Goal: Information Seeking & Learning: Compare options

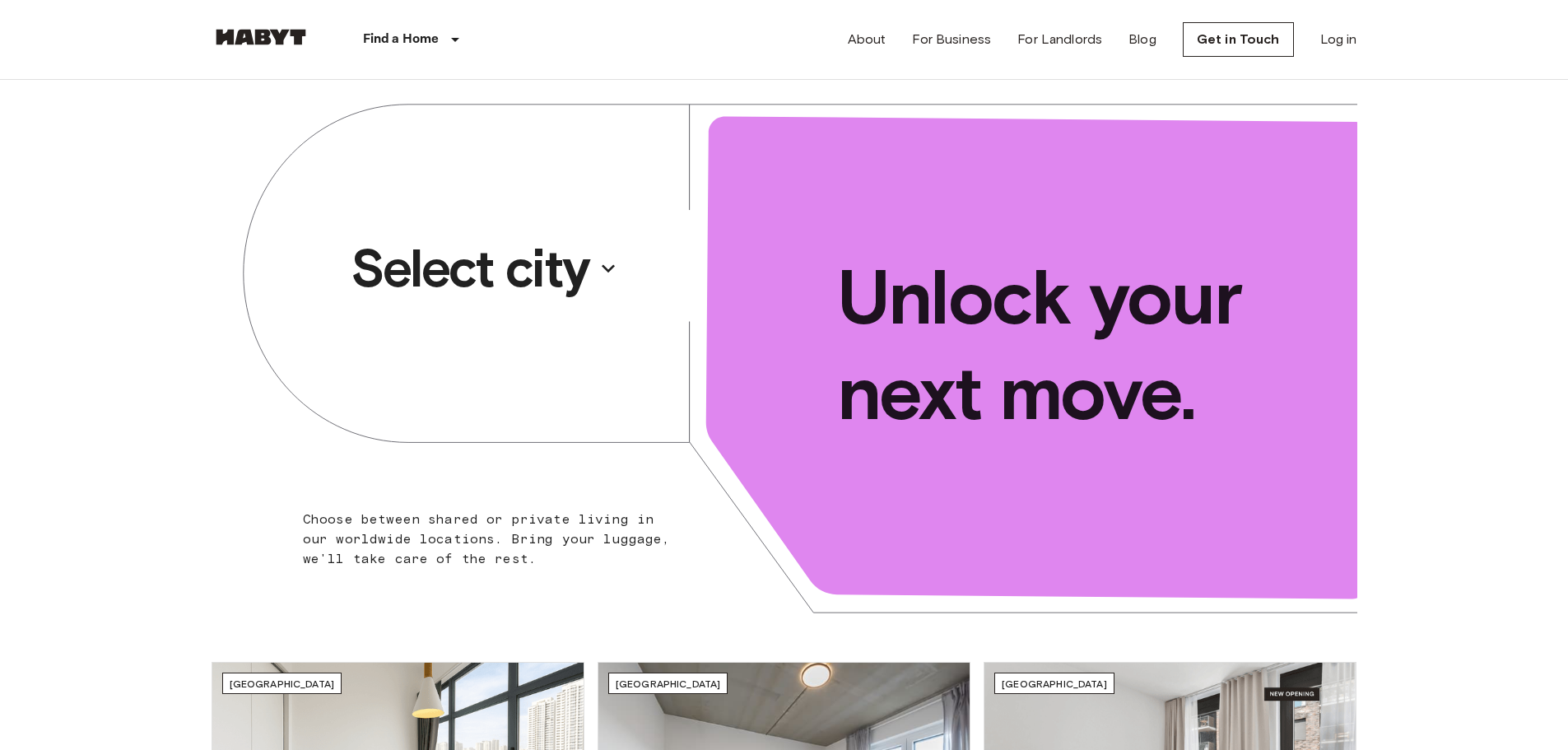
click at [555, 279] on p "Select city" at bounding box center [470, 268] width 238 height 66
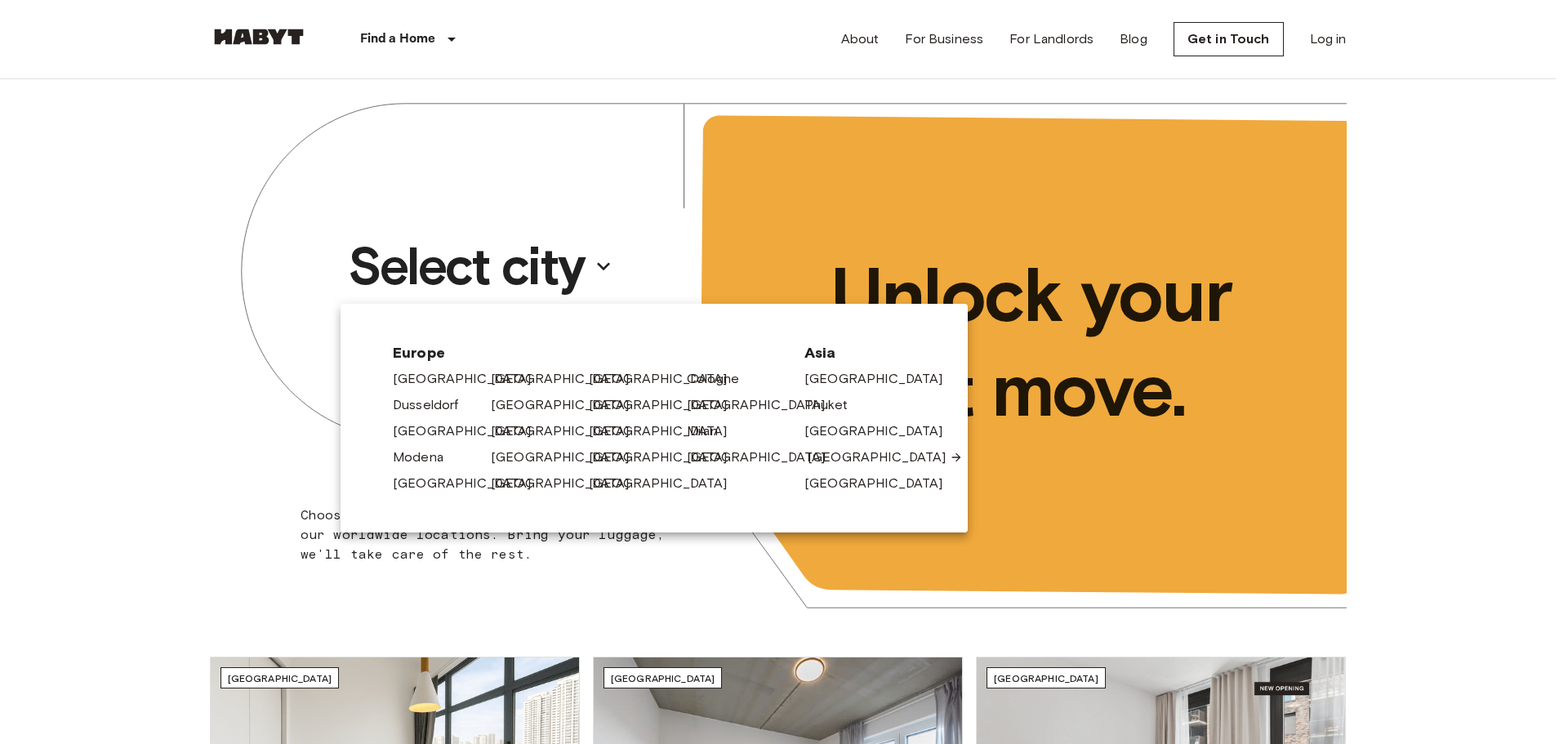
click at [841, 458] on link "[GEOGRAPHIC_DATA]" at bounding box center [885, 456] width 155 height 19
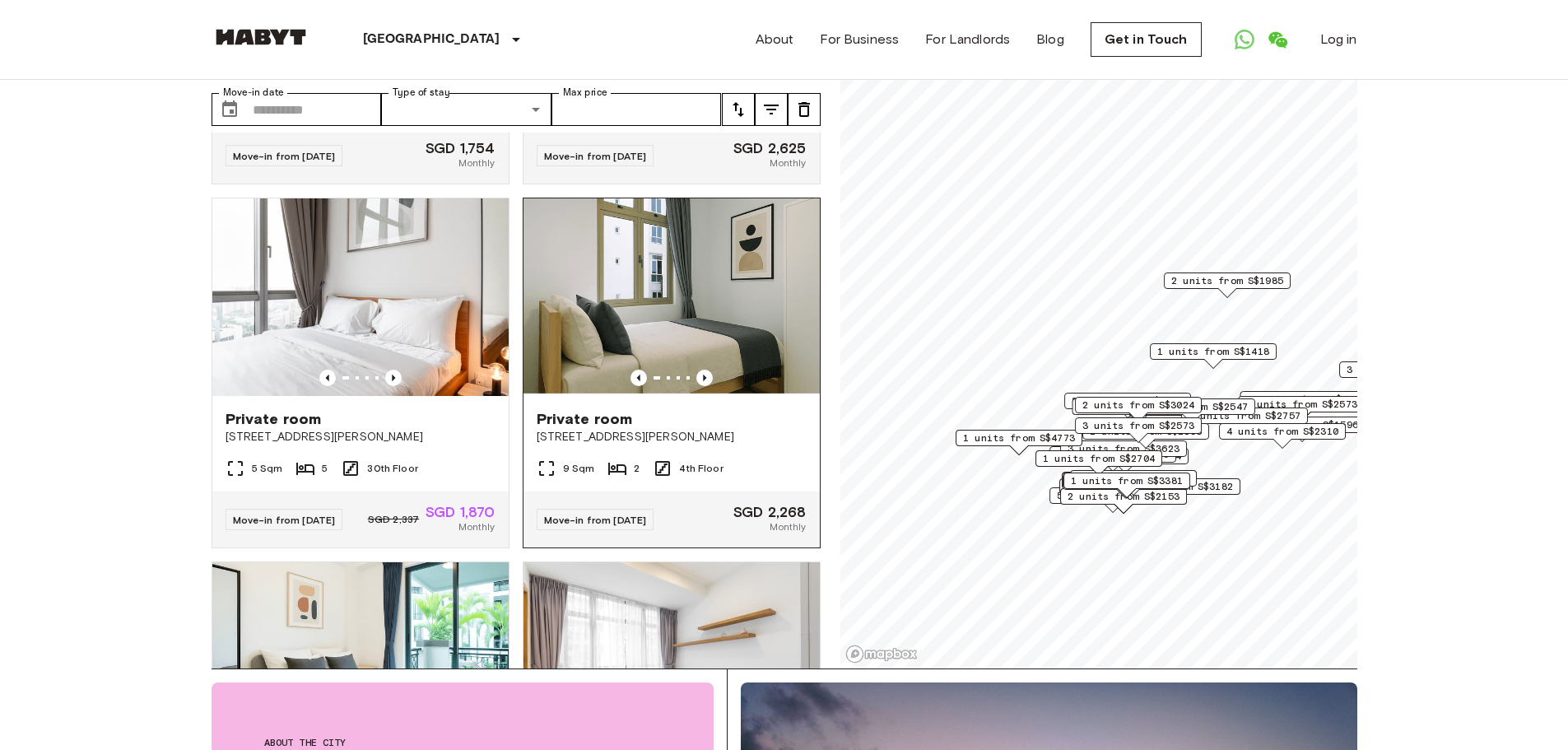
scroll to position [329, 0]
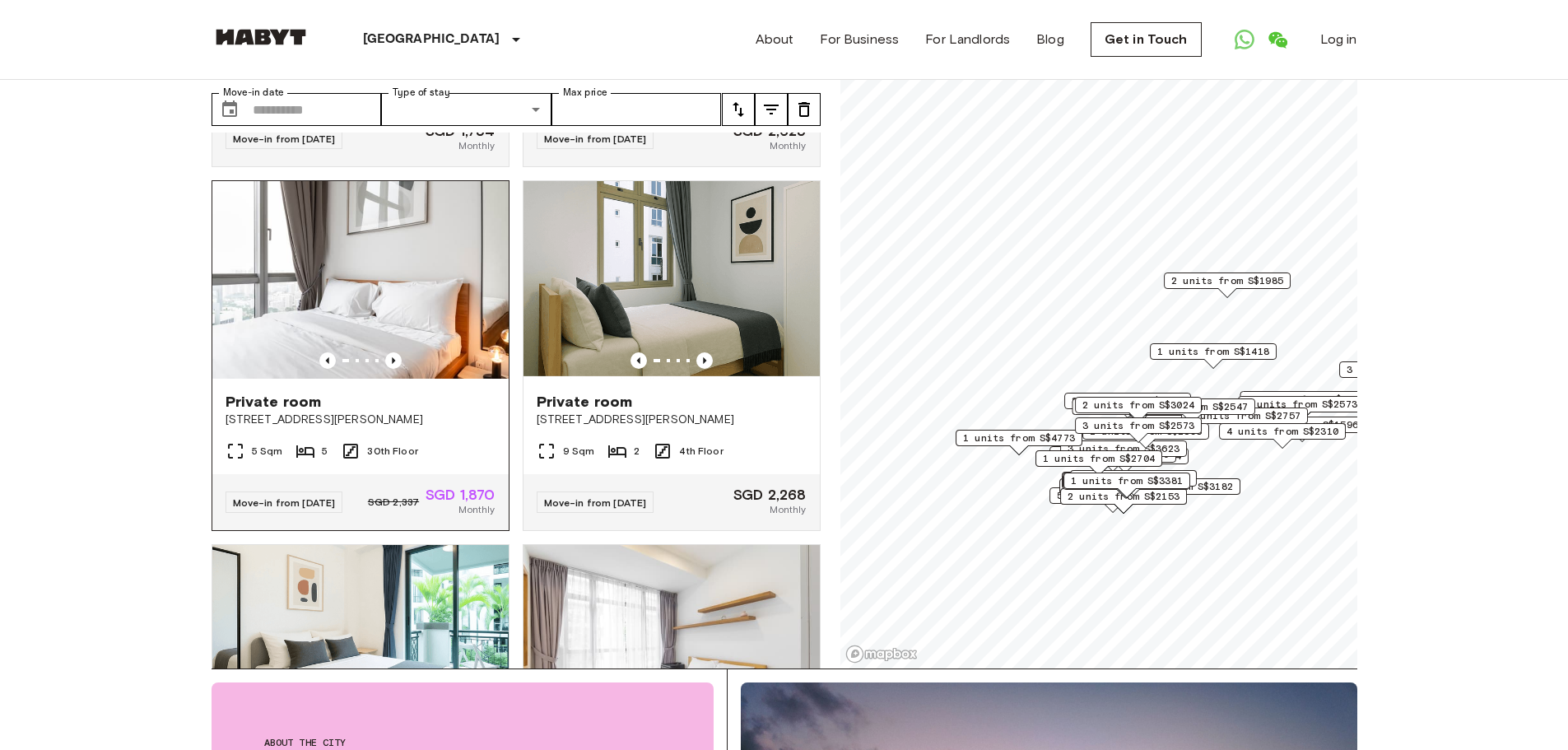
click at [435, 262] on img at bounding box center [360, 280] width 296 height 198
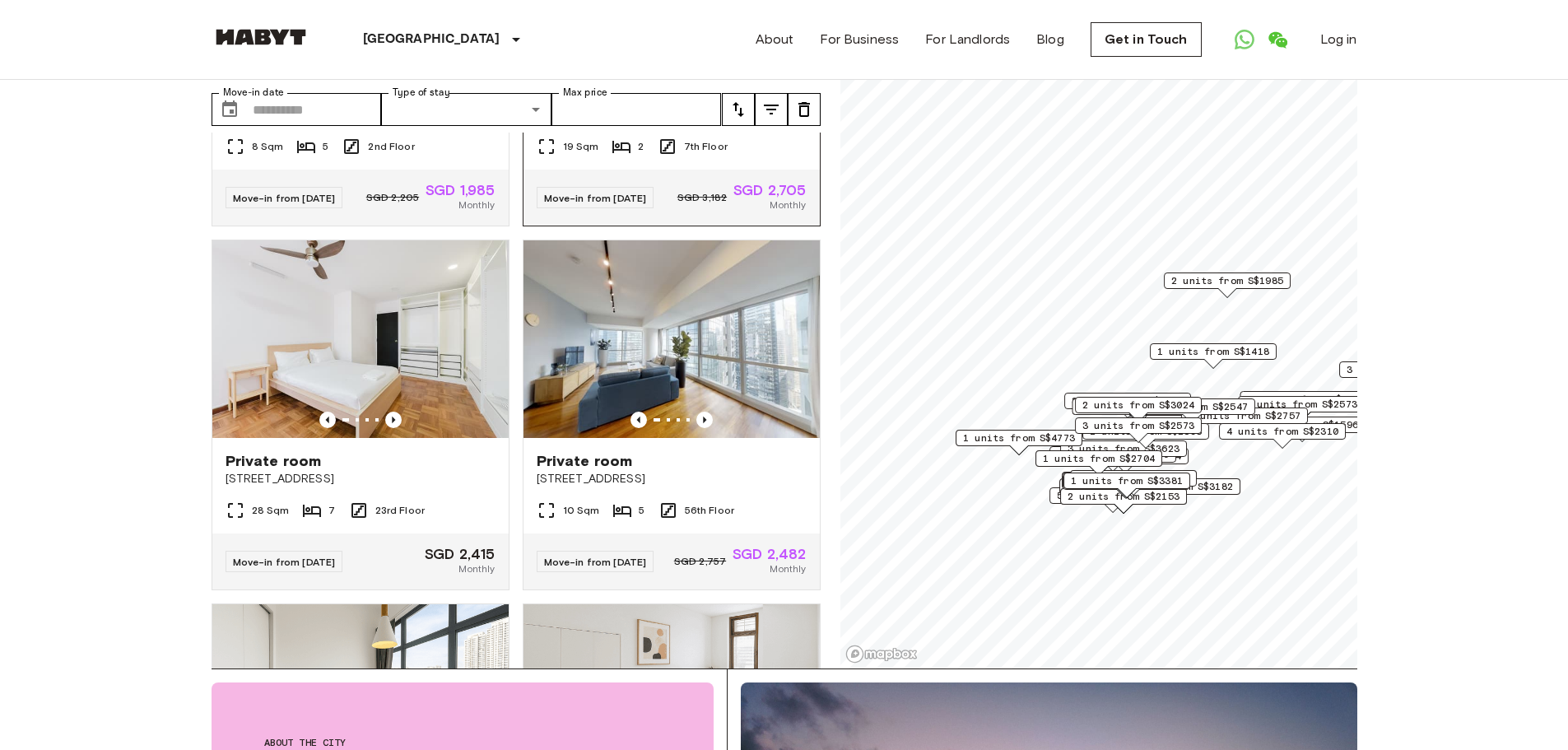
scroll to position [1070, 0]
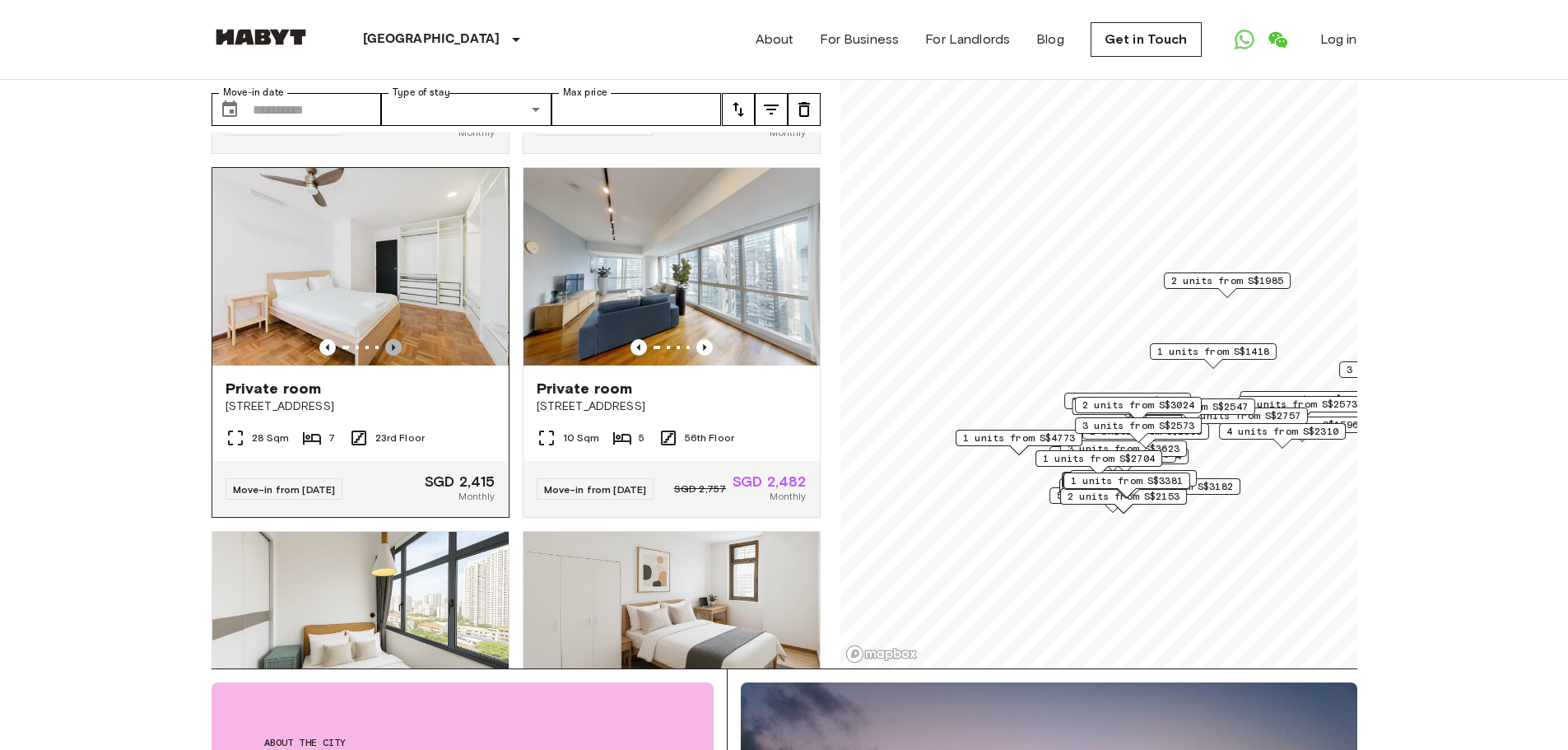
click at [387, 355] on icon "Previous image" at bounding box center [392, 347] width 16 height 16
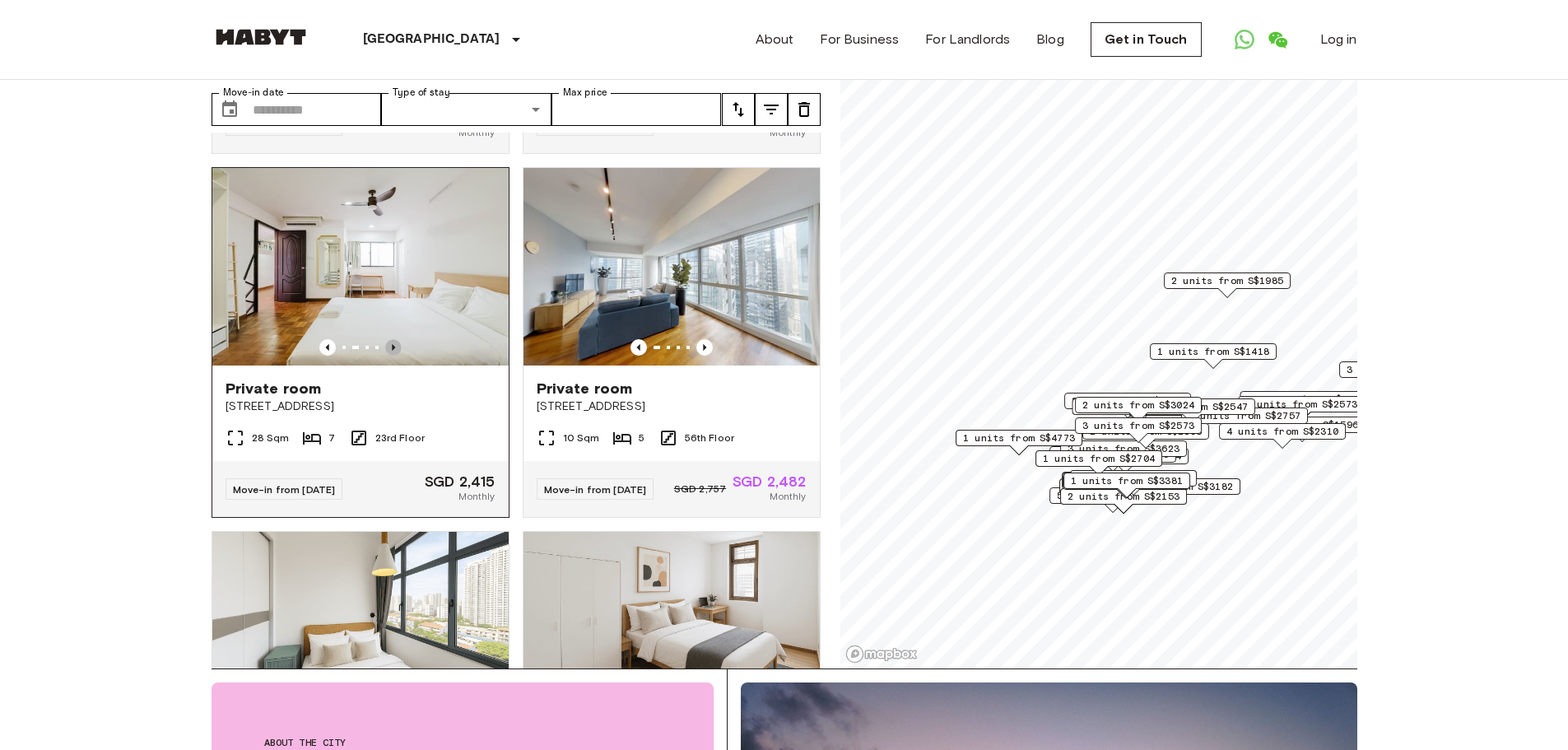
click at [387, 355] on icon "Previous image" at bounding box center [392, 347] width 16 height 16
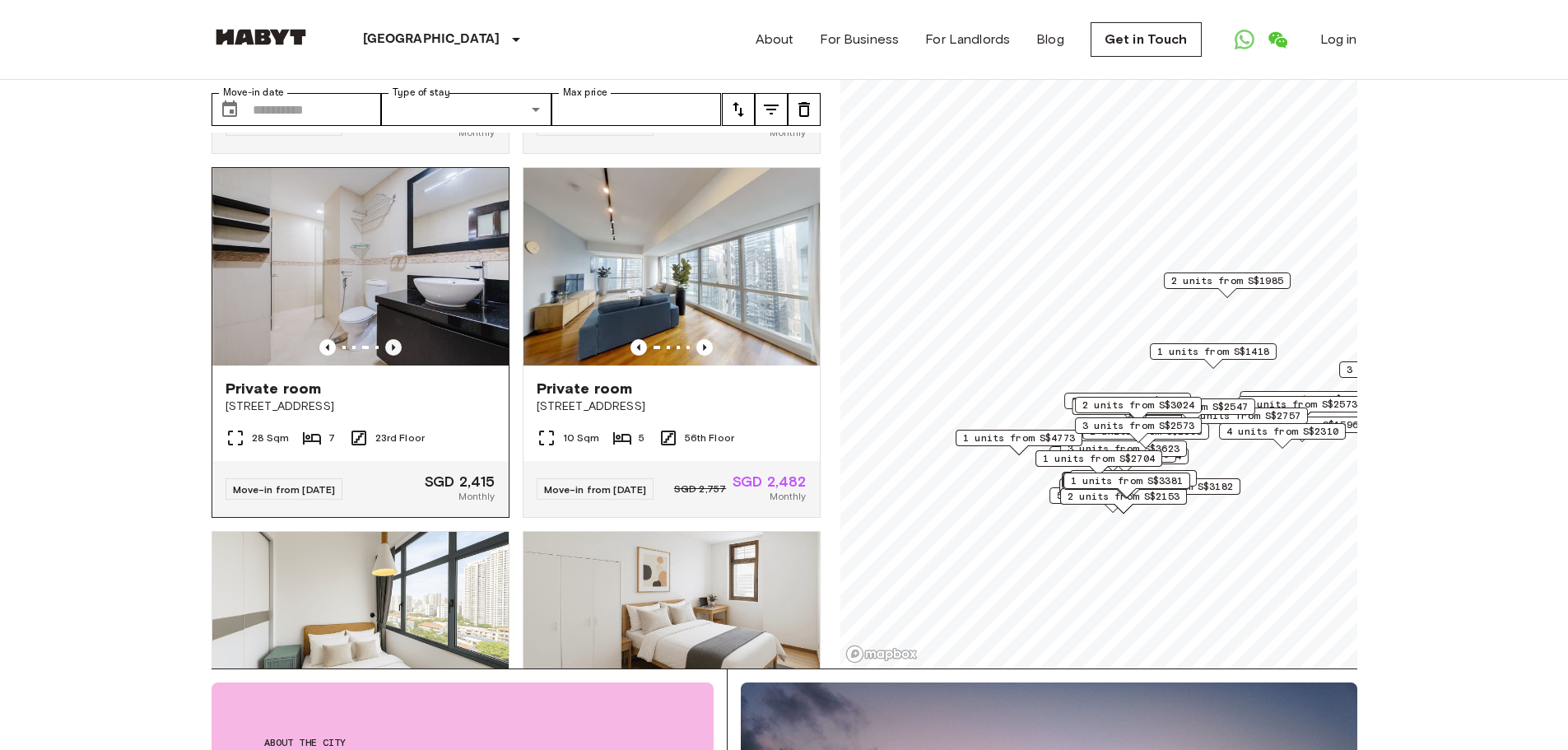
click at [387, 355] on icon "Previous image" at bounding box center [392, 347] width 16 height 16
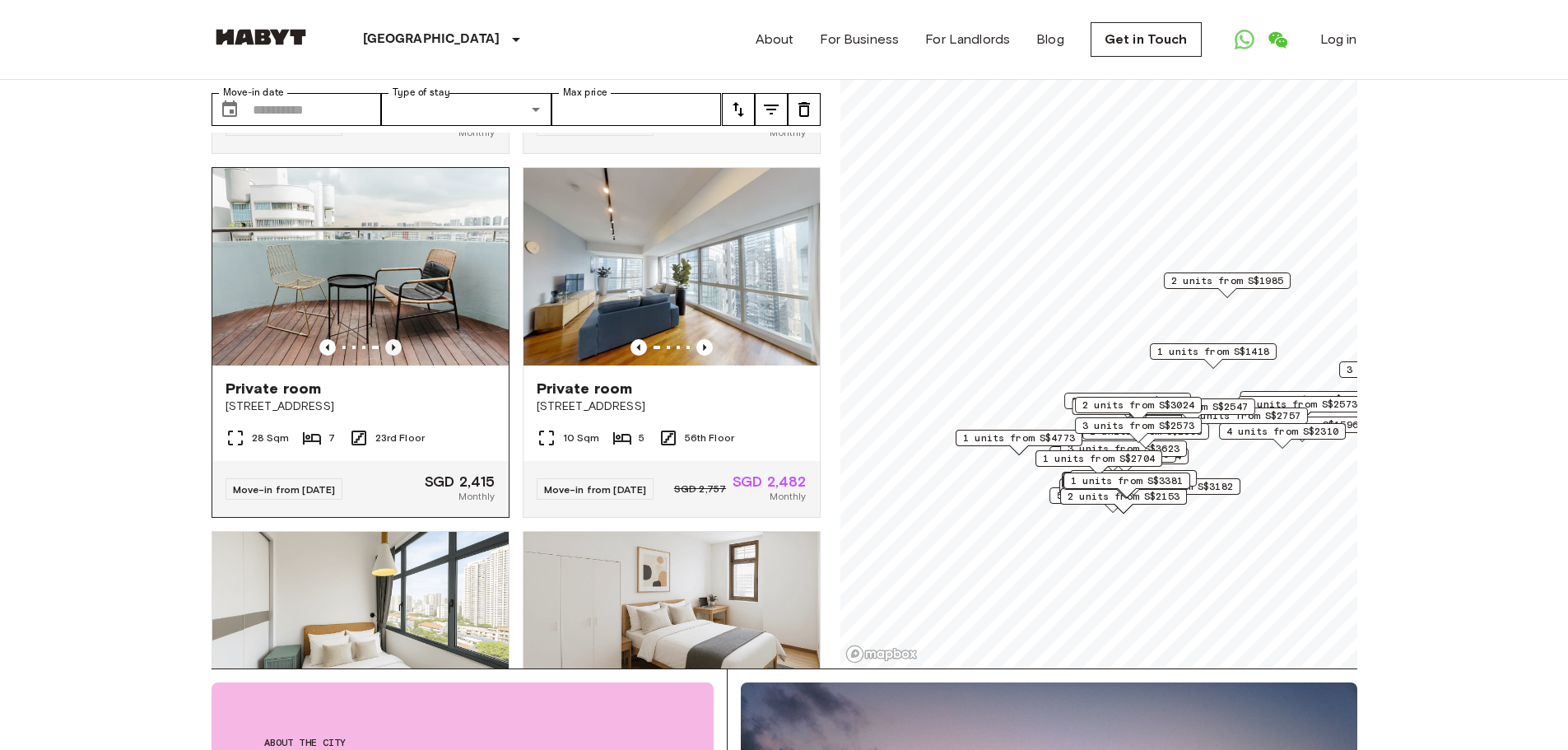
click at [388, 355] on icon "Previous image" at bounding box center [392, 347] width 16 height 16
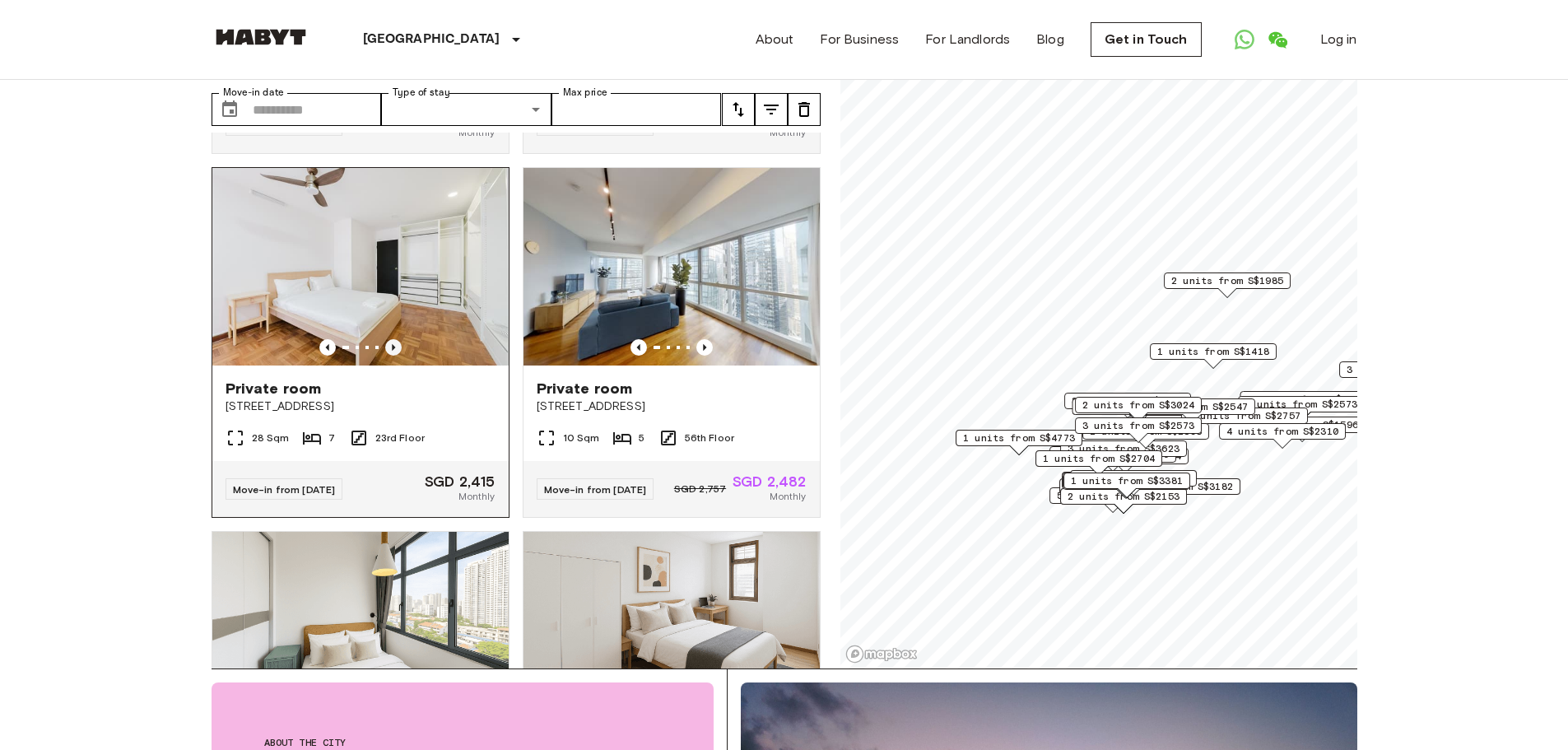
click at [388, 355] on icon "Previous image" at bounding box center [392, 347] width 16 height 16
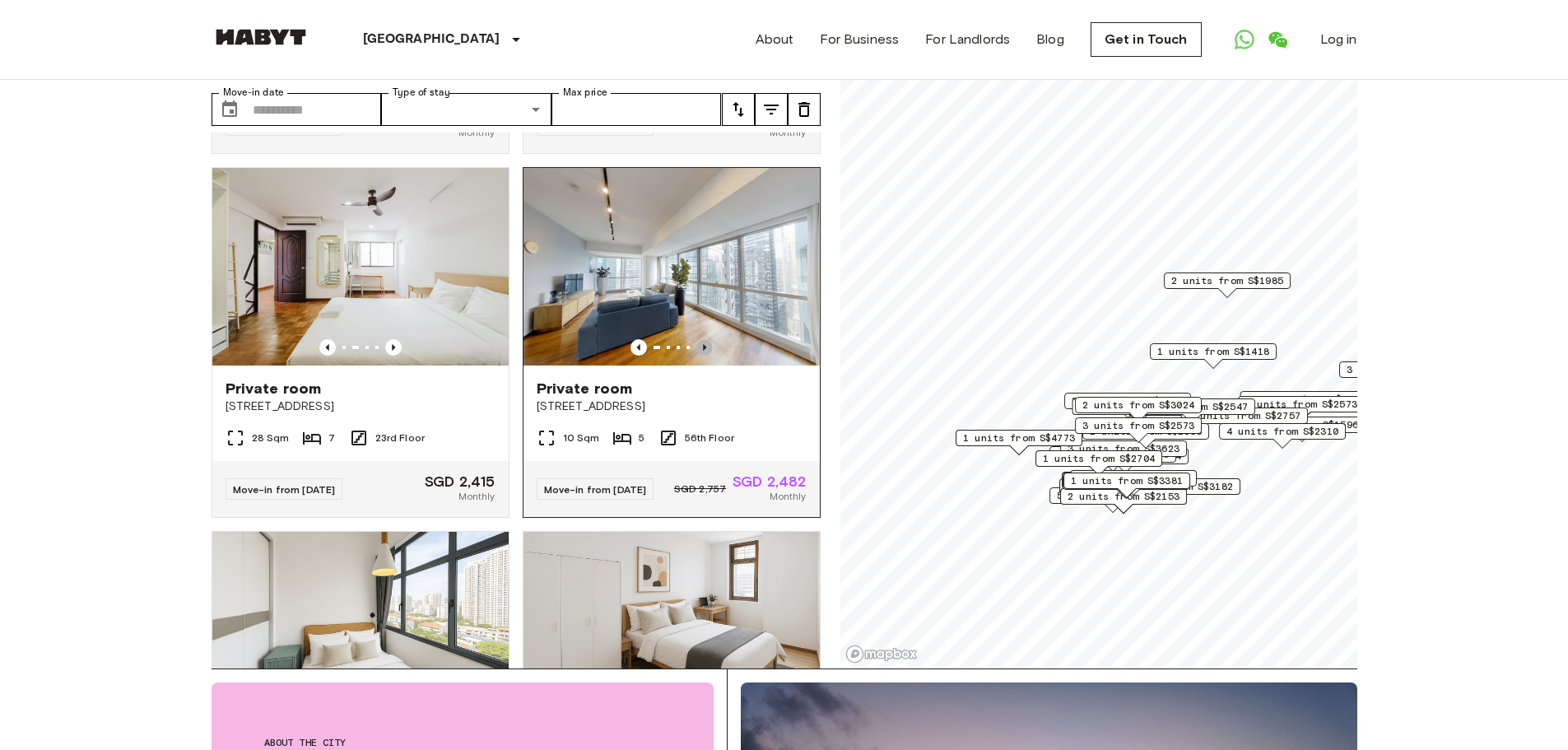
click at [696, 355] on icon "Previous image" at bounding box center [704, 347] width 16 height 16
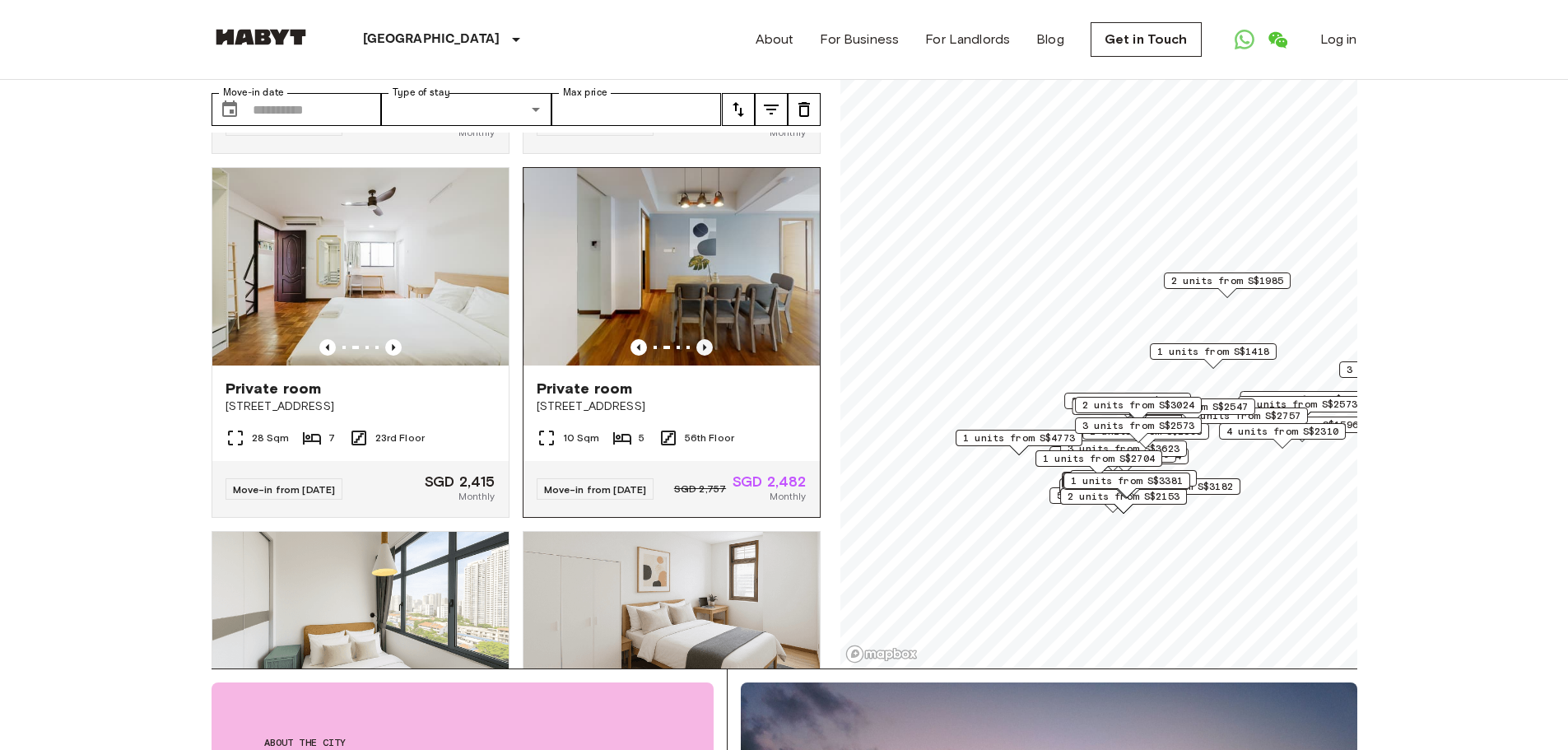
click at [696, 355] on icon "Previous image" at bounding box center [704, 347] width 16 height 16
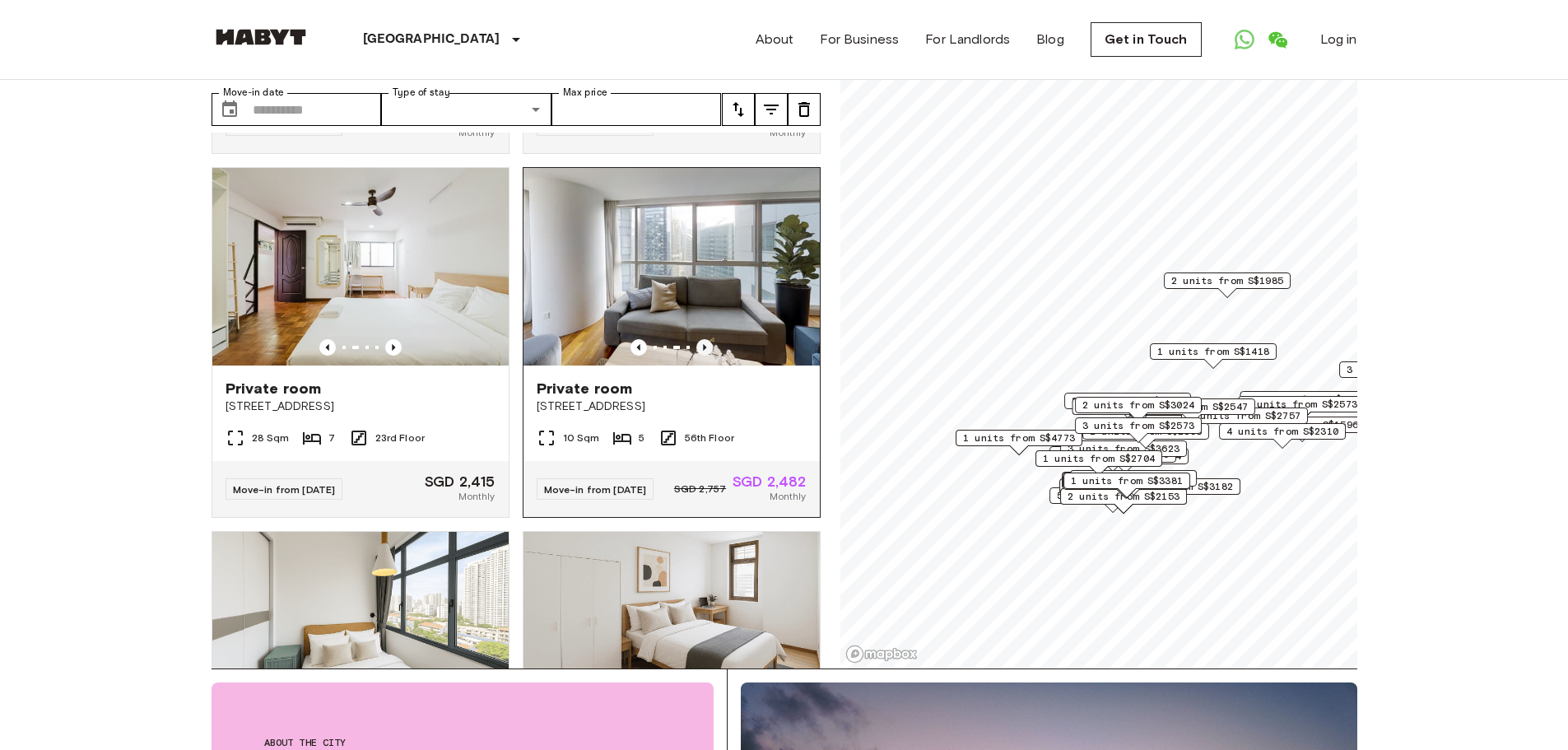
click at [696, 355] on icon "Previous image" at bounding box center [704, 347] width 16 height 16
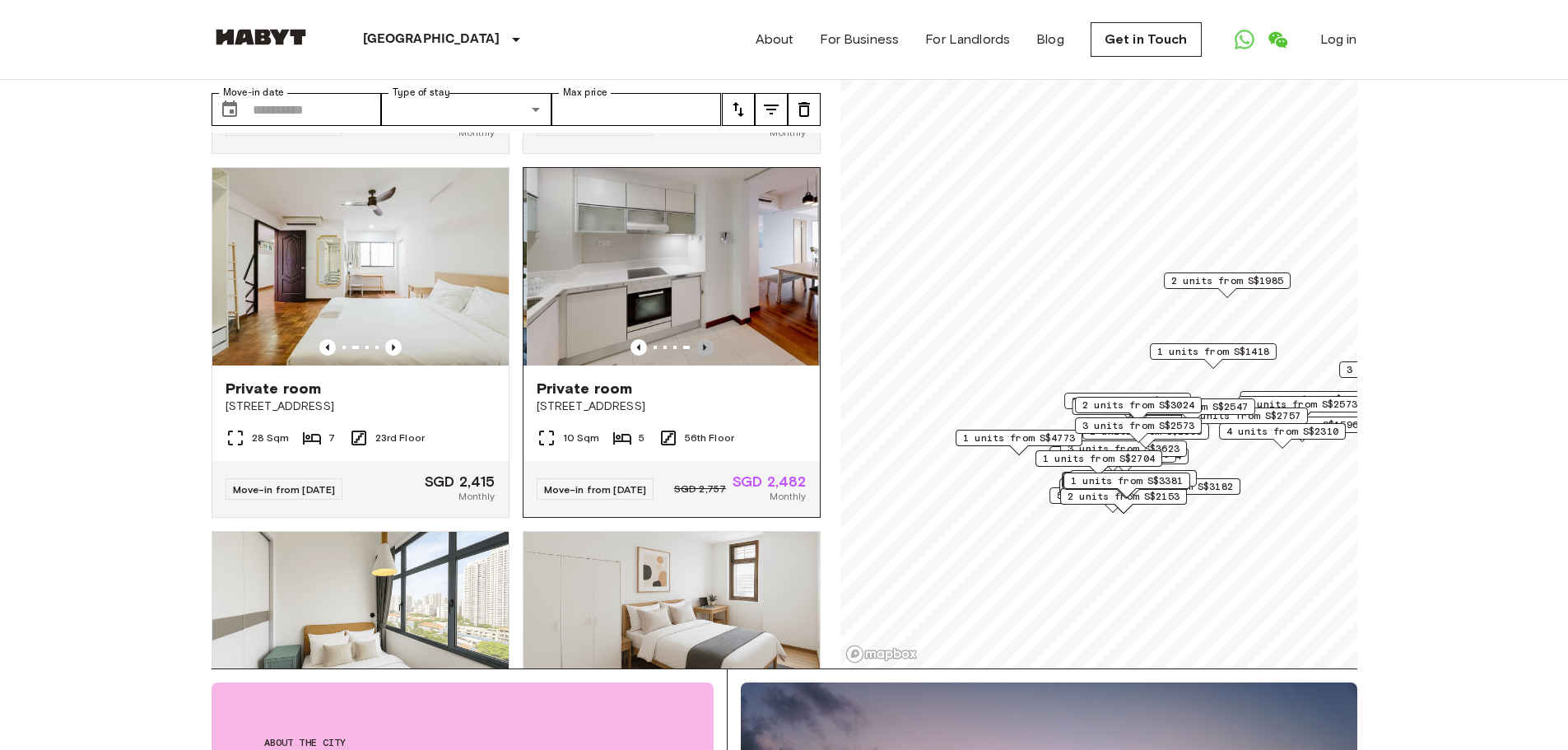
click at [696, 355] on icon "Previous image" at bounding box center [704, 347] width 16 height 16
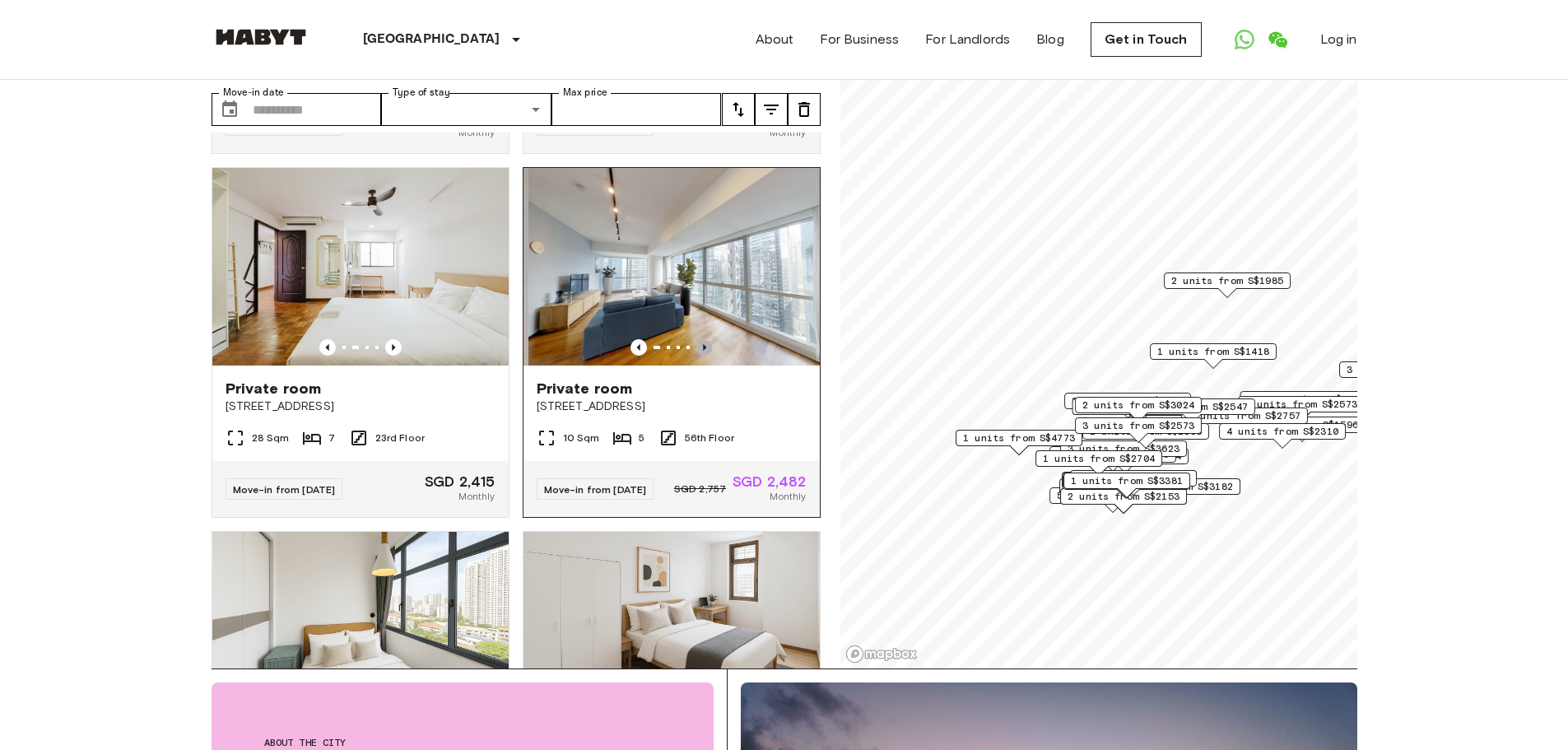
click at [696, 355] on icon "Previous image" at bounding box center [704, 347] width 16 height 16
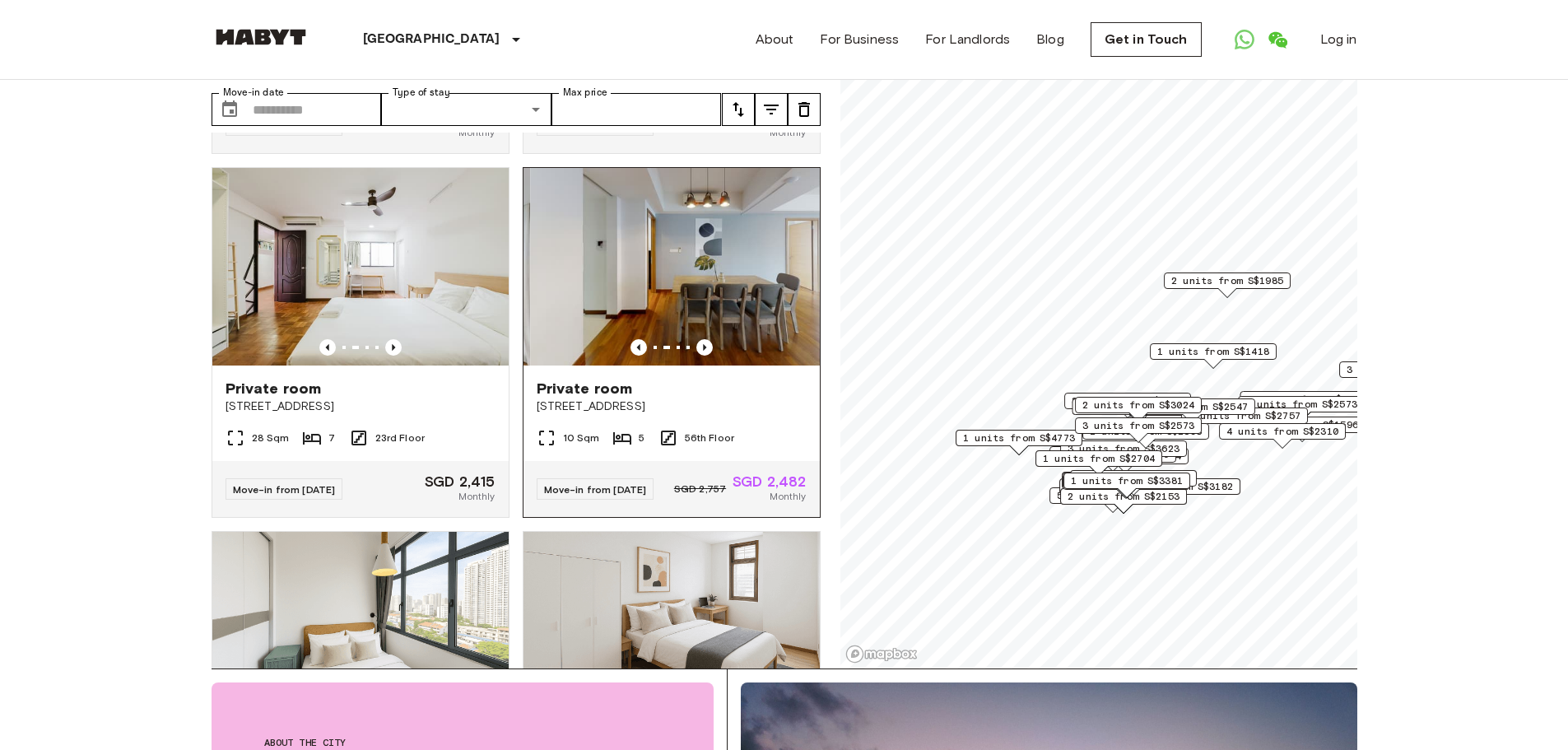
click at [716, 293] on img at bounding box center [678, 267] width 296 height 198
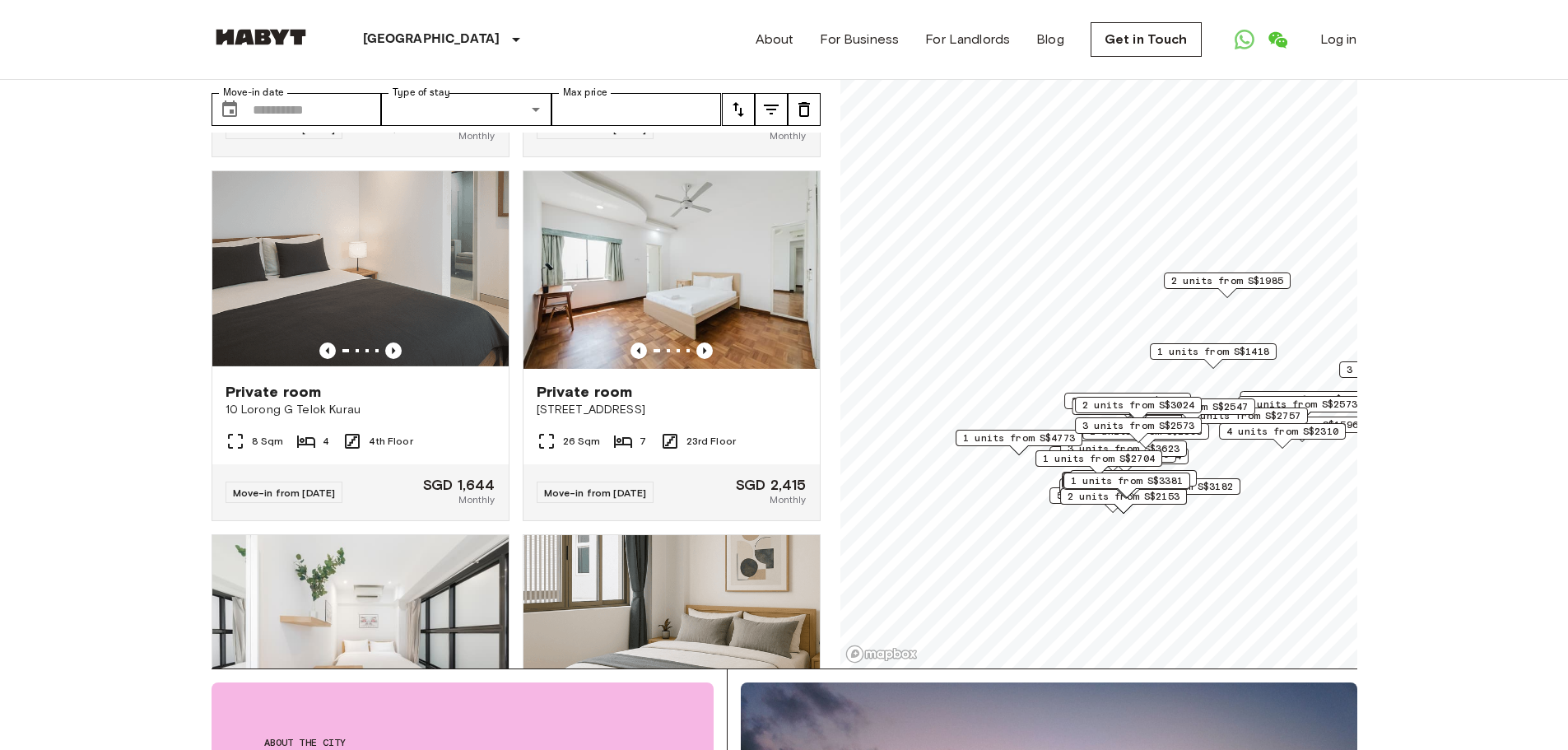
scroll to position [3634, 0]
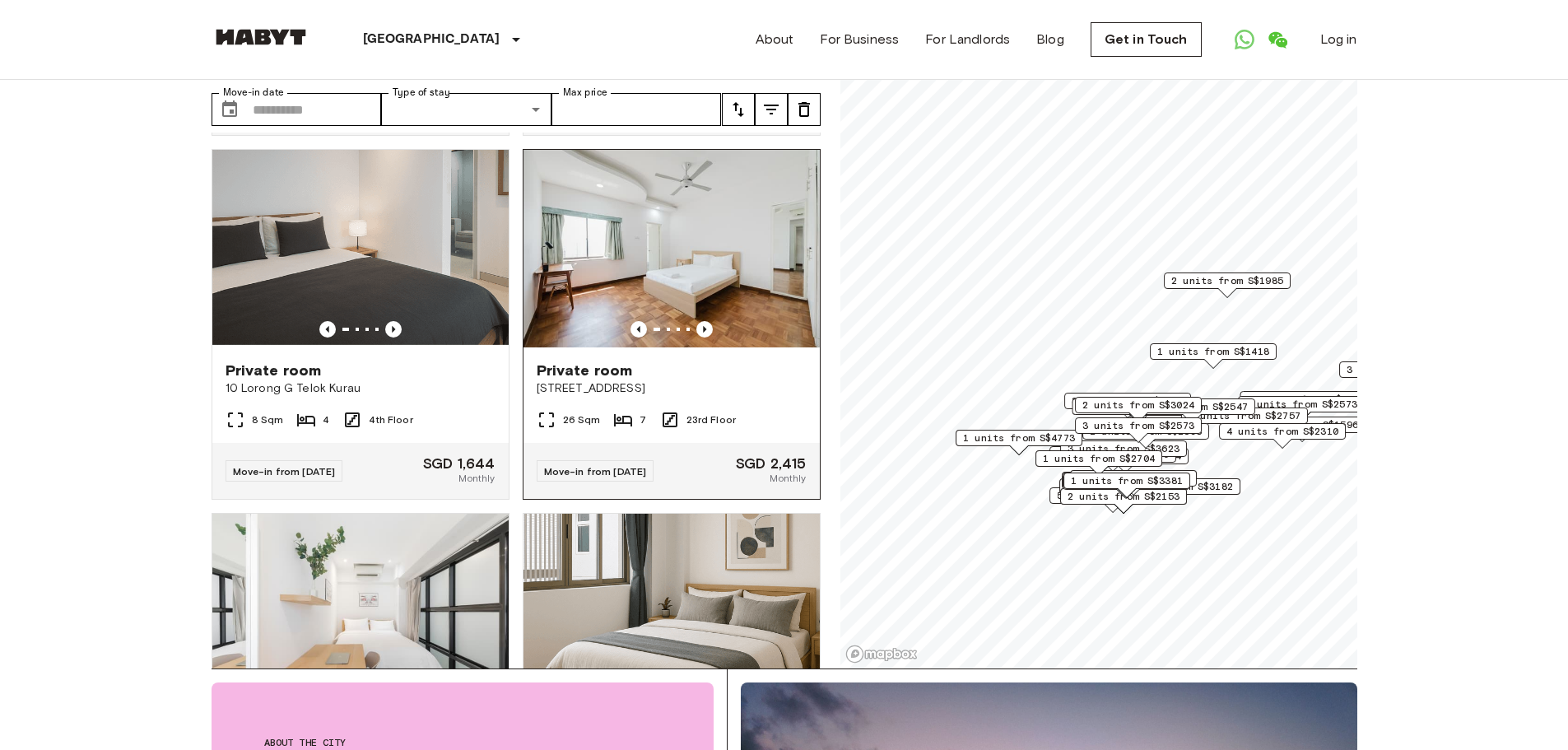
click at [687, 348] on img at bounding box center [672, 249] width 296 height 198
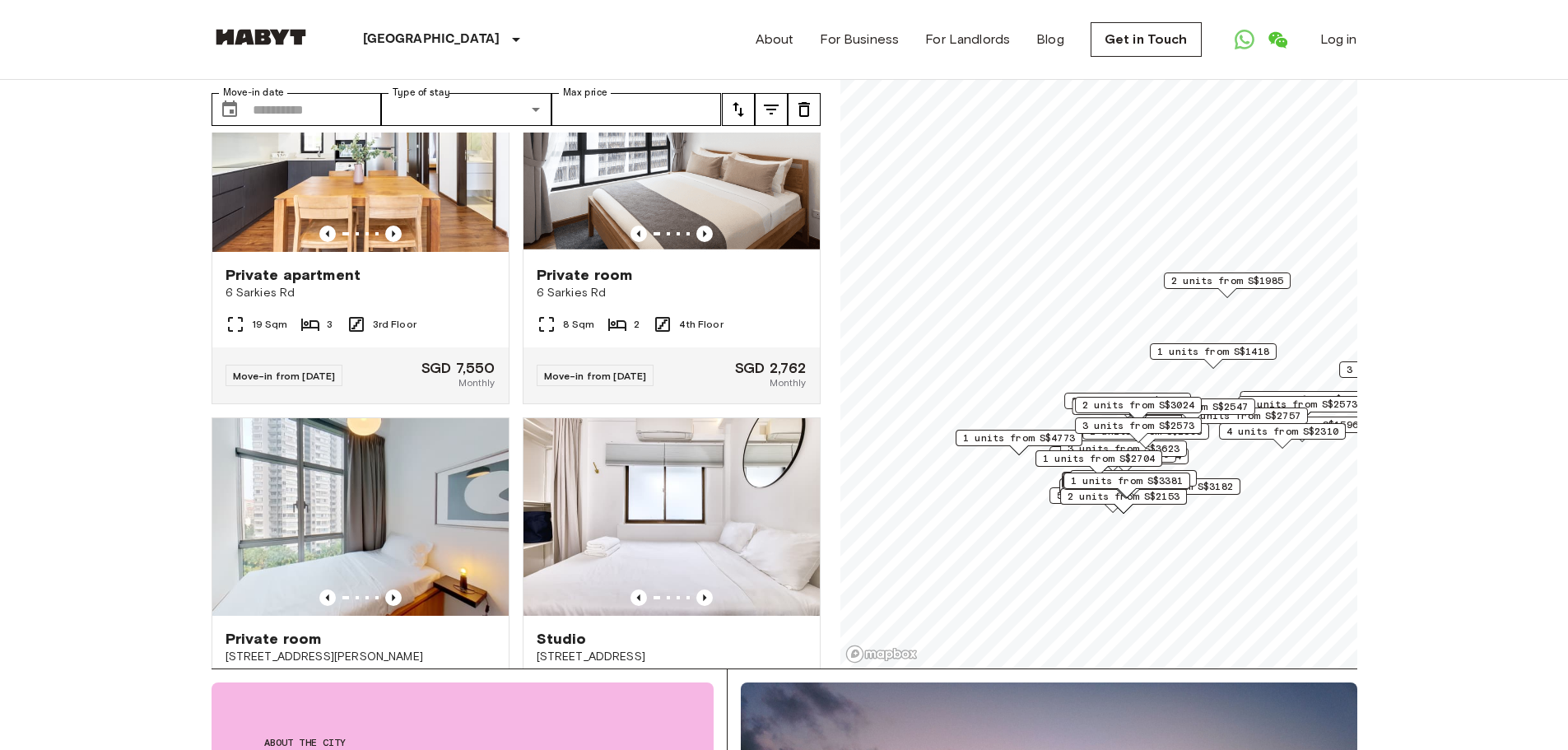
scroll to position [4540, 0]
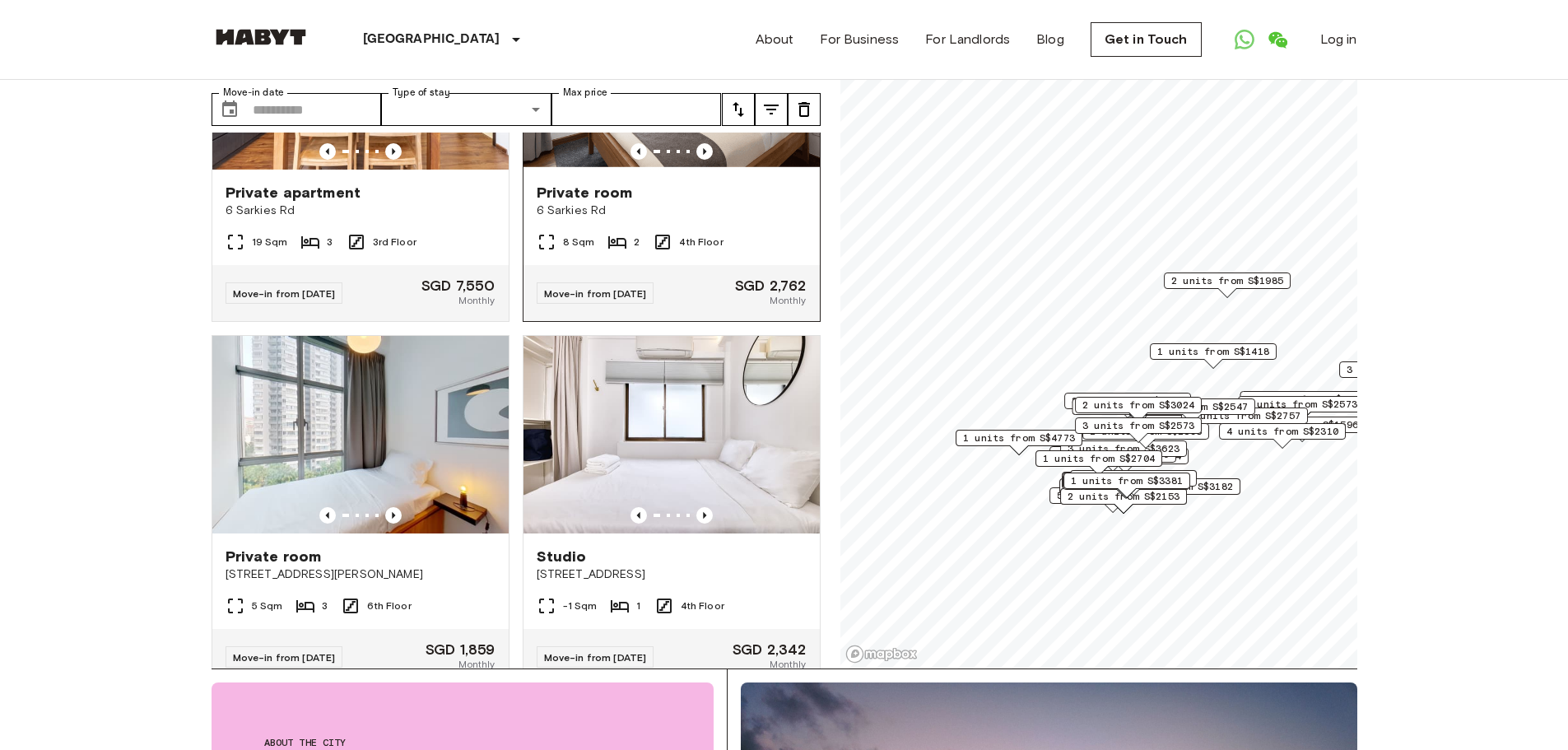
click at [569, 219] on span "6 Sarkies Rd" at bounding box center [672, 210] width 270 height 16
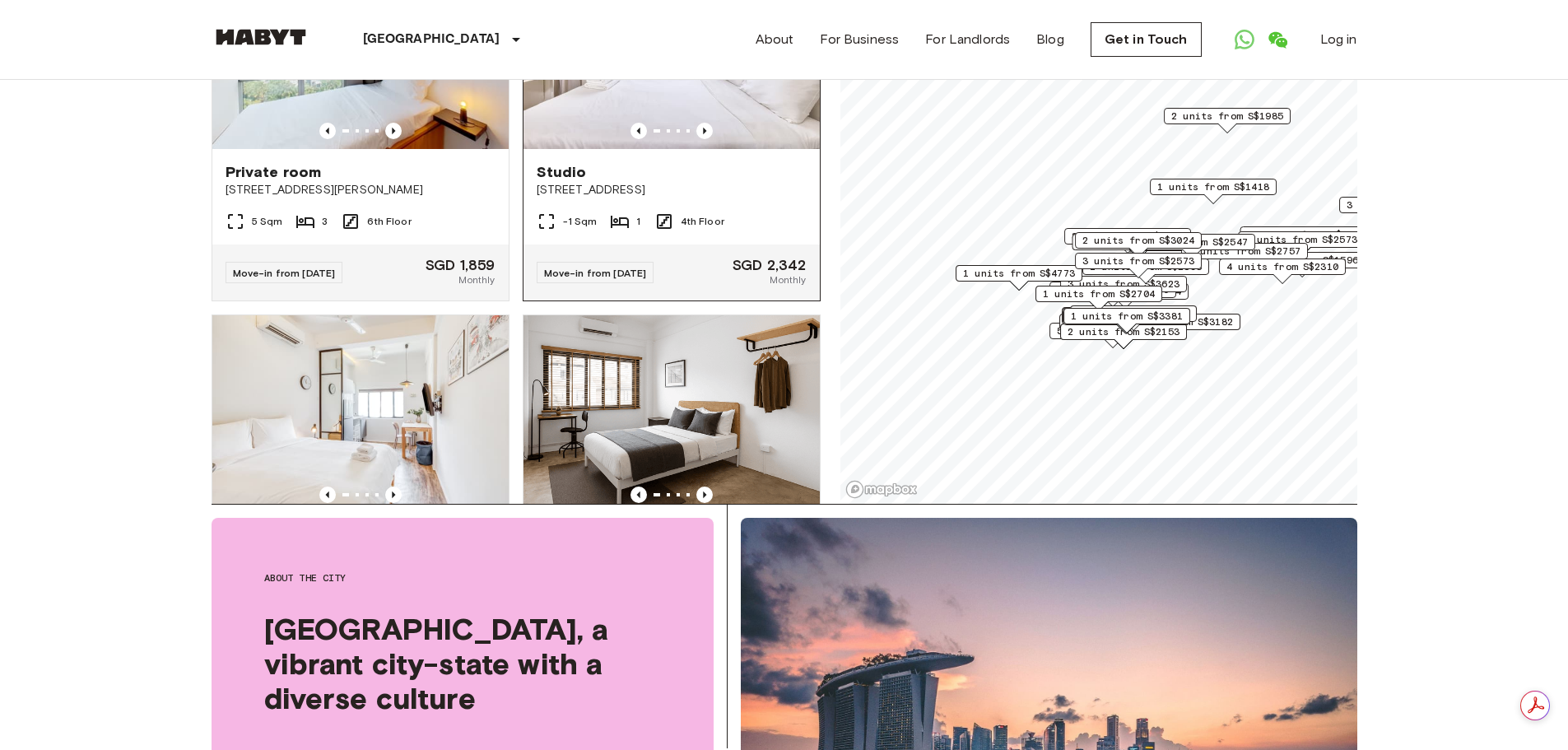
scroll to position [4787, 0]
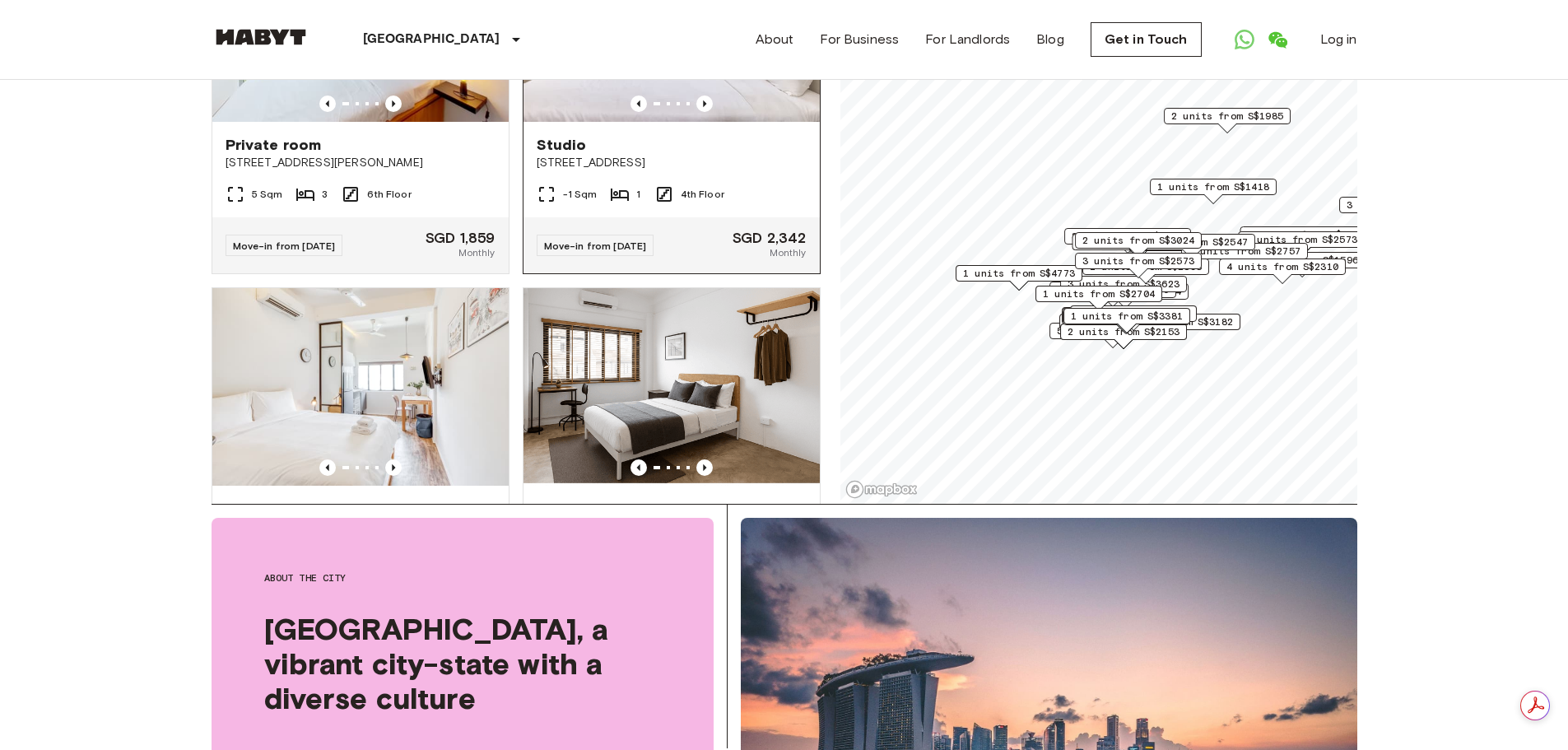
click at [644, 122] on img at bounding box center [672, 23] width 296 height 198
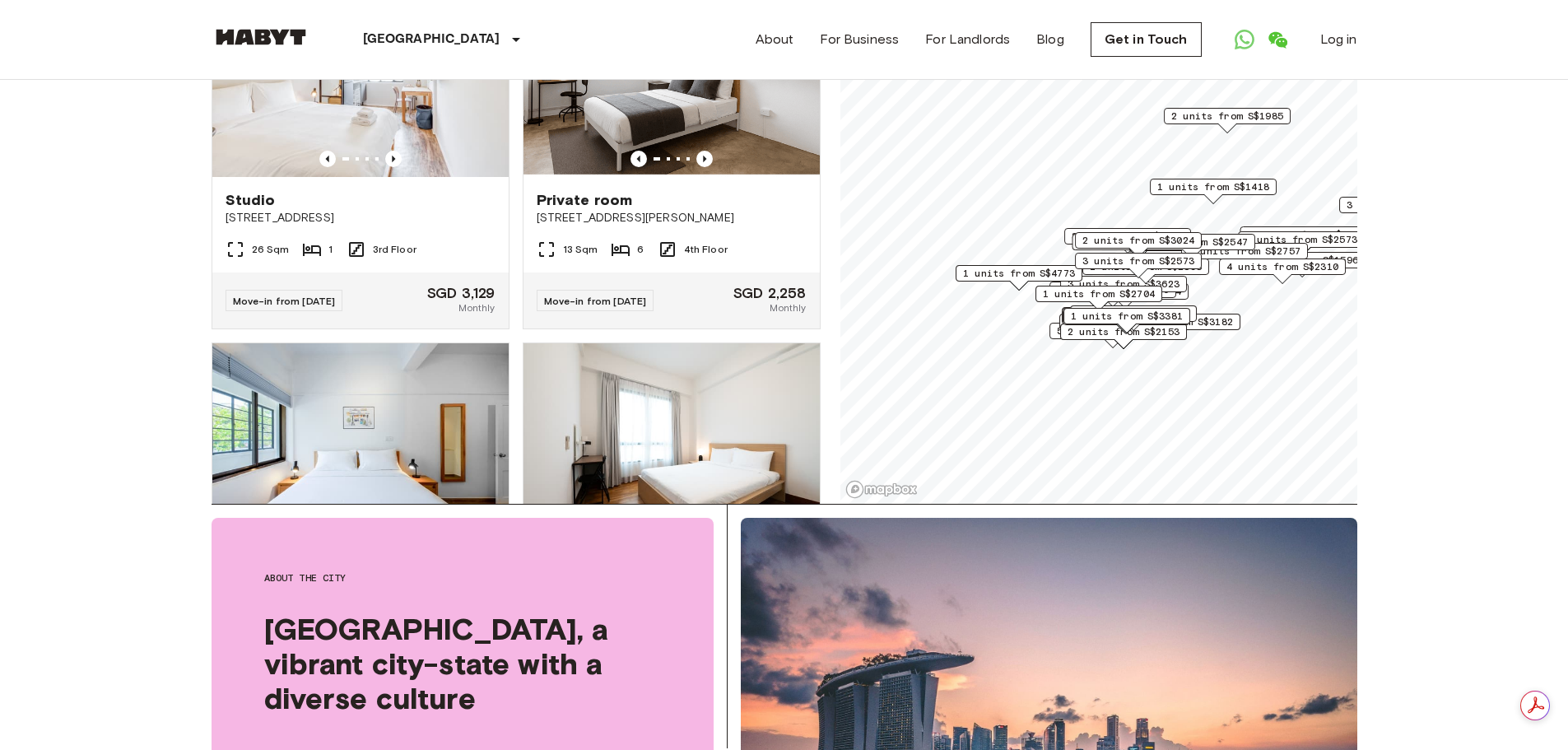
scroll to position [5116, 0]
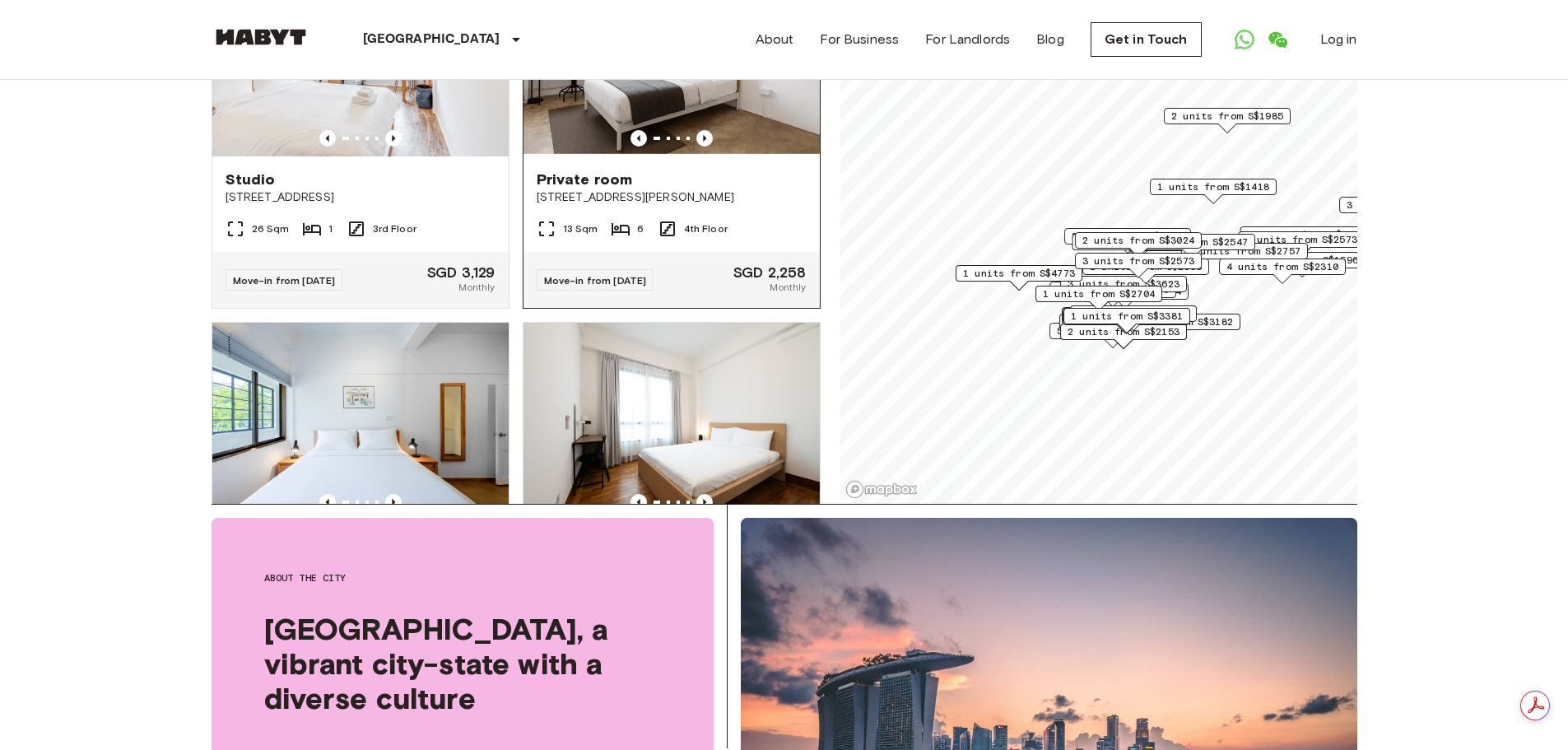
click at [738, 156] on img at bounding box center [672, 57] width 296 height 198
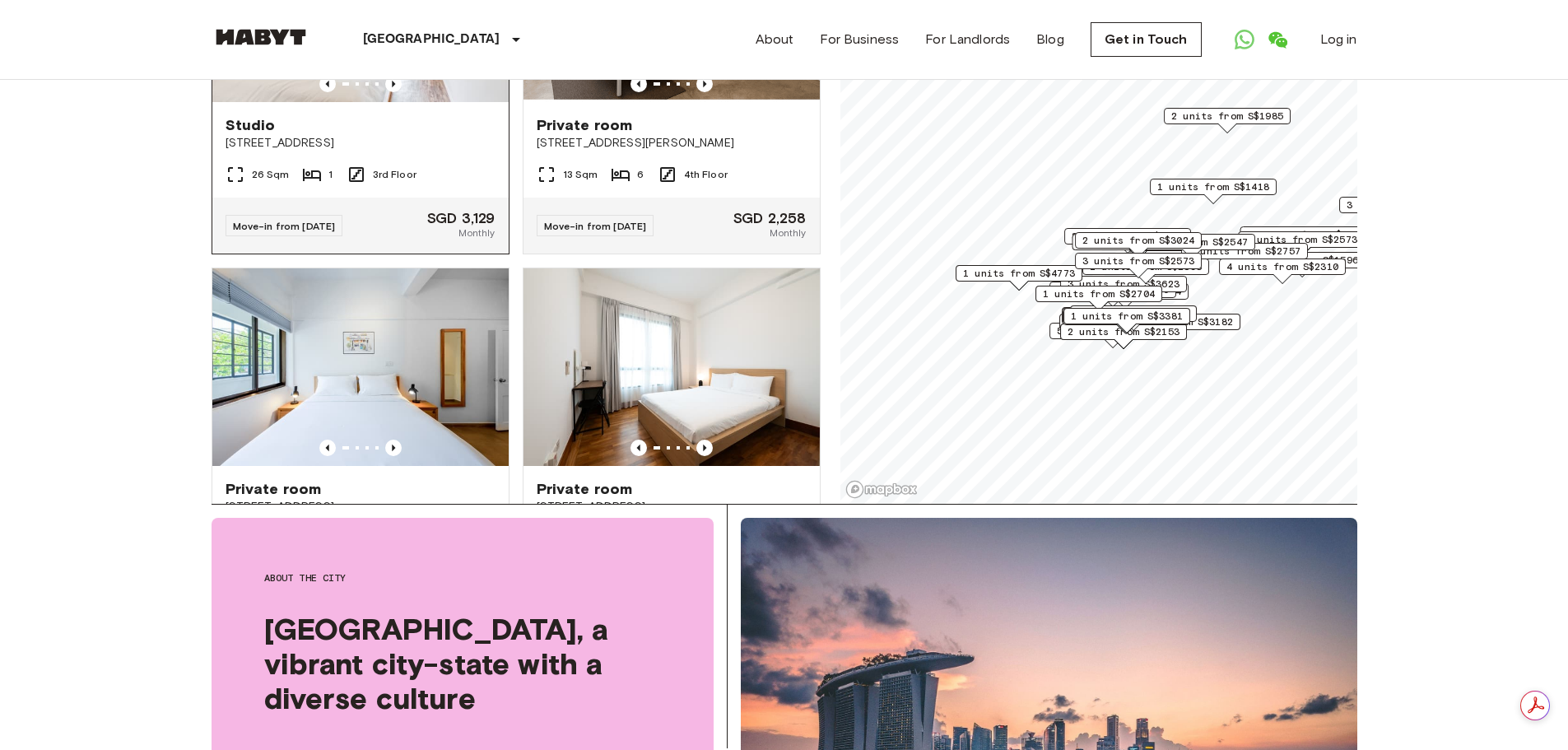
scroll to position [5198, 0]
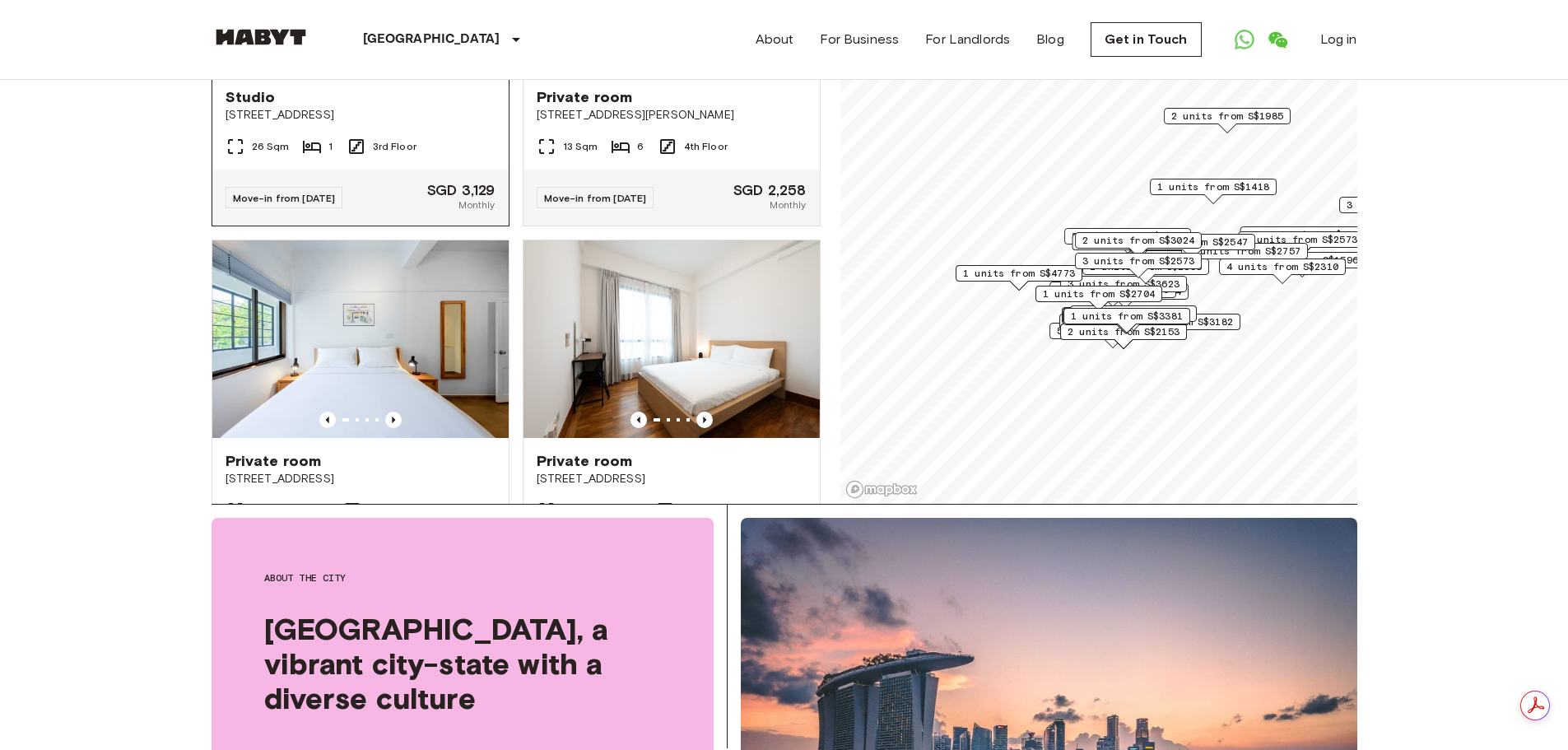
click at [461, 64] on div at bounding box center [360, 55] width 296 height 16
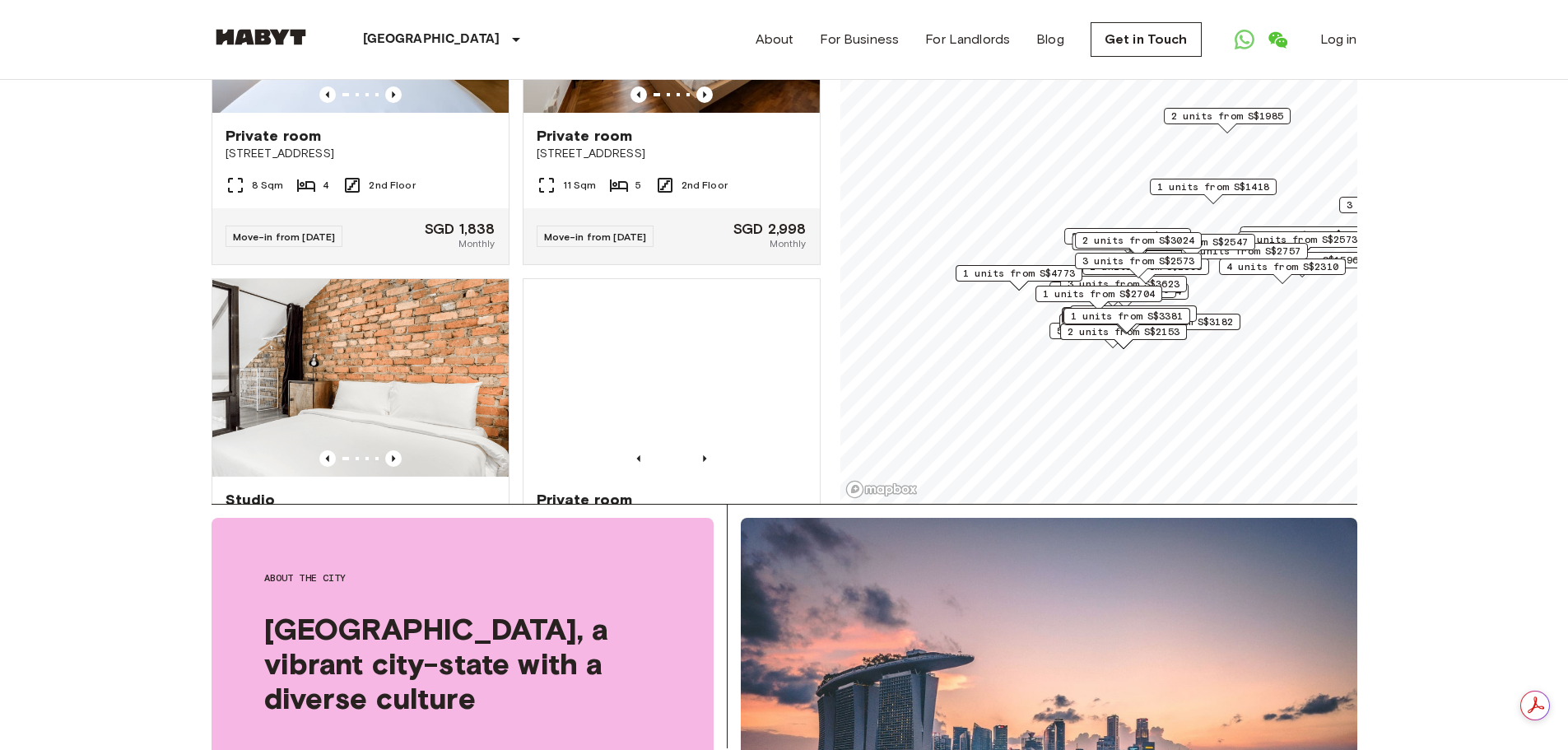
scroll to position [5527, 0]
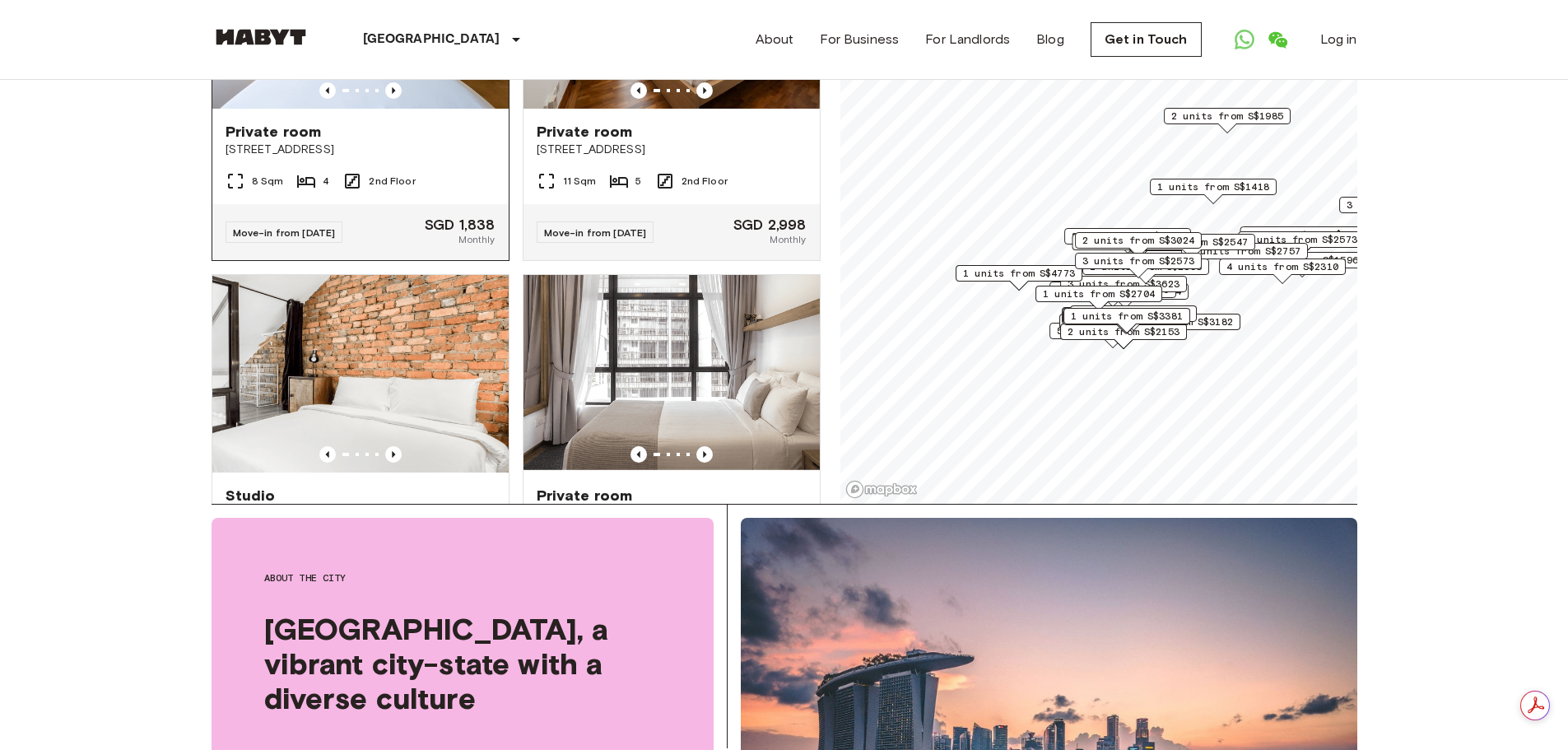
click at [385, 108] on img at bounding box center [360, 10] width 296 height 198
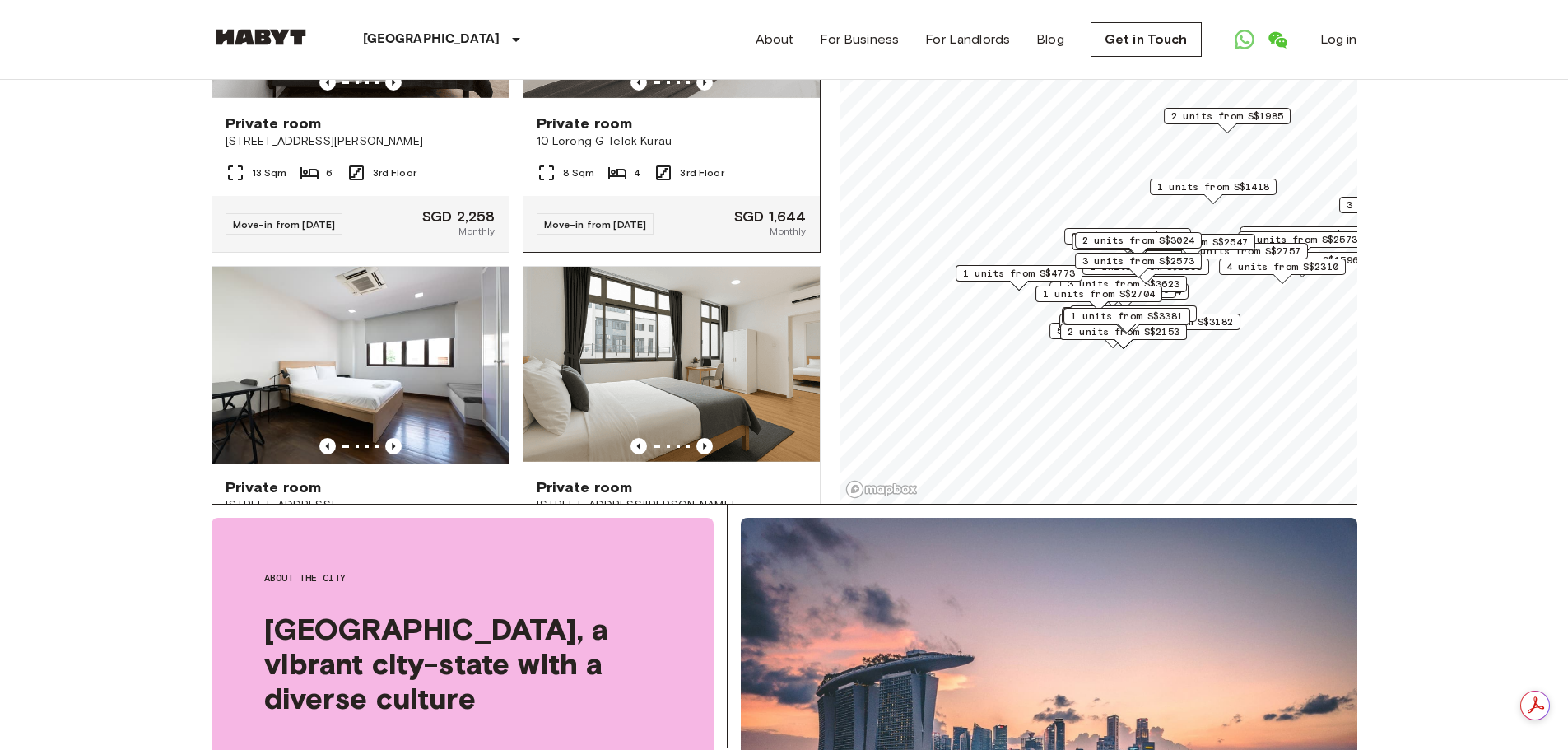
scroll to position [6597, 0]
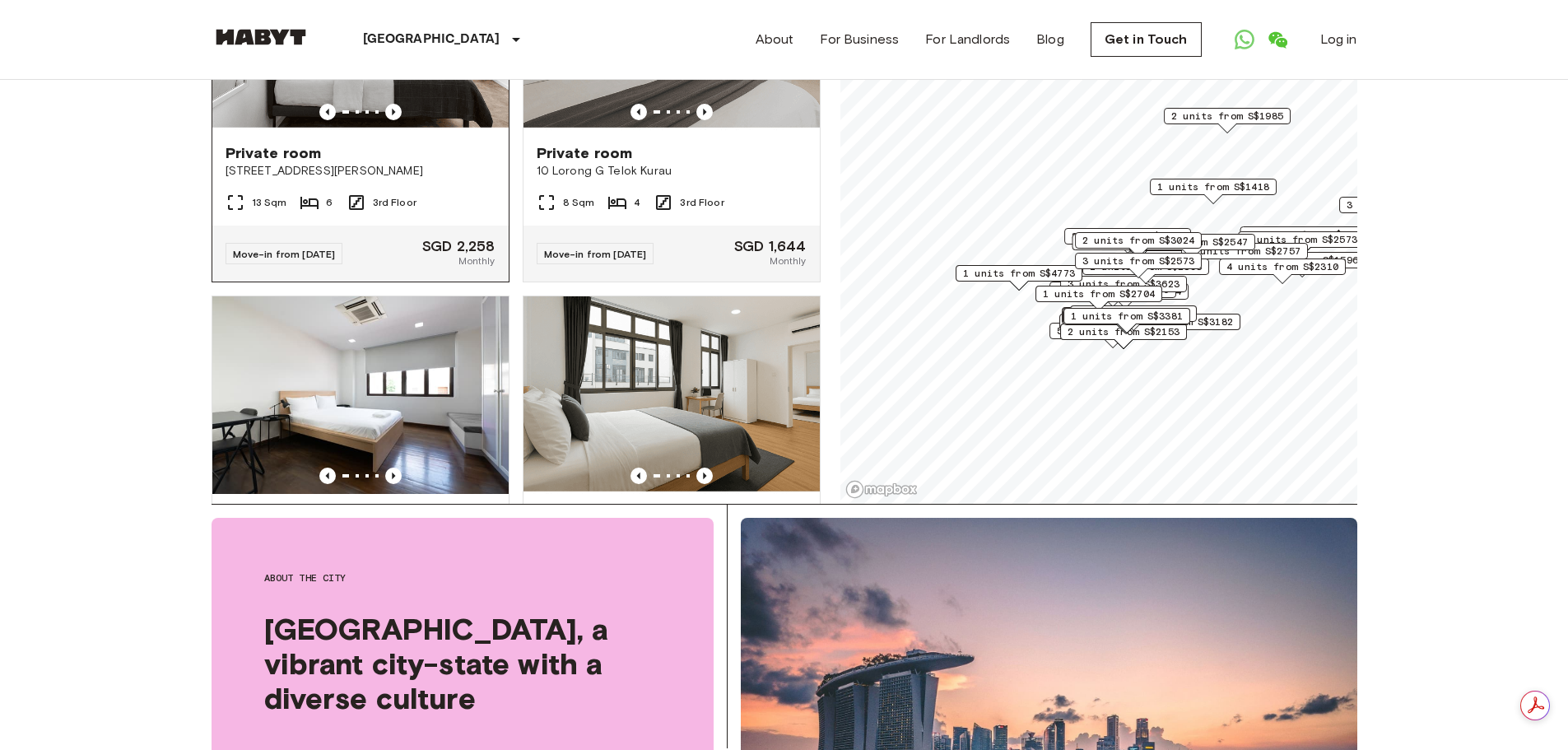
click at [447, 130] on img at bounding box center [360, 31] width 296 height 198
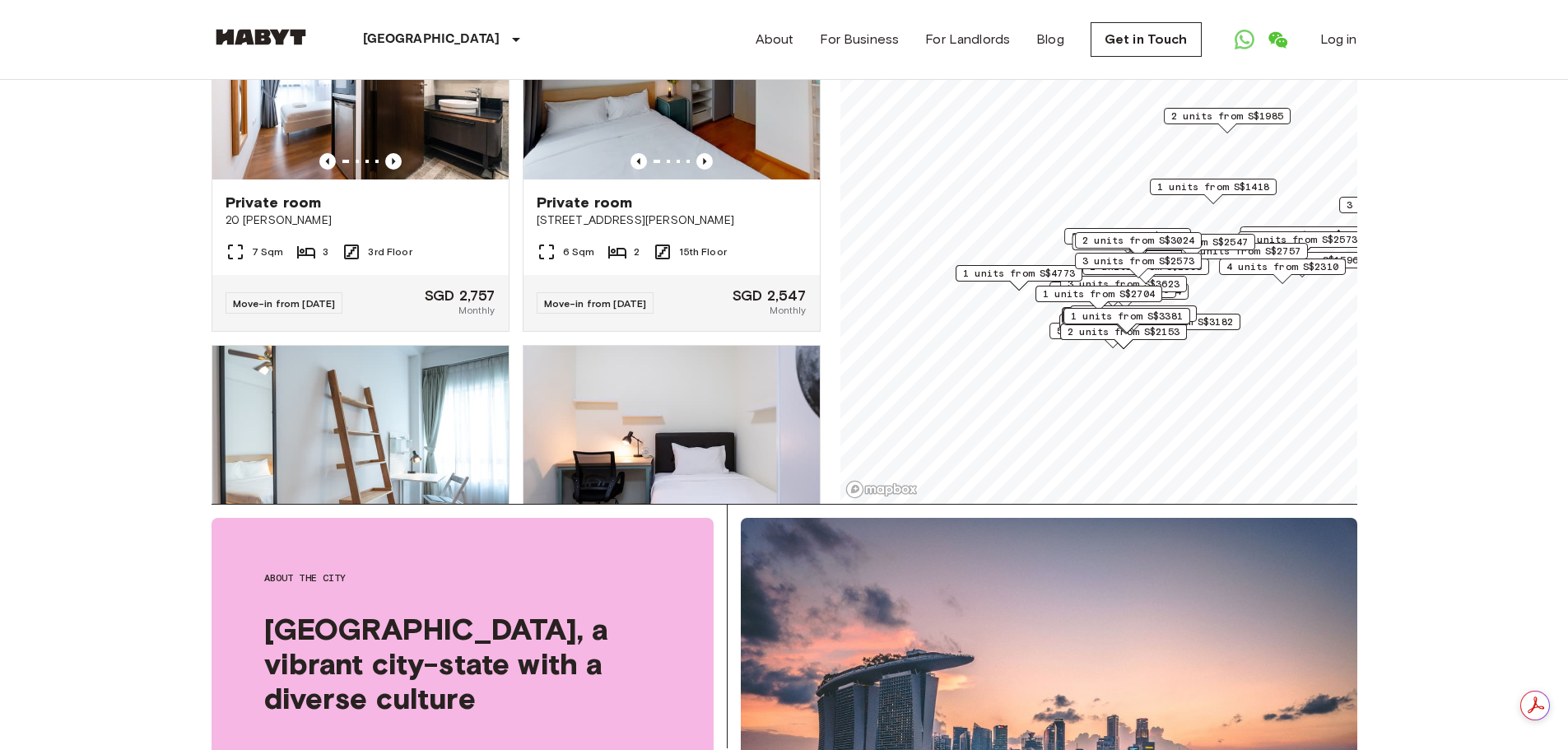
scroll to position [8094, 0]
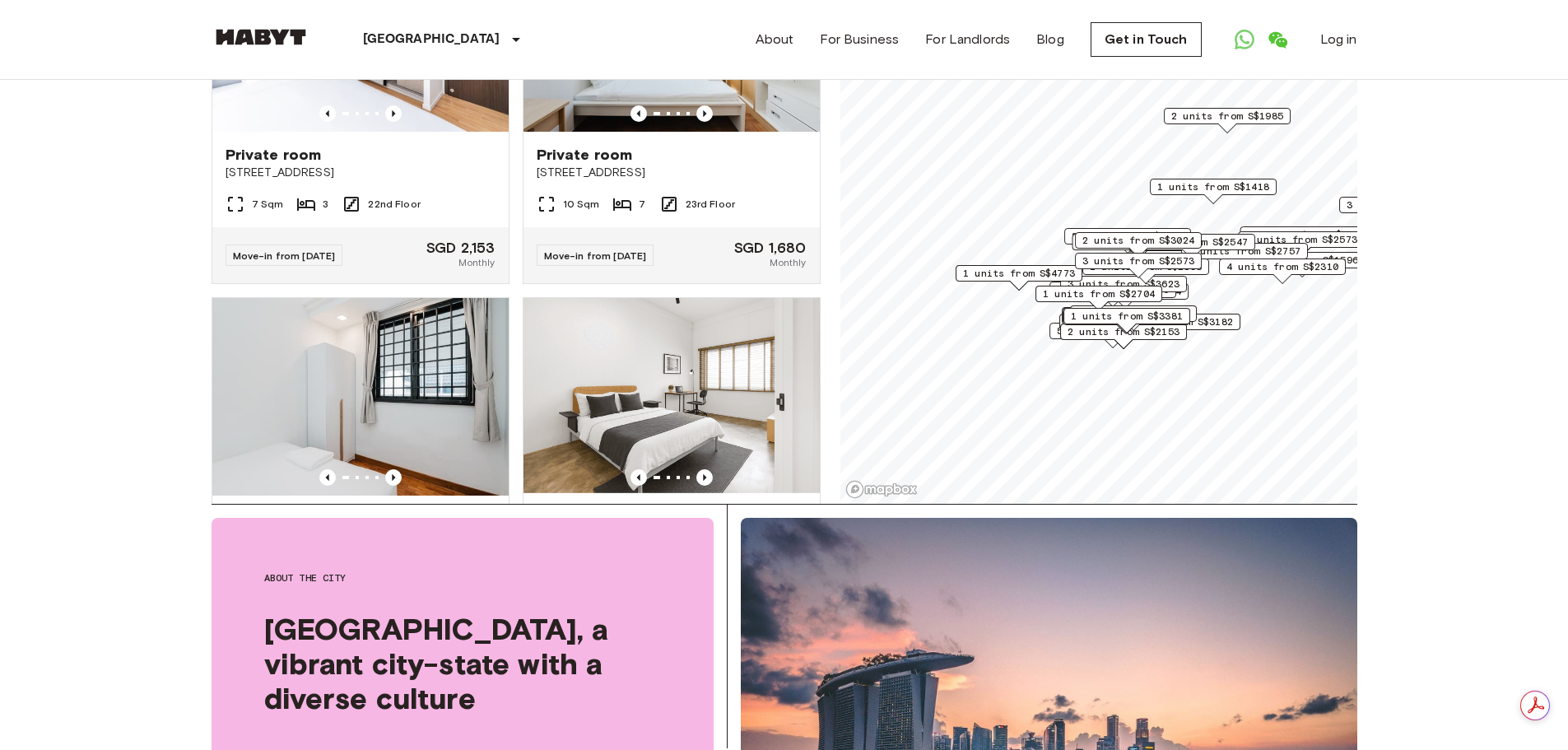
scroll to position [9576, 0]
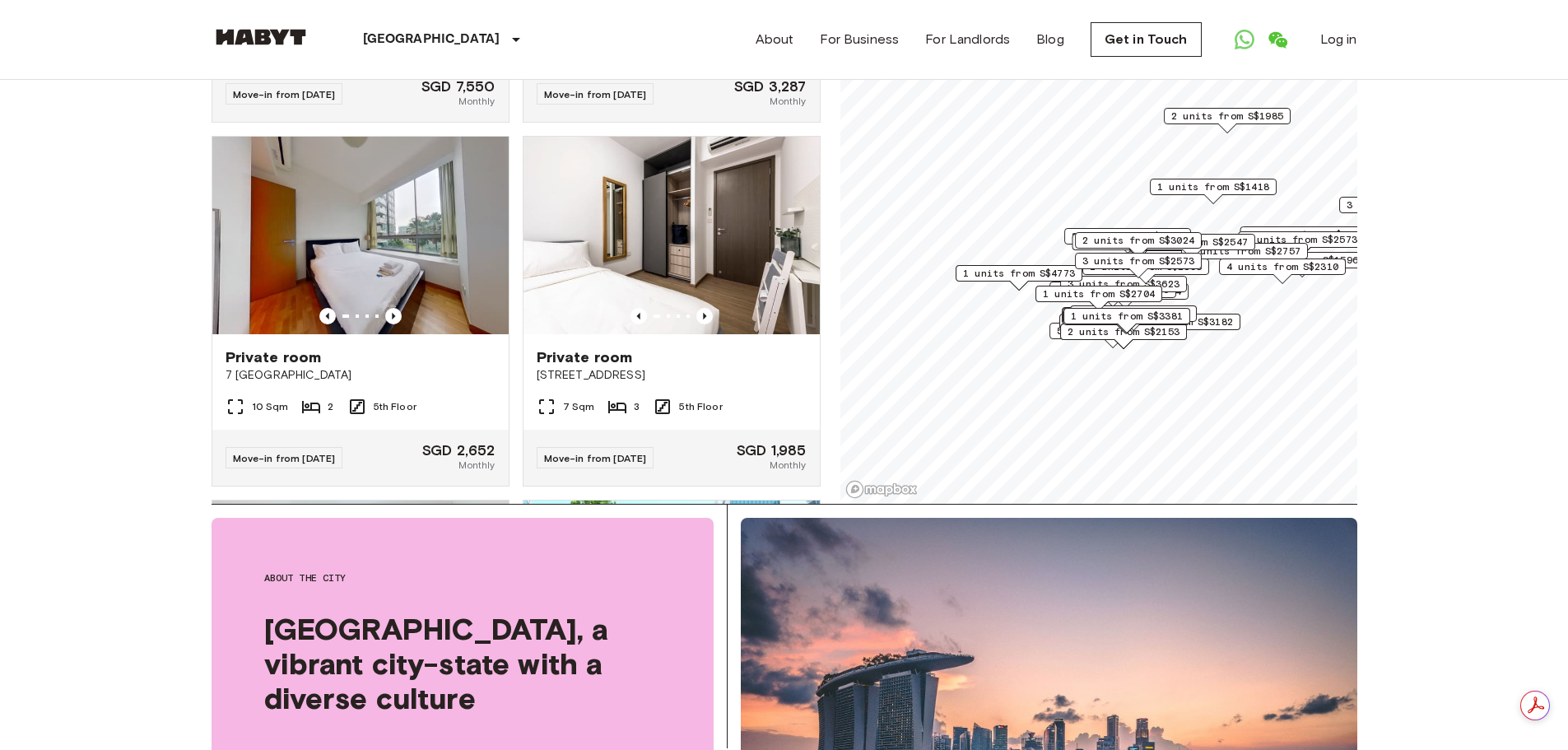
scroll to position [13691, 0]
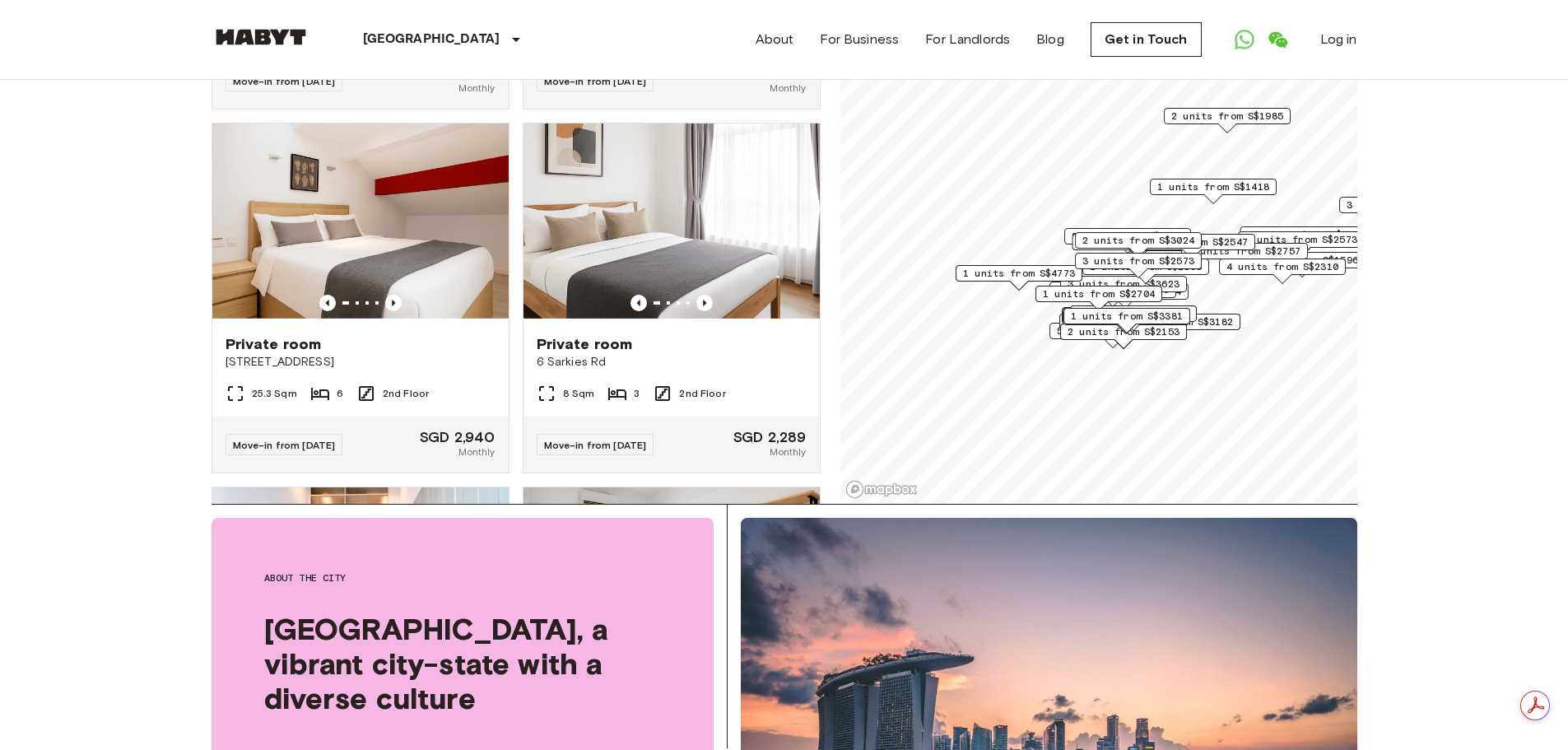
scroll to position [14794, 0]
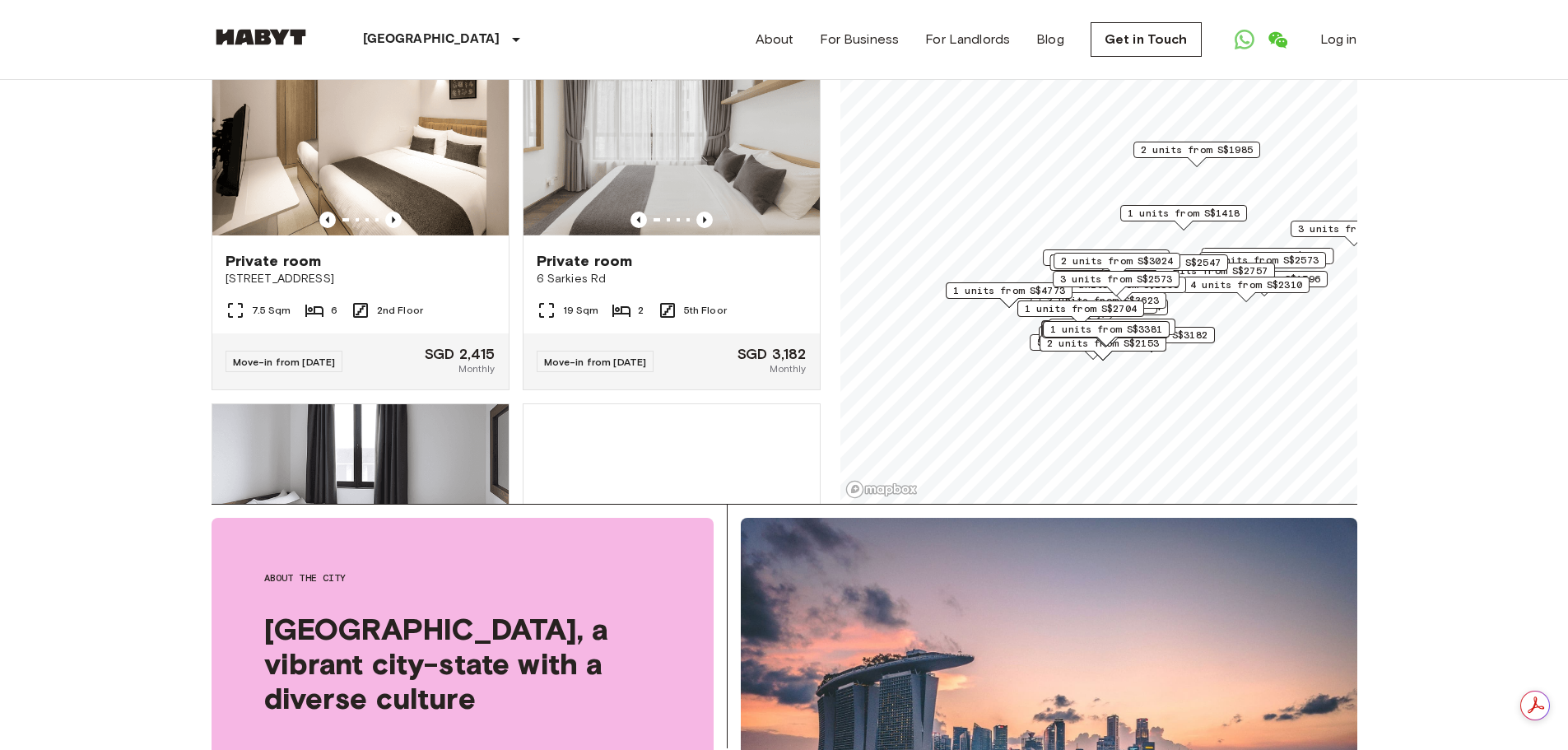
scroll to position [15945, 0]
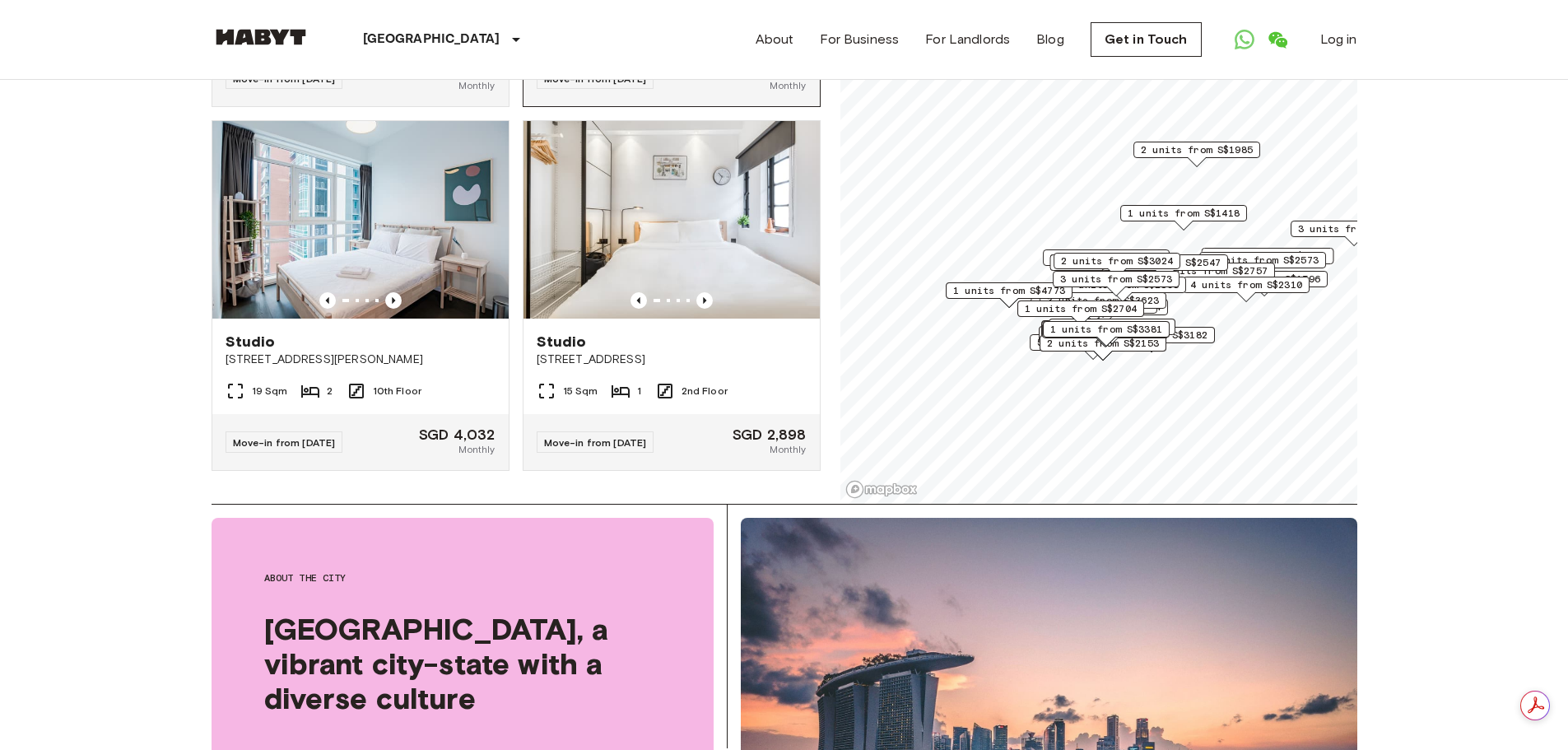
scroll to position [17839, 0]
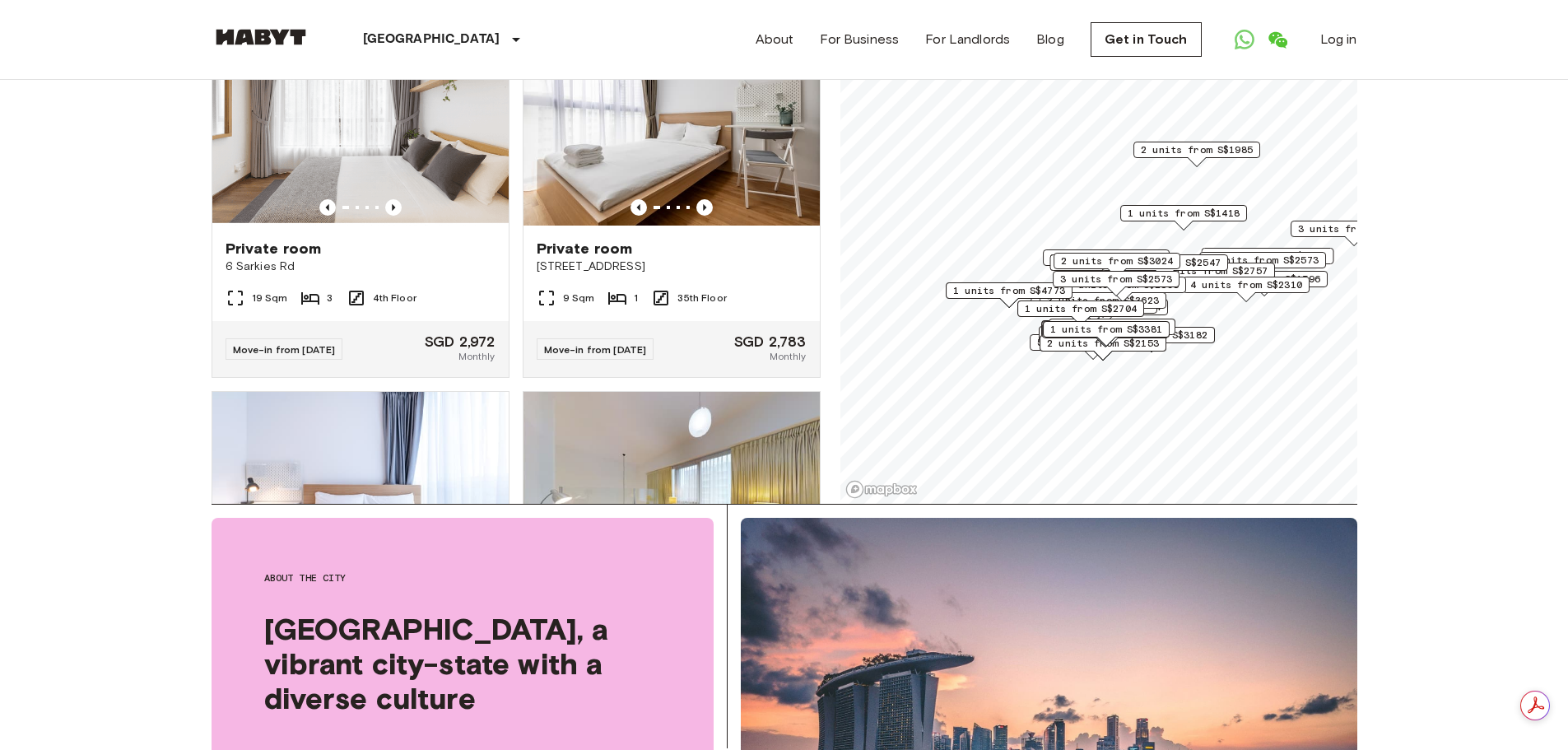
scroll to position [18167, 0]
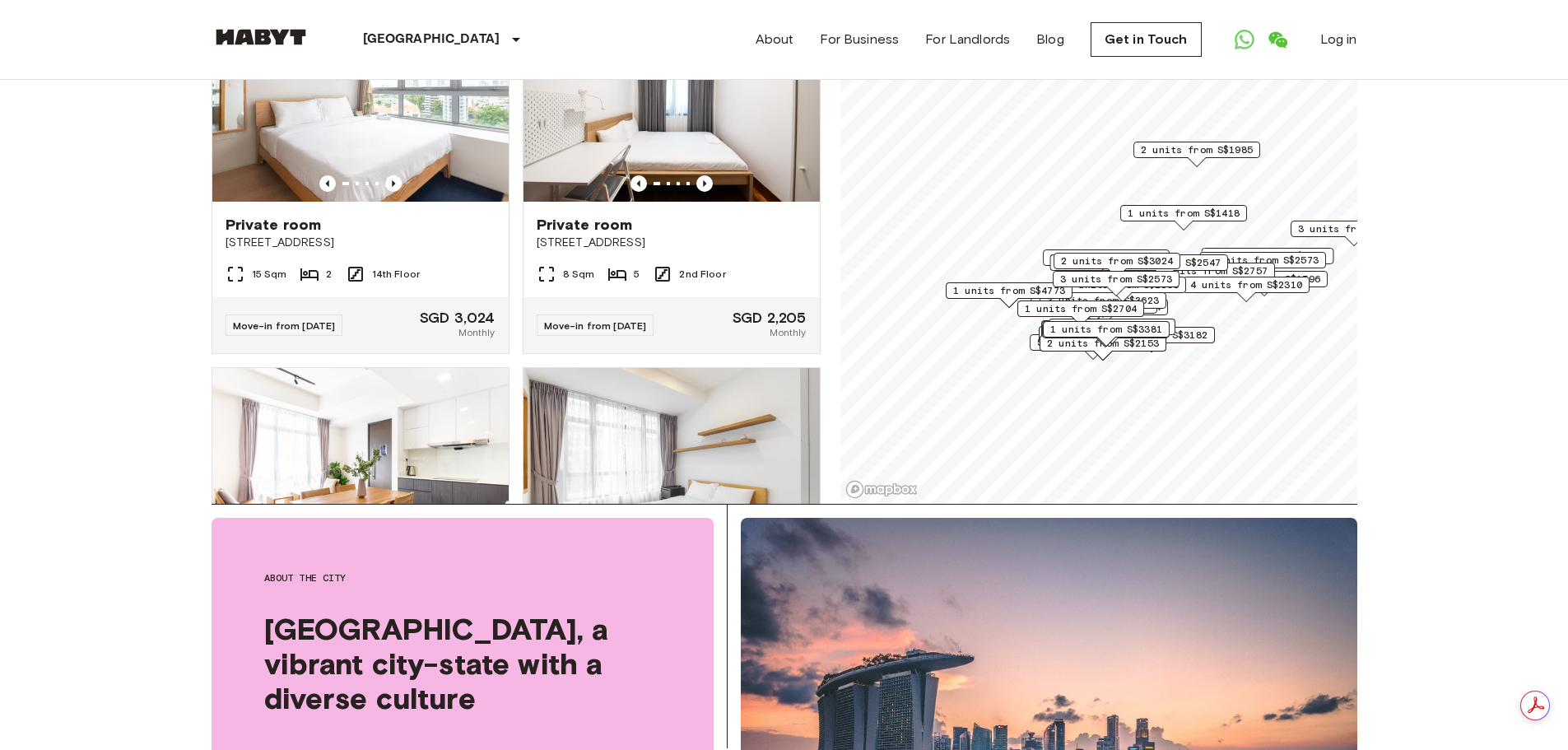
scroll to position [20390, 0]
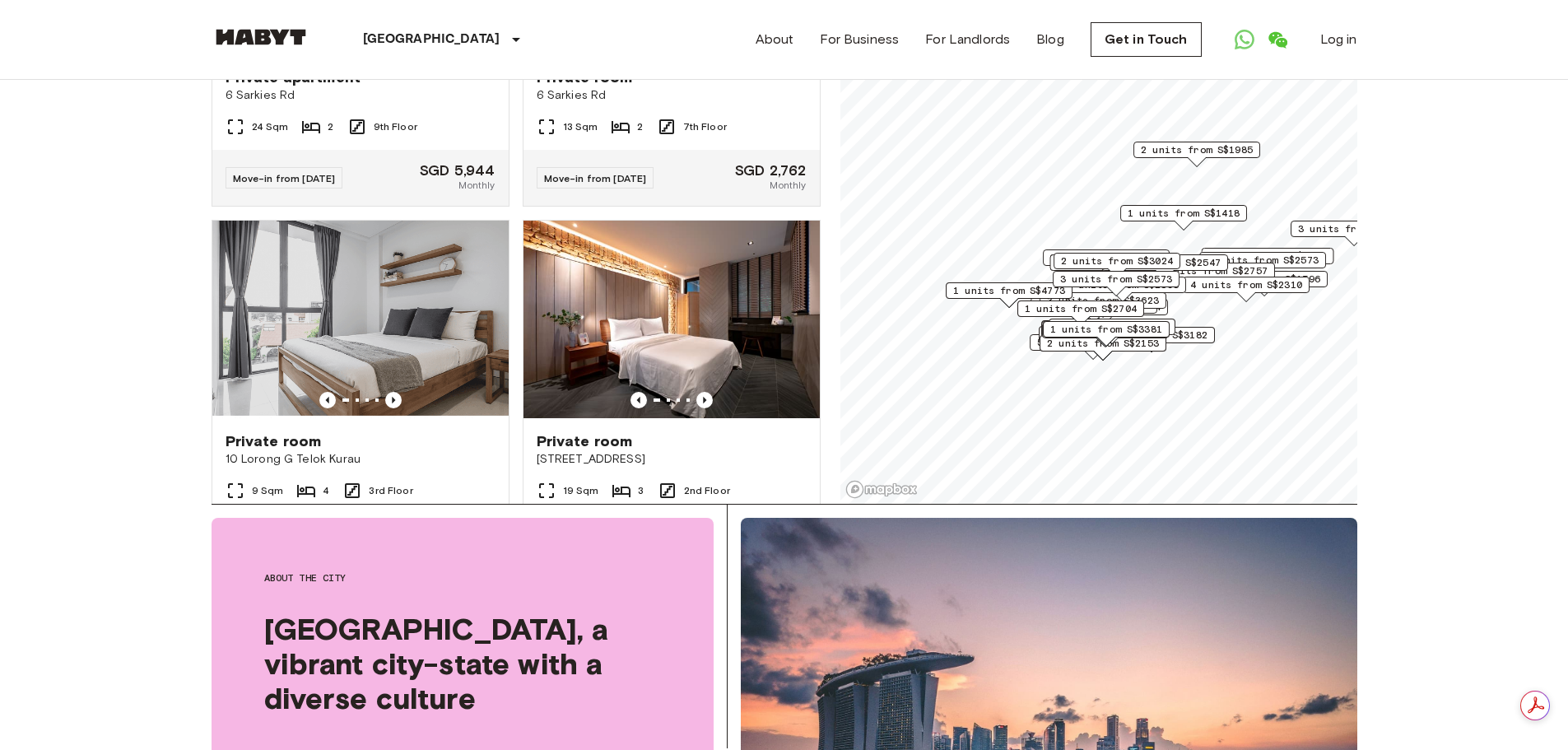
scroll to position [22316, 0]
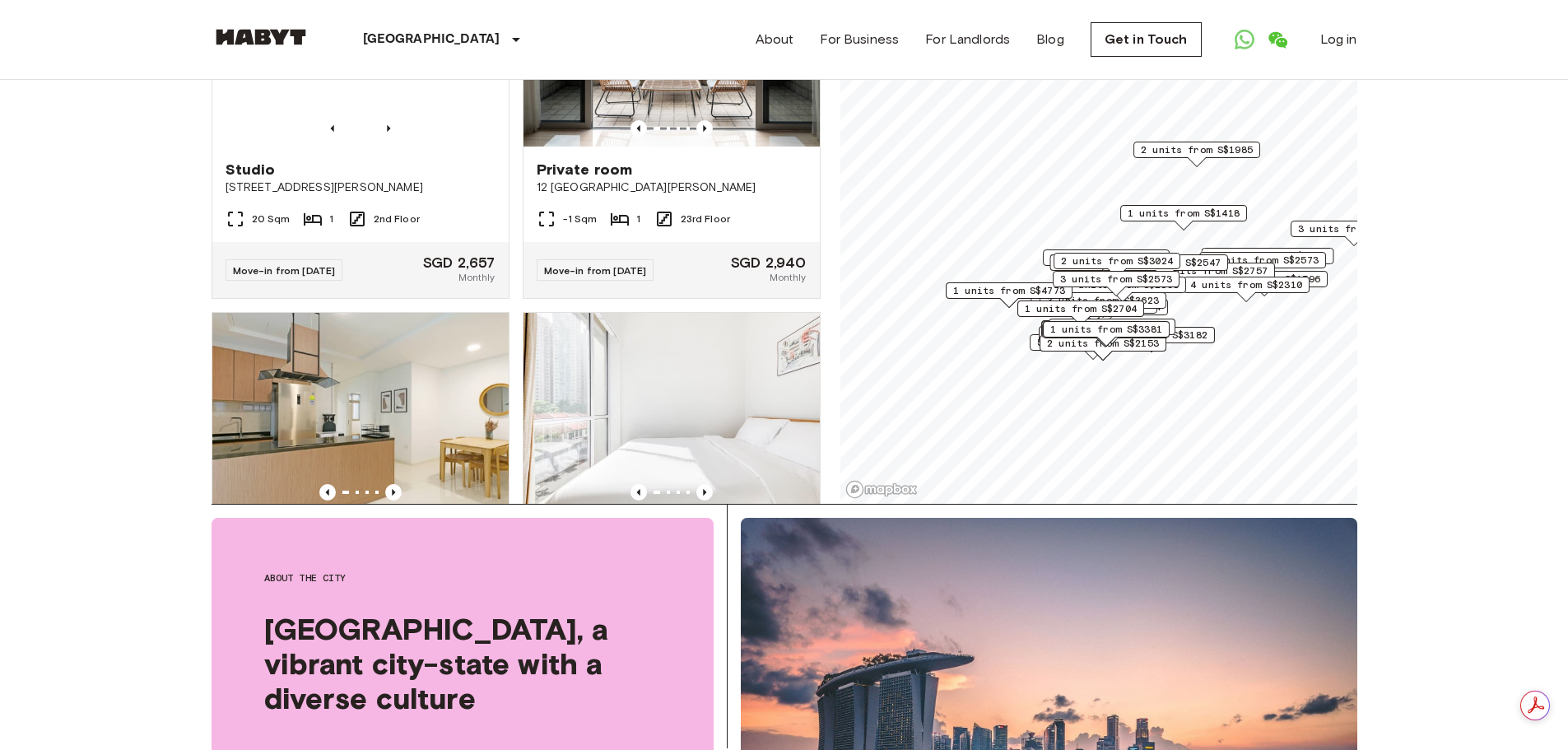
scroll to position [24455, 0]
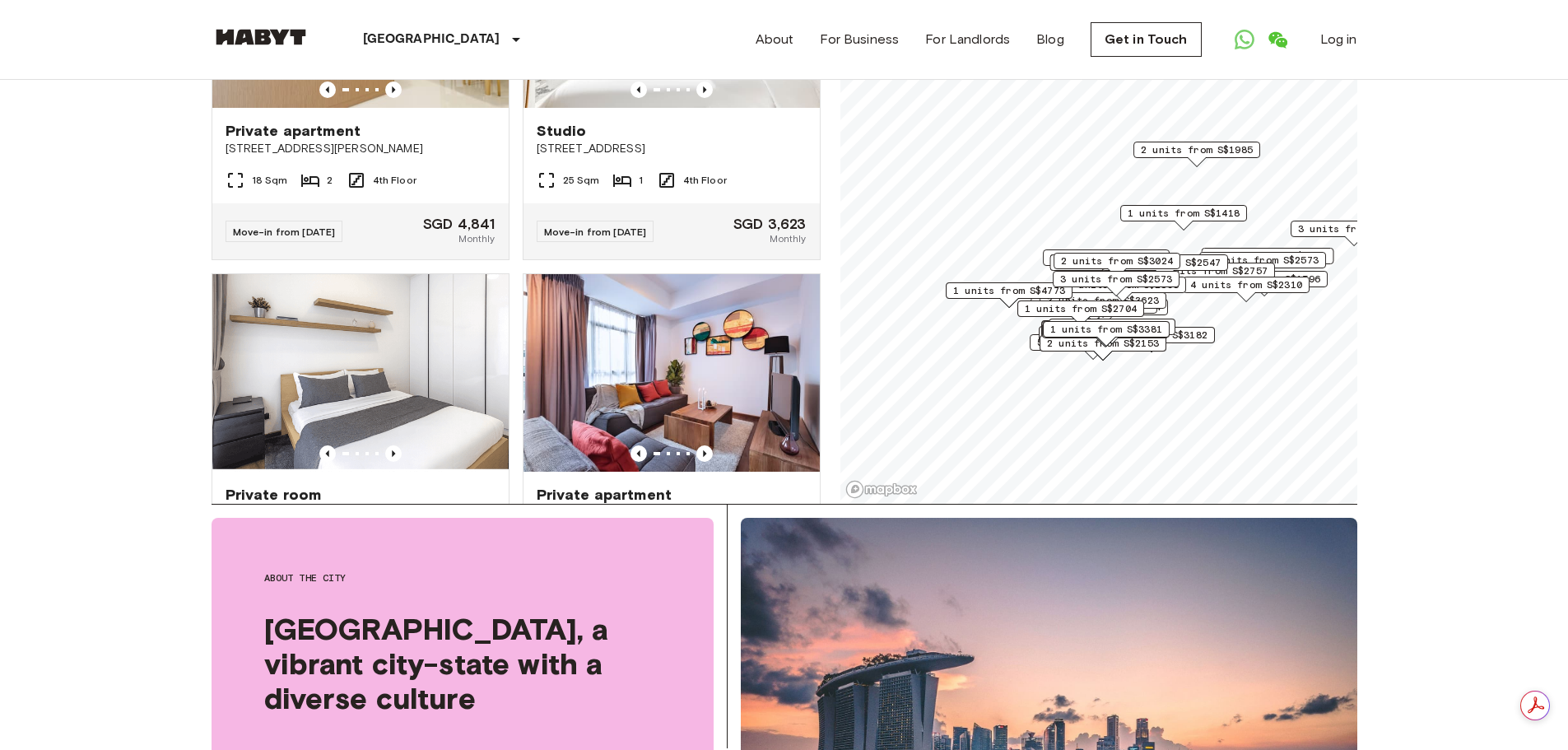
scroll to position [24784, 0]
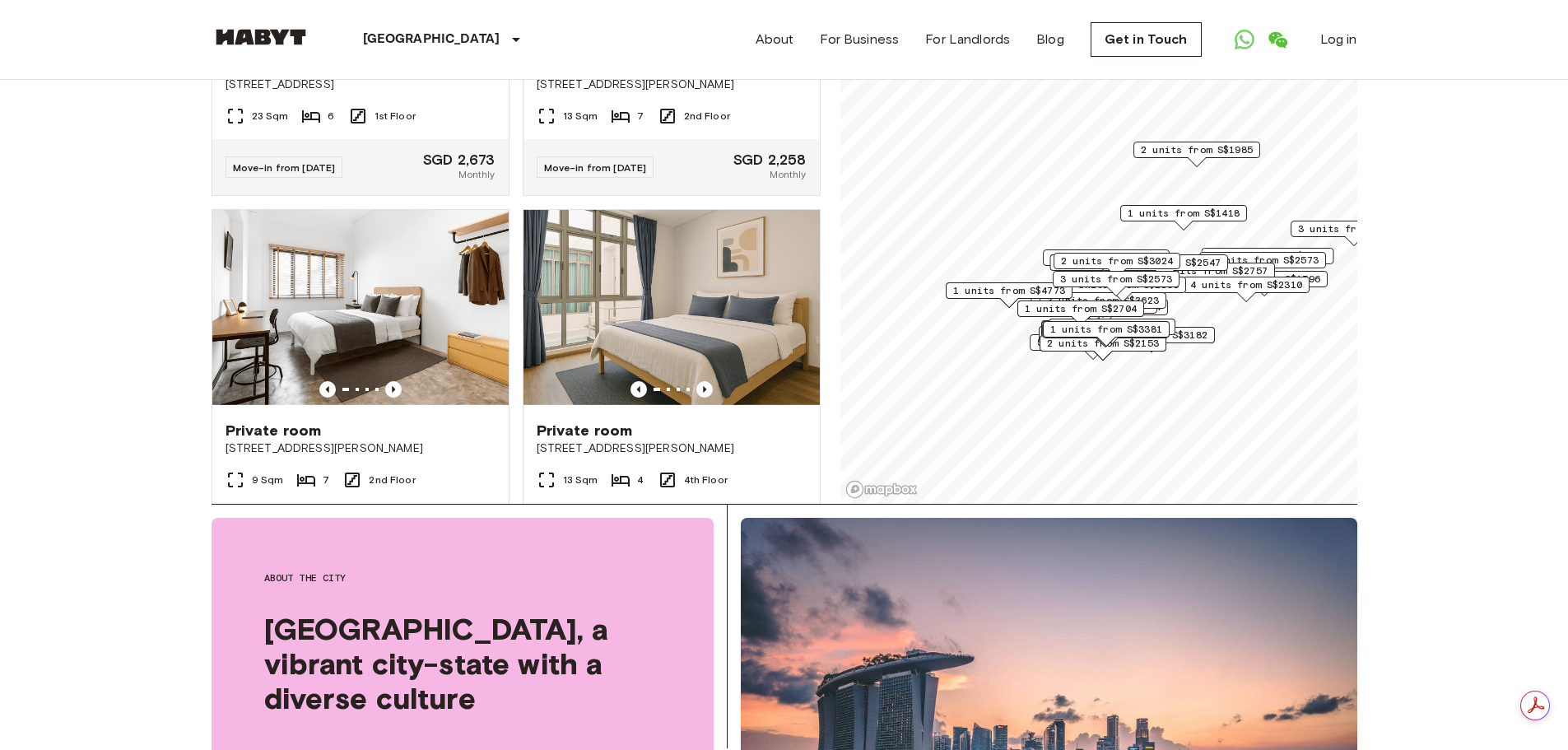
scroll to position [26035, 0]
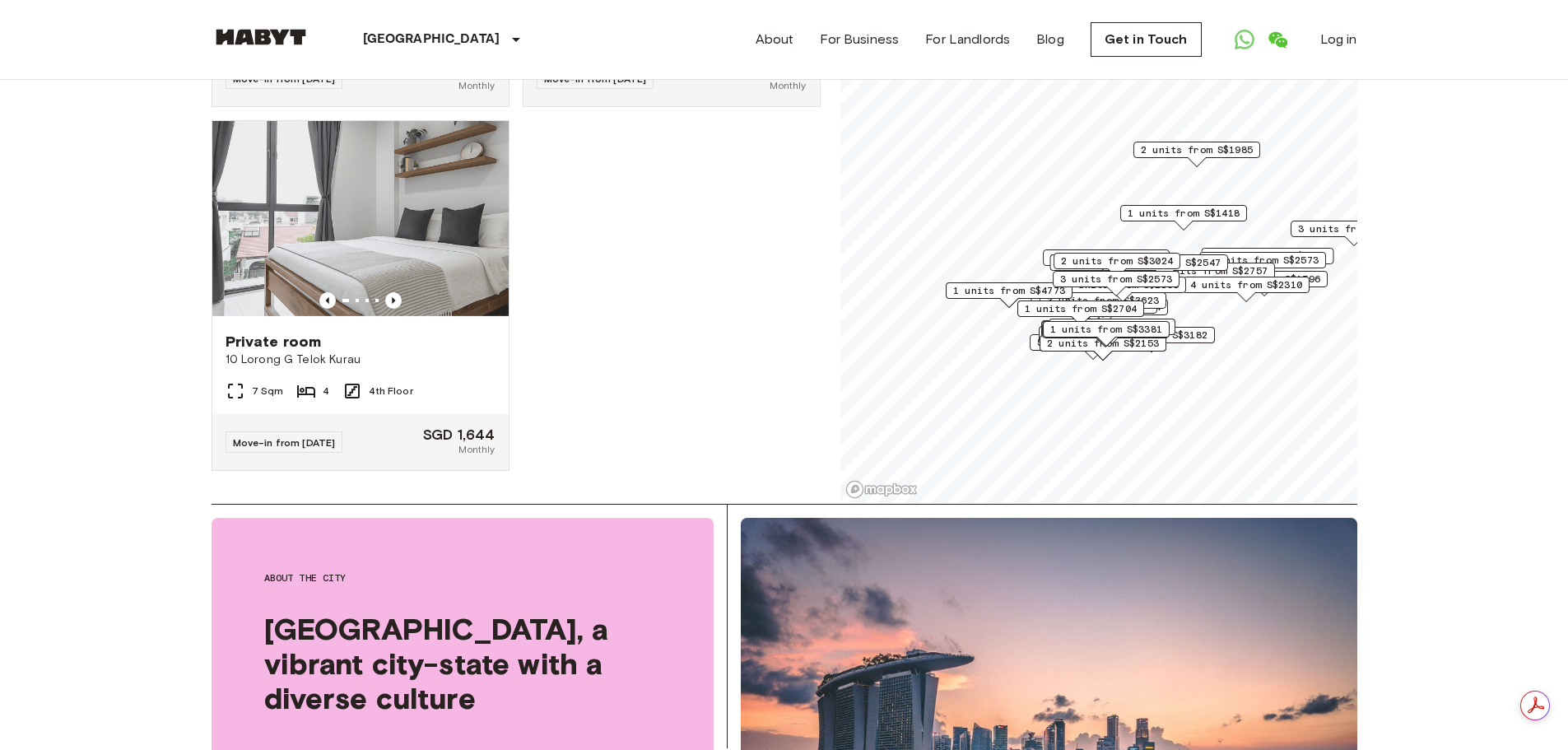
scroll to position [28231, 0]
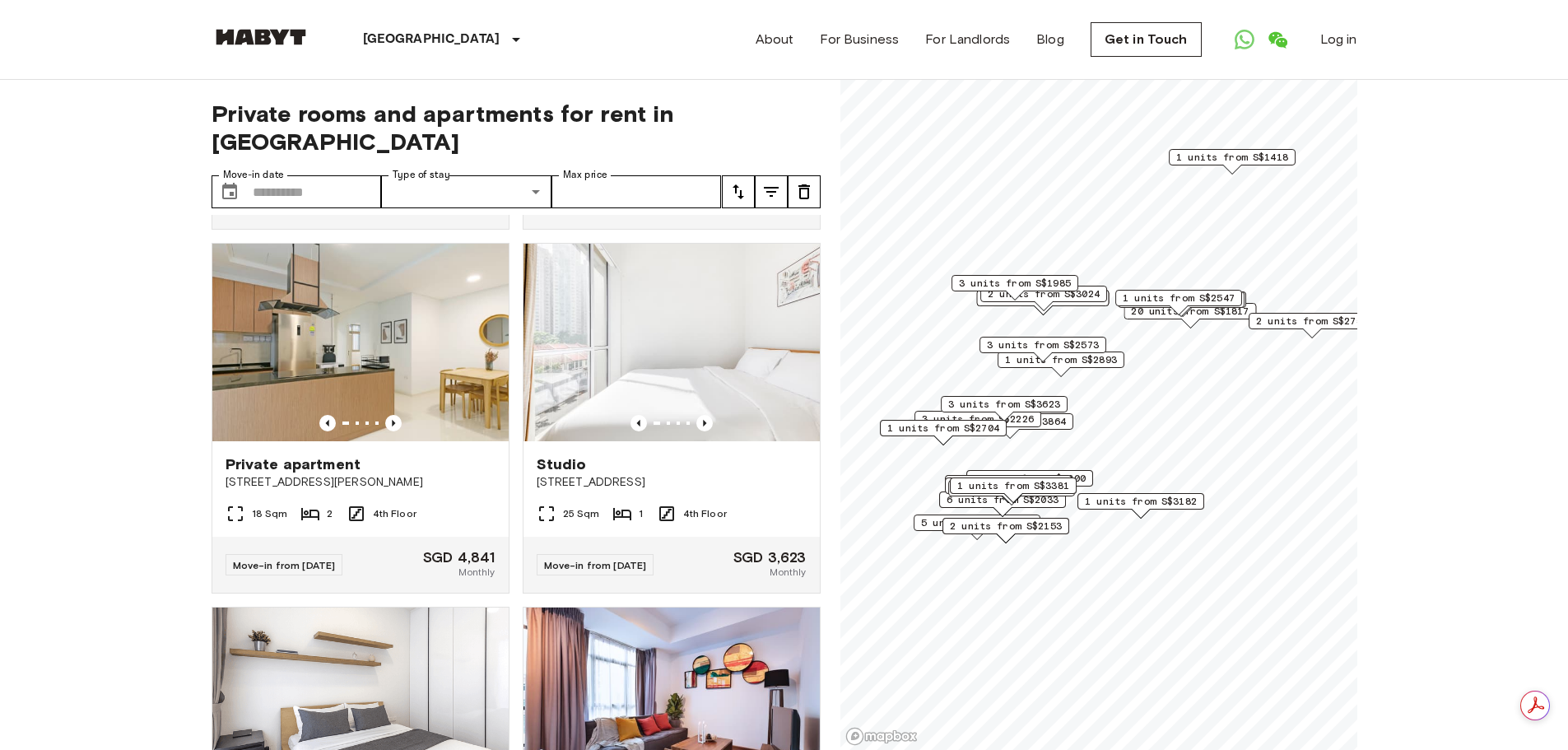
scroll to position [21512, 0]
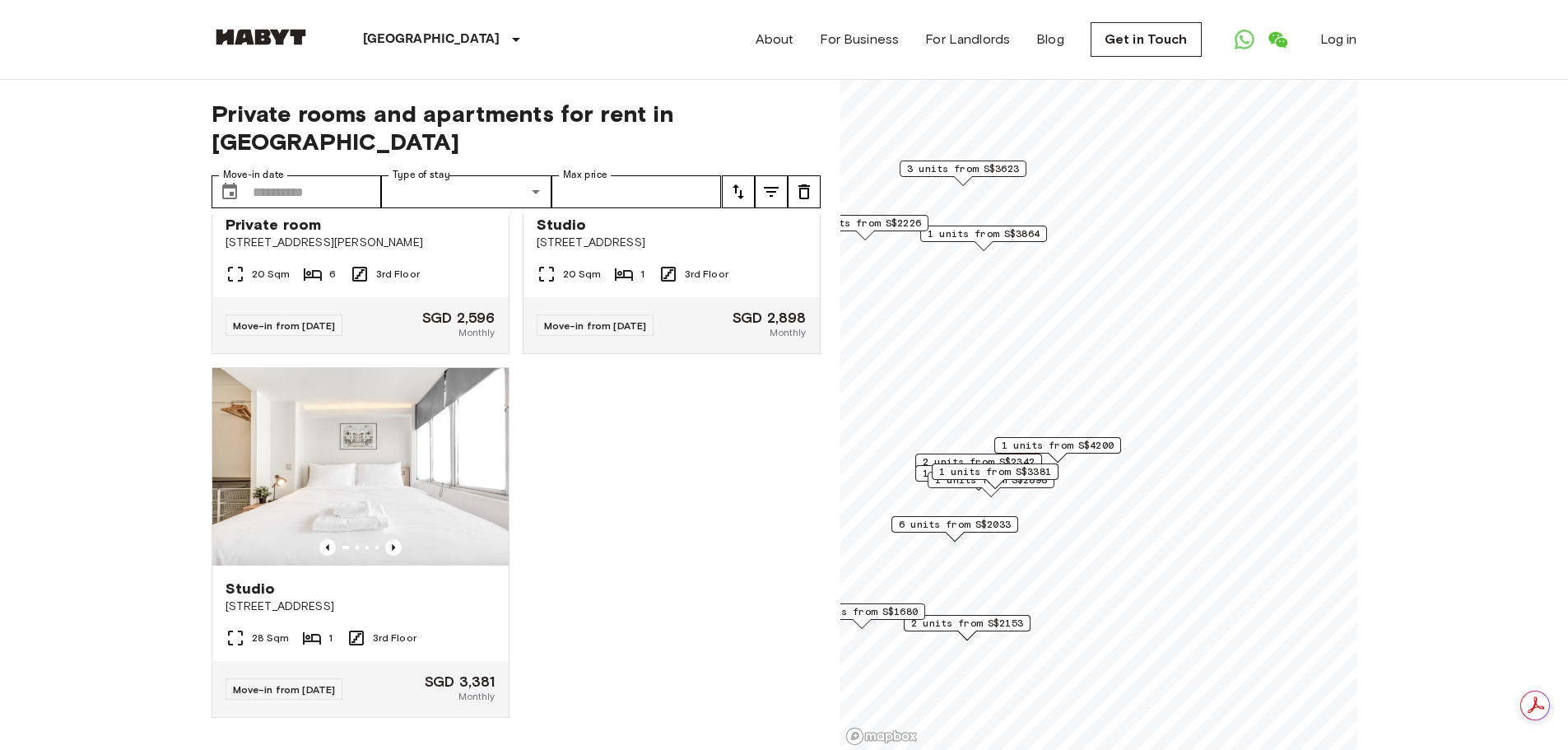
scroll to position [8063, 0]
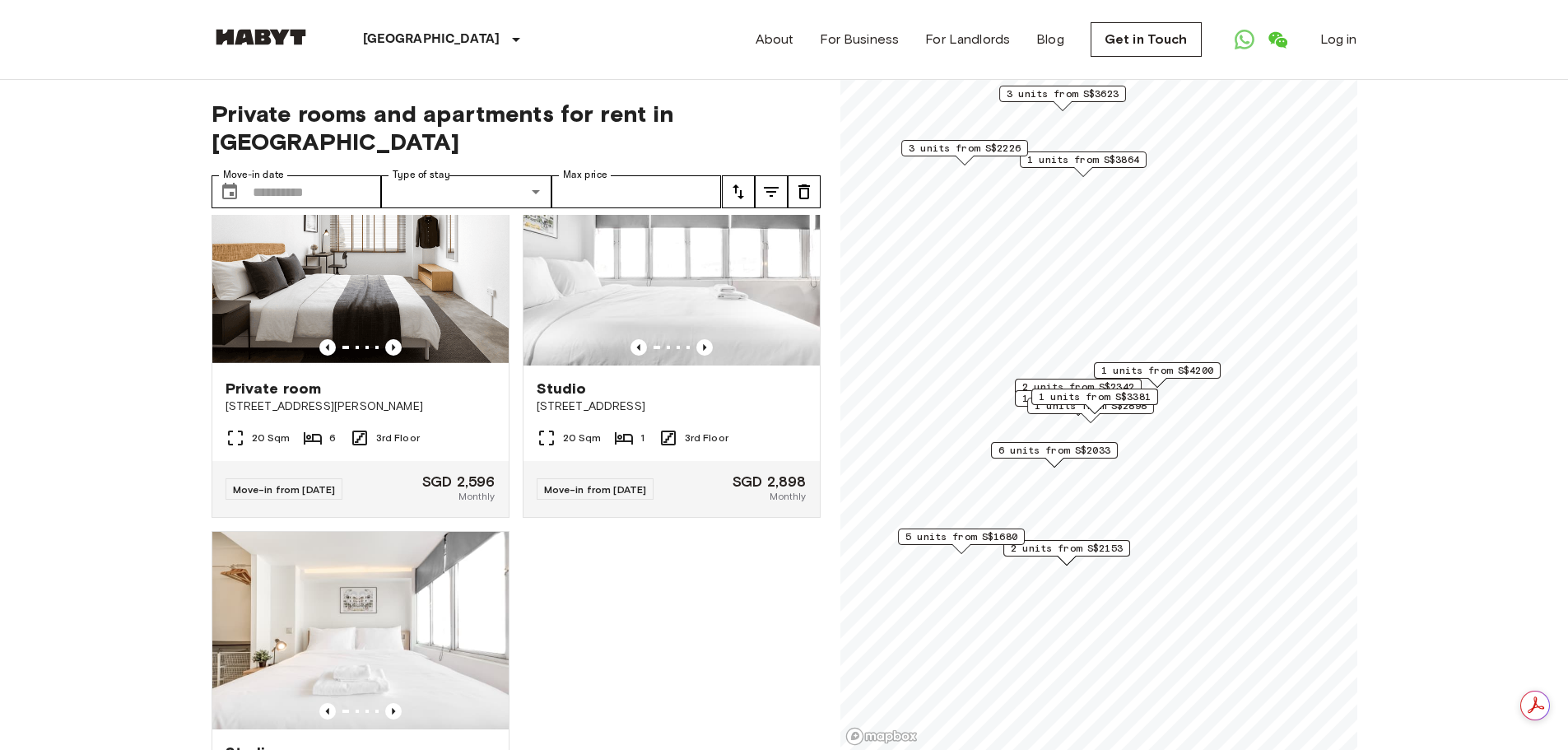
click at [959, 532] on span "5 units from S$1680" at bounding box center [962, 537] width 112 height 15
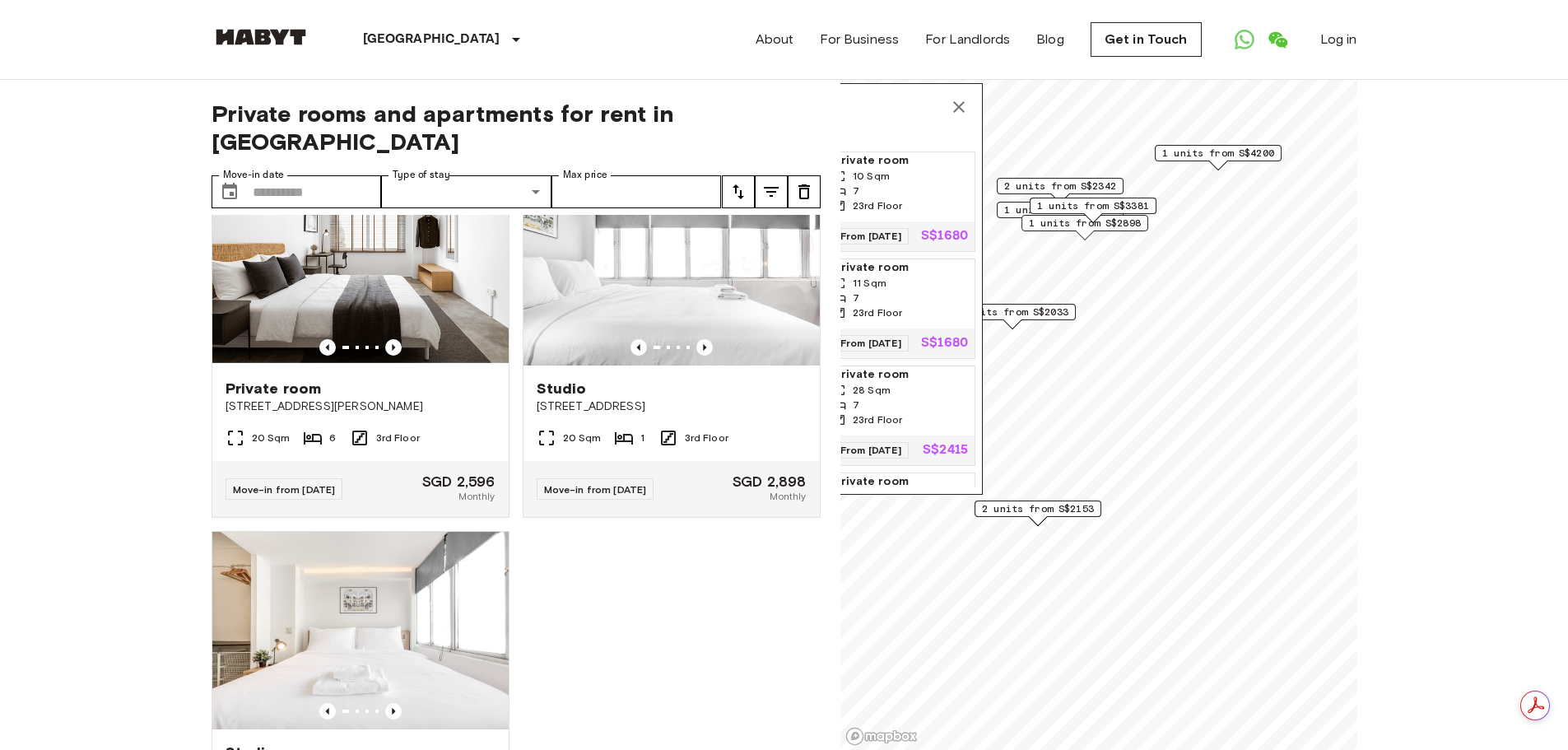
click at [1061, 508] on span "2 units from S$2153" at bounding box center [1038, 509] width 112 height 15
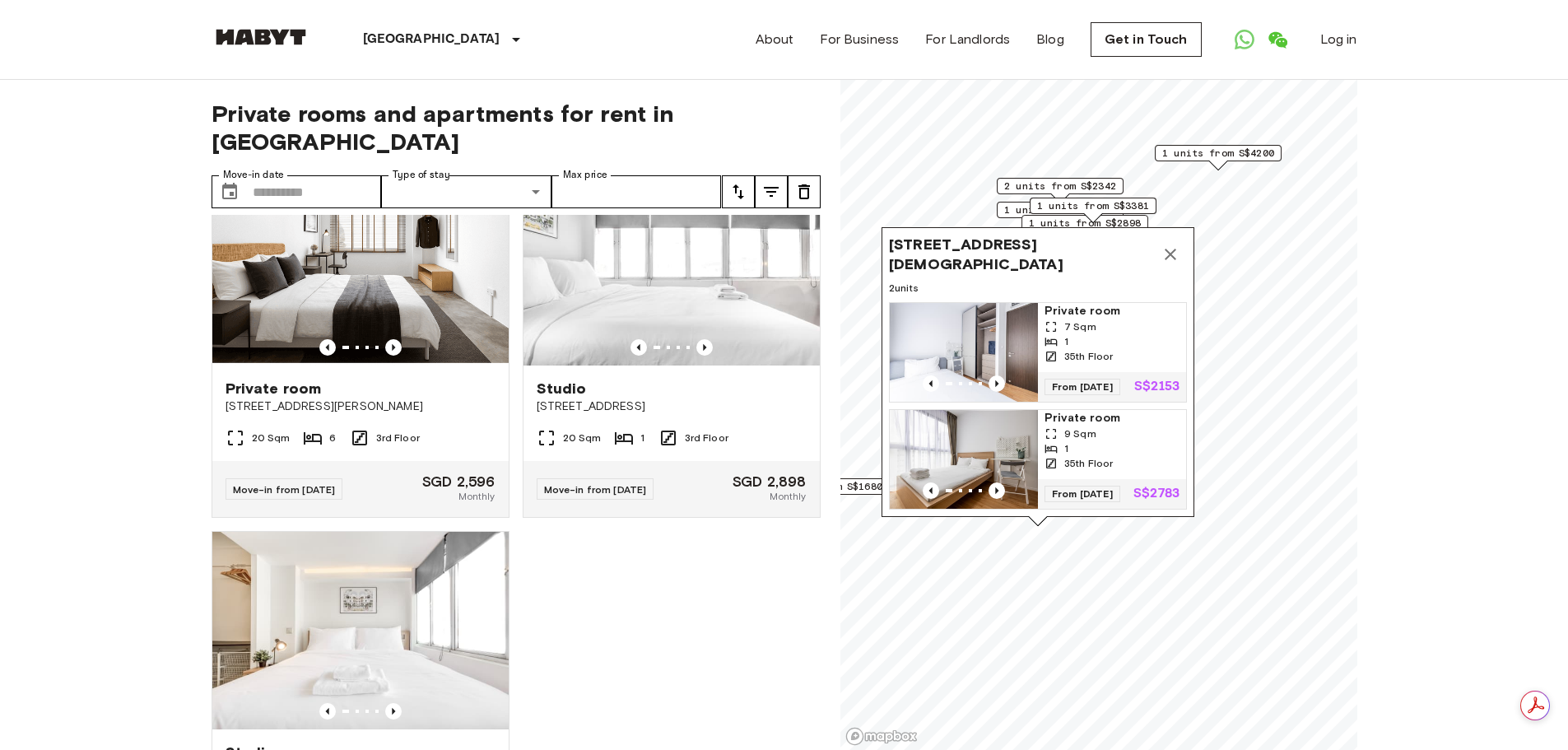
click at [1176, 249] on icon "Map marker" at bounding box center [1171, 255] width 12 height 12
click at [1180, 249] on icon "Map marker" at bounding box center [1174, 255] width 12 height 12
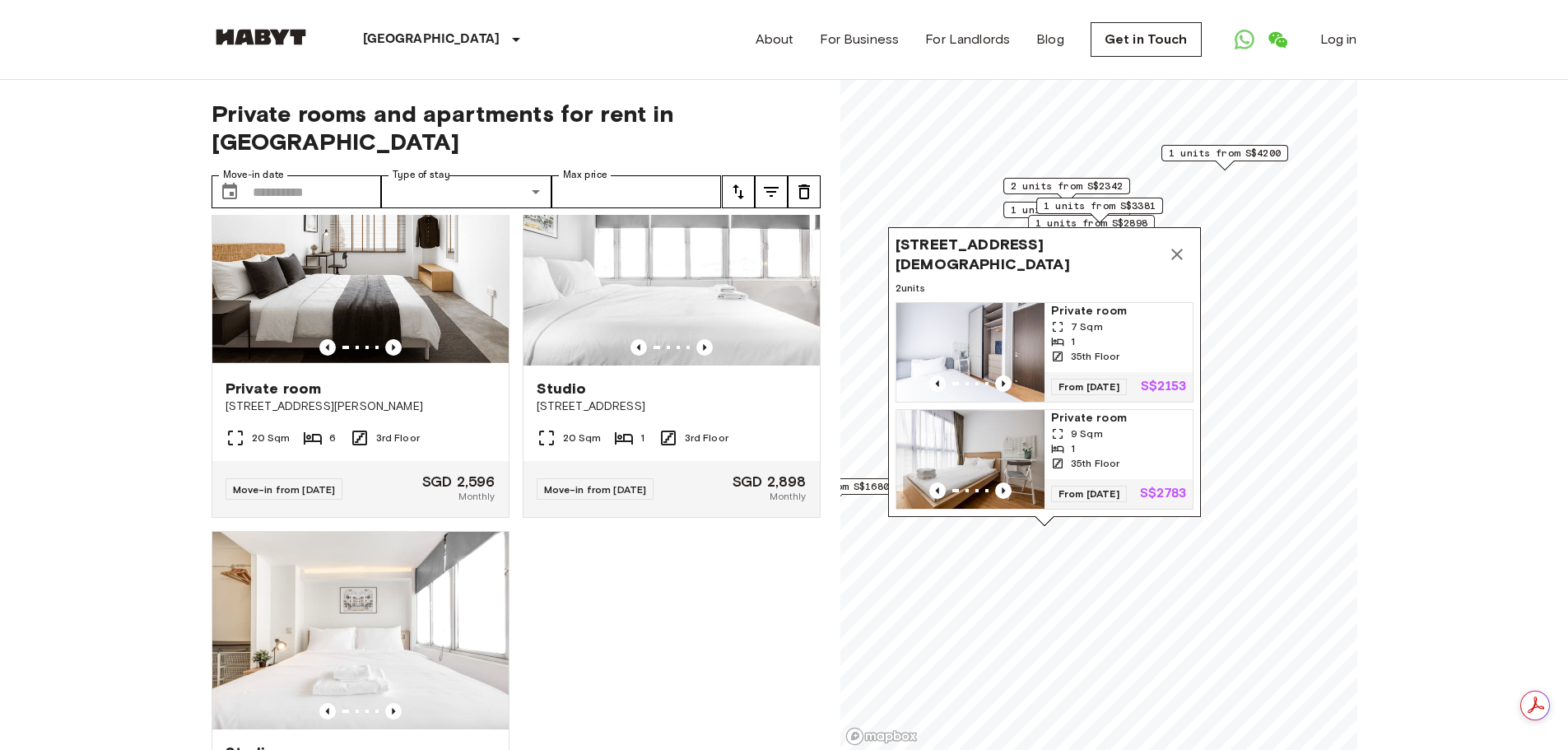
click at [1182, 244] on icon "Map marker" at bounding box center [1176, 254] width 19 height 19
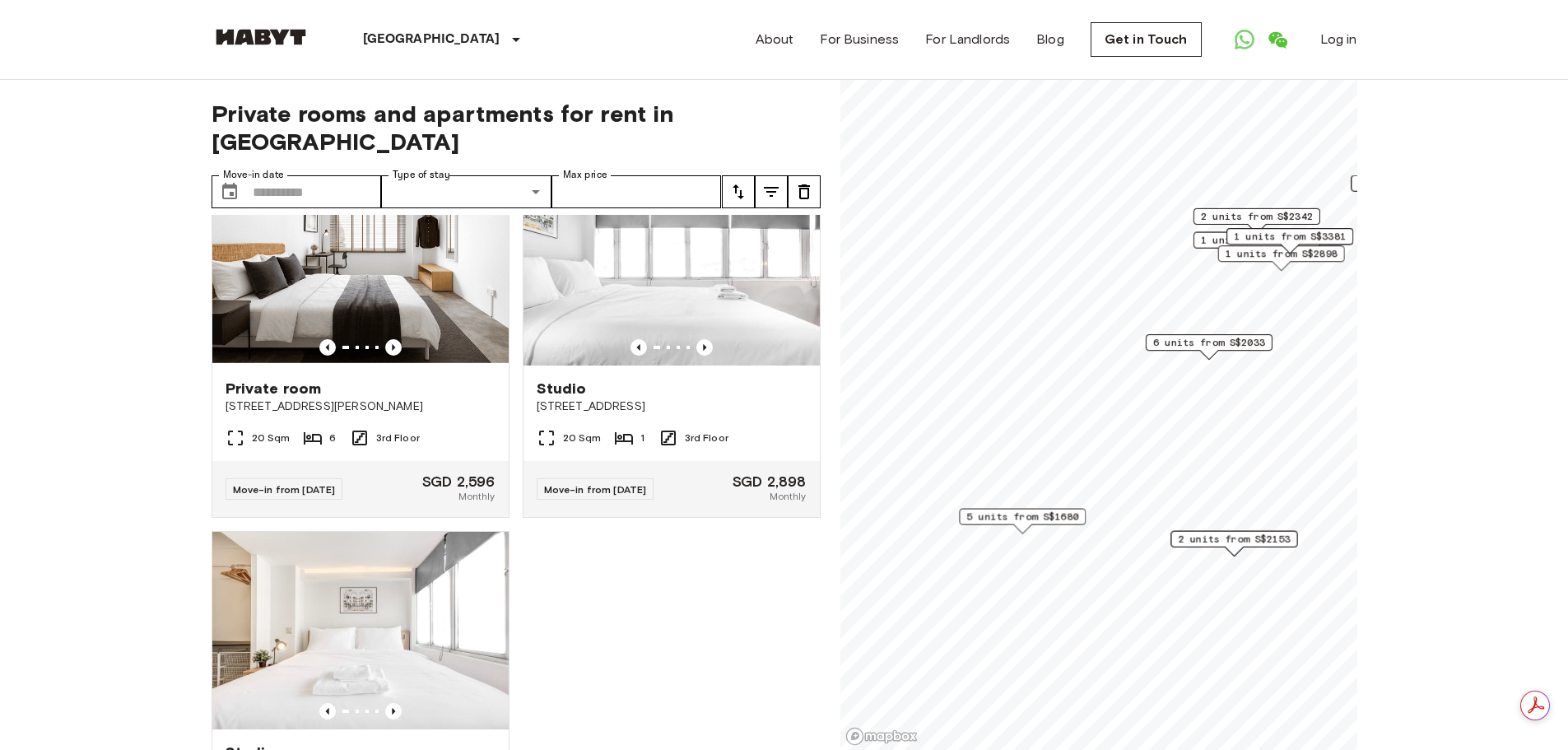
scroll to position [5828, 0]
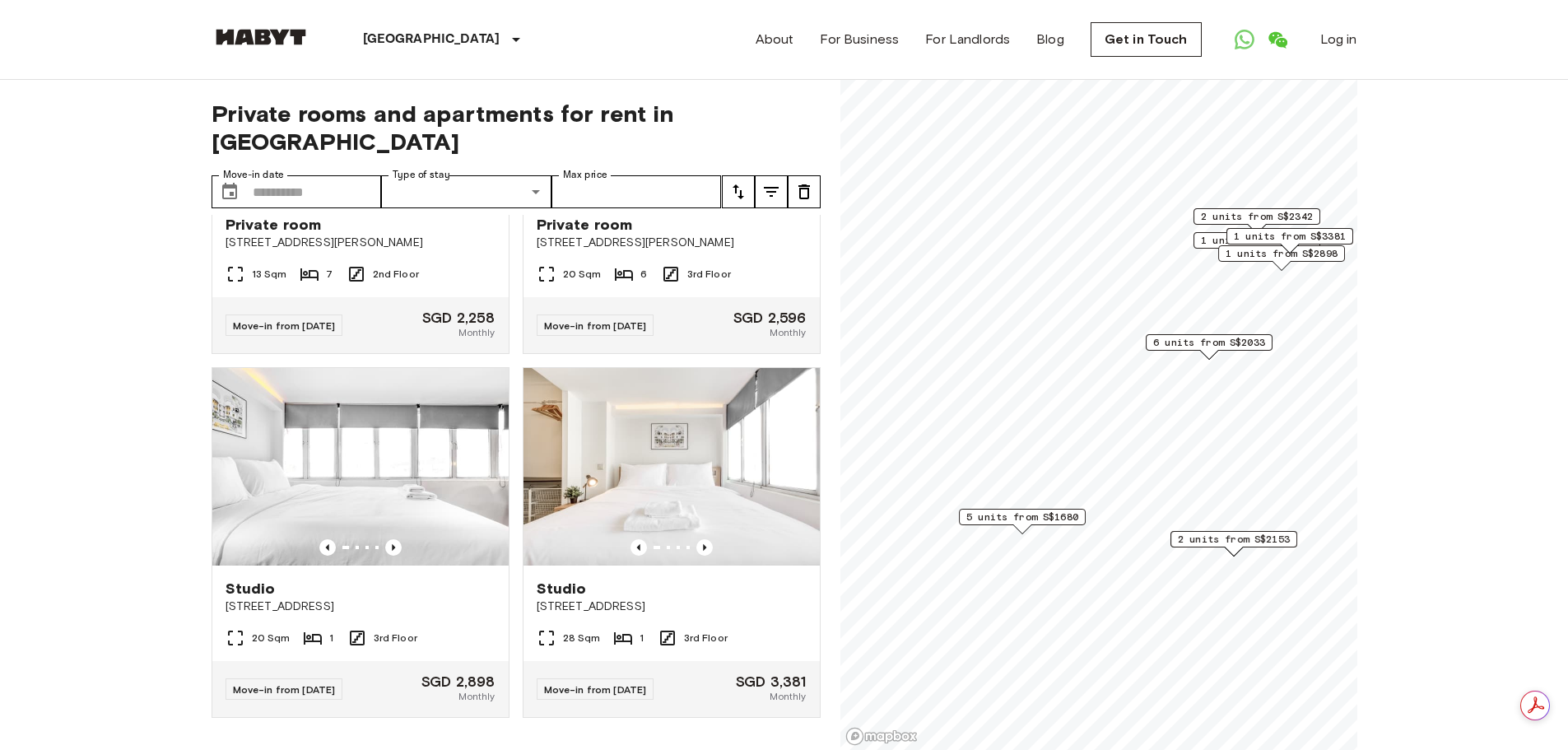
click at [1209, 345] on span "6 units from S$2033" at bounding box center [1209, 342] width 112 height 15
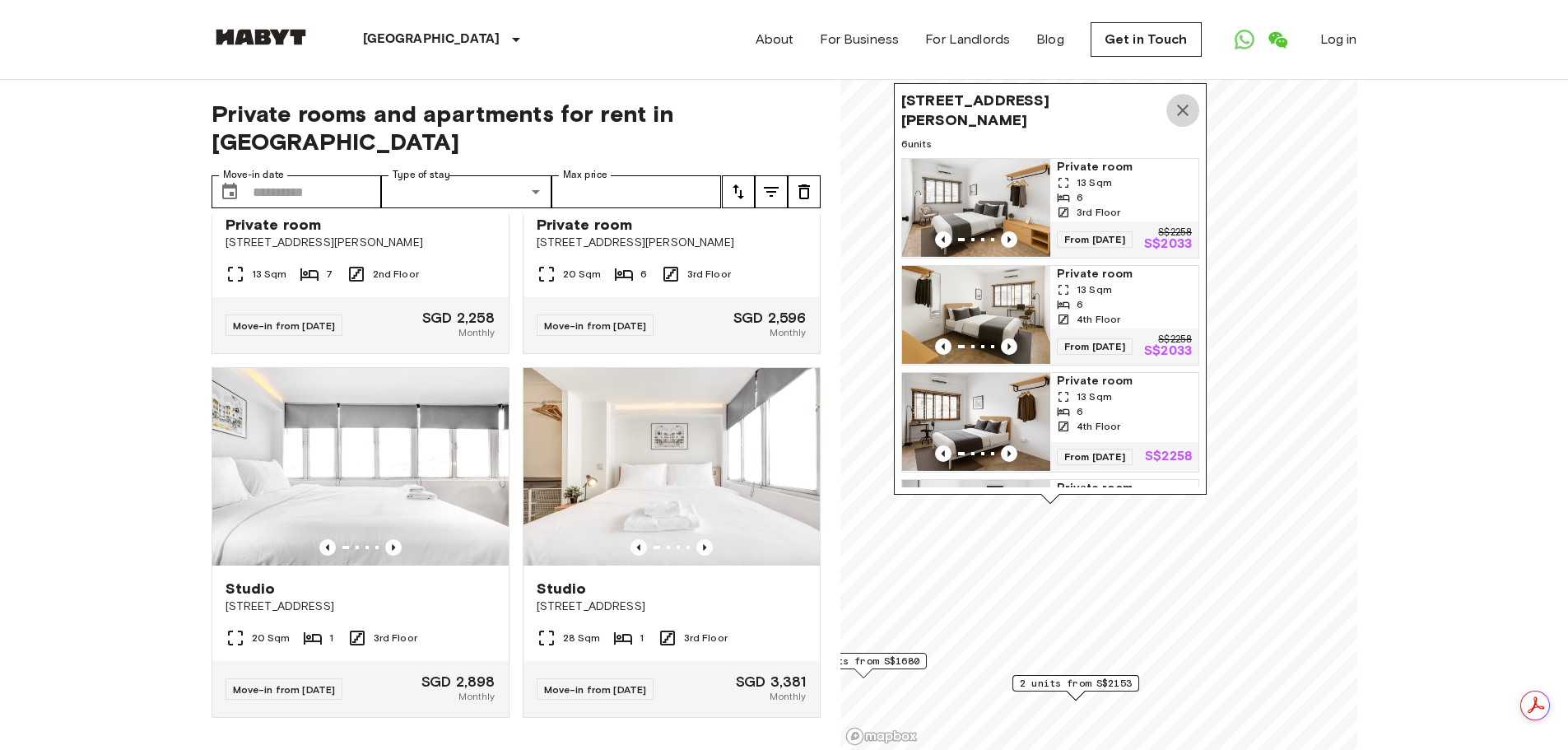
click at [1185, 108] on icon "Map marker" at bounding box center [1183, 111] width 12 height 12
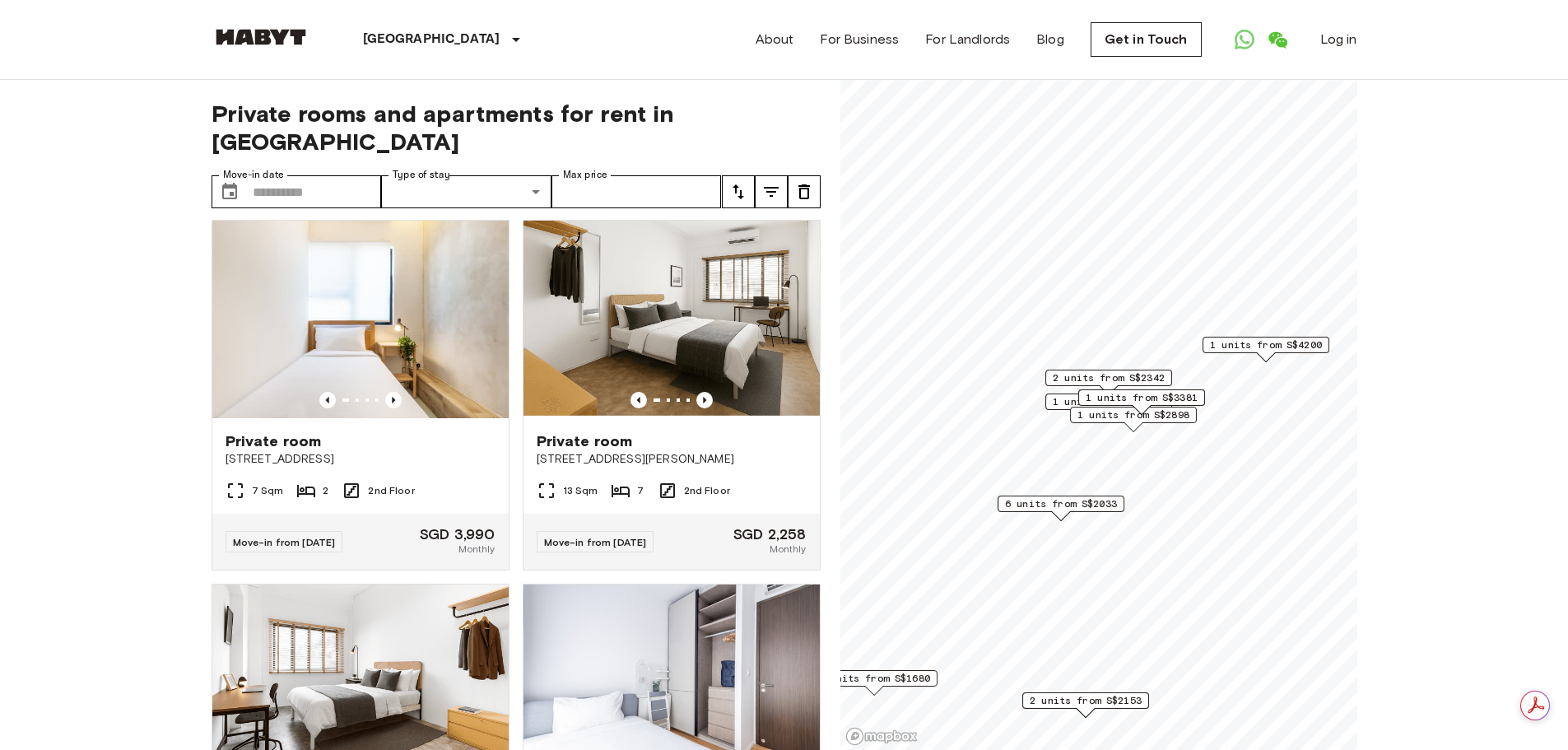
scroll to position [6944, 0]
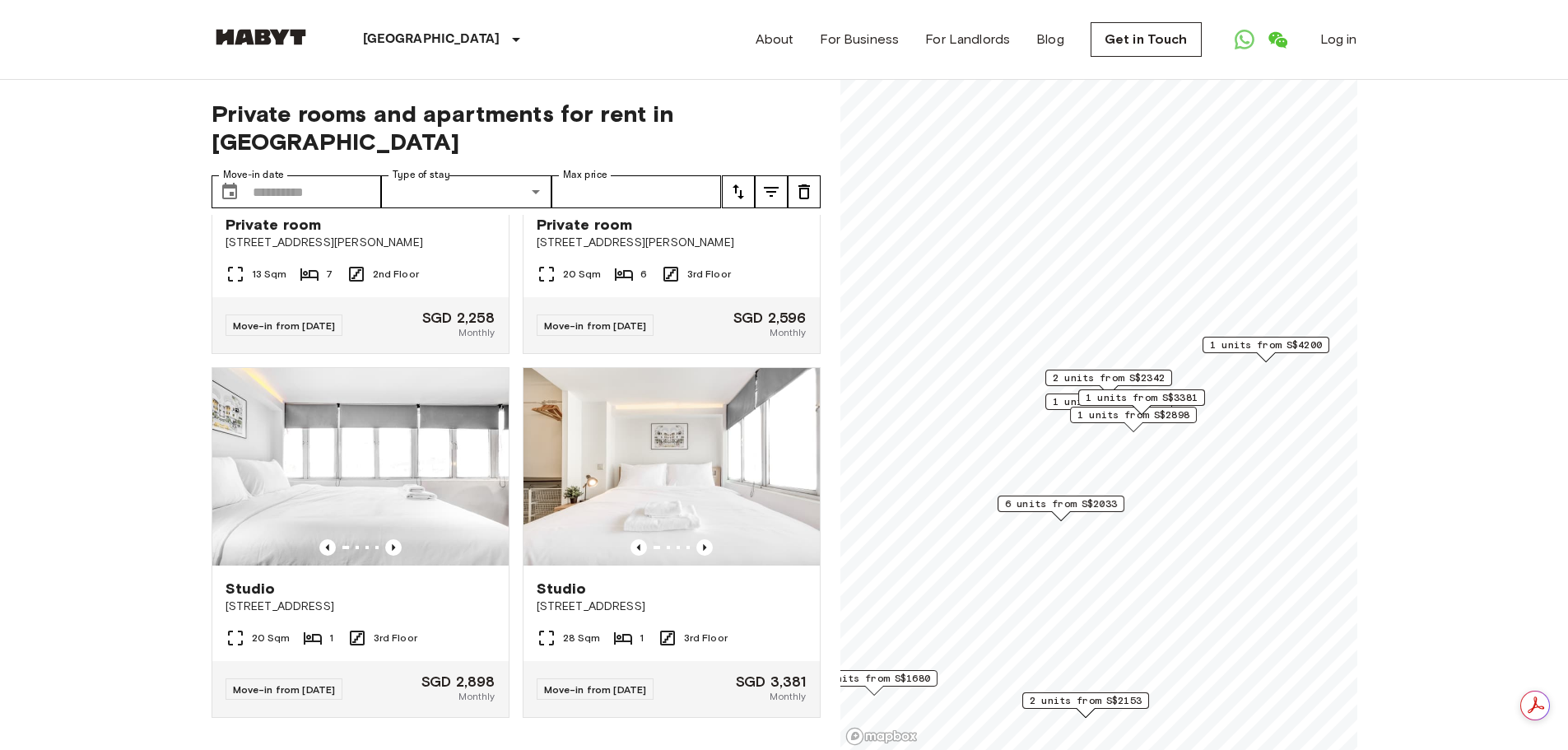
click at [1115, 414] on div "1 units from S$3381" at bounding box center [1142, 402] width 127 height 25
click at [1110, 416] on span "1 units from S$2898" at bounding box center [1133, 415] width 112 height 15
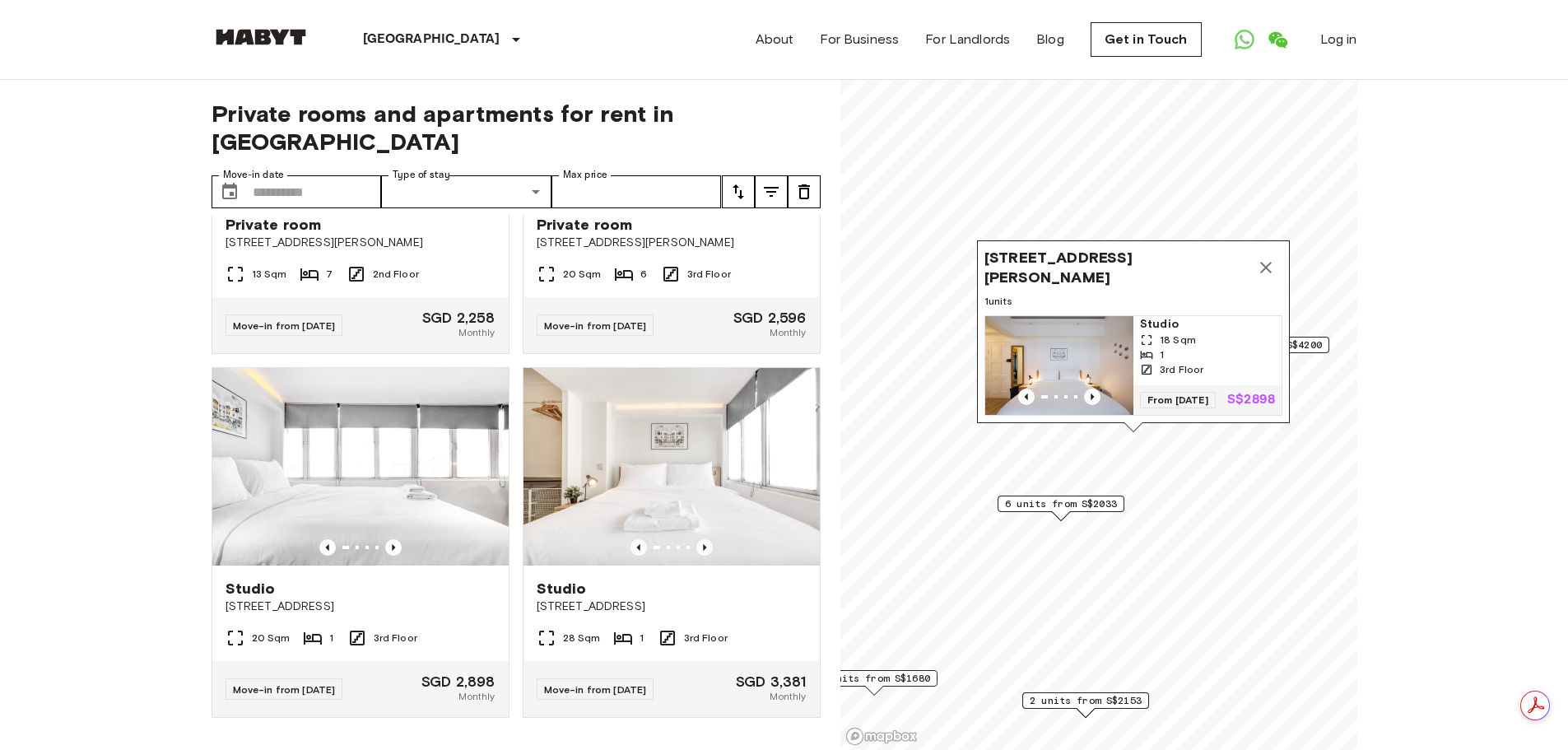
click at [1264, 262] on icon "Map marker" at bounding box center [1266, 268] width 12 height 12
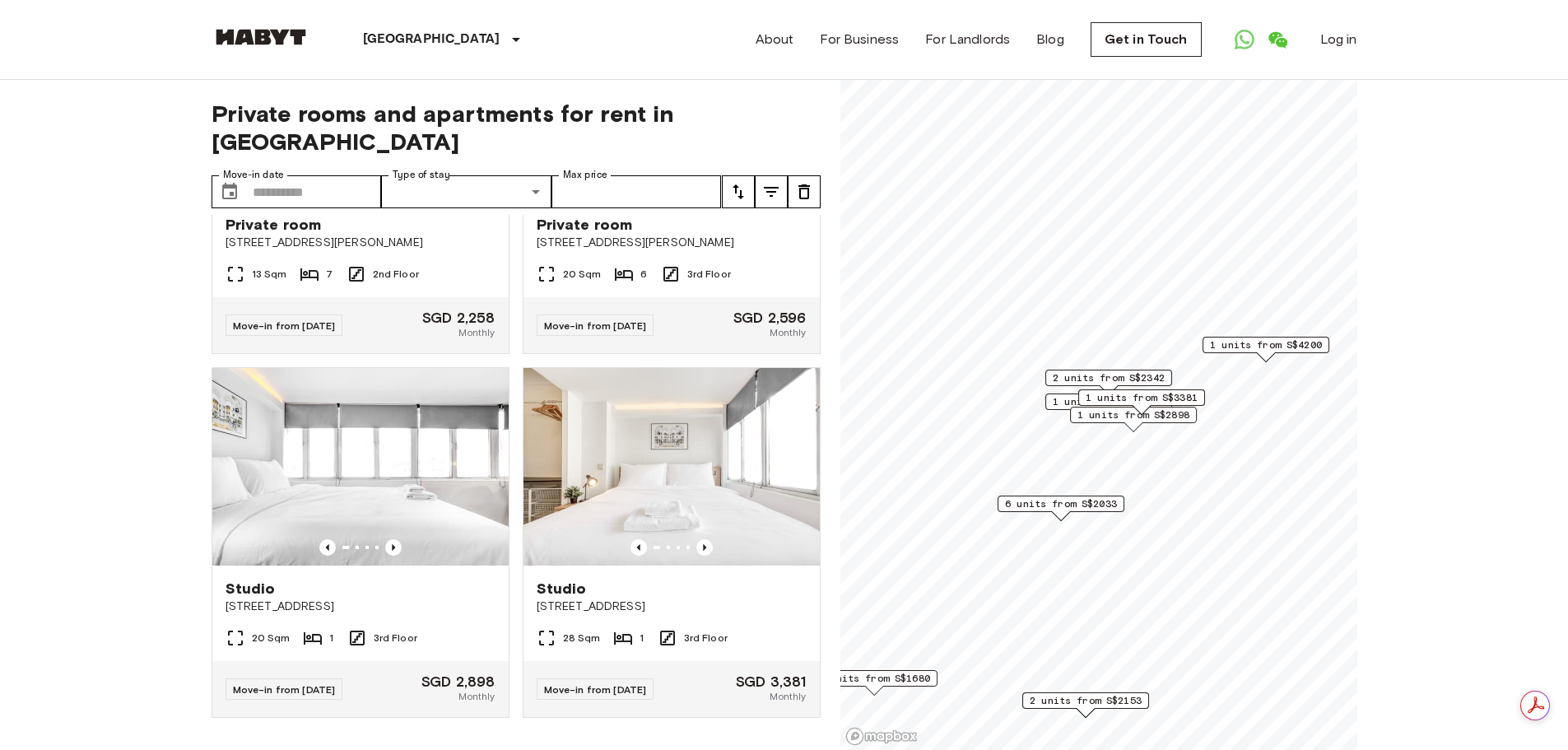
click at [1143, 397] on span "1 units from S$3381" at bounding box center [1142, 397] width 112 height 15
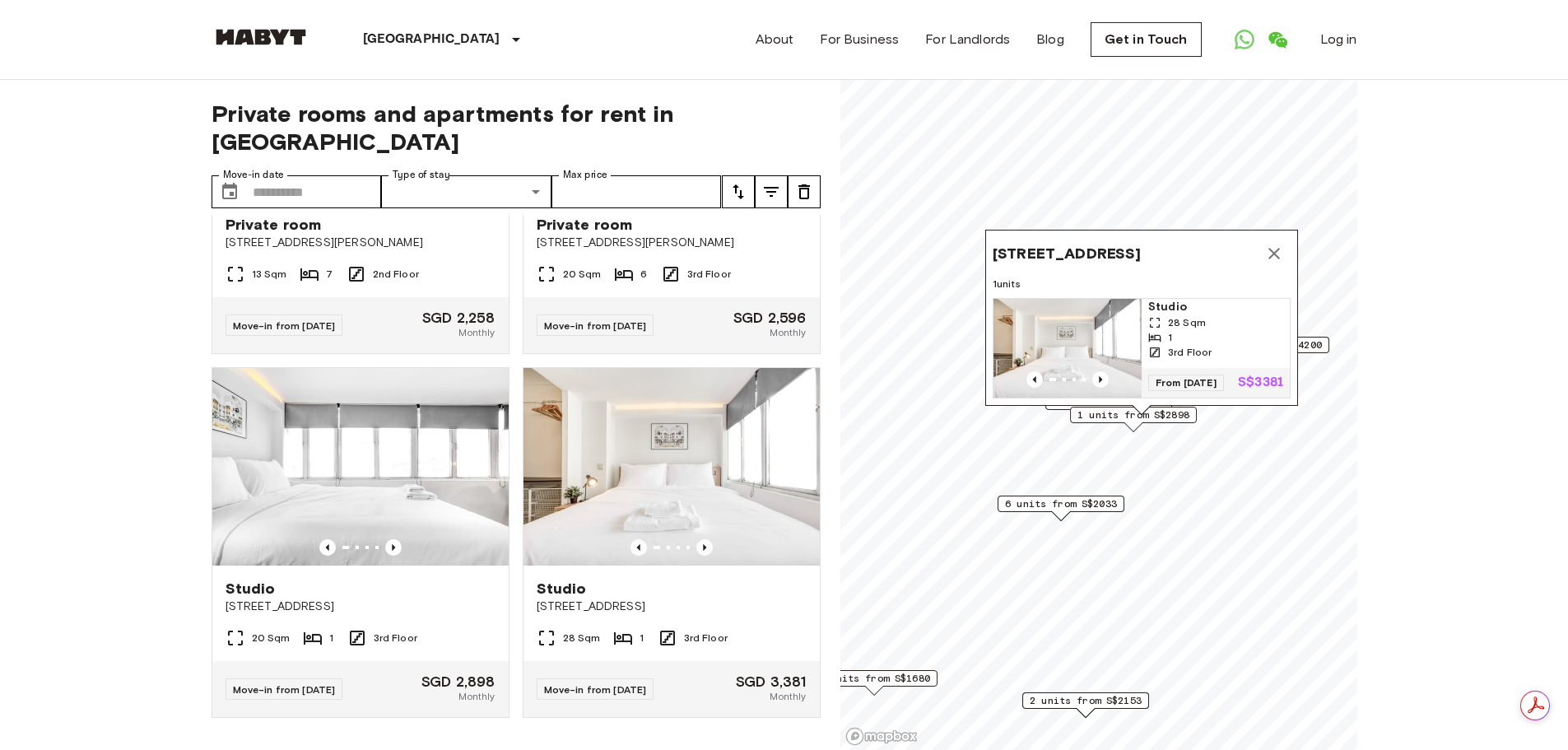
click at [1273, 248] on icon "Map marker" at bounding box center [1275, 254] width 12 height 12
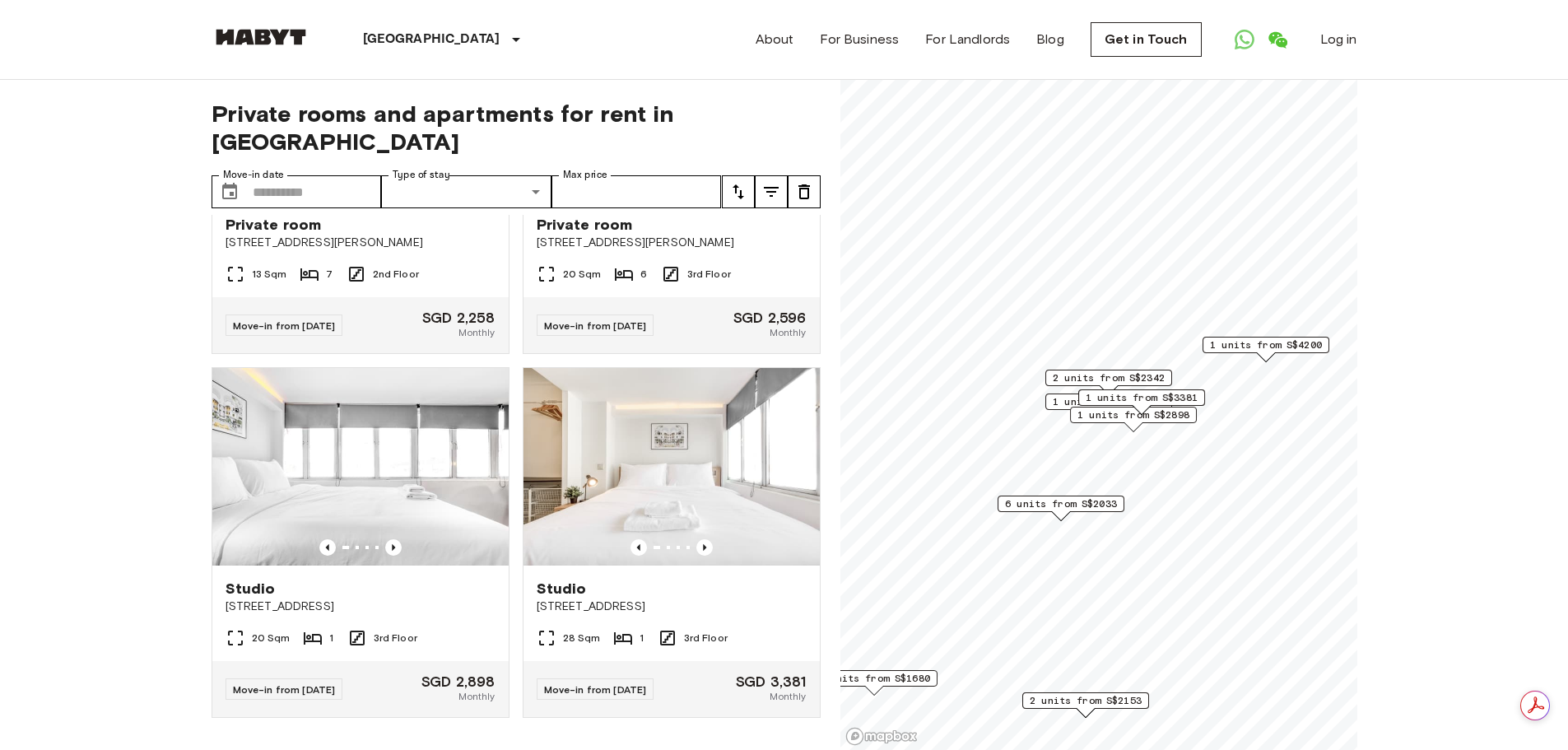
click at [1053, 401] on span "1 units from S$3623" at bounding box center [1109, 402] width 112 height 15
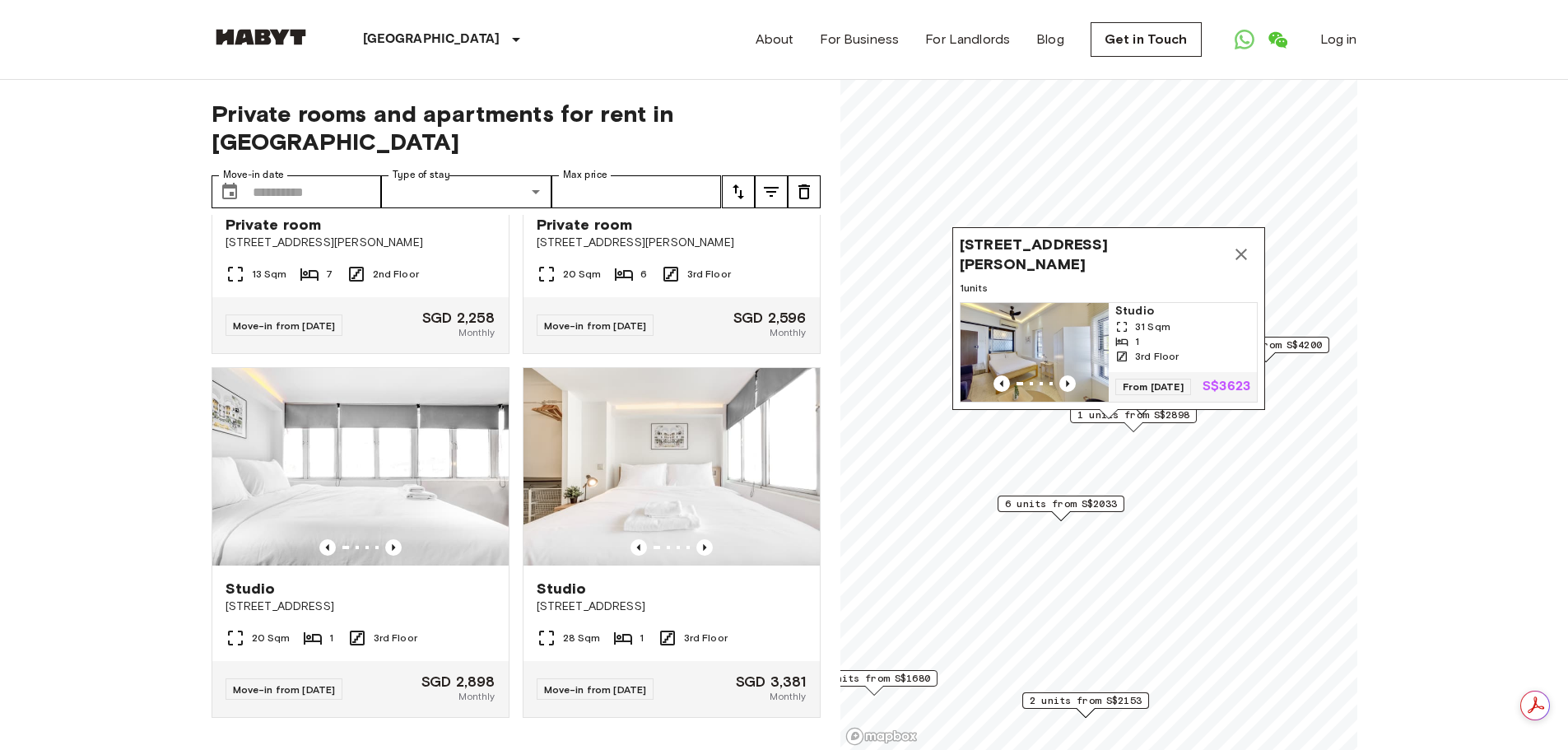
click at [1245, 244] on icon "Map marker" at bounding box center [1241, 254] width 19 height 19
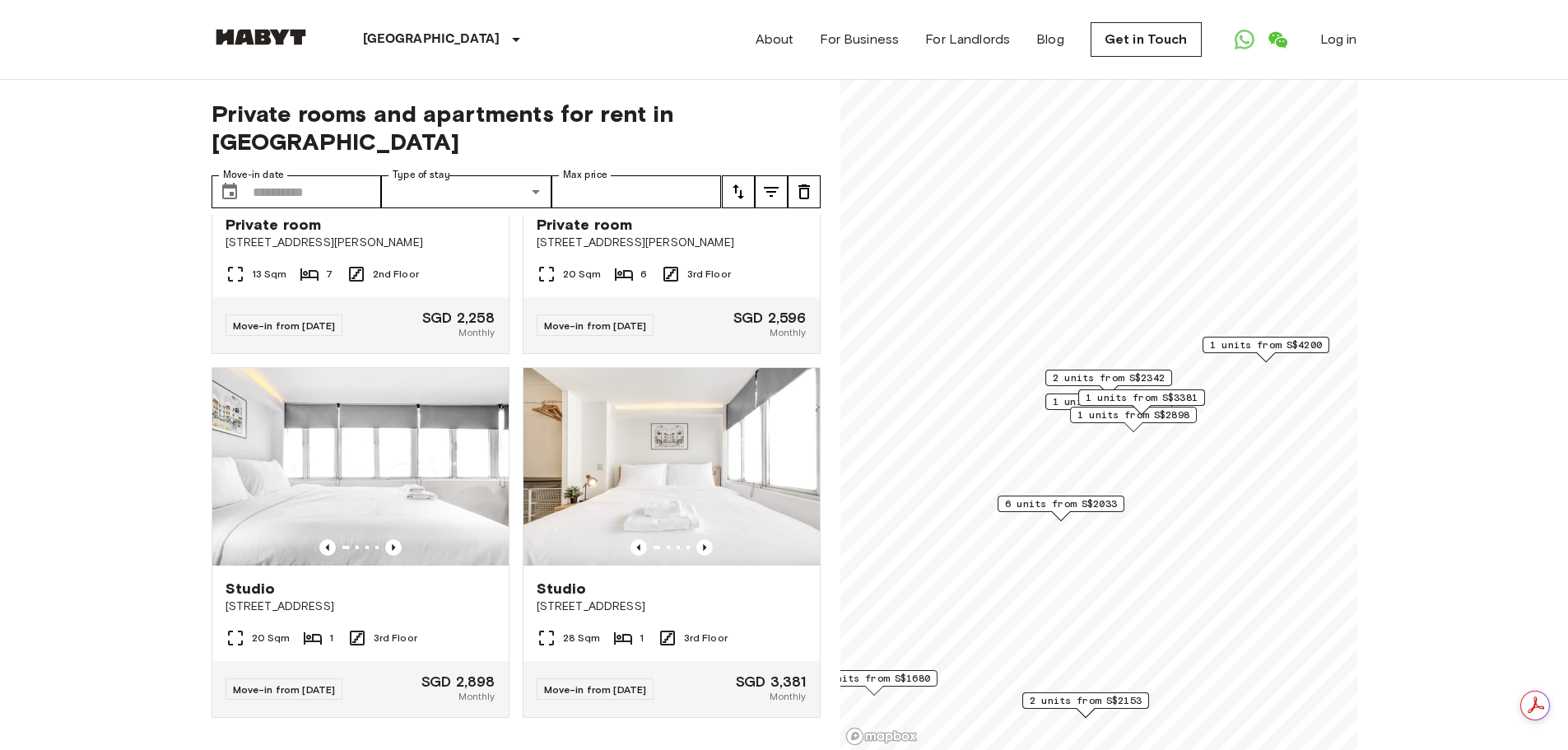
click at [1100, 375] on span "2 units from S$2342" at bounding box center [1109, 378] width 112 height 15
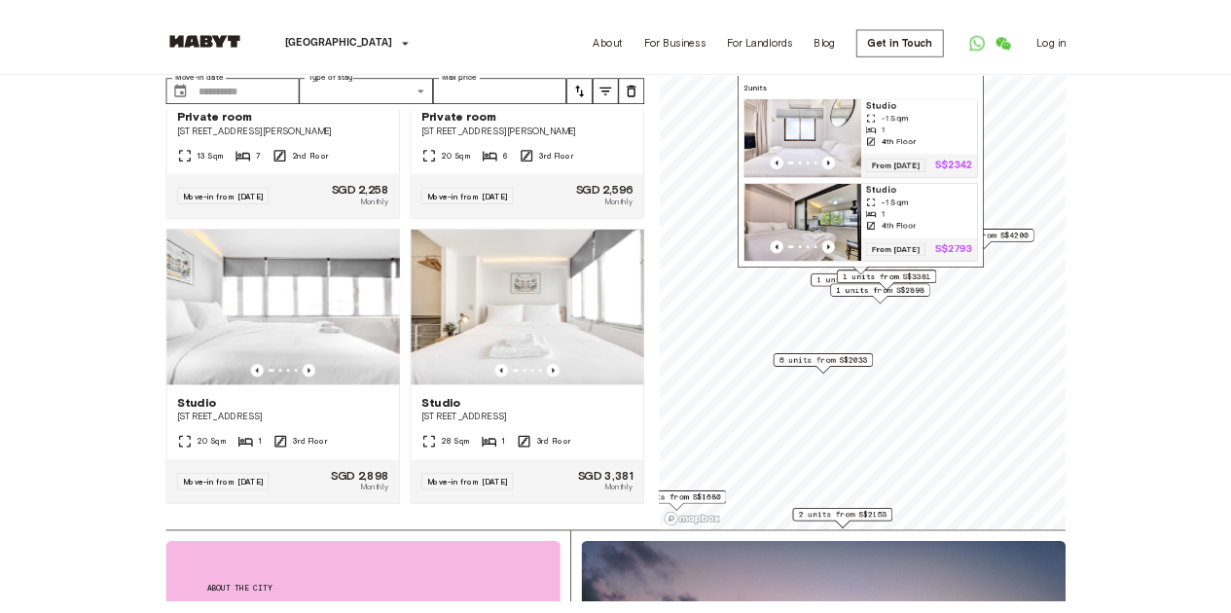
scroll to position [0, 0]
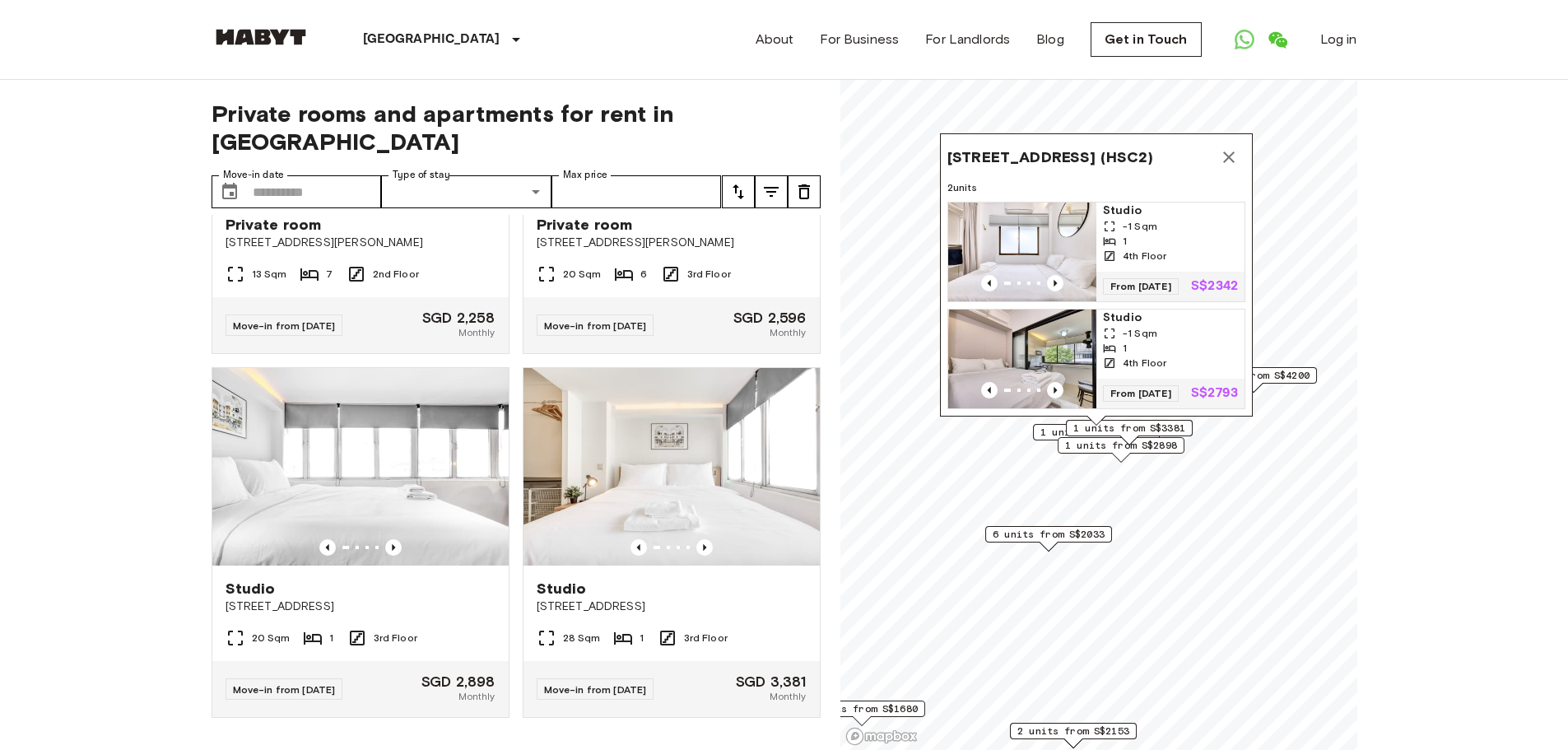
click at [1184, 233] on div "1" at bounding box center [1171, 241] width 135 height 15
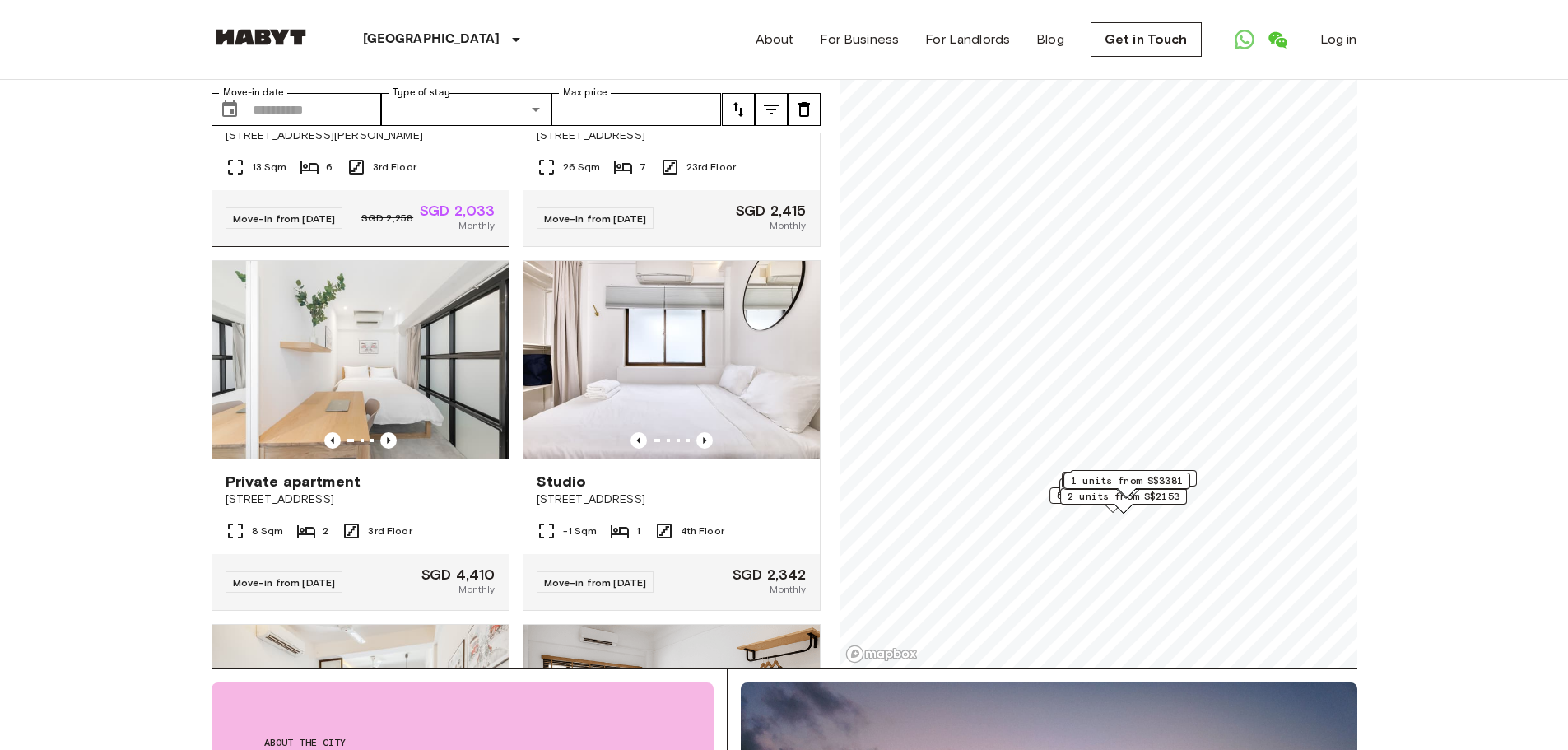
scroll to position [988, 0]
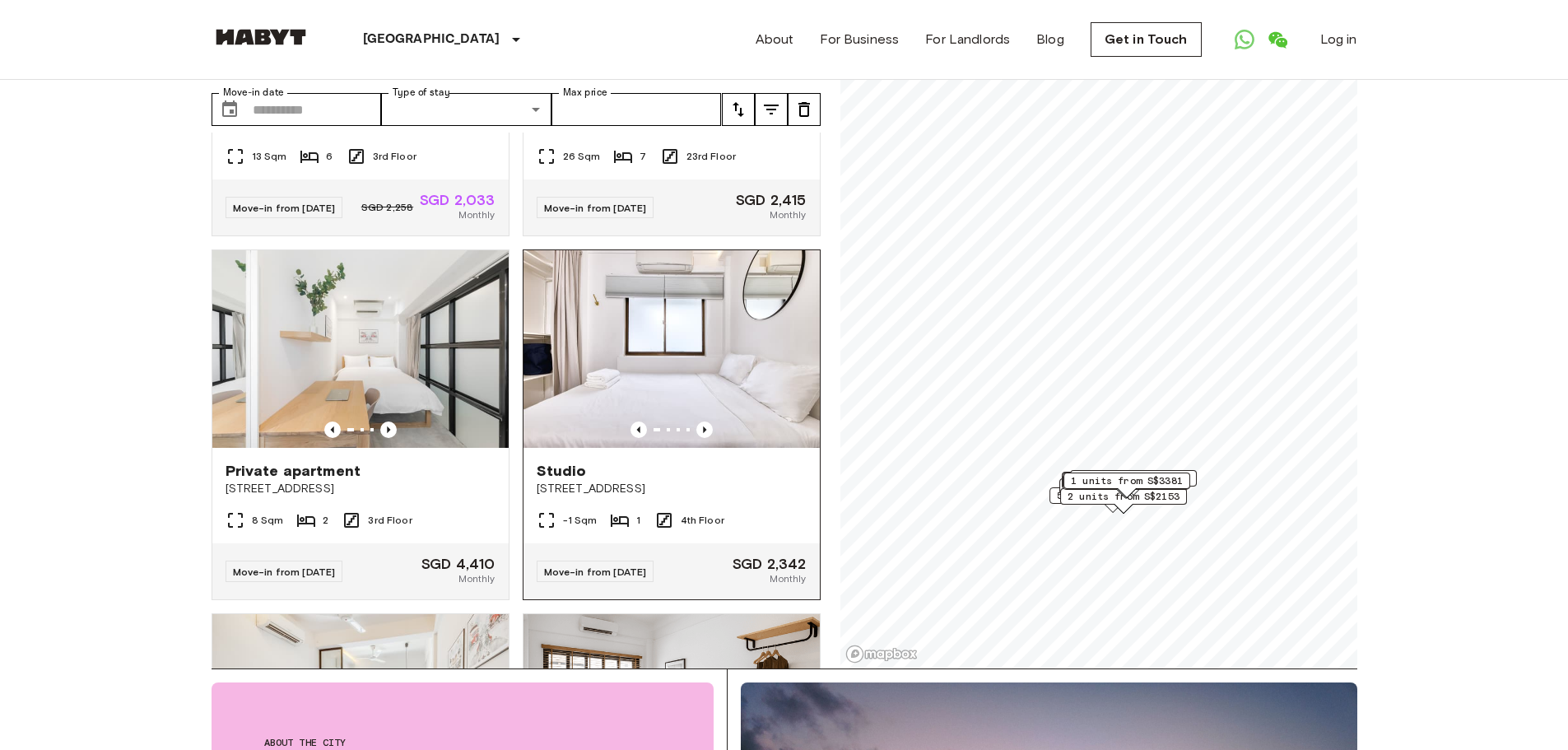
click at [732, 389] on img at bounding box center [672, 349] width 296 height 198
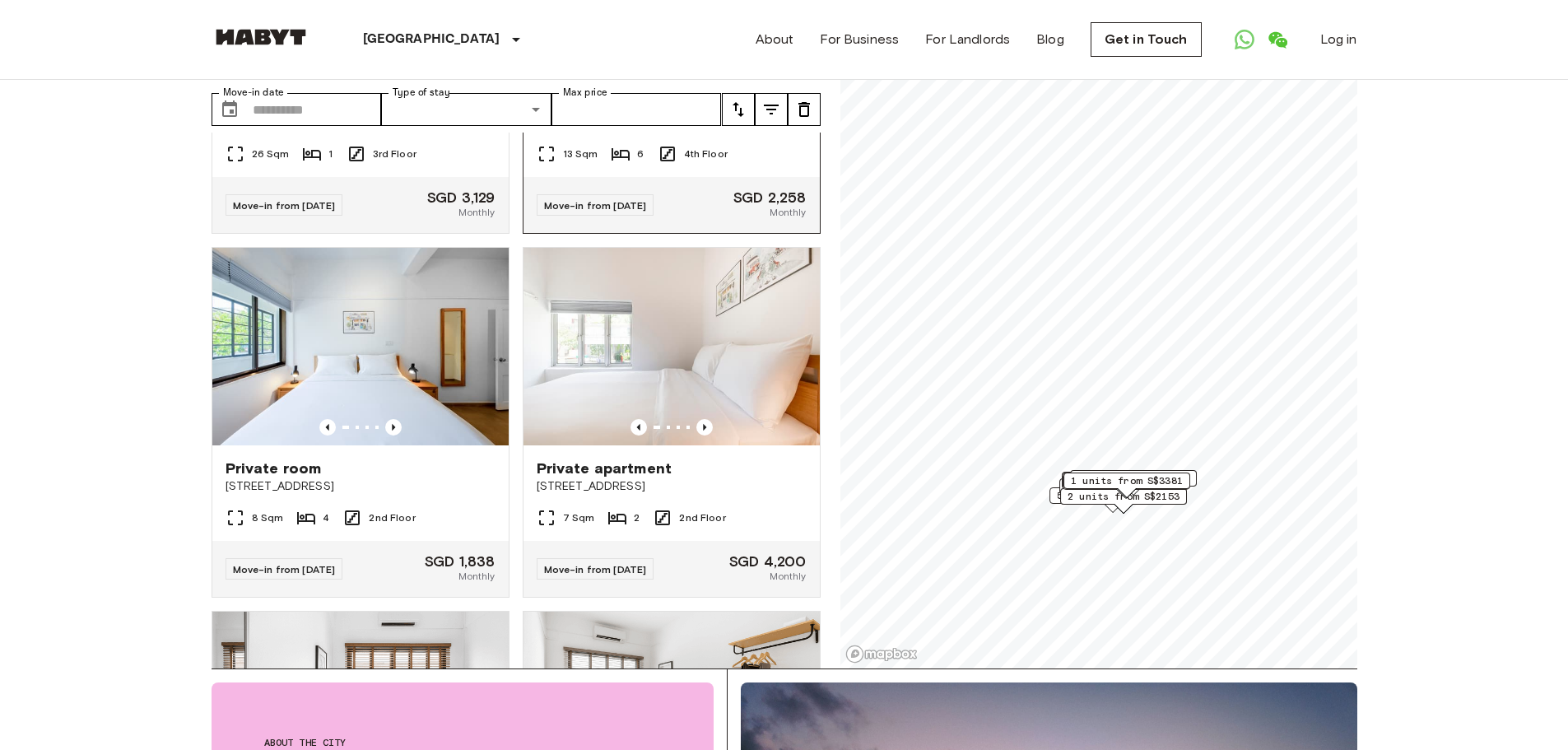
scroll to position [1728, 0]
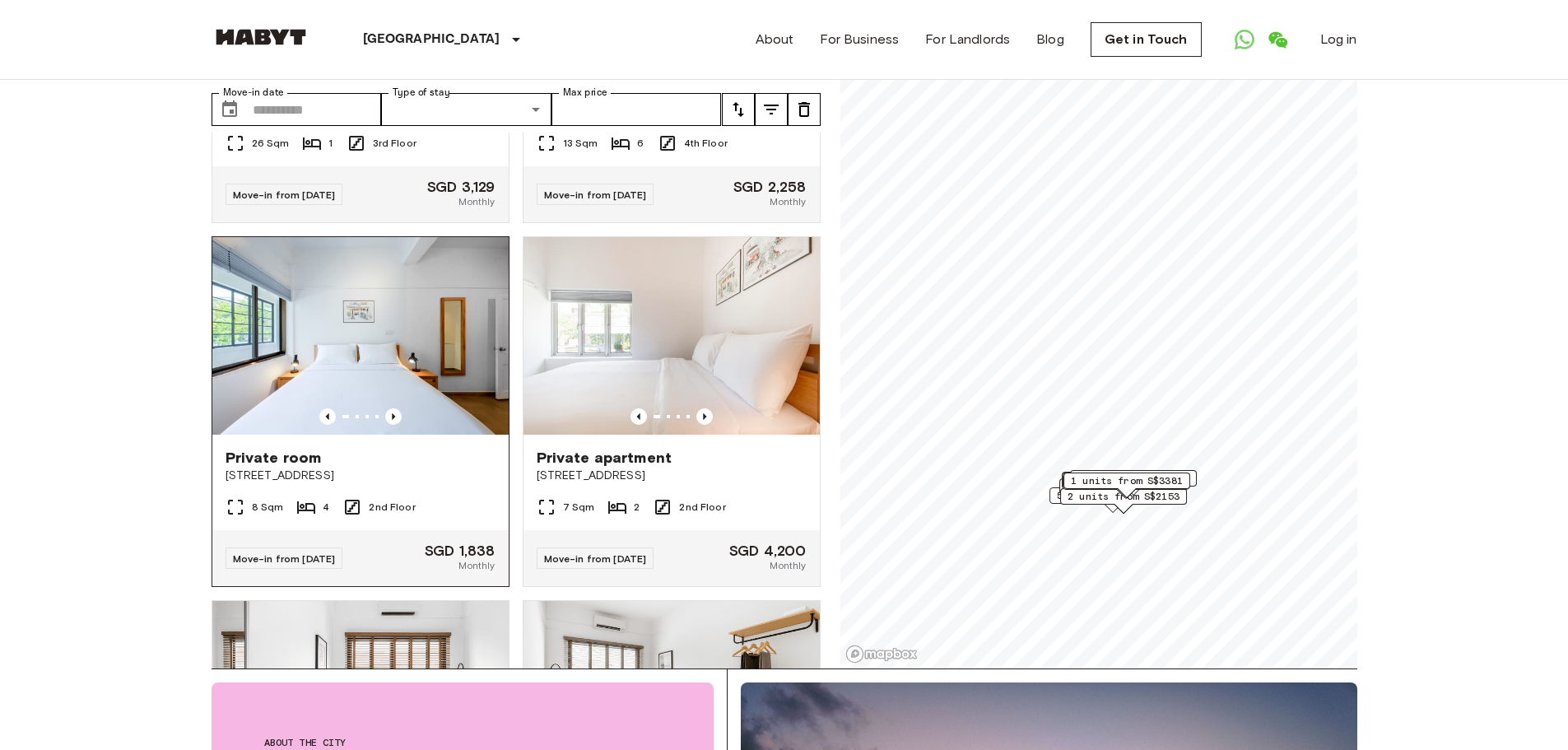
click at [436, 410] on img at bounding box center [360, 336] width 296 height 198
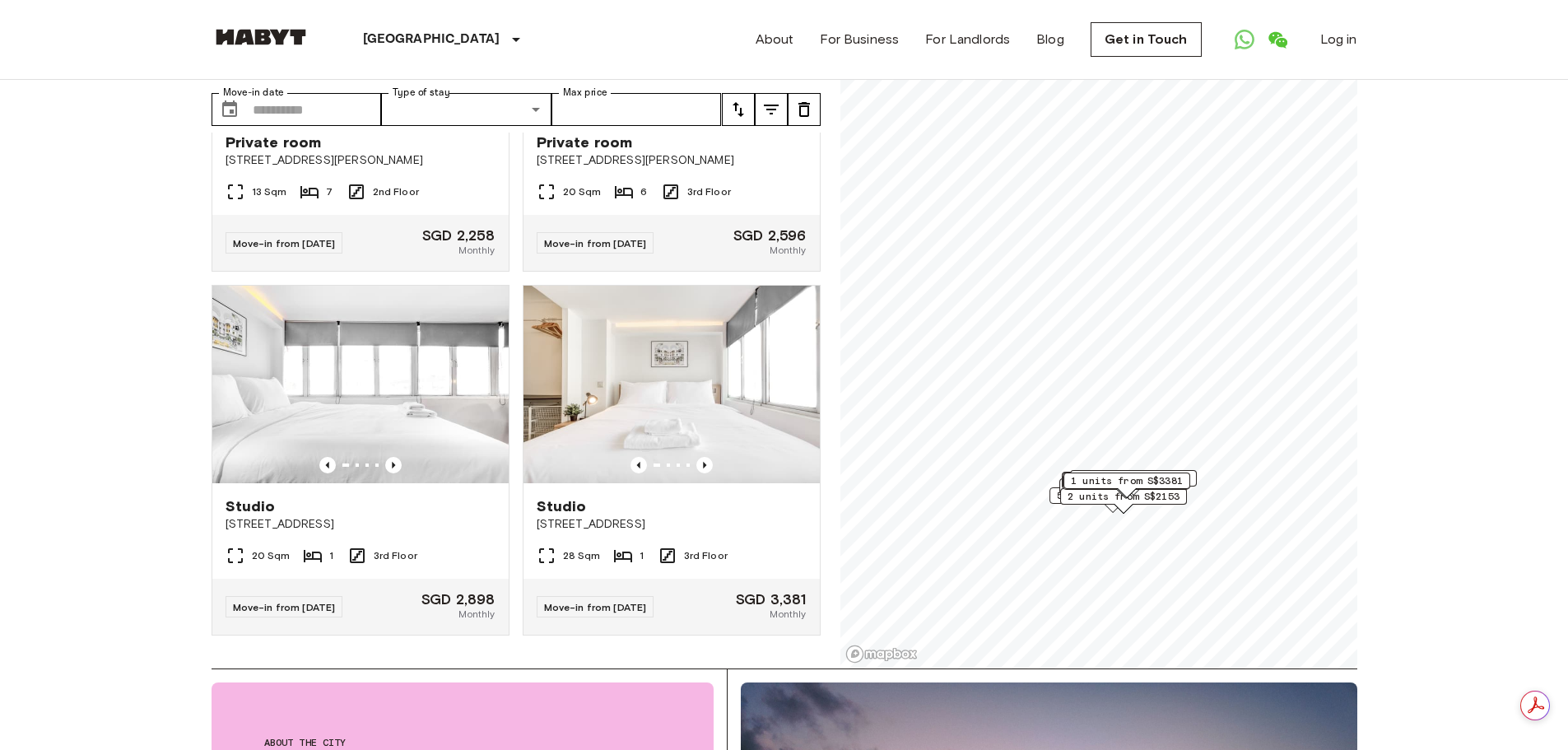
scroll to position [0, 0]
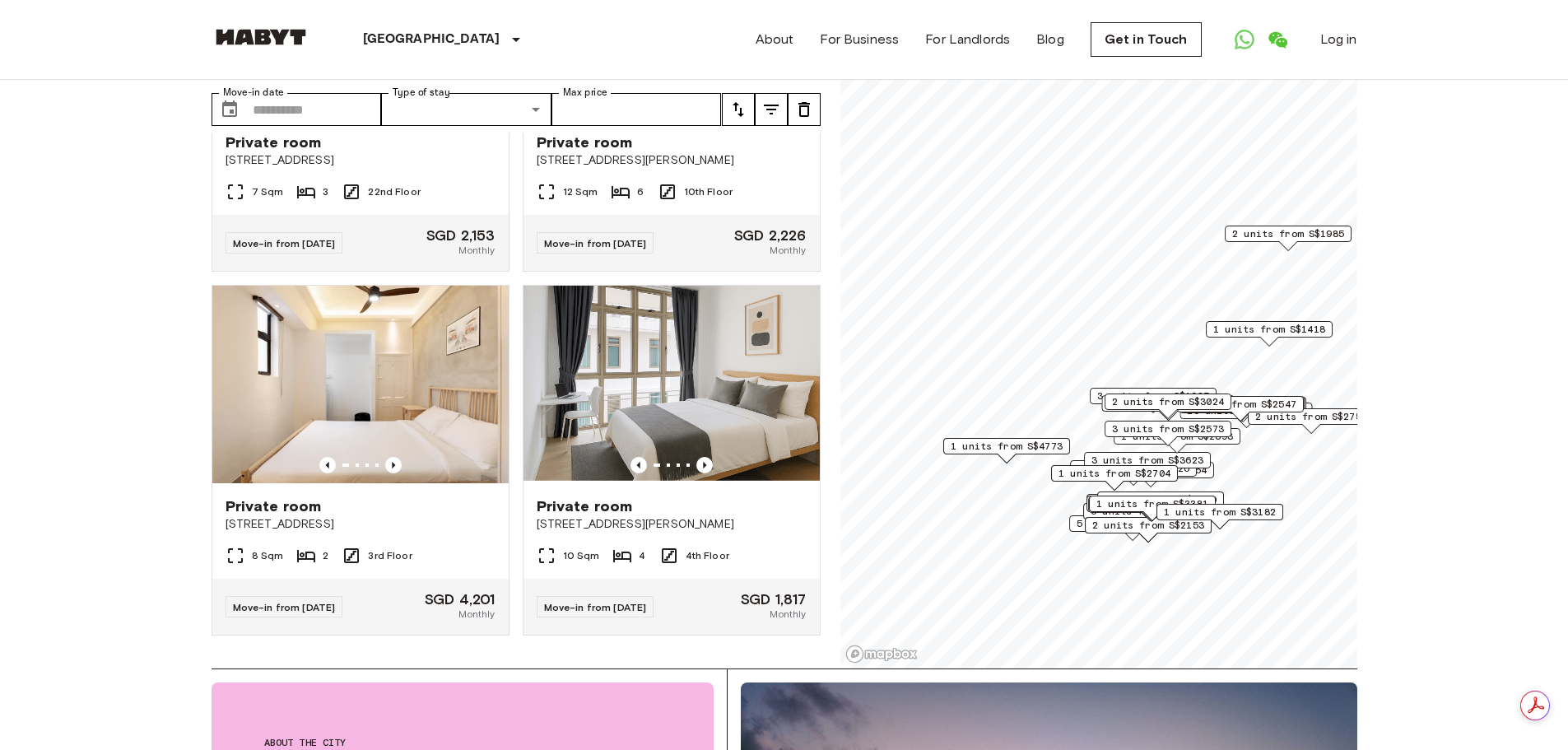
scroll to position [6971, 0]
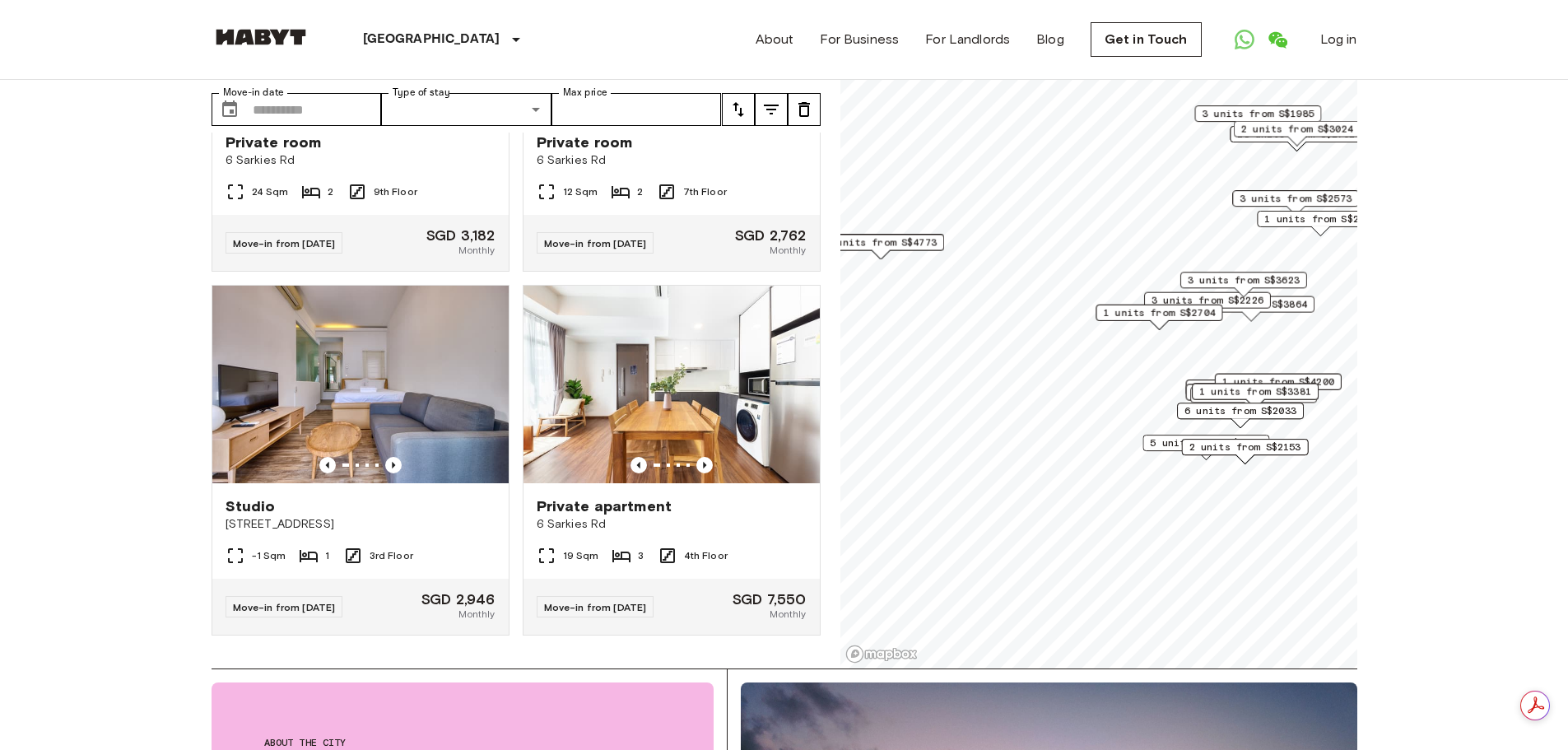
scroll to position [6936, 0]
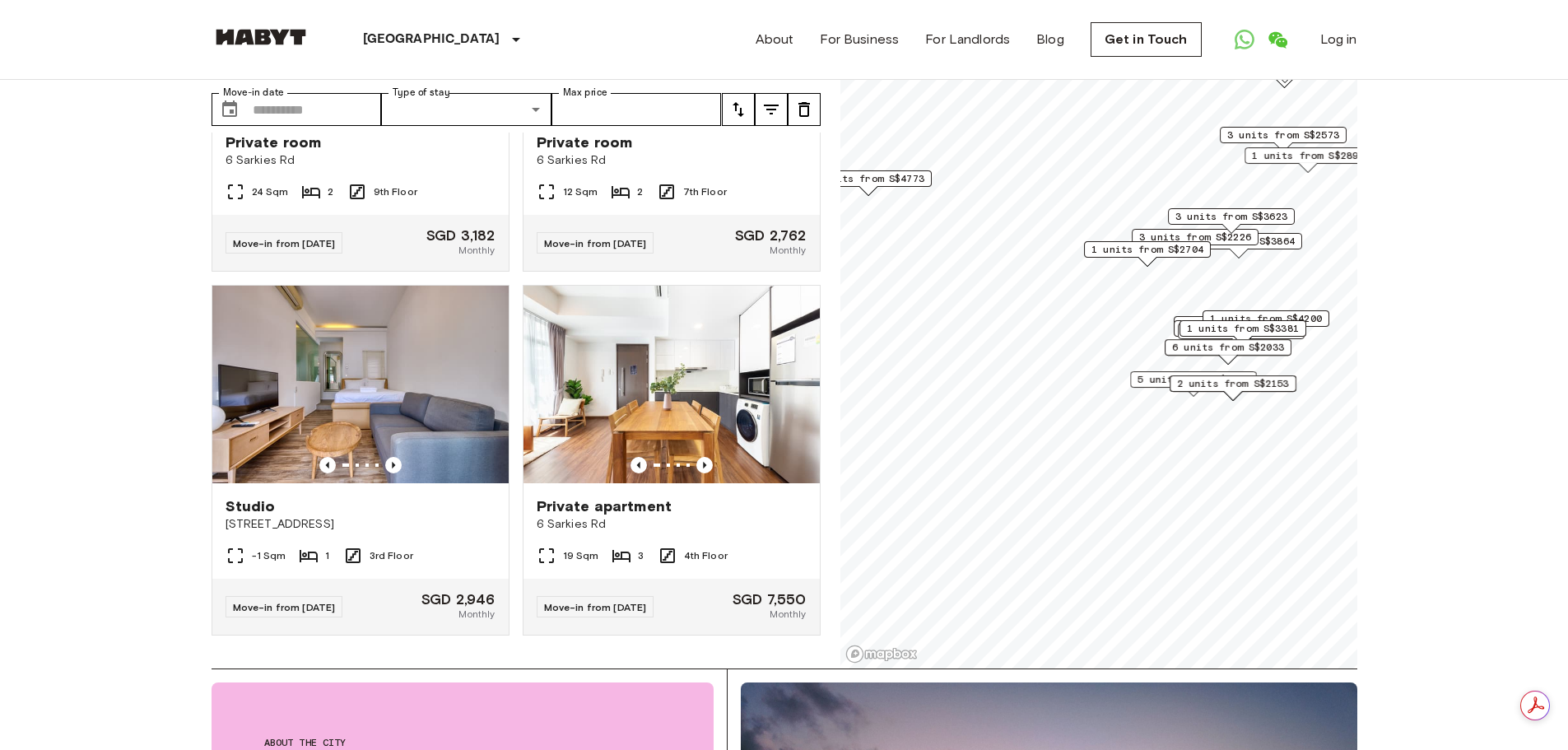
click at [1146, 375] on span "5 units from S$1680" at bounding box center [1193, 380] width 112 height 15
click at [1146, 375] on span "5 units from S$1680" at bounding box center [1193, 379] width 112 height 15
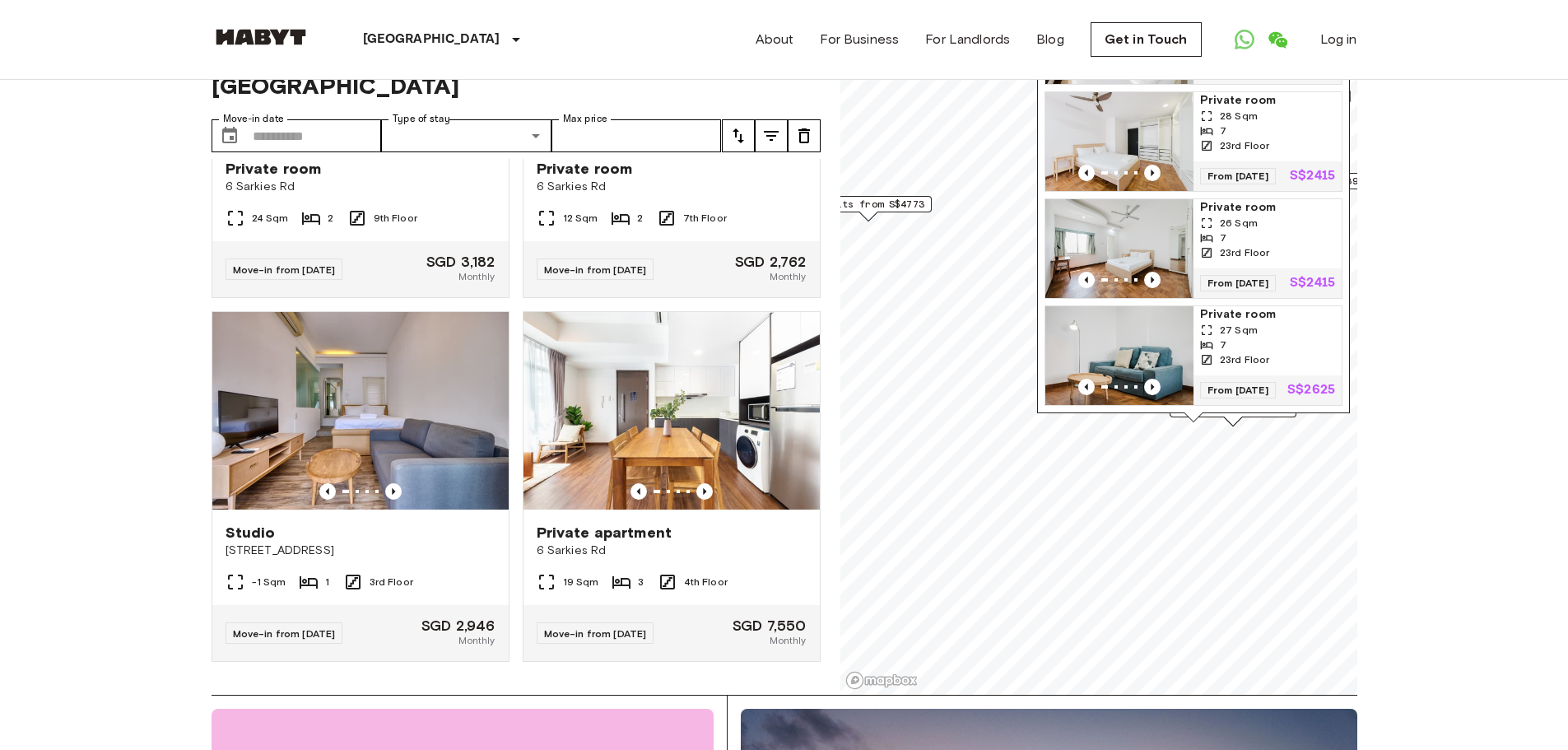
scroll to position [82, 0]
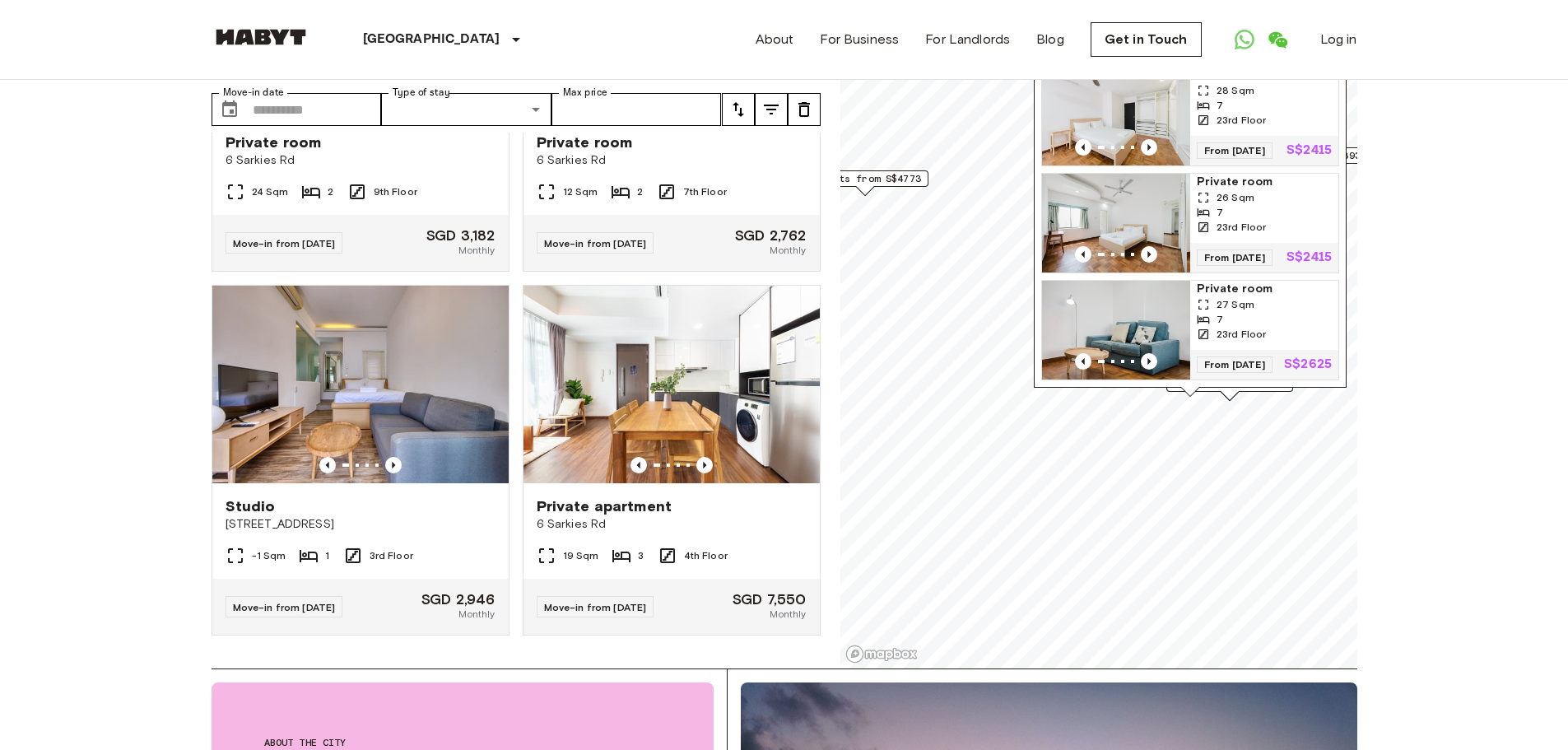
click at [1160, 179] on img "Map marker" at bounding box center [1111, 222] width 148 height 99
click at [1160, 180] on img "Map marker" at bounding box center [1116, 222] width 148 height 99
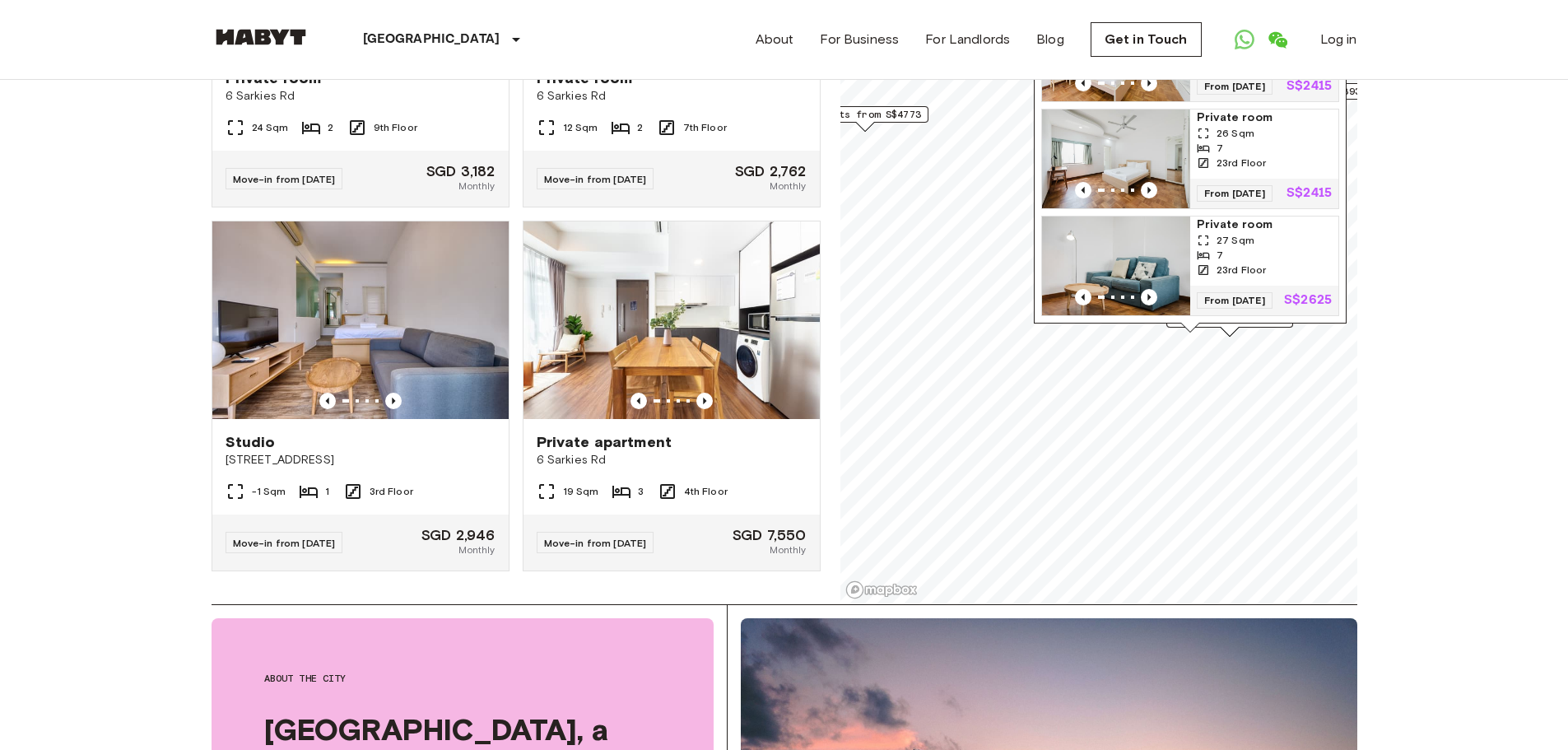
scroll to position [165, 0]
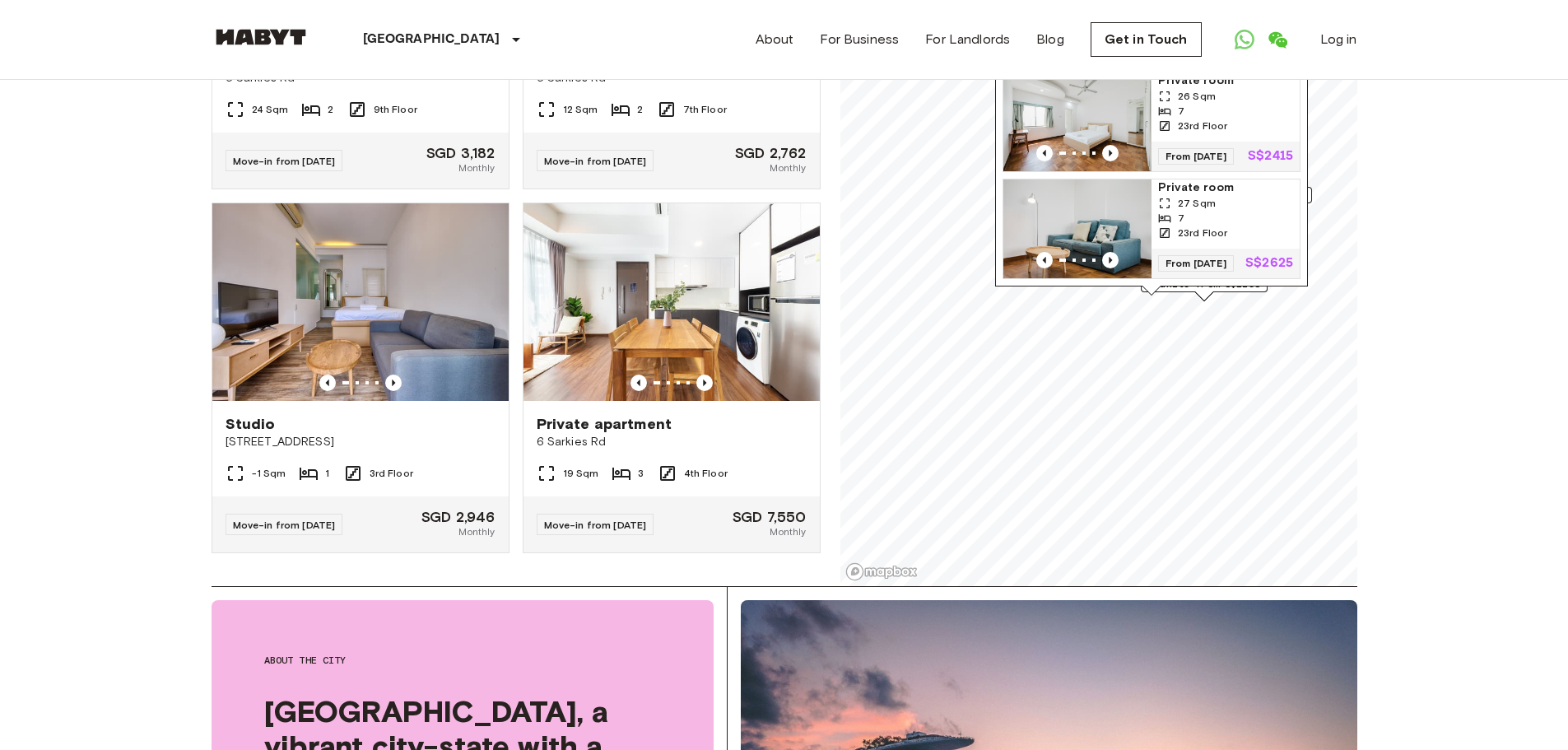
click at [1136, 179] on img "Map marker" at bounding box center [1077, 228] width 148 height 99
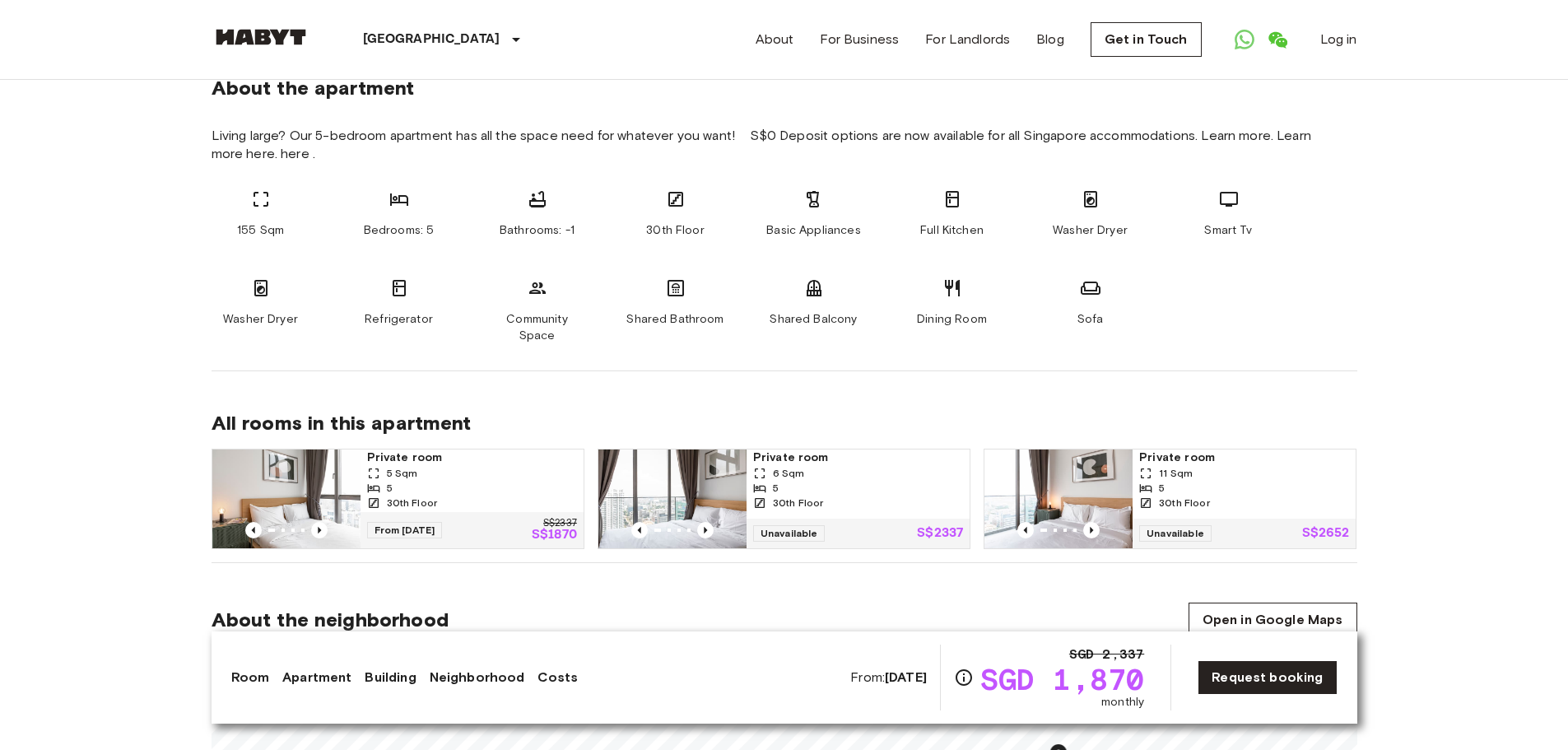
scroll to position [823, 0]
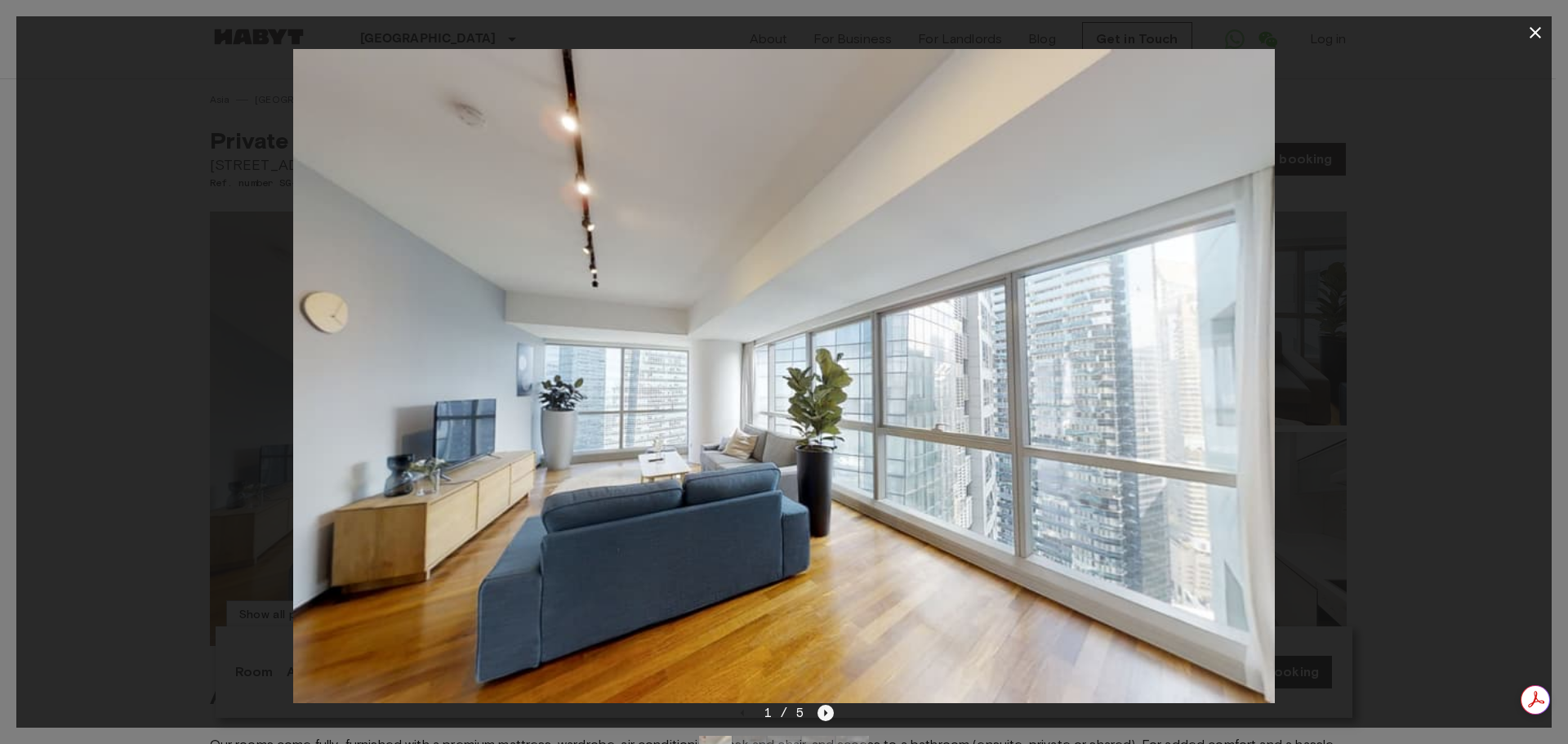
click at [830, 710] on icon "Next image" at bounding box center [825, 712] width 16 height 16
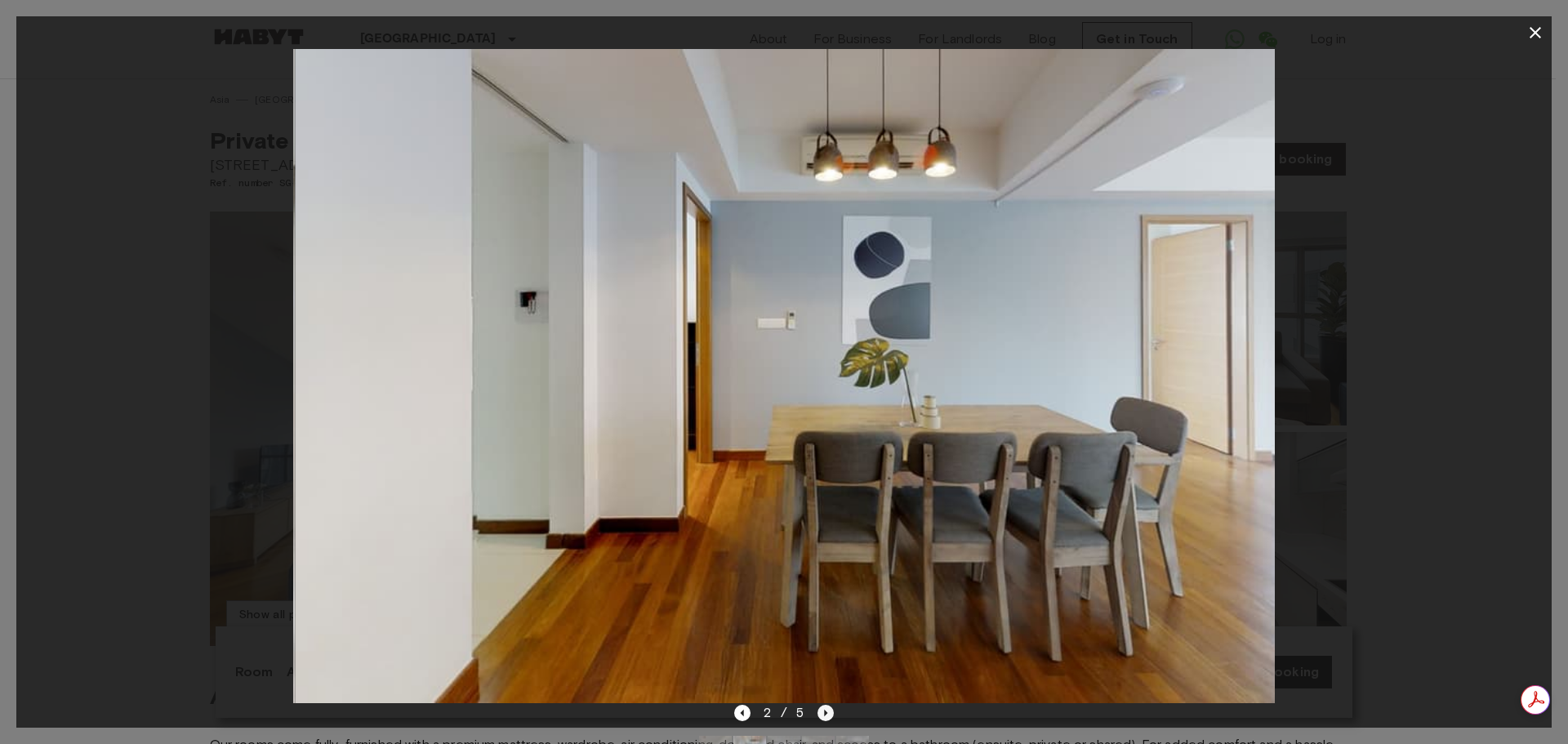
click at [830, 710] on icon "Next image" at bounding box center [825, 712] width 16 height 16
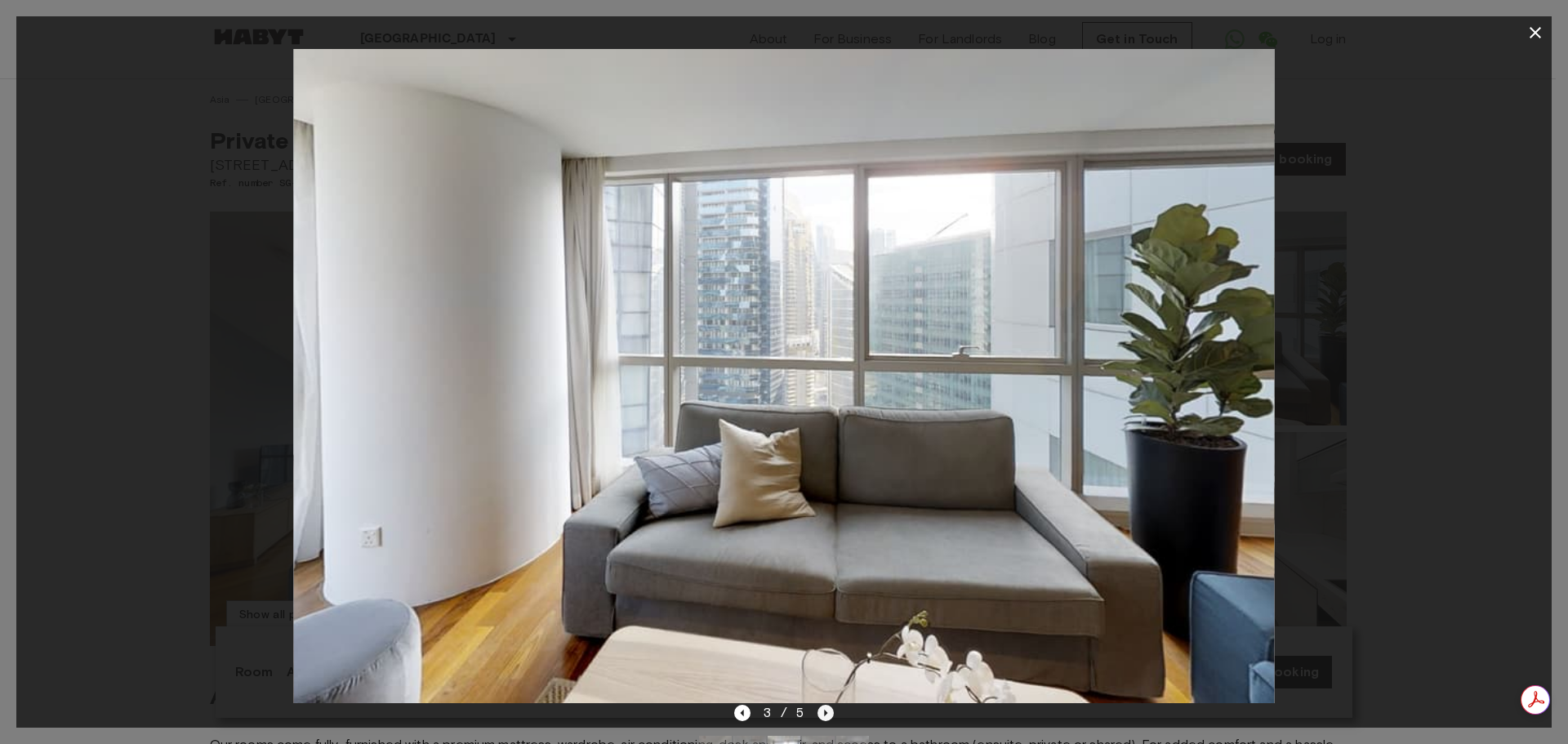
click at [830, 710] on icon "Next image" at bounding box center [825, 712] width 16 height 16
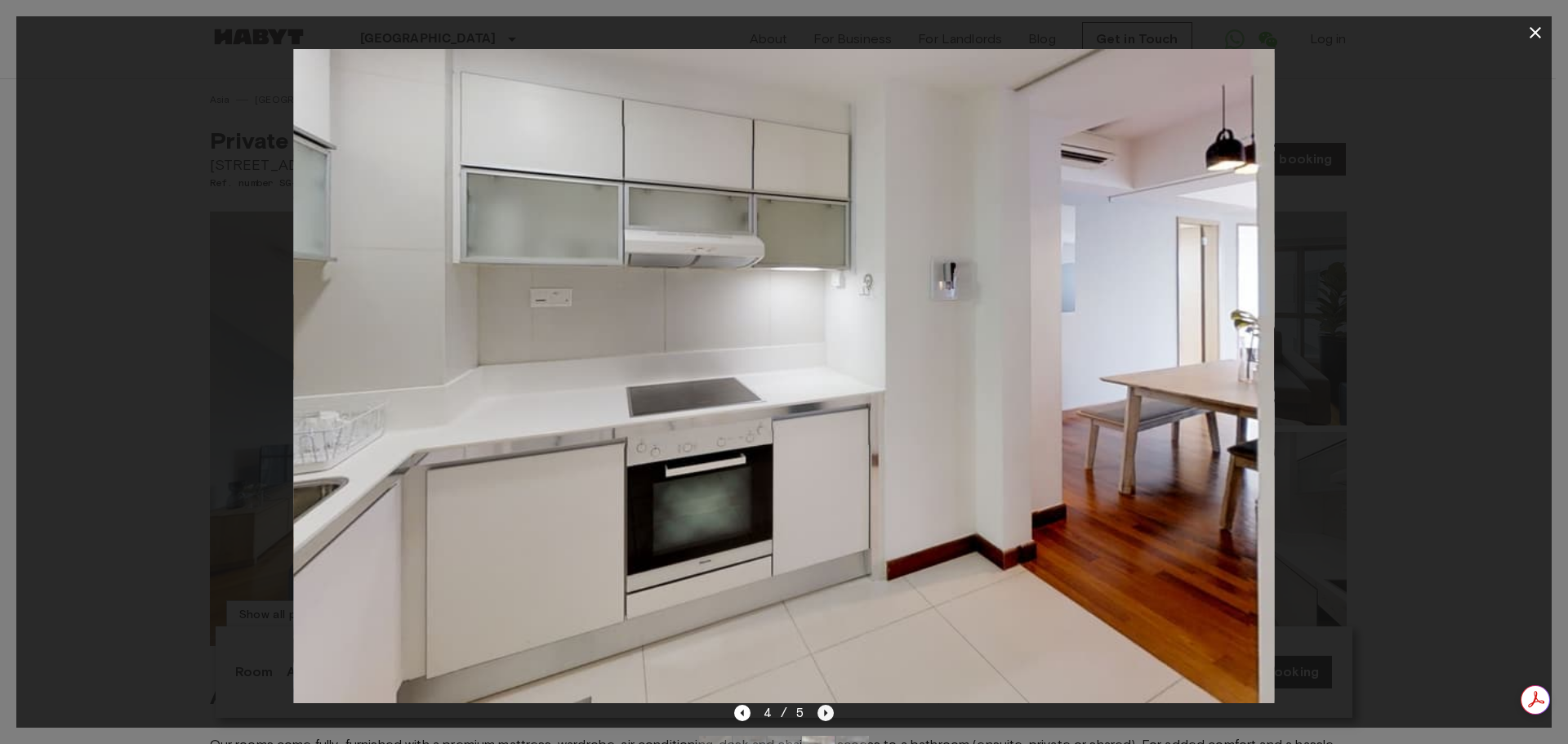
click at [830, 710] on icon "Next image" at bounding box center [825, 712] width 16 height 16
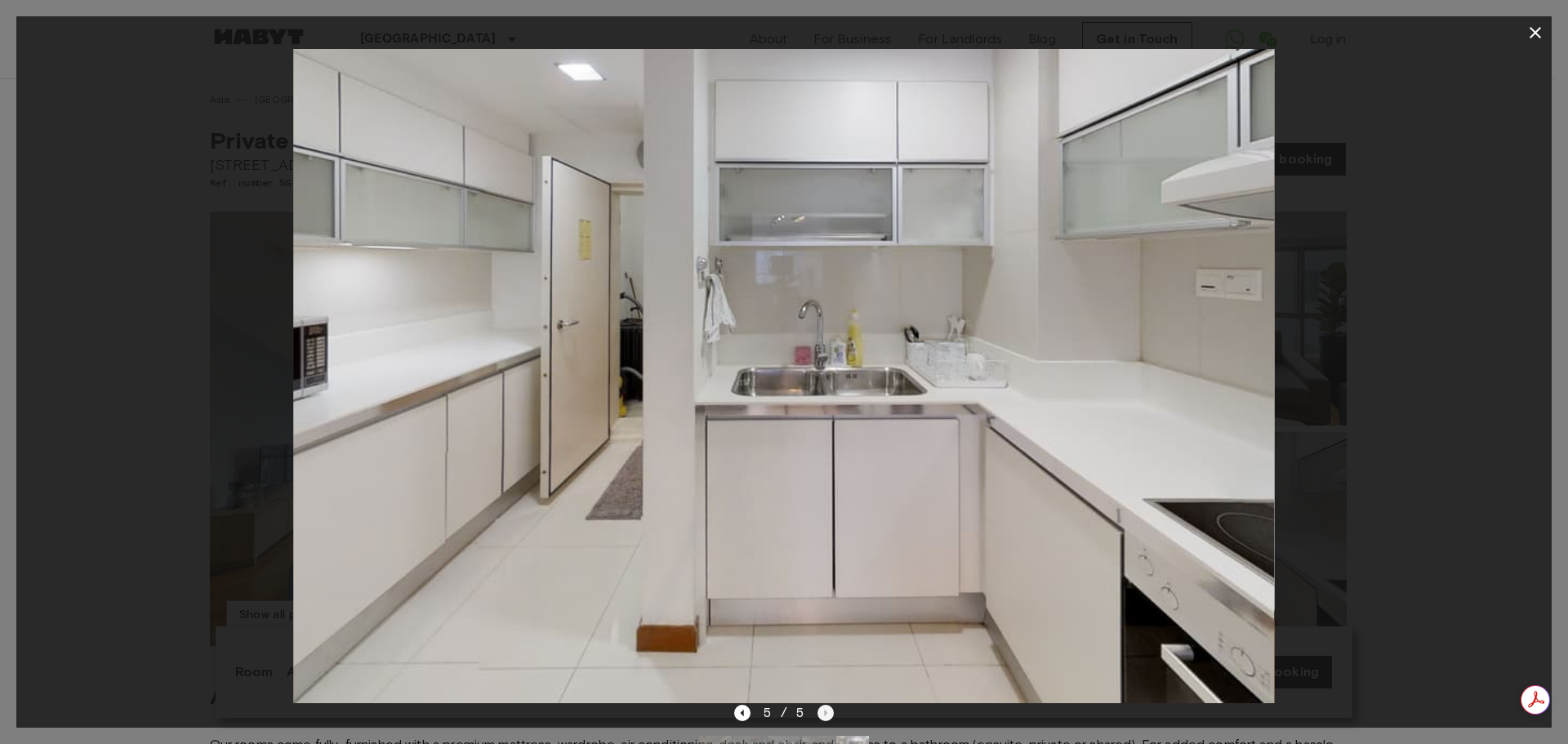
click at [830, 710] on div "5 / 5" at bounding box center [784, 712] width 101 height 19
click at [1536, 27] on icon "button" at bounding box center [1534, 32] width 19 height 19
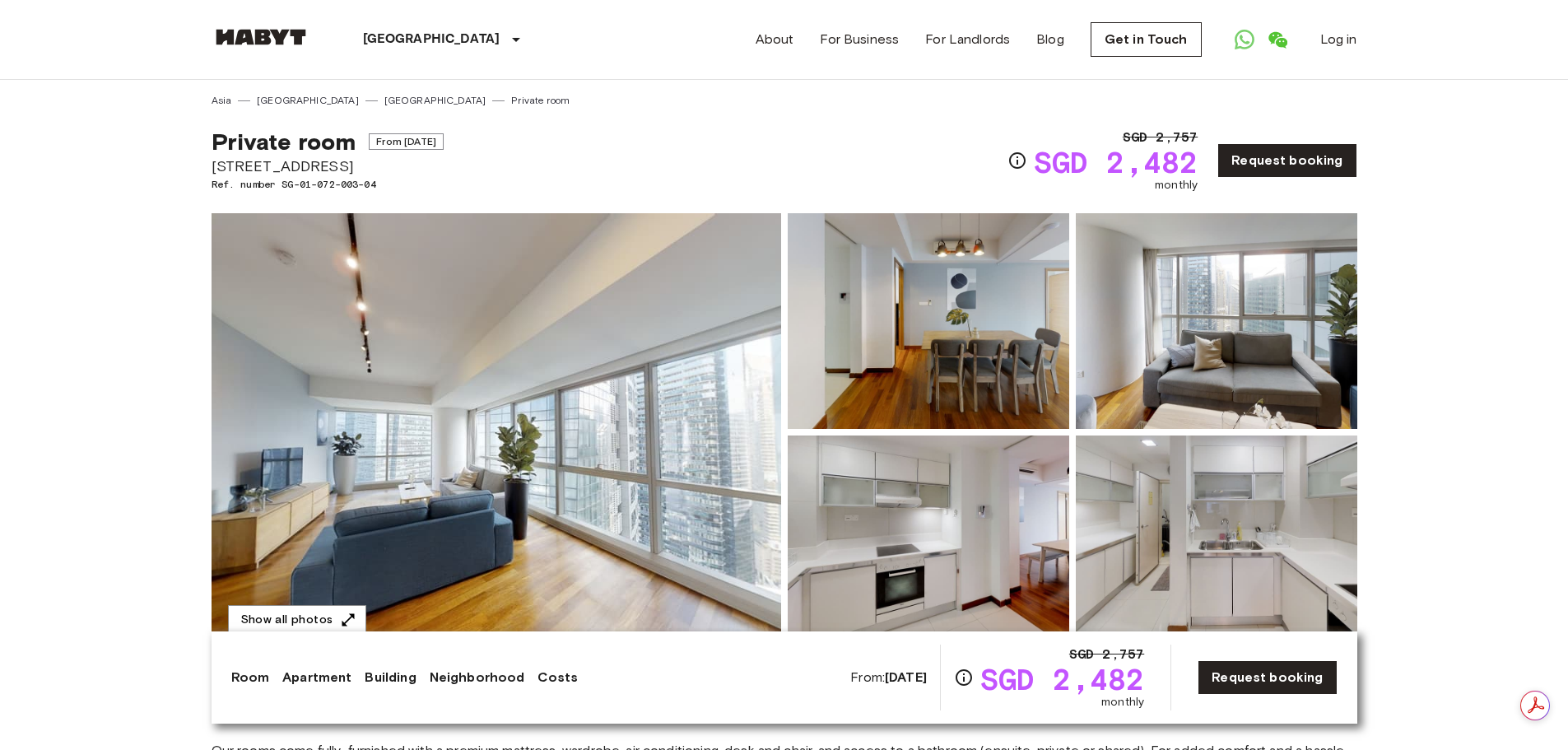
click at [555, 558] on img at bounding box center [496, 432] width 570 height 438
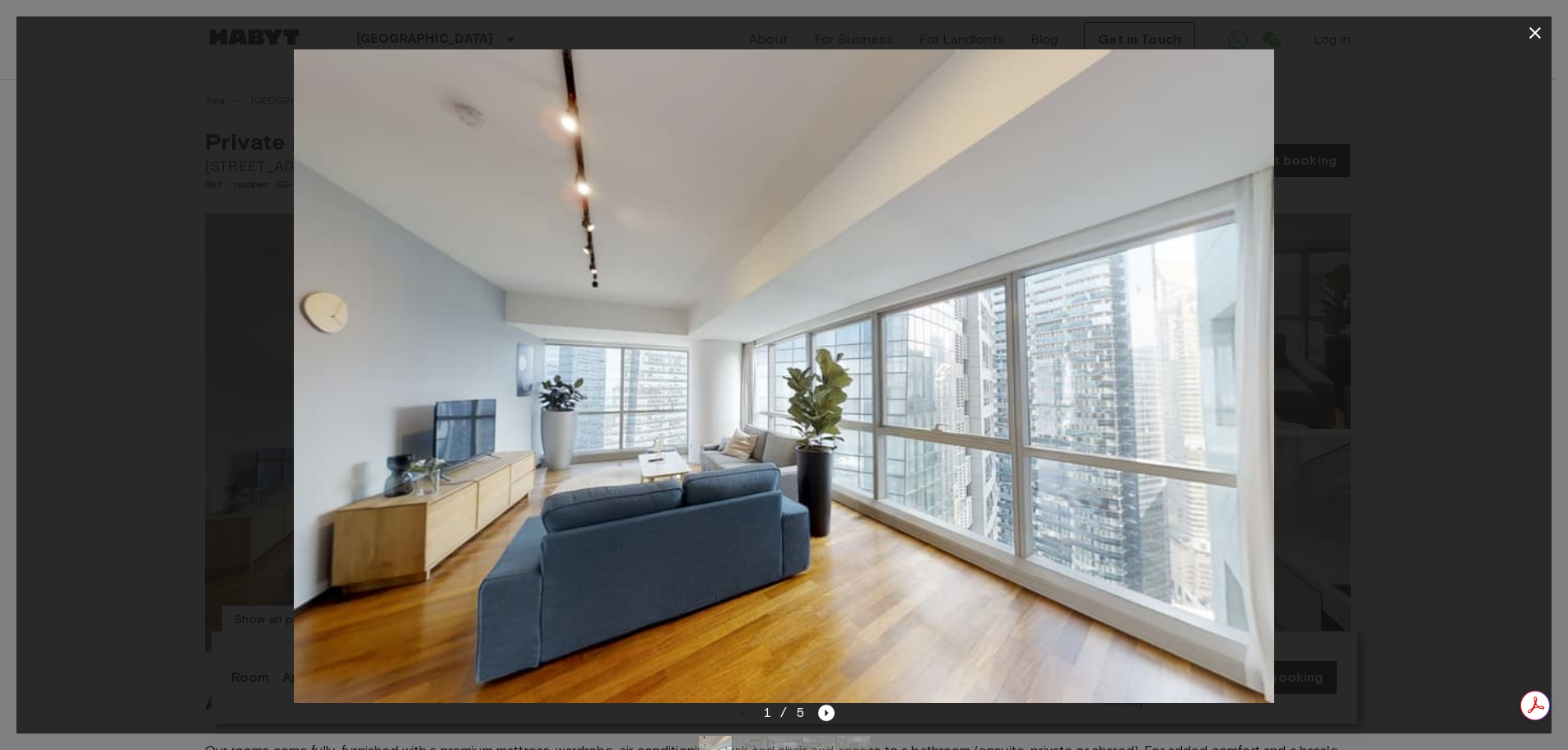
click at [555, 558] on img at bounding box center [783, 375] width 980 height 654
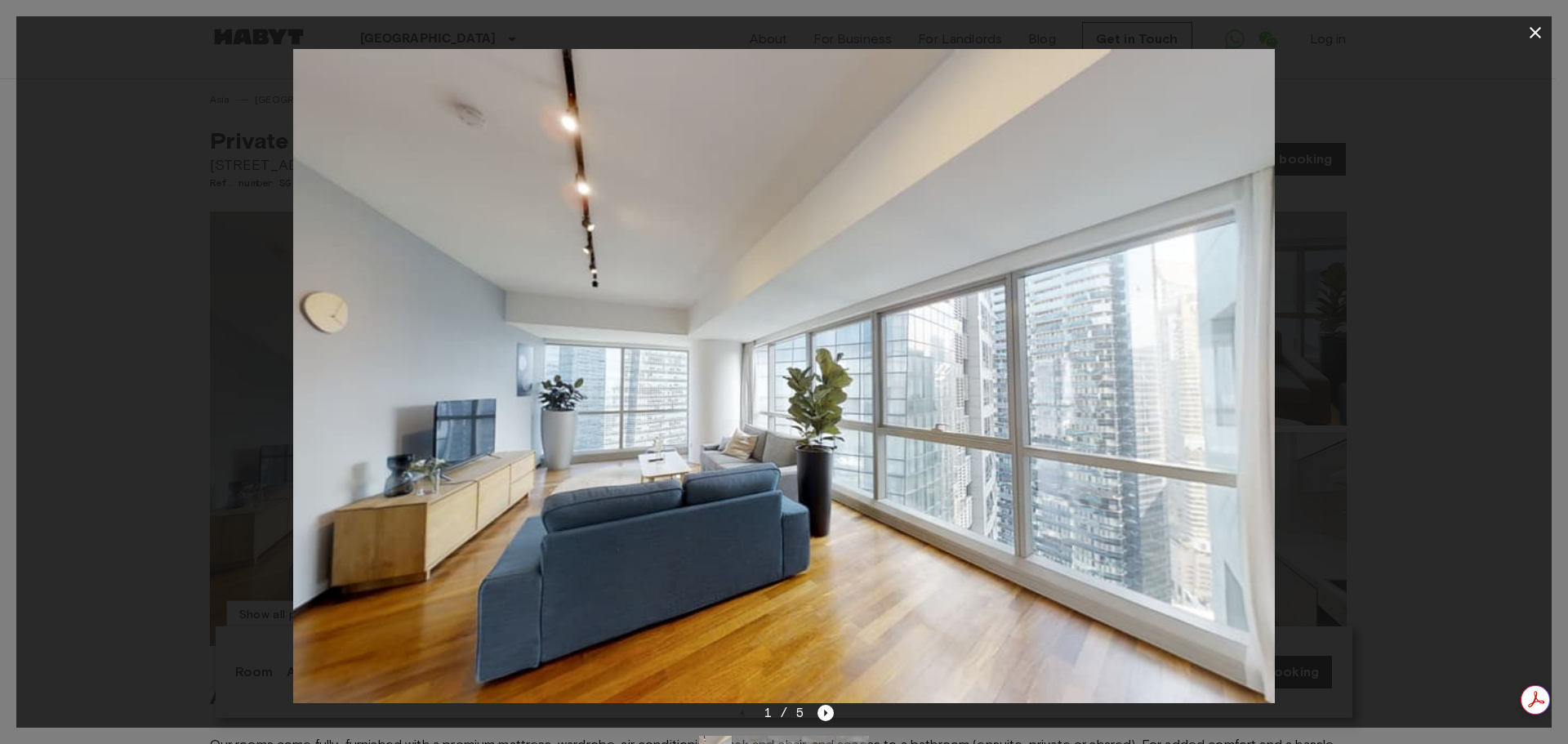
click at [1538, 31] on icon "button" at bounding box center [1535, 33] width 12 height 12
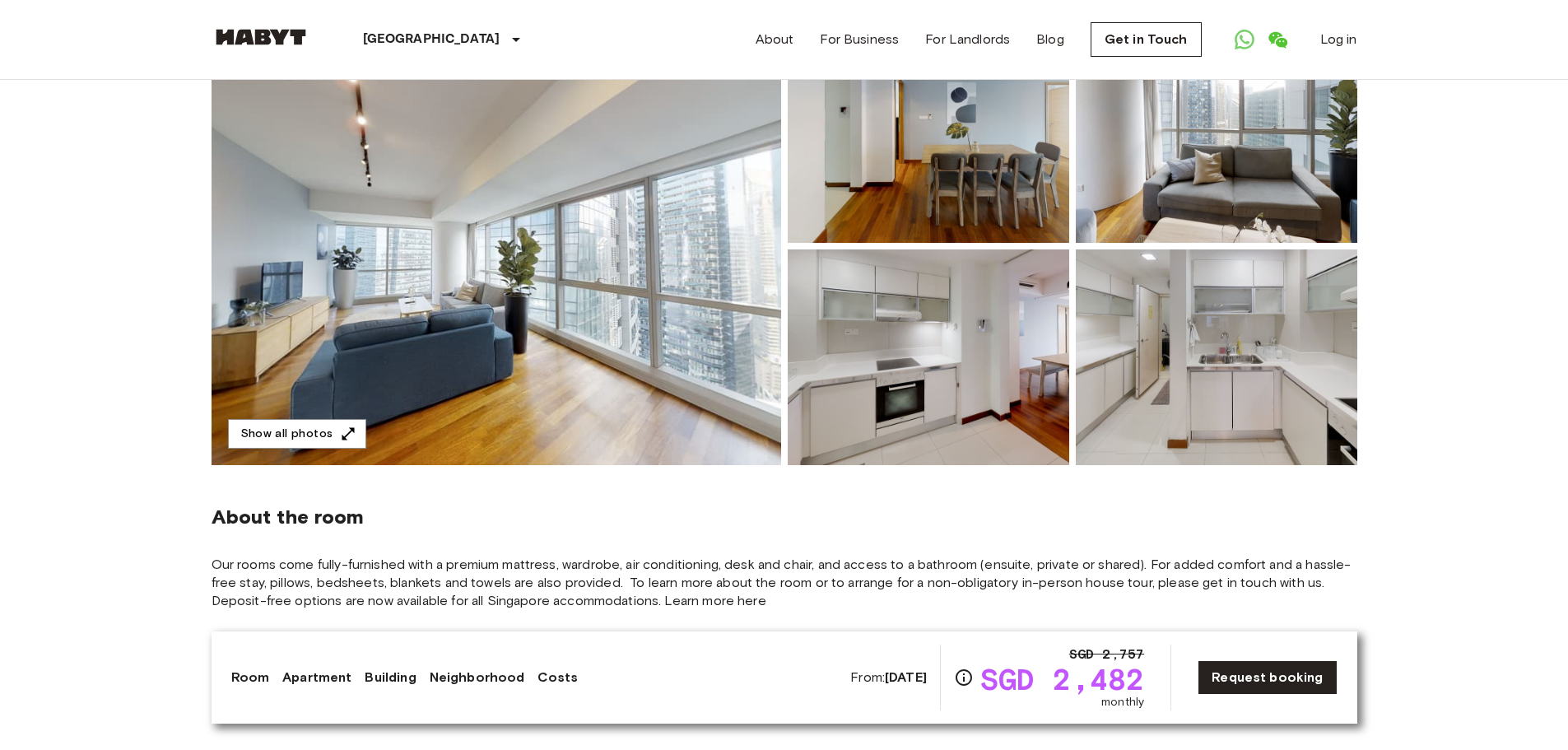
scroll to position [247, 0]
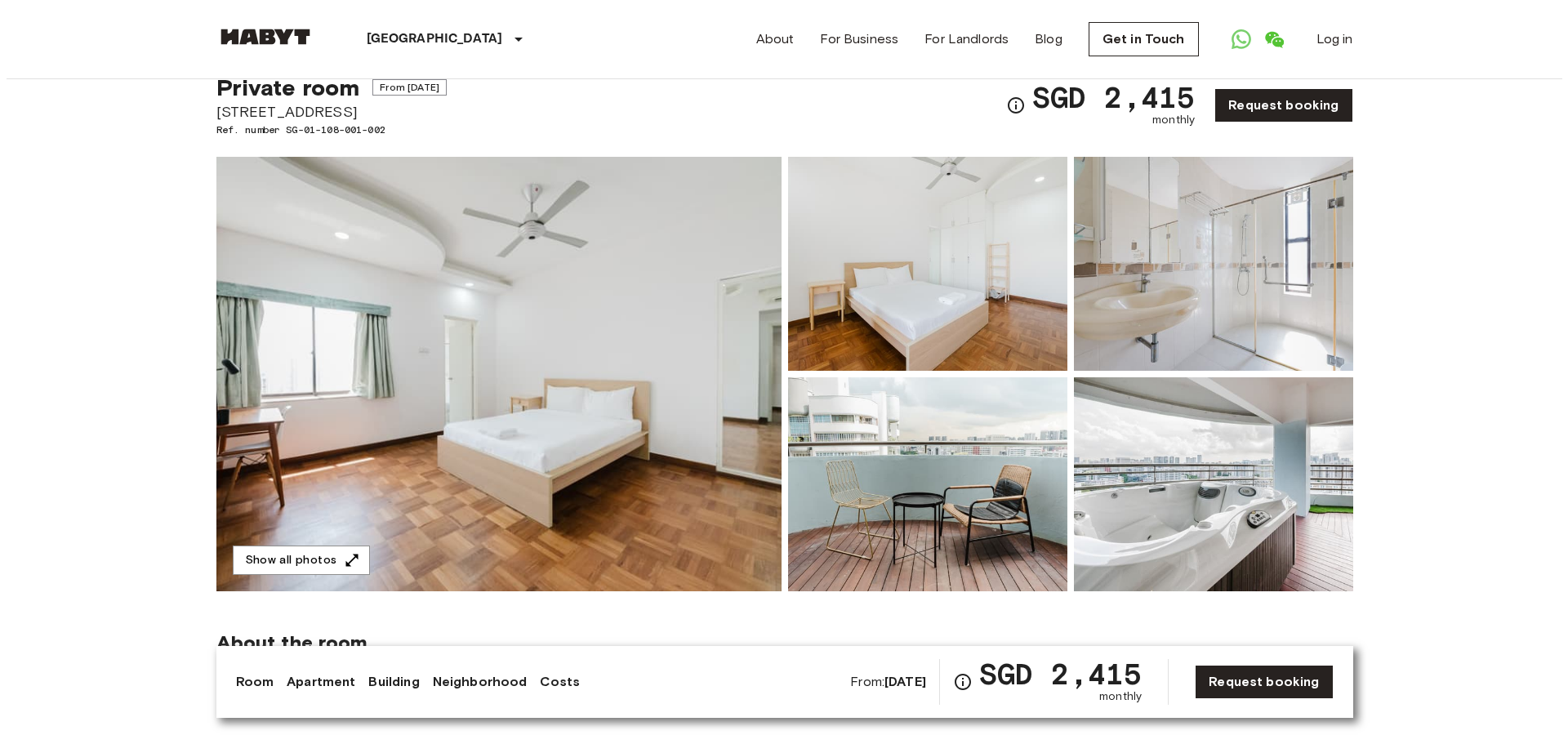
scroll to position [81, 0]
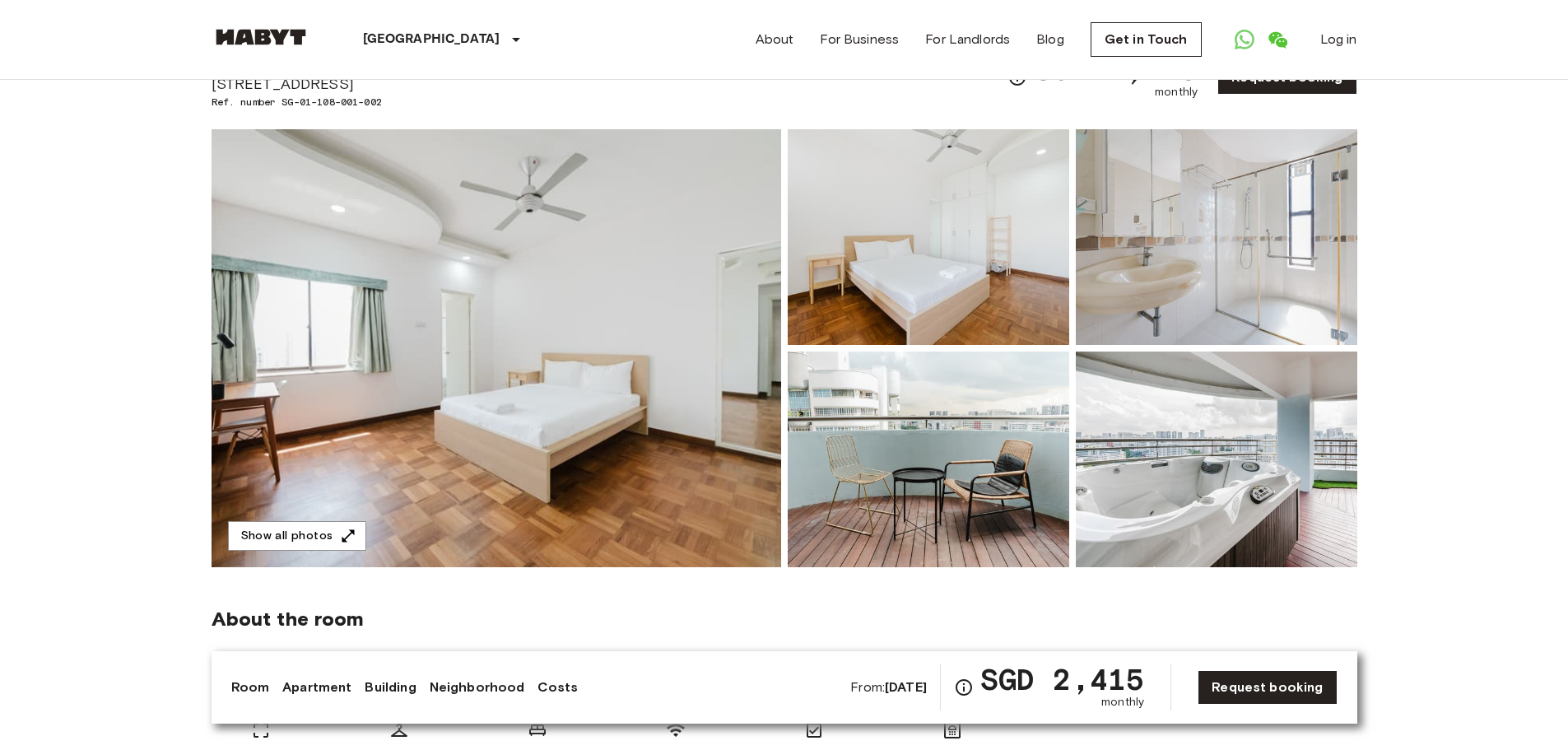
click at [672, 386] on img at bounding box center [496, 348] width 570 height 438
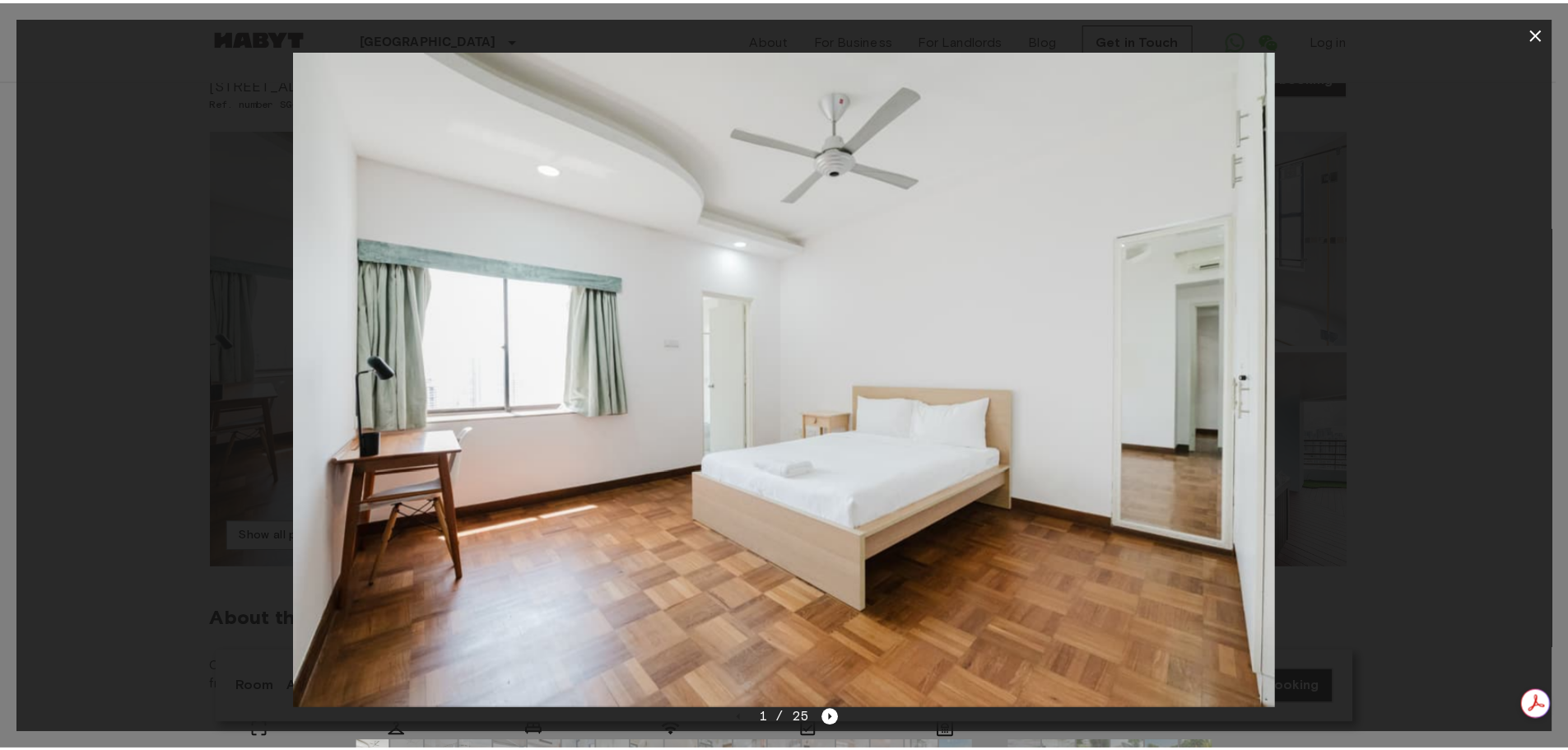
scroll to position [0, 0]
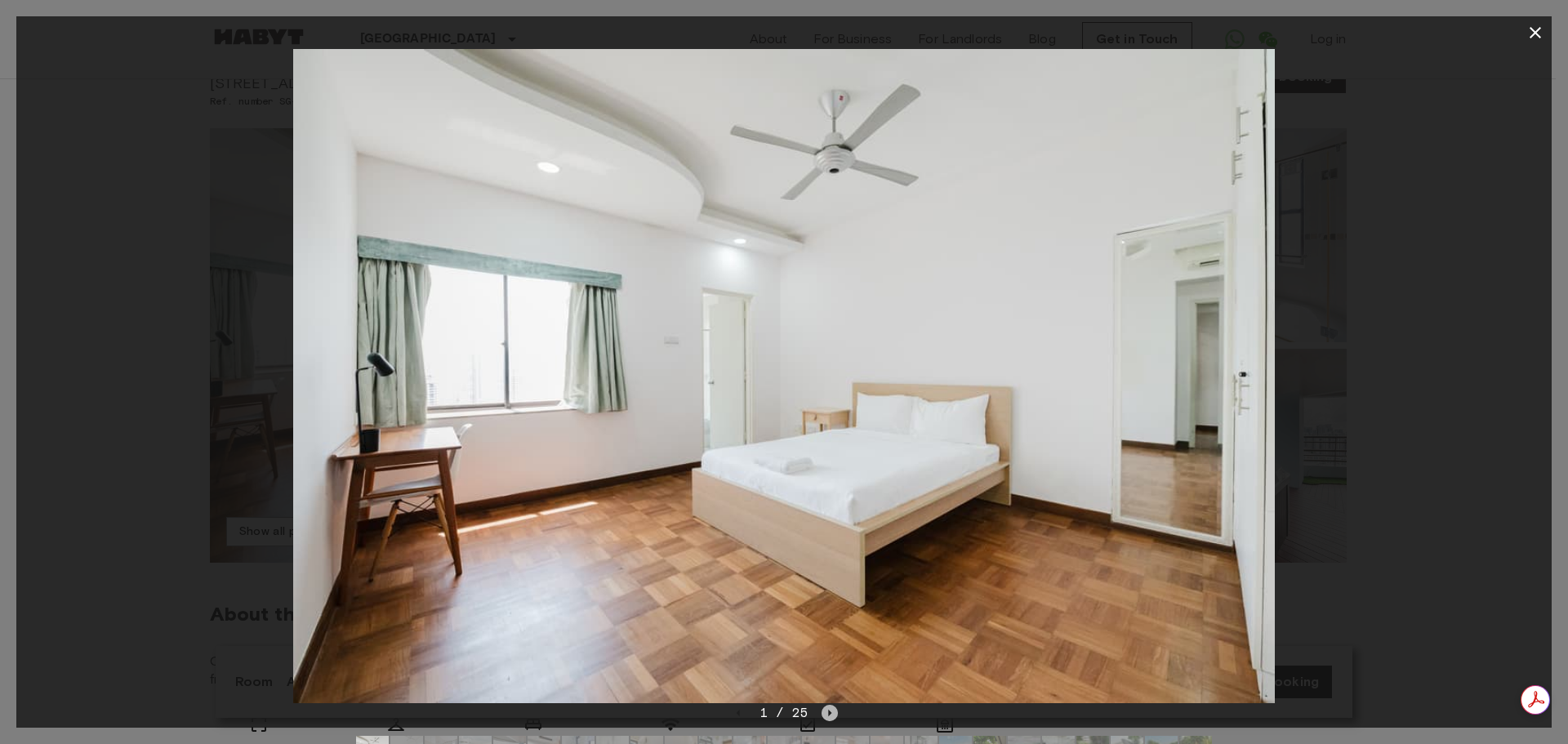
click at [821, 712] on icon "Next image" at bounding box center [829, 712] width 16 height 16
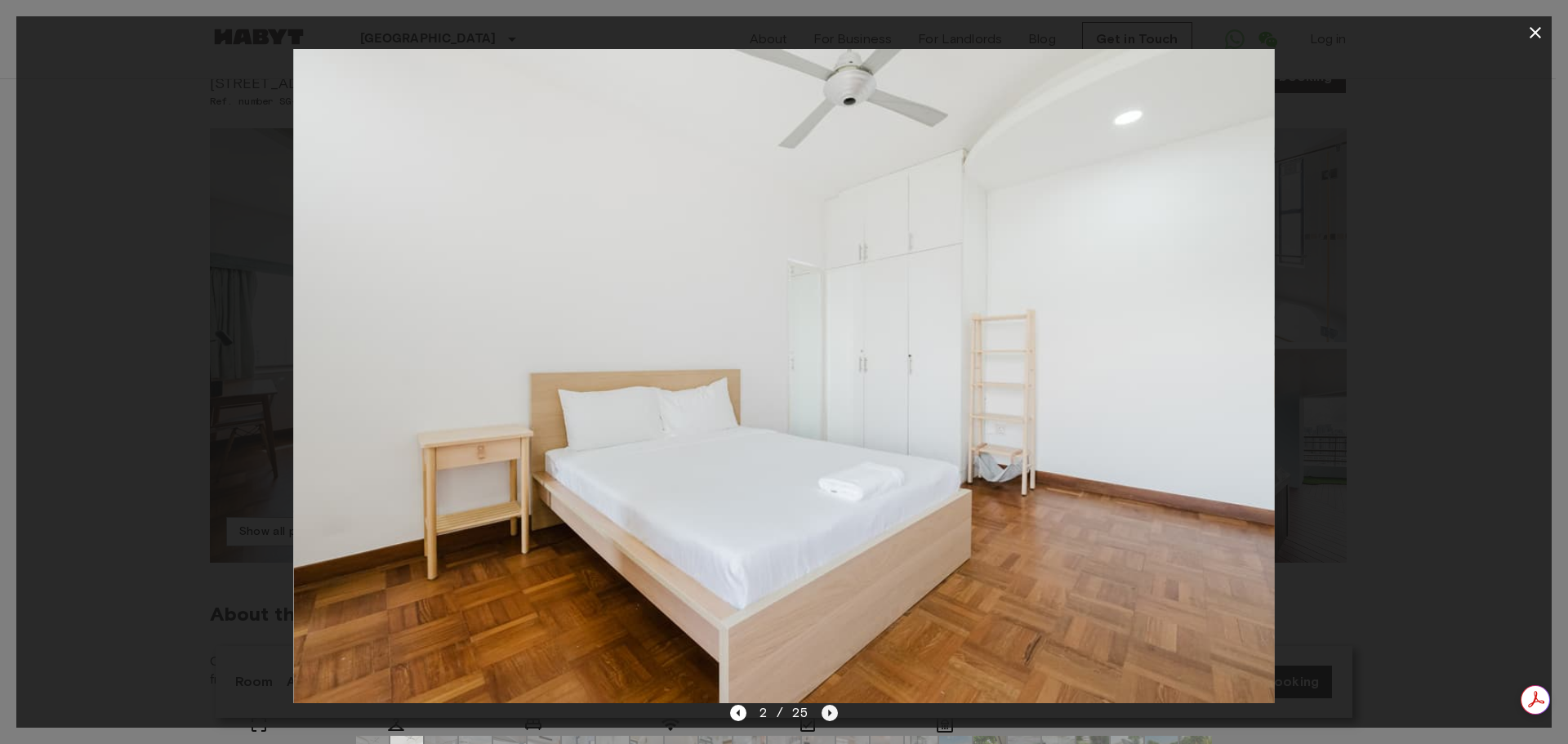
click at [821, 712] on icon "Next image" at bounding box center [829, 712] width 16 height 16
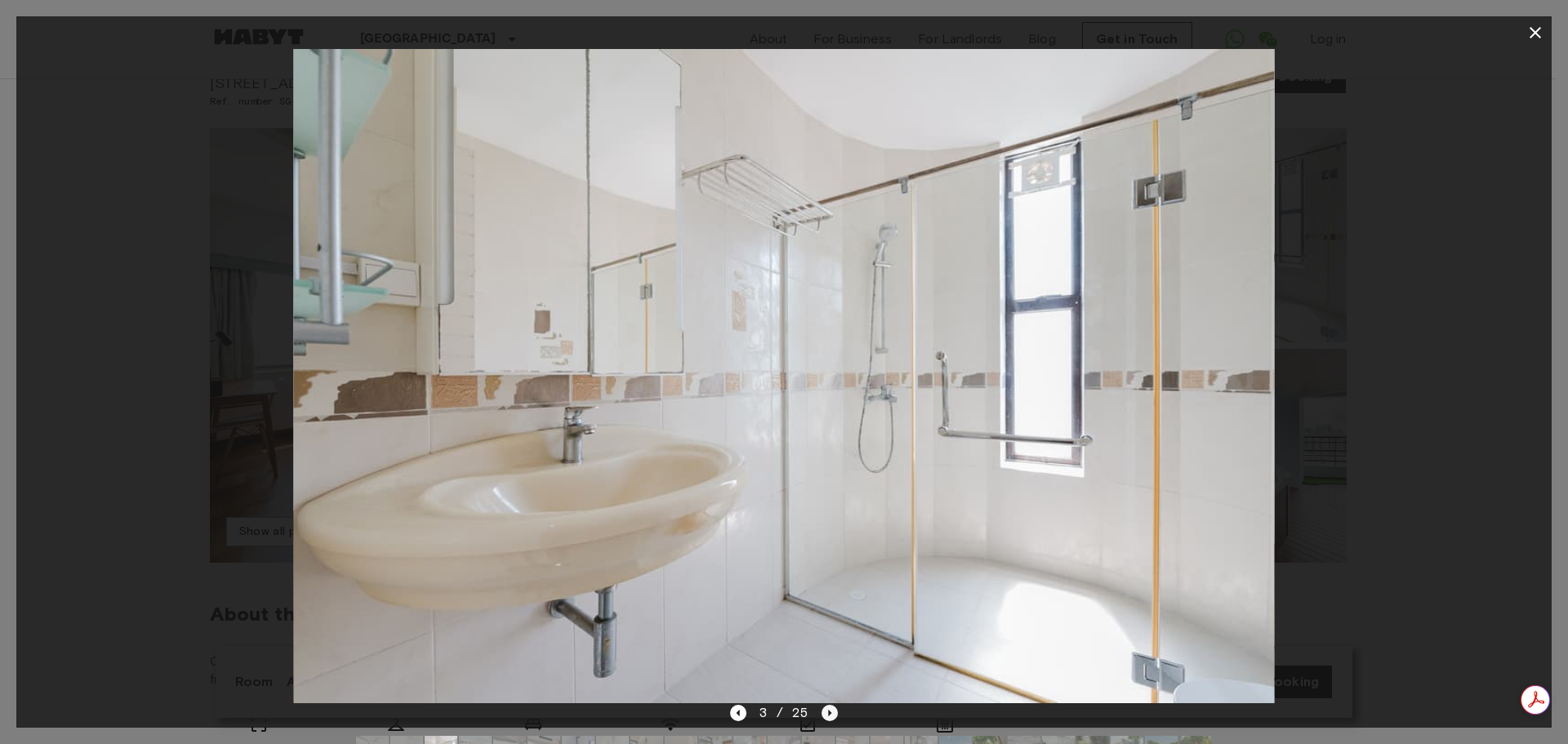
click at [821, 712] on icon "Next image" at bounding box center [829, 712] width 16 height 16
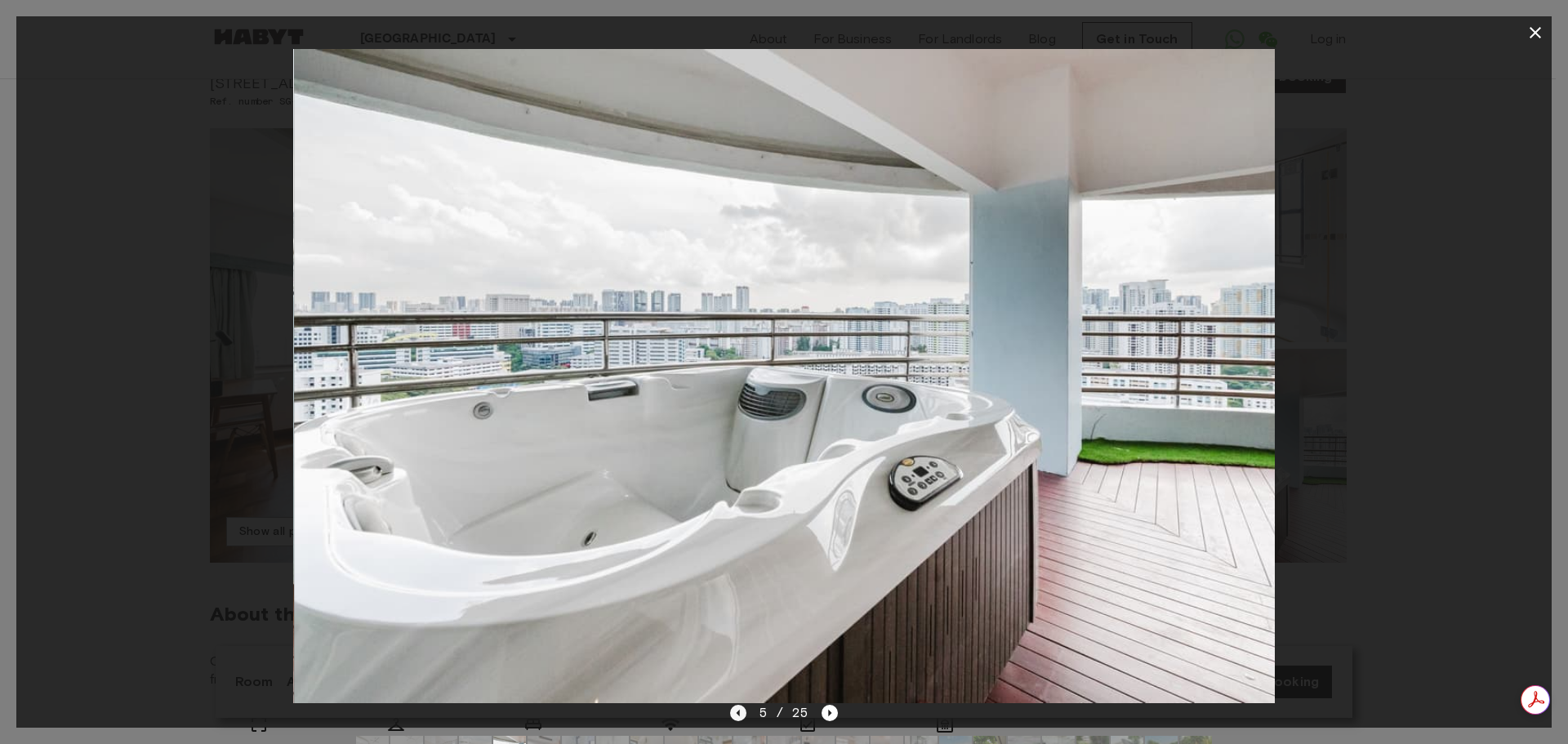
click at [739, 712] on icon "Previous image" at bounding box center [737, 713] width 3 height 7
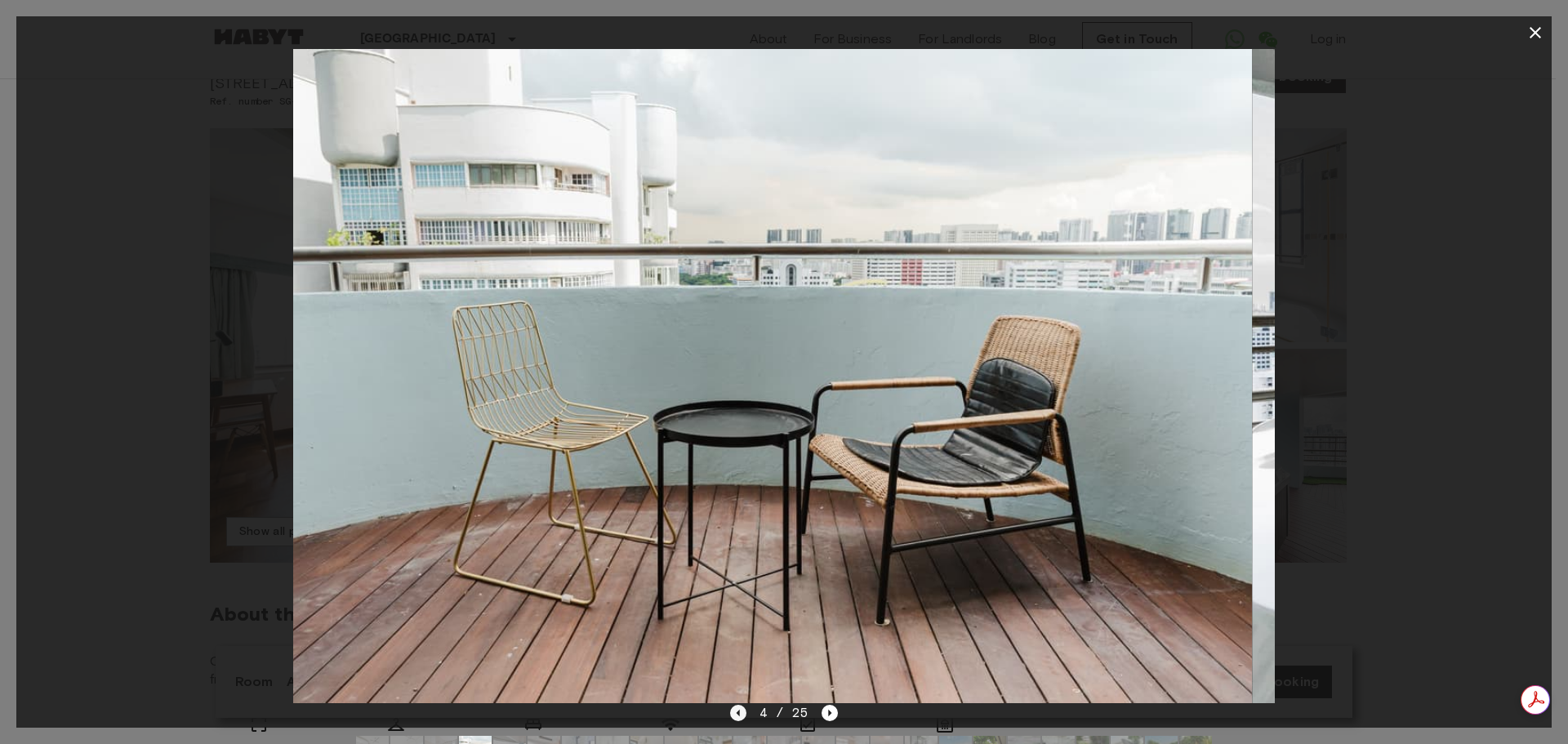
click at [739, 712] on icon "Previous image" at bounding box center [737, 713] width 3 height 7
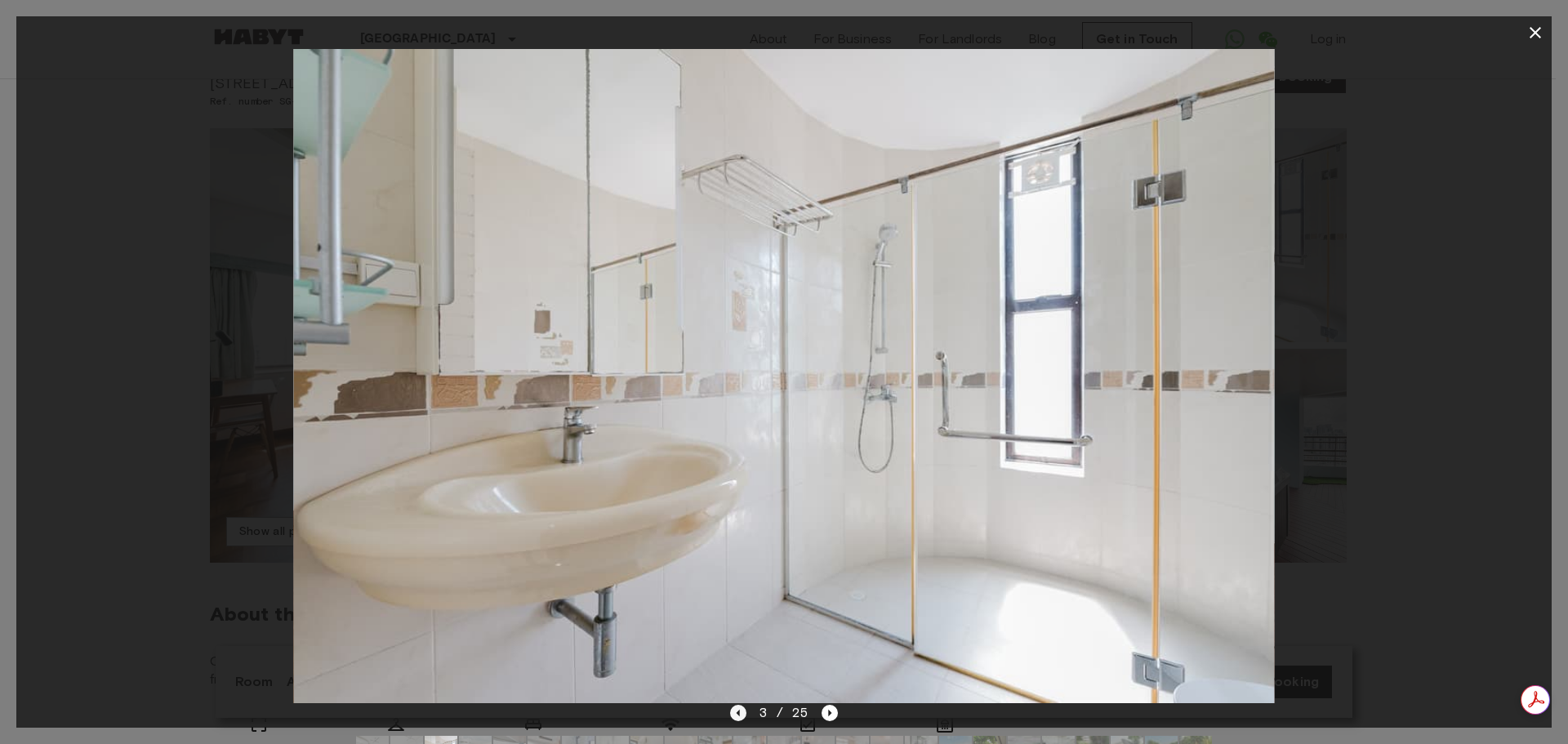
click at [739, 712] on icon "Previous image" at bounding box center [737, 713] width 3 height 7
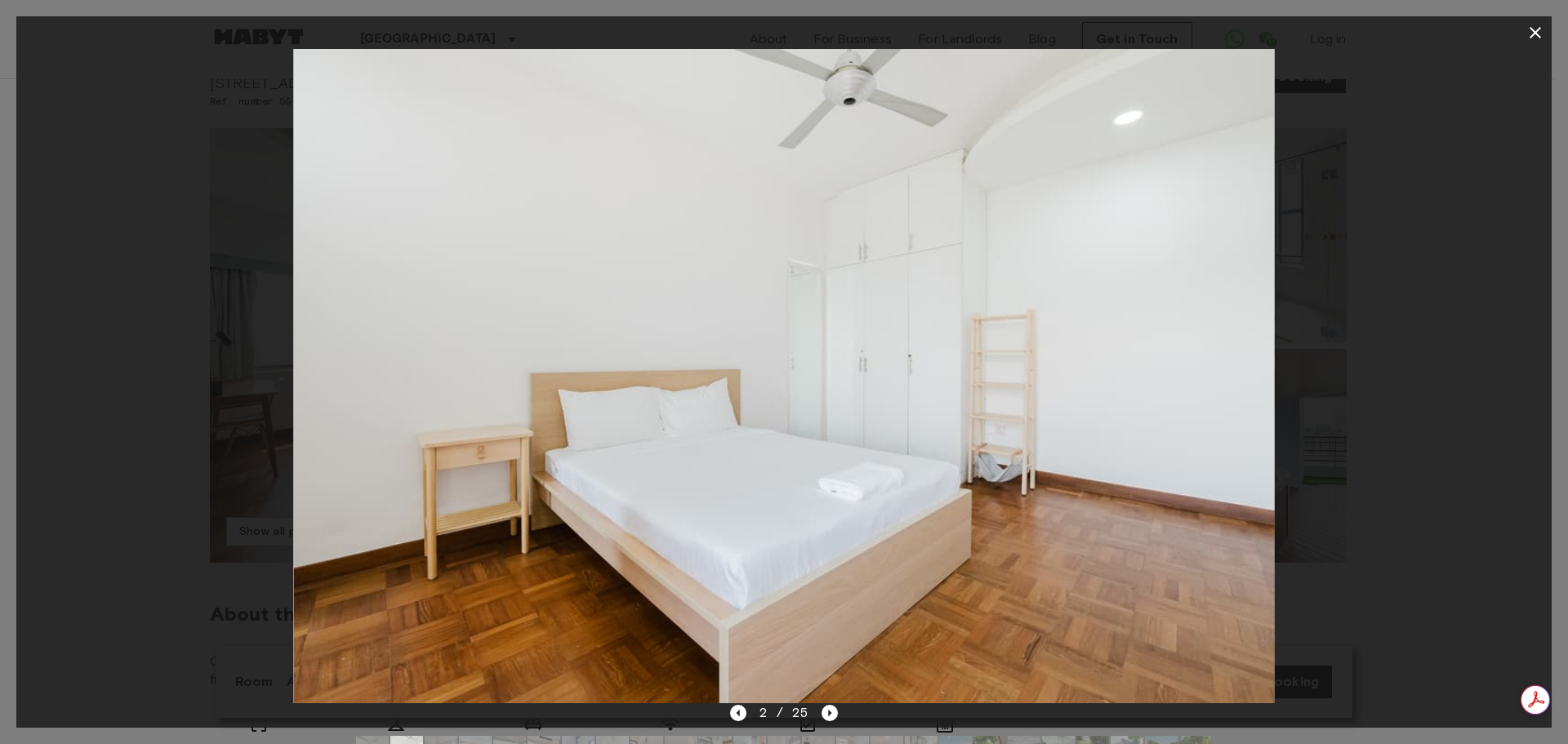
click at [1536, 37] on icon "button" at bounding box center [1534, 32] width 19 height 19
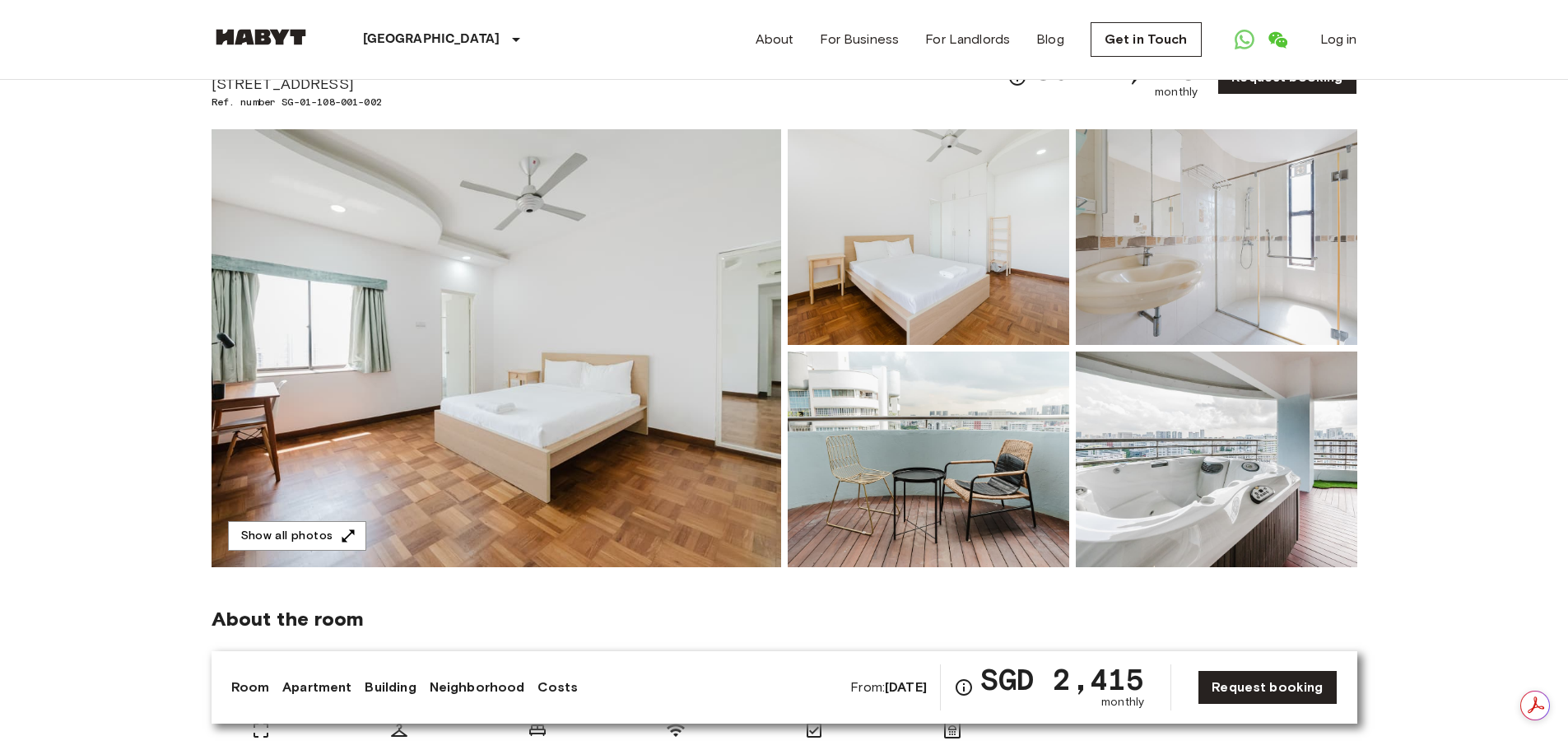
click at [387, 478] on img at bounding box center [496, 348] width 570 height 438
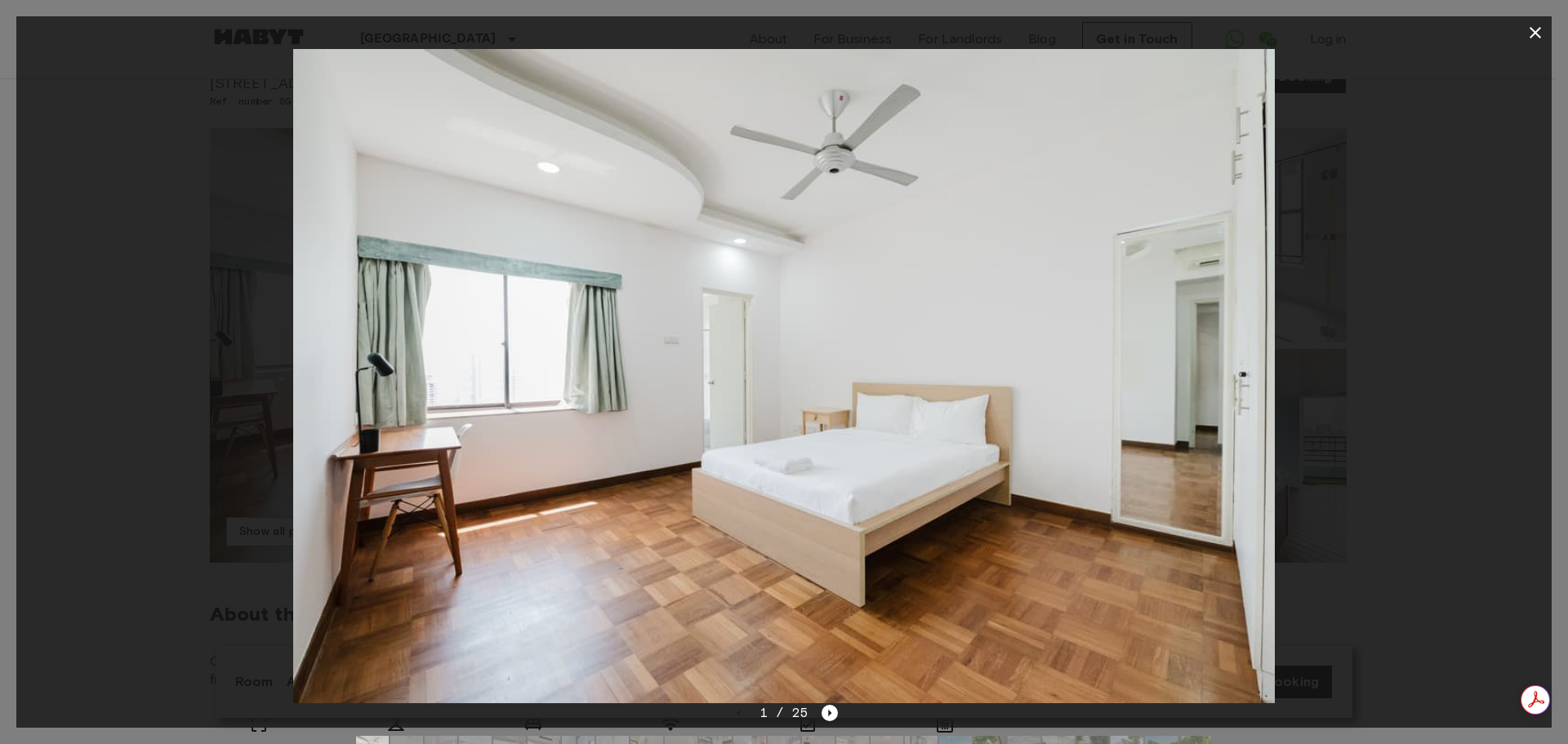
click at [1536, 31] on icon "button" at bounding box center [1535, 33] width 12 height 12
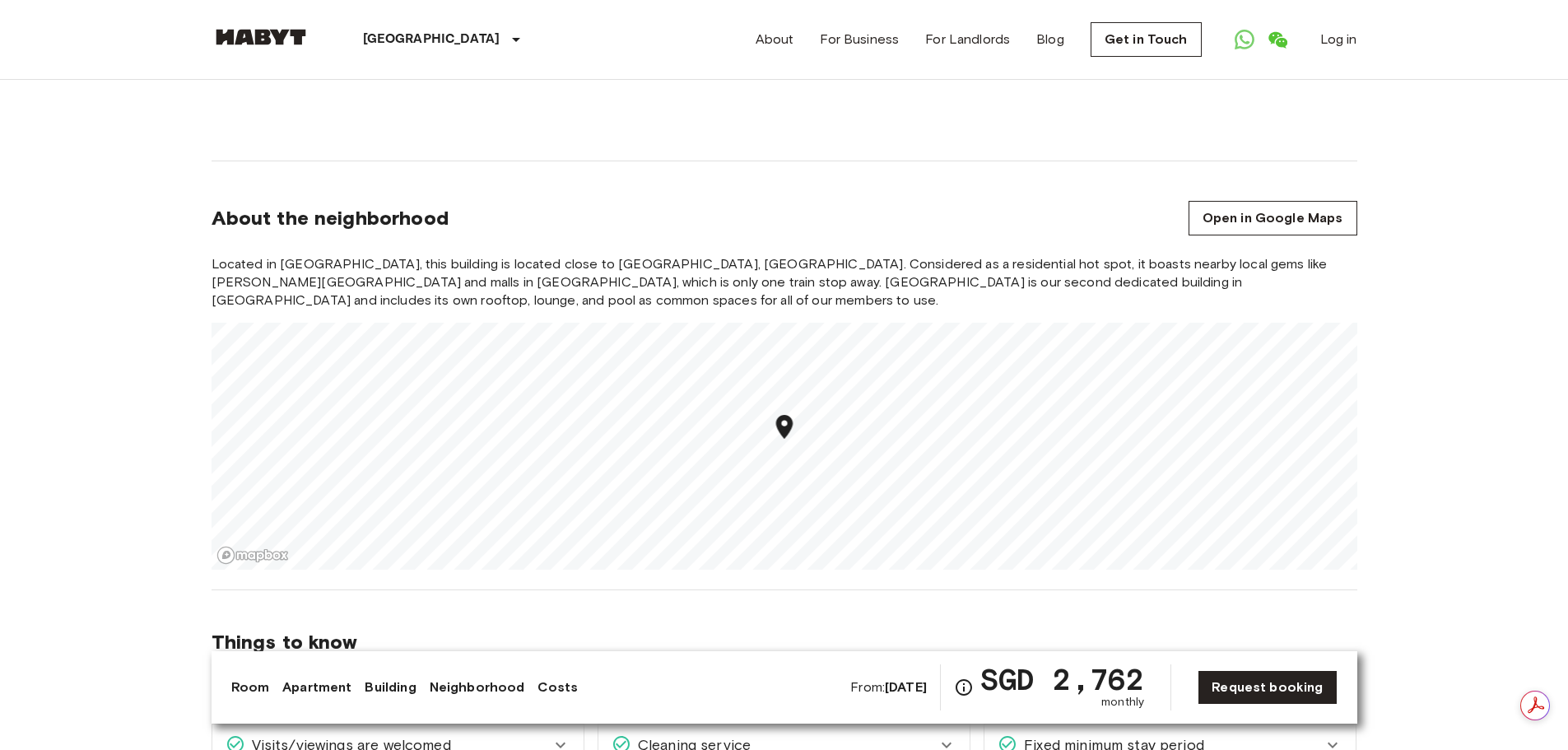
scroll to position [1893, 0]
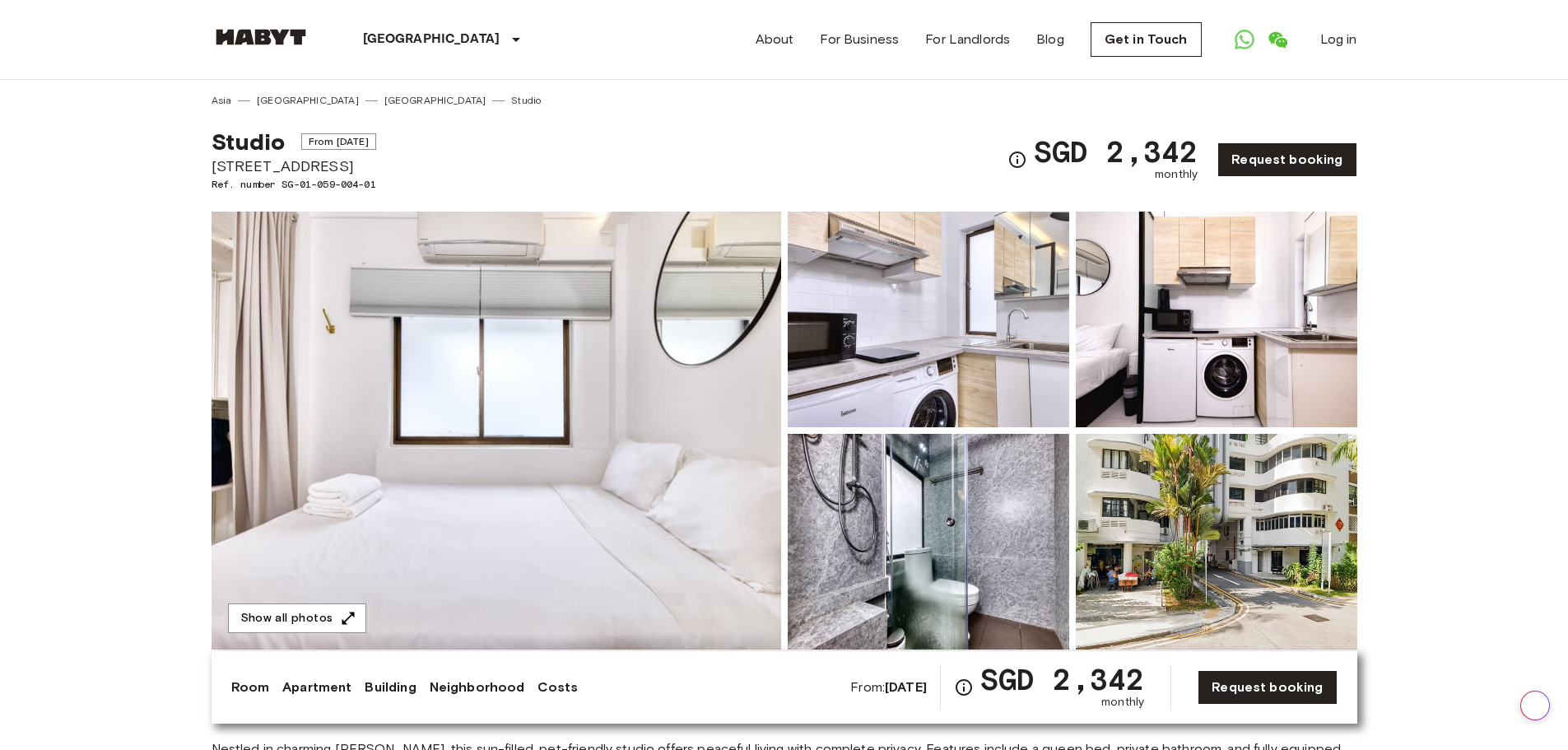
click at [1120, 576] on img at bounding box center [1216, 541] width 282 height 216
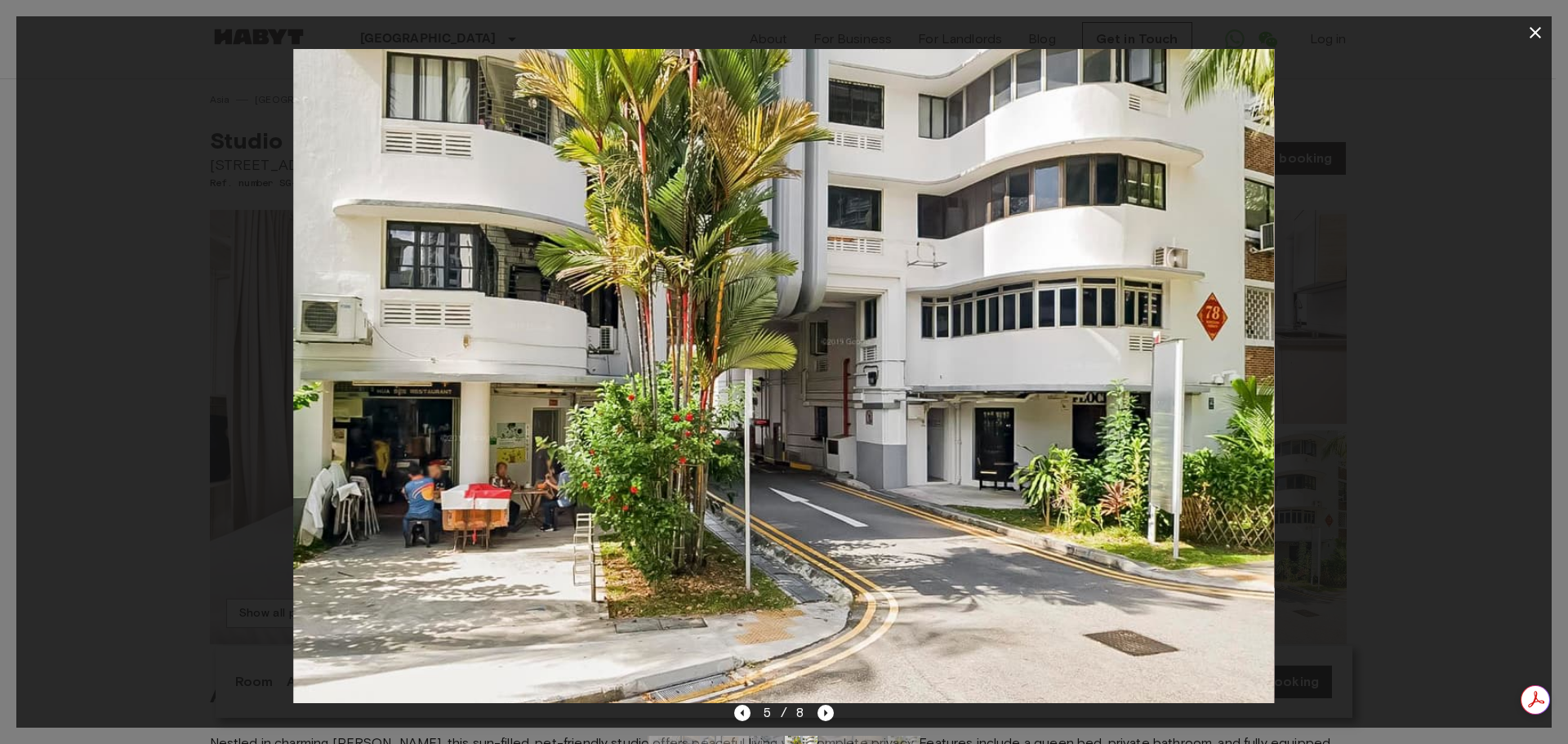
click at [1530, 37] on icon "button" at bounding box center [1535, 33] width 12 height 12
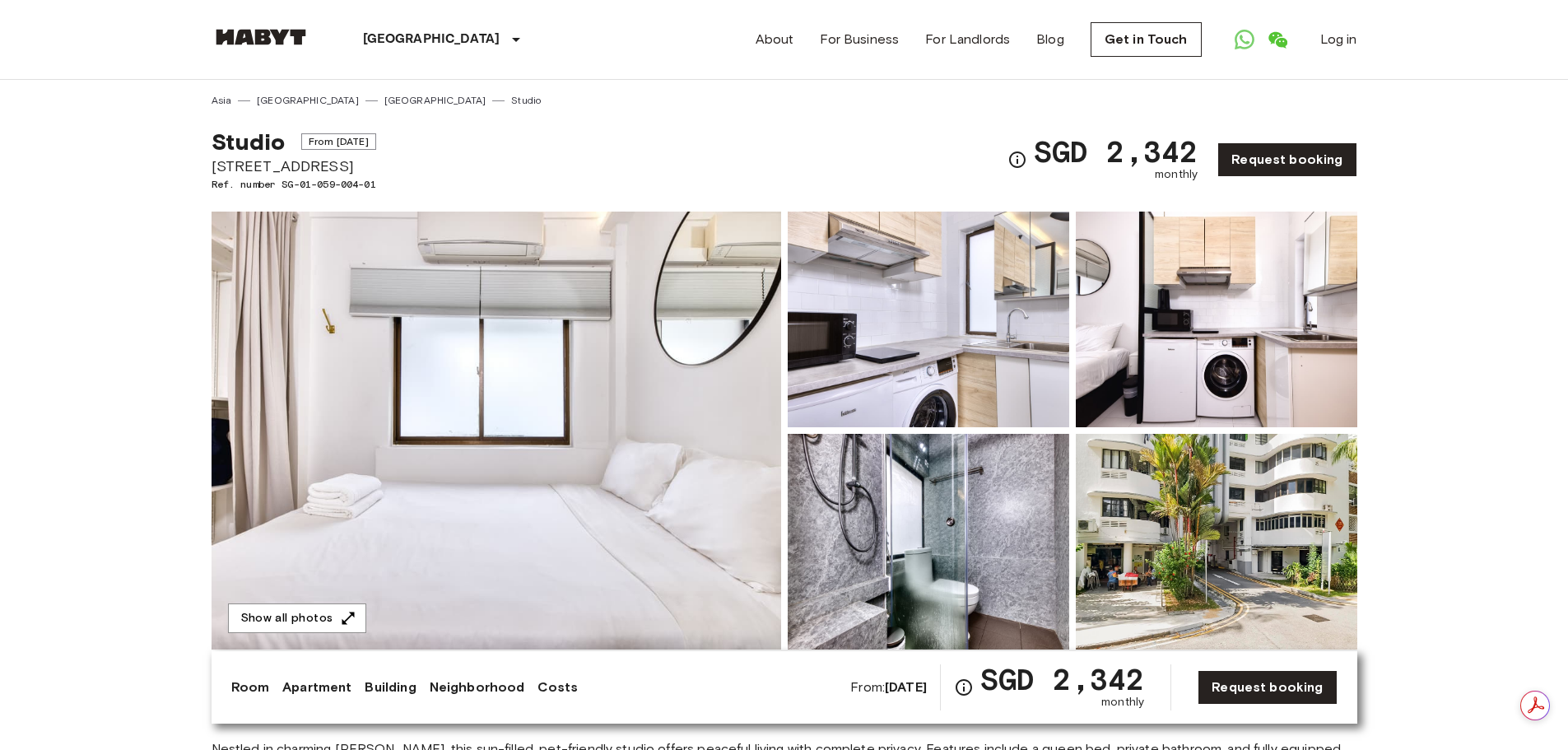
click at [803, 342] on img at bounding box center [928, 319] width 282 height 216
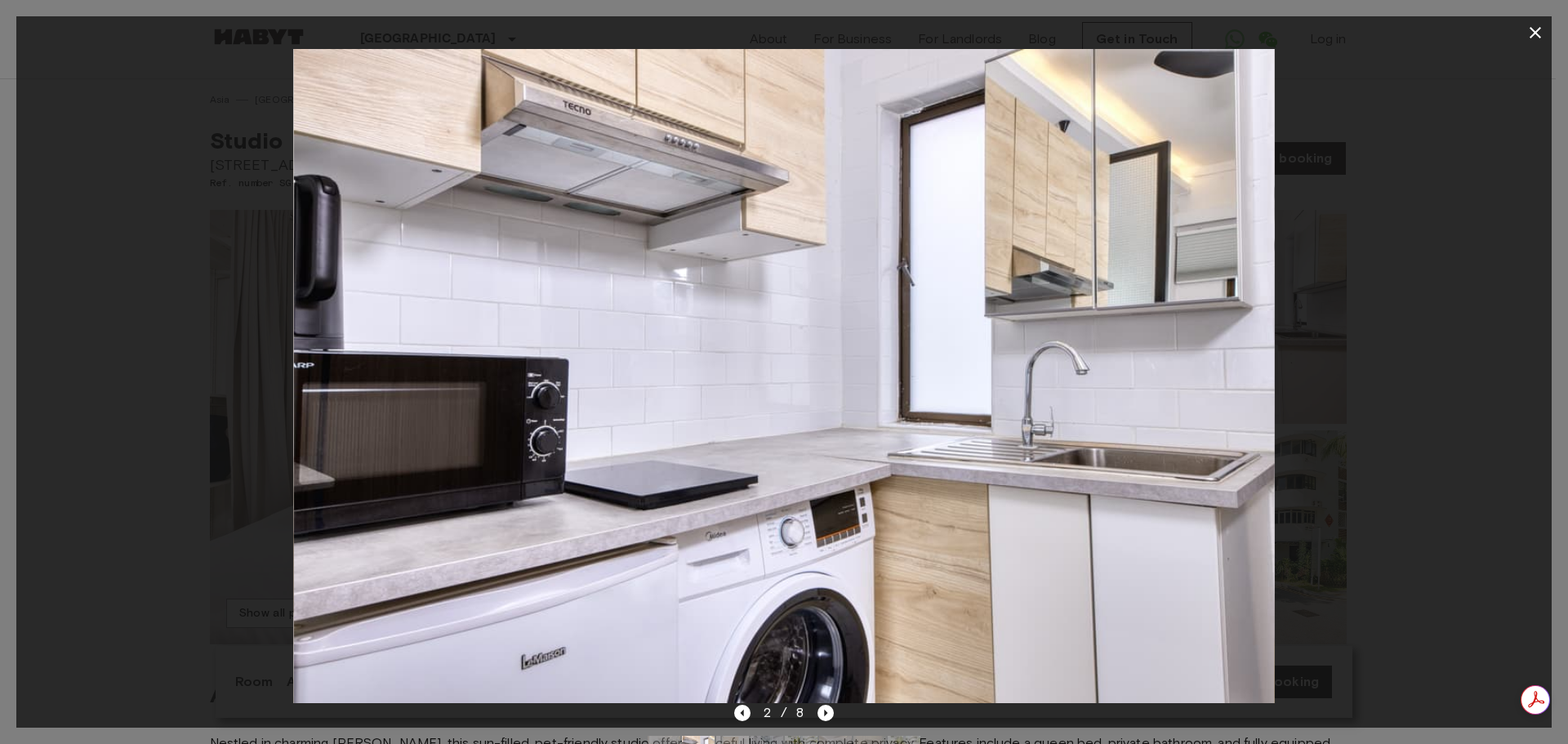
click at [1536, 27] on icon "button" at bounding box center [1534, 32] width 19 height 19
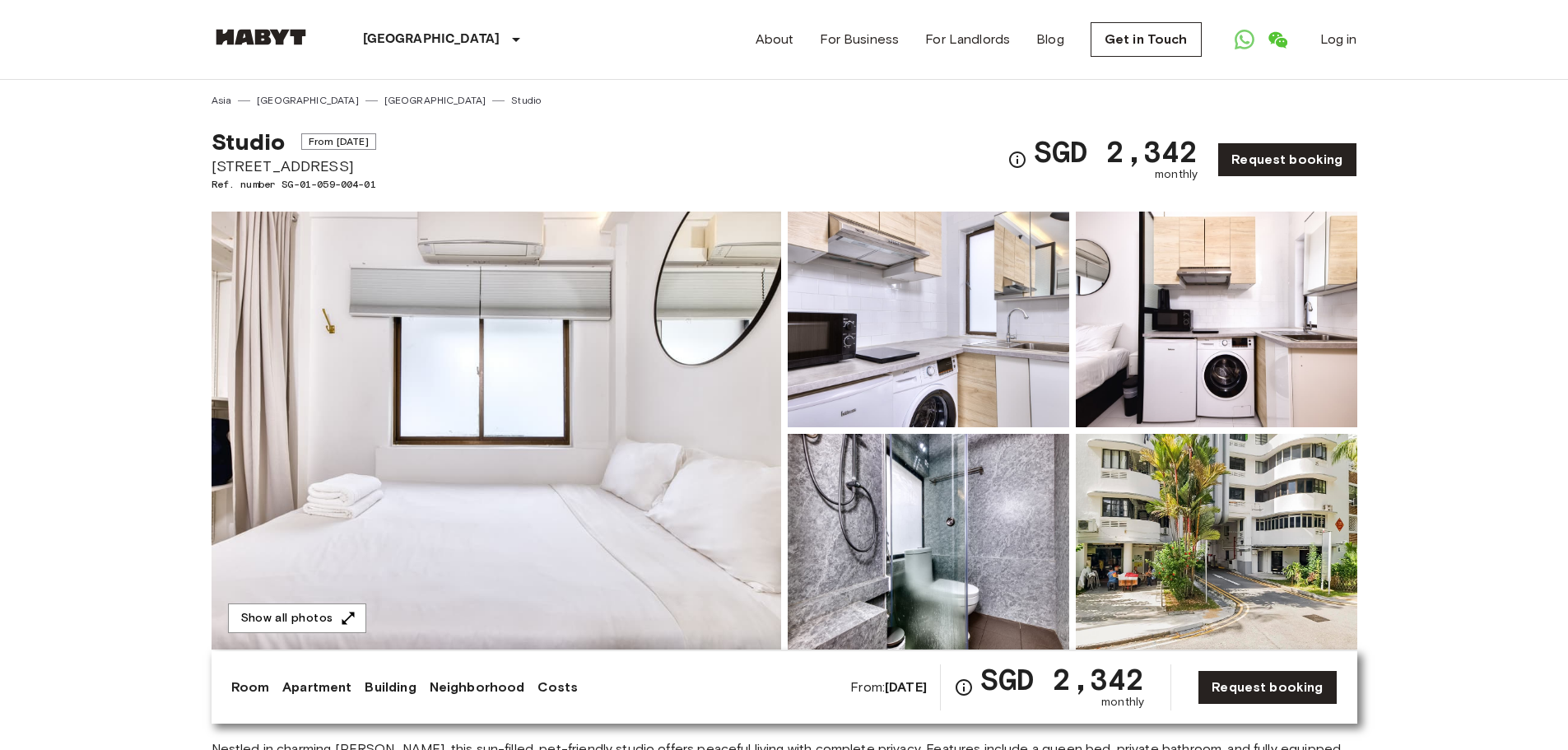
scroll to position [82, 0]
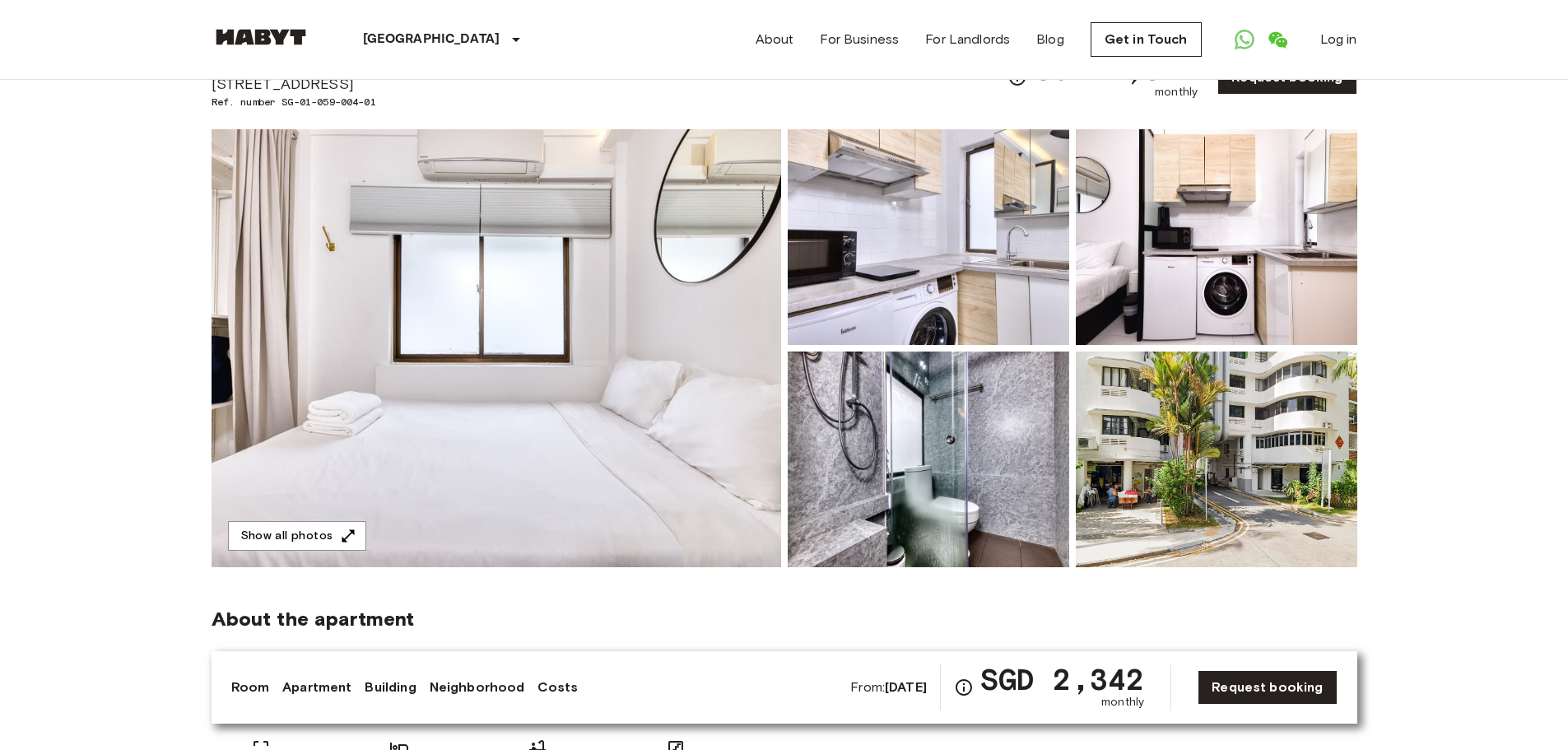
click at [374, 440] on img at bounding box center [496, 348] width 570 height 438
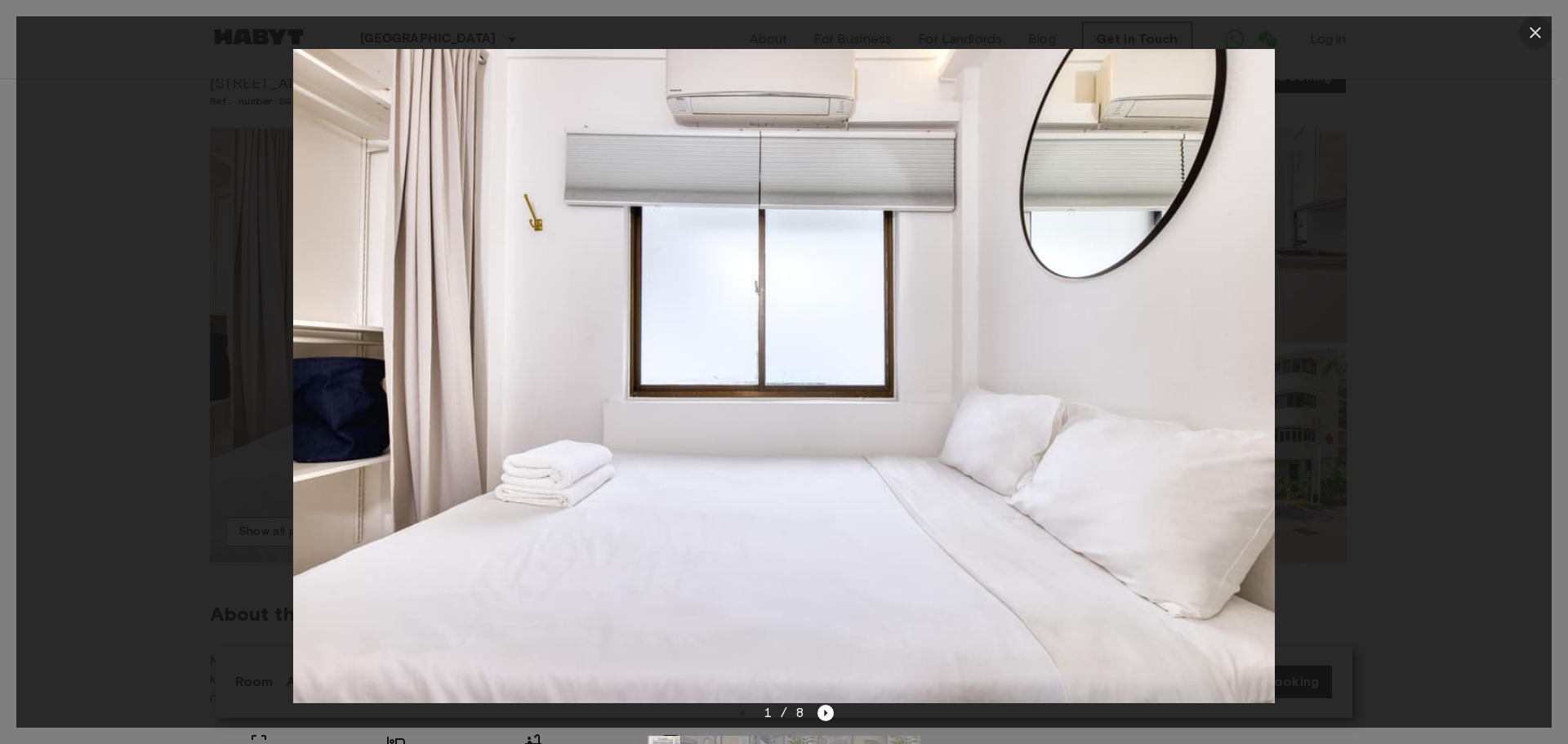
click at [1535, 29] on icon "button" at bounding box center [1534, 32] width 19 height 19
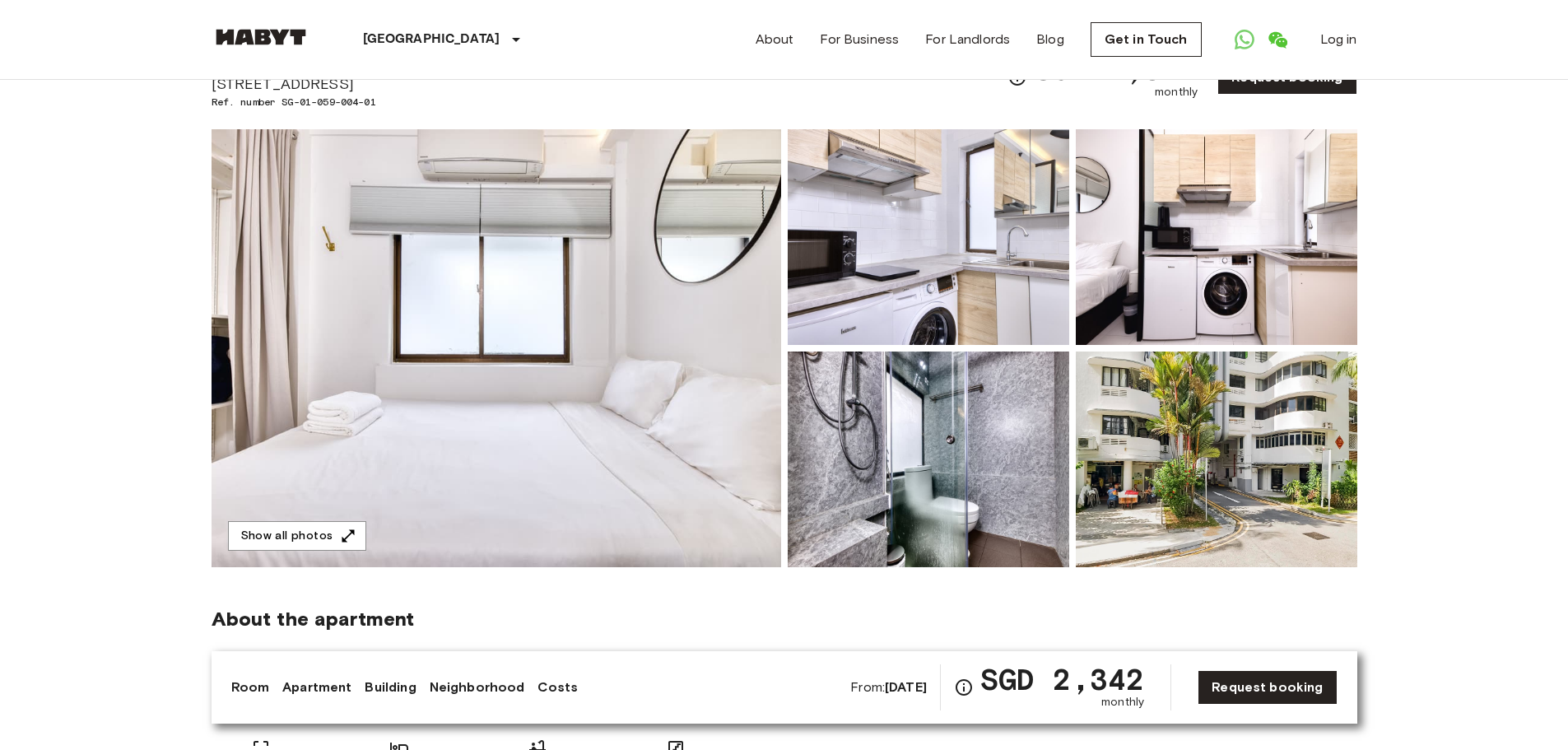
click at [610, 350] on img at bounding box center [496, 348] width 570 height 438
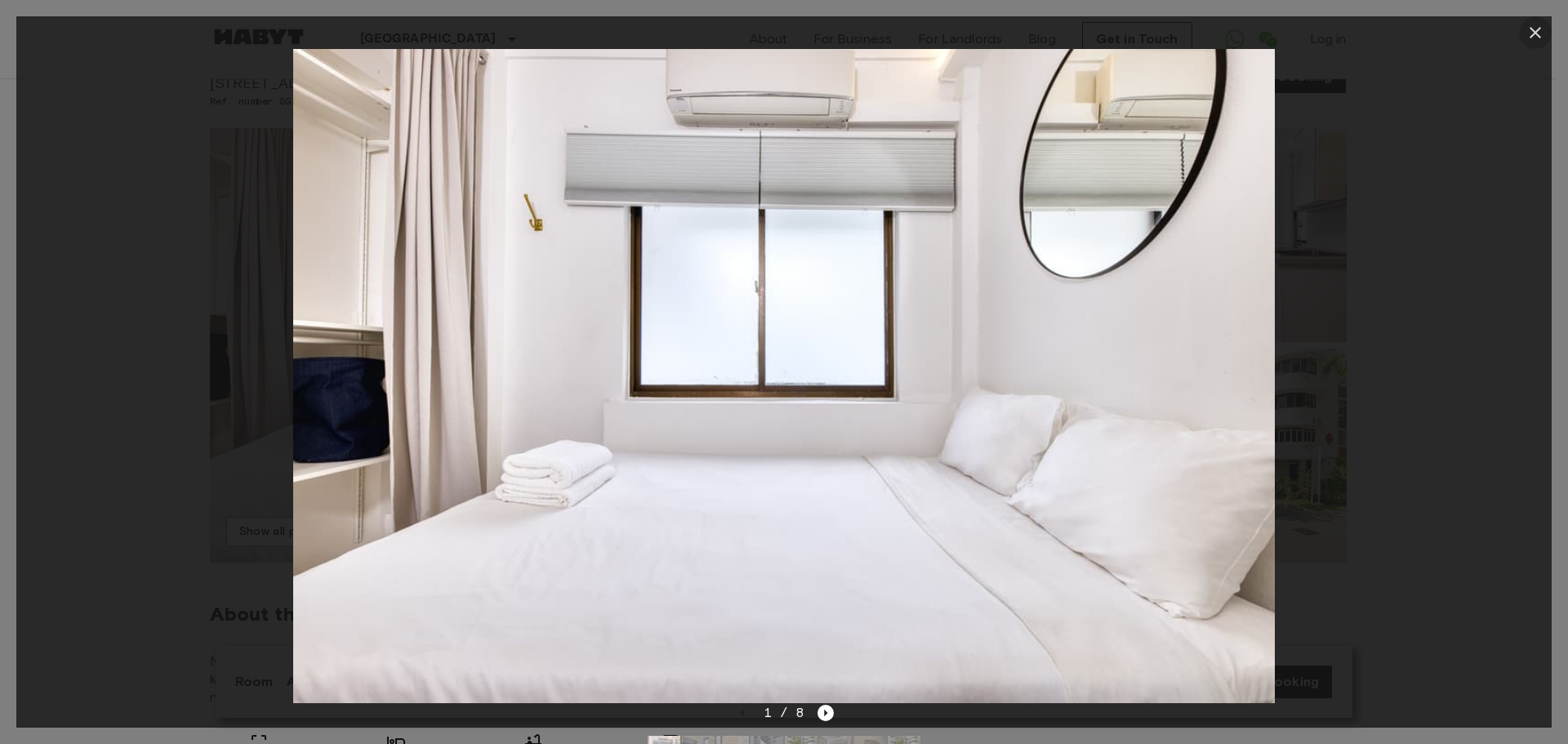
click at [1525, 32] on icon "button" at bounding box center [1534, 32] width 19 height 19
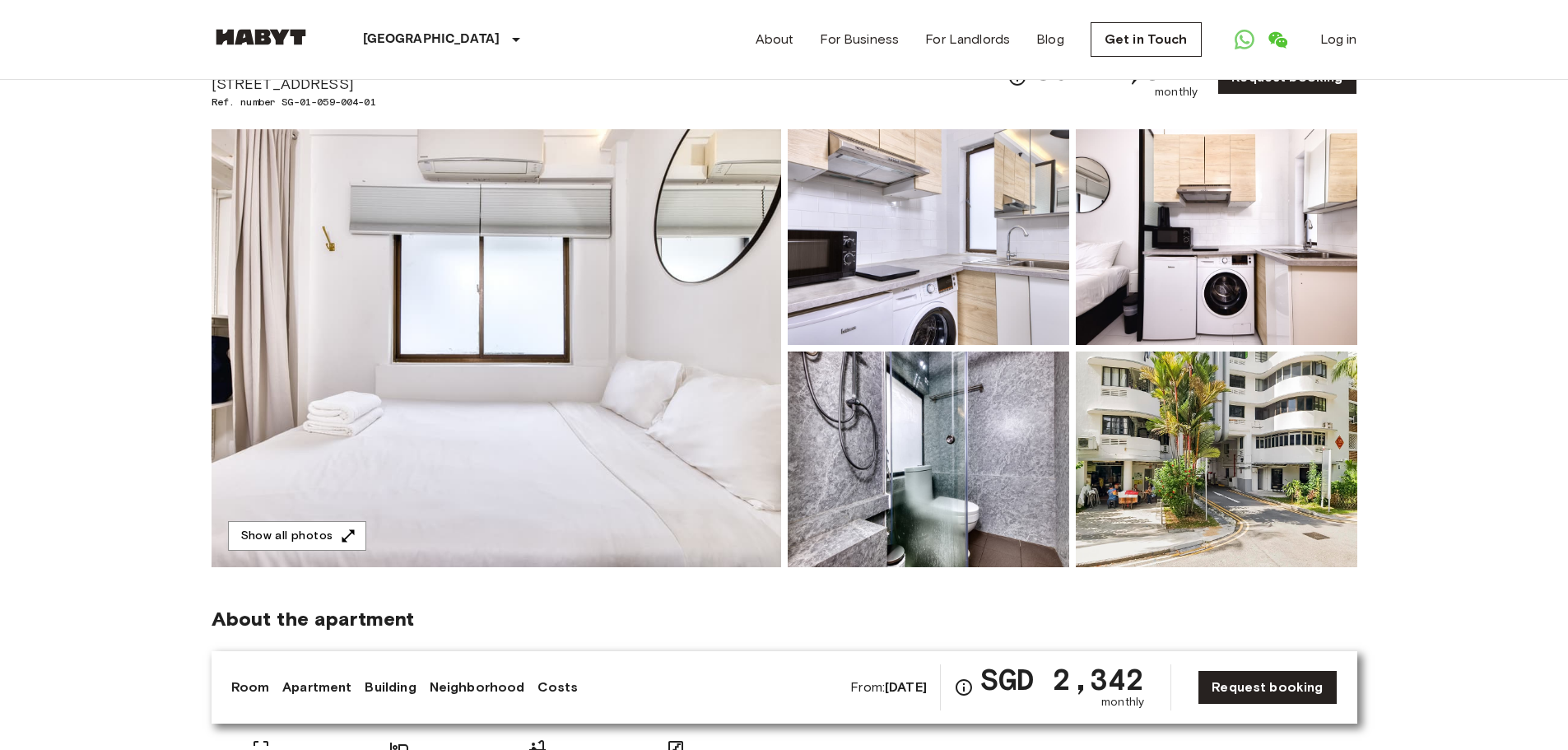
scroll to position [0, 0]
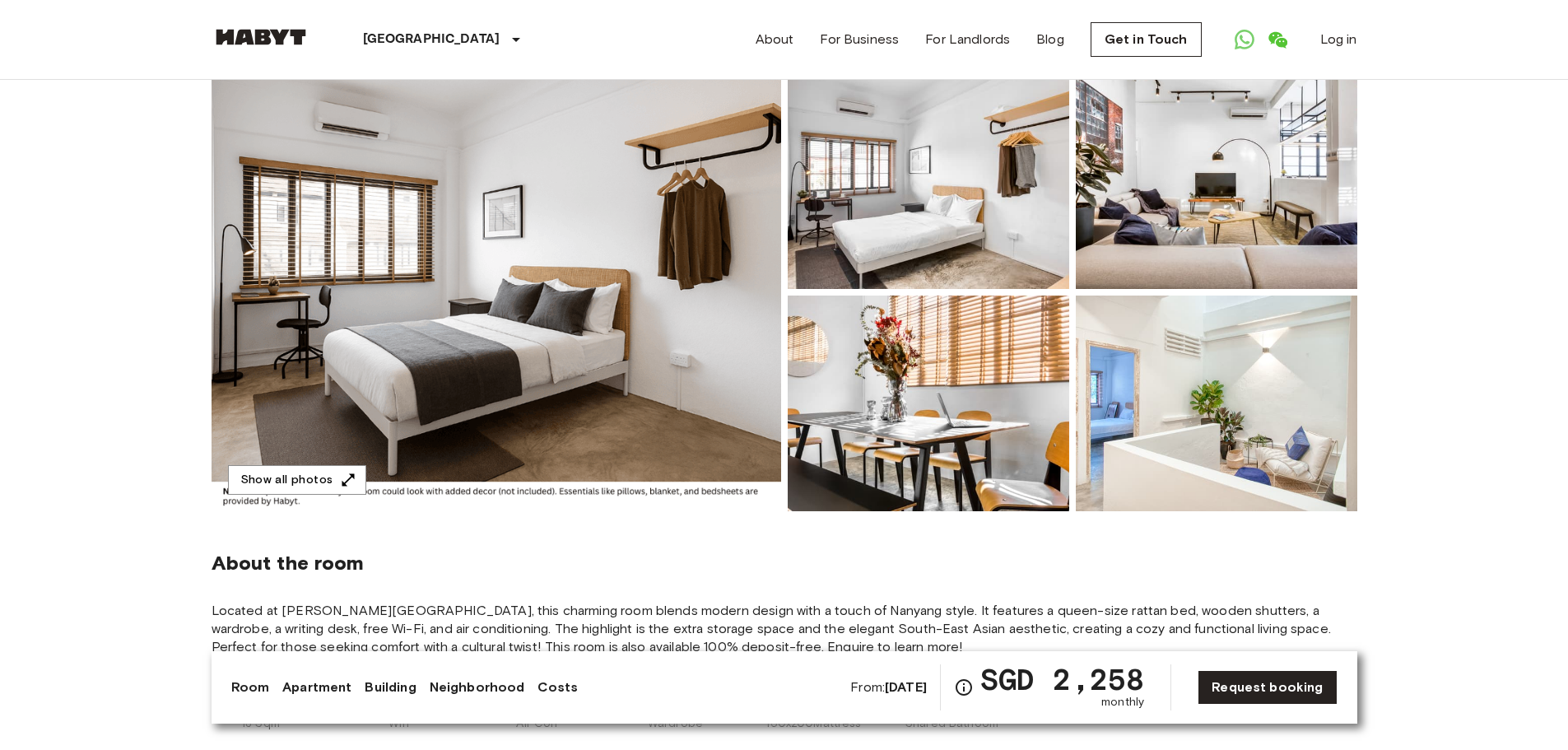
scroll to position [165, 0]
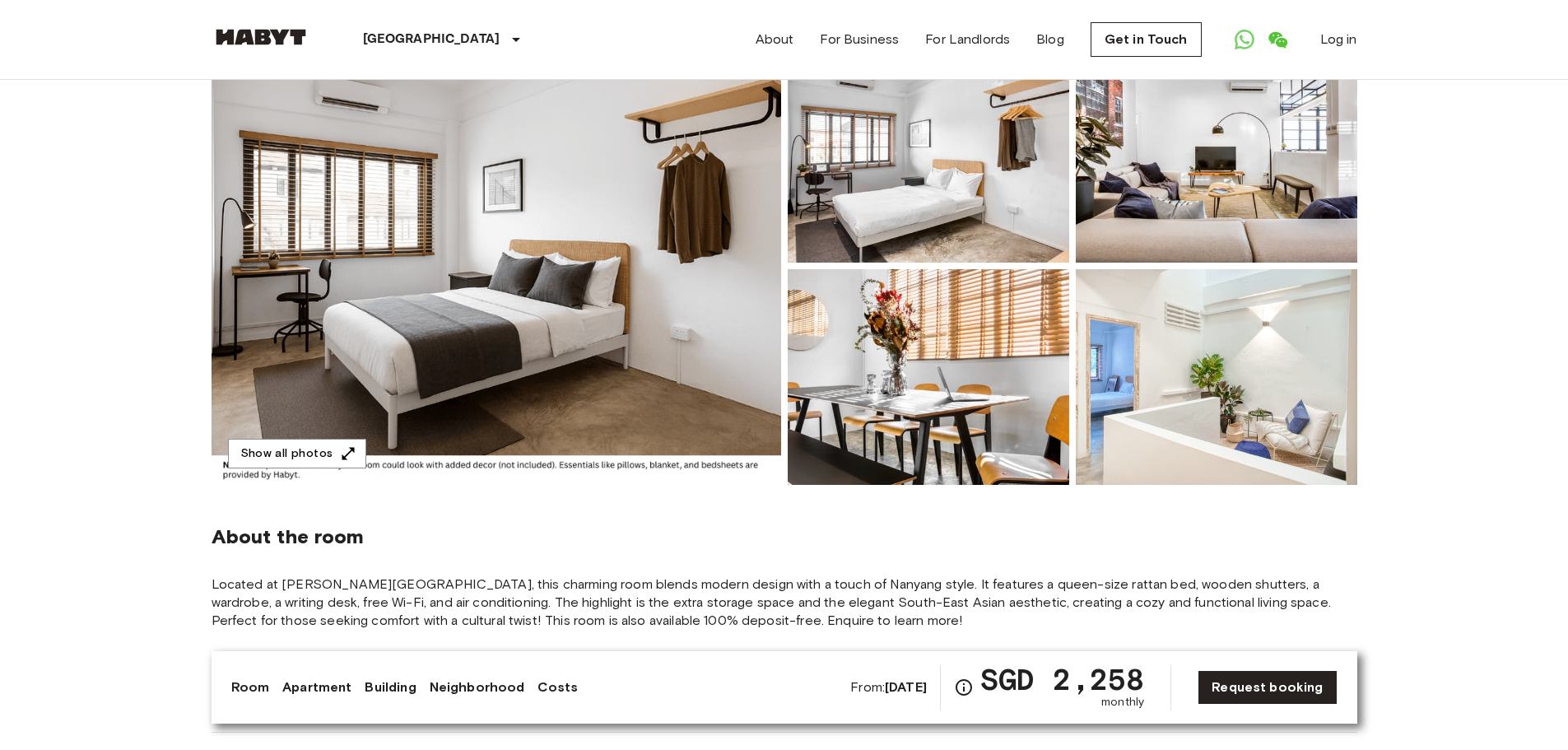
click at [920, 207] on img at bounding box center [928, 154] width 282 height 216
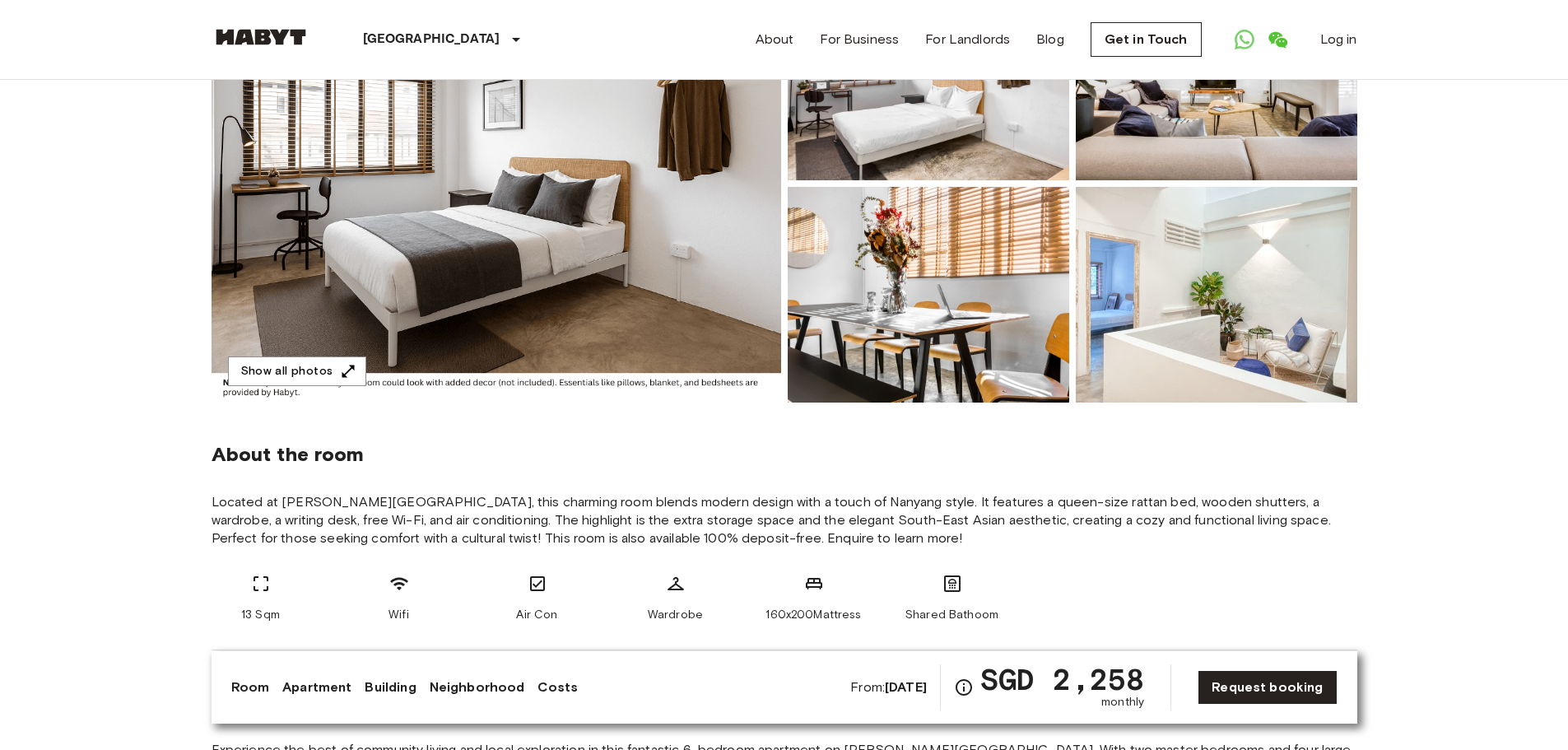
scroll to position [0, 0]
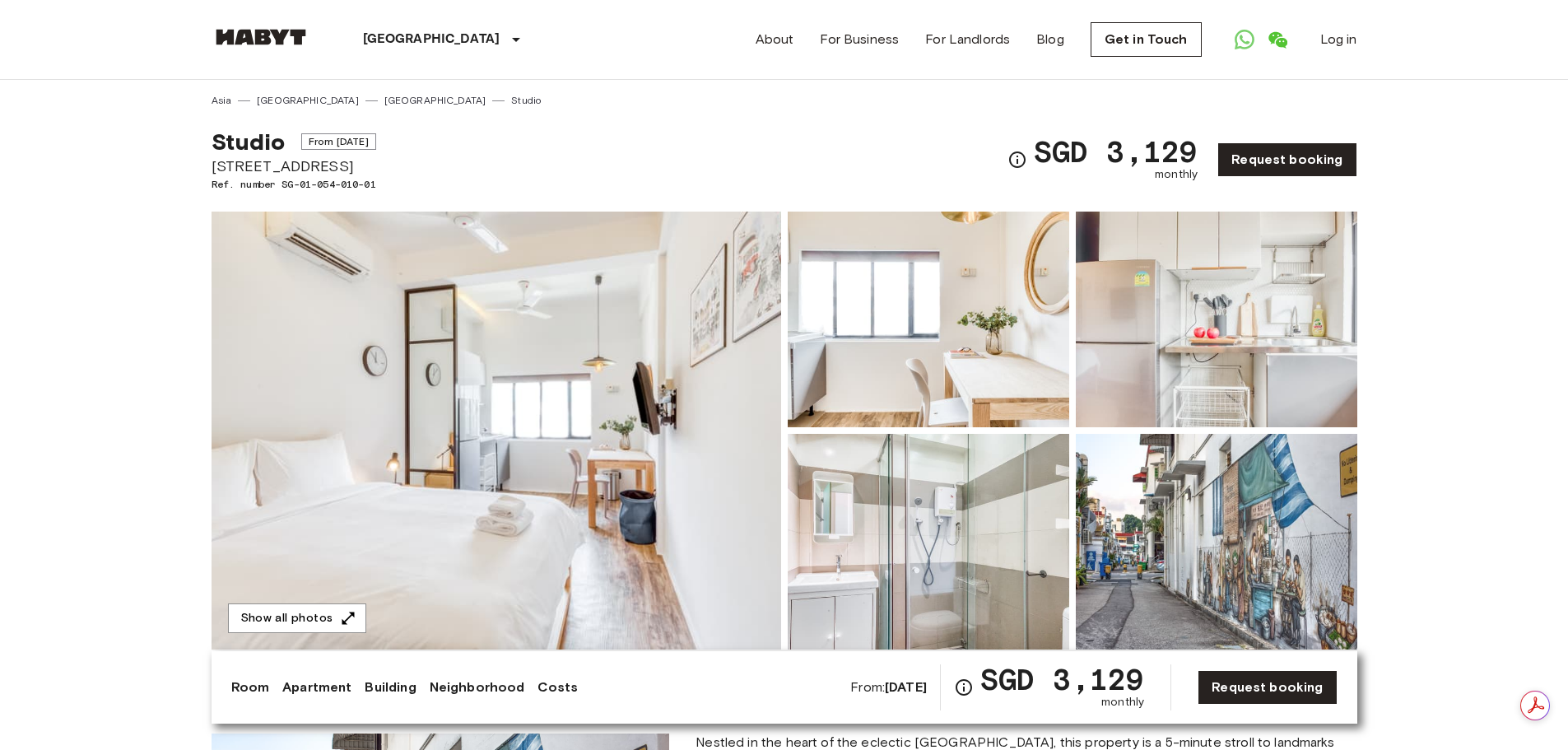
click at [607, 468] on img at bounding box center [496, 430] width 570 height 438
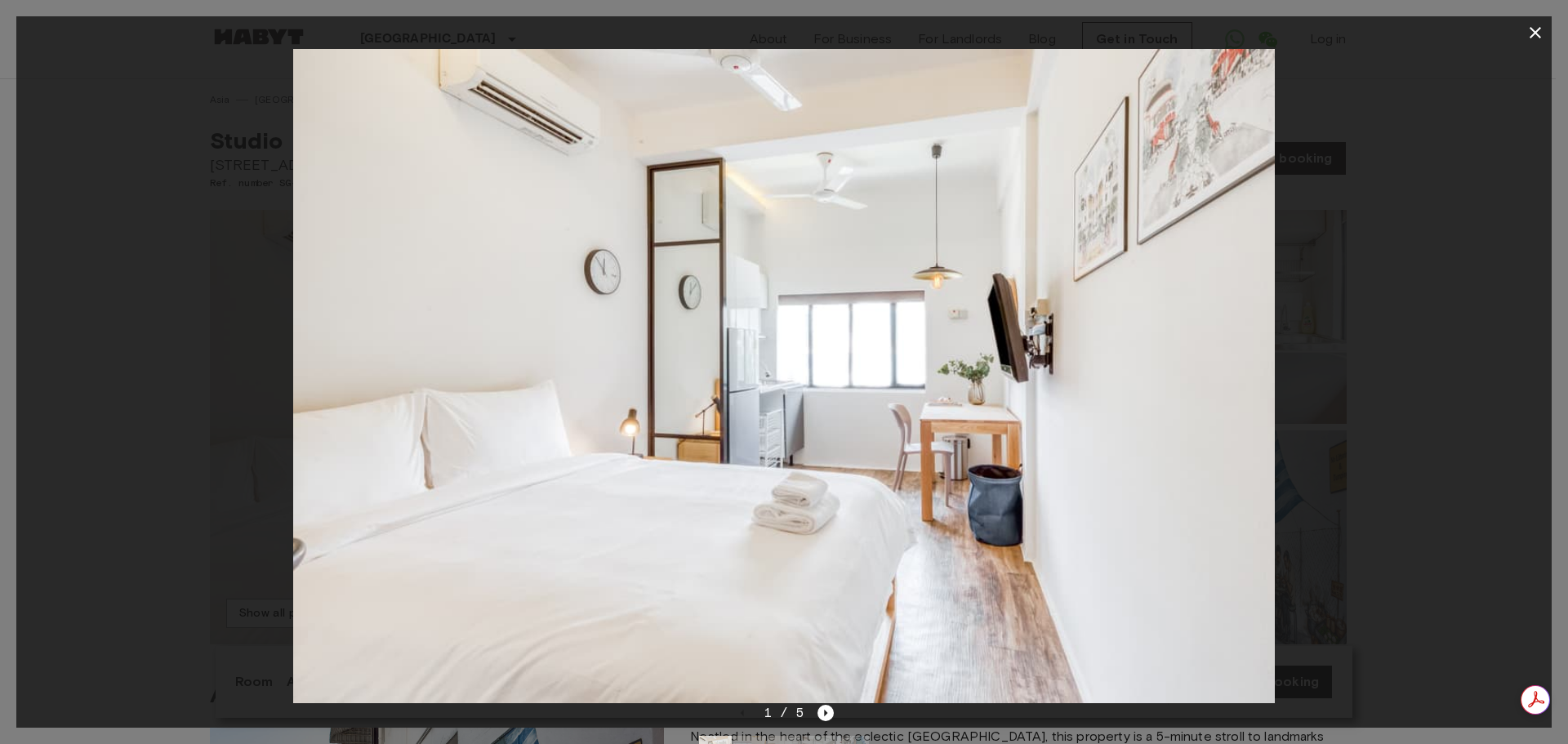
click at [1539, 27] on icon "button" at bounding box center [1534, 32] width 19 height 19
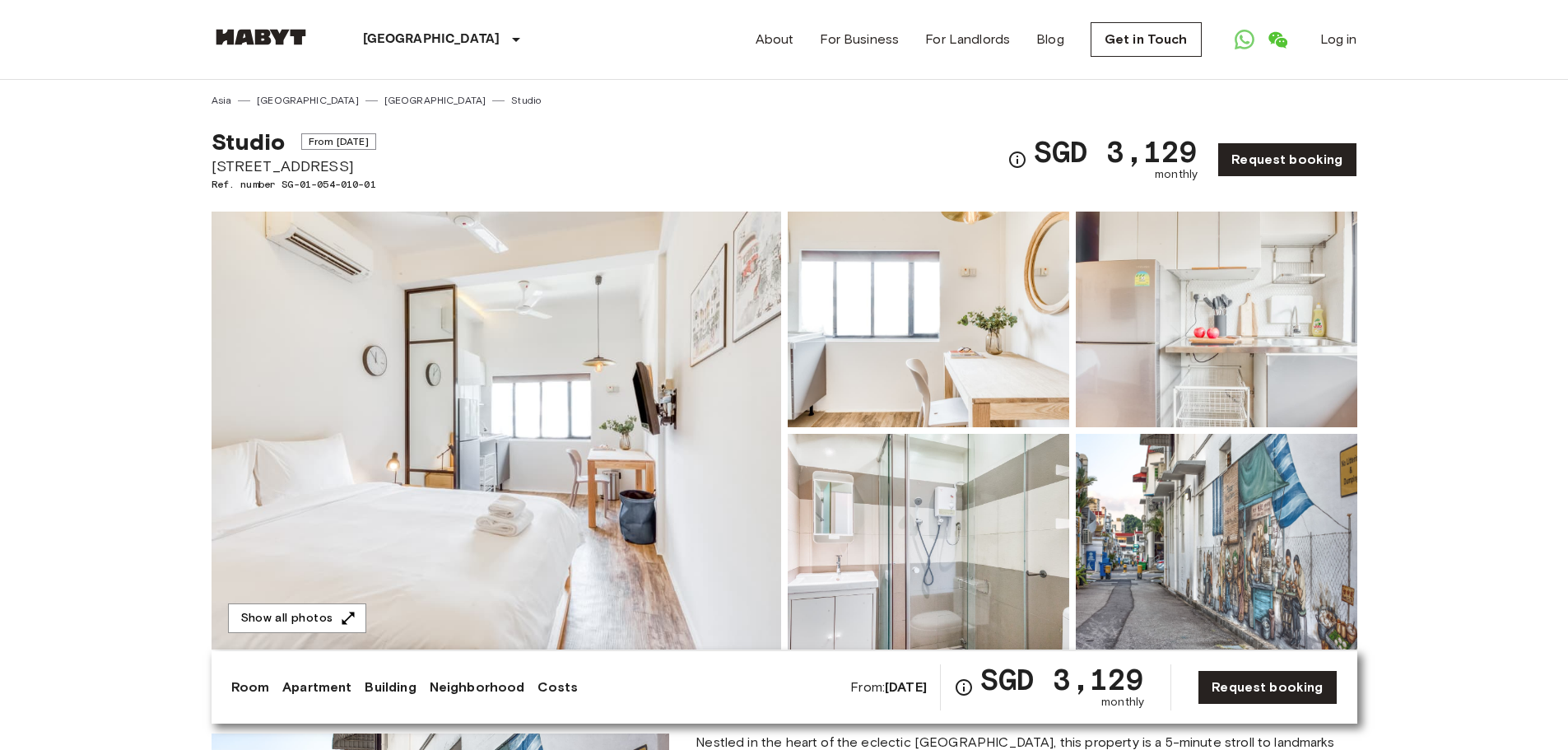
click at [1272, 292] on img at bounding box center [1216, 319] width 282 height 216
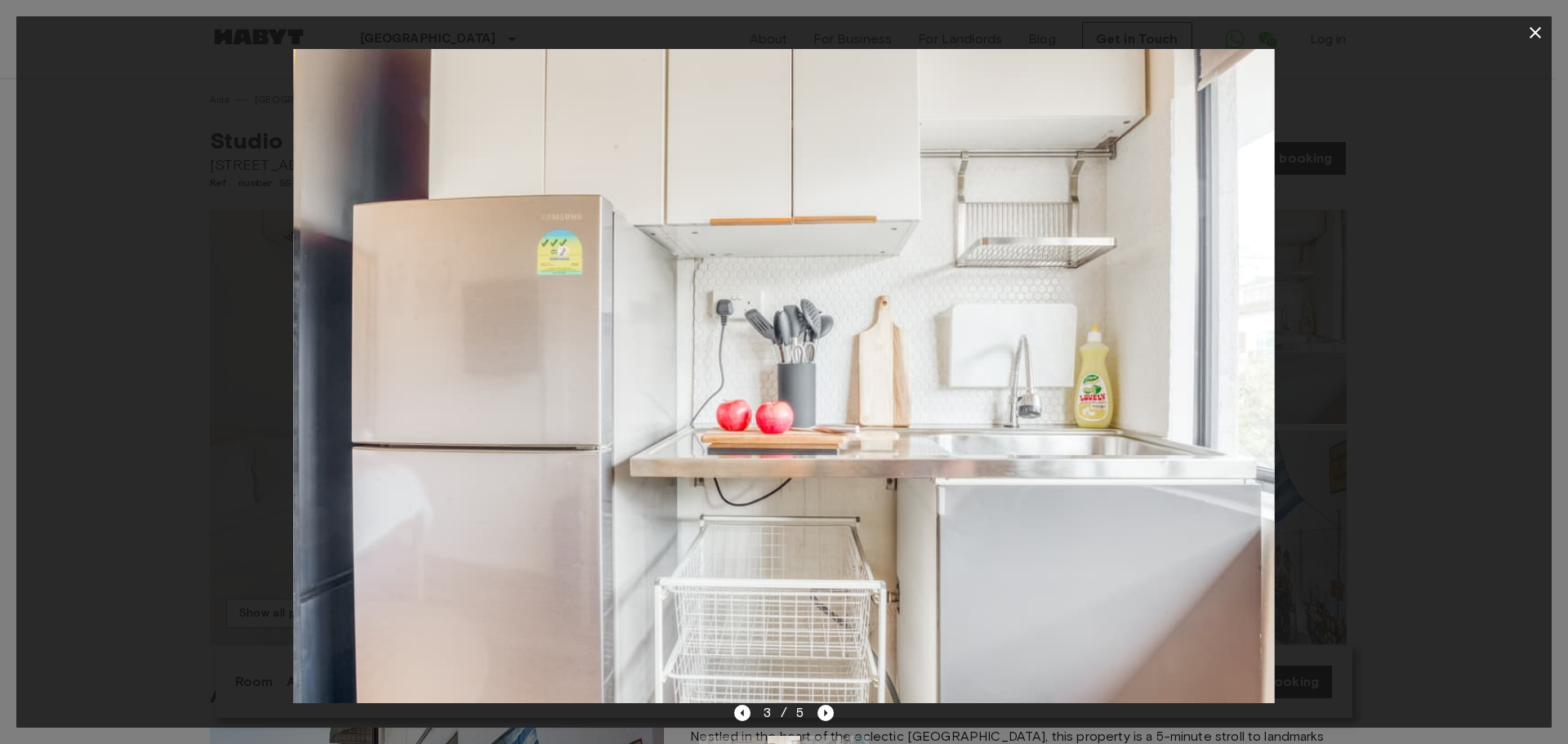
click at [1540, 35] on icon "button" at bounding box center [1534, 32] width 19 height 19
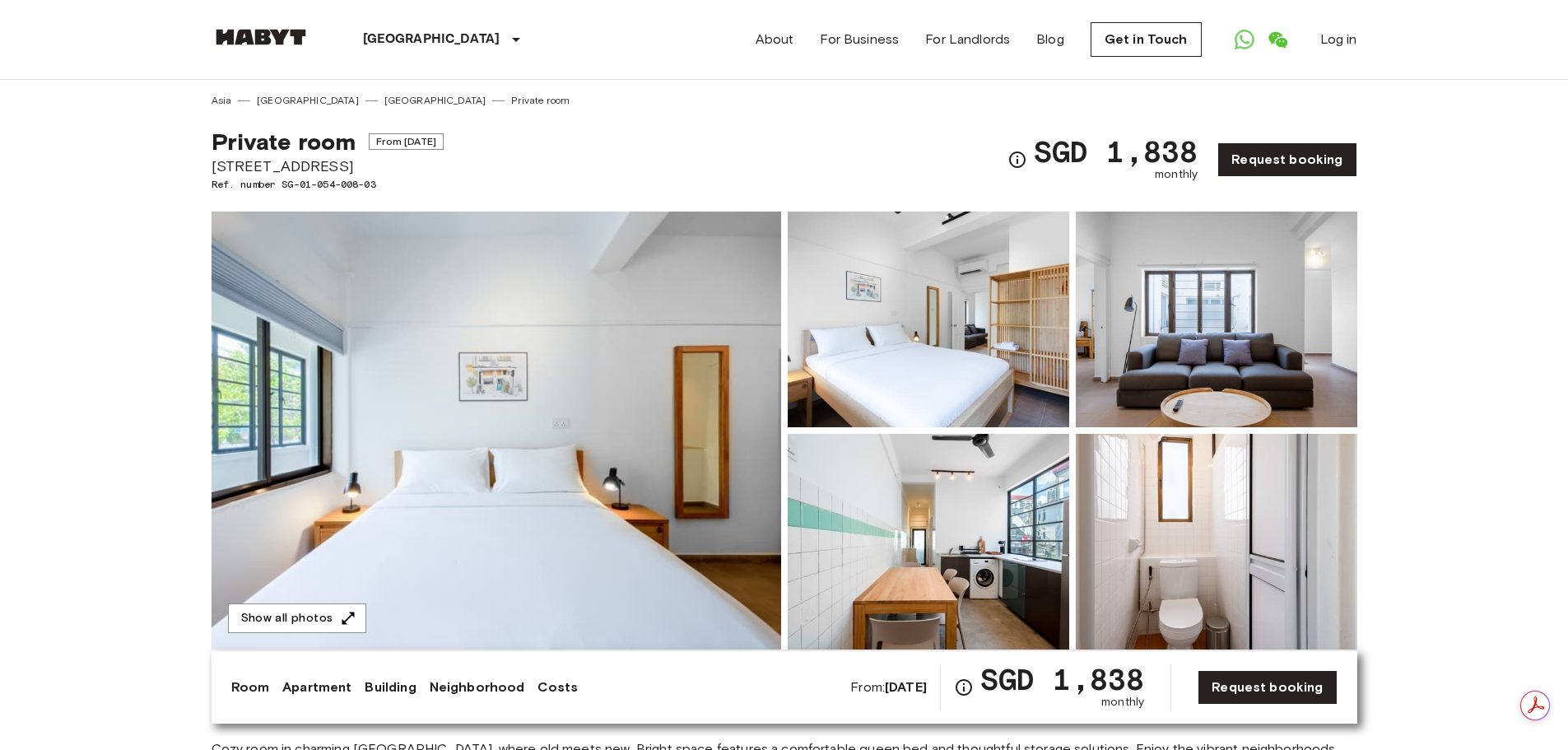
click at [647, 465] on img at bounding box center [496, 430] width 570 height 438
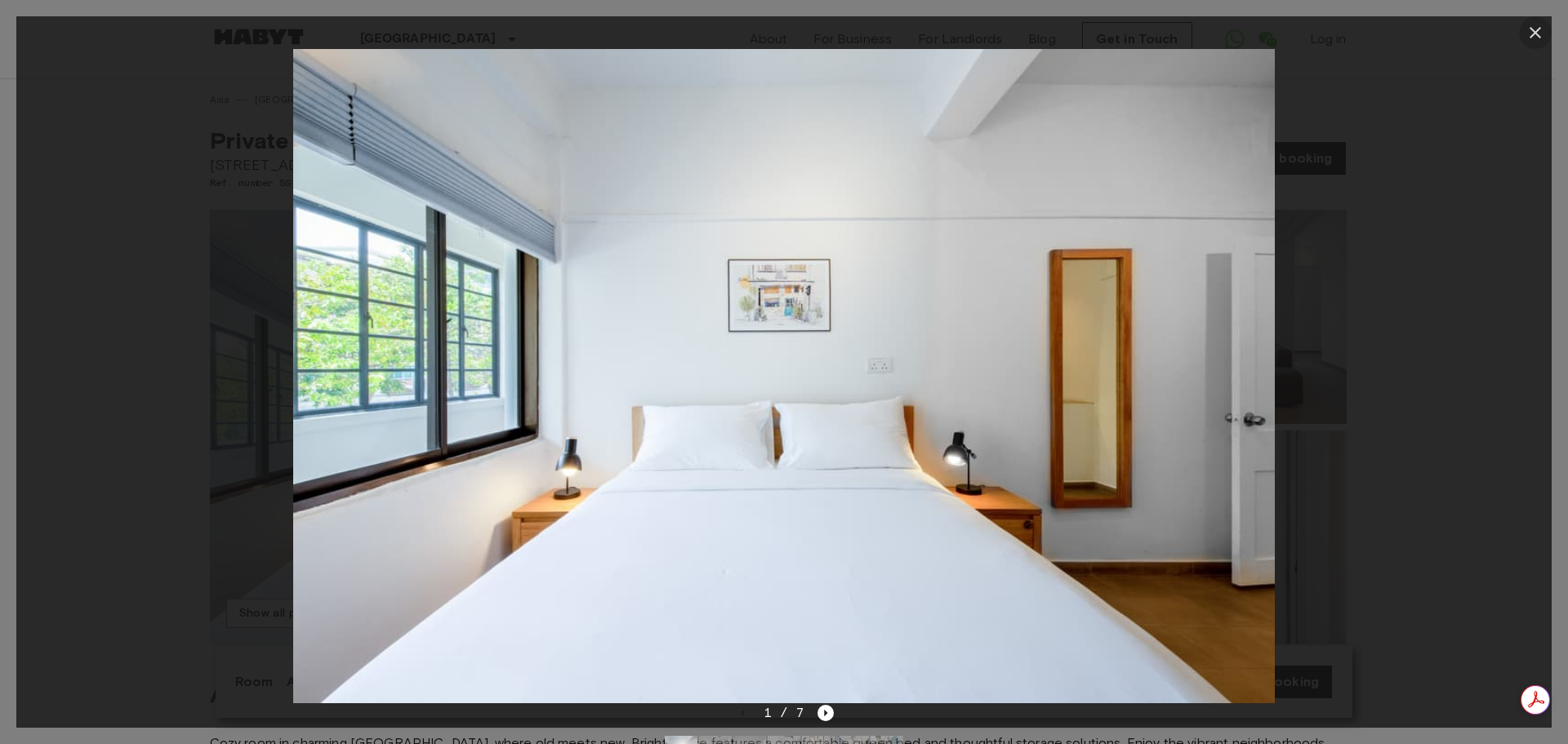
click at [1534, 30] on icon "button" at bounding box center [1535, 33] width 12 height 12
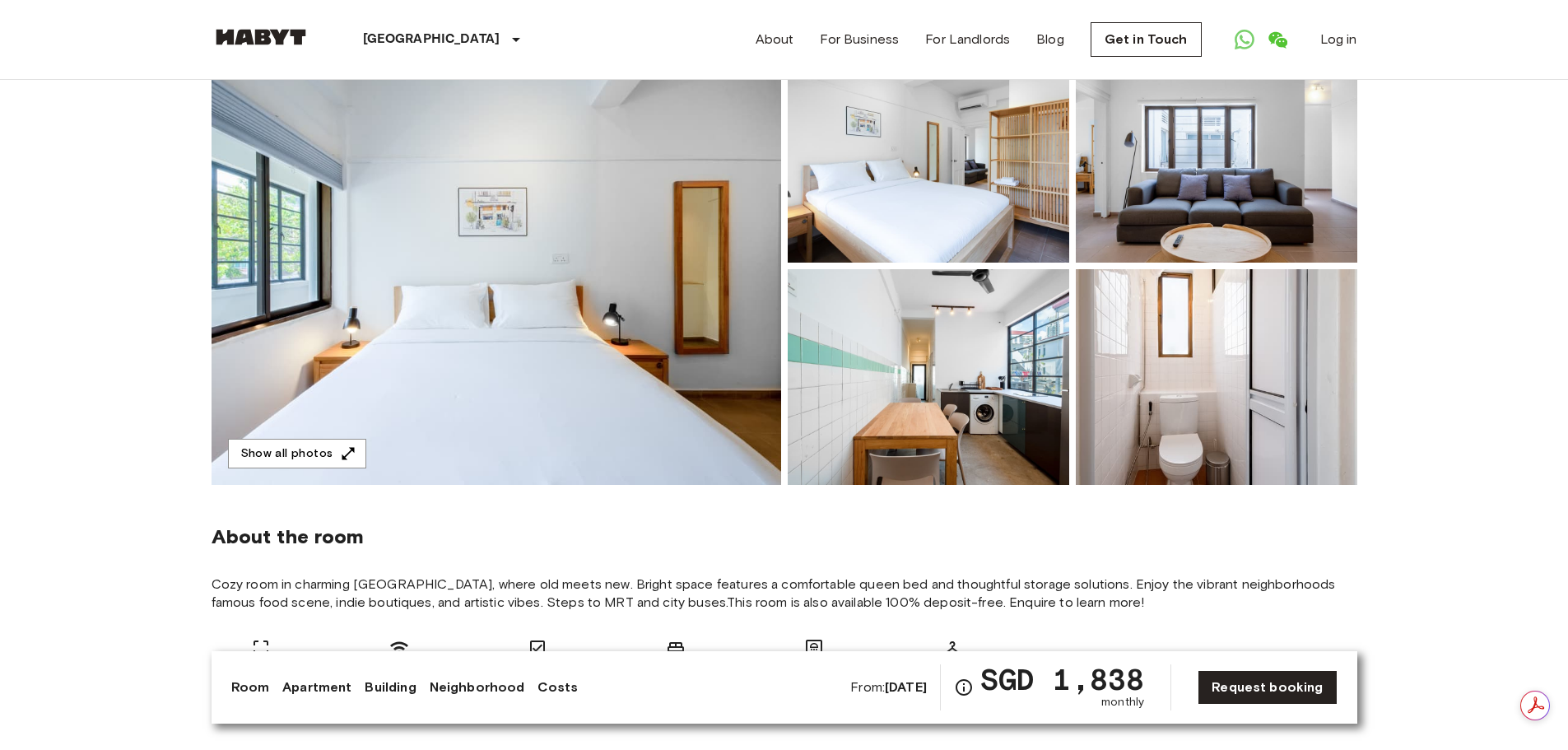
scroll to position [247, 0]
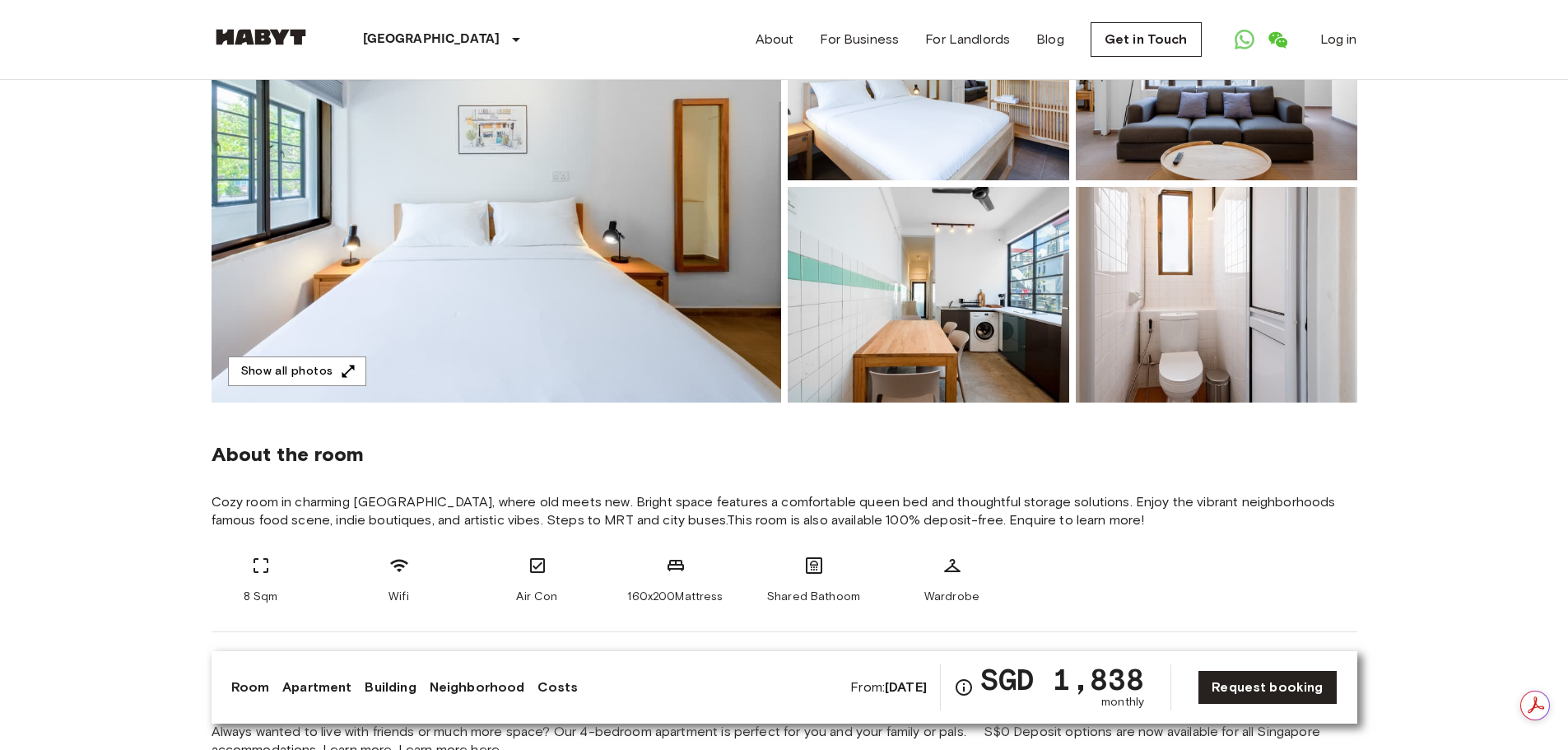
click at [503, 301] on img at bounding box center [496, 183] width 570 height 438
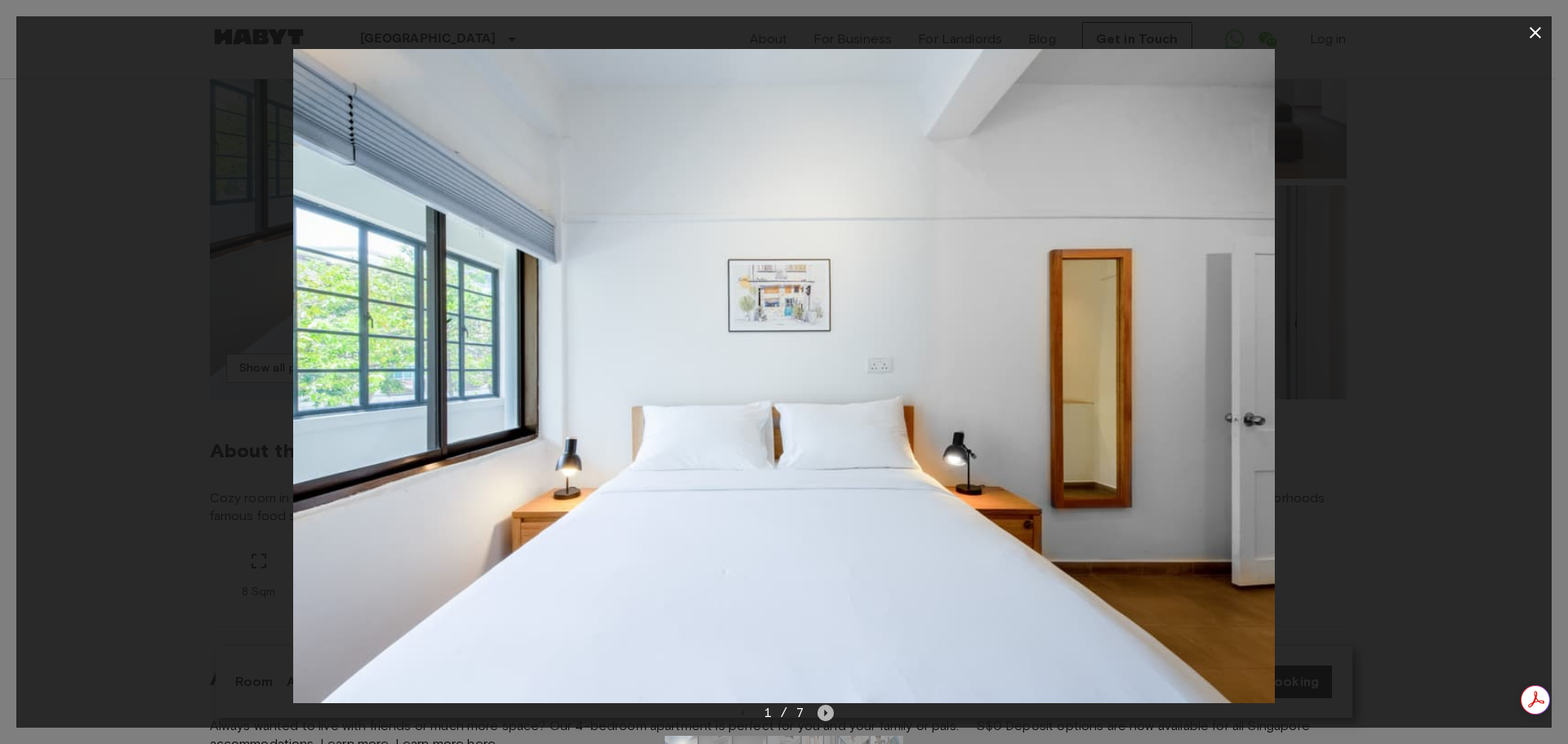
click at [831, 713] on icon "Next image" at bounding box center [825, 712] width 16 height 16
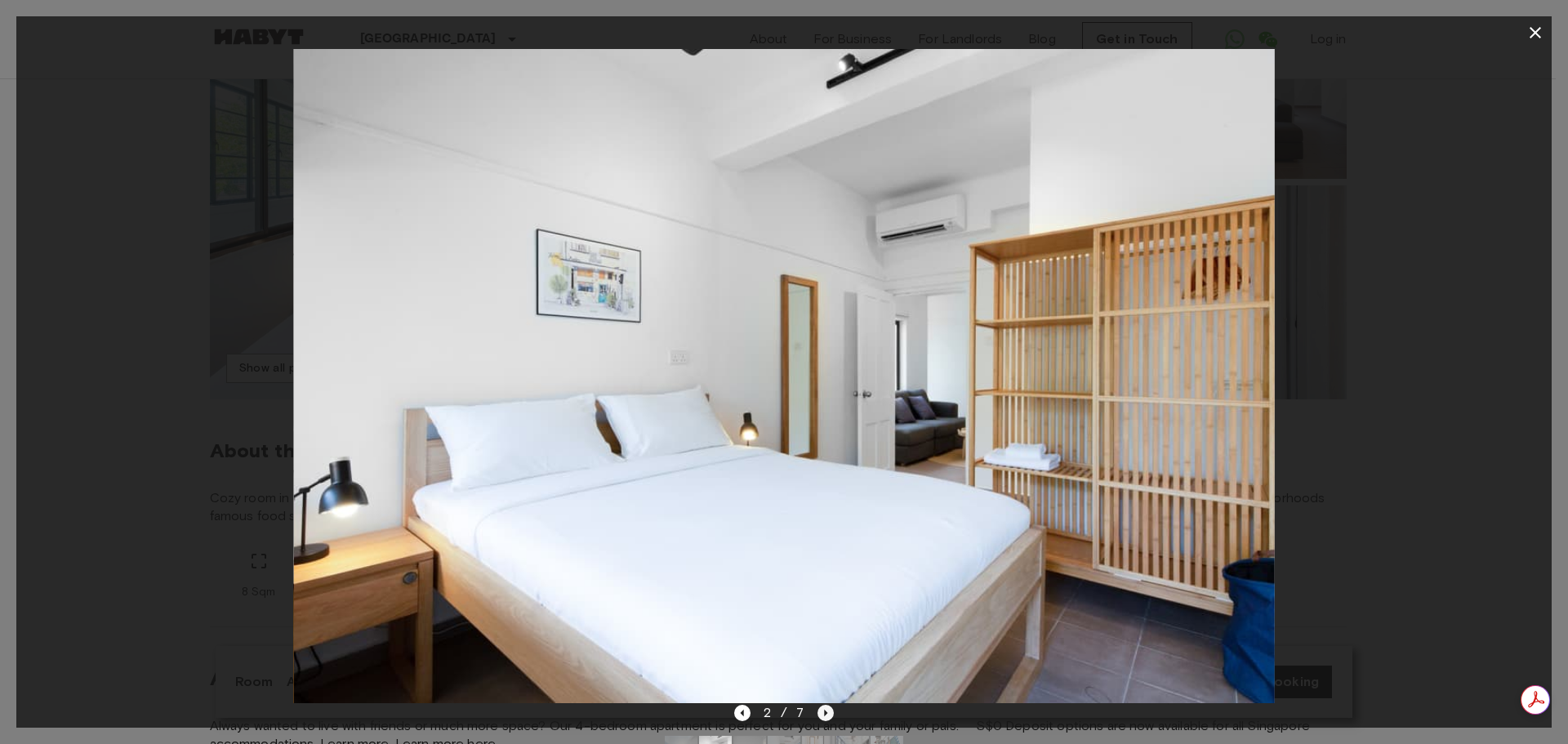
click at [831, 713] on icon "Next image" at bounding box center [825, 712] width 16 height 16
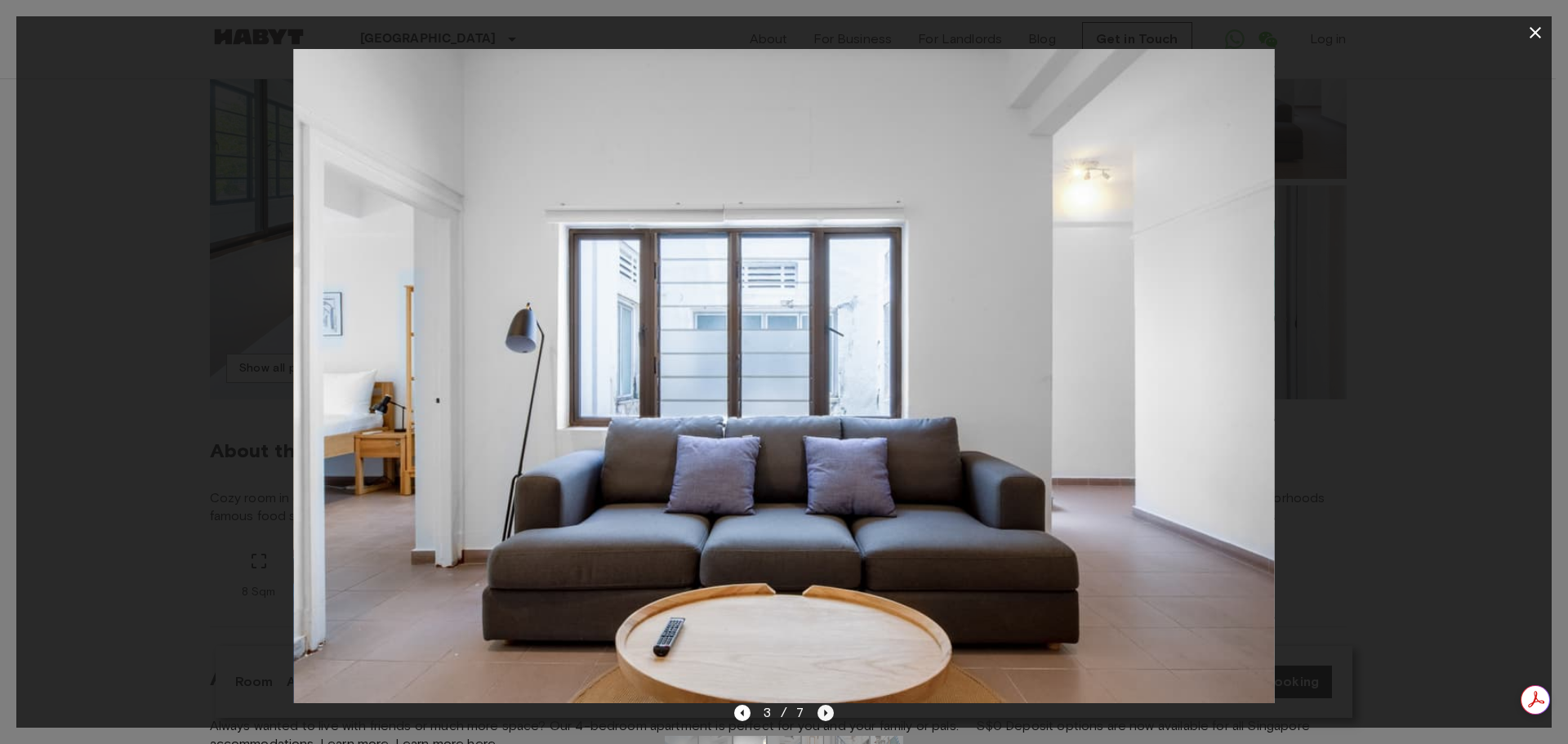
click at [831, 713] on icon "Next image" at bounding box center [825, 712] width 16 height 16
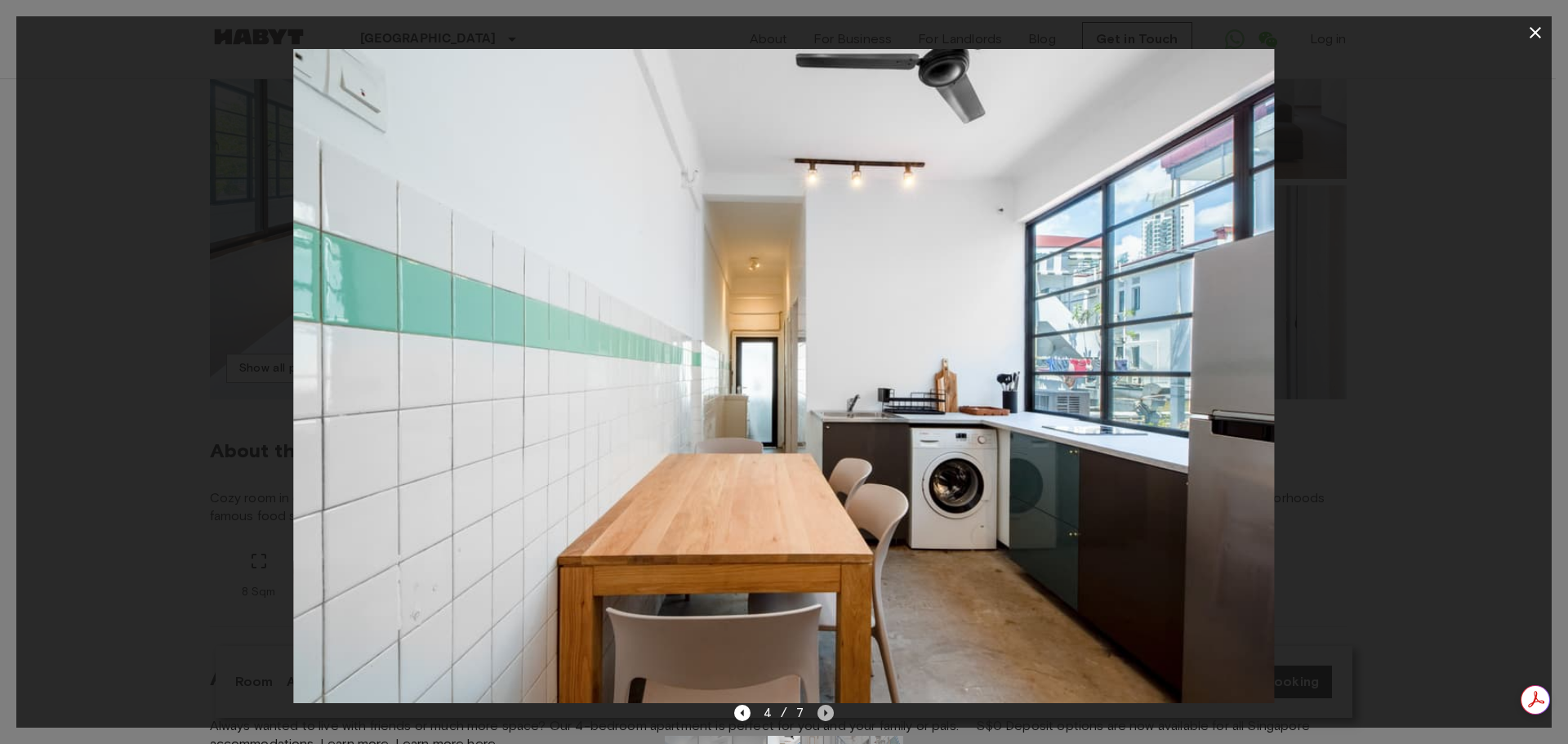
click at [831, 712] on icon "Next image" at bounding box center [825, 712] width 16 height 16
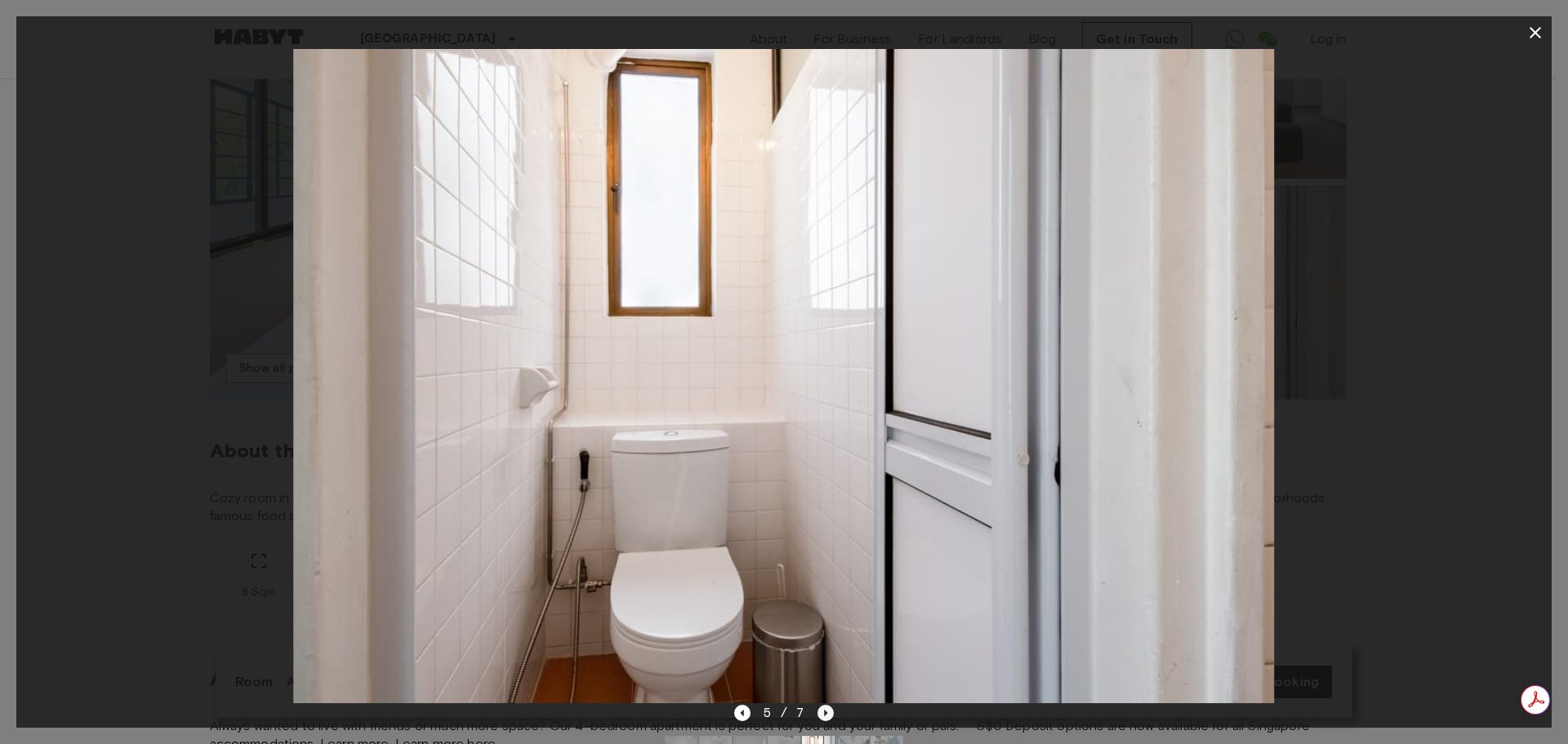
click at [831, 712] on icon "Next image" at bounding box center [825, 712] width 16 height 16
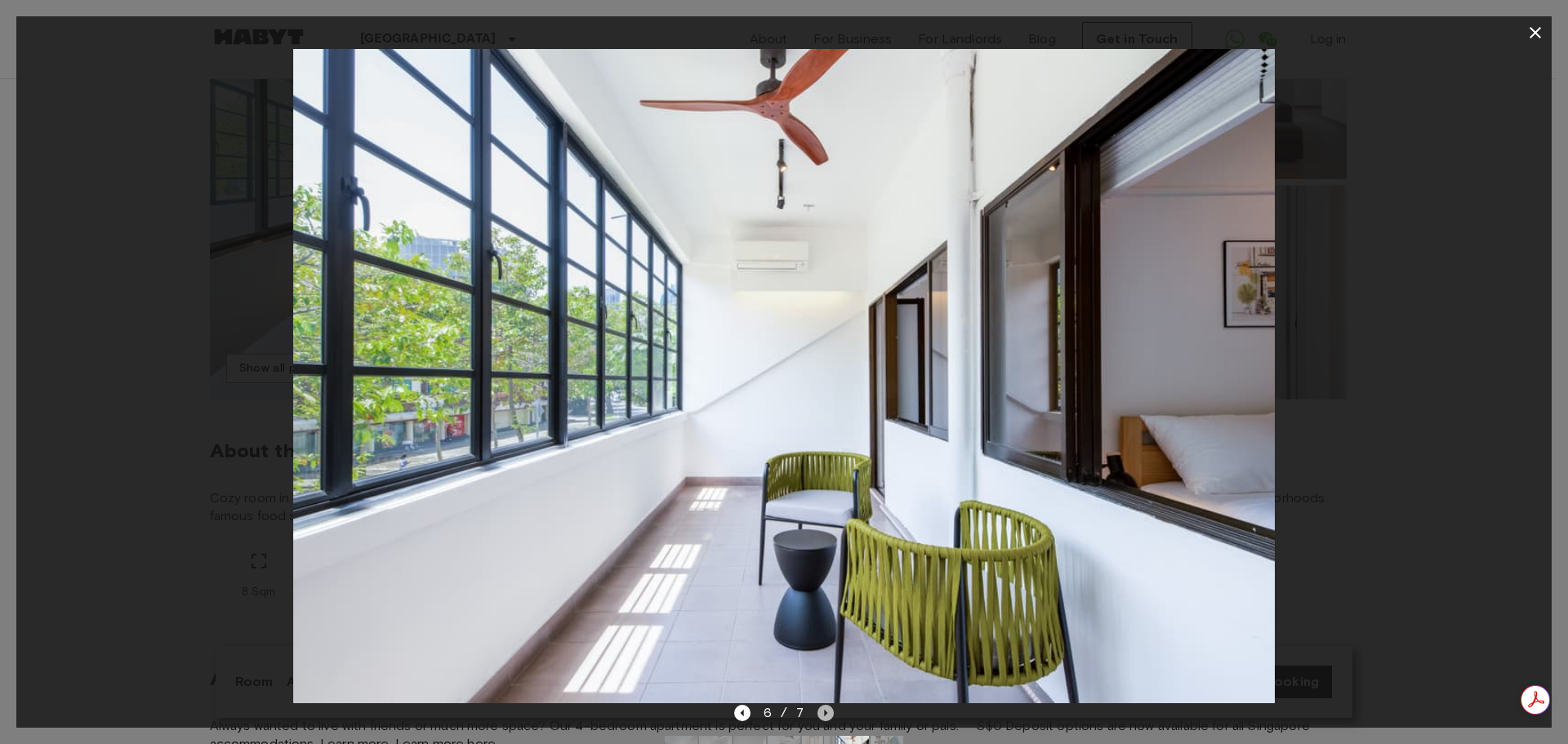
click at [831, 712] on icon "Next image" at bounding box center [825, 712] width 16 height 16
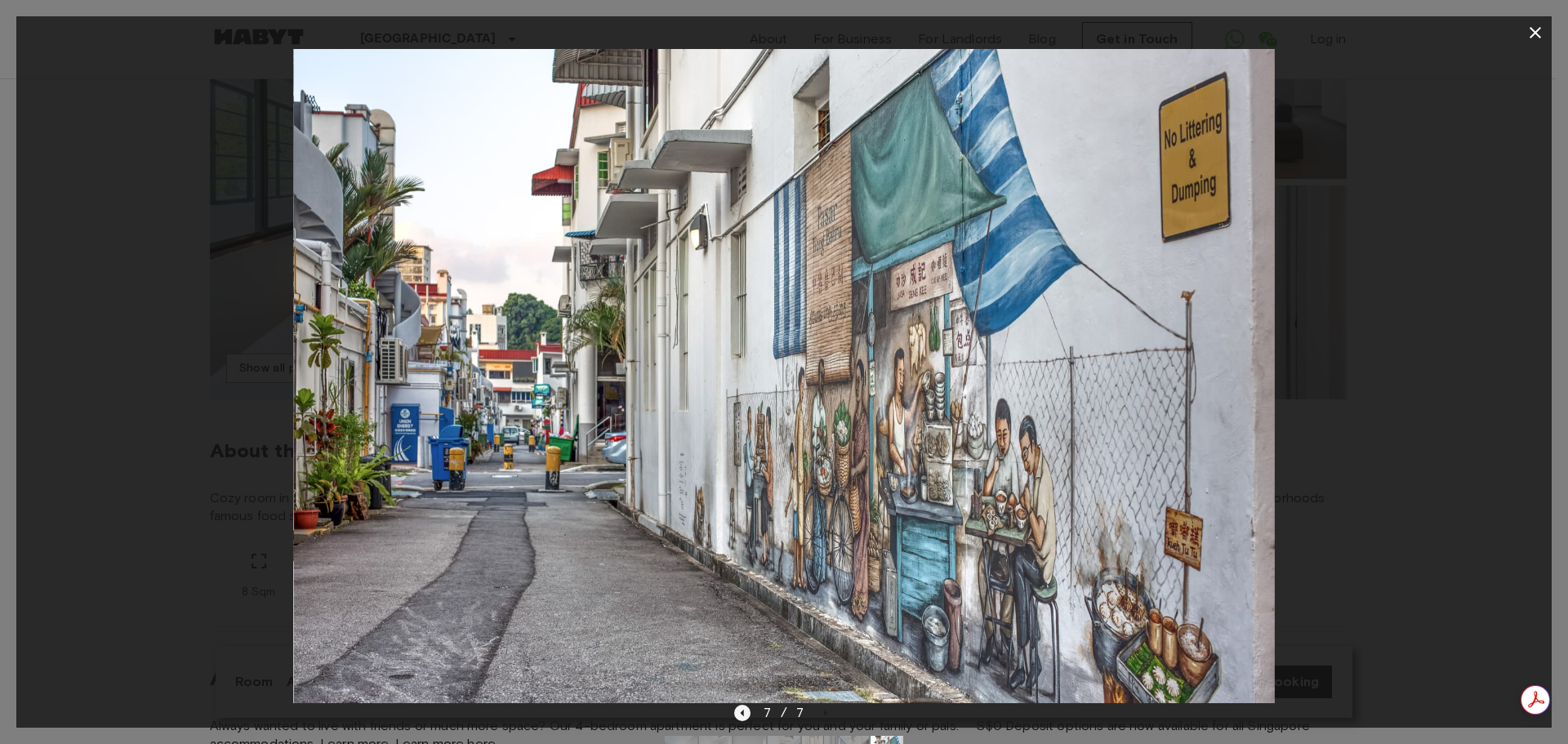
click at [746, 713] on icon "Previous image" at bounding box center [742, 712] width 16 height 16
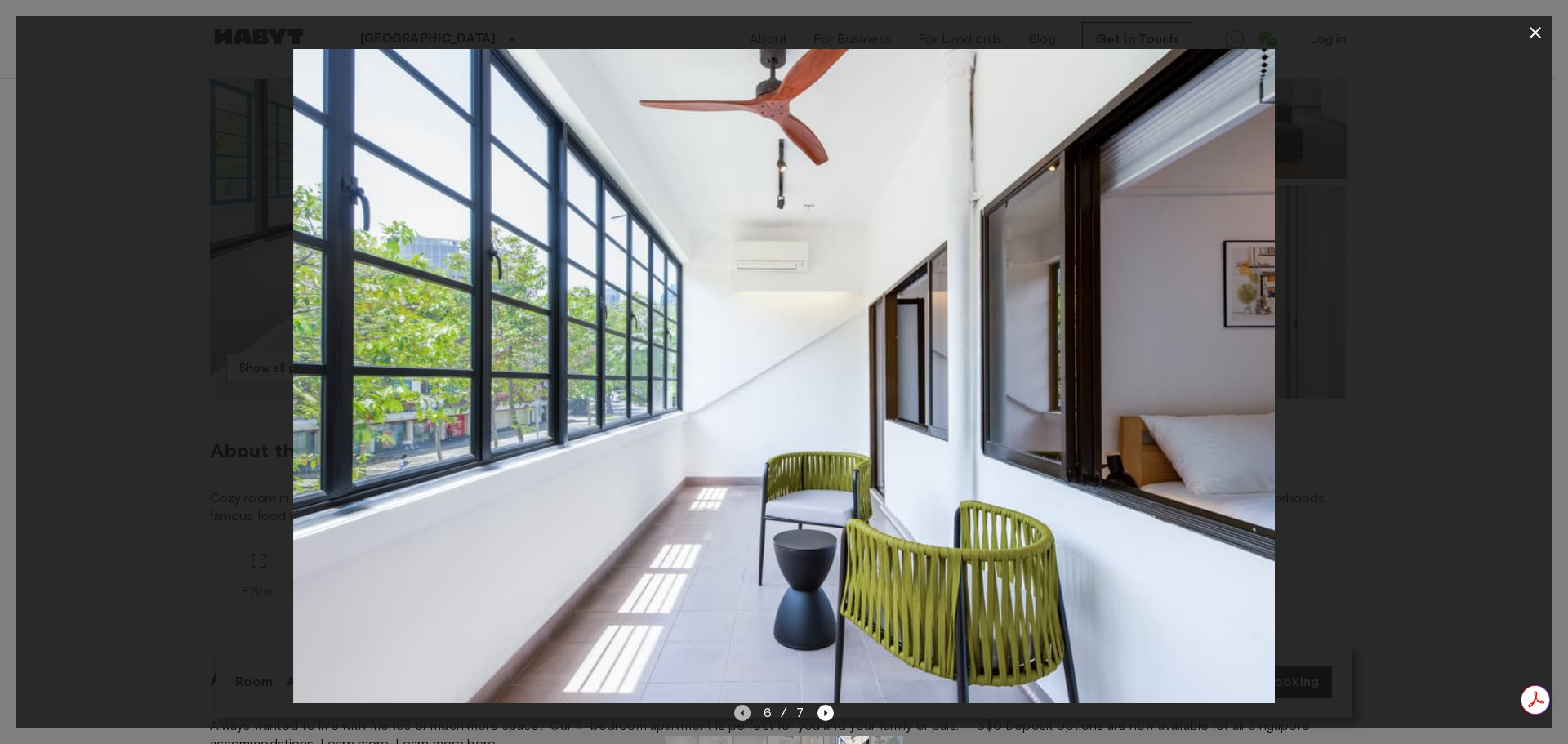
click at [746, 713] on icon "Previous image" at bounding box center [742, 712] width 16 height 16
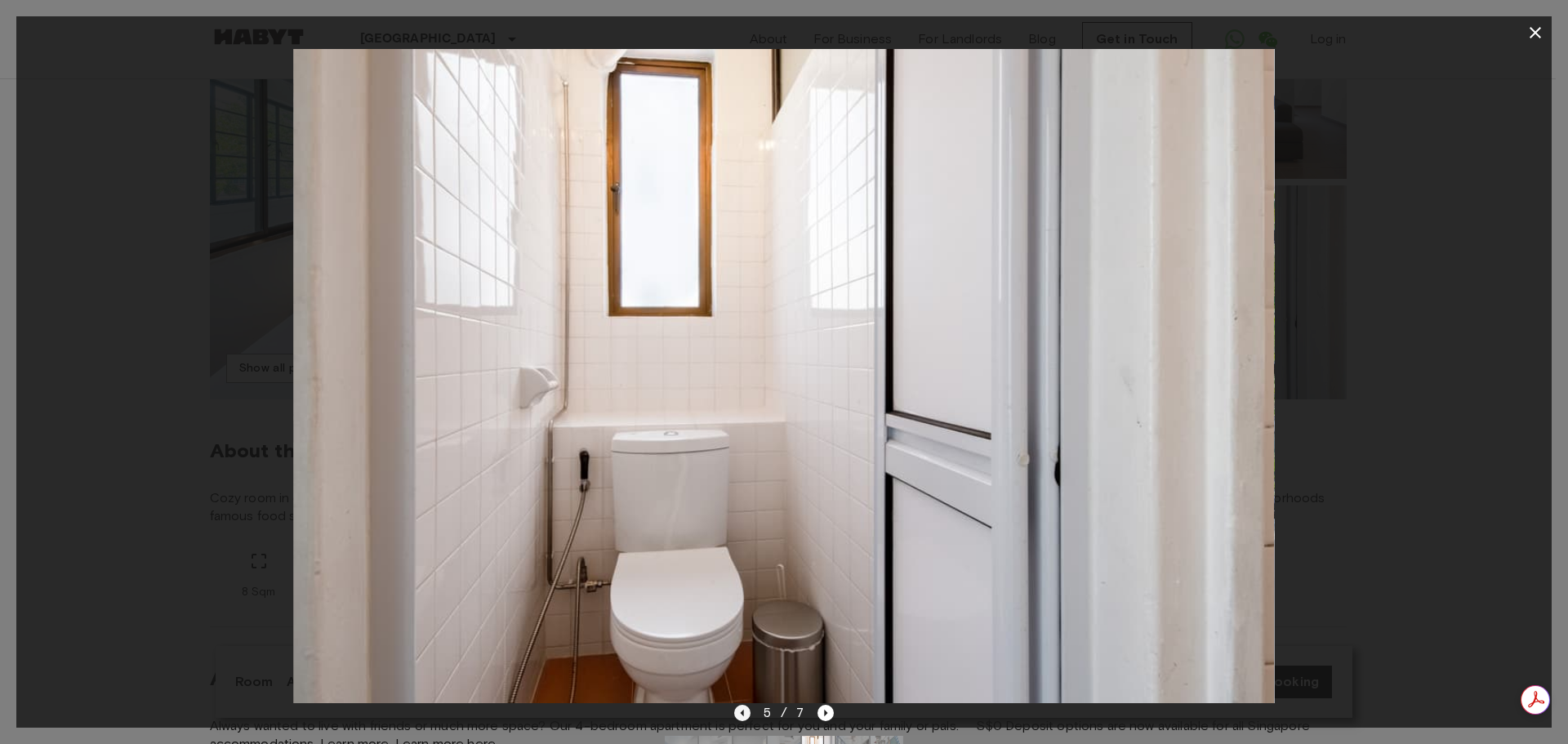
click at [746, 713] on icon "Previous image" at bounding box center [742, 712] width 16 height 16
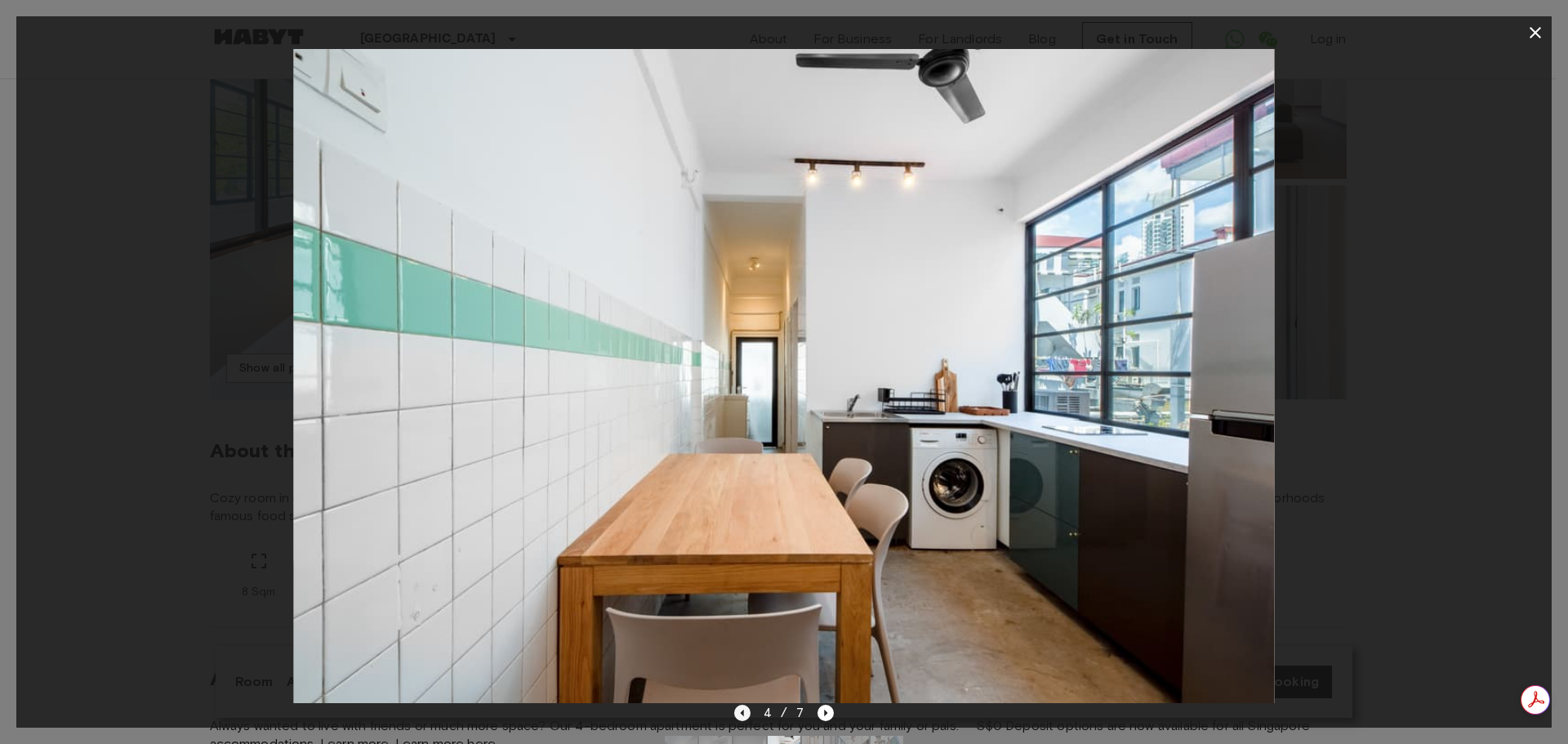
click at [746, 713] on icon "Previous image" at bounding box center [742, 712] width 16 height 16
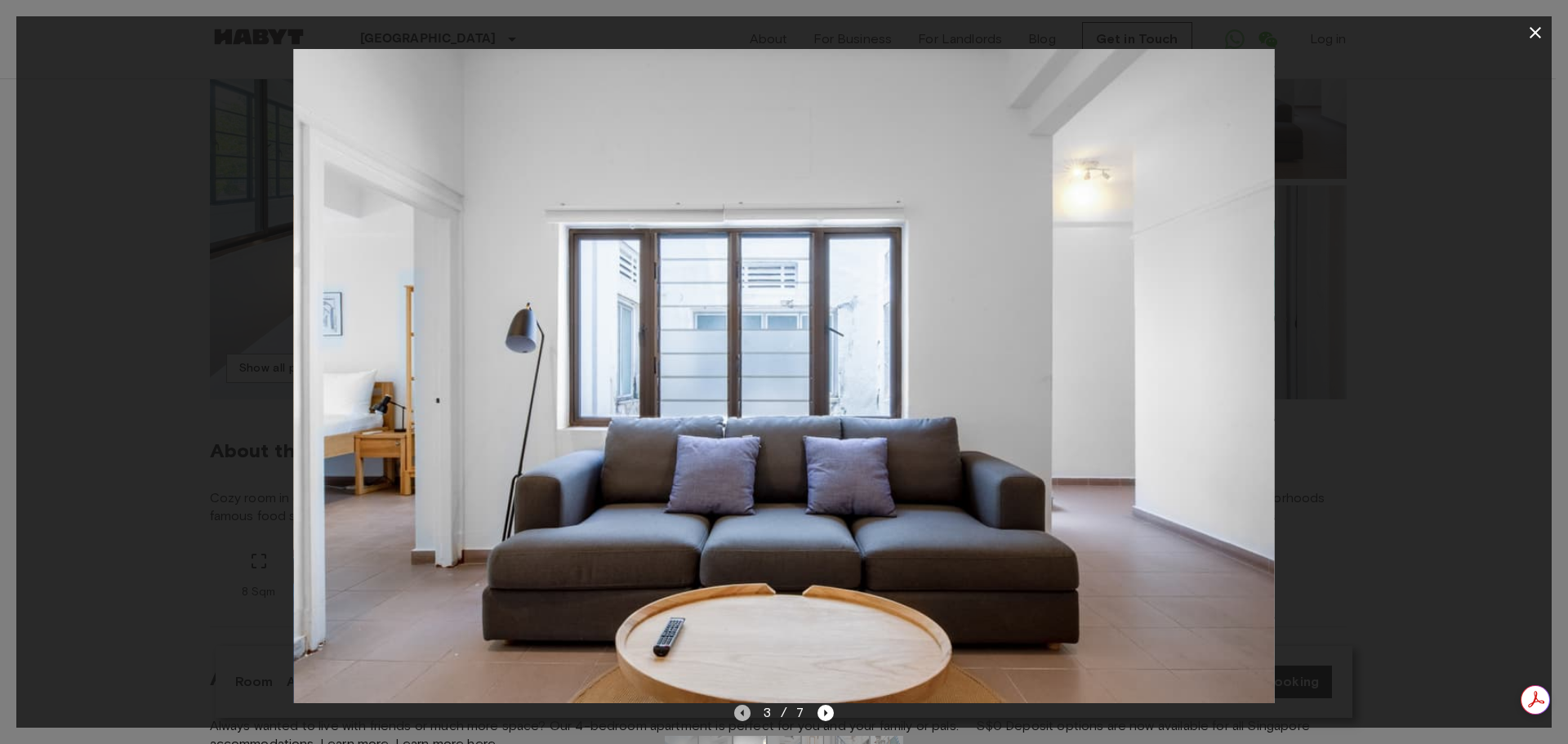
click at [746, 713] on icon "Previous image" at bounding box center [742, 712] width 16 height 16
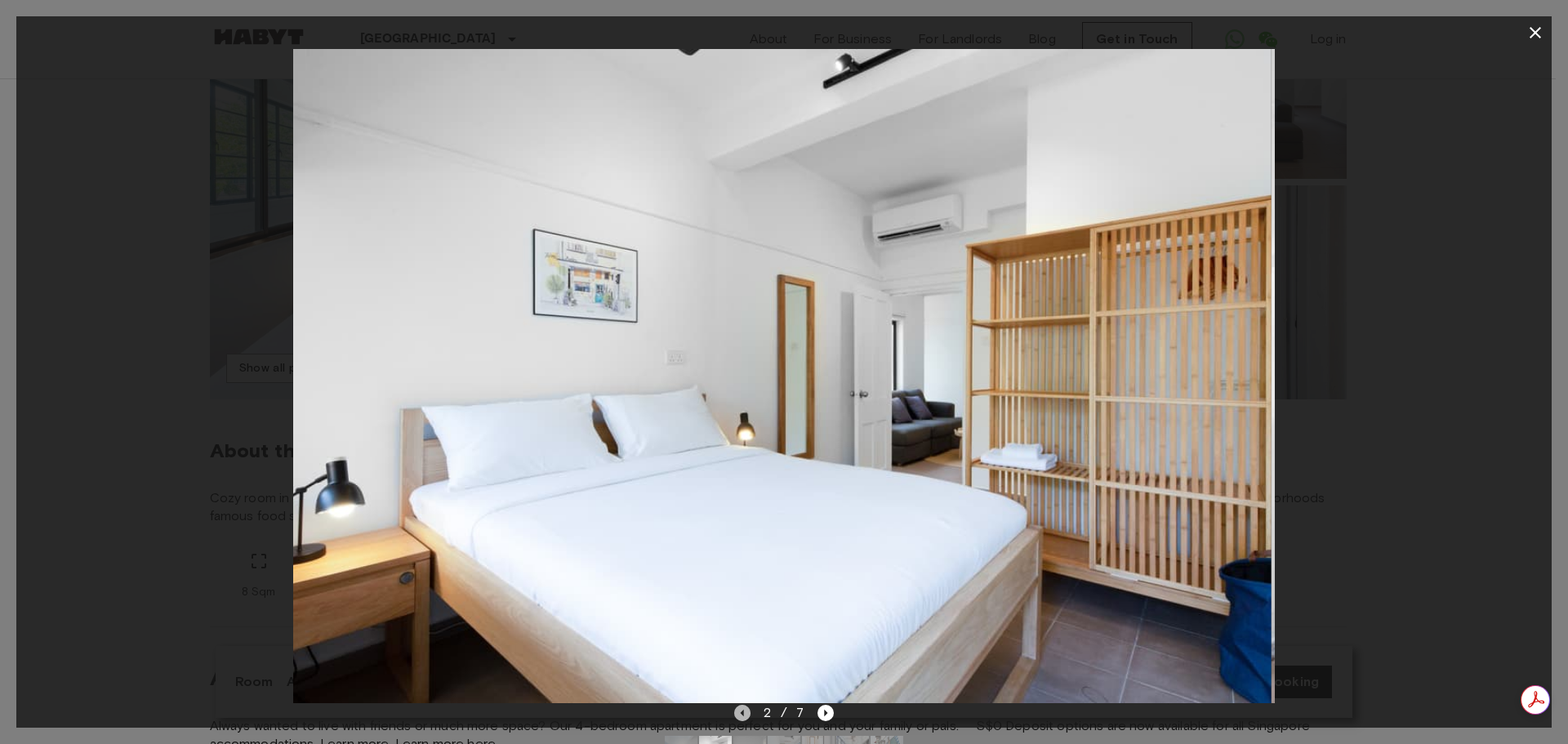
click at [746, 713] on icon "Previous image" at bounding box center [742, 712] width 16 height 16
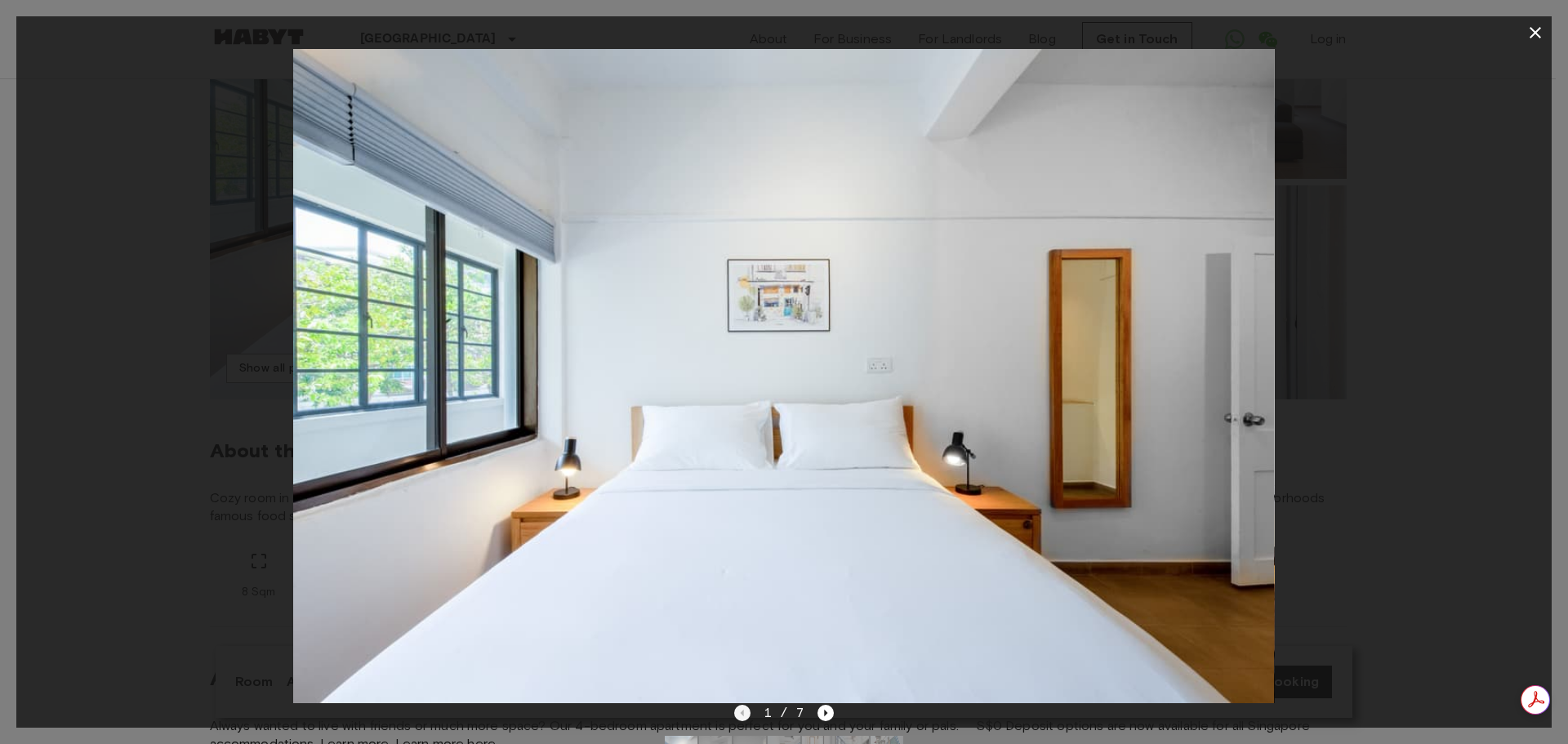
click at [746, 713] on div "1 / 7" at bounding box center [784, 712] width 101 height 19
click at [1531, 30] on icon "button" at bounding box center [1534, 32] width 19 height 19
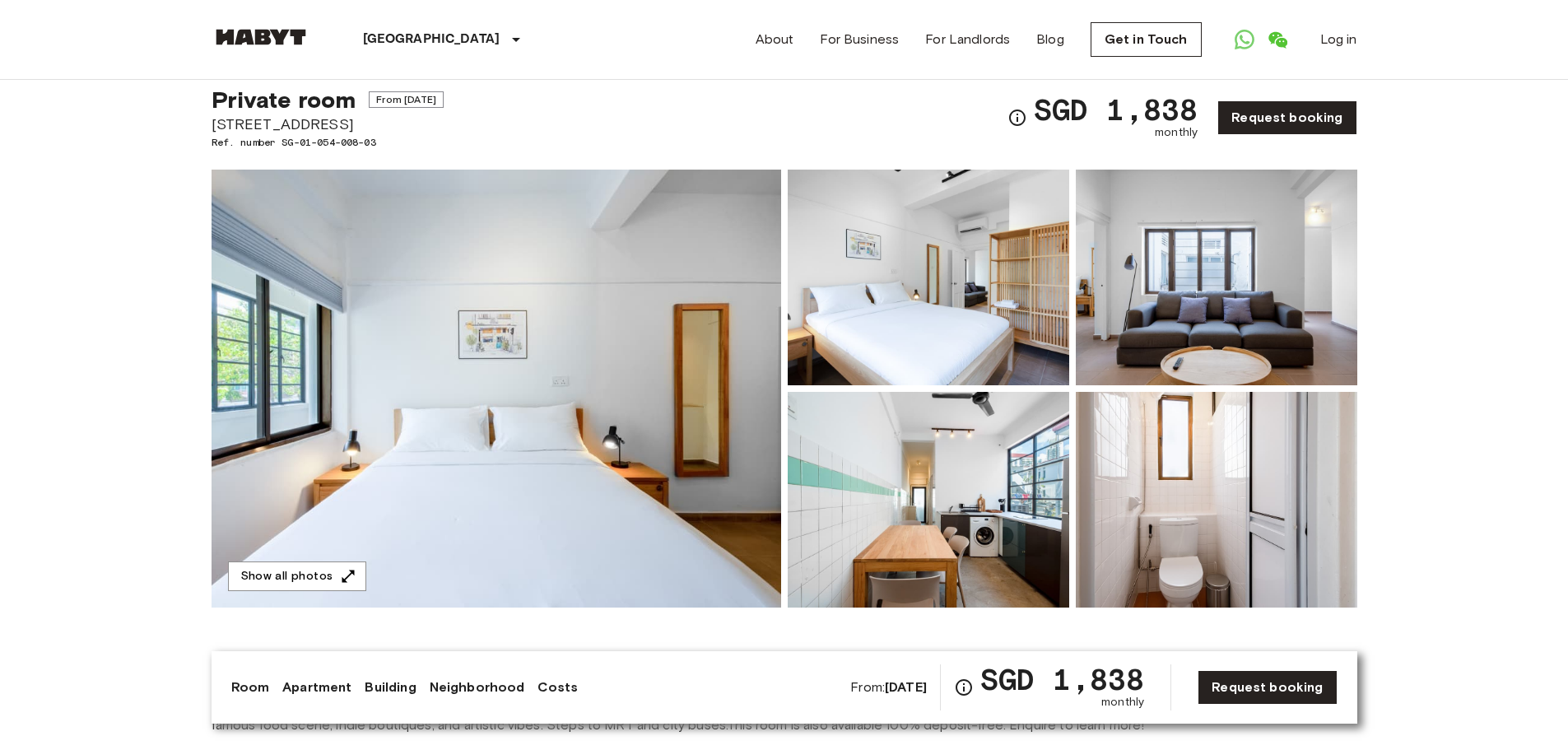
scroll to position [82, 0]
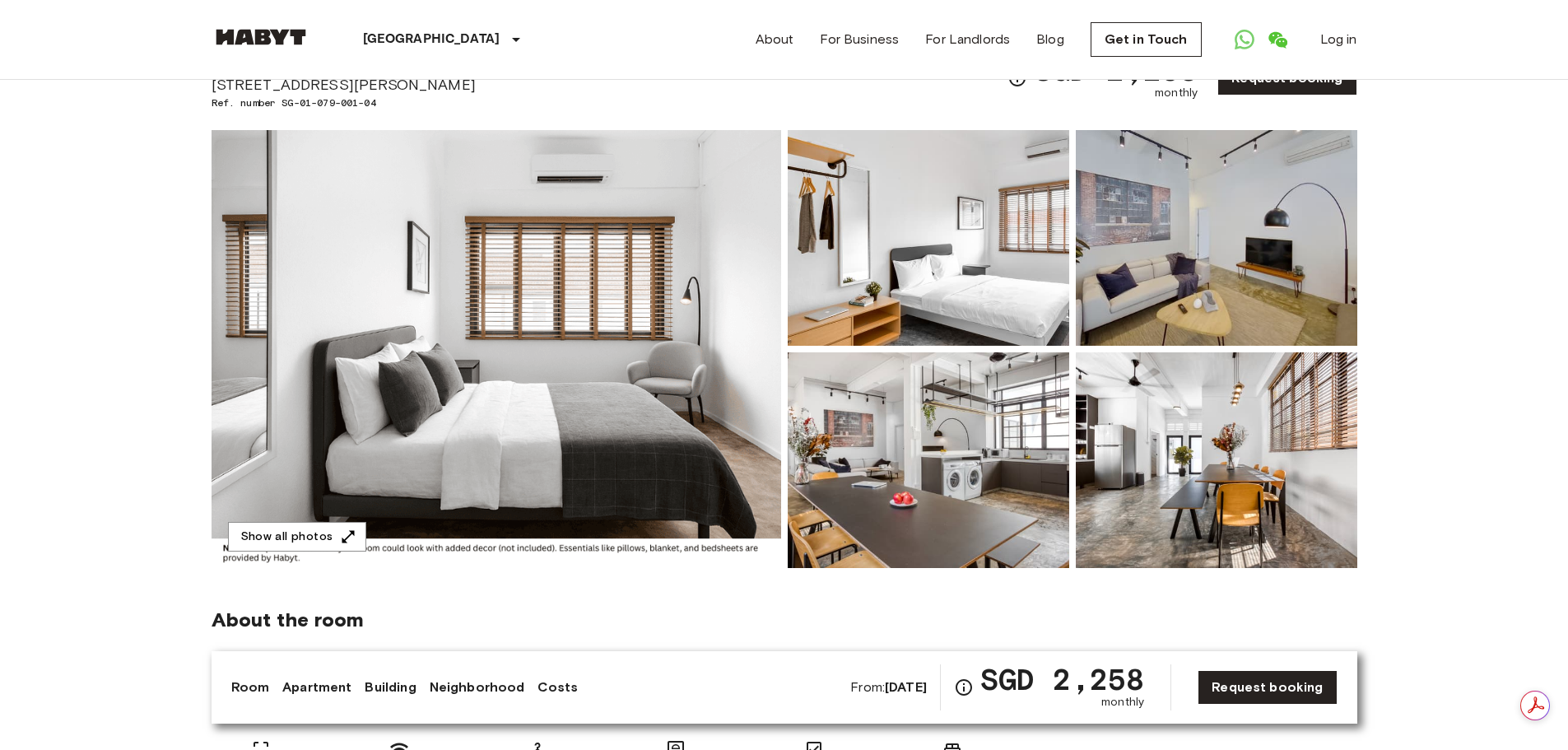
scroll to position [82, 0]
click at [658, 395] on img at bounding box center [496, 348] width 570 height 438
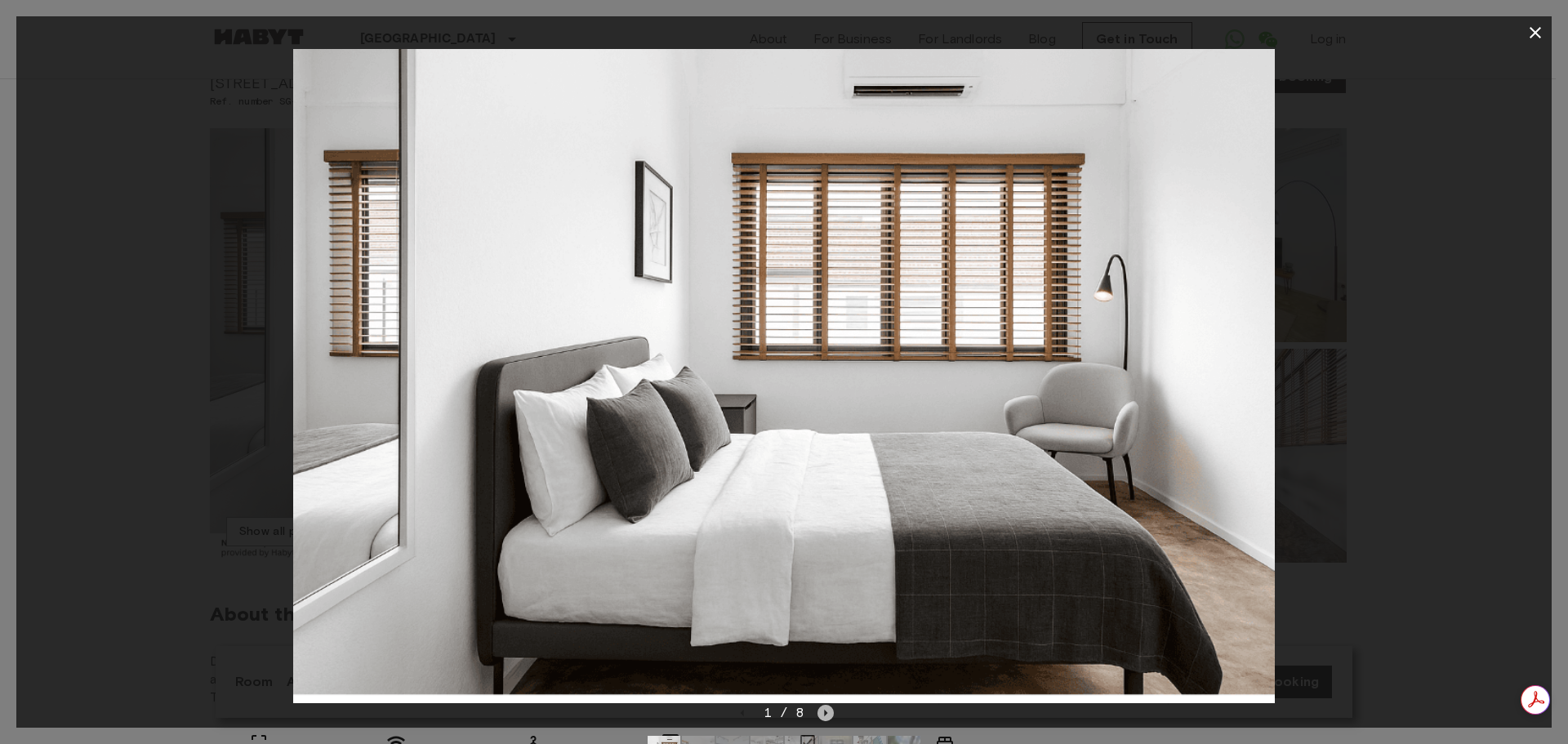
click at [827, 713] on icon "Next image" at bounding box center [825, 712] width 16 height 16
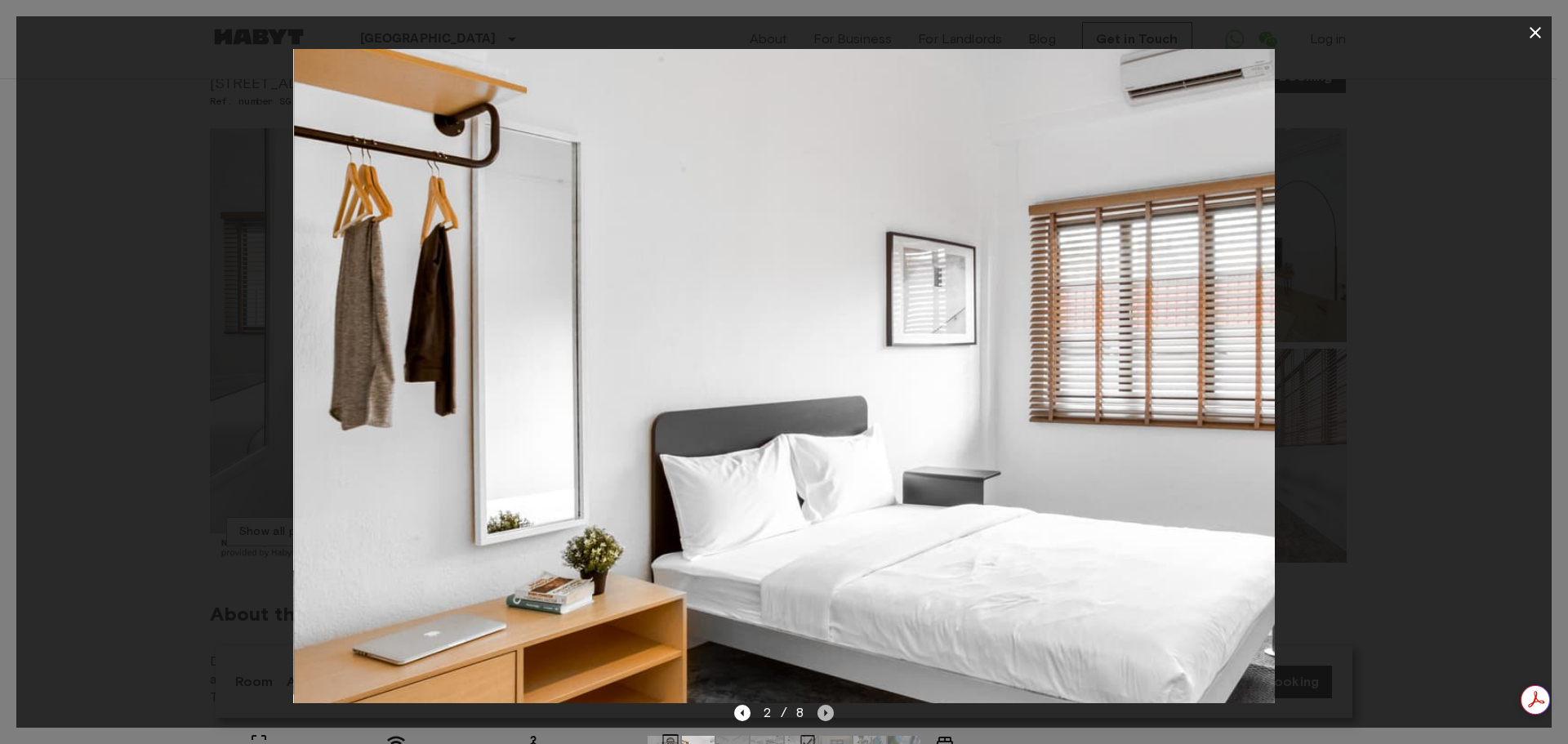
click at [827, 714] on icon "Next image" at bounding box center [825, 712] width 16 height 16
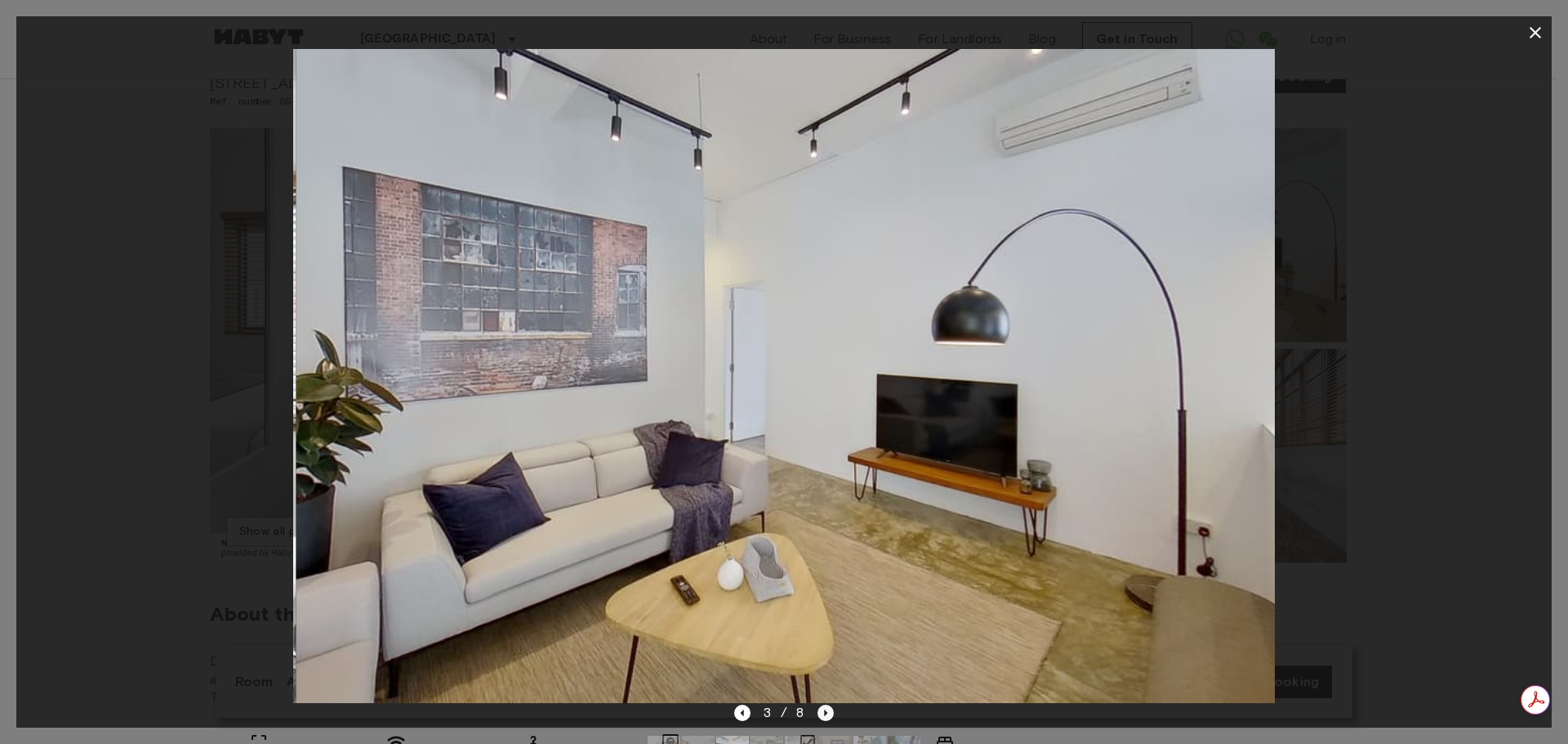
click at [827, 714] on icon "Next image" at bounding box center [825, 712] width 16 height 16
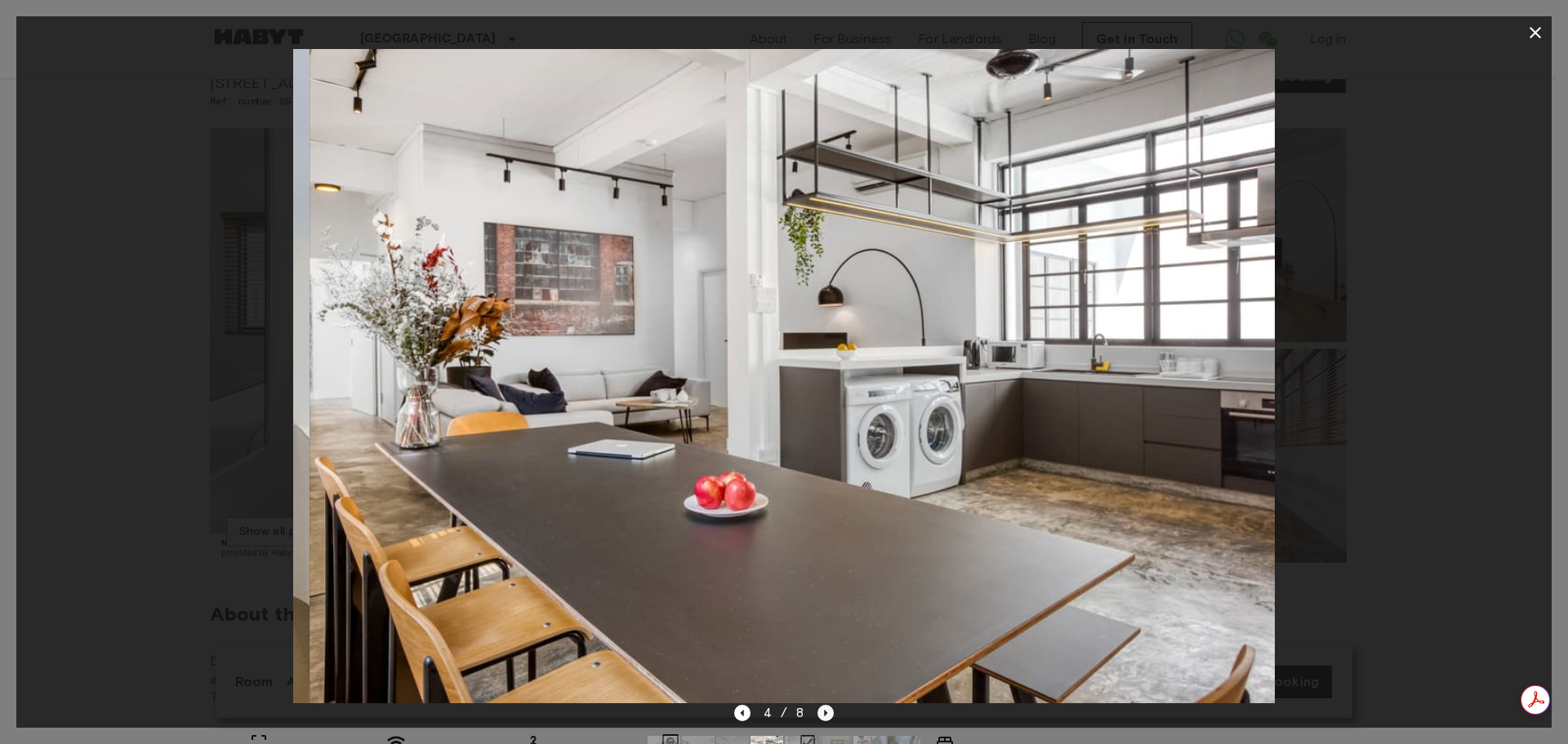
click at [827, 714] on icon "Next image" at bounding box center [825, 712] width 16 height 16
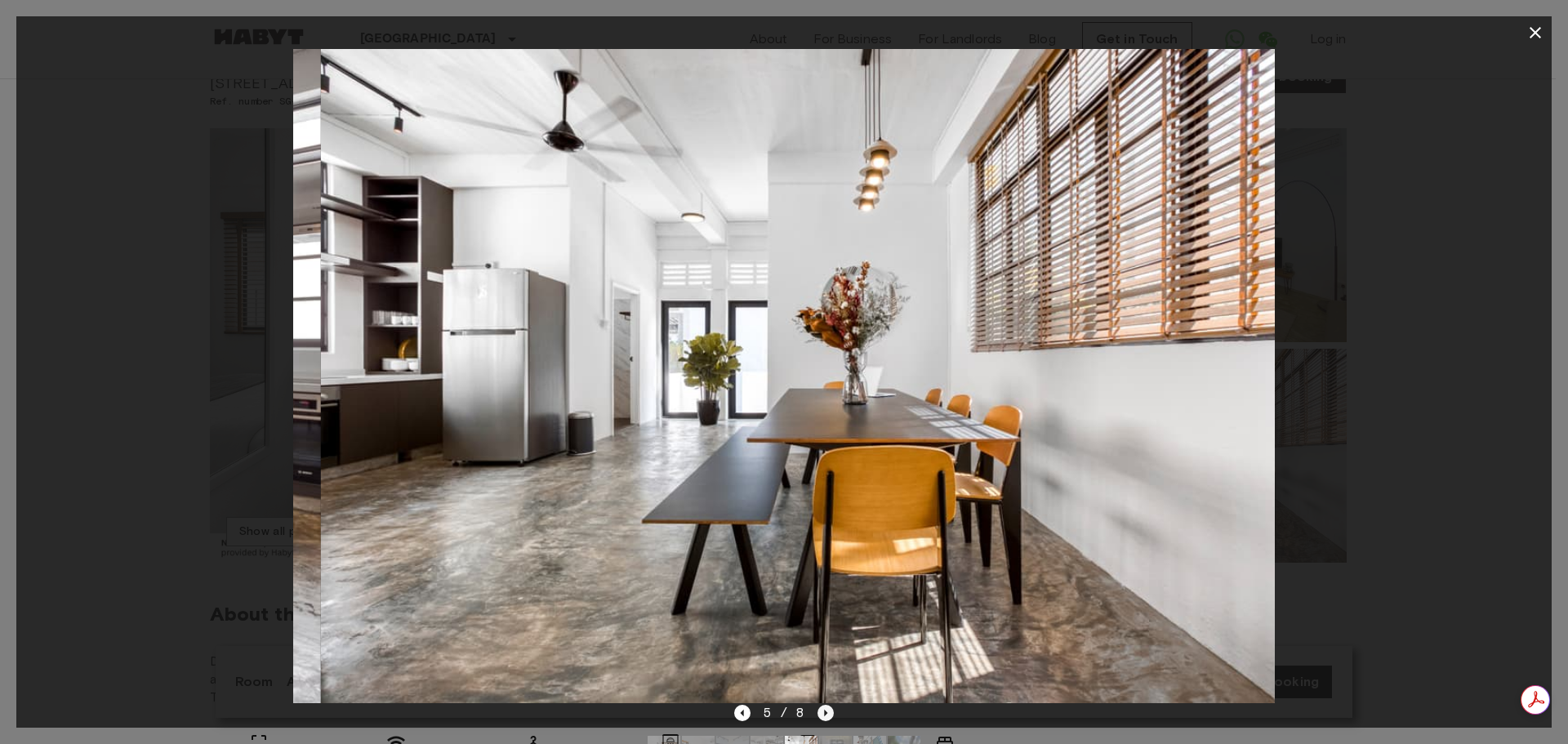
click at [827, 714] on icon "Next image" at bounding box center [825, 712] width 16 height 16
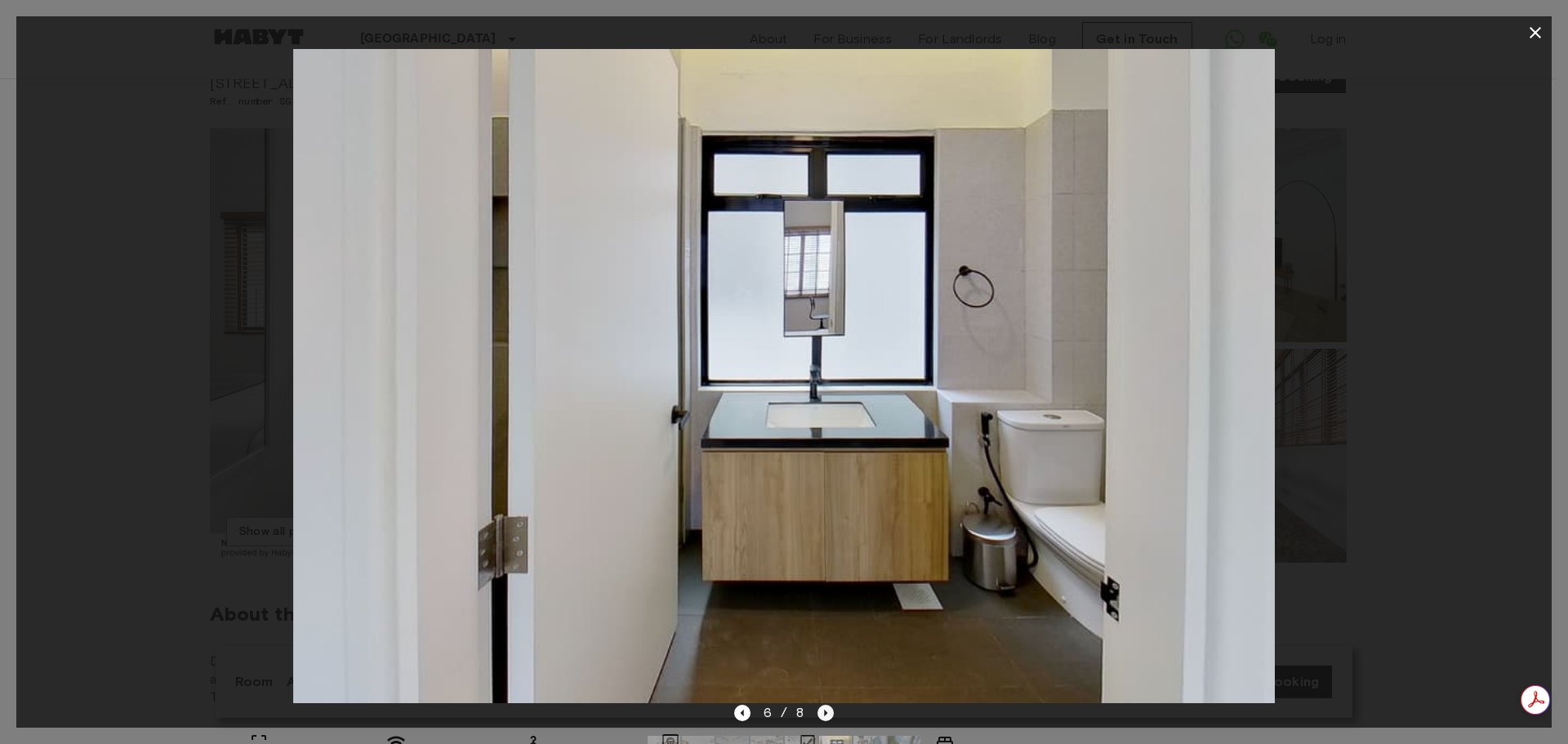
click at [826, 713] on icon "Next image" at bounding box center [825, 712] width 16 height 16
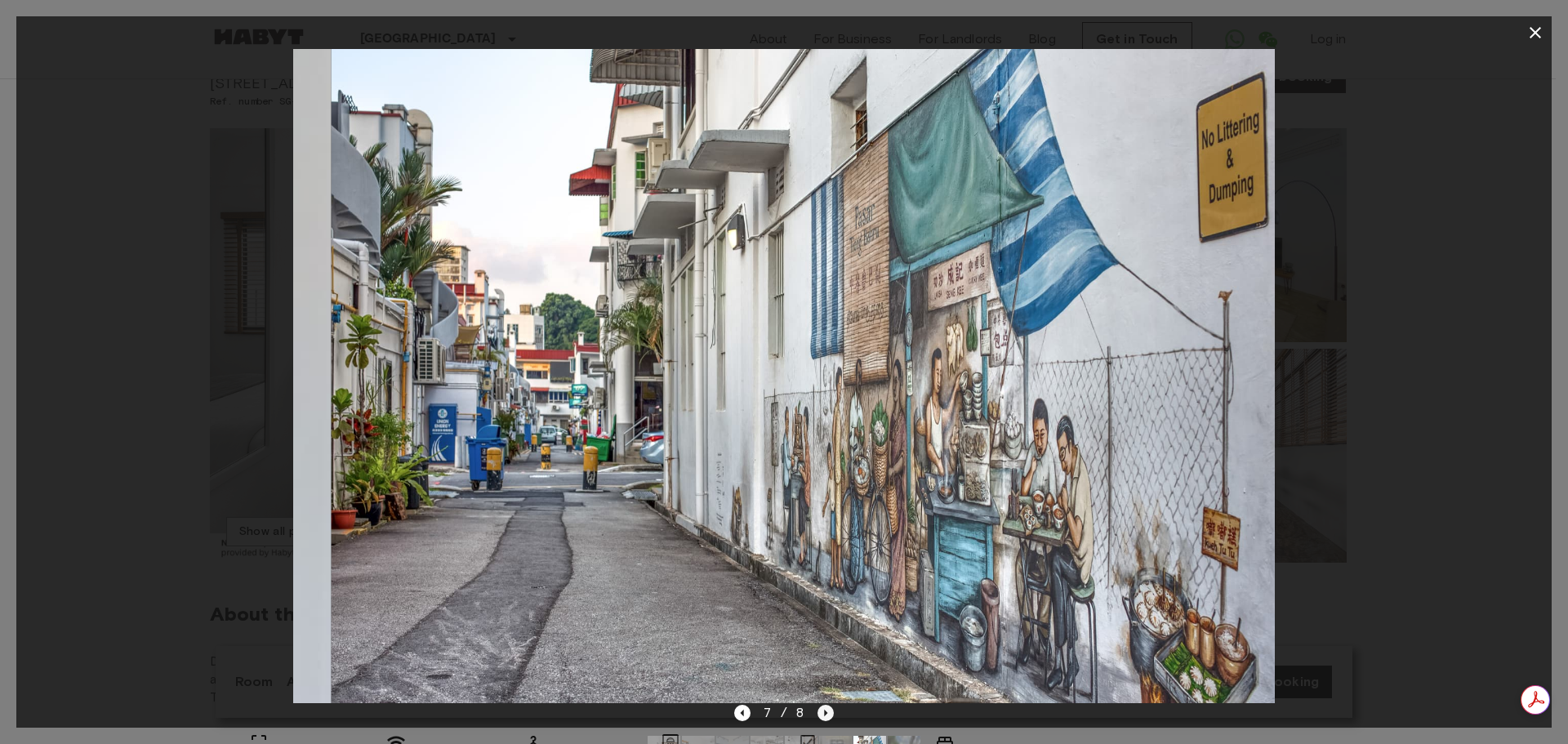
click at [826, 713] on icon "Next image" at bounding box center [826, 713] width 3 height 7
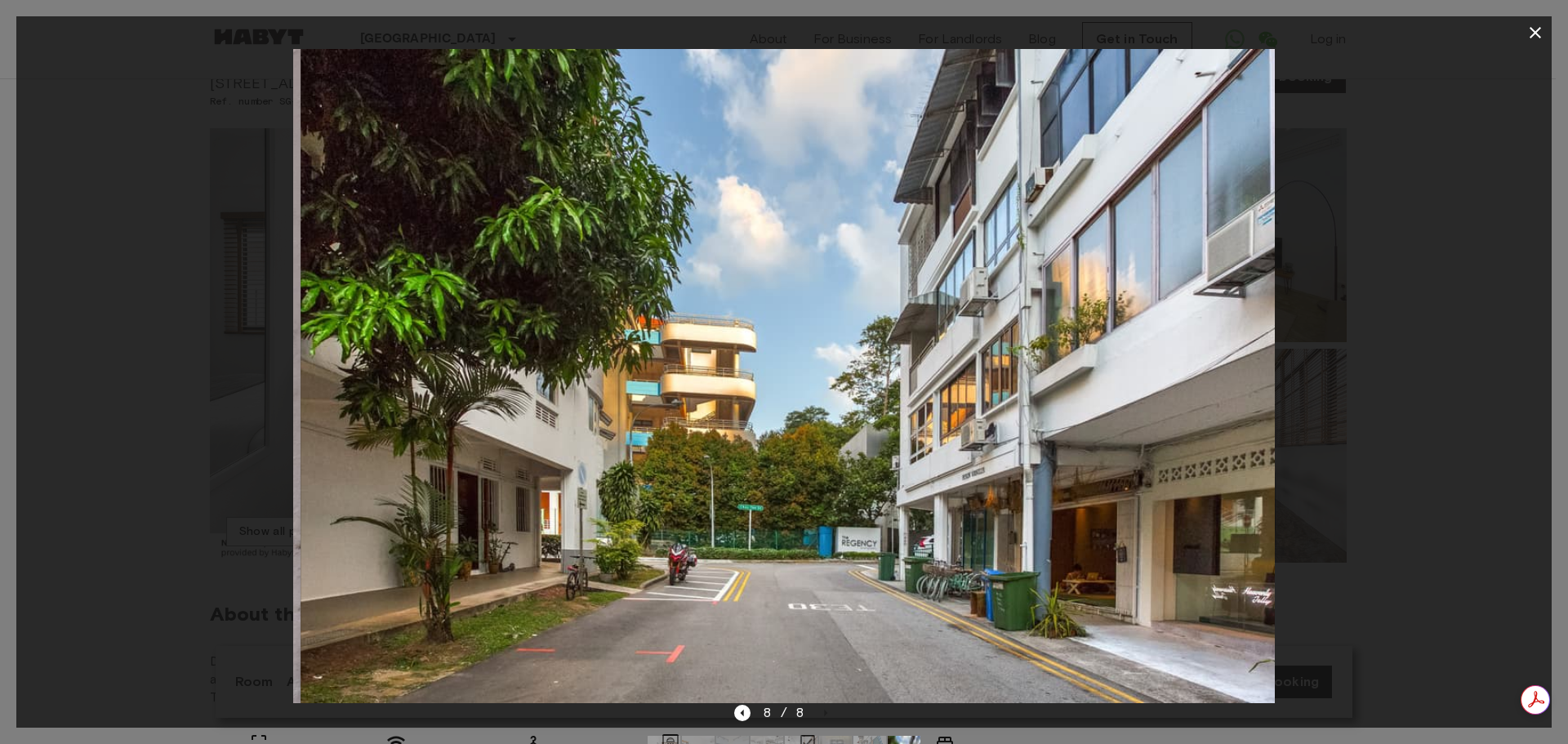
click at [826, 714] on div "8 / 8" at bounding box center [784, 712] width 101 height 19
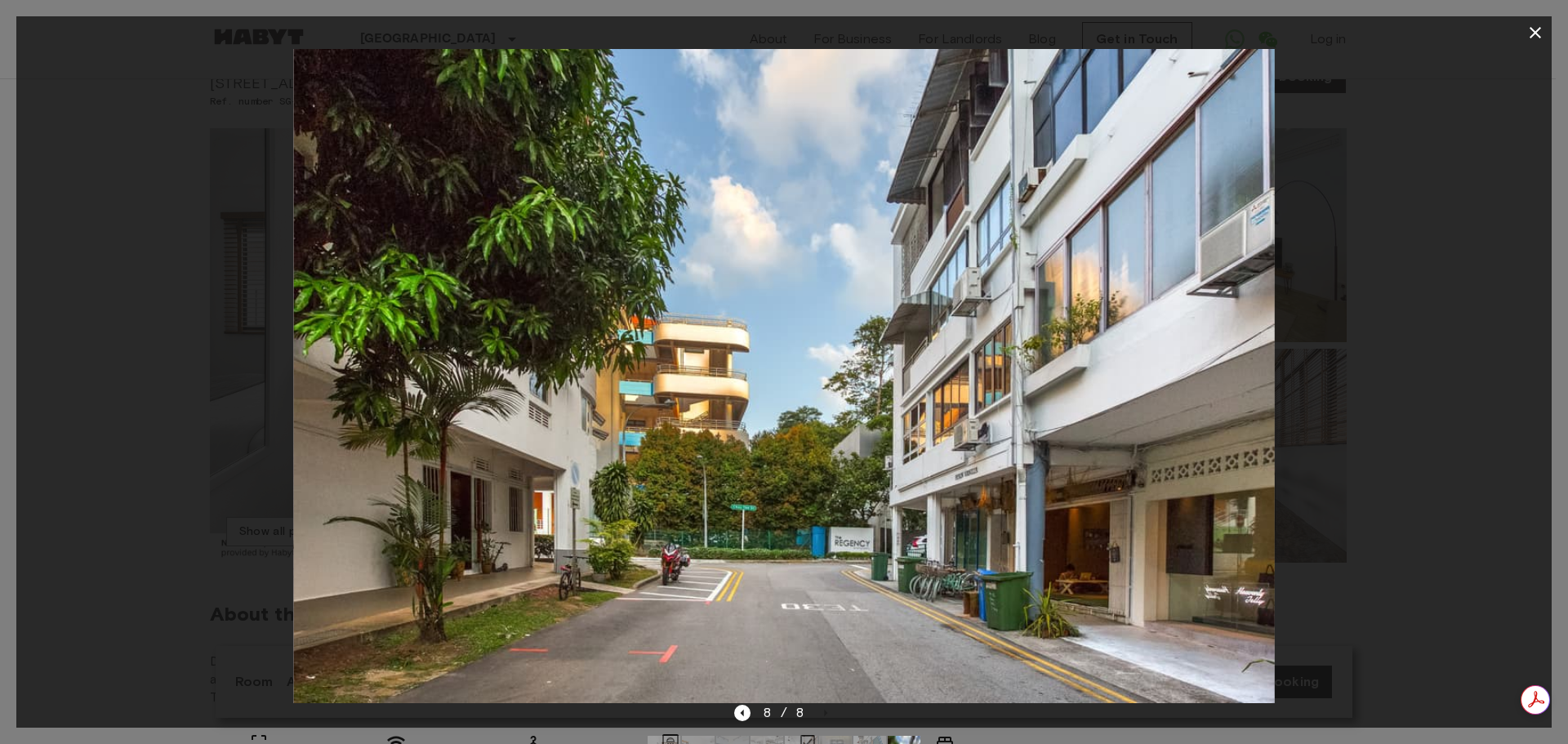
click at [1534, 34] on icon "button" at bounding box center [1535, 33] width 12 height 12
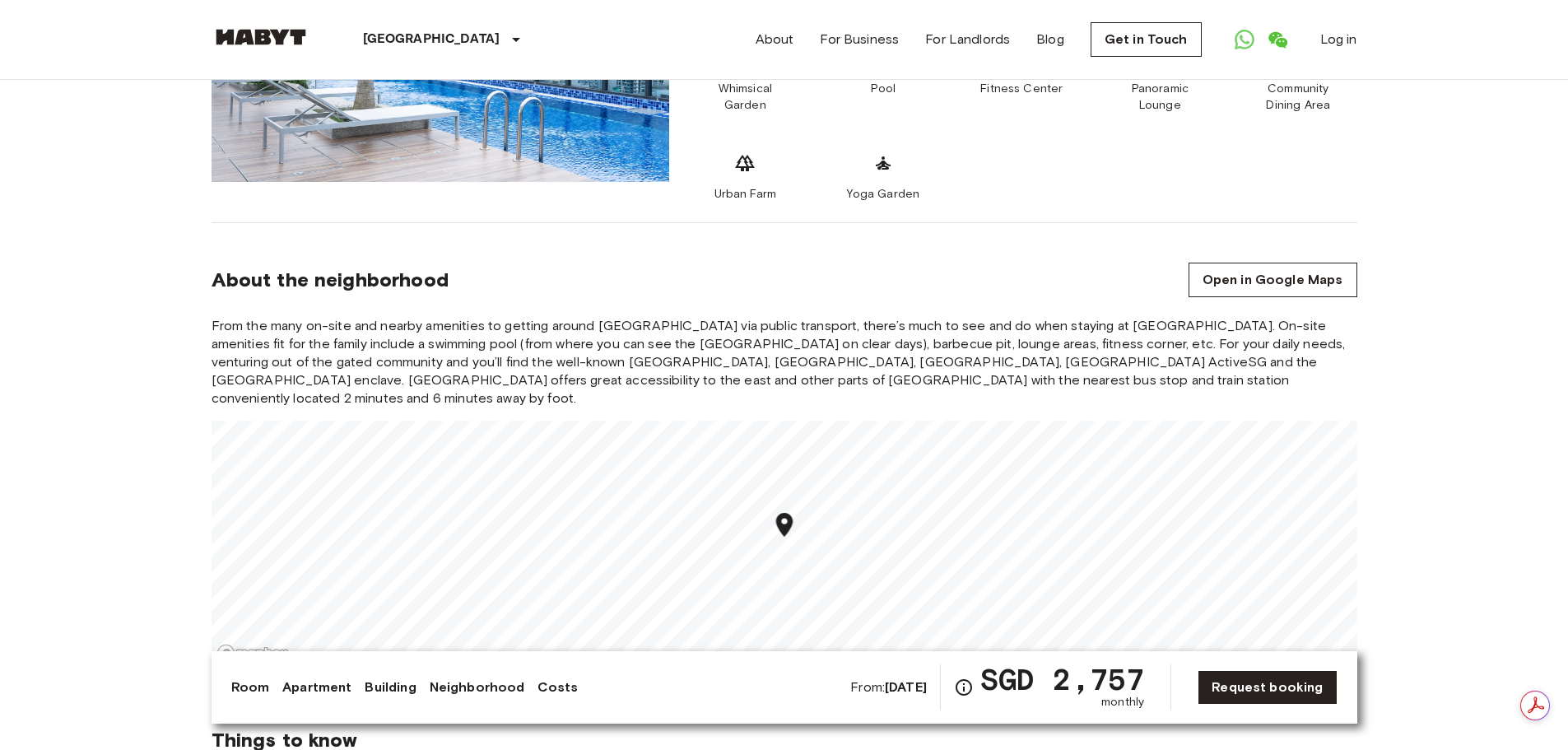
scroll to position [1728, 0]
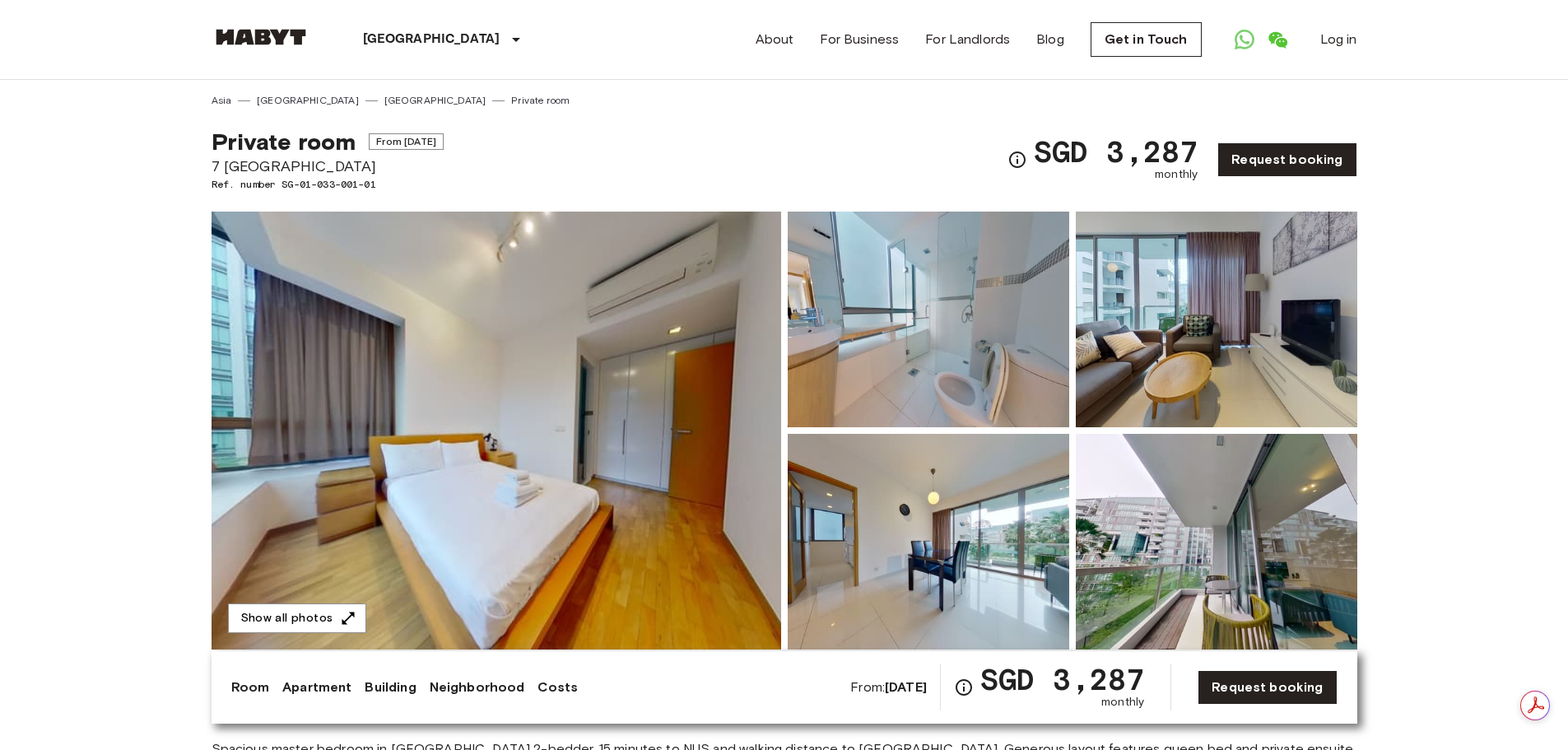
click at [603, 478] on img at bounding box center [496, 430] width 570 height 438
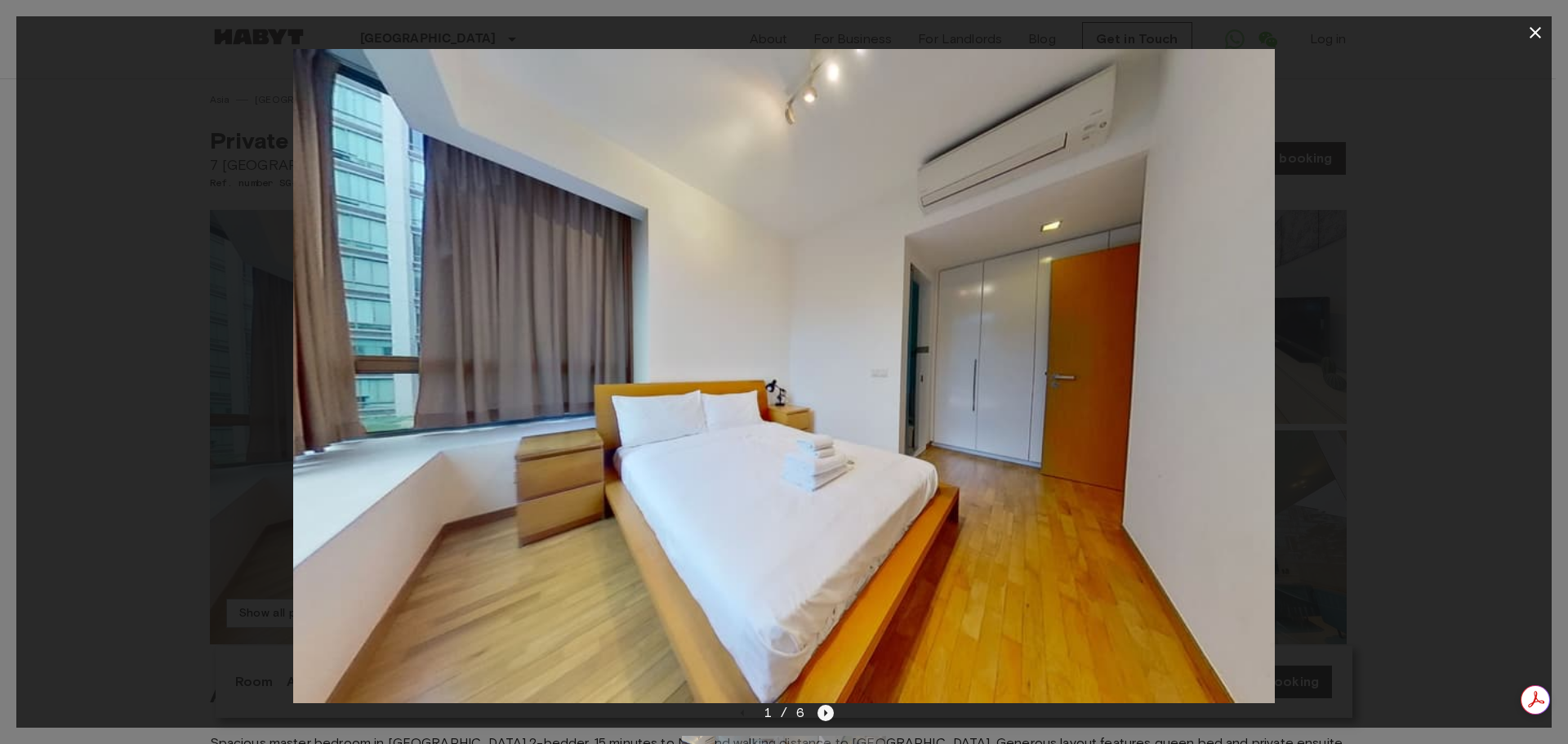
click at [820, 715] on icon "Next image" at bounding box center [825, 712] width 16 height 16
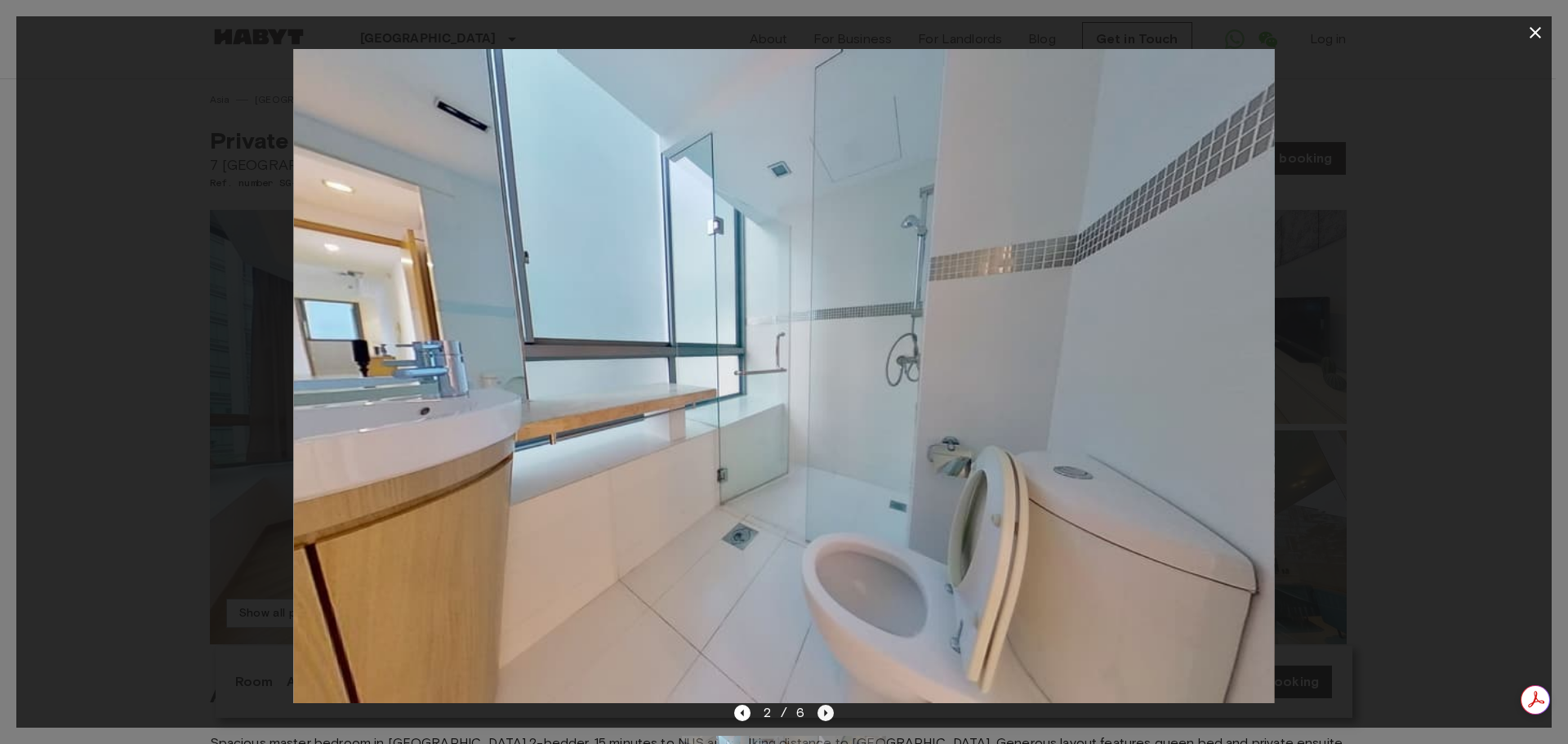
click at [821, 715] on icon "Next image" at bounding box center [825, 712] width 16 height 16
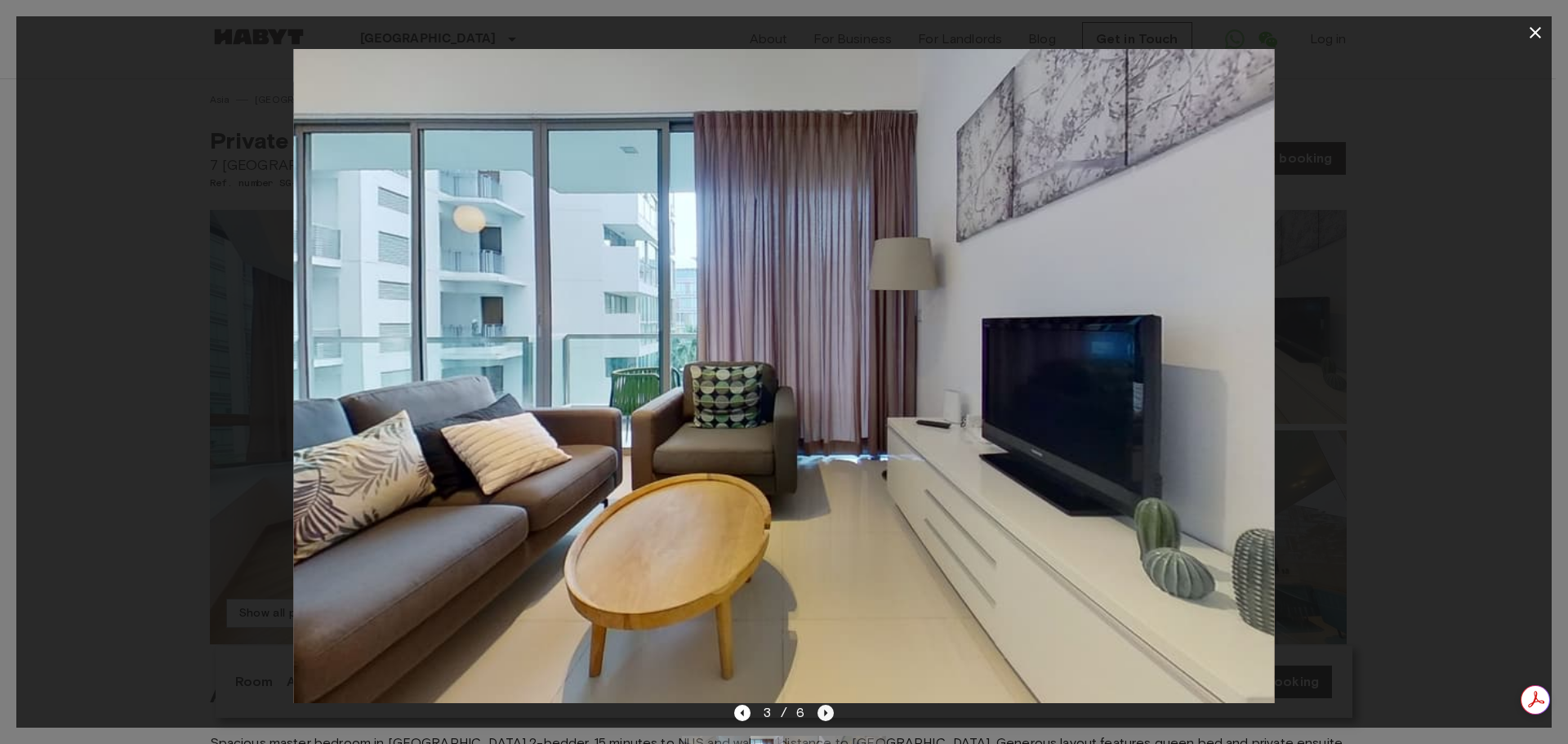
click at [821, 715] on icon "Next image" at bounding box center [825, 712] width 16 height 16
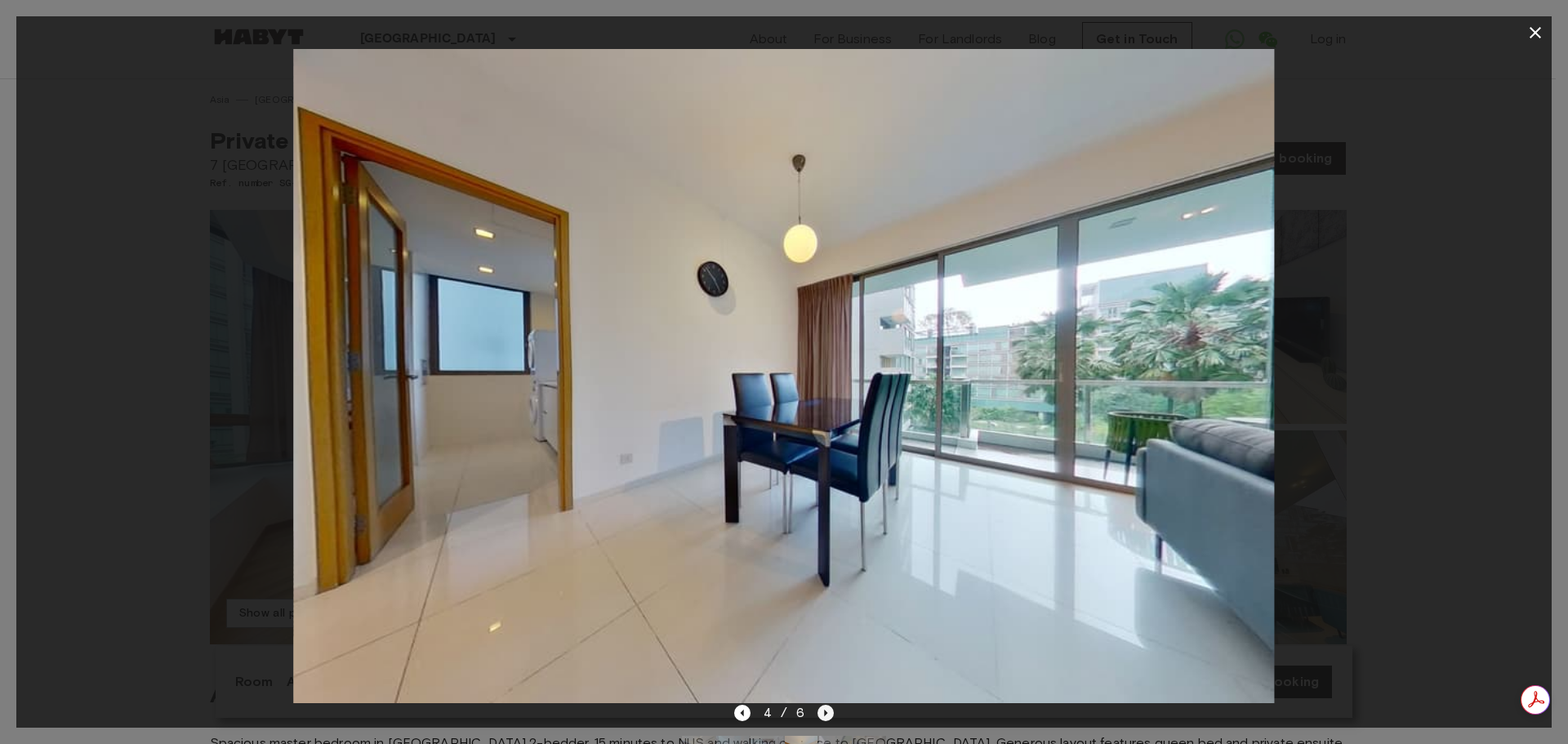
click at [821, 715] on icon "Next image" at bounding box center [825, 712] width 16 height 16
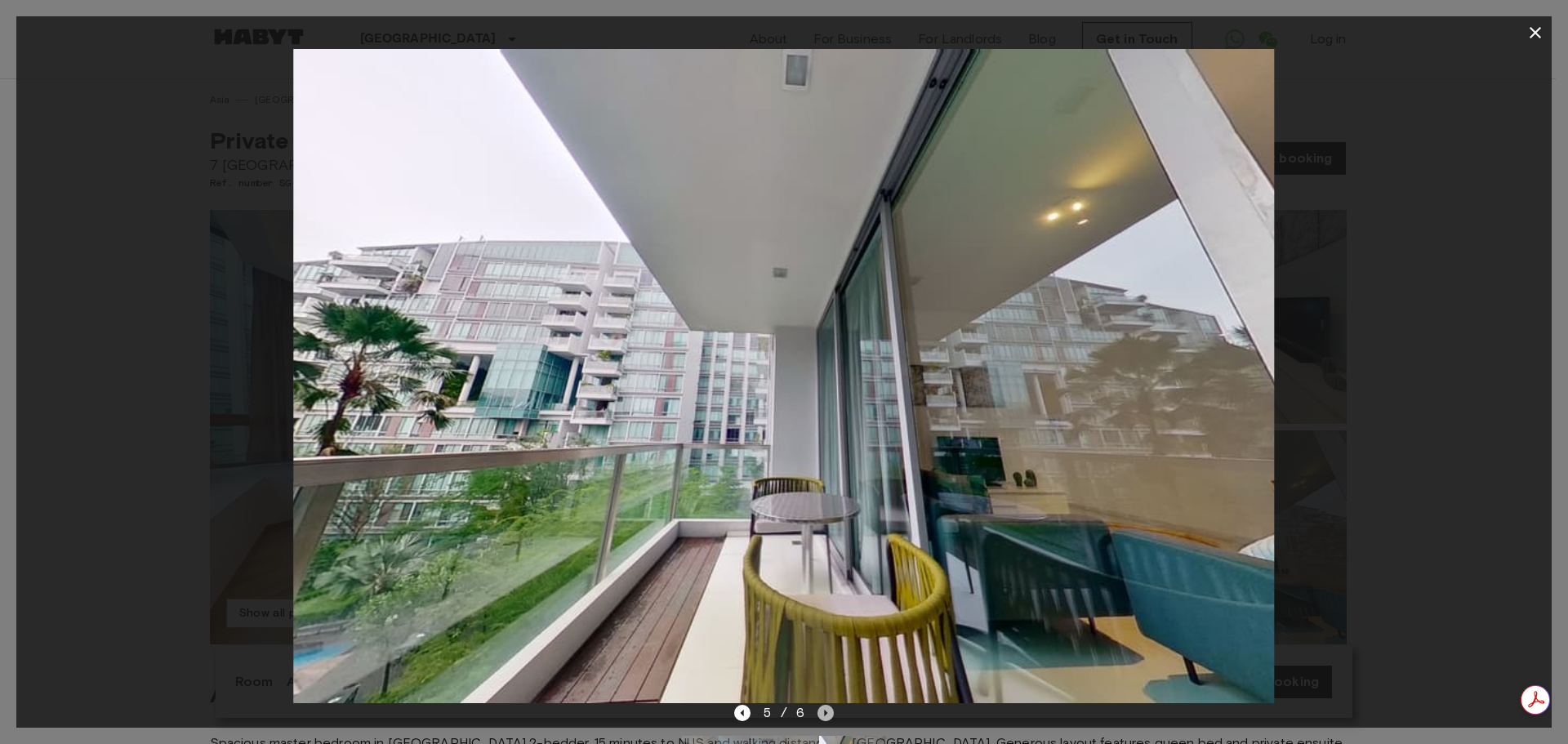
click at [821, 715] on icon "Next image" at bounding box center [825, 712] width 16 height 16
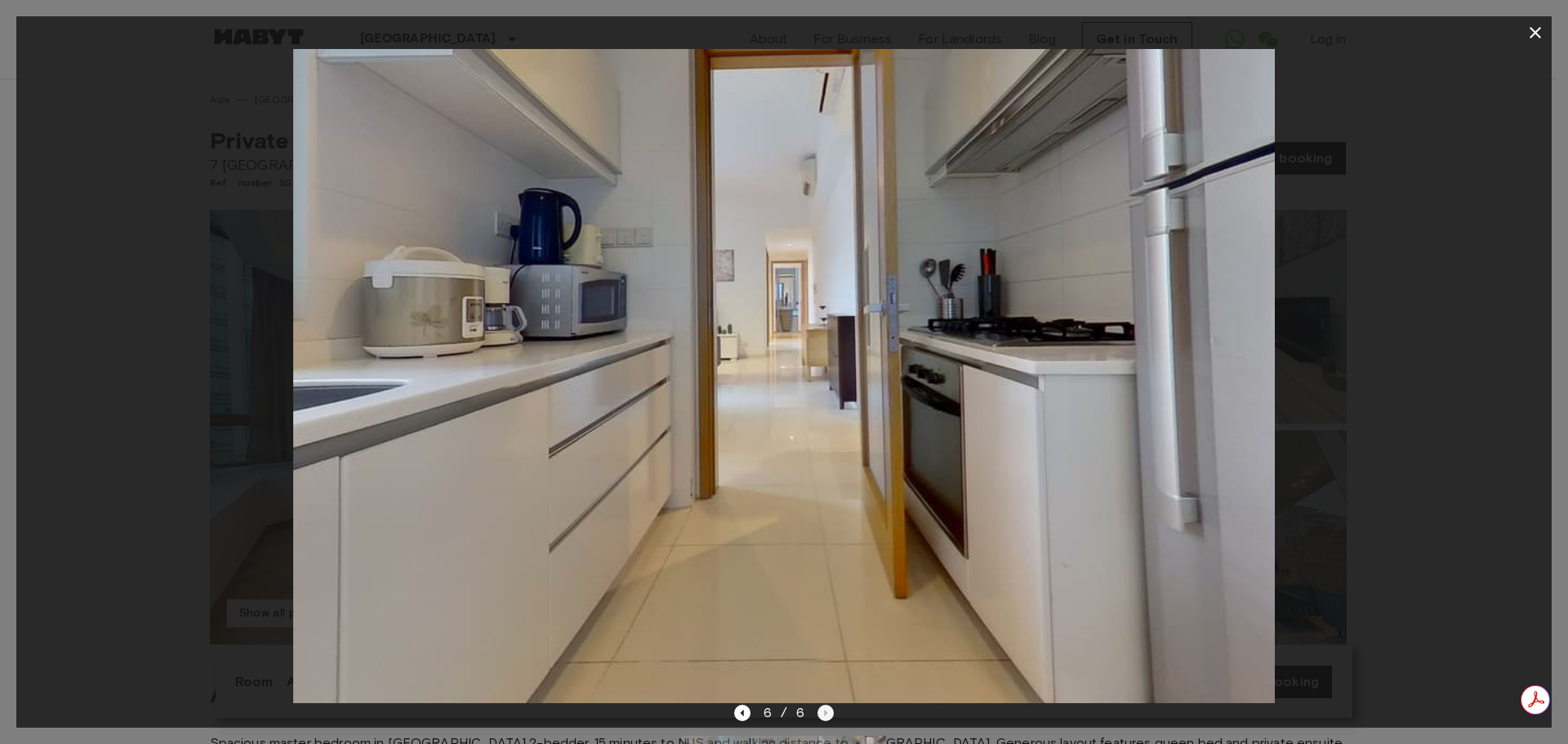
click at [821, 715] on div "6 / 6" at bounding box center [784, 712] width 101 height 19
click at [741, 718] on icon "Previous image" at bounding box center [742, 712] width 16 height 16
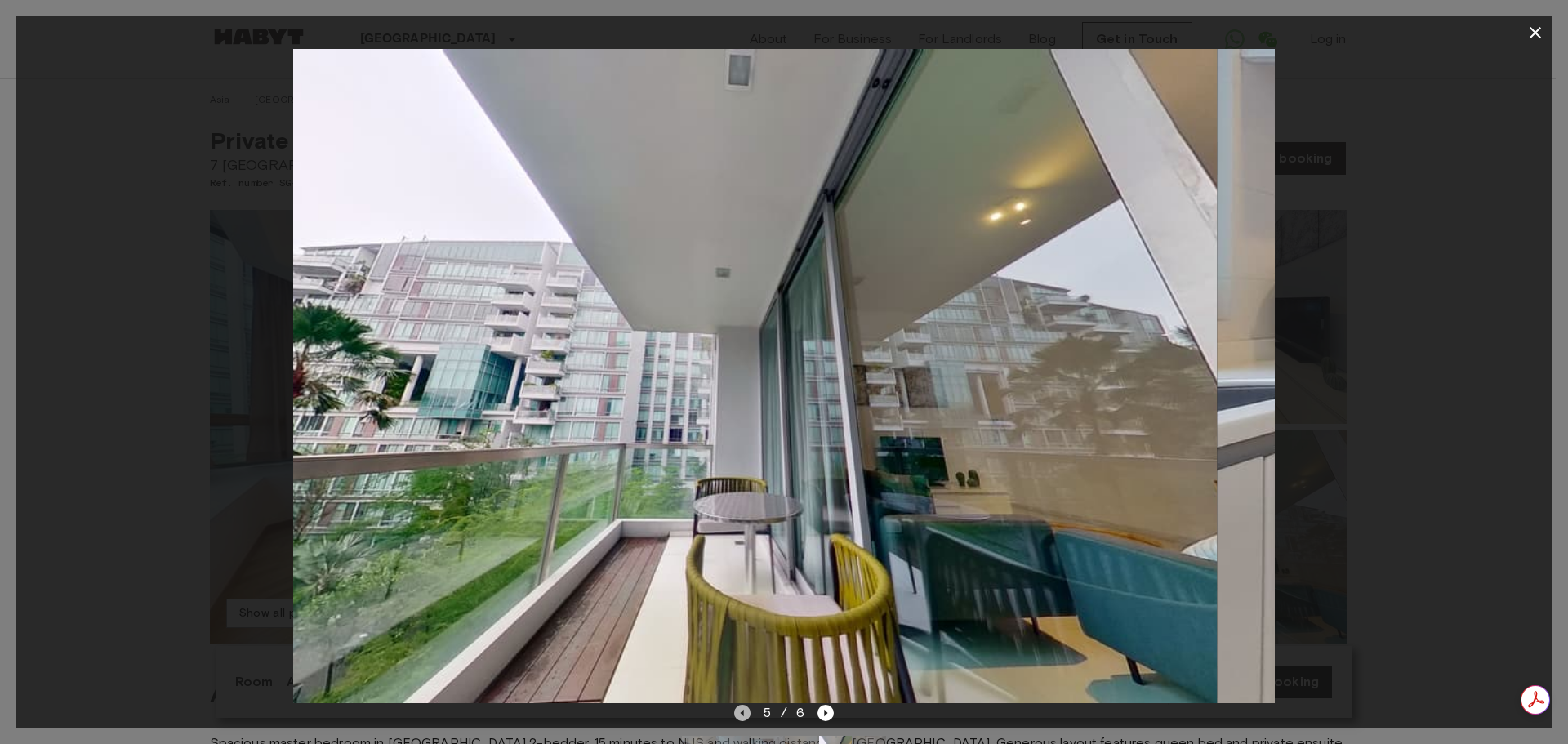
click at [741, 718] on icon "Previous image" at bounding box center [742, 712] width 16 height 16
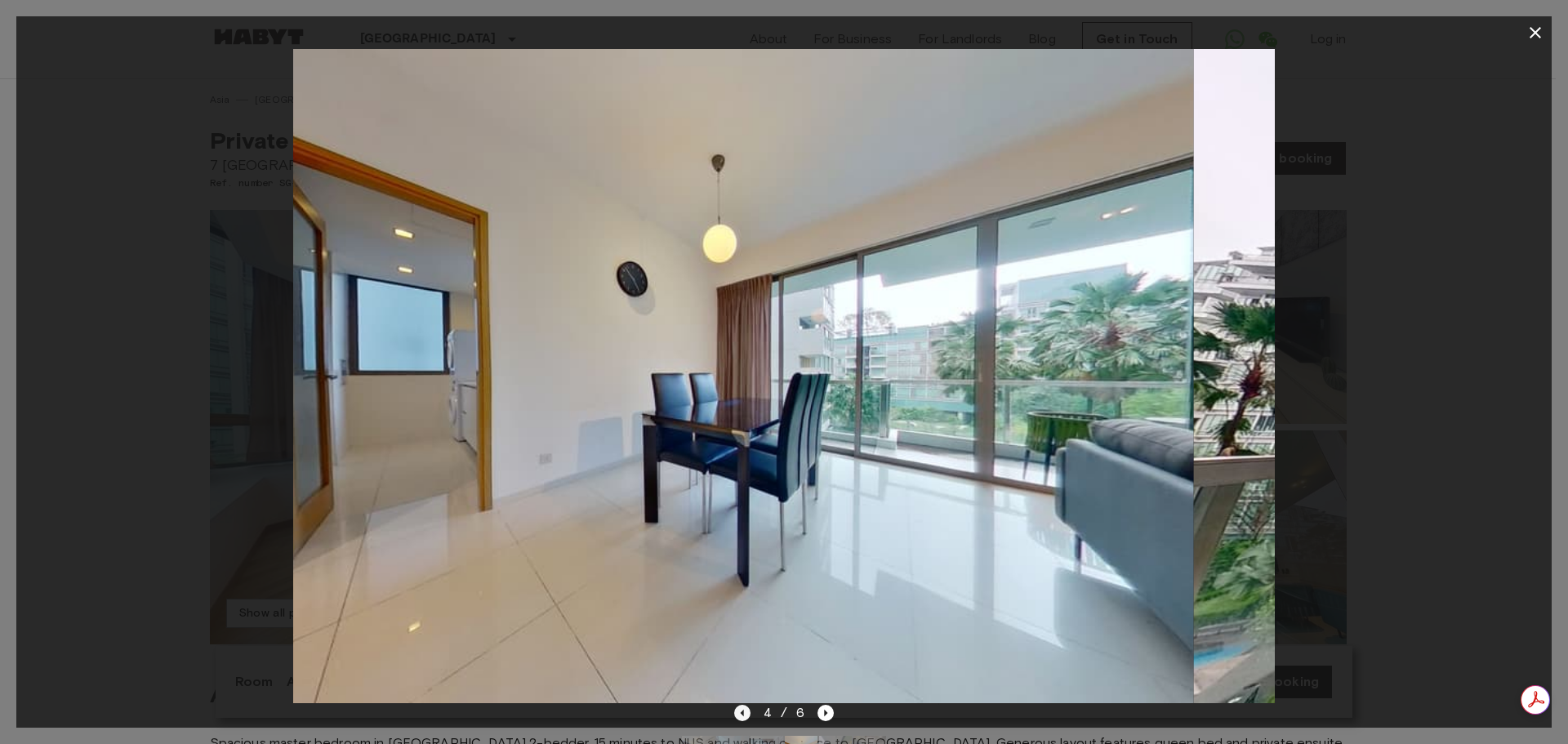
click at [741, 719] on icon "Previous image" at bounding box center [742, 712] width 16 height 16
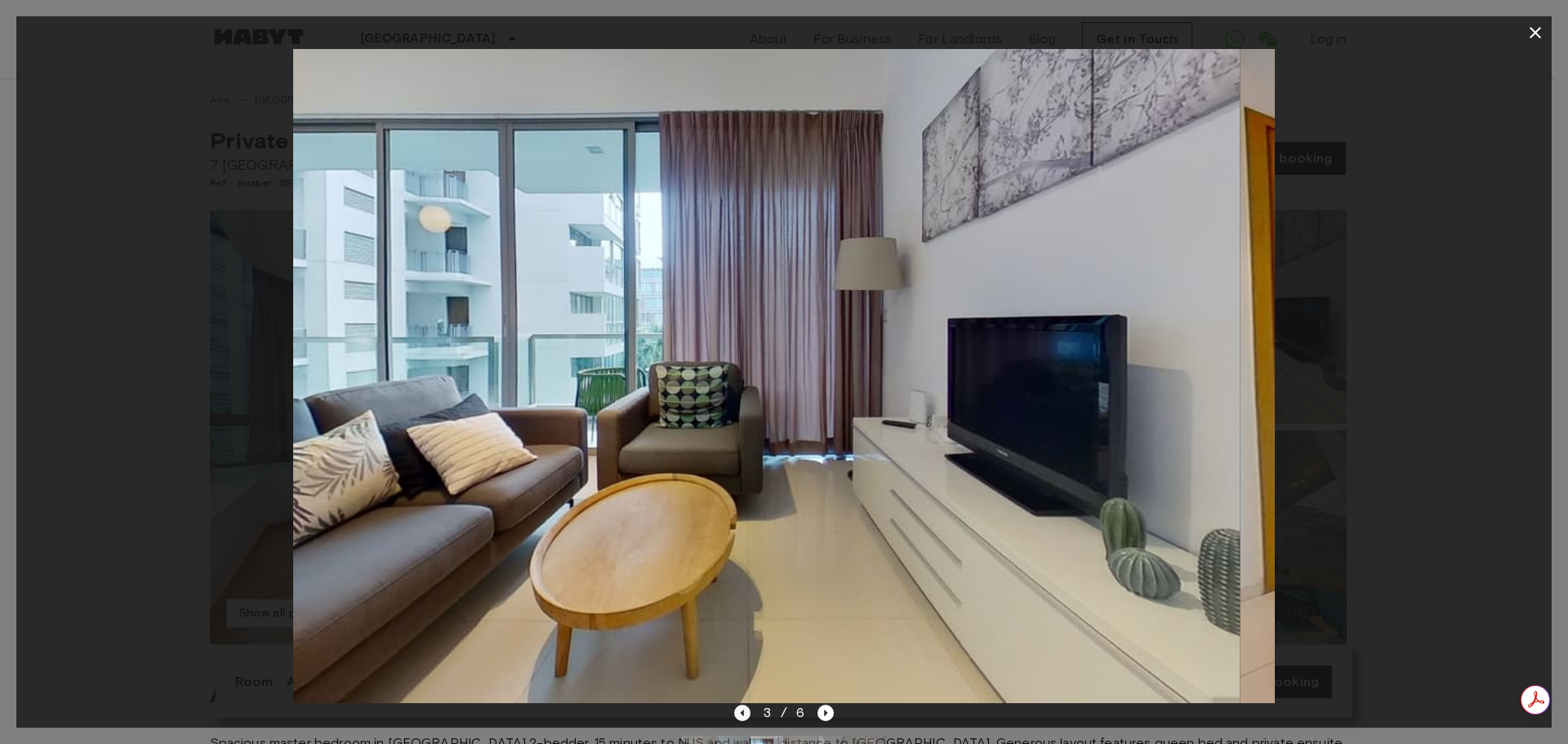
click at [740, 718] on icon "Previous image" at bounding box center [742, 712] width 16 height 16
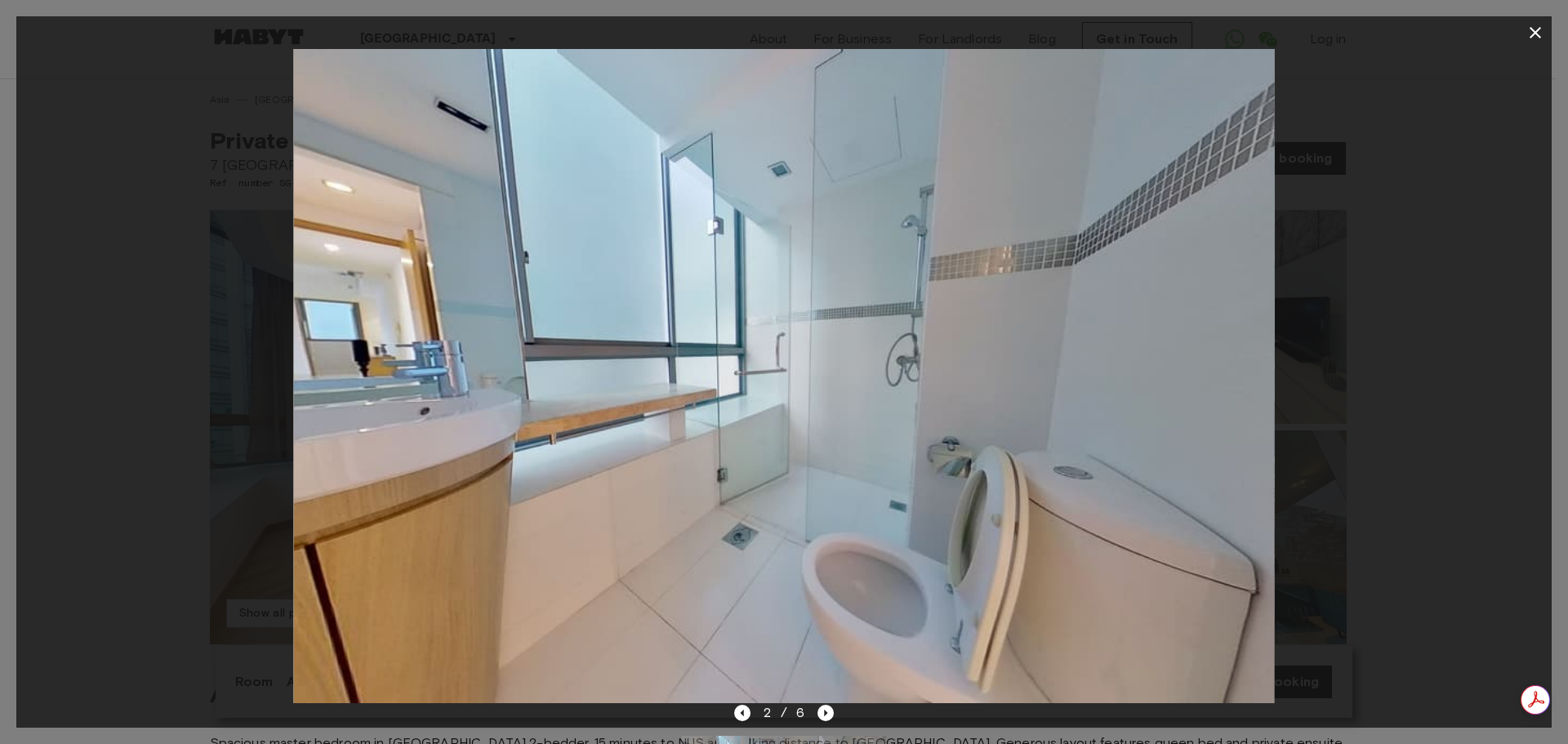
click at [740, 718] on icon "Previous image" at bounding box center [742, 712] width 16 height 16
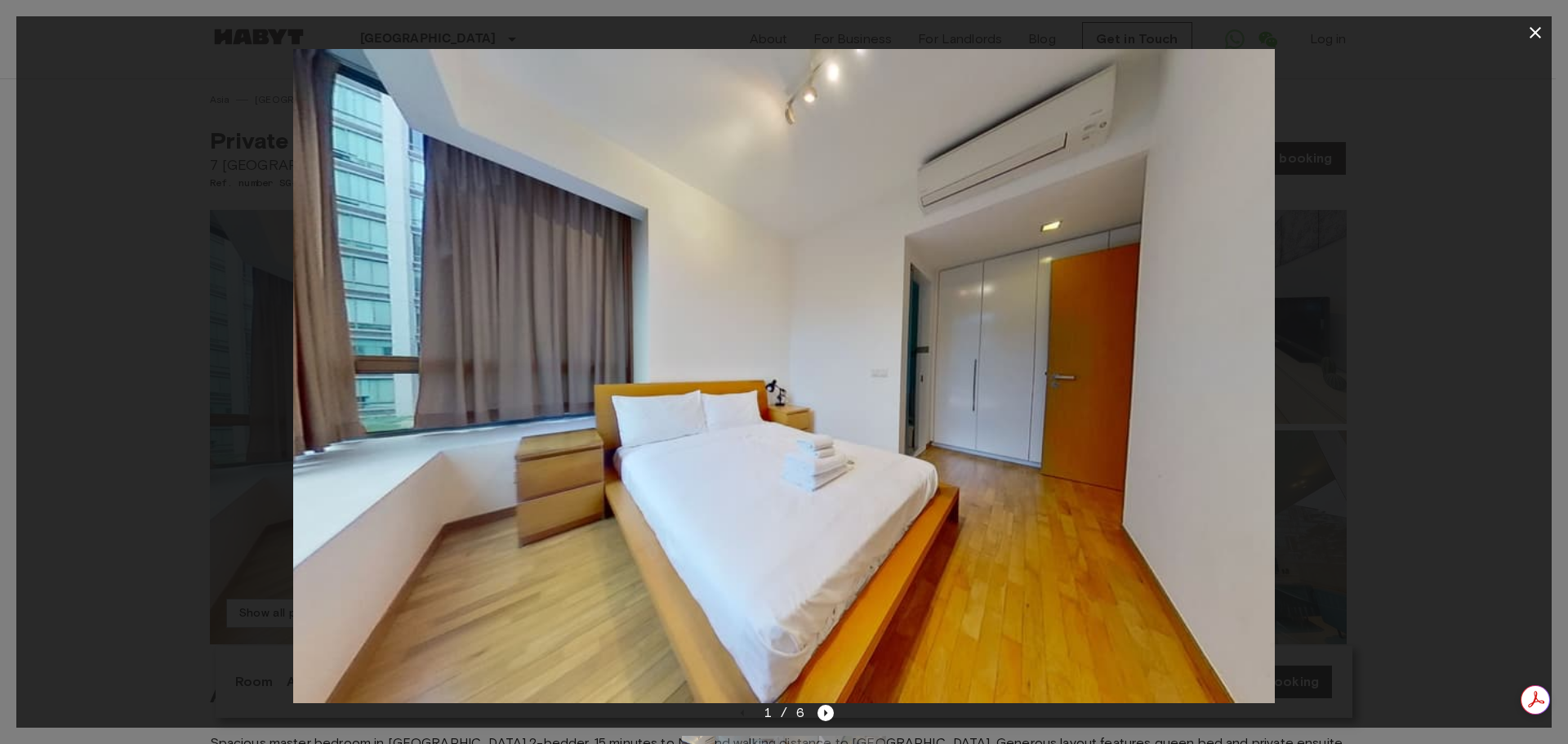
click at [1527, 34] on icon "button" at bounding box center [1534, 32] width 19 height 19
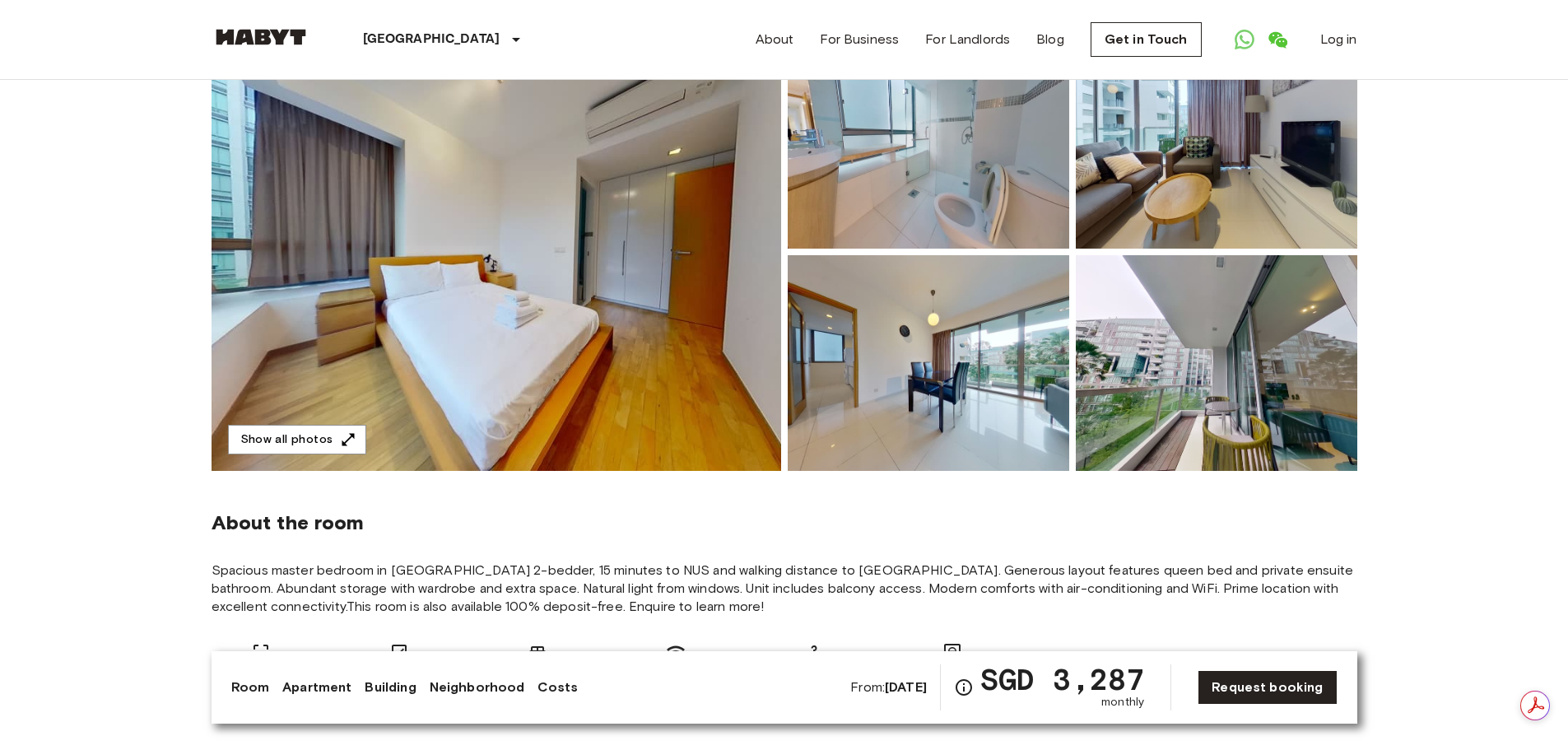
scroll to position [165, 0]
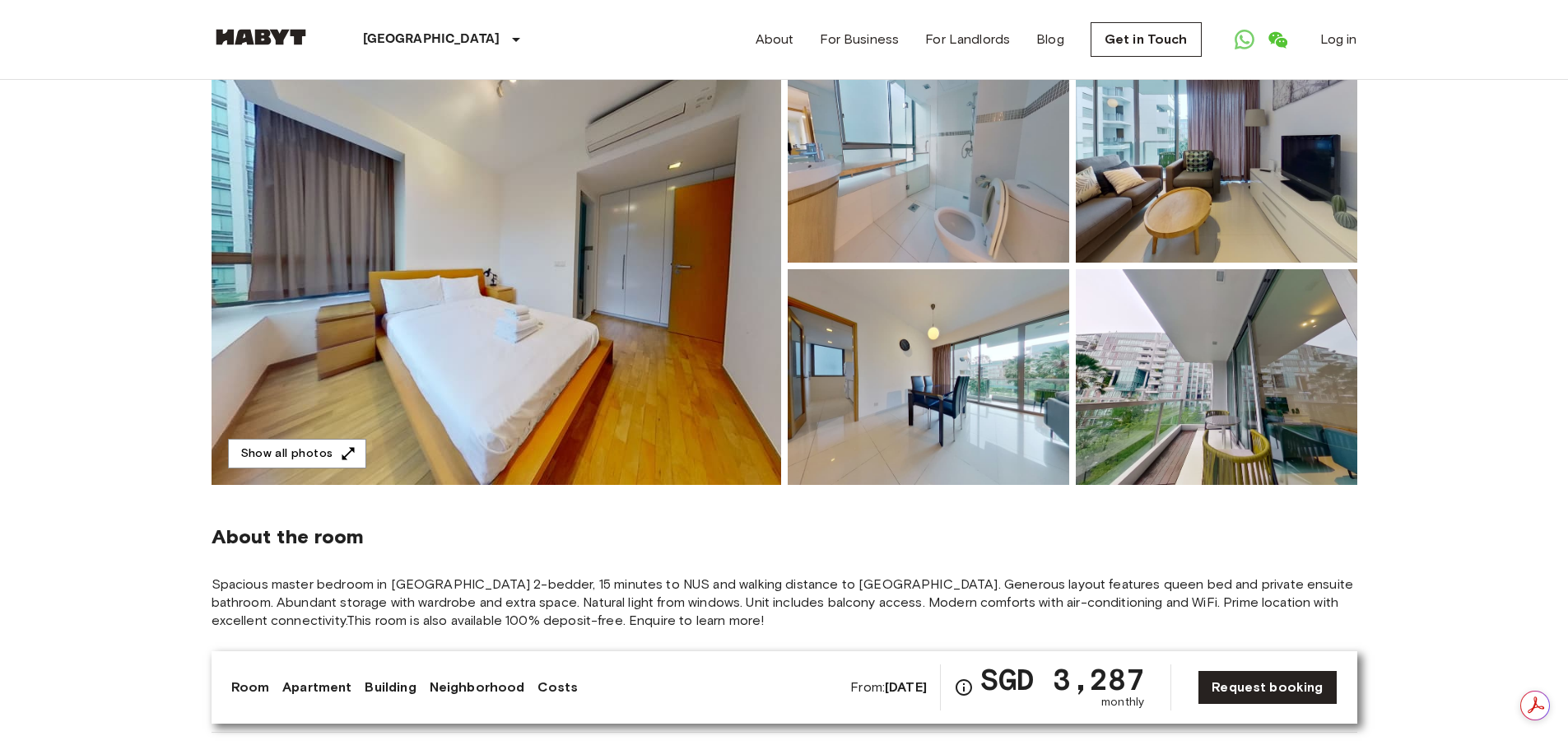
click at [1154, 384] on img at bounding box center [1216, 376] width 282 height 216
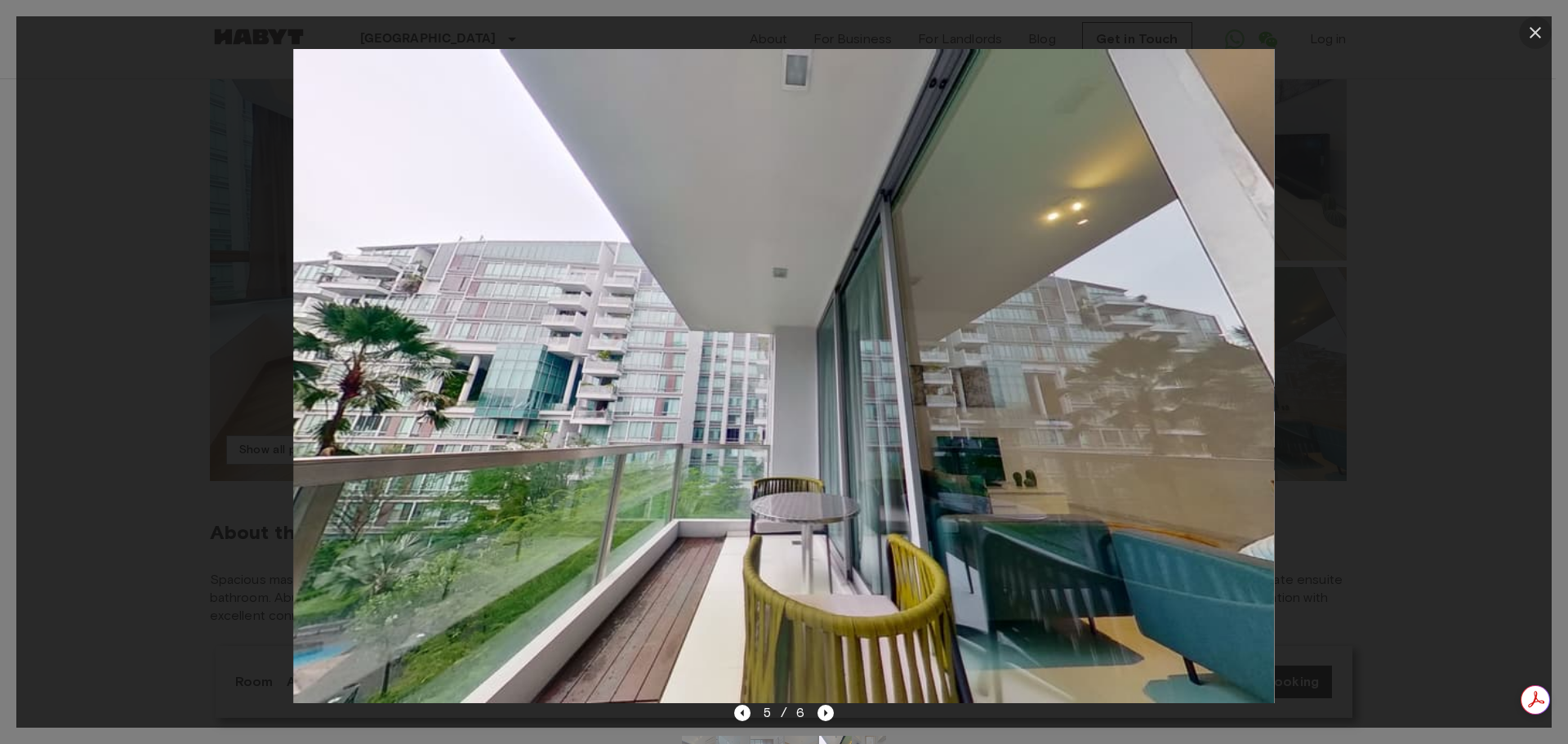
click at [1529, 26] on icon "button" at bounding box center [1534, 32] width 19 height 19
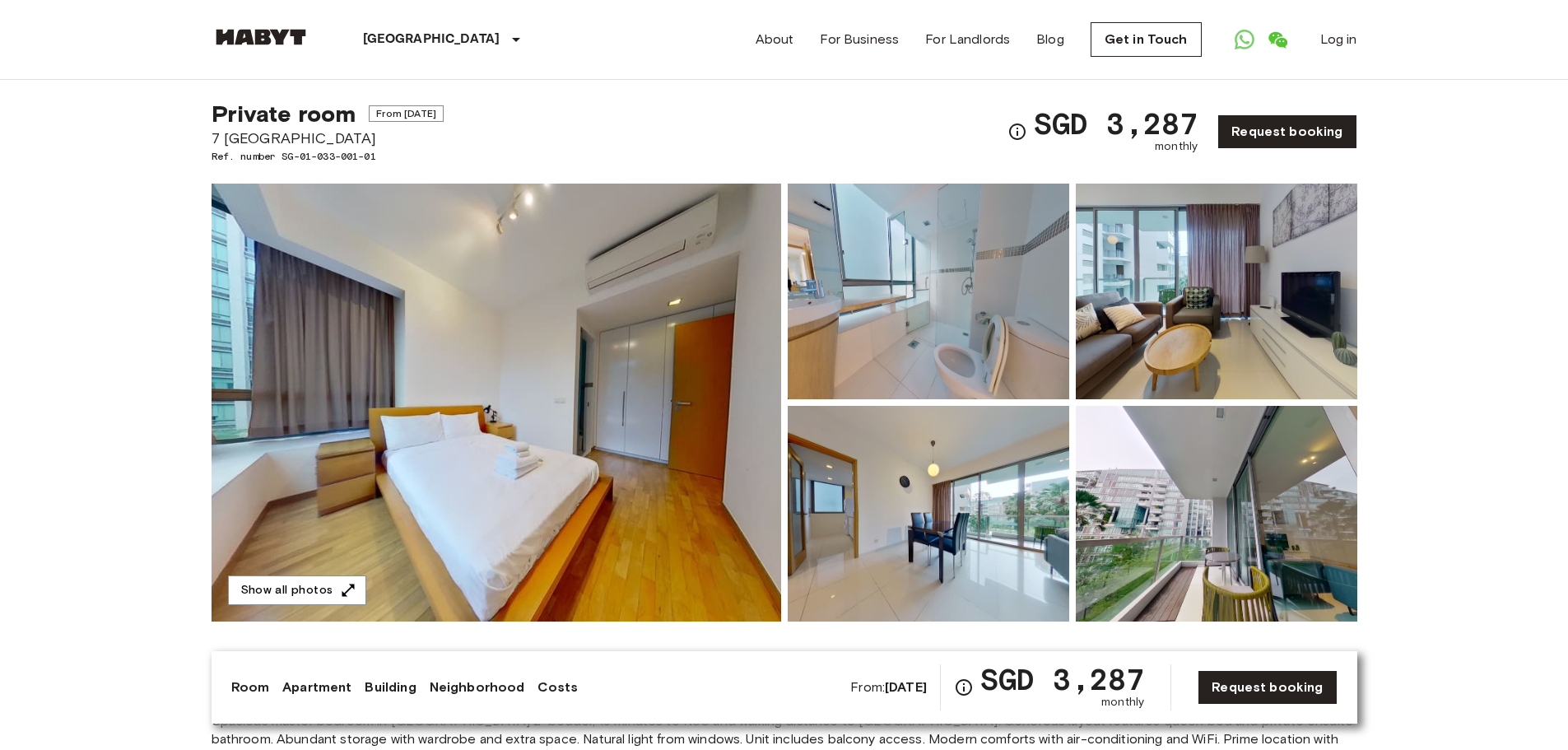
scroll to position [0, 0]
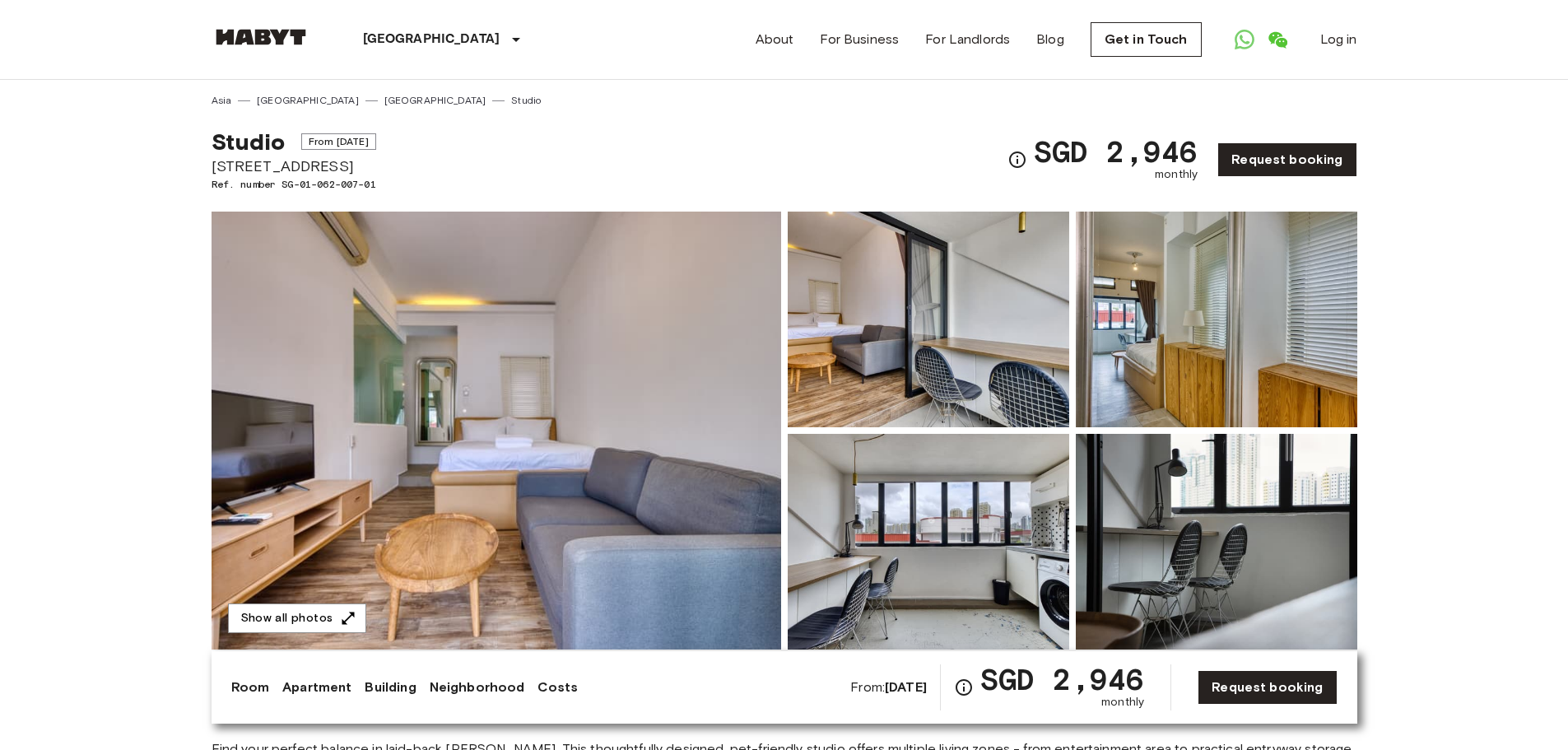
click at [715, 395] on img at bounding box center [496, 430] width 570 height 438
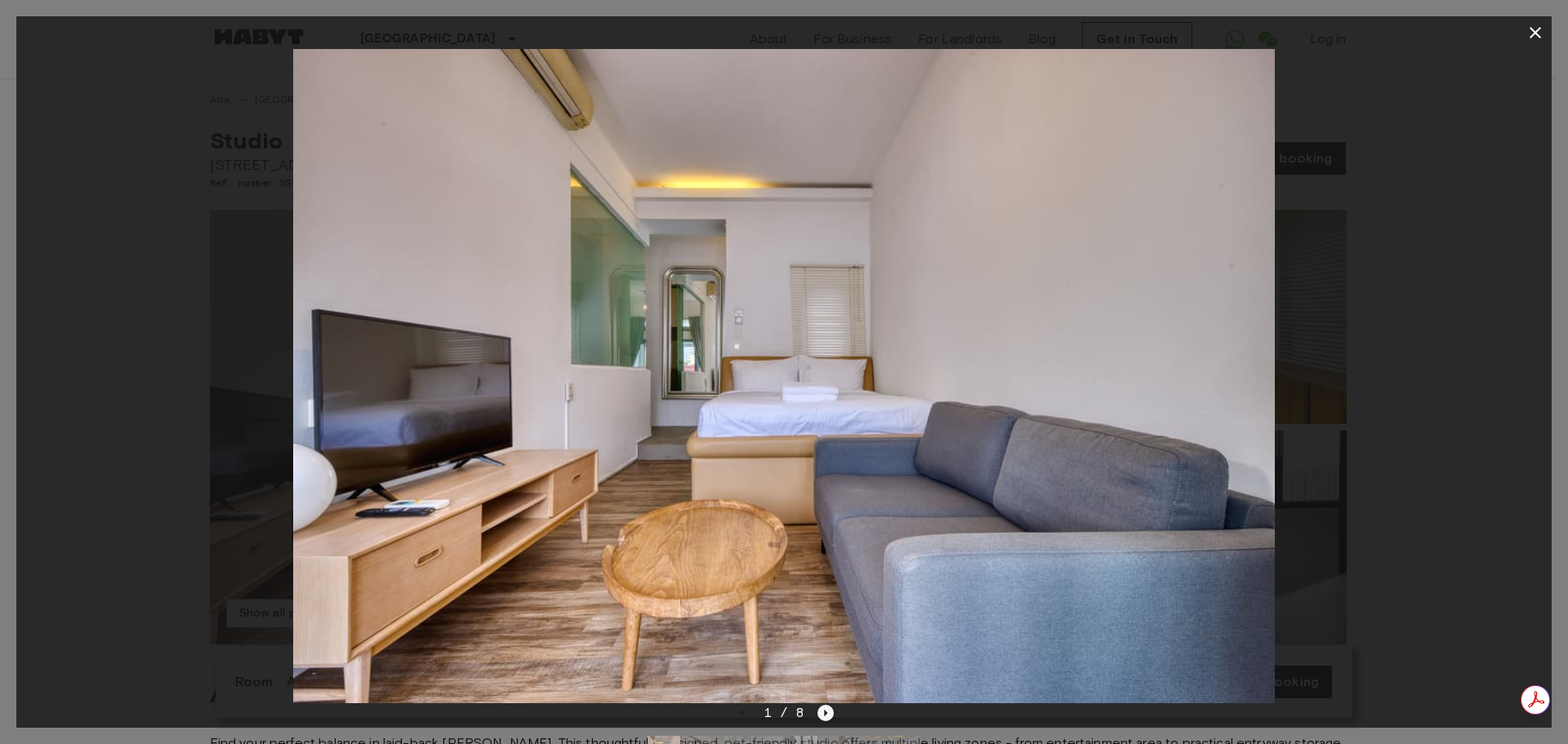
click at [826, 711] on icon "Next image" at bounding box center [826, 713] width 3 height 7
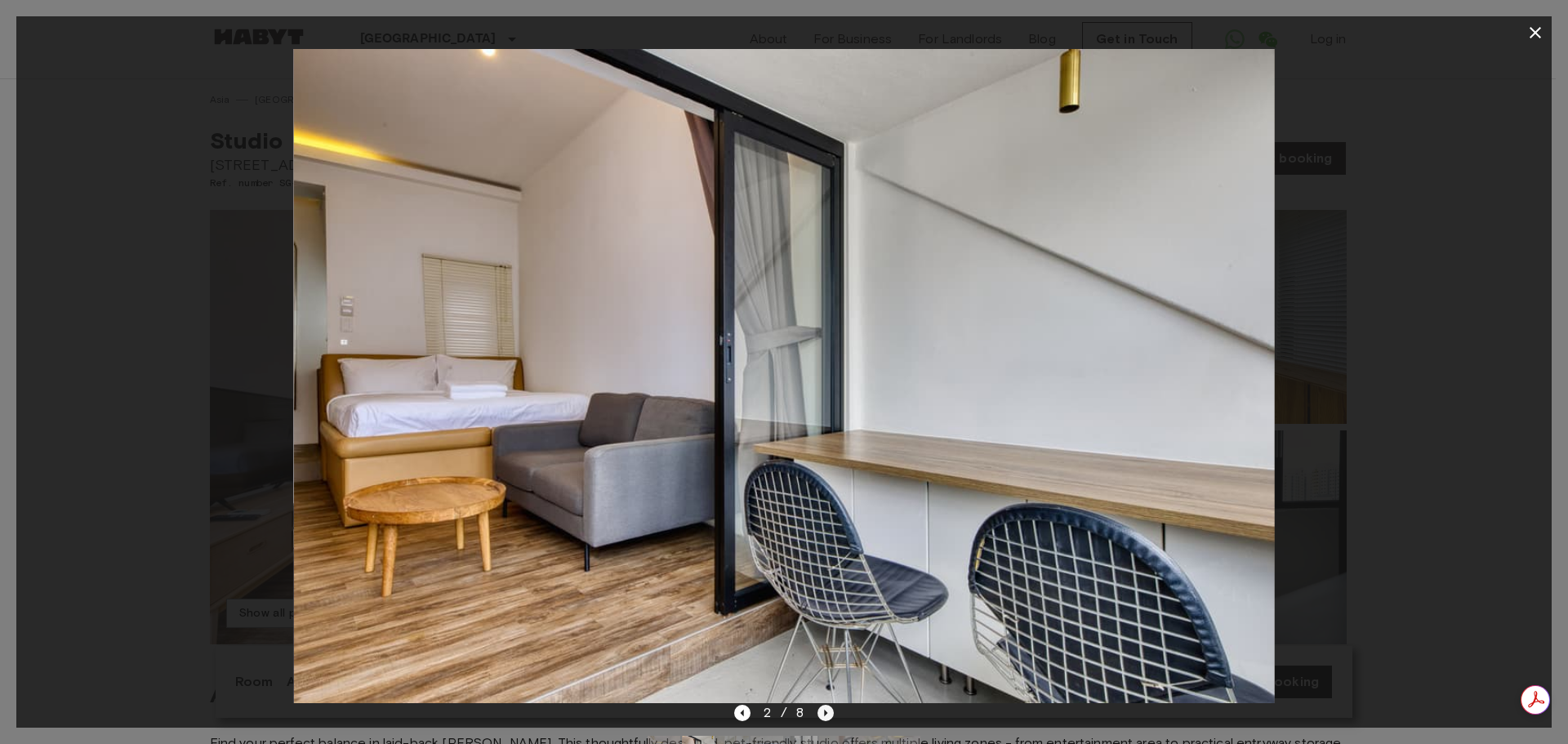
click at [826, 713] on icon "Next image" at bounding box center [826, 713] width 3 height 7
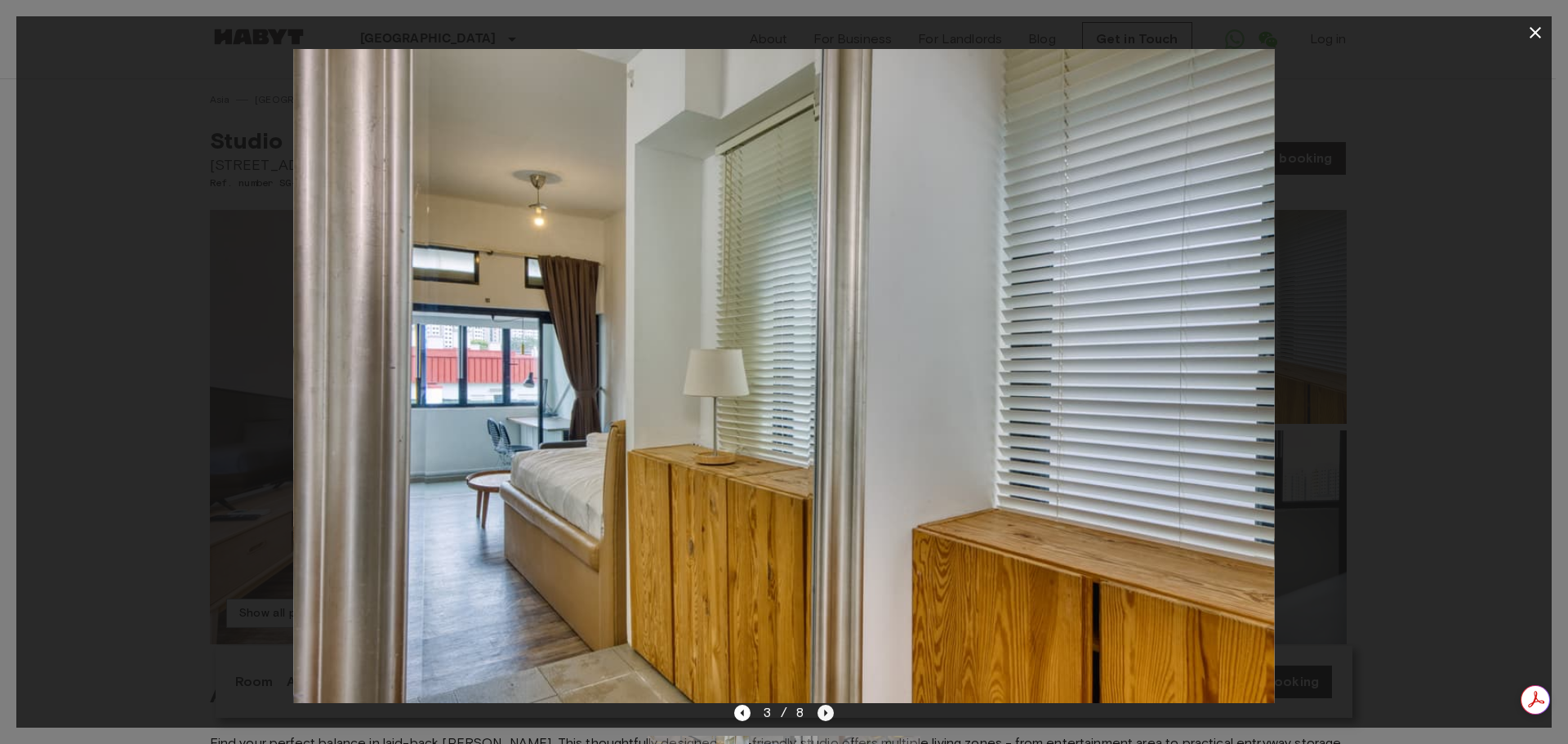
click at [826, 713] on icon "Next image" at bounding box center [826, 713] width 3 height 7
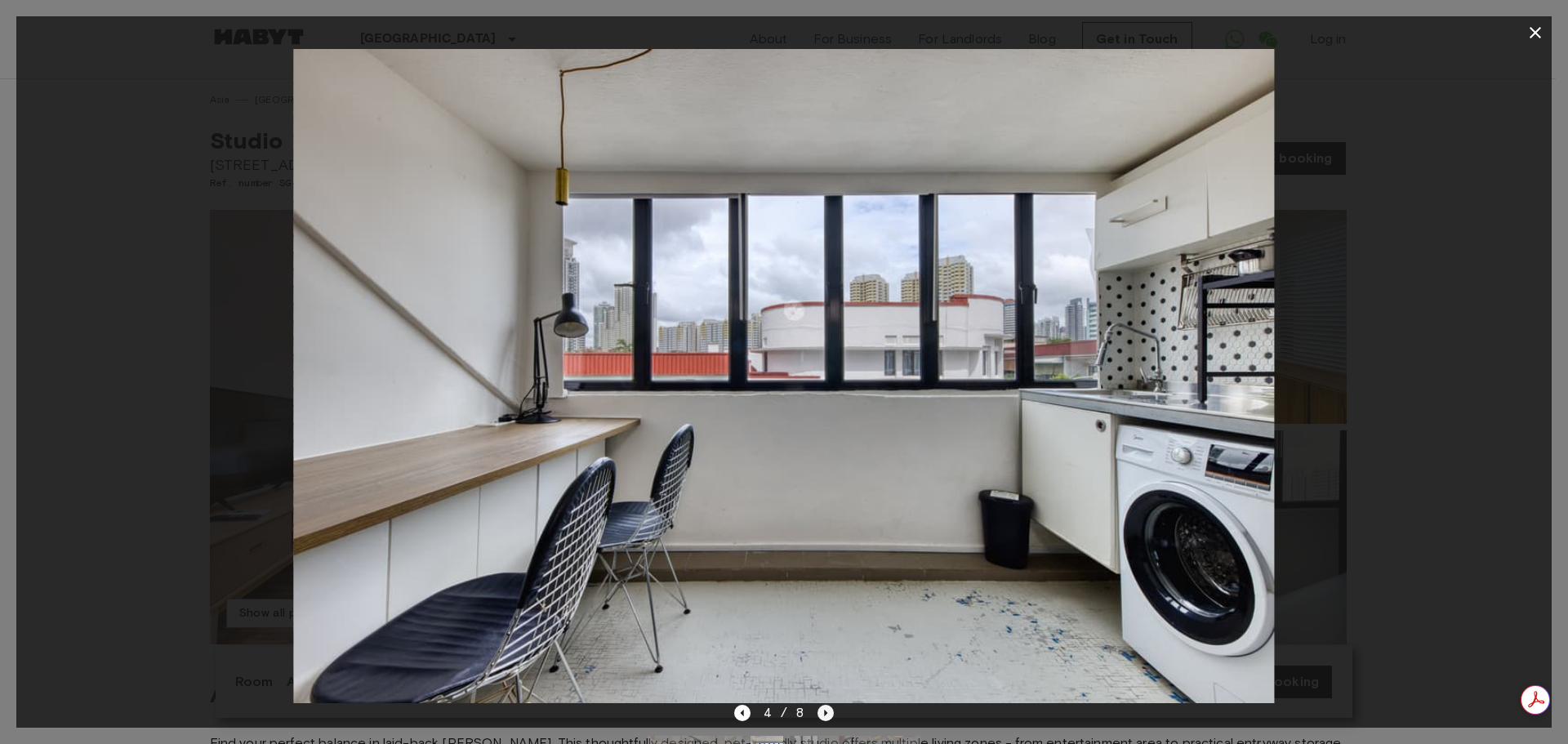
click at [826, 713] on icon "Next image" at bounding box center [826, 713] width 3 height 7
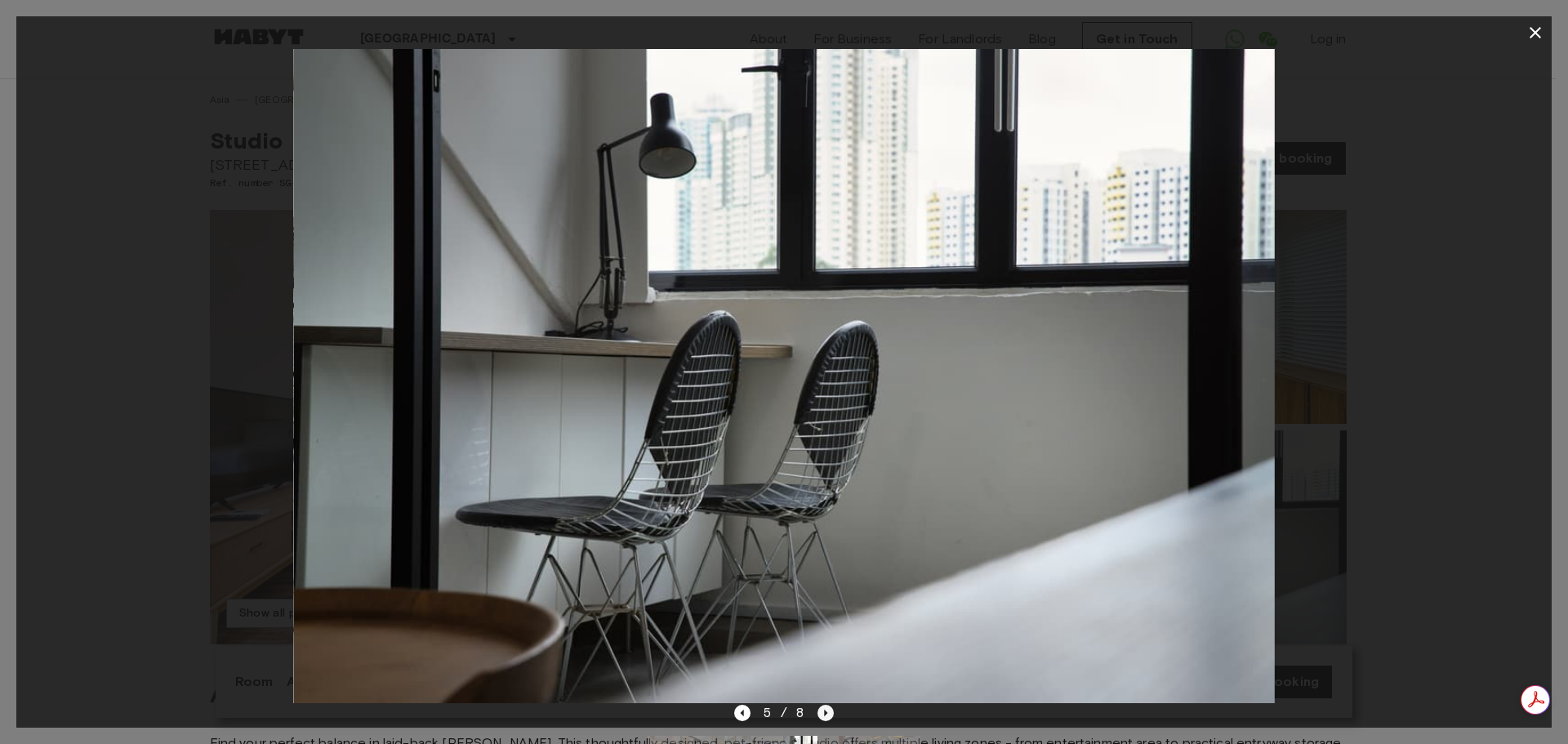
click at [826, 713] on icon "Next image" at bounding box center [826, 713] width 3 height 7
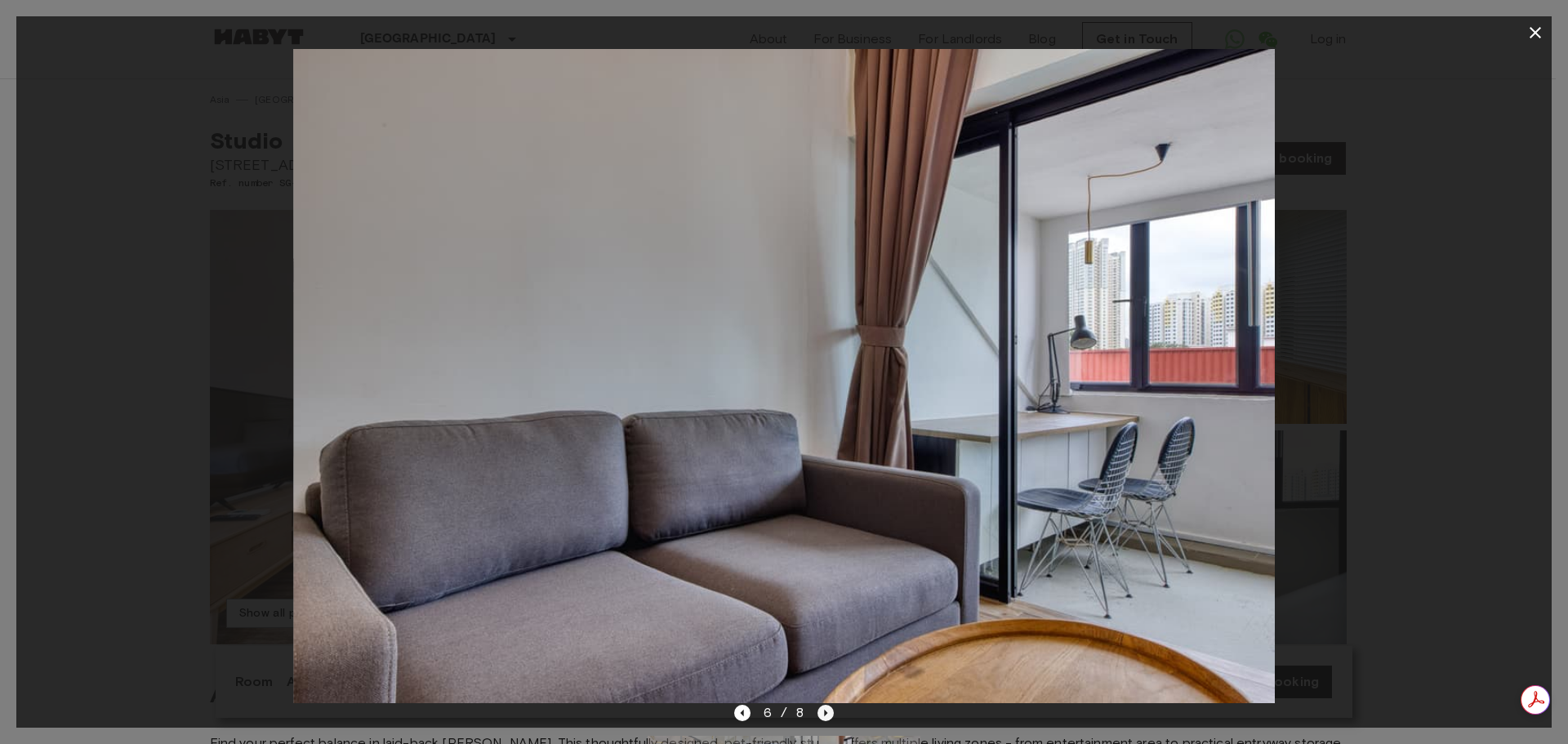
click at [826, 713] on icon "Next image" at bounding box center [826, 713] width 3 height 7
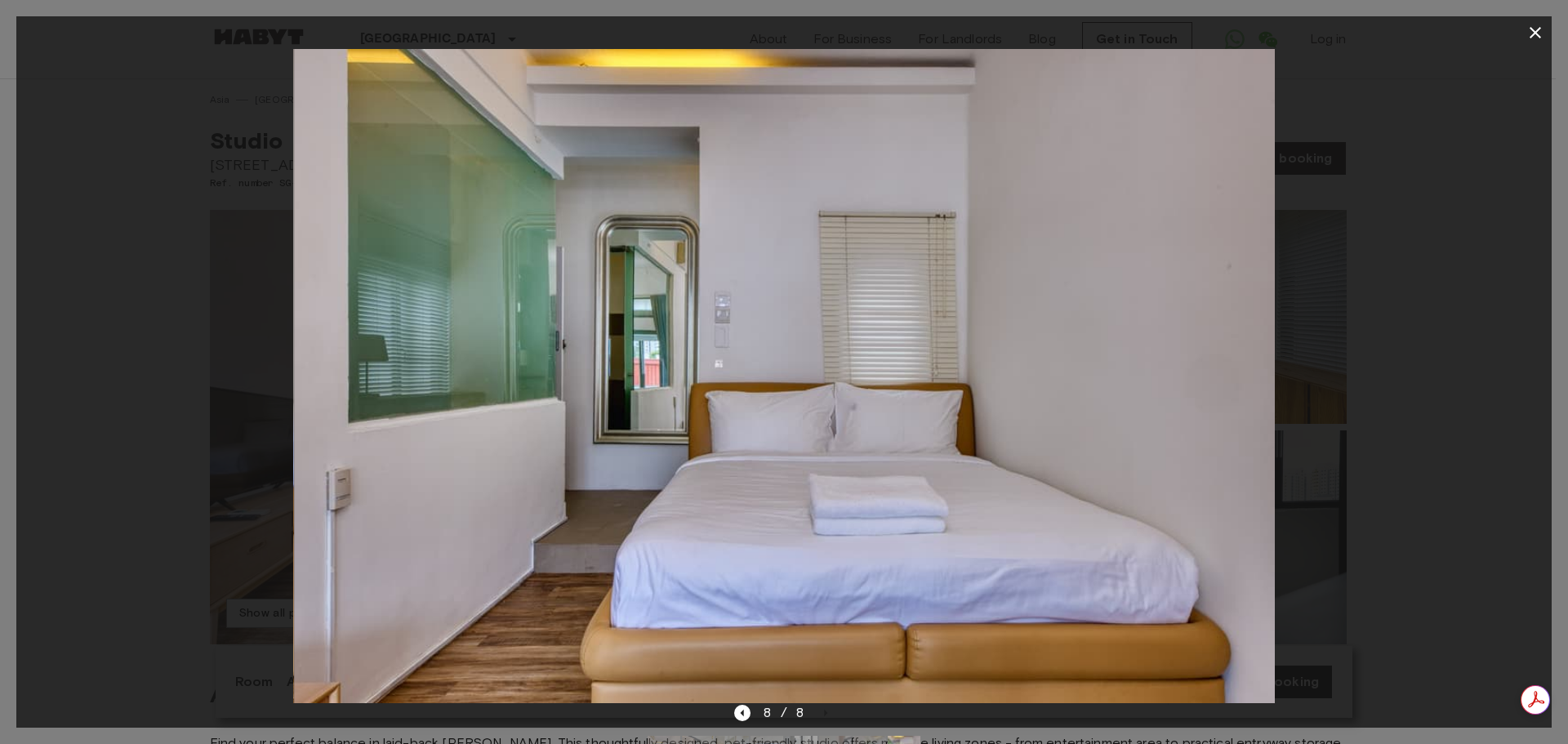
click at [827, 713] on div "8 / 8" at bounding box center [784, 712] width 101 height 19
click at [745, 708] on icon "Previous image" at bounding box center [742, 712] width 16 height 16
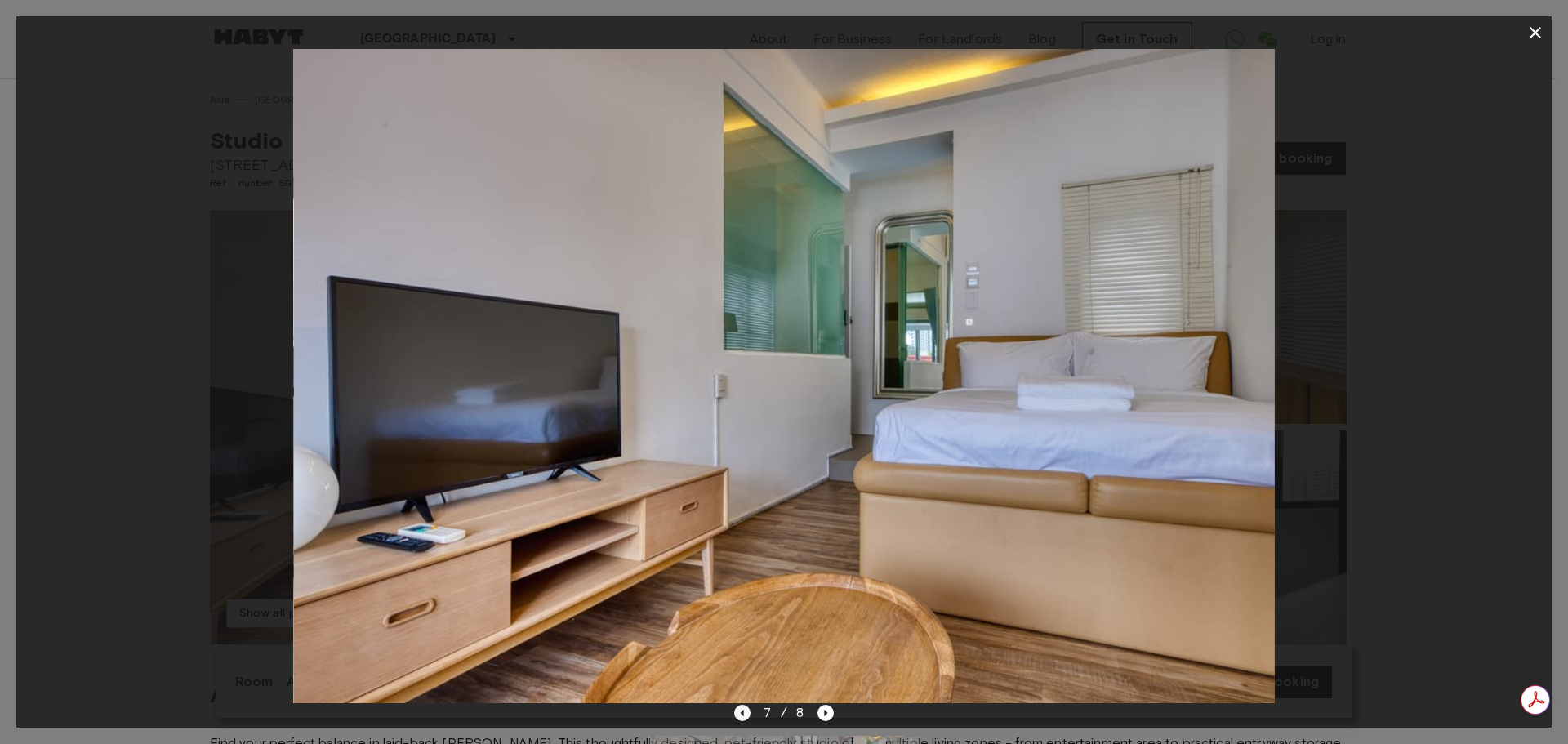
click at [745, 708] on icon "Previous image" at bounding box center [742, 712] width 16 height 16
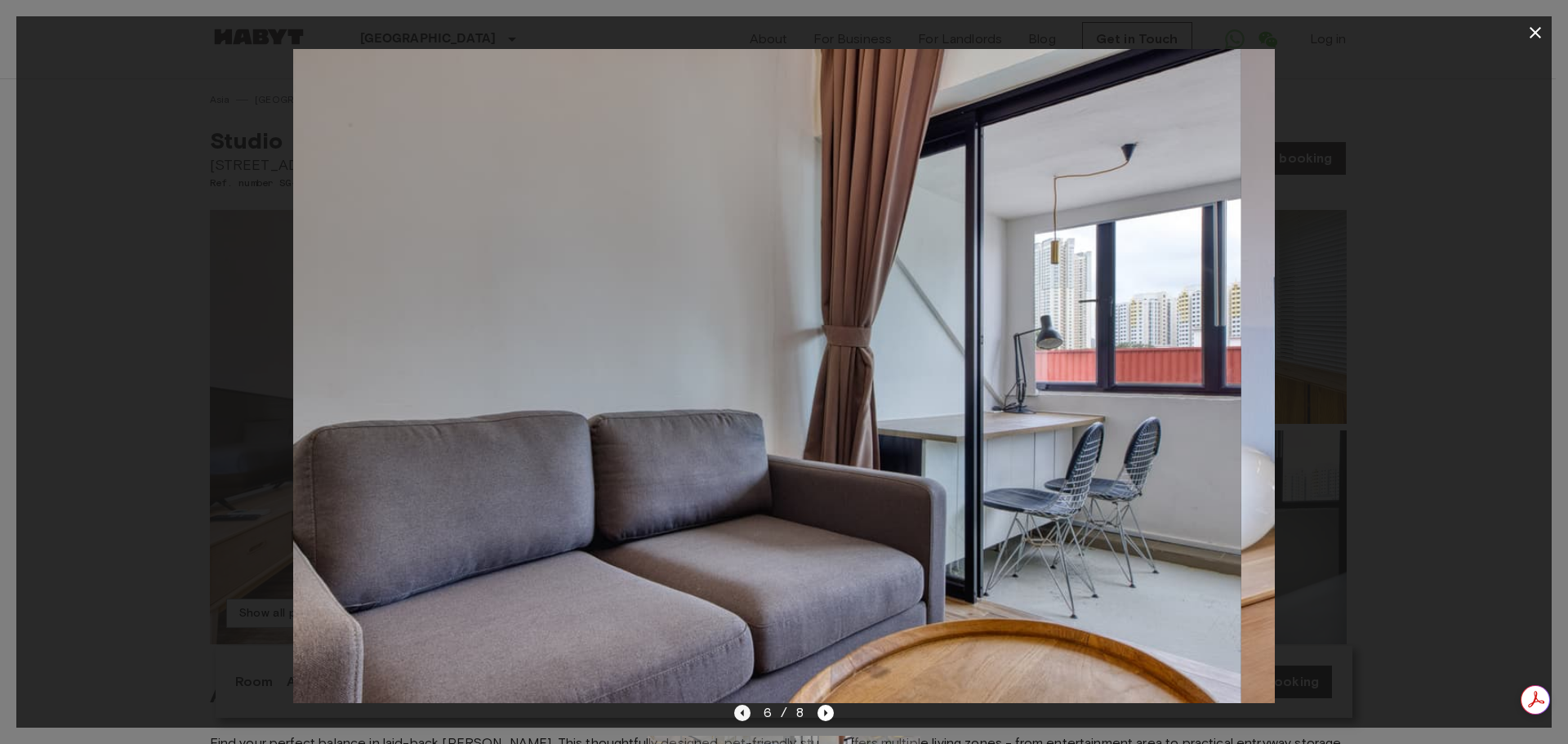
click at [745, 708] on icon "Previous image" at bounding box center [742, 712] width 16 height 16
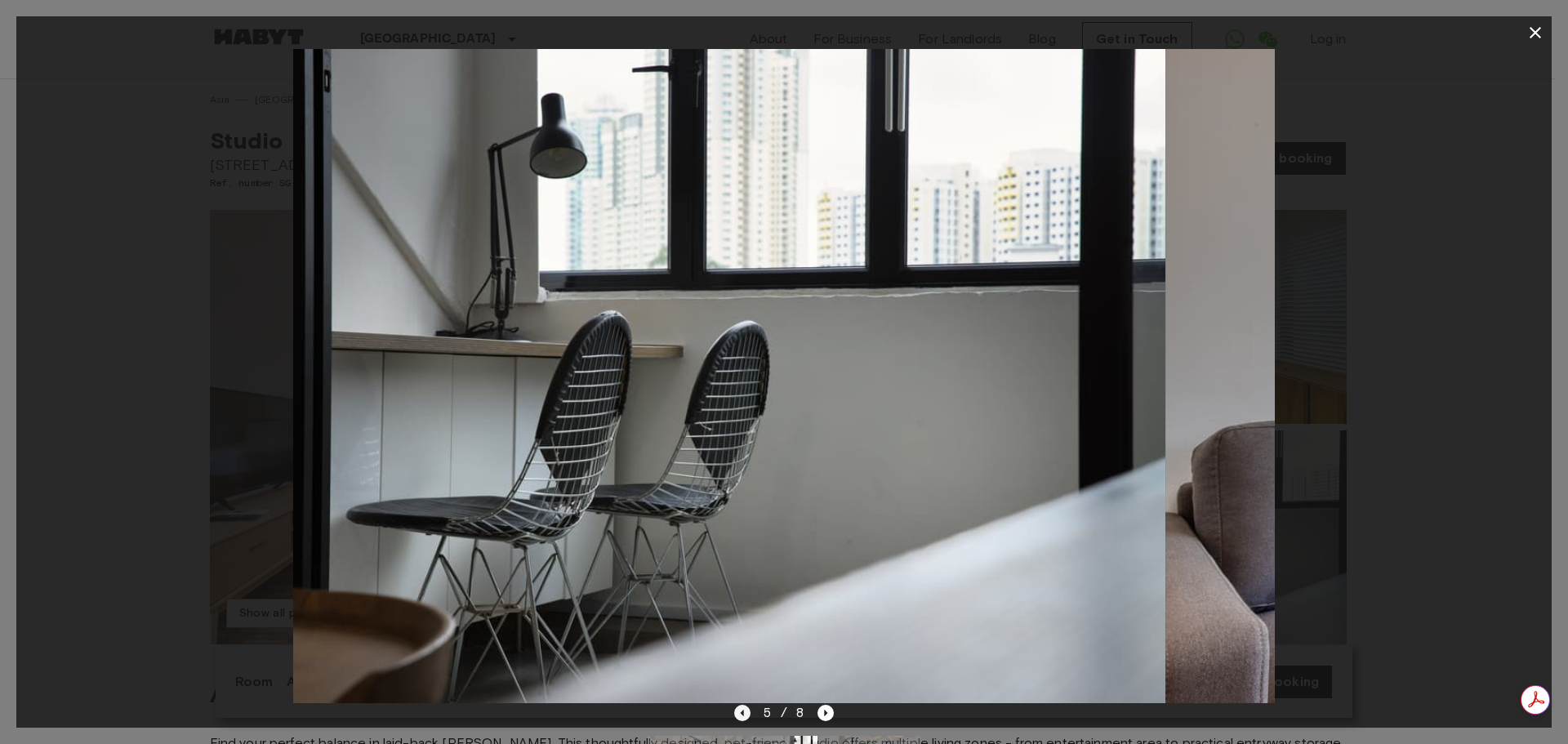
click at [745, 708] on icon "Previous image" at bounding box center [742, 712] width 16 height 16
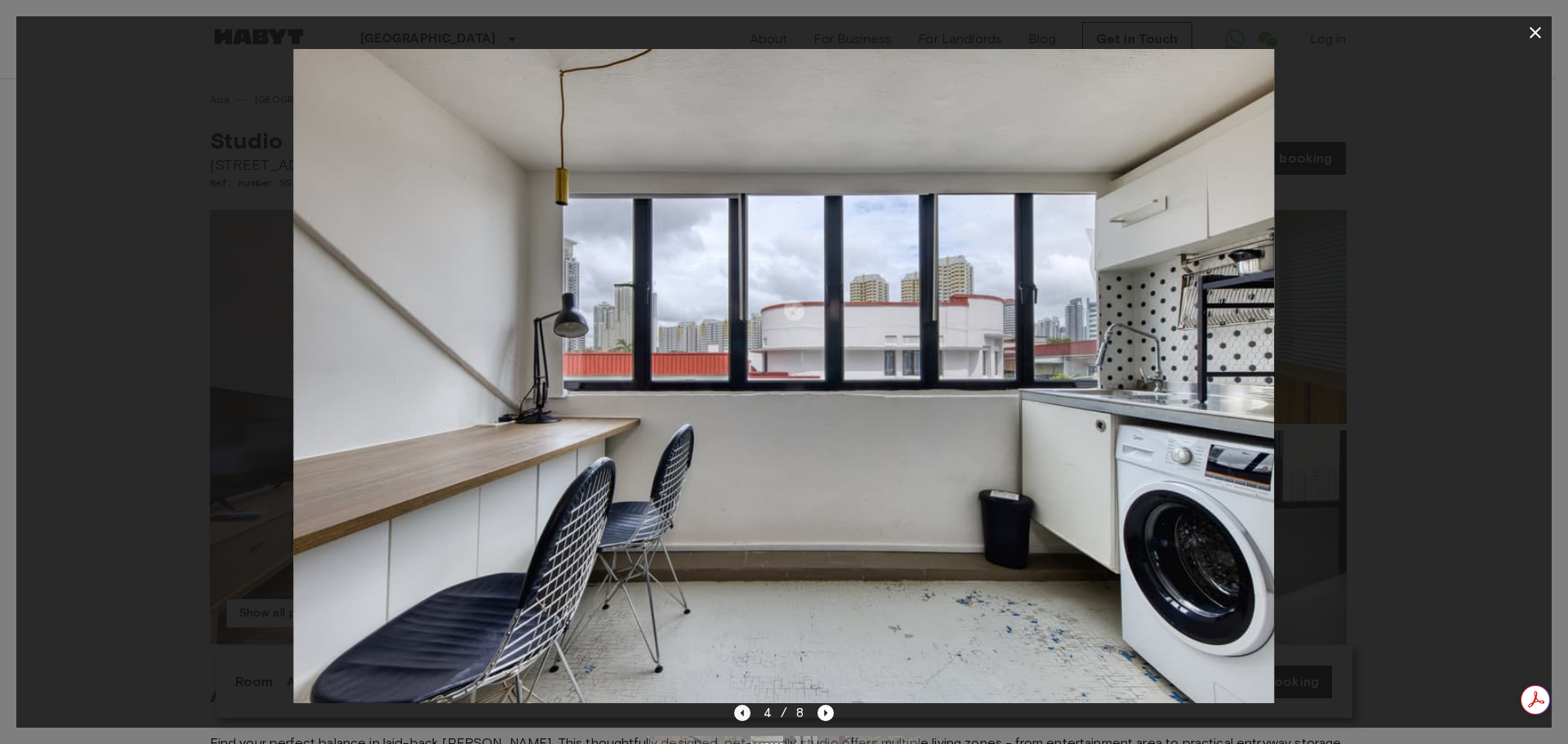
click at [745, 708] on icon "Previous image" at bounding box center [742, 712] width 16 height 16
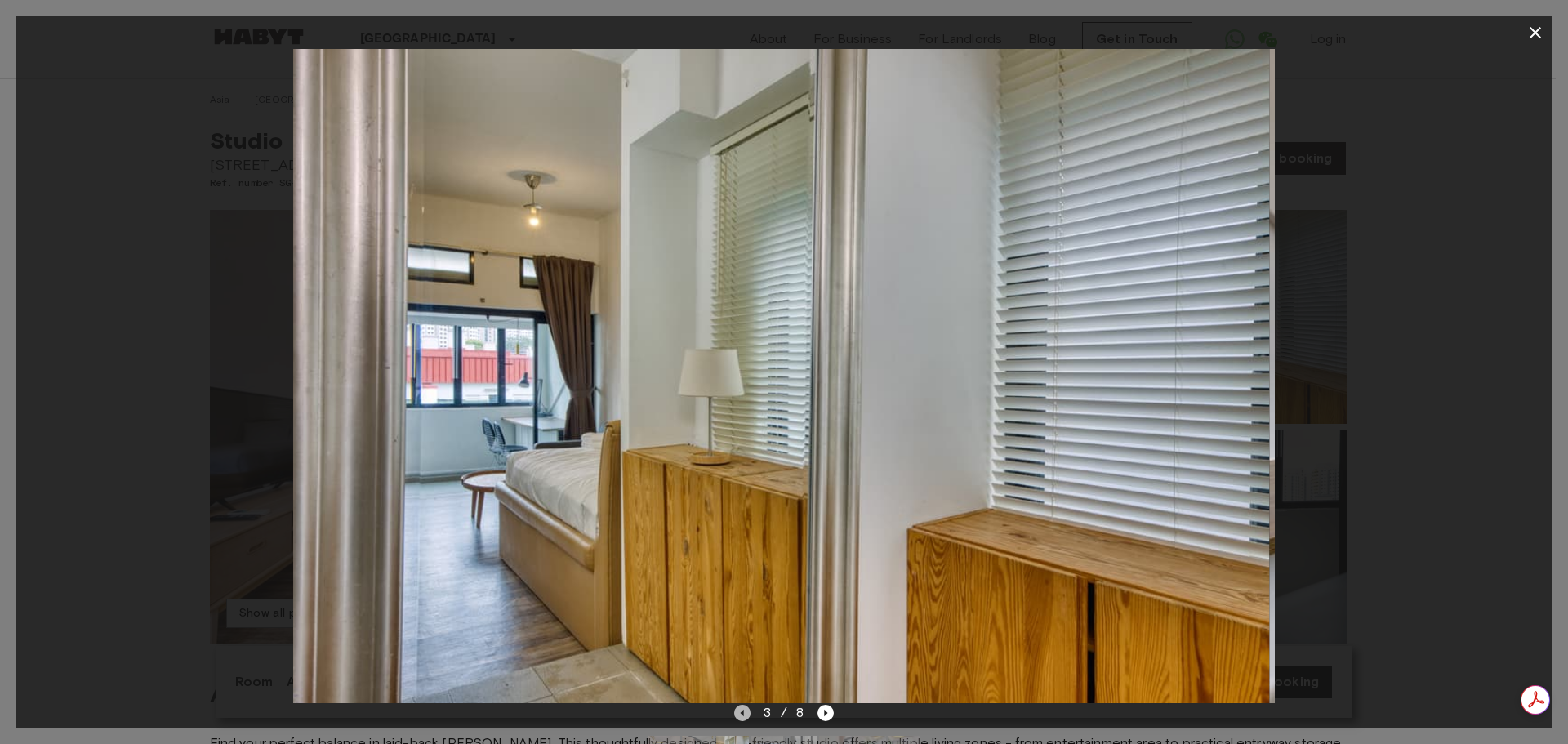
click at [745, 708] on icon "Previous image" at bounding box center [742, 712] width 16 height 16
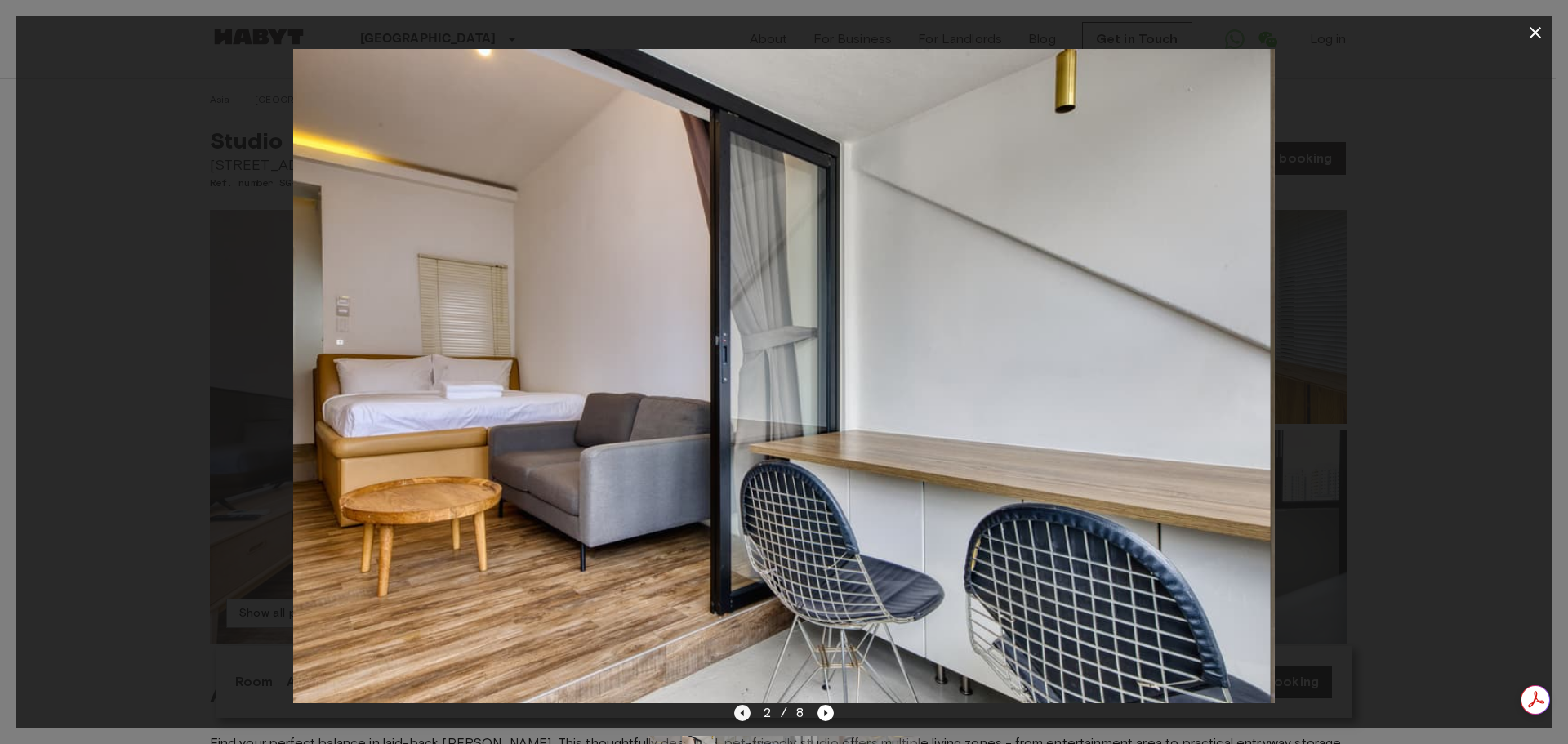
click at [745, 708] on icon "Previous image" at bounding box center [742, 712] width 16 height 16
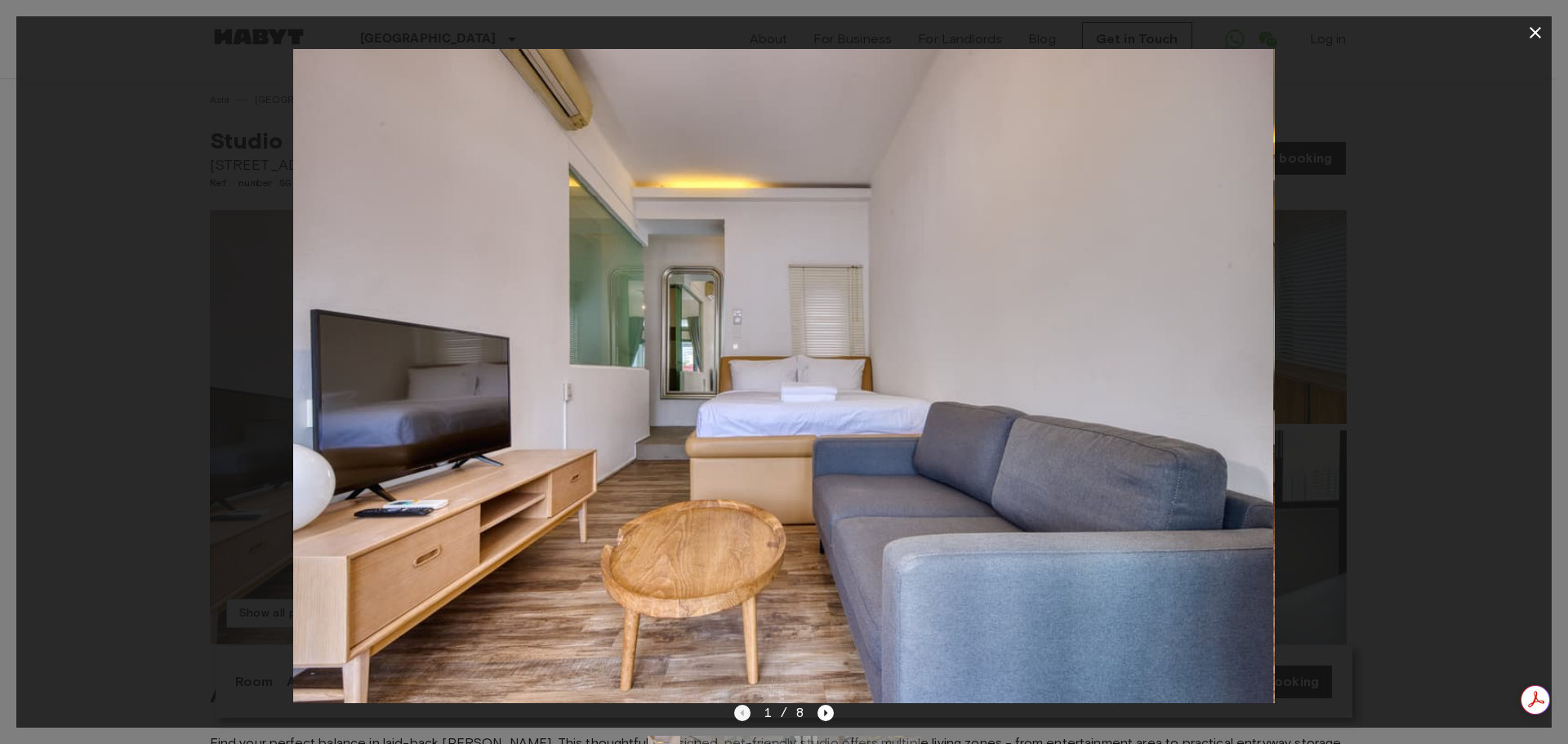
click at [745, 708] on div "1 / 8" at bounding box center [784, 712] width 101 height 19
click at [1533, 29] on icon "button" at bounding box center [1535, 33] width 12 height 12
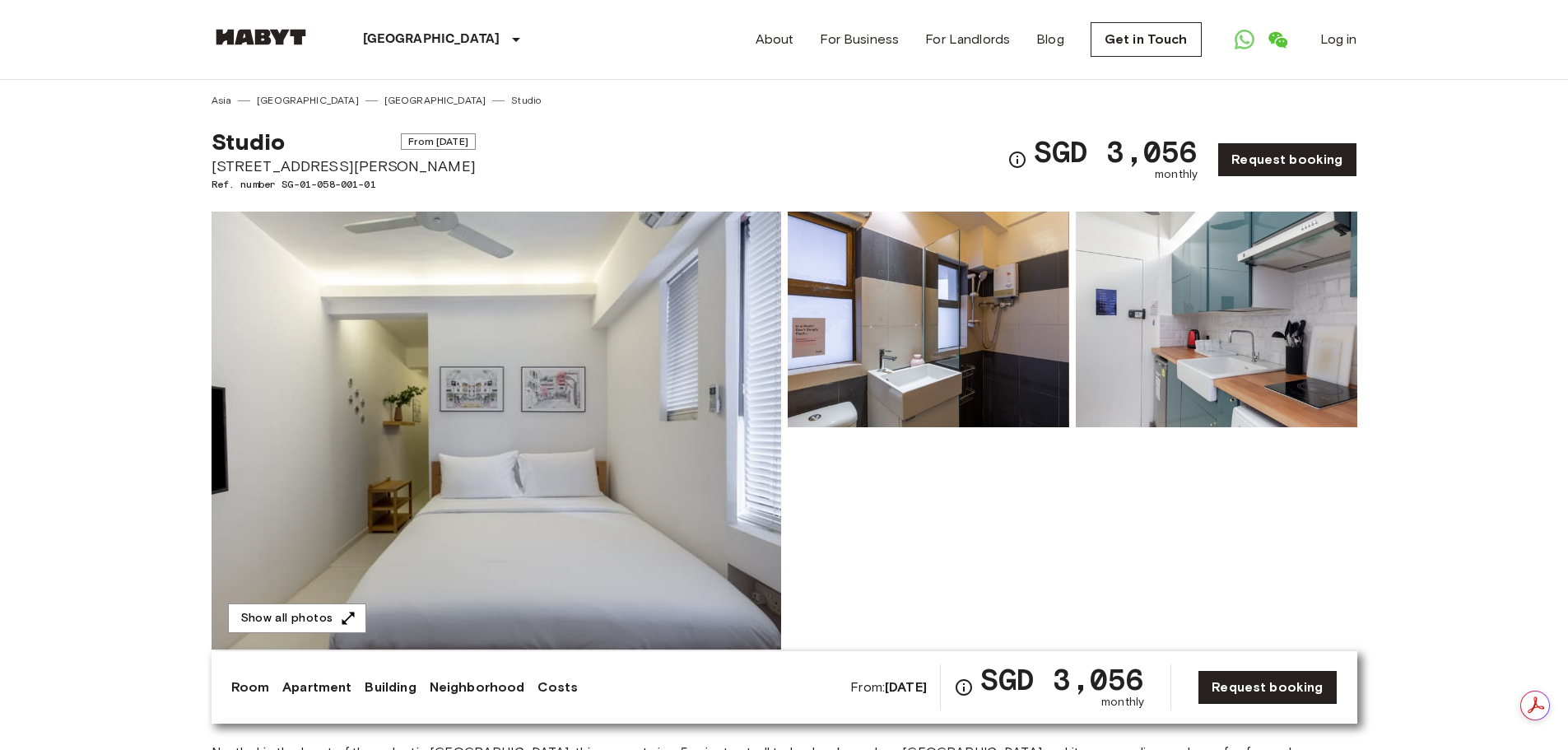
click at [554, 441] on img at bounding box center [496, 430] width 570 height 438
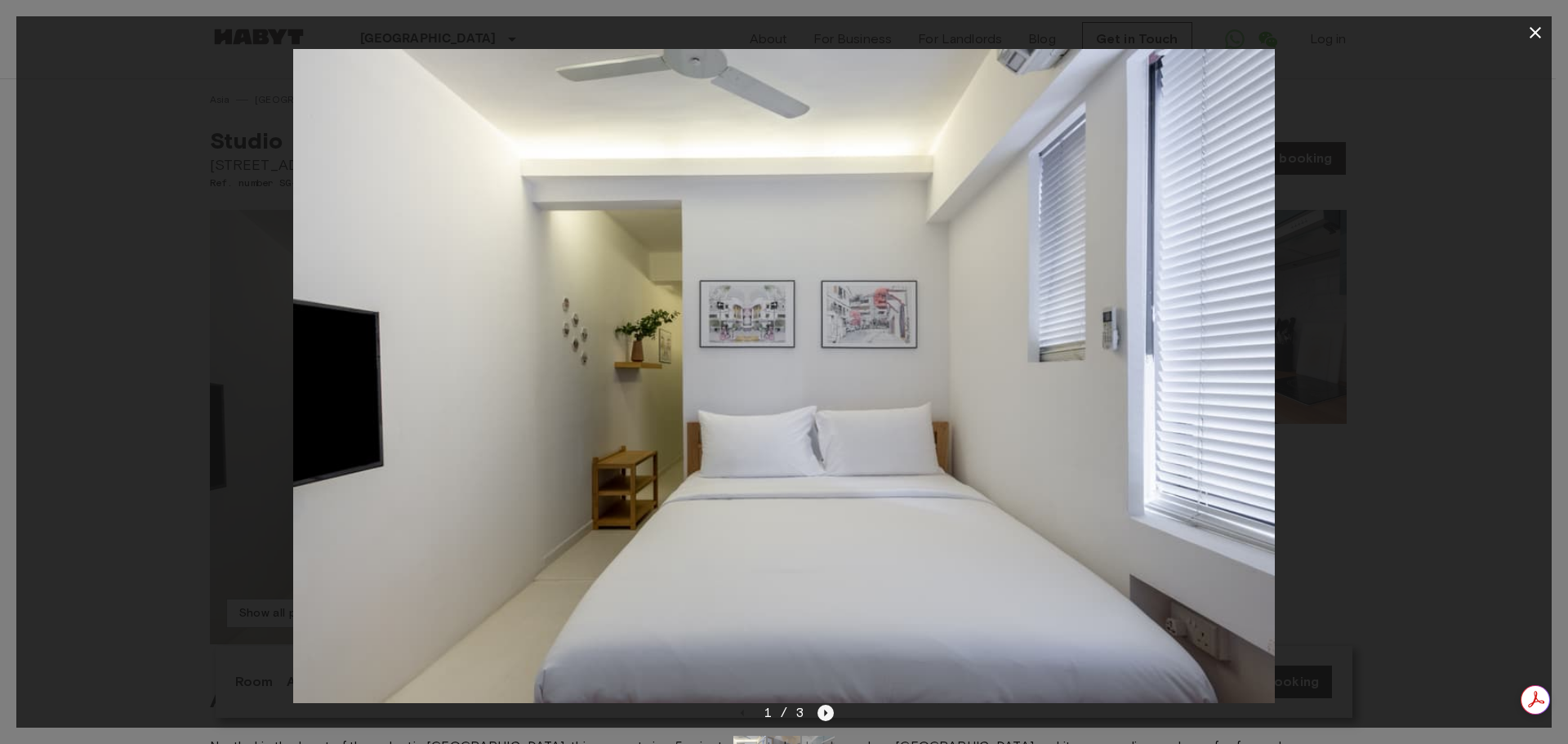
click at [829, 718] on icon "Next image" at bounding box center [825, 712] width 16 height 16
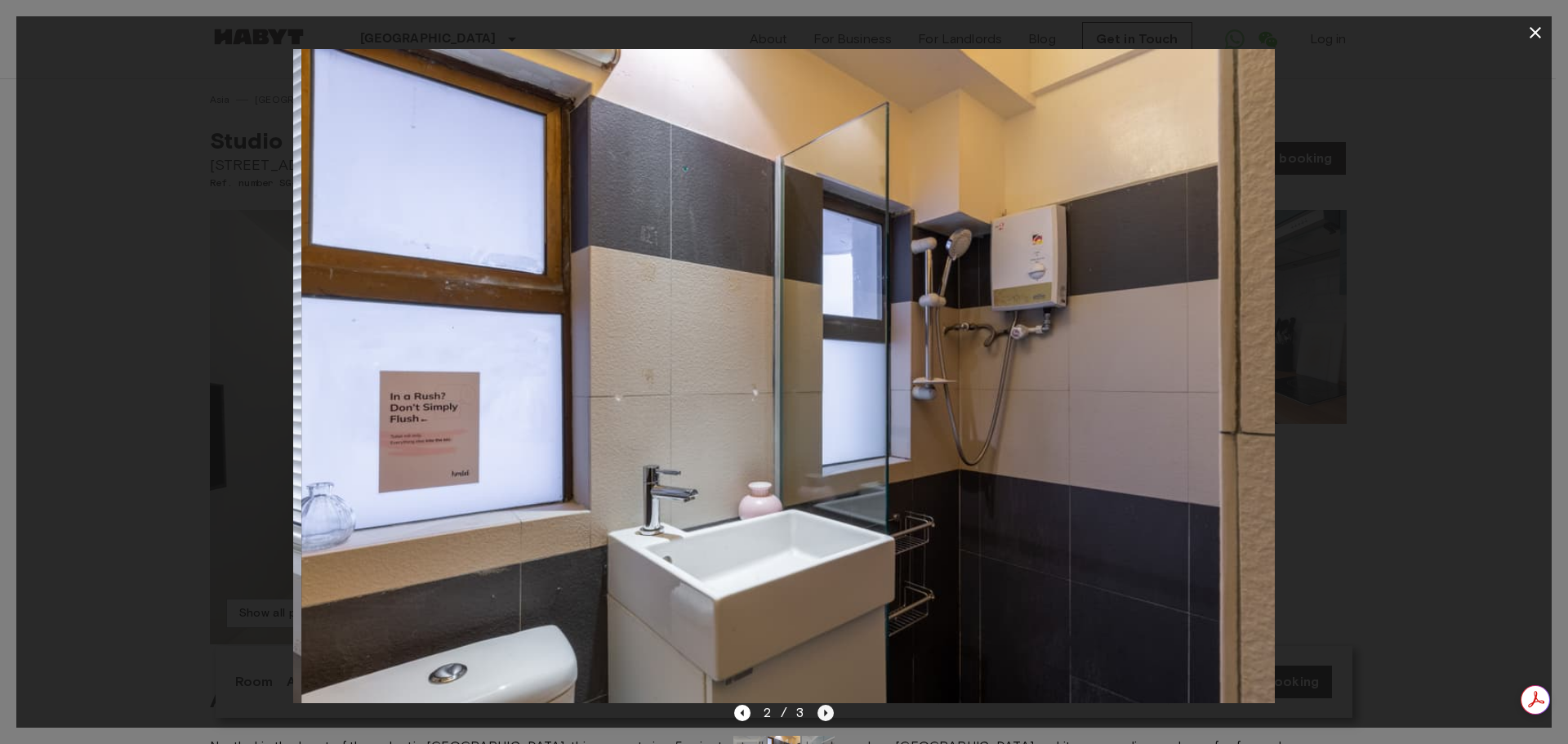
click at [828, 718] on icon "Next image" at bounding box center [825, 712] width 16 height 16
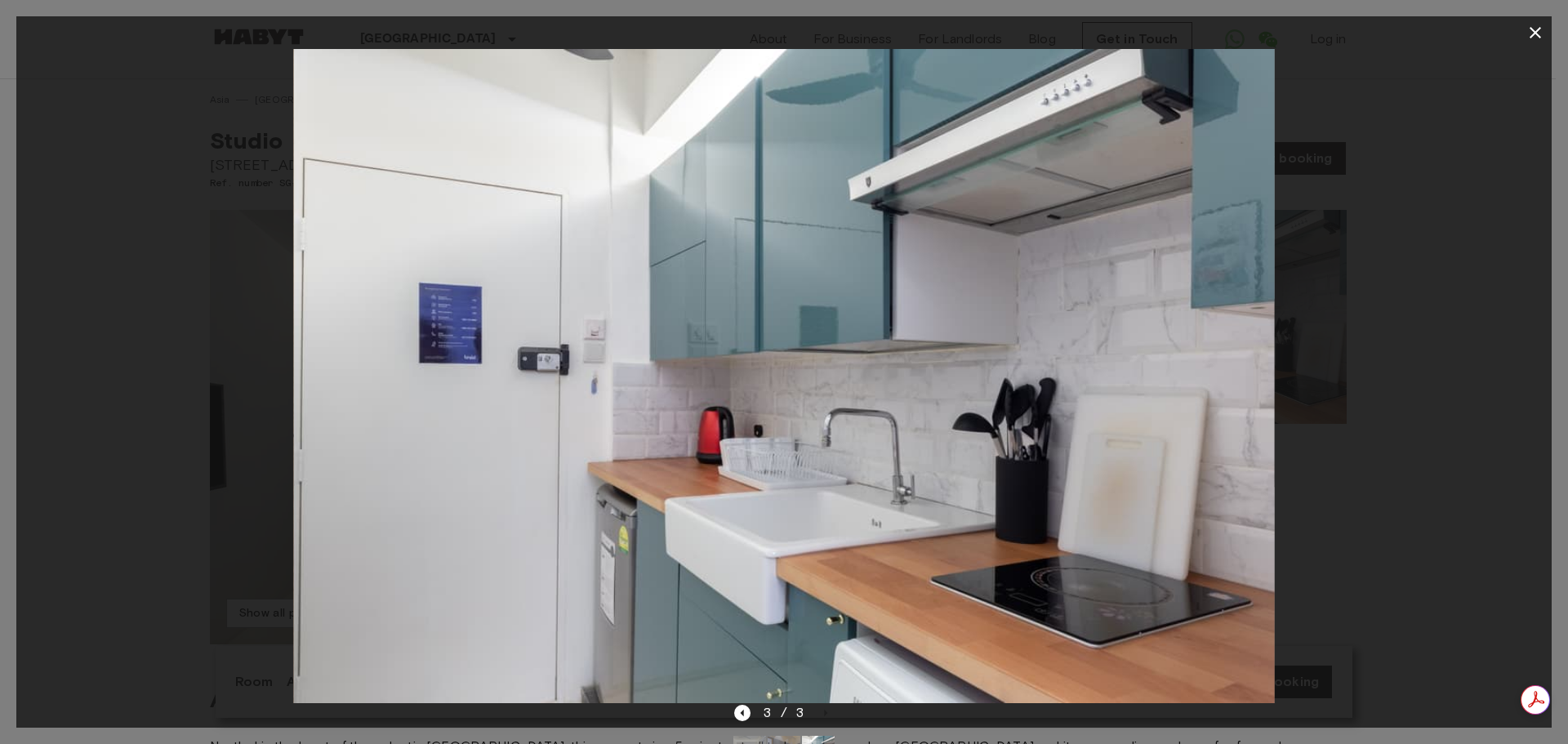
click at [1526, 39] on icon "button" at bounding box center [1534, 32] width 19 height 19
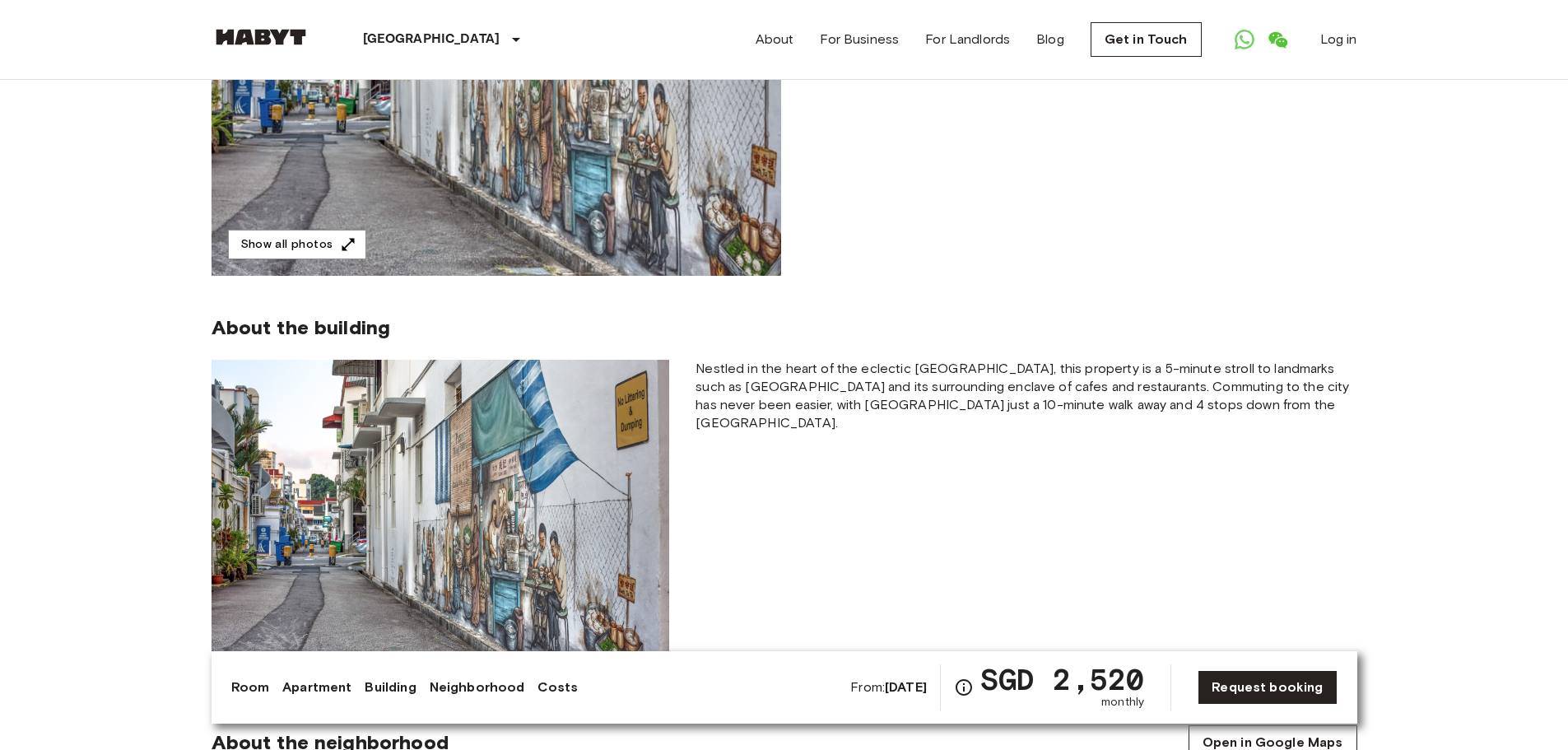
scroll to position [165, 0]
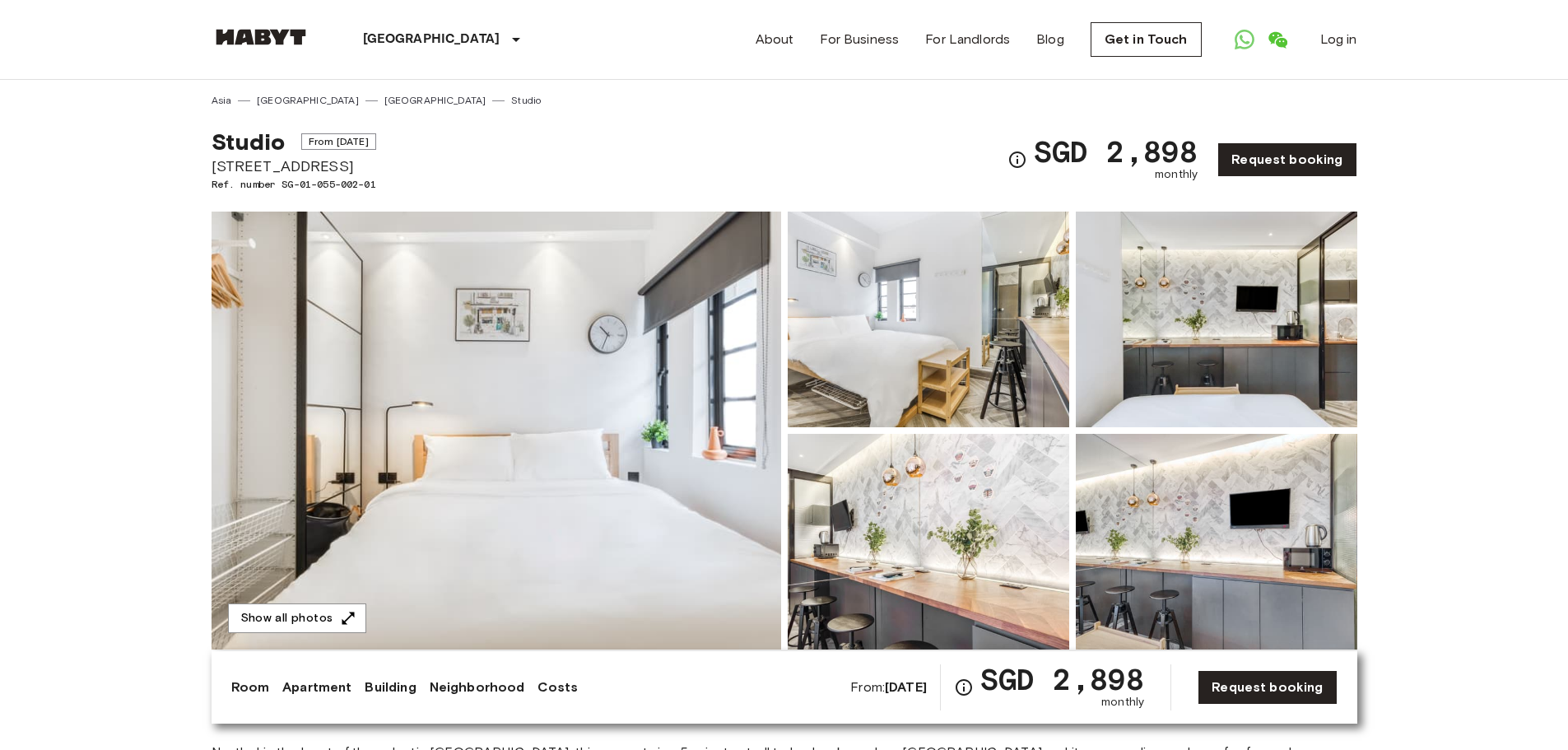
click at [444, 407] on img at bounding box center [496, 430] width 570 height 438
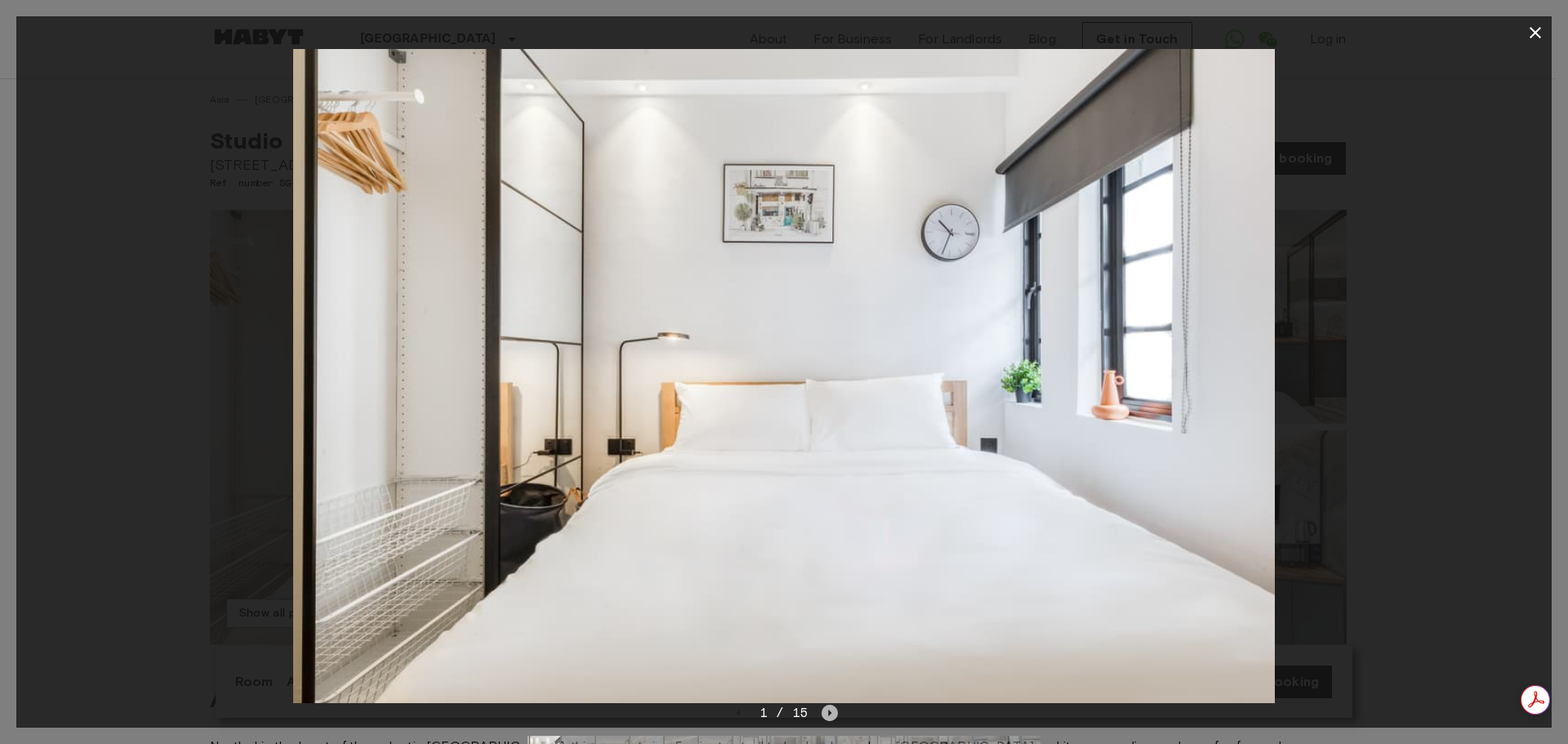
click at [829, 714] on icon "Next image" at bounding box center [831, 713] width 3 height 7
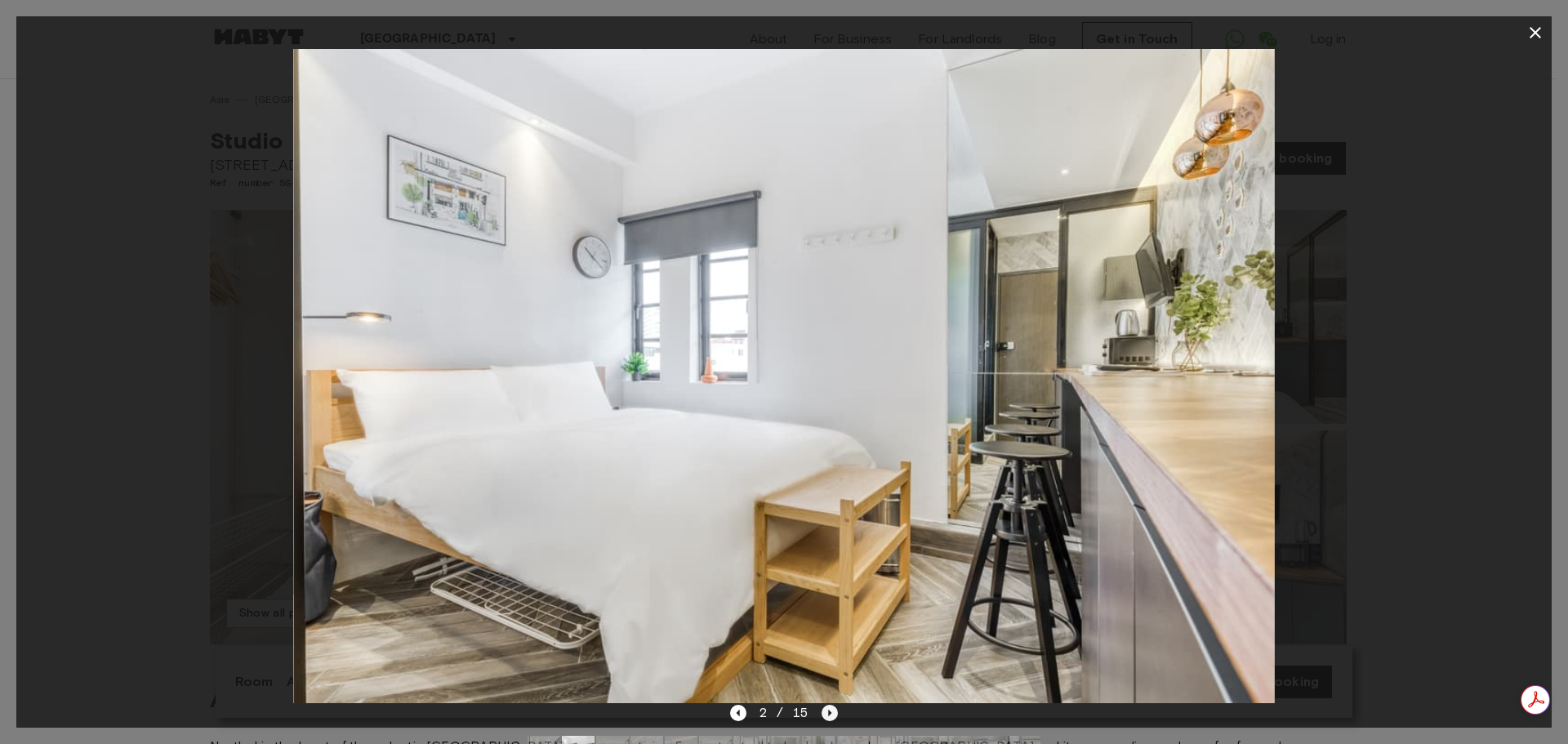
click at [831, 714] on icon "Next image" at bounding box center [829, 712] width 16 height 16
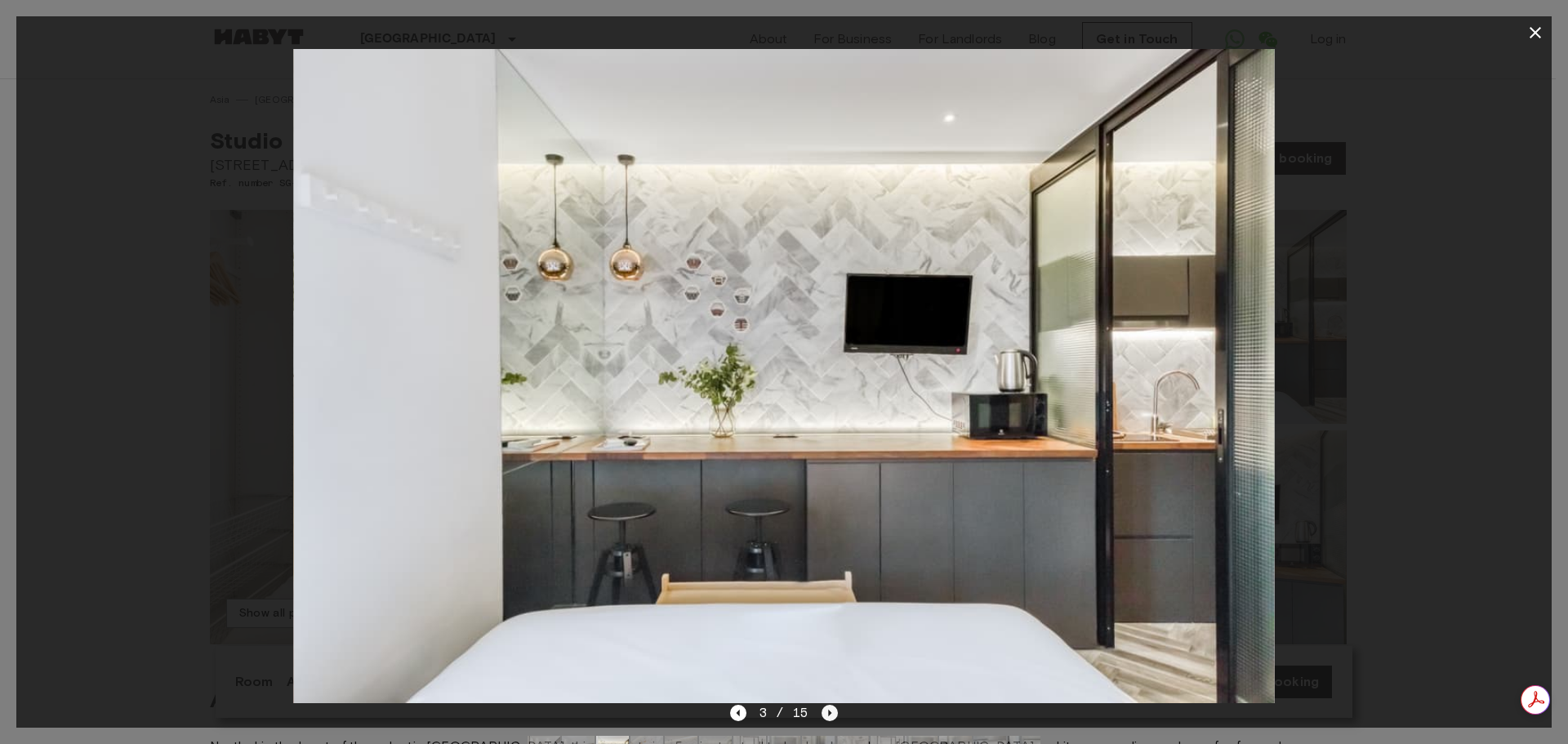
click at [832, 714] on icon "Next image" at bounding box center [829, 712] width 16 height 16
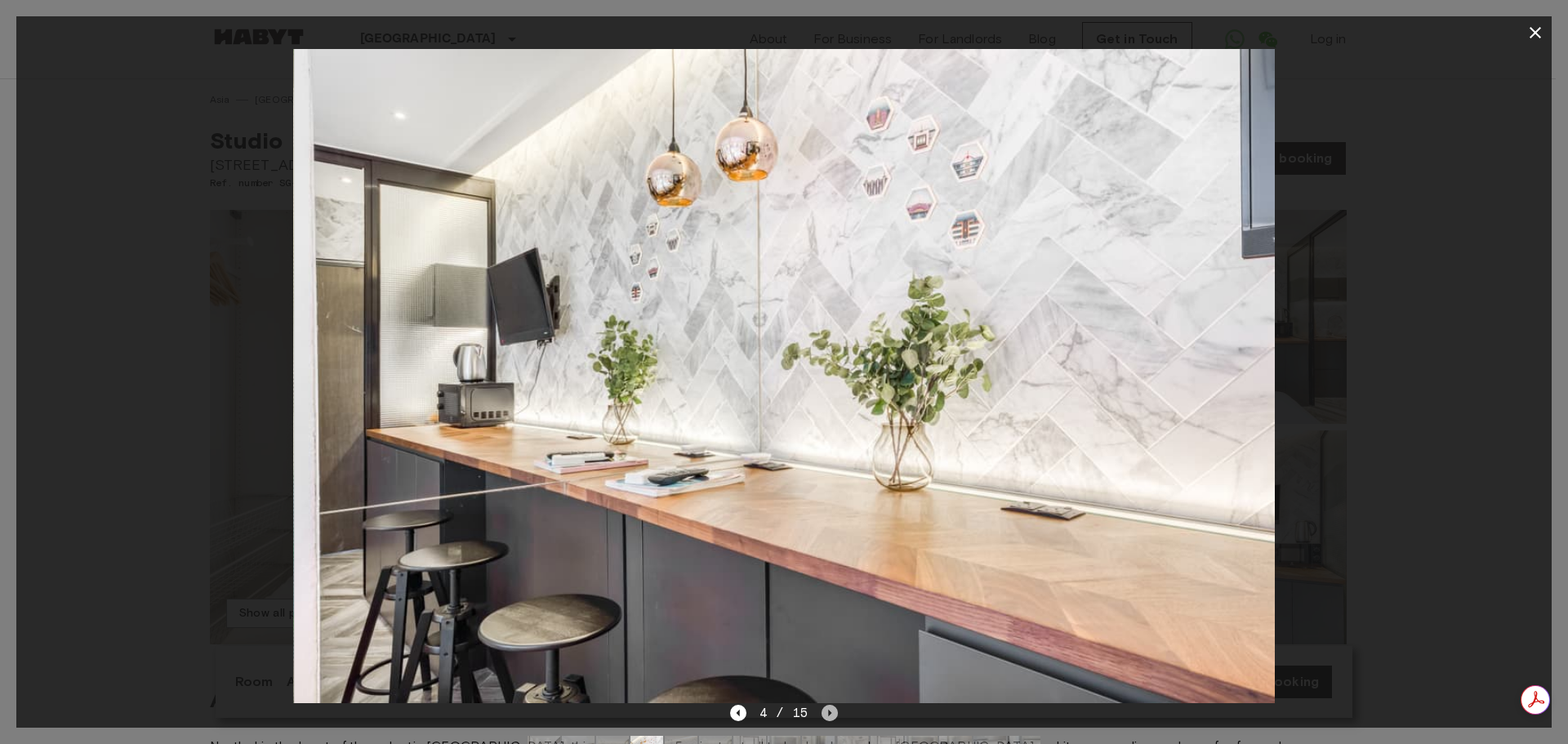
click at [832, 714] on icon "Next image" at bounding box center [829, 712] width 16 height 16
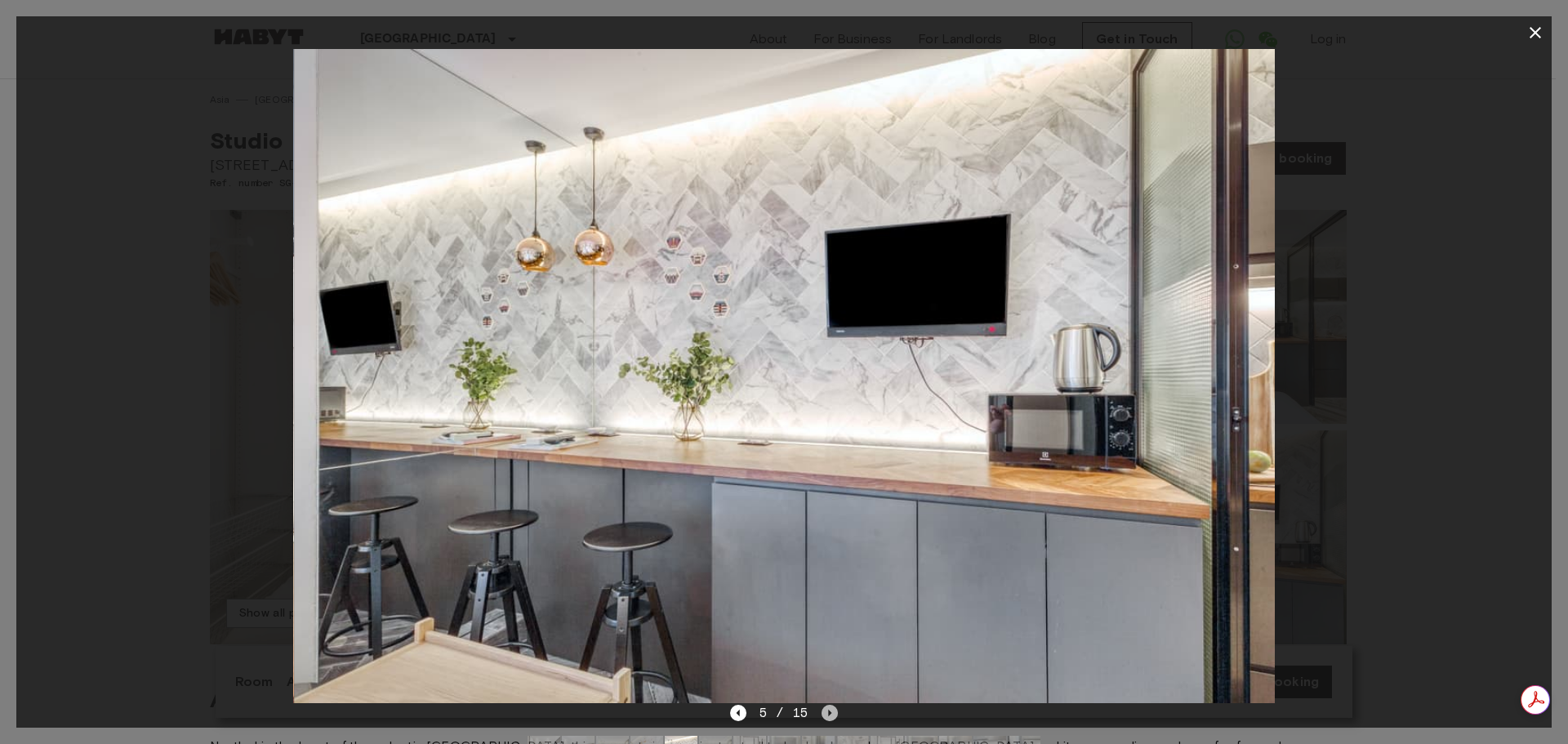
click at [834, 714] on icon "Next image" at bounding box center [829, 712] width 16 height 16
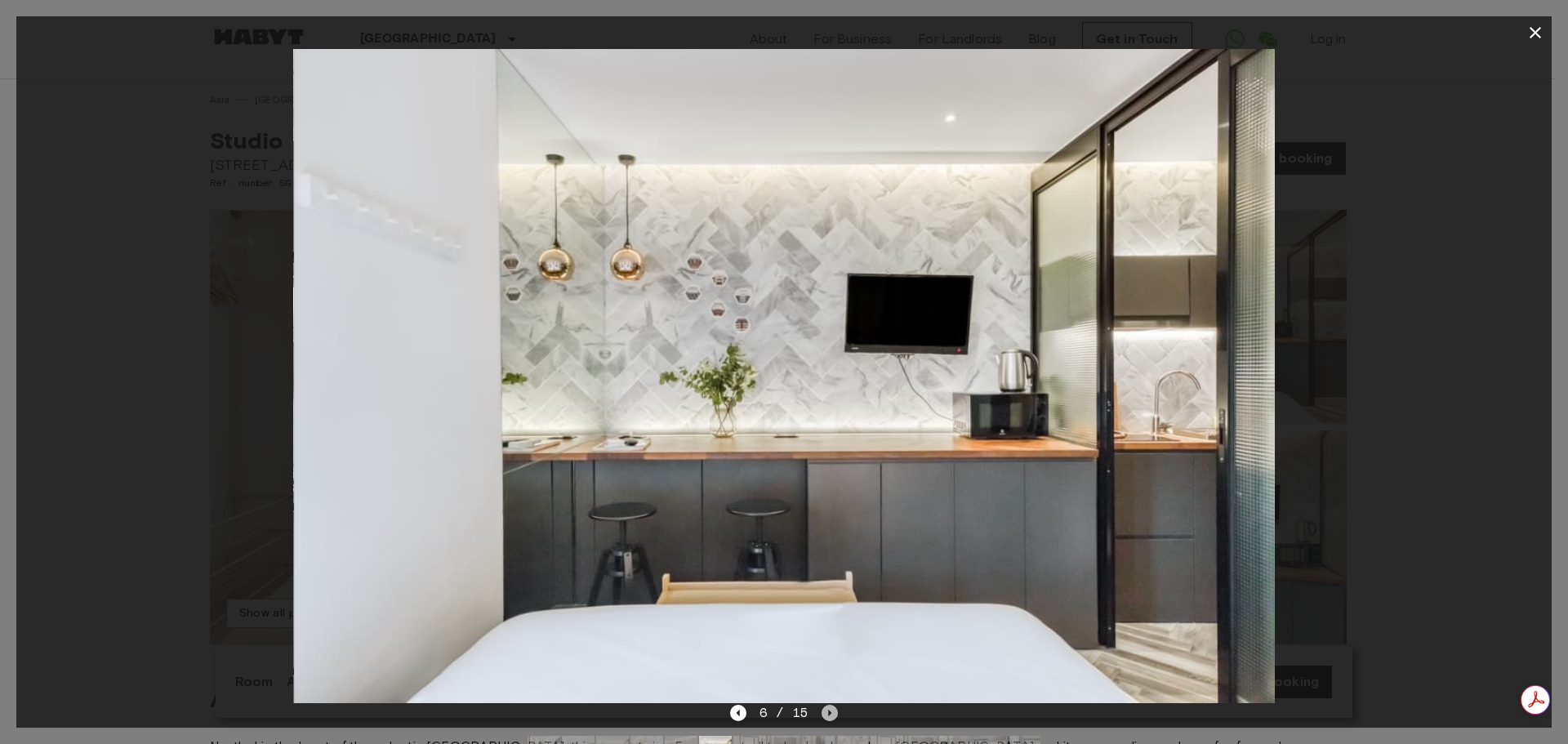
click at [834, 714] on icon "Next image" at bounding box center [829, 712] width 16 height 16
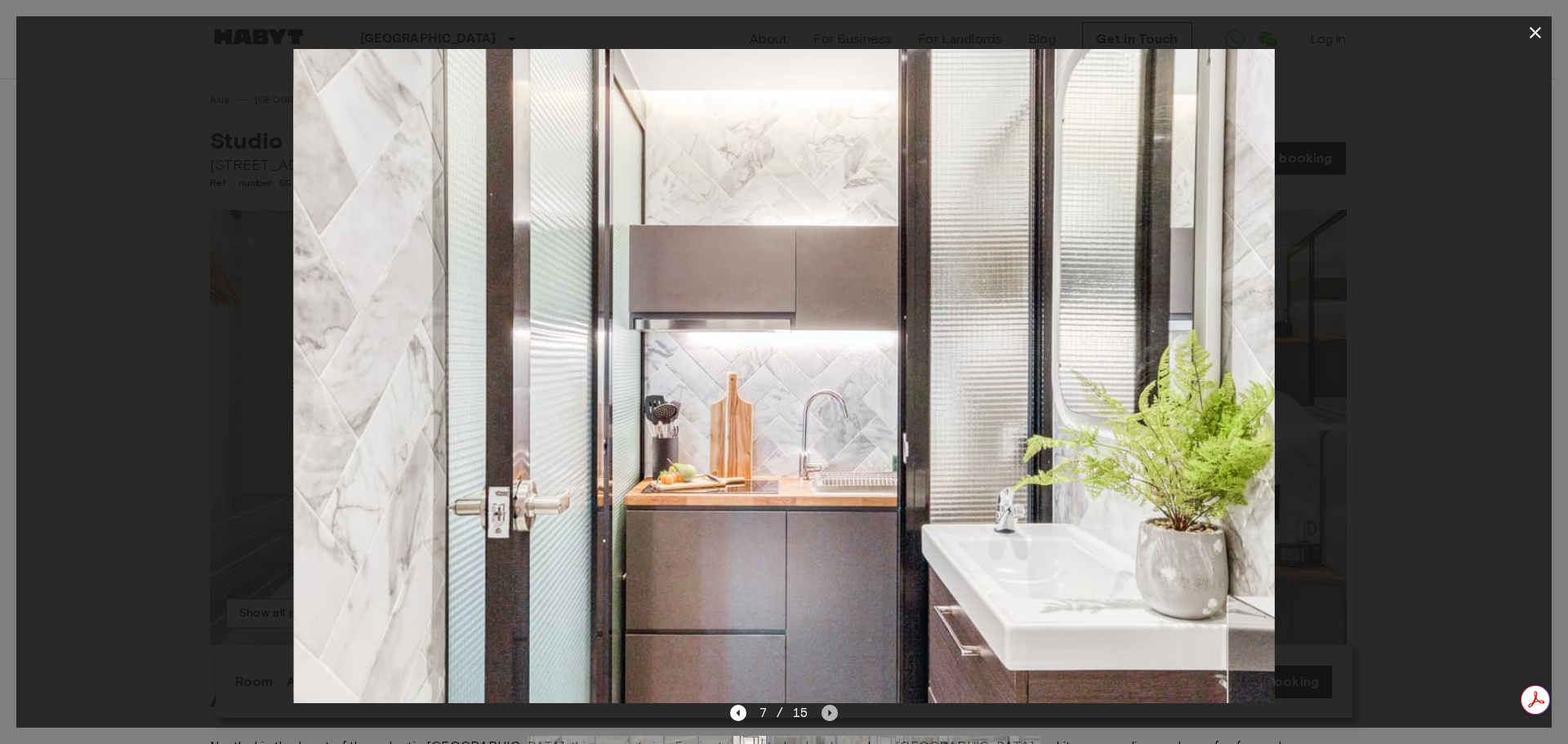
click at [834, 714] on icon "Next image" at bounding box center [829, 712] width 16 height 16
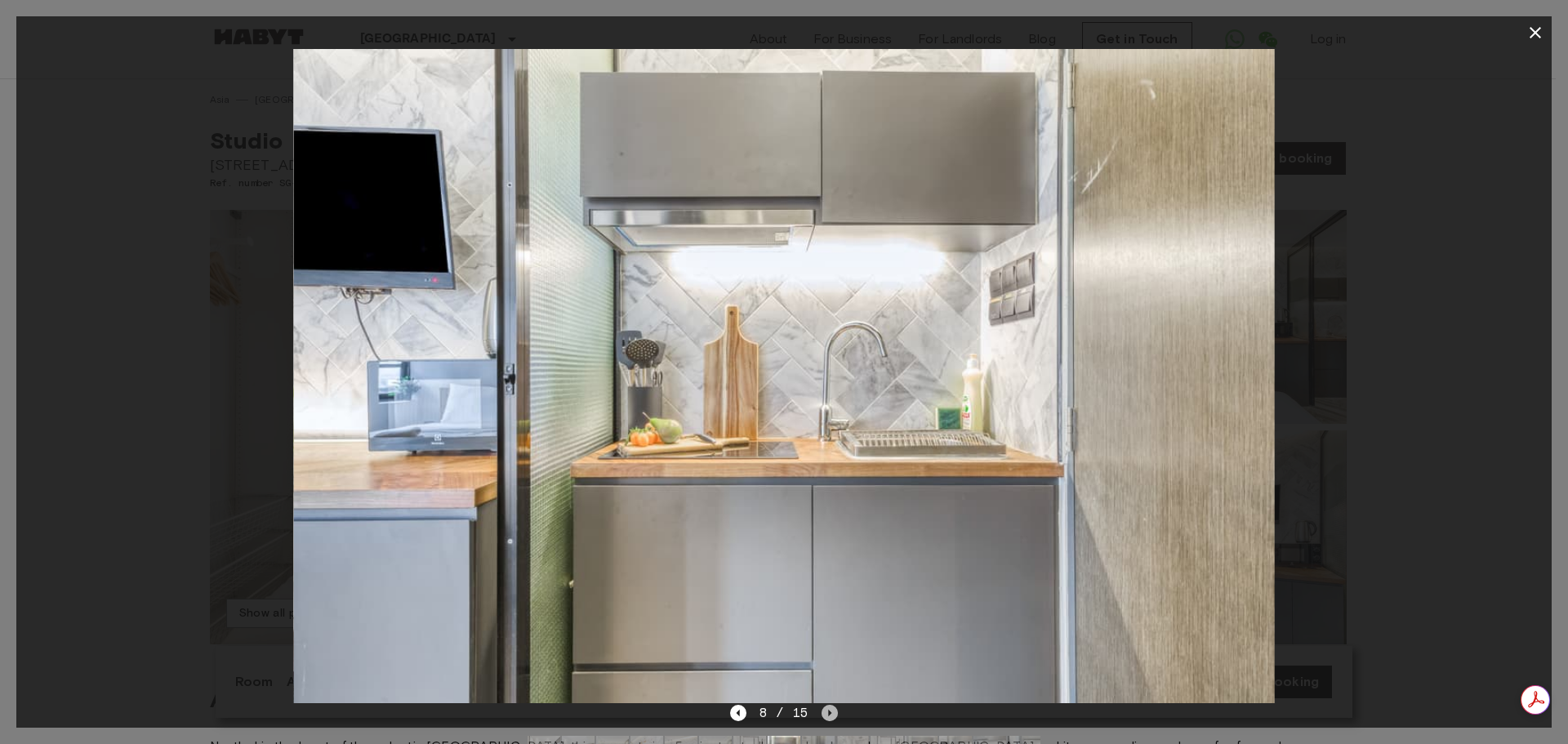
click at [834, 714] on icon "Next image" at bounding box center [829, 712] width 16 height 16
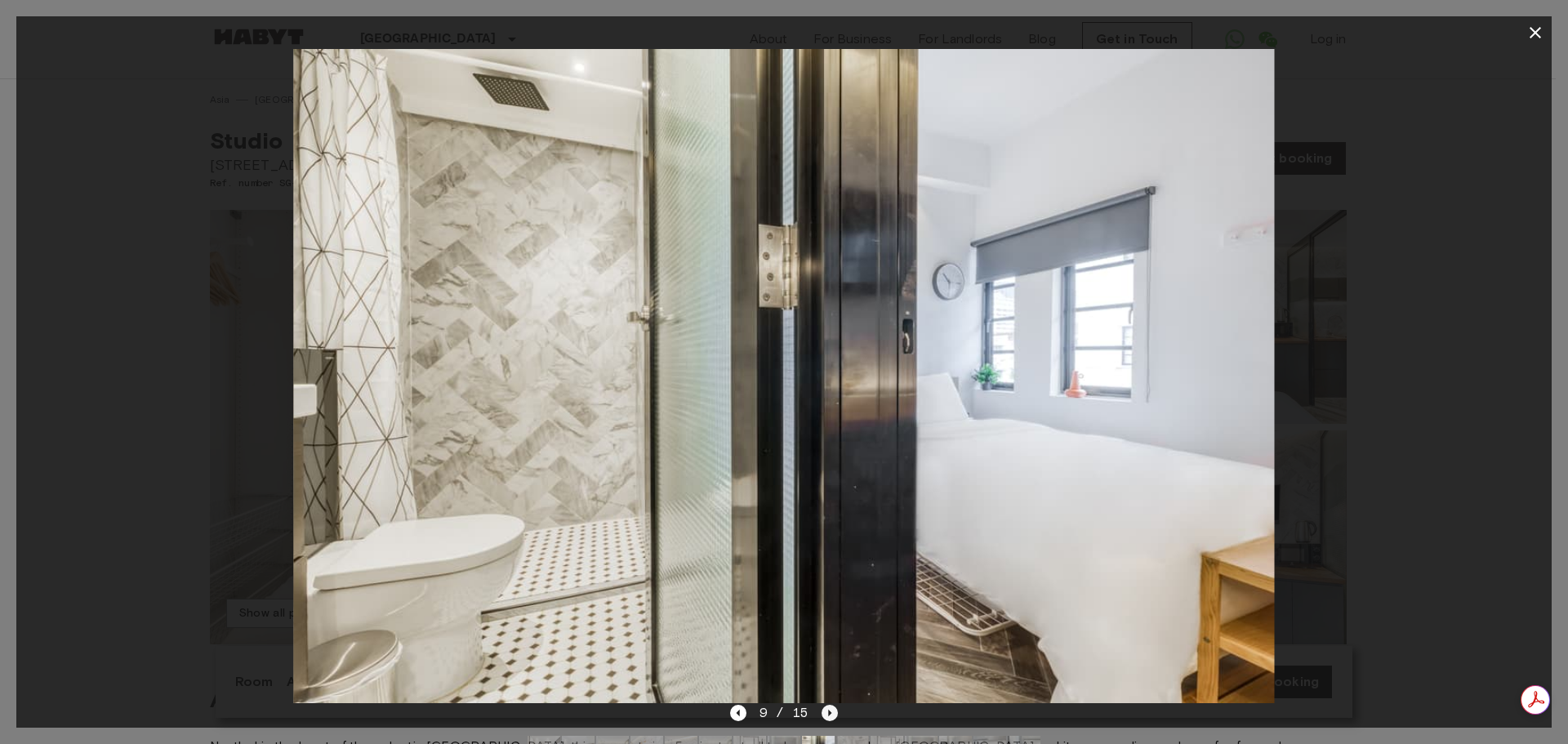
click at [834, 714] on icon "Next image" at bounding box center [829, 712] width 16 height 16
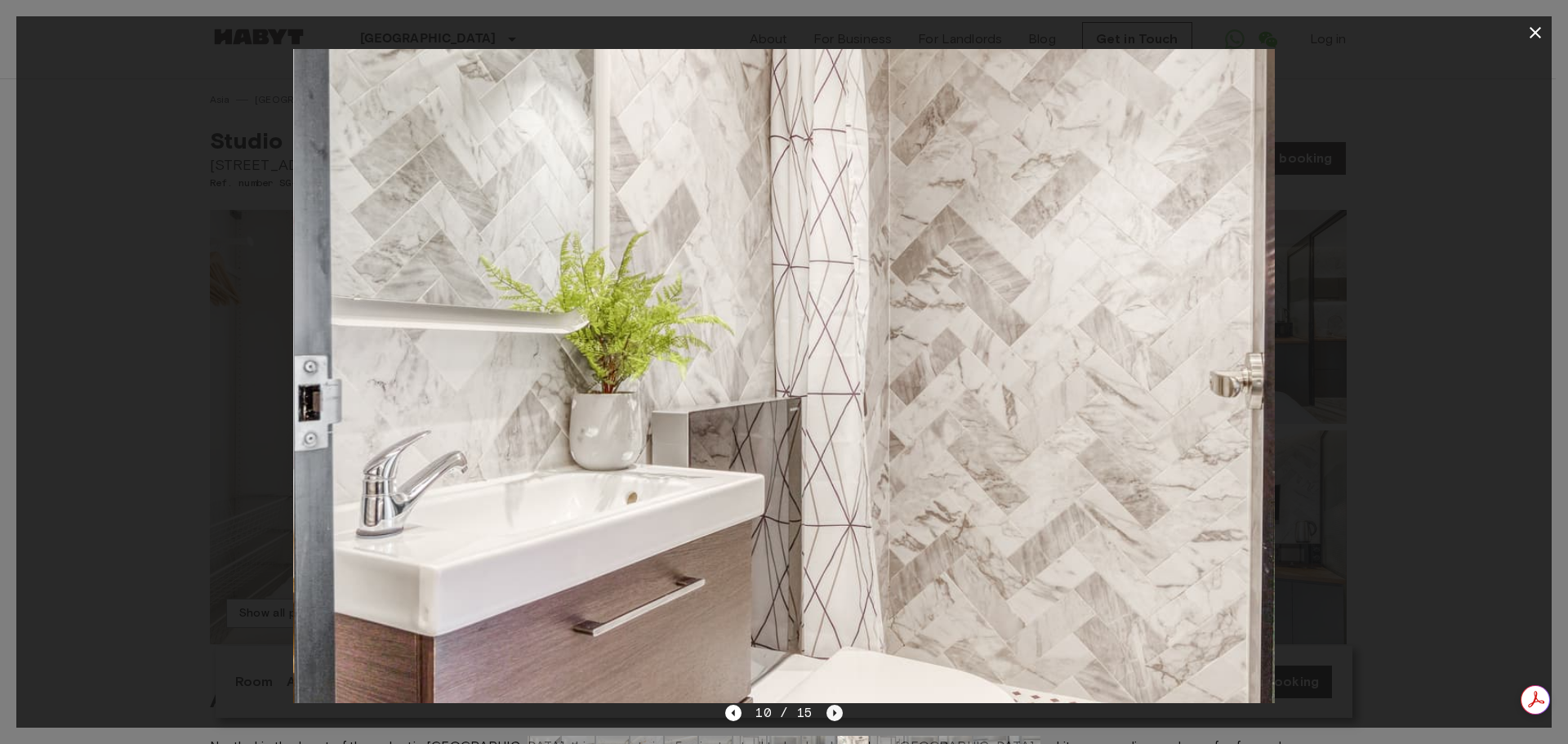
click at [834, 714] on icon "Next image" at bounding box center [835, 713] width 3 height 7
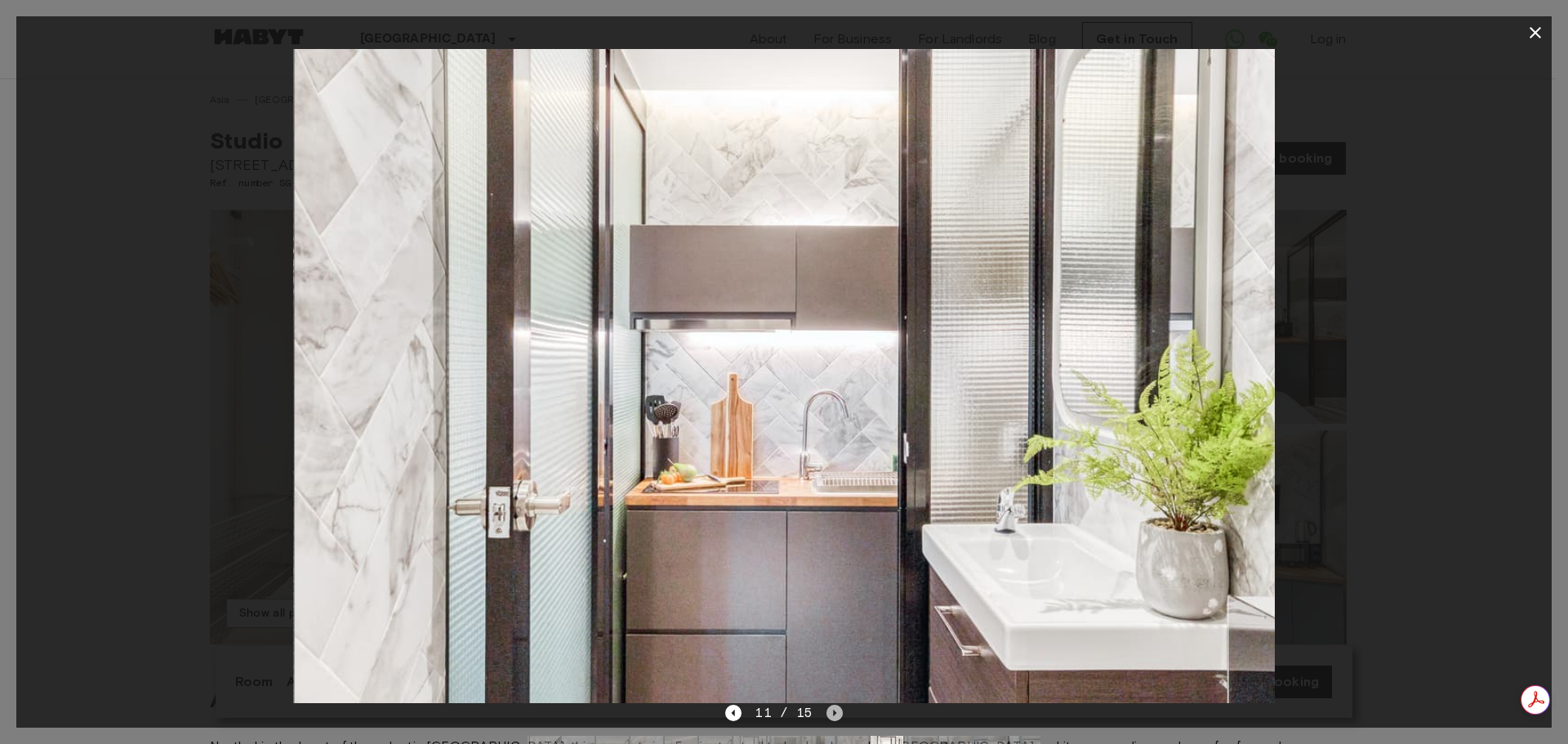
click at [834, 714] on icon "Next image" at bounding box center [835, 713] width 3 height 7
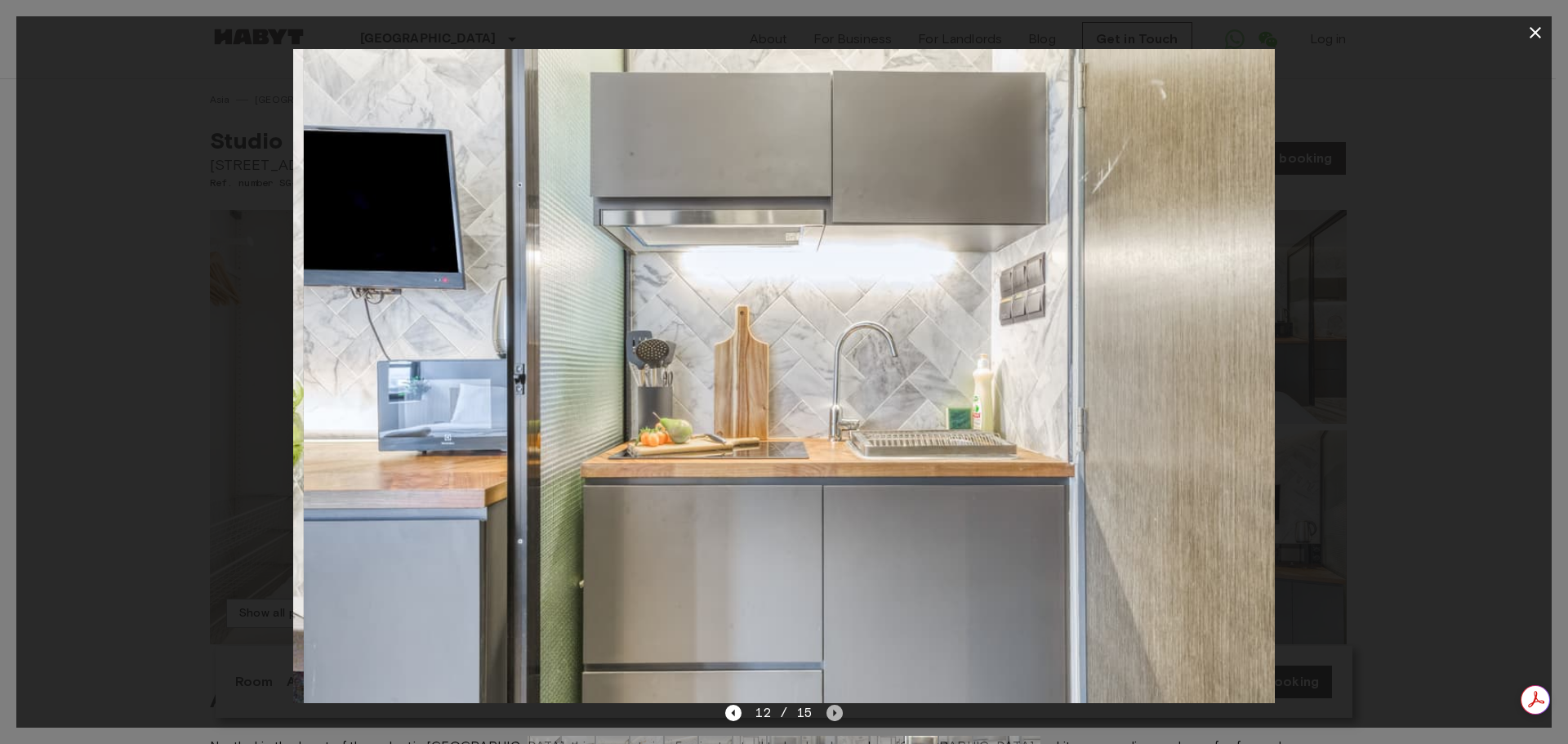
click at [834, 714] on icon "Next image" at bounding box center [835, 713] width 3 height 7
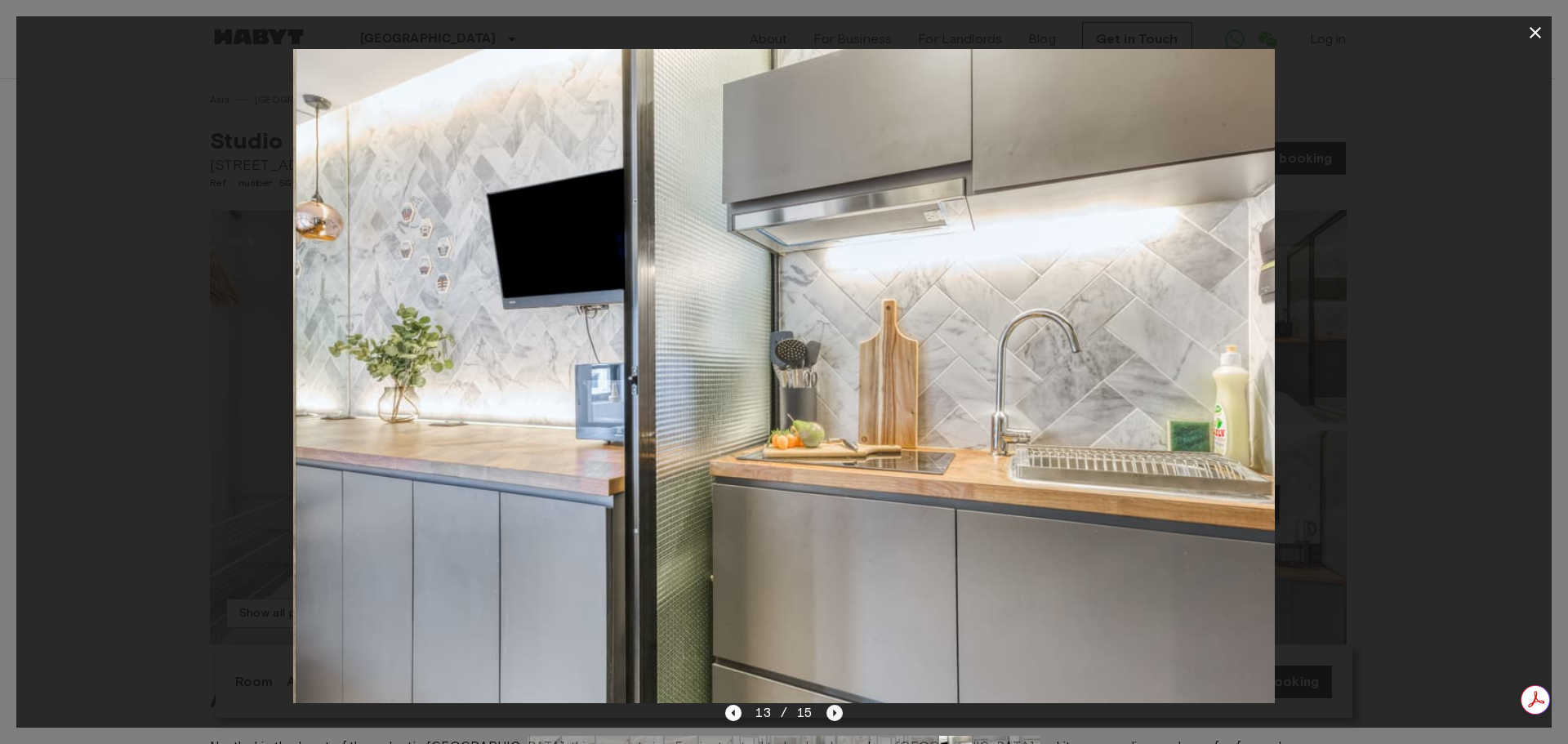
click at [834, 714] on icon "Next image" at bounding box center [835, 713] width 3 height 7
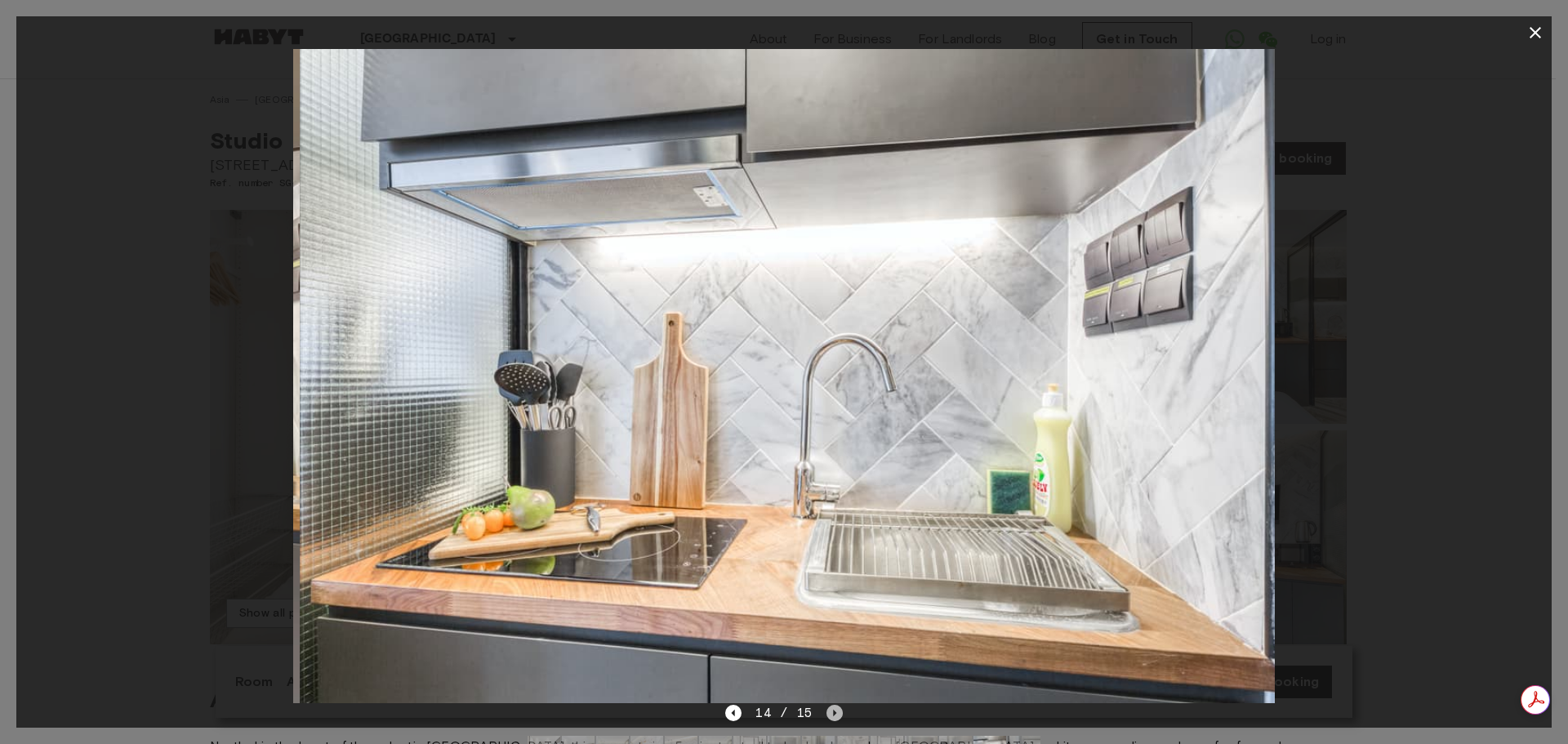
click at [834, 714] on icon "Next image" at bounding box center [835, 713] width 3 height 7
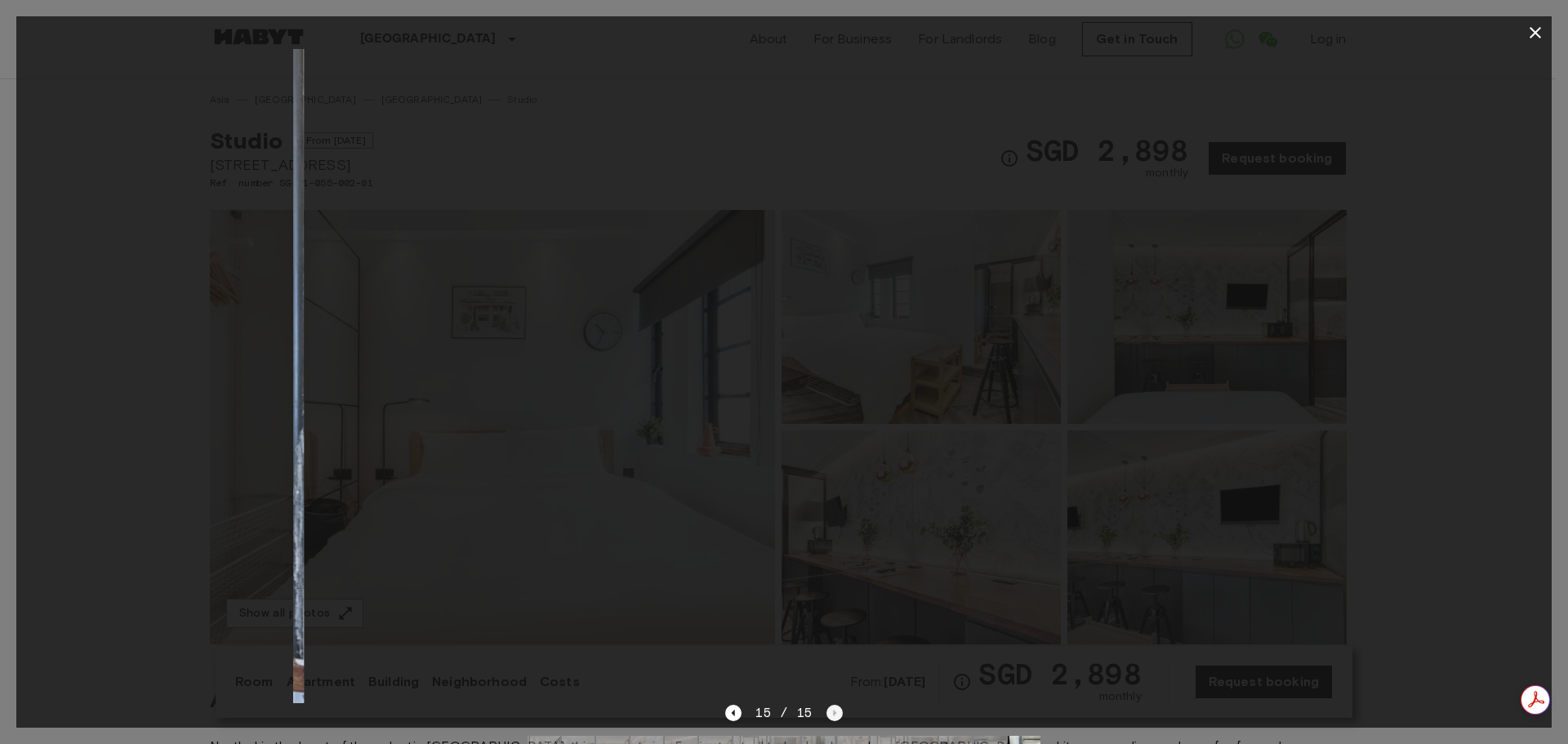
click at [834, 714] on div "15 / 15" at bounding box center [783, 712] width 117 height 19
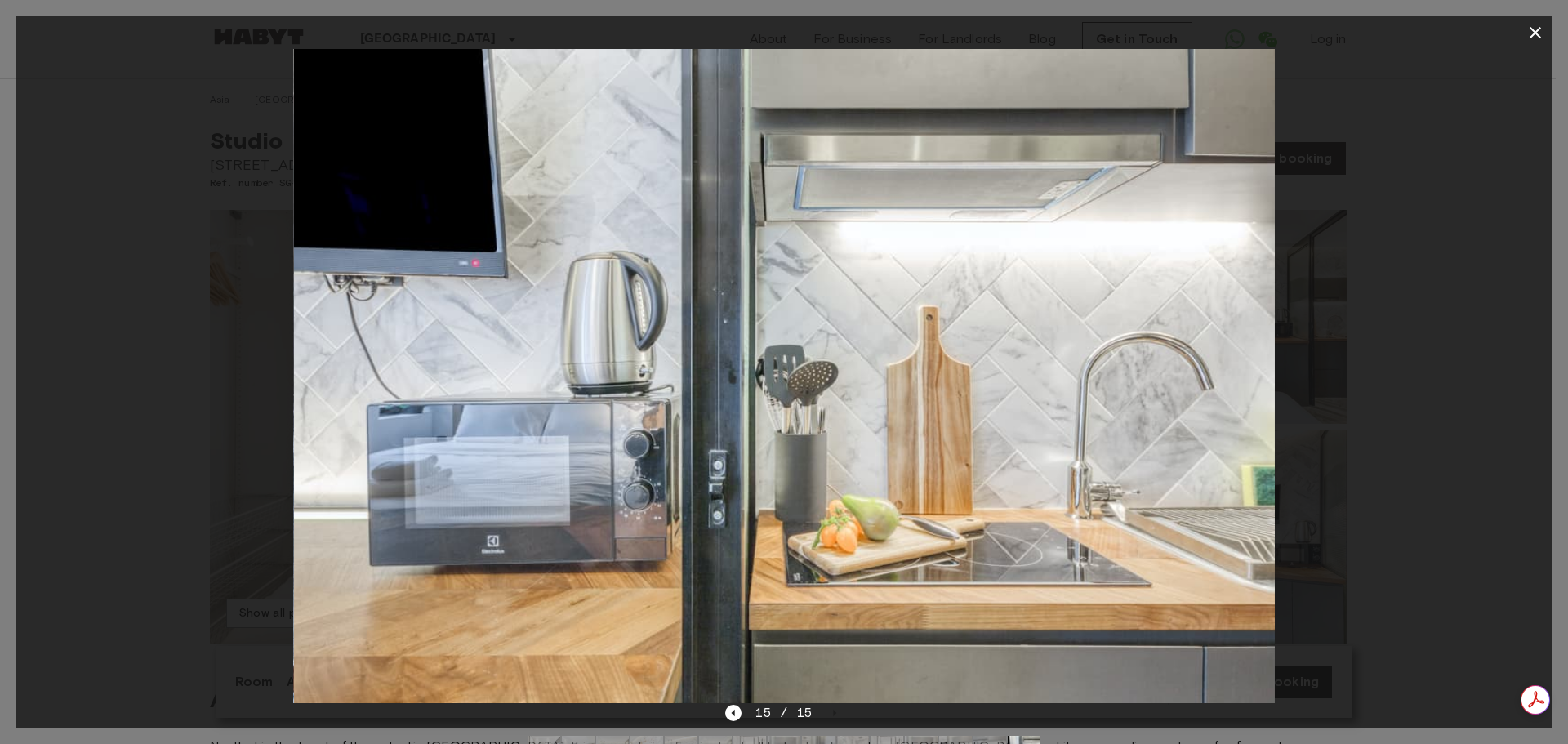
click at [835, 714] on div "15 / 15" at bounding box center [783, 712] width 117 height 19
click at [732, 712] on icon "Previous image" at bounding box center [732, 712] width 16 height 16
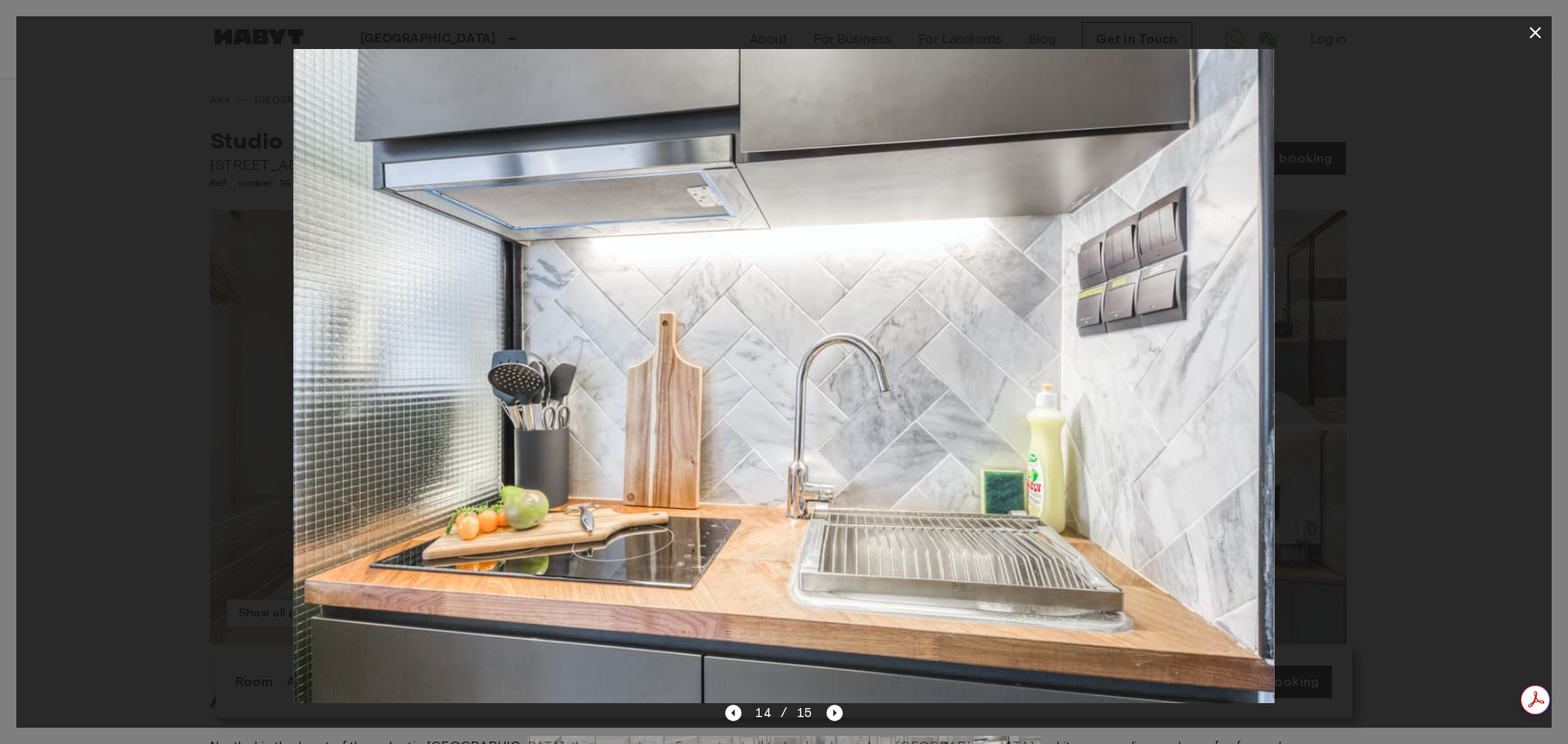
click at [1534, 29] on icon "button" at bounding box center [1534, 32] width 19 height 19
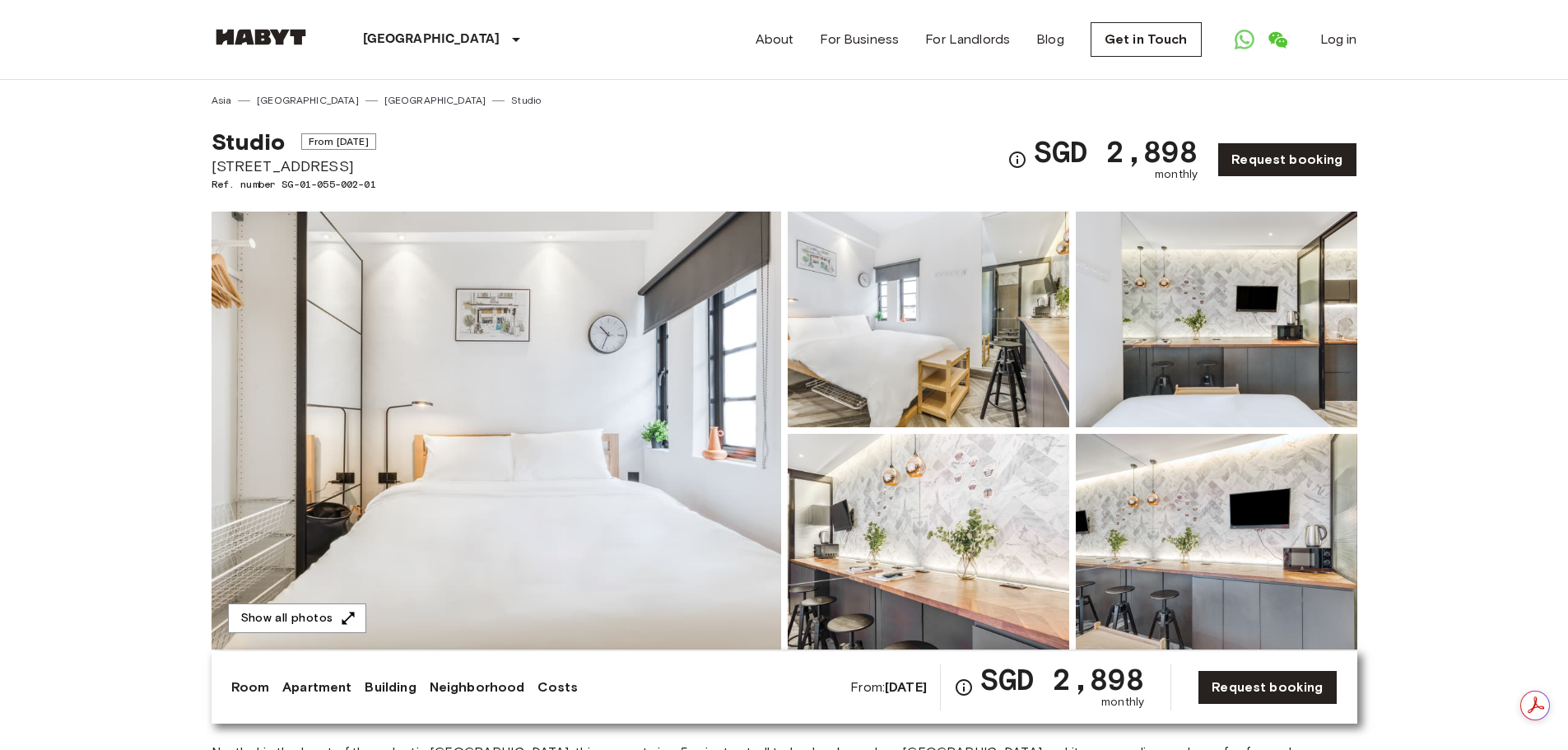
click at [959, 331] on img at bounding box center [928, 319] width 282 height 216
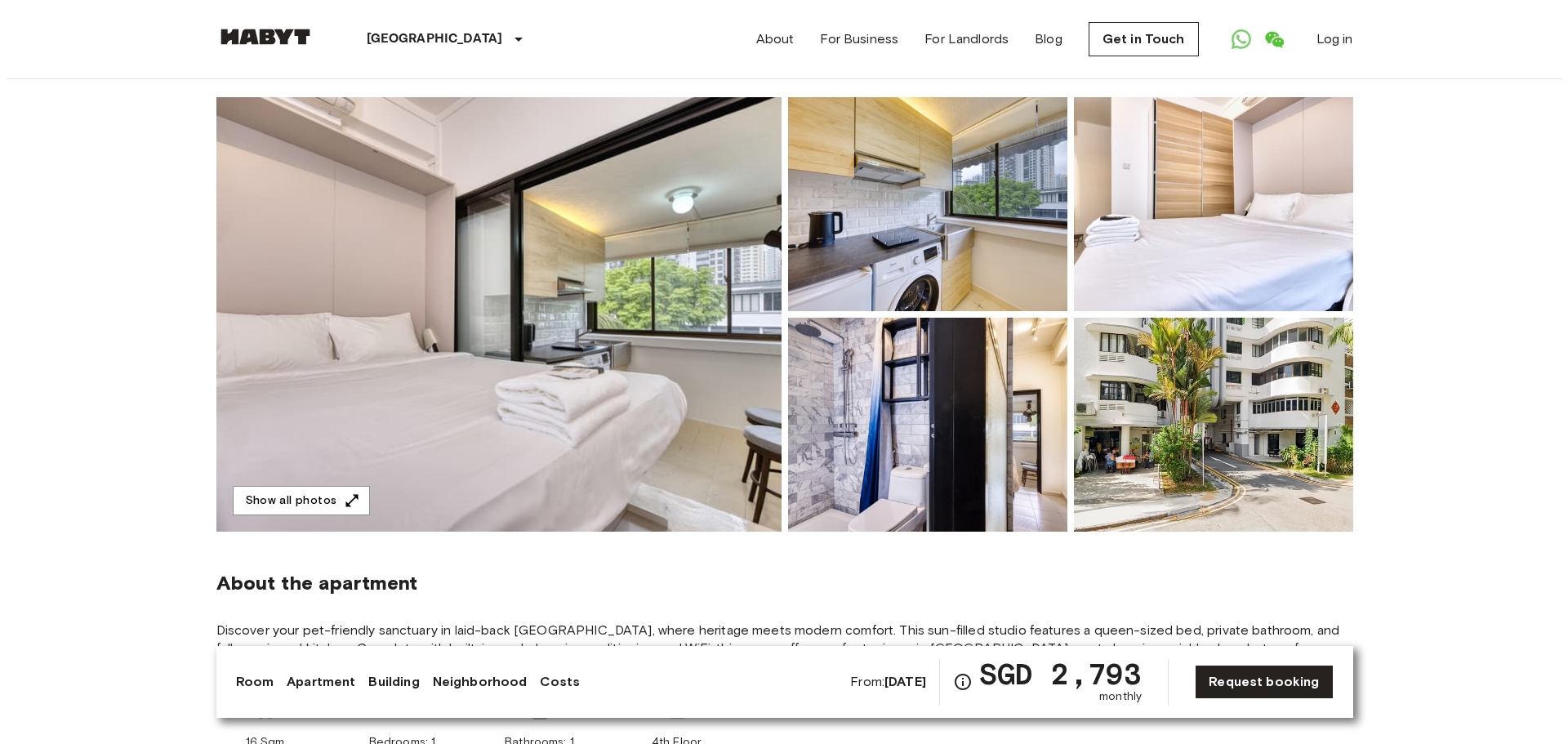
scroll to position [81, 0]
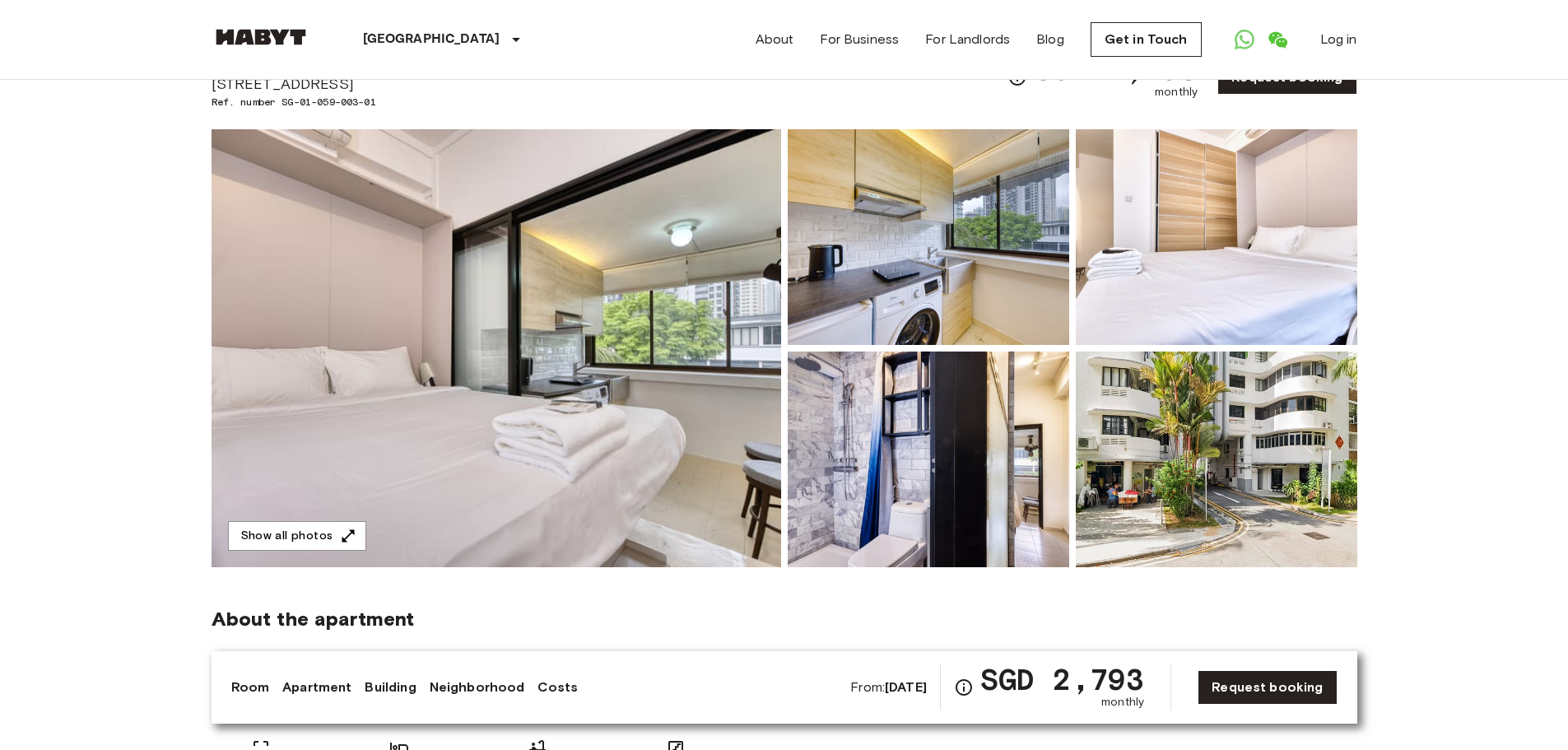
click at [582, 381] on img at bounding box center [496, 348] width 570 height 438
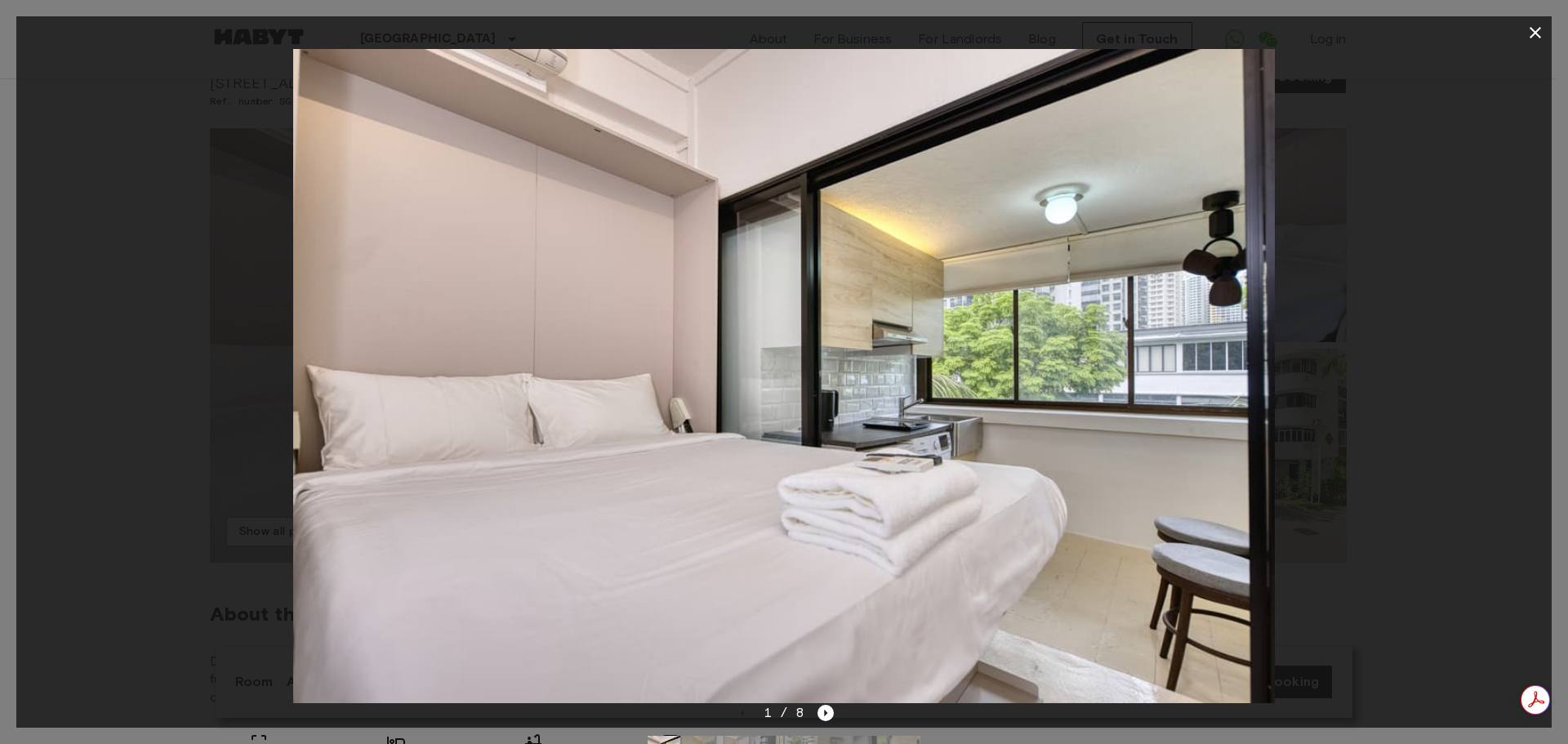
scroll to position [0, 0]
click at [823, 714] on icon "Next image" at bounding box center [825, 712] width 16 height 16
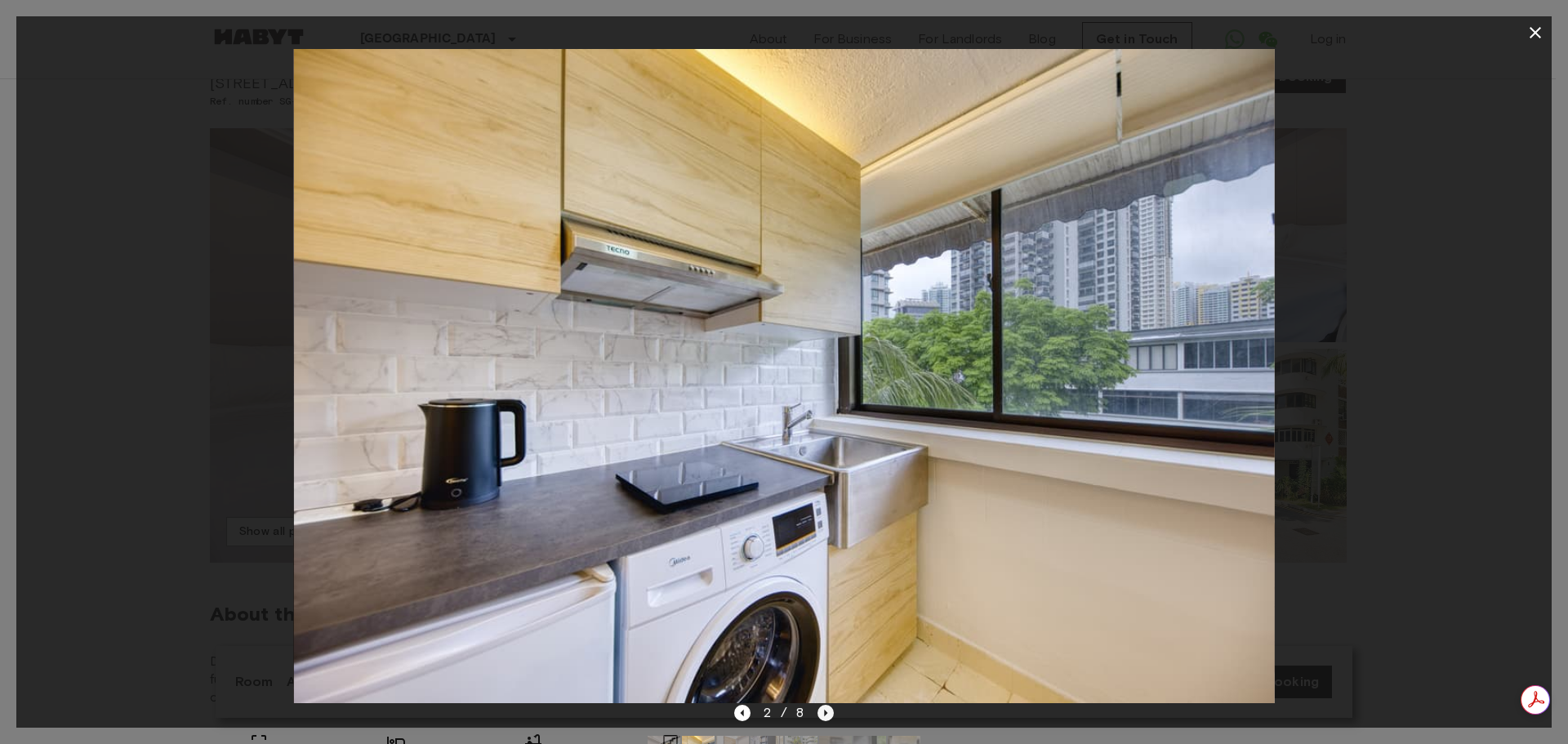
click at [823, 714] on icon "Next image" at bounding box center [825, 712] width 16 height 16
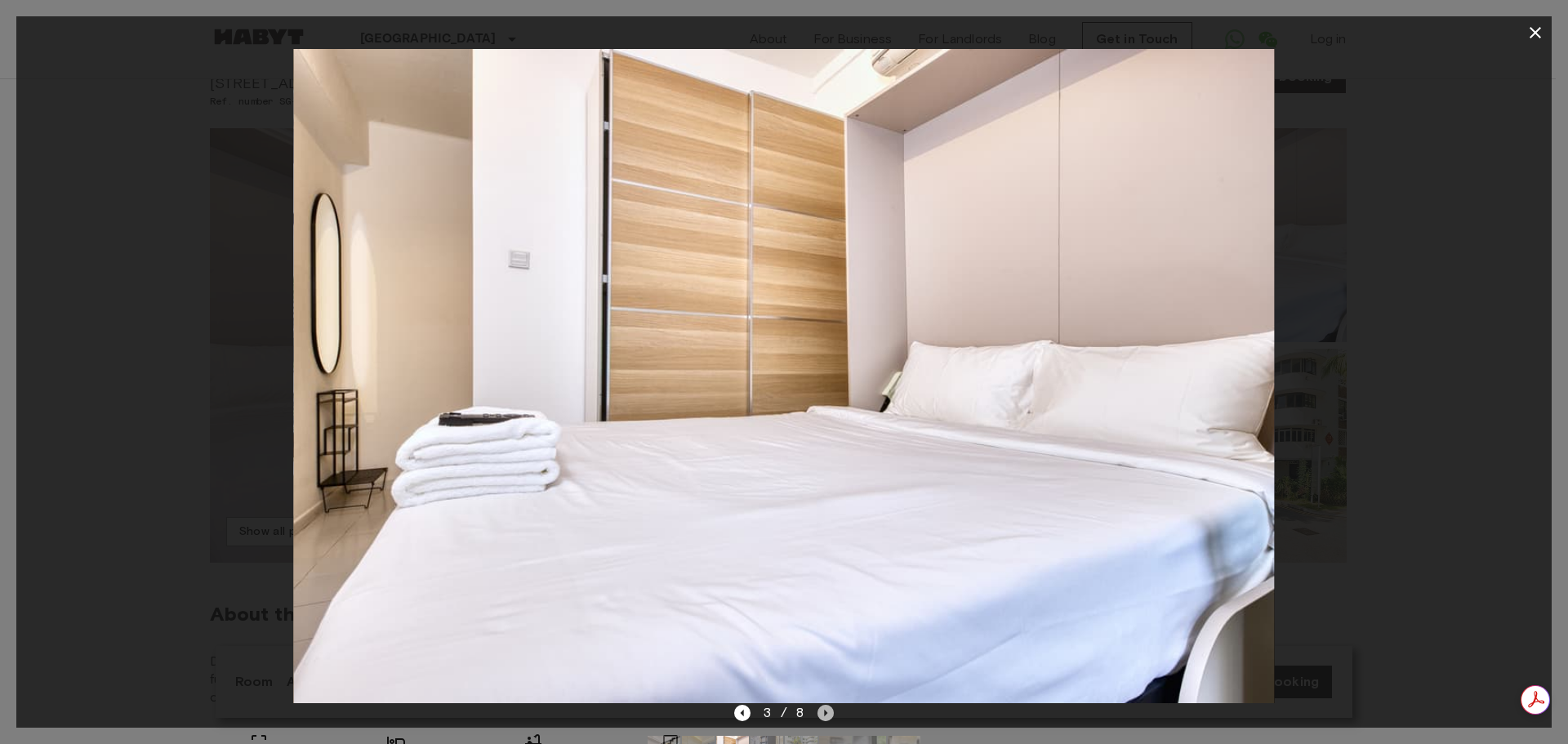
click at [825, 714] on icon "Next image" at bounding box center [826, 713] width 3 height 7
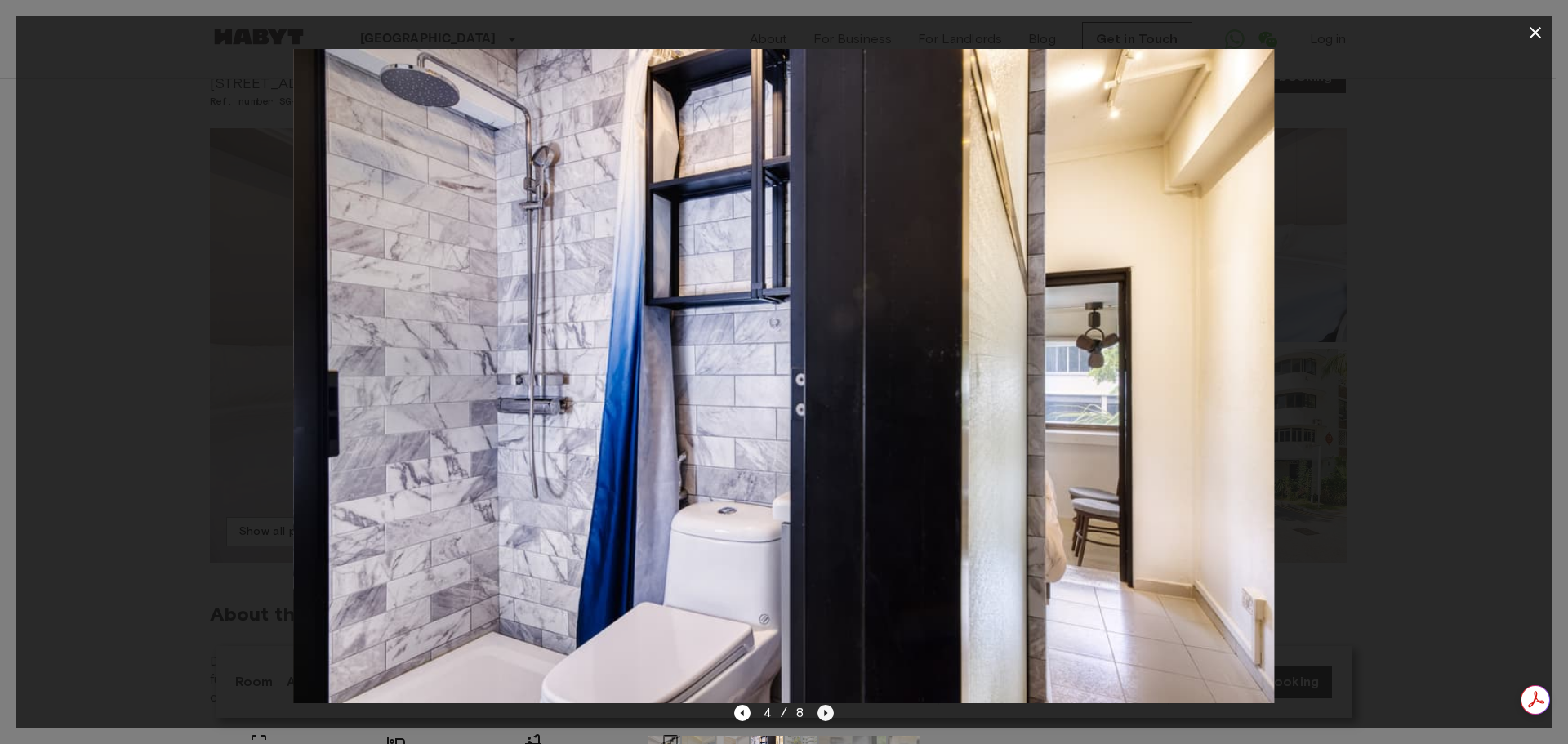
click at [825, 714] on icon "Next image" at bounding box center [826, 713] width 3 height 7
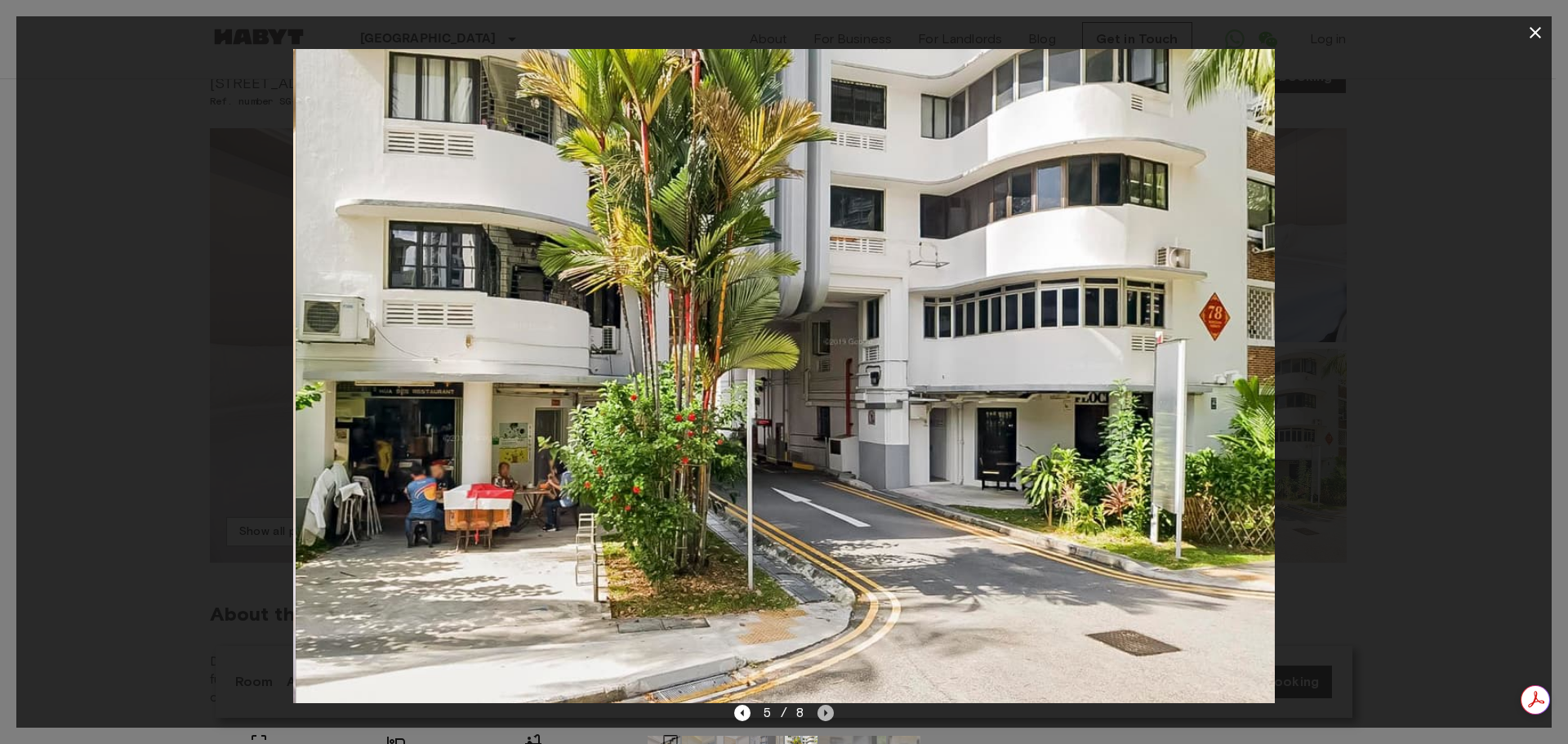
click at [825, 714] on icon "Next image" at bounding box center [826, 713] width 3 height 7
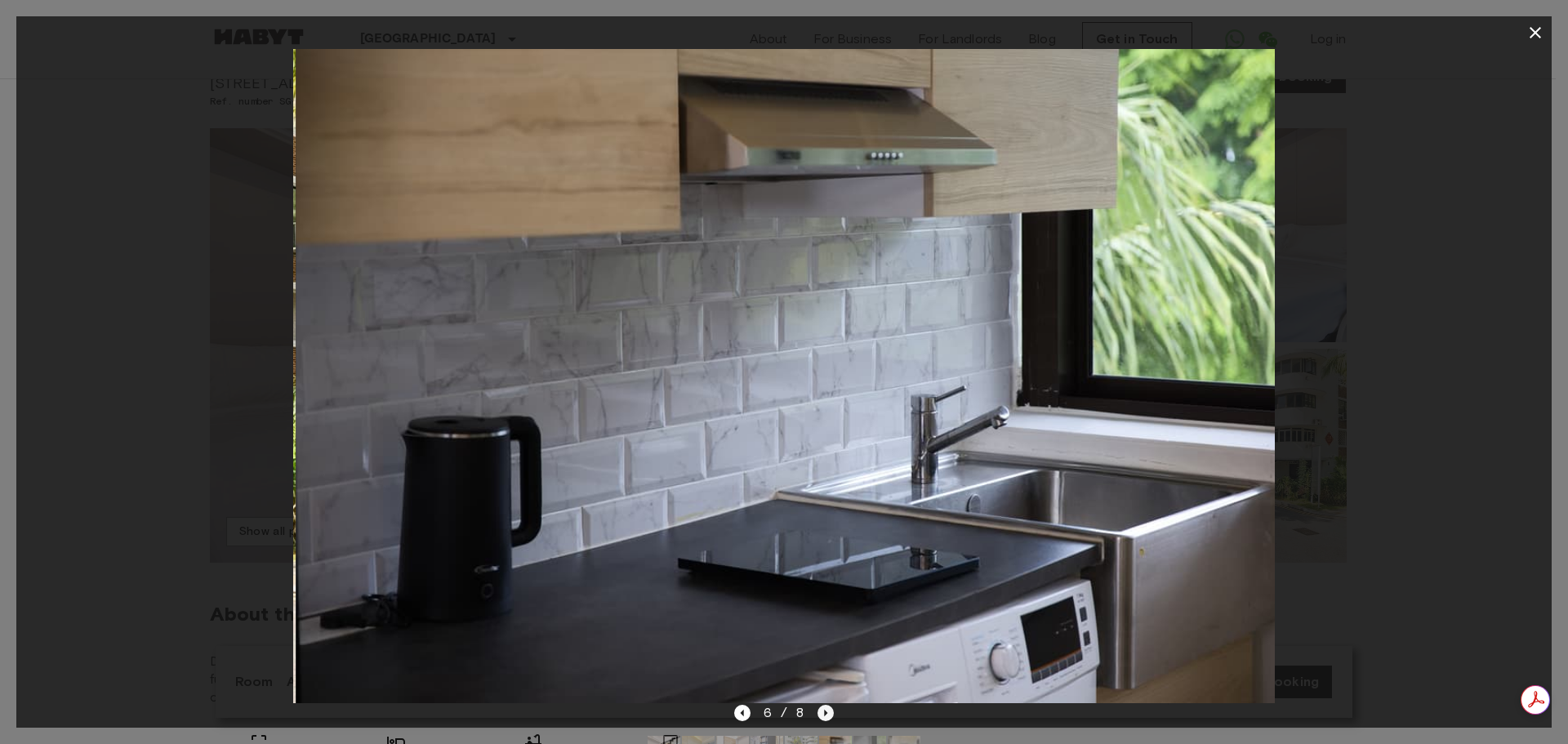
click at [825, 714] on icon "Next image" at bounding box center [826, 713] width 3 height 7
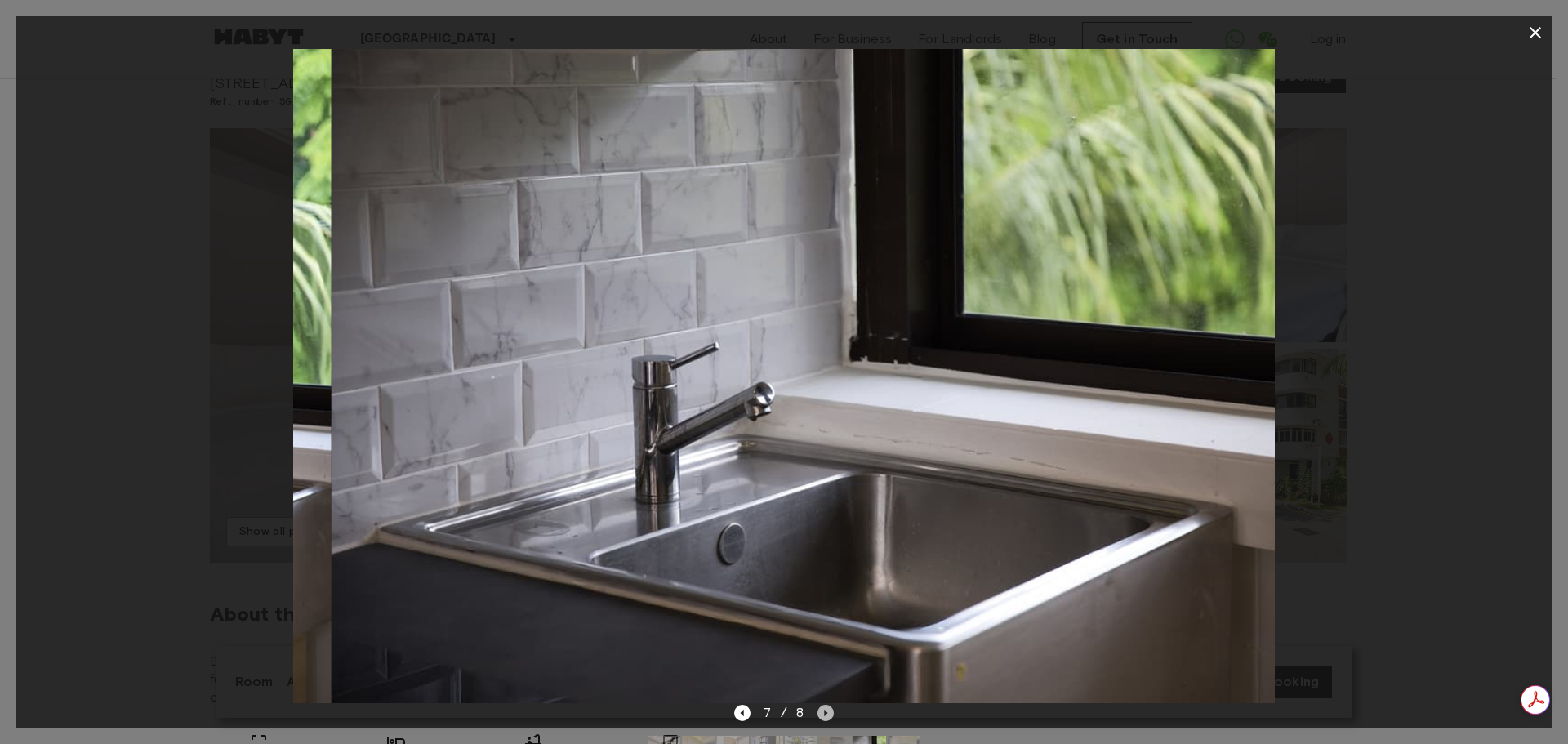
click at [825, 714] on icon "Next image" at bounding box center [826, 713] width 3 height 7
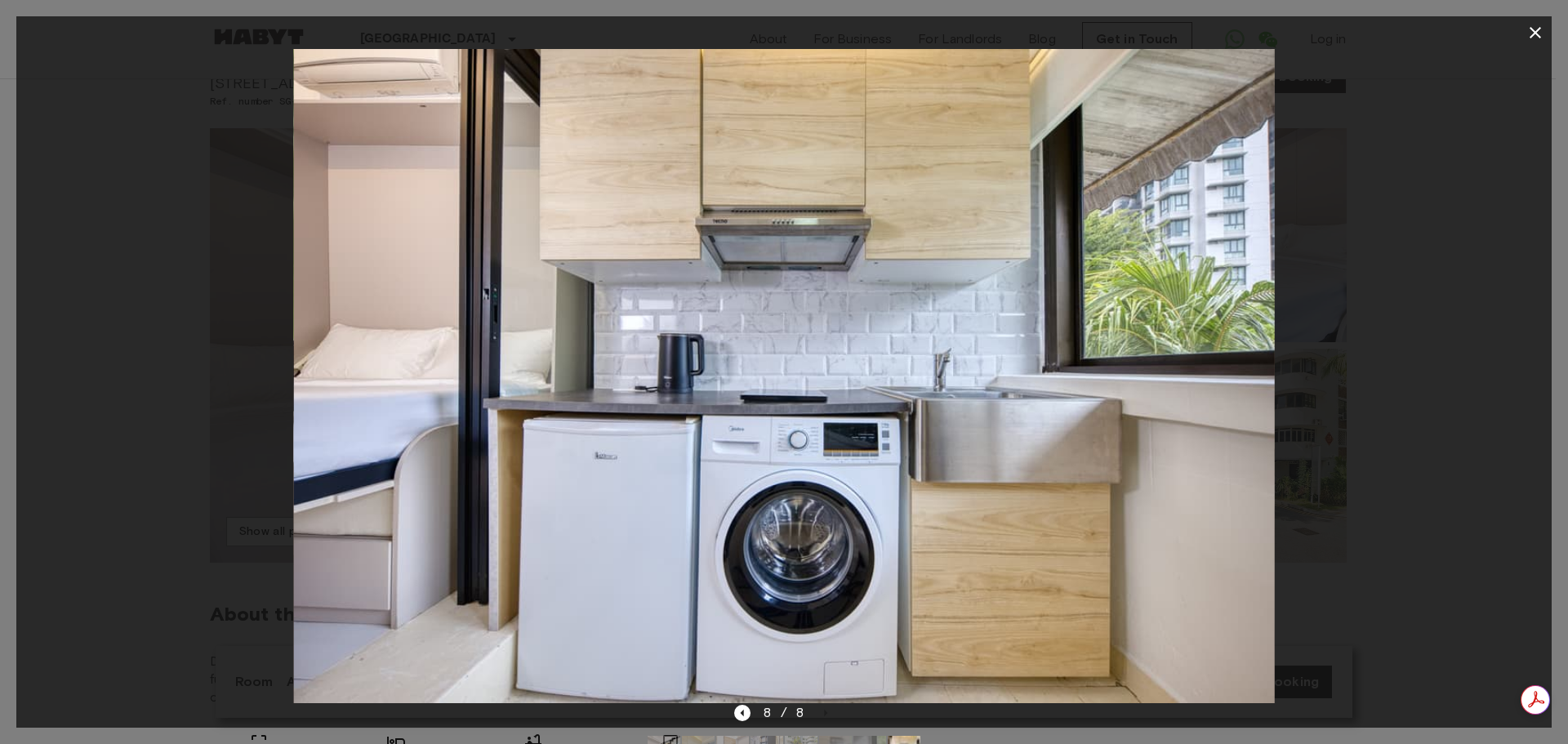
click at [1532, 39] on icon "button" at bounding box center [1534, 32] width 19 height 19
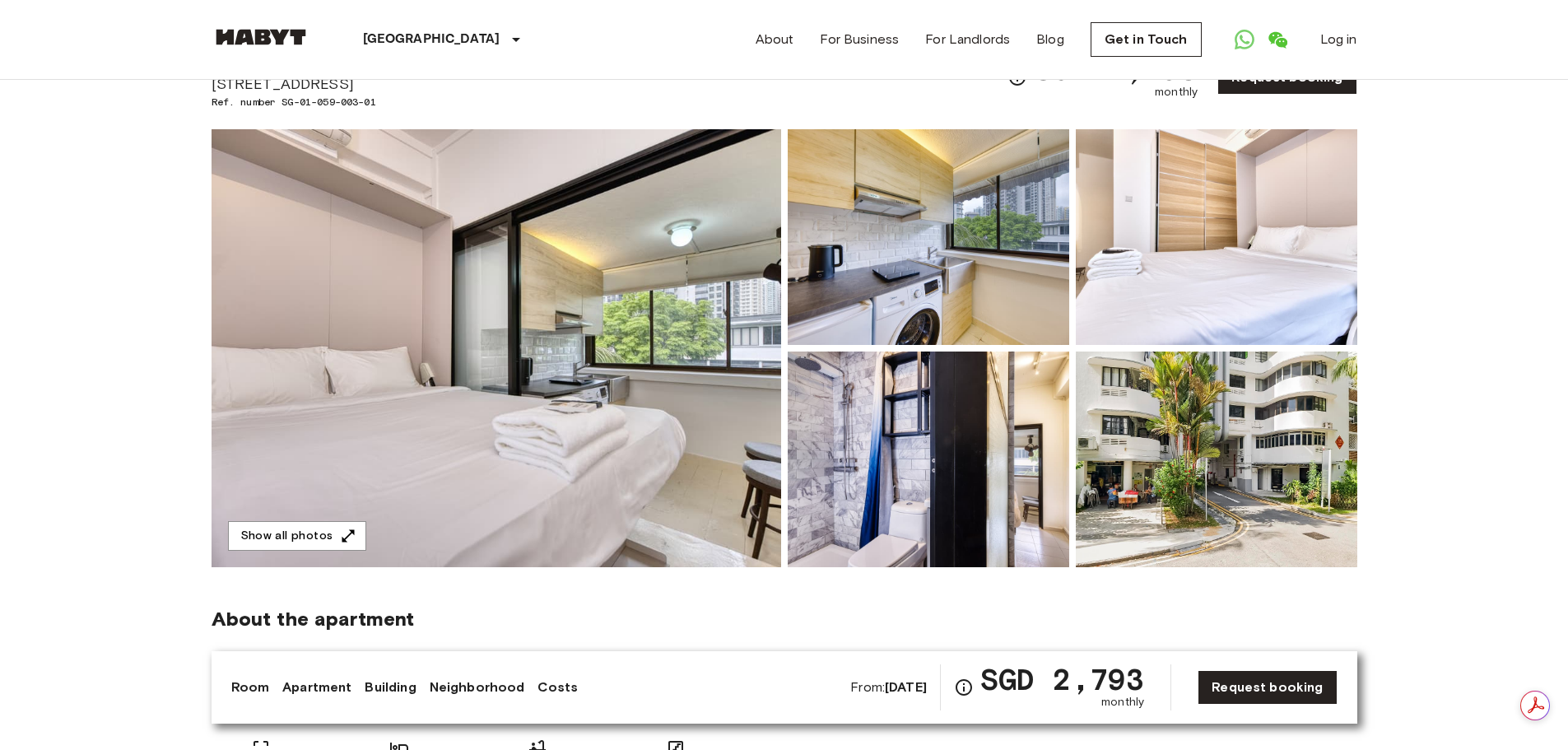
click at [562, 340] on img at bounding box center [496, 348] width 570 height 438
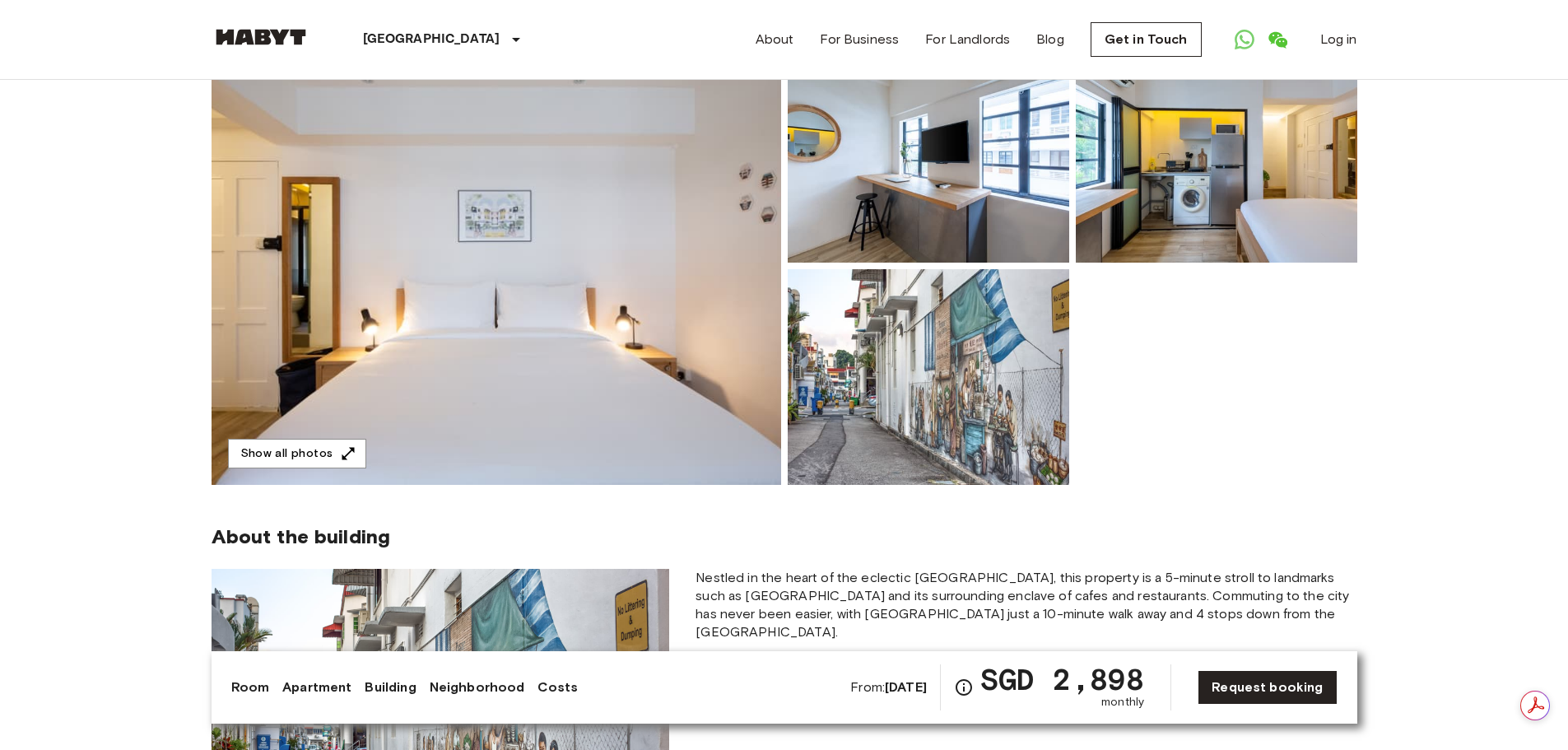
click at [908, 216] on img at bounding box center [928, 154] width 282 height 216
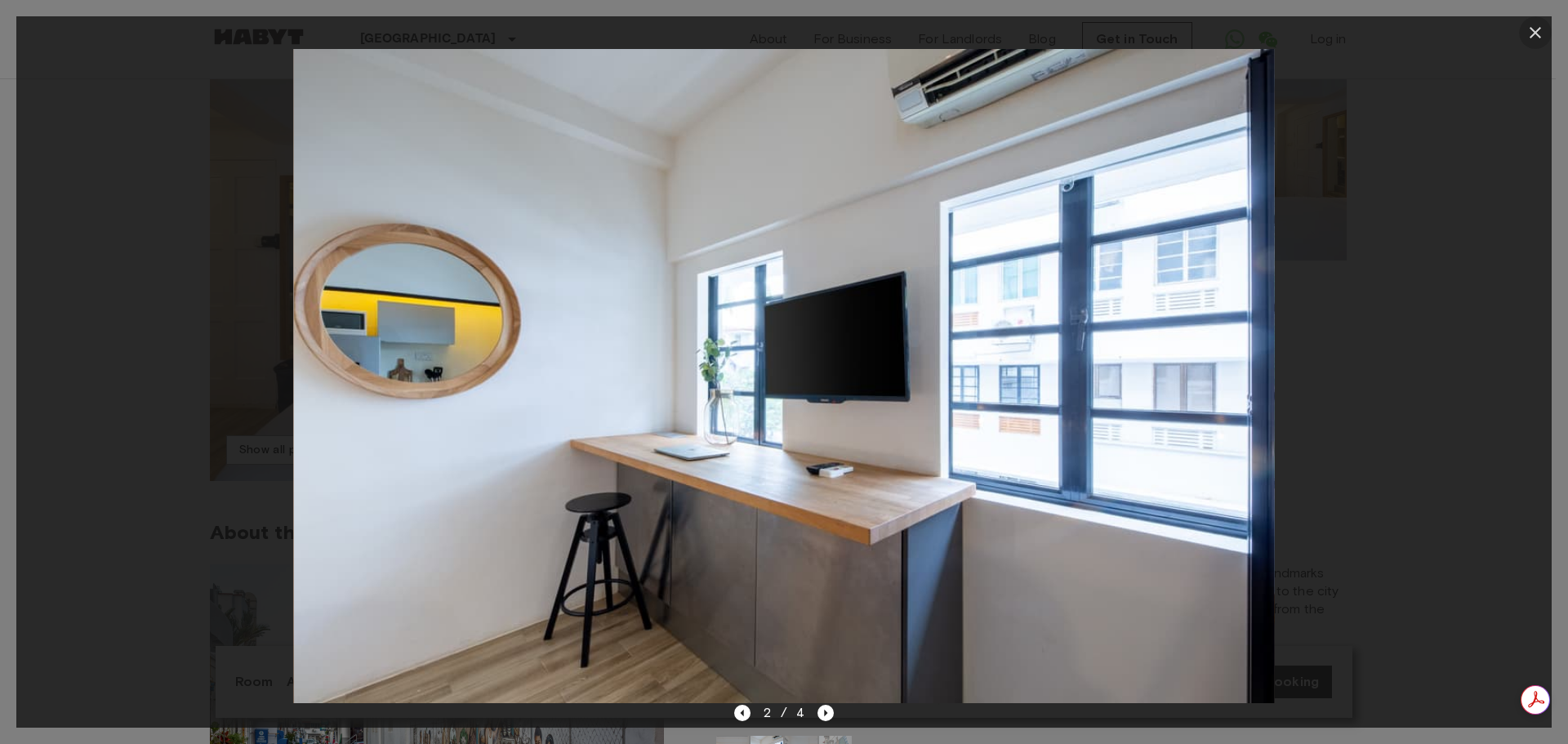
click at [1544, 30] on icon "button" at bounding box center [1534, 32] width 19 height 19
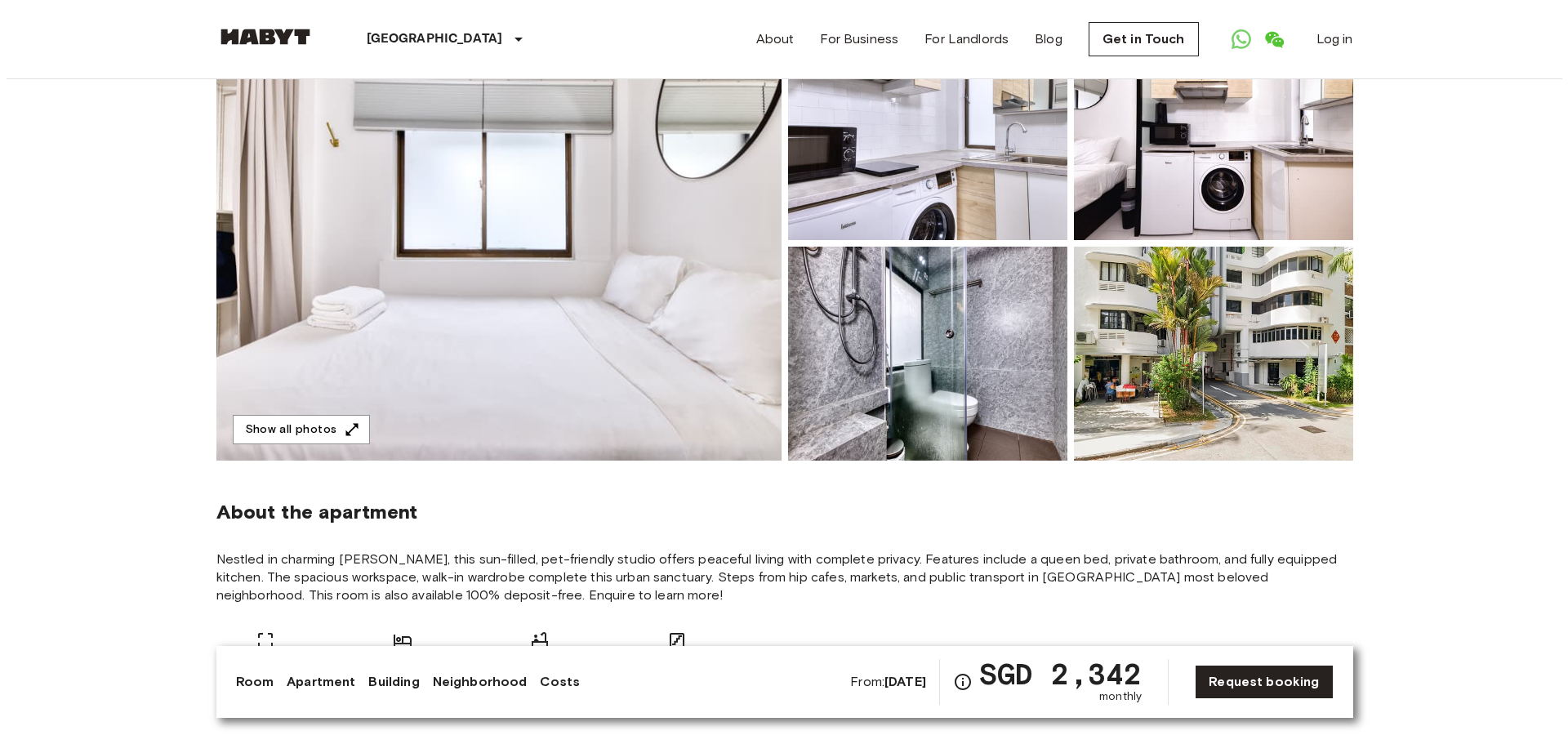
scroll to position [245, 0]
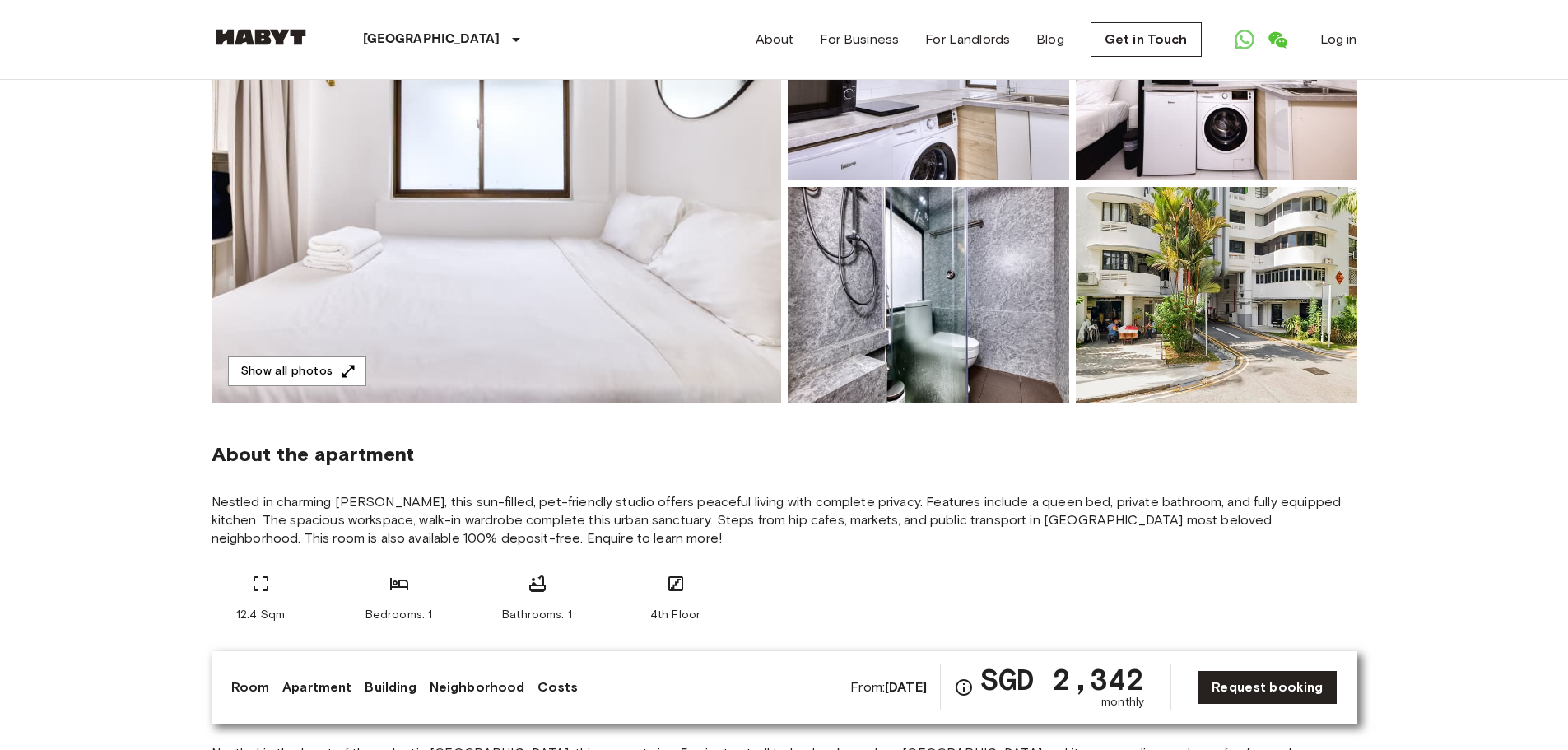
click at [660, 364] on img at bounding box center [496, 183] width 570 height 438
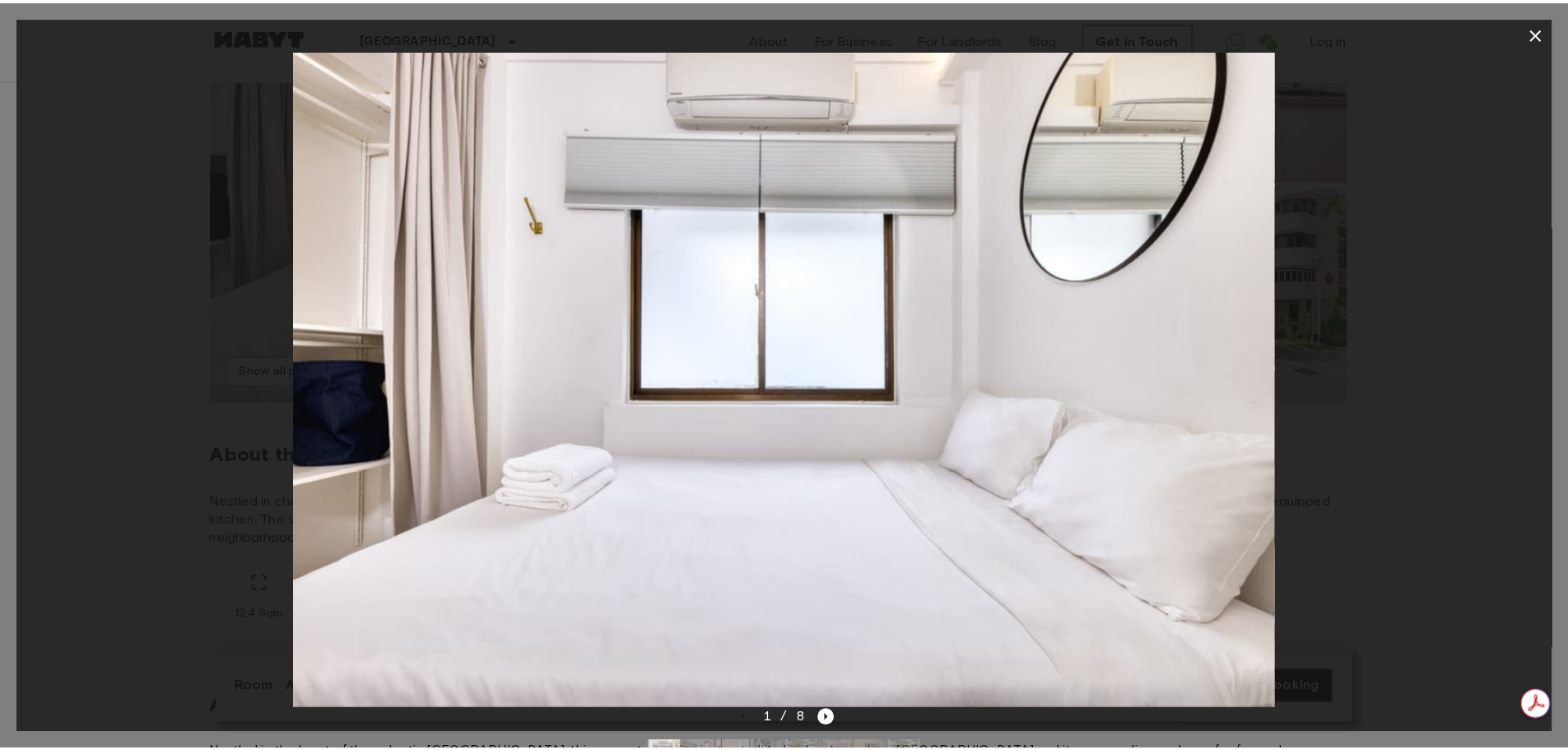
scroll to position [0, 0]
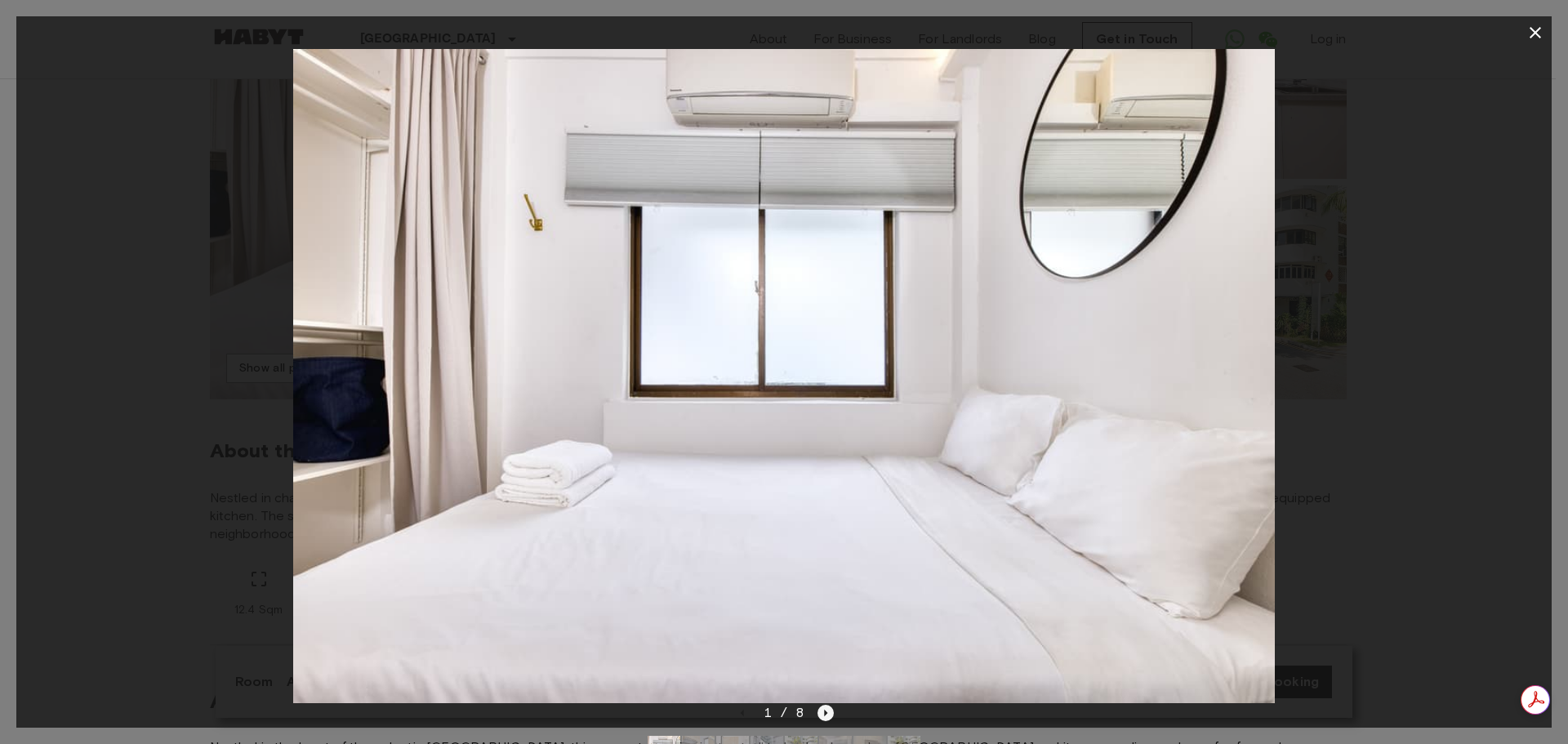
click at [820, 712] on icon "Next image" at bounding box center [825, 712] width 16 height 16
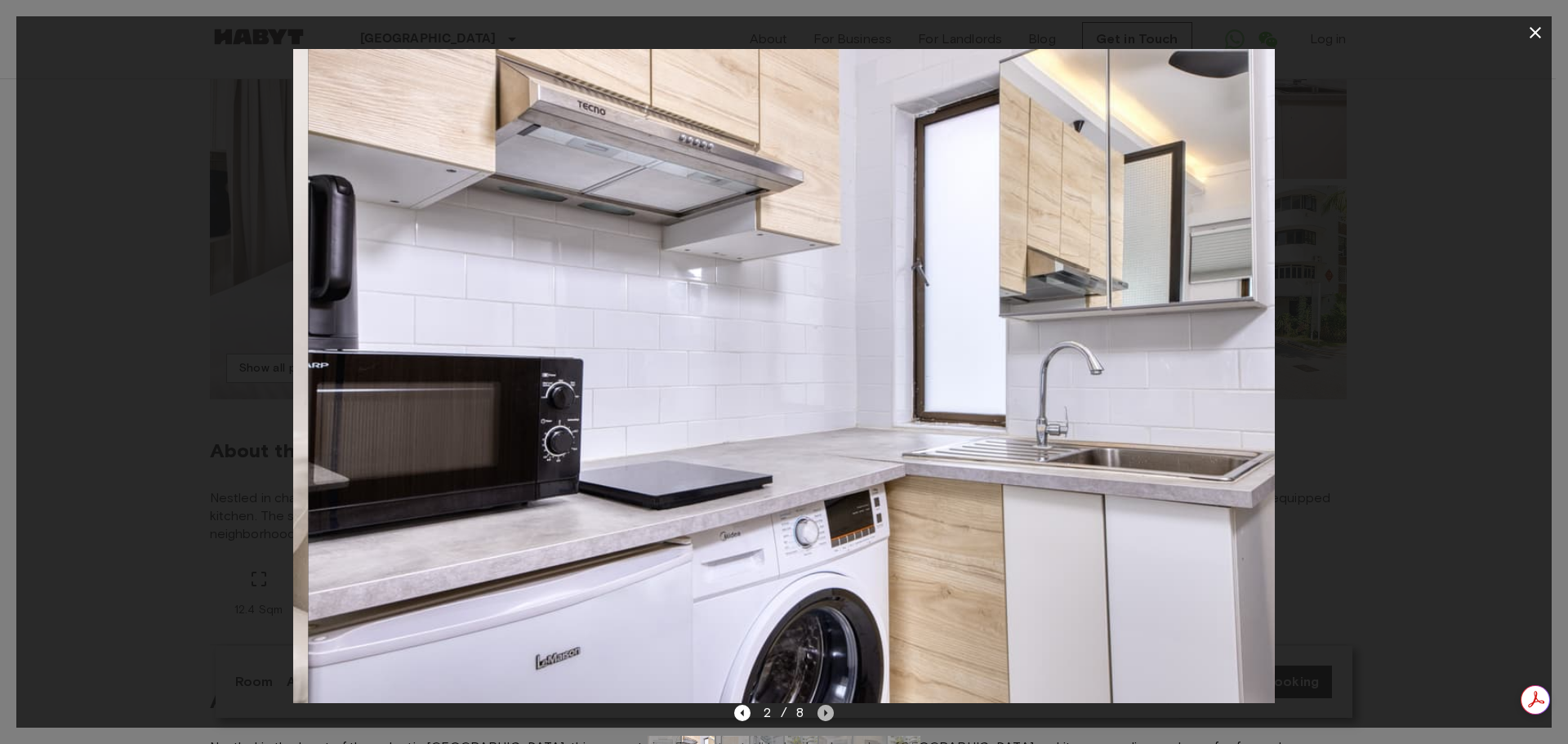
click at [820, 712] on icon "Next image" at bounding box center [825, 712] width 16 height 16
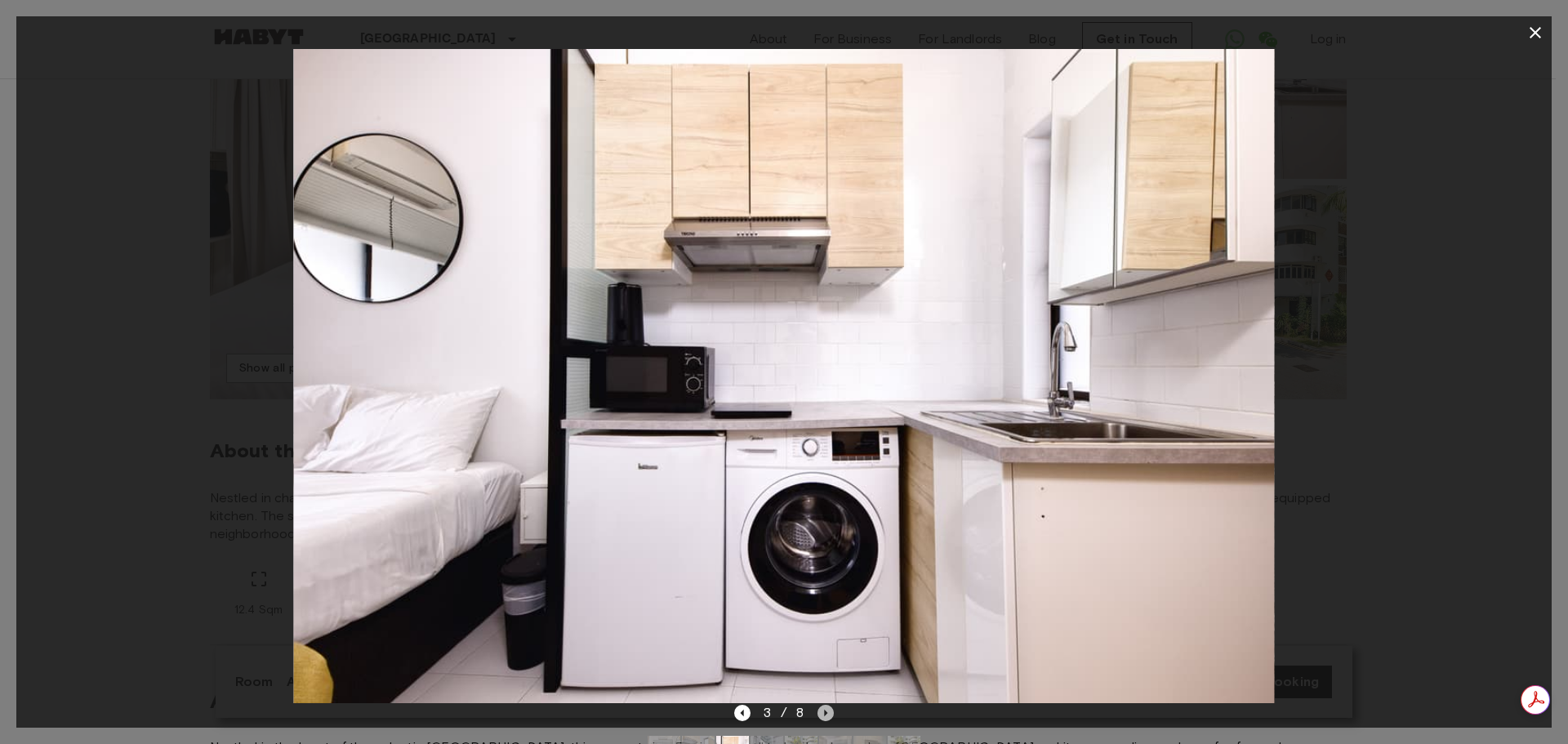
click at [820, 712] on icon "Next image" at bounding box center [825, 712] width 16 height 16
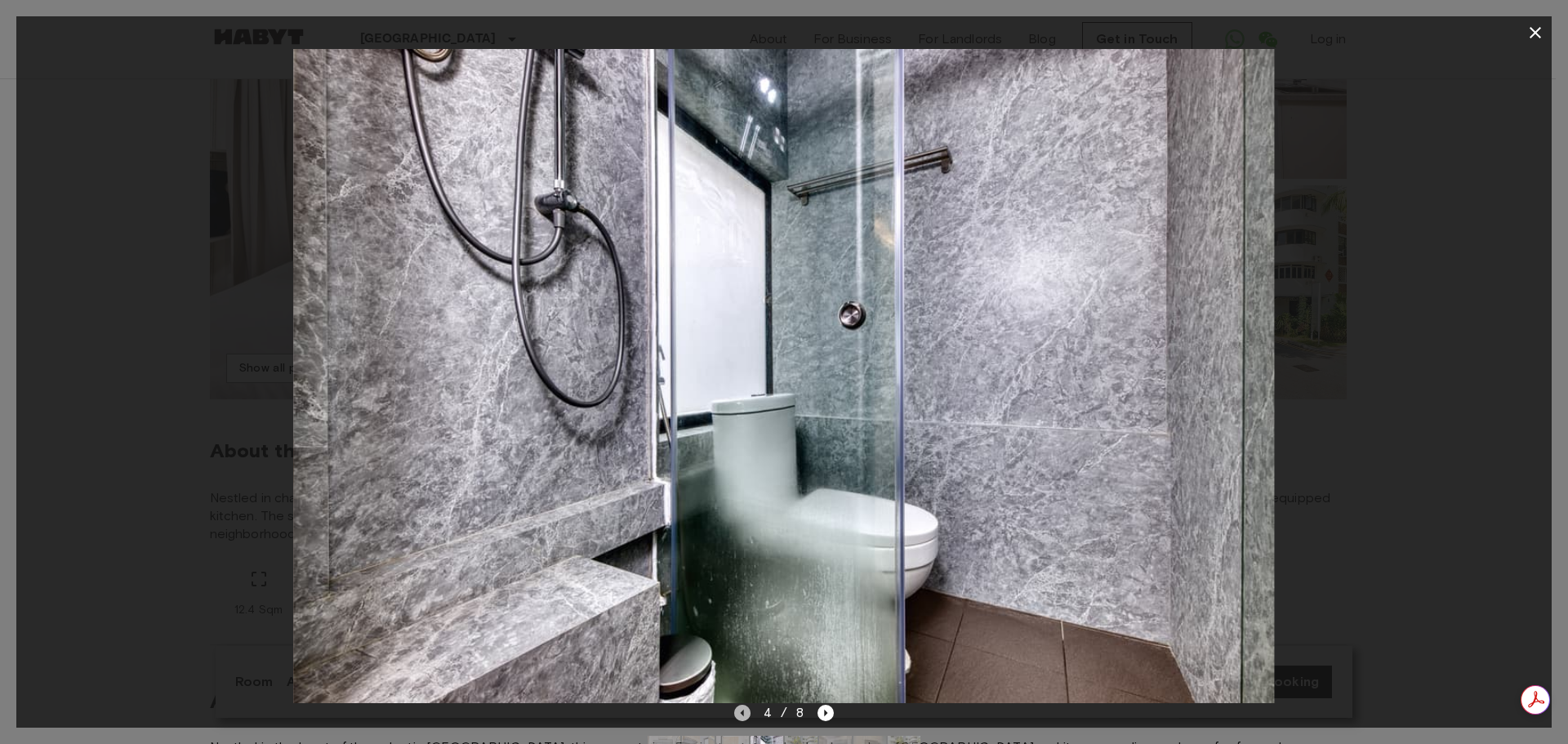
click at [745, 715] on icon "Previous image" at bounding box center [742, 712] width 16 height 16
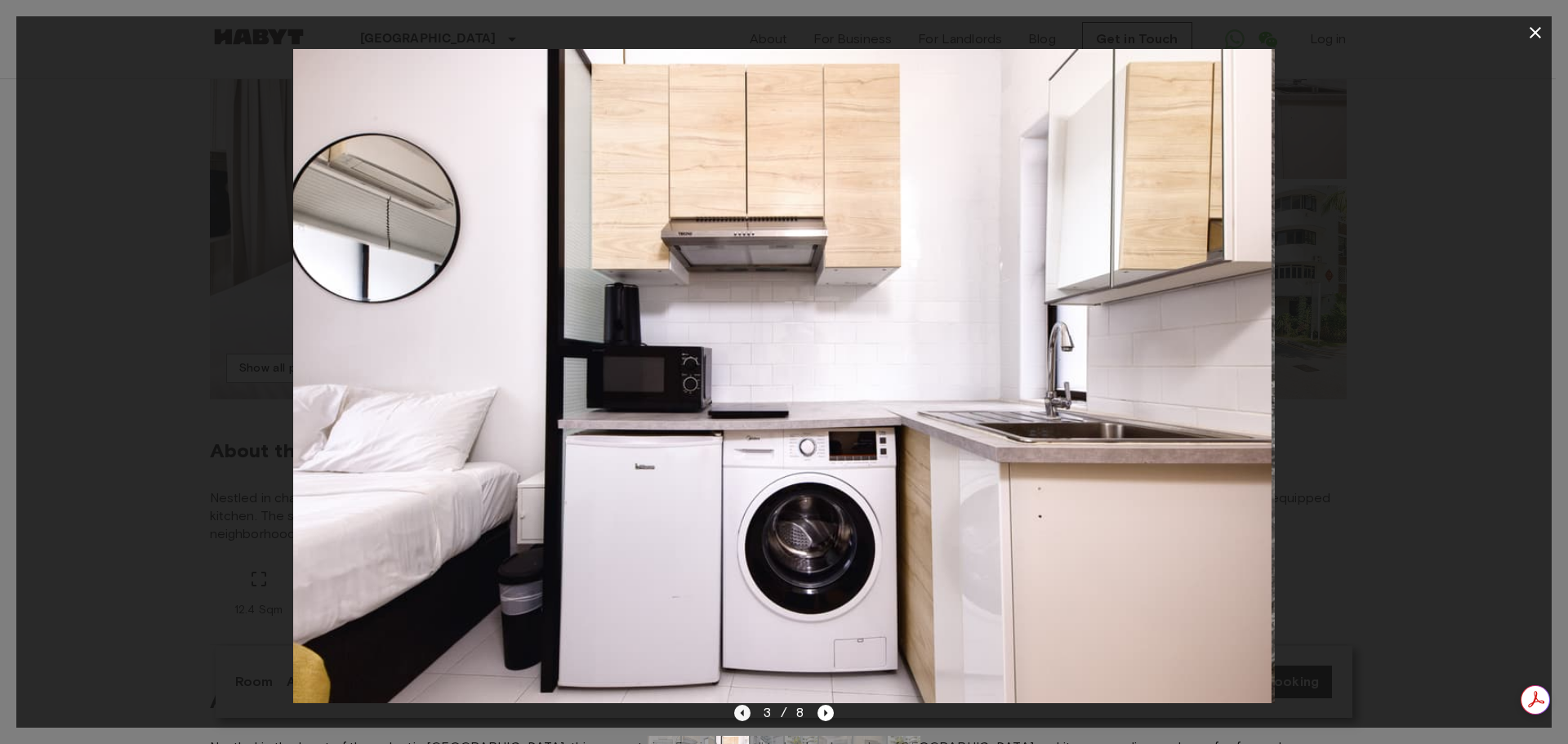
click at [745, 715] on icon "Previous image" at bounding box center [742, 712] width 16 height 16
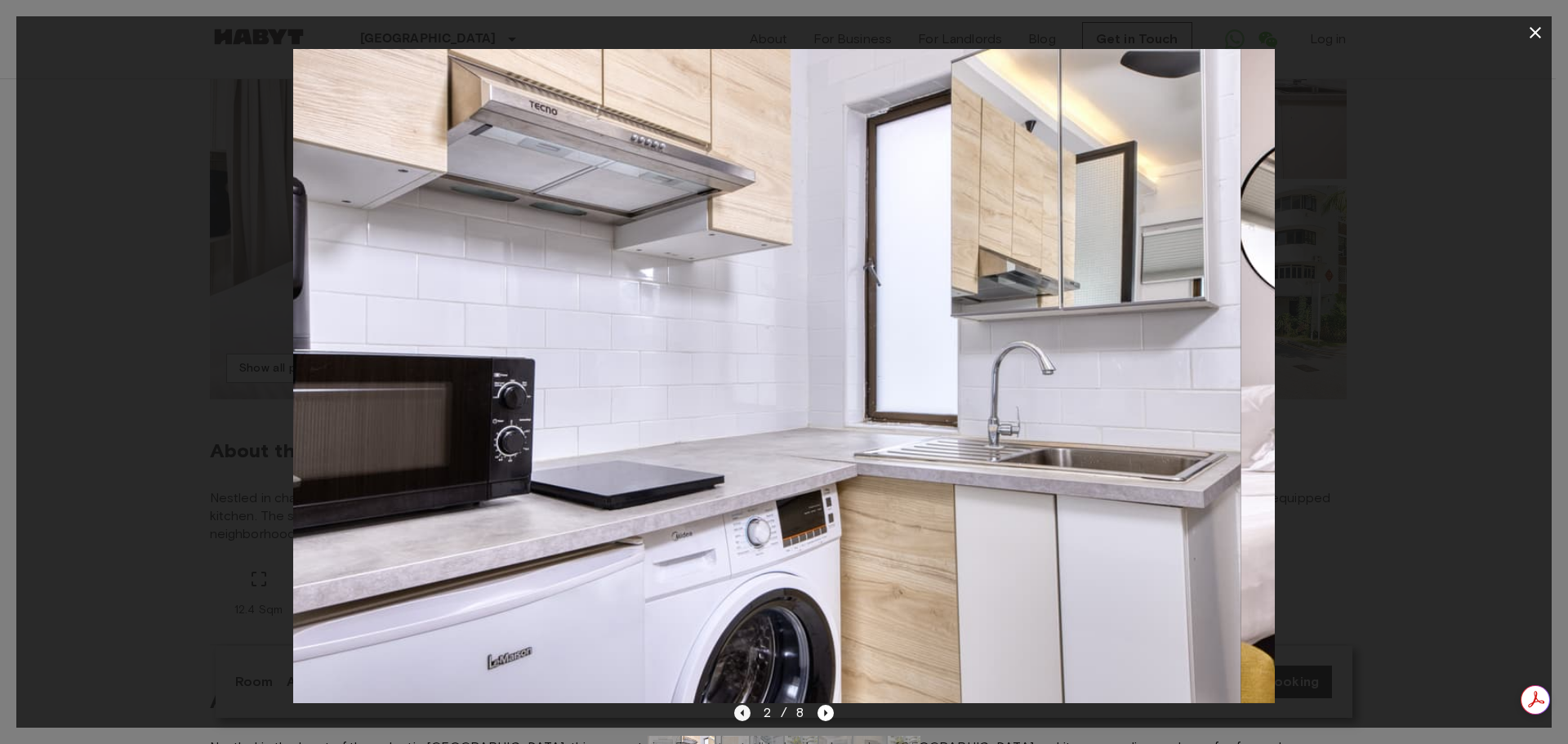
click at [745, 715] on icon "Previous image" at bounding box center [742, 712] width 16 height 16
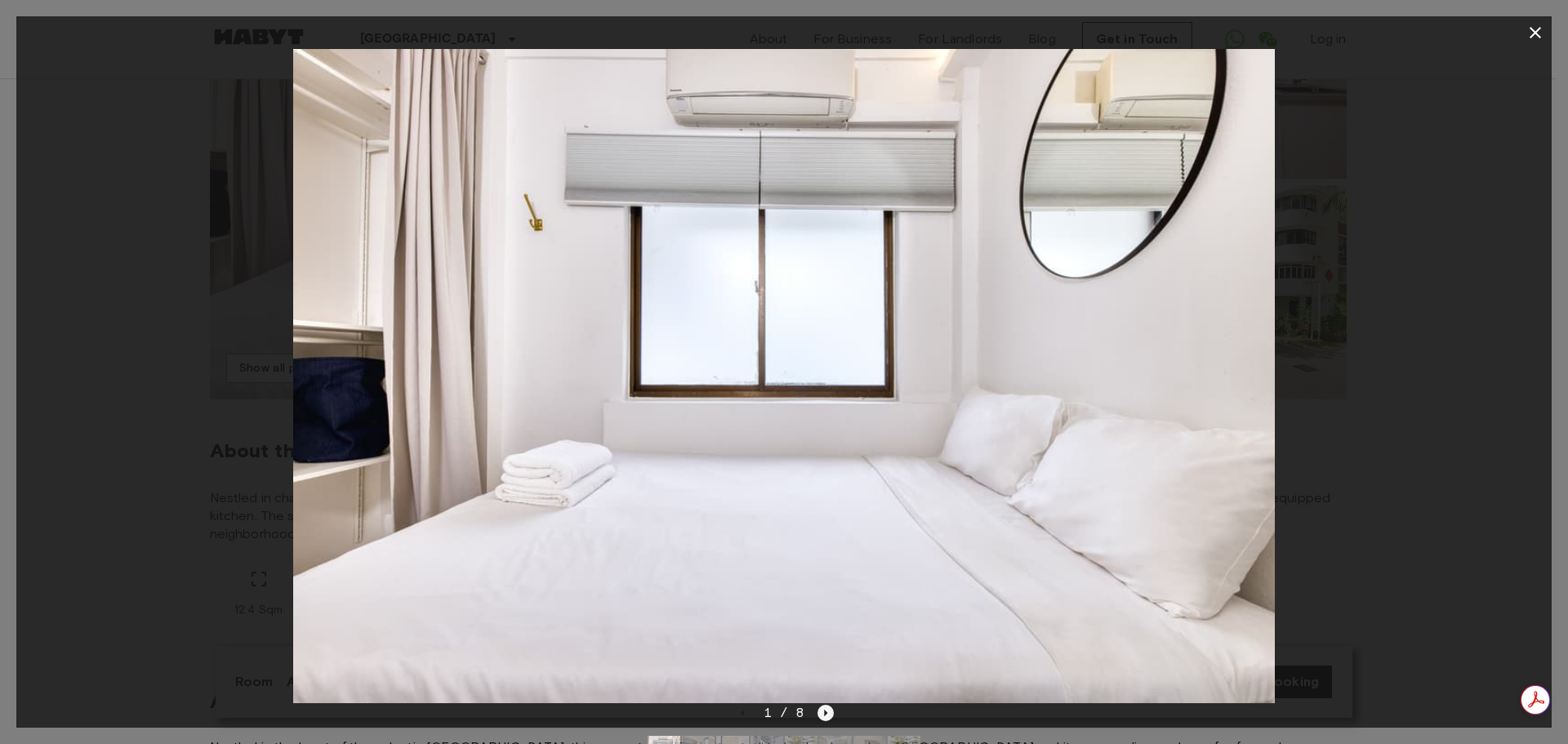
click at [820, 709] on icon "Next image" at bounding box center [825, 712] width 16 height 16
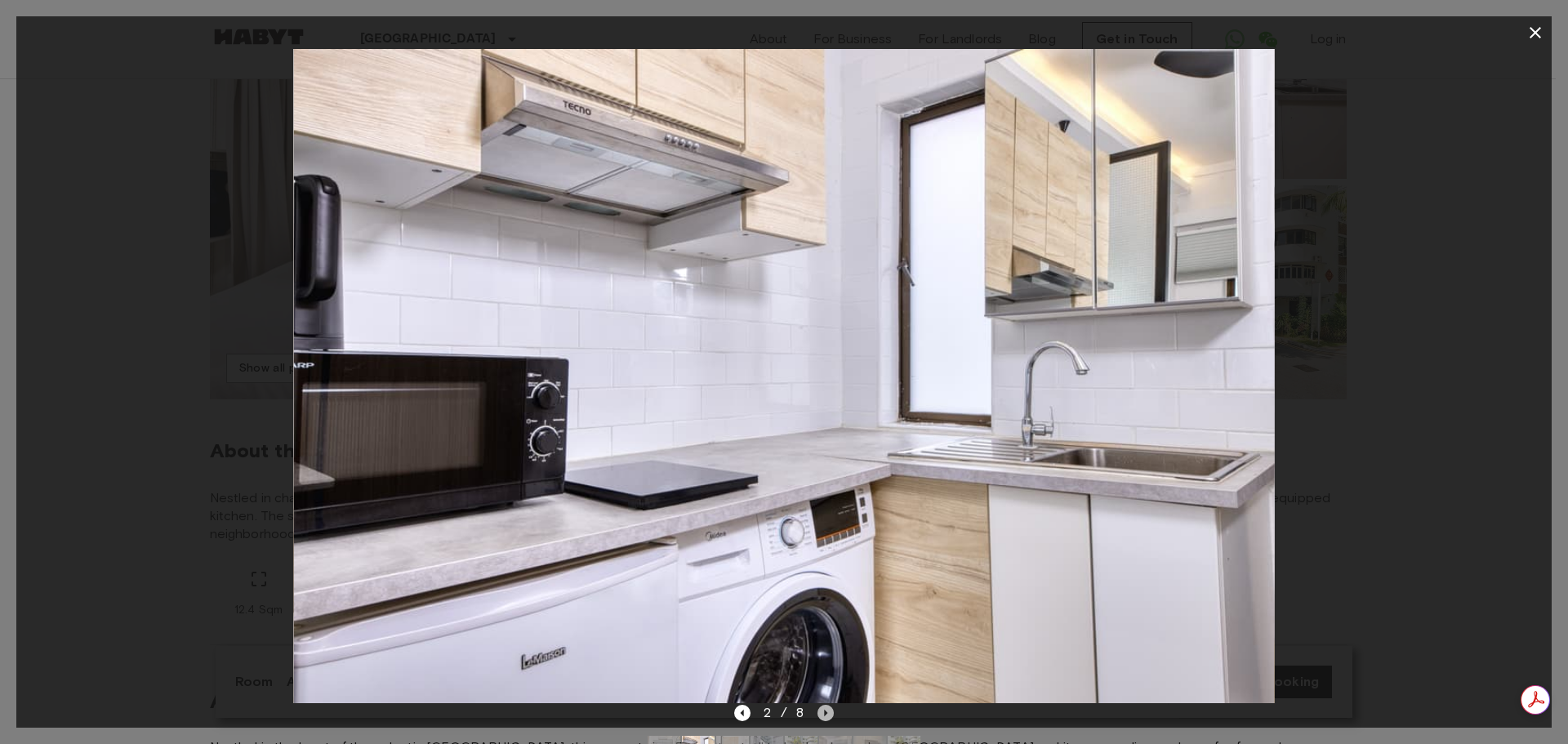
click at [820, 709] on icon "Next image" at bounding box center [825, 712] width 16 height 16
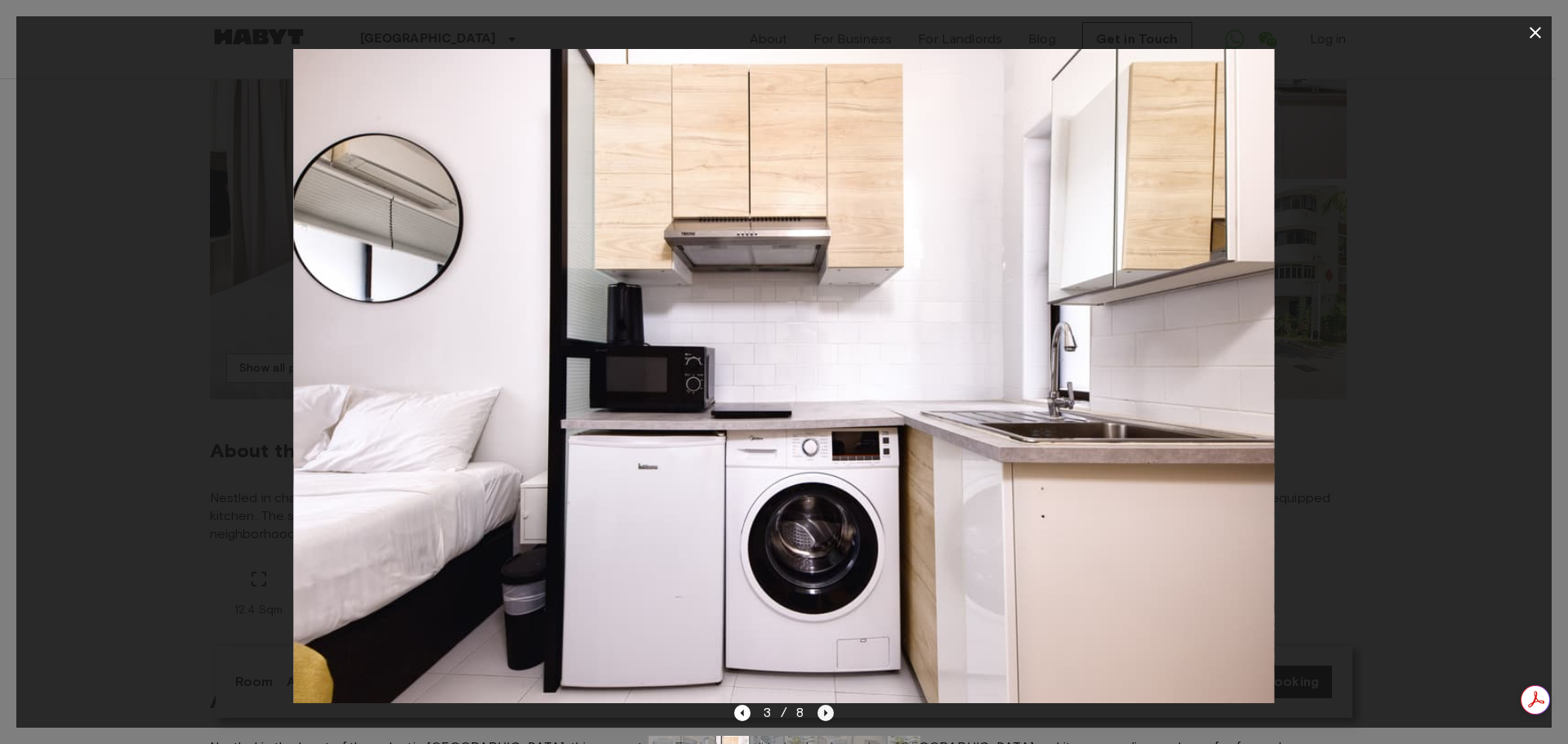
click at [820, 709] on icon "Next image" at bounding box center [825, 712] width 16 height 16
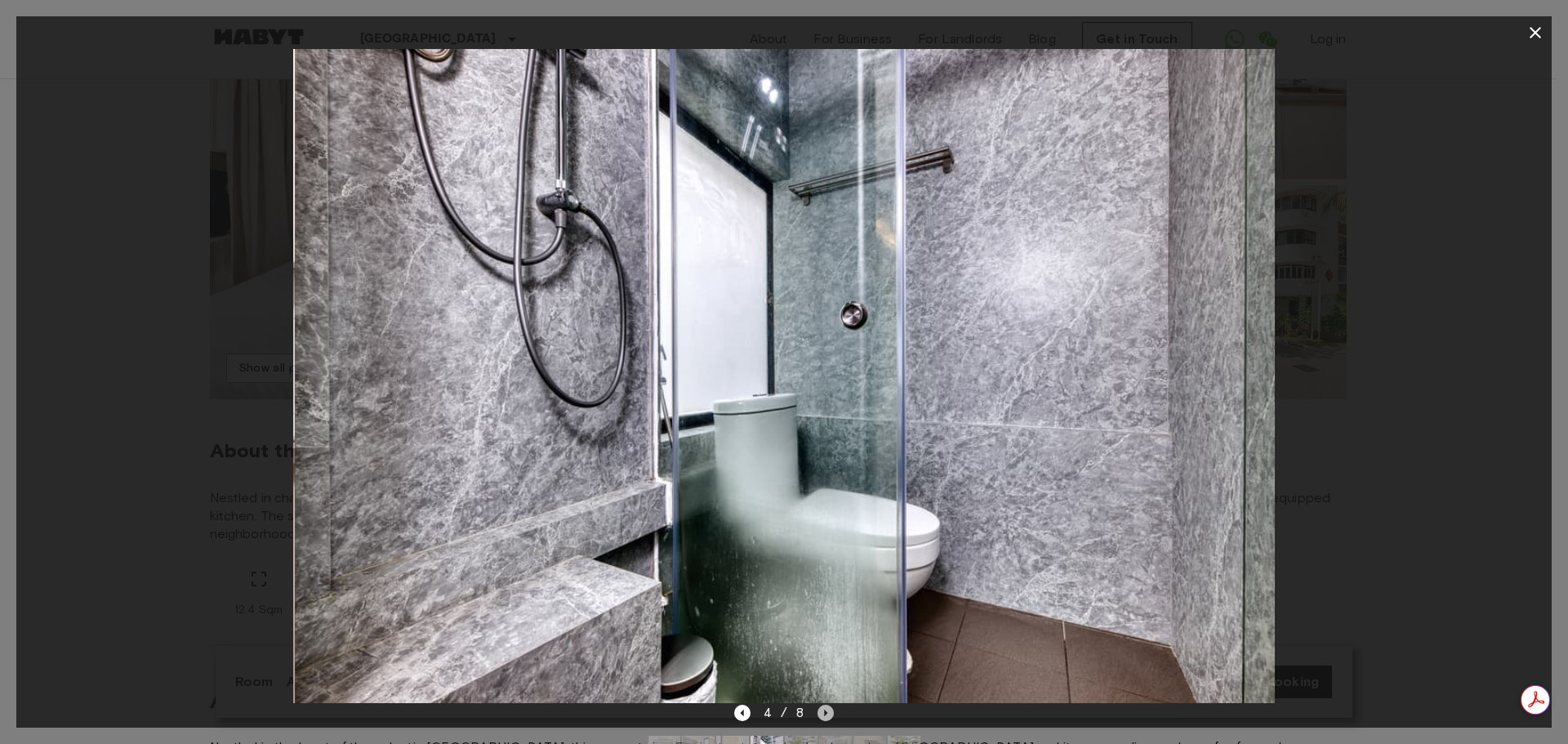
click at [820, 709] on icon "Next image" at bounding box center [825, 712] width 16 height 16
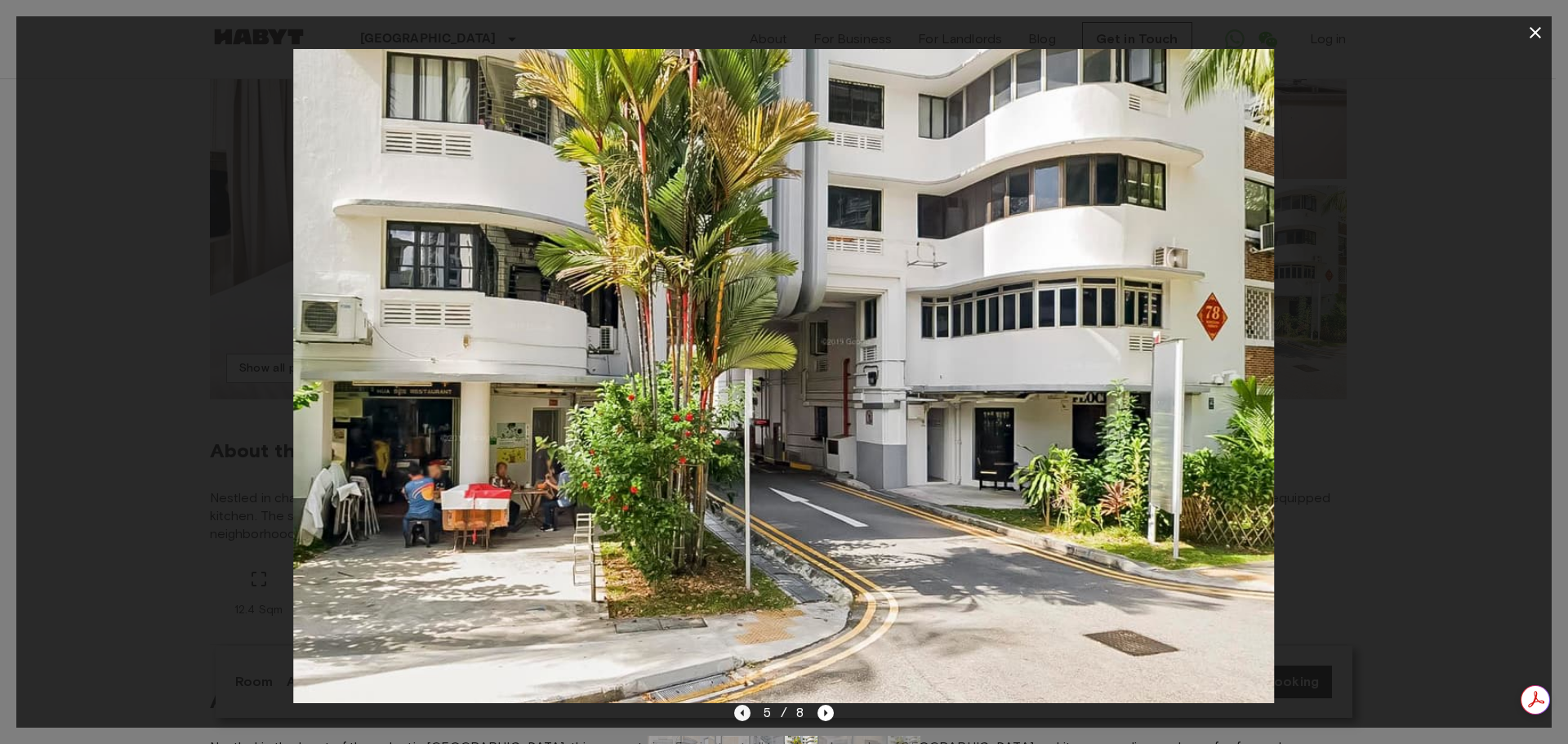
click at [742, 711] on icon "Previous image" at bounding box center [742, 712] width 16 height 16
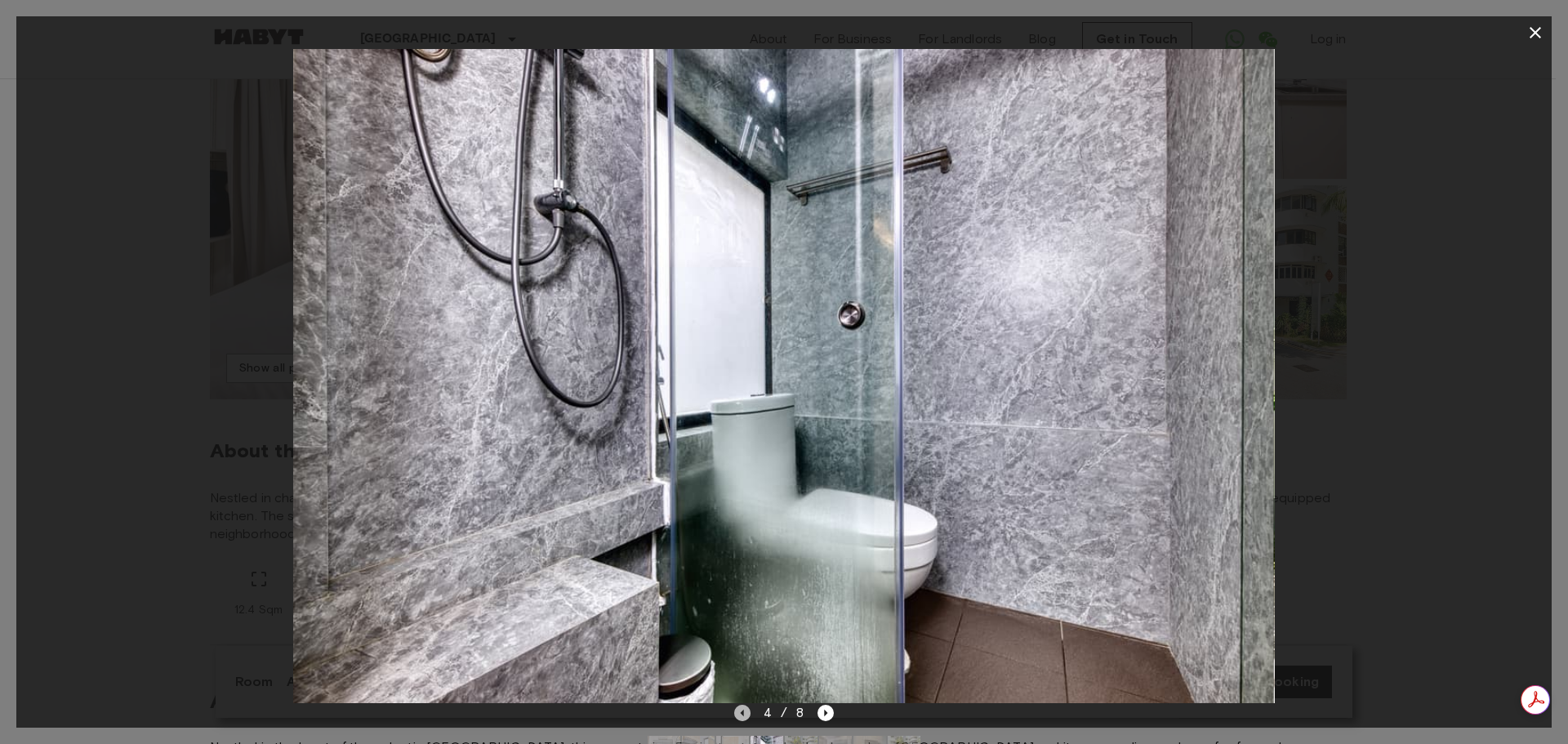
click at [742, 711] on icon "Previous image" at bounding box center [742, 712] width 16 height 16
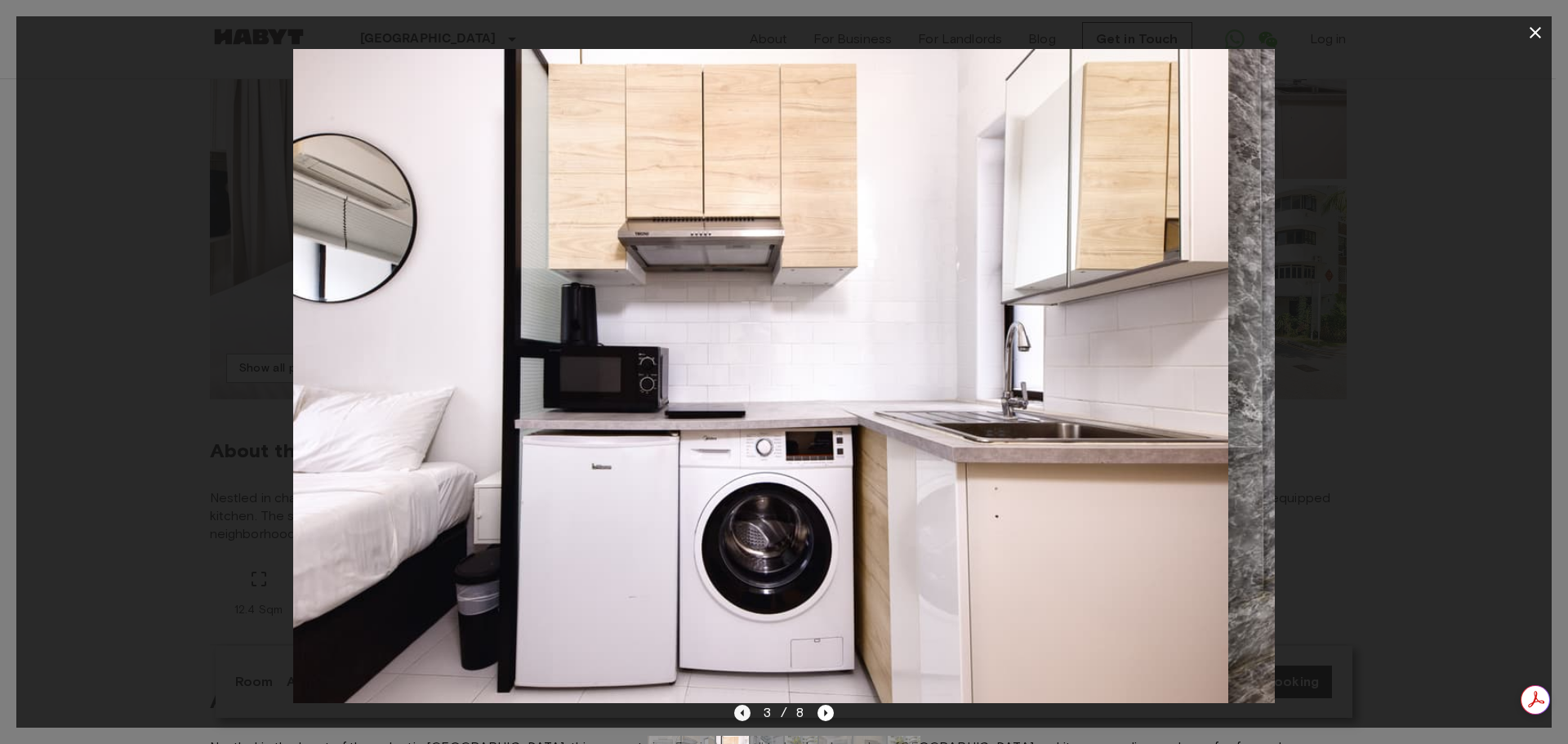
click at [742, 711] on icon "Previous image" at bounding box center [742, 712] width 16 height 16
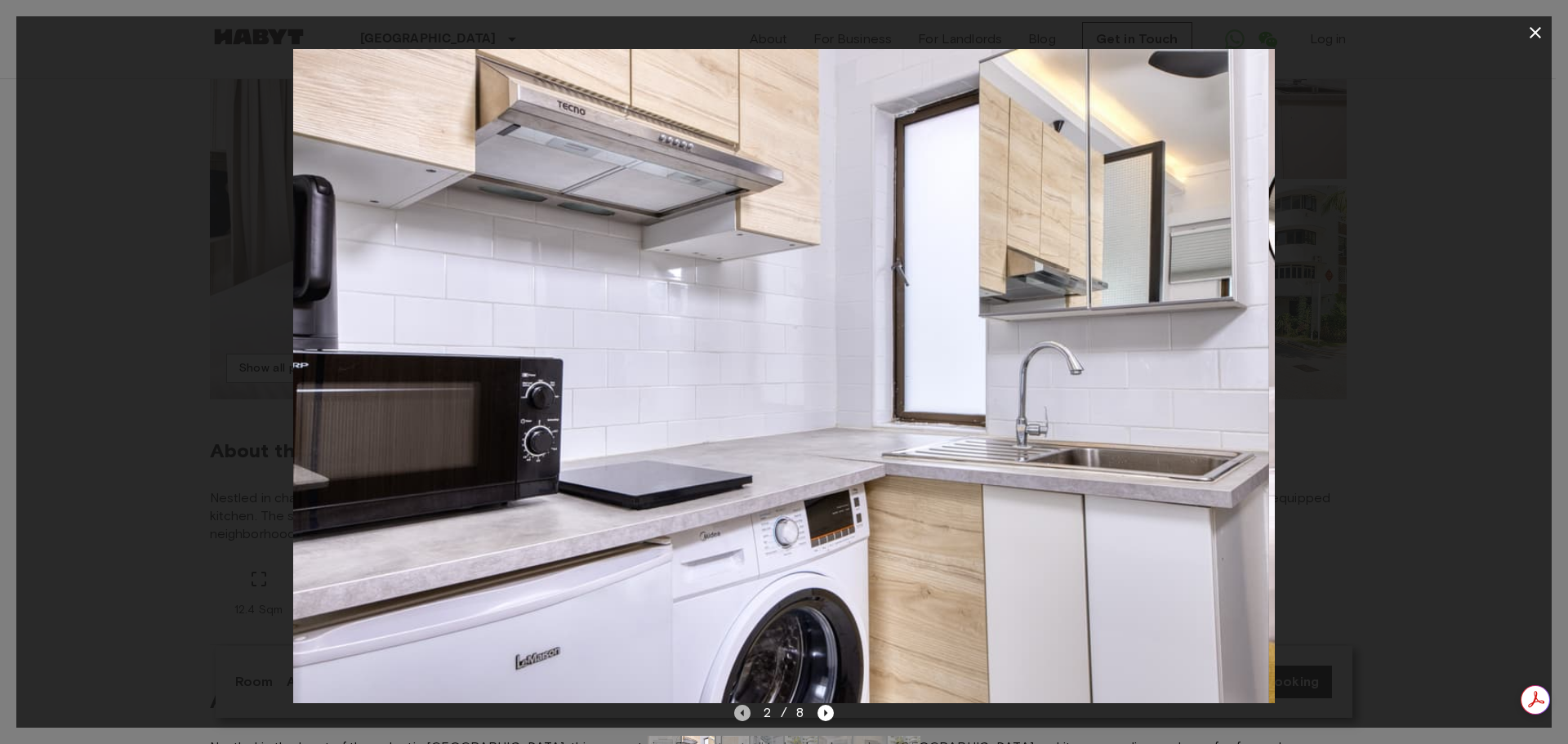
click at [742, 711] on icon "Previous image" at bounding box center [742, 712] width 16 height 16
click at [742, 711] on div "2 / 8" at bounding box center [784, 712] width 101 height 19
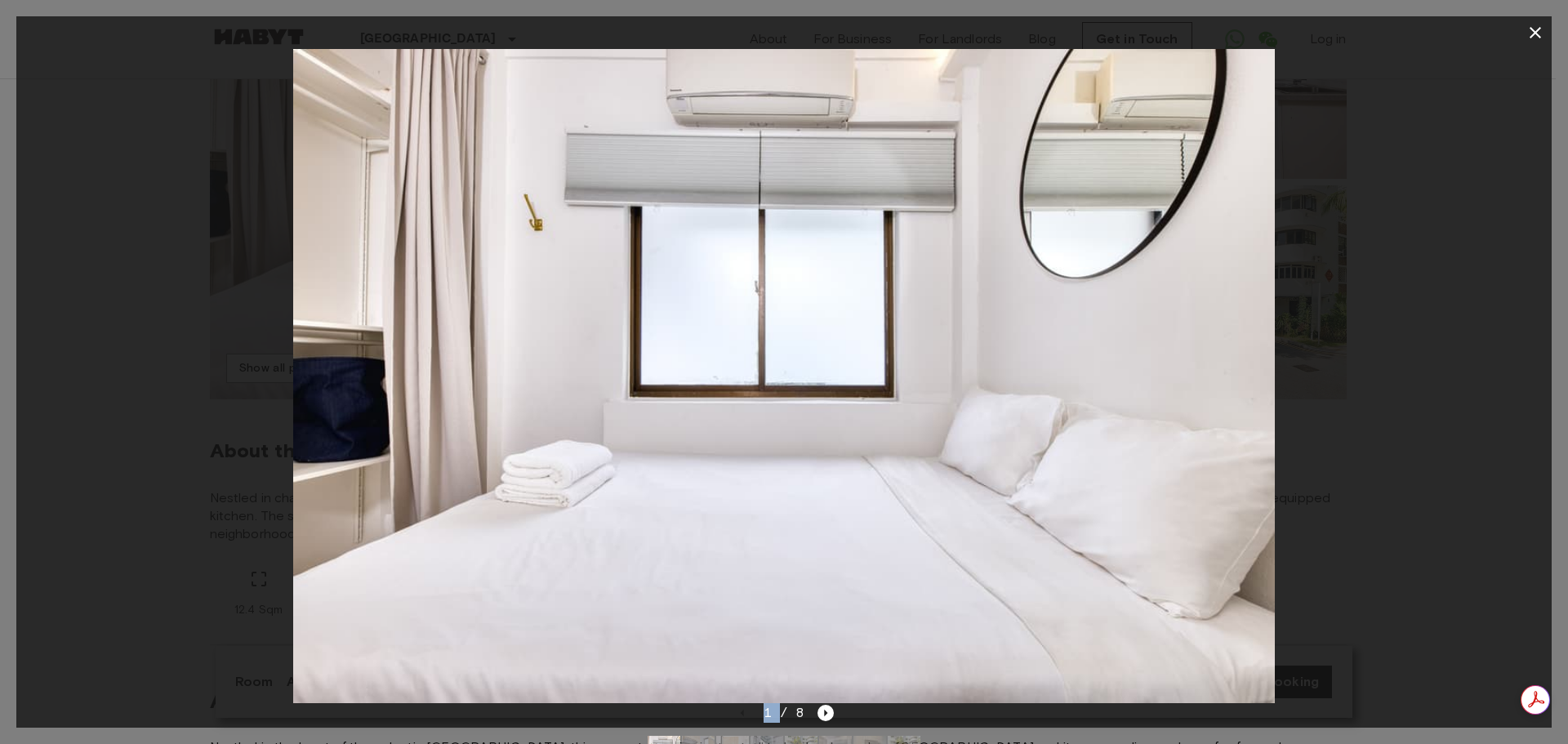
click at [1541, 34] on icon "button" at bounding box center [1534, 32] width 19 height 19
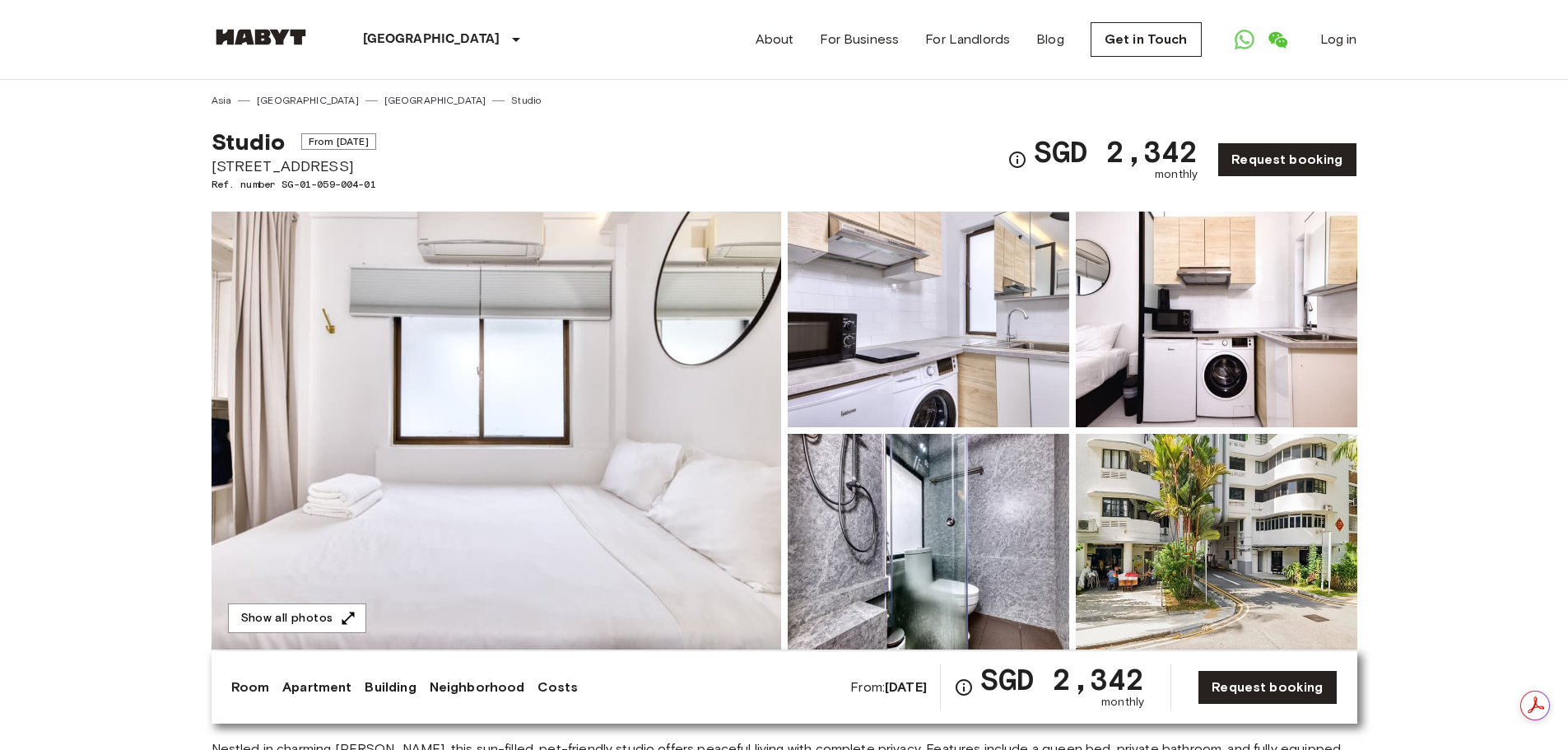
click at [984, 573] on img at bounding box center [928, 541] width 282 height 216
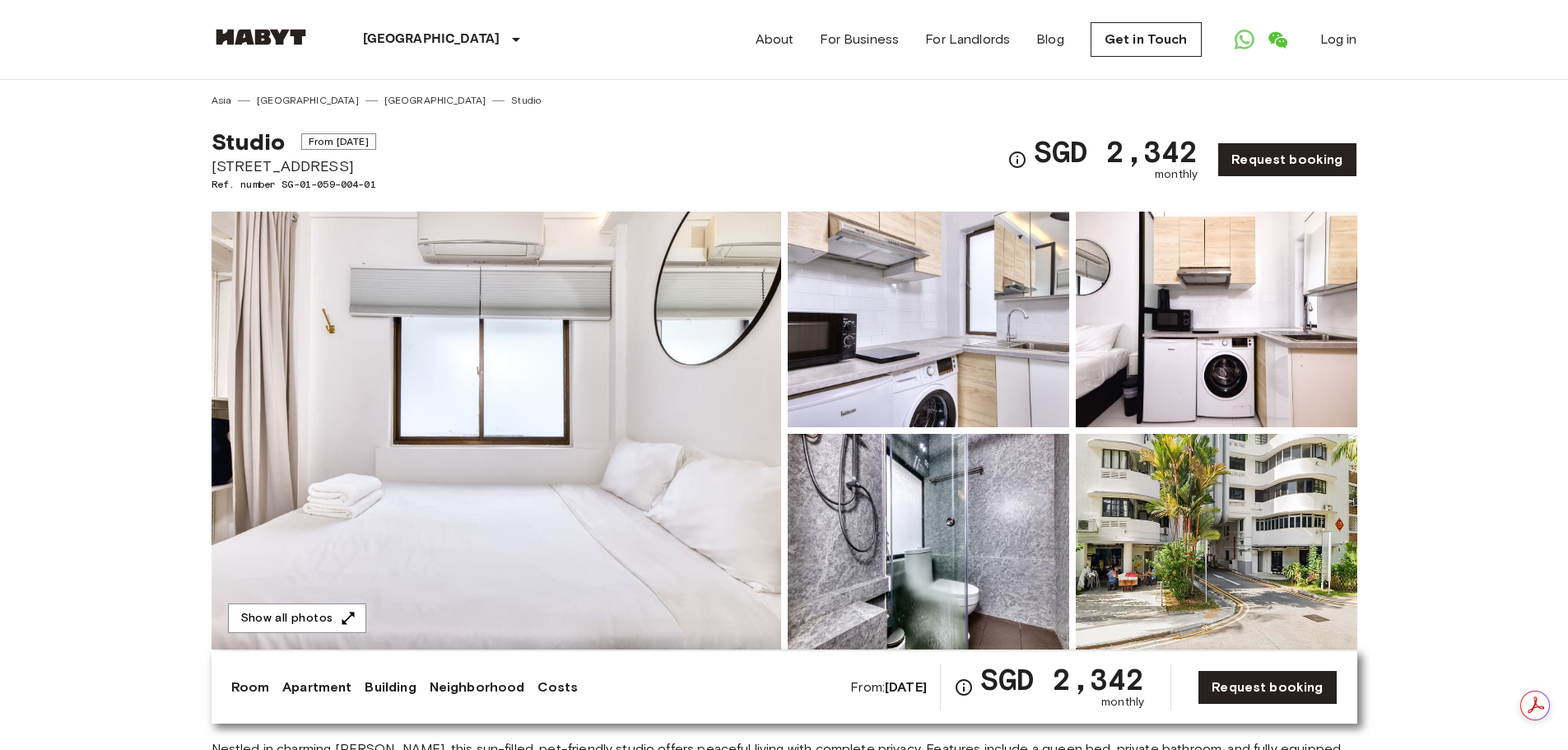
click at [603, 385] on img at bounding box center [496, 430] width 570 height 438
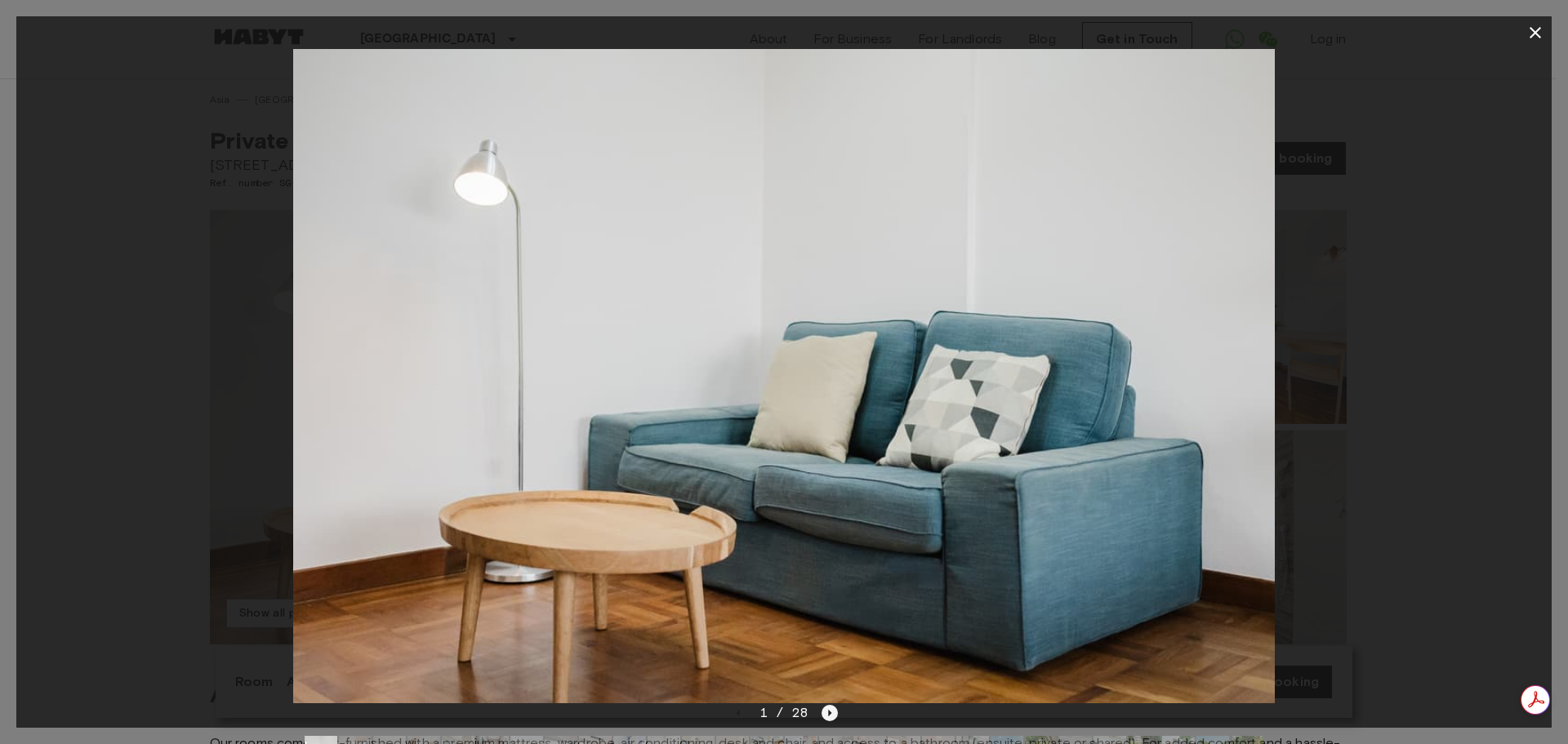
click at [826, 708] on icon "Next image" at bounding box center [829, 712] width 16 height 16
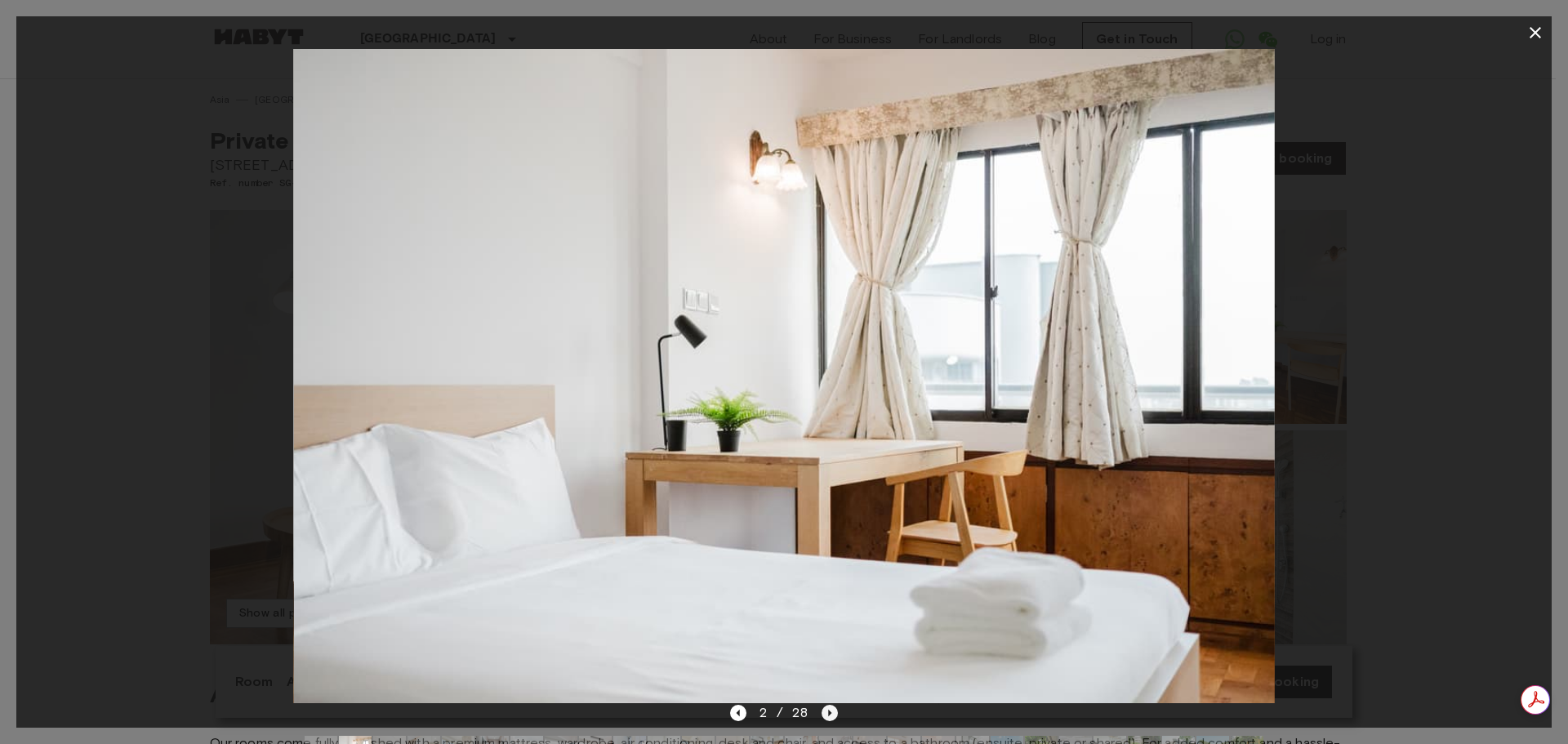
click at [826, 708] on icon "Next image" at bounding box center [829, 712] width 16 height 16
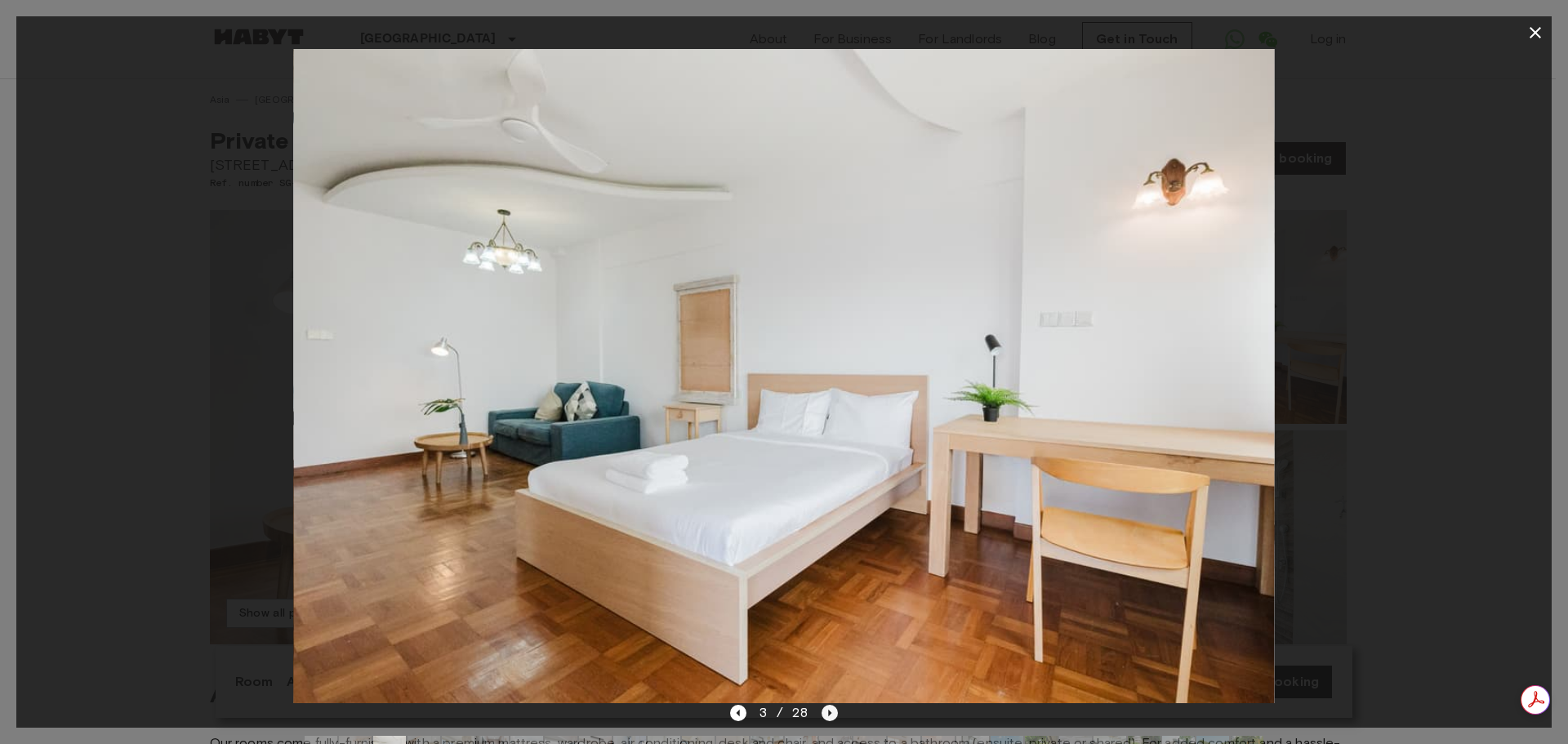
click at [826, 708] on icon "Next image" at bounding box center [829, 712] width 16 height 16
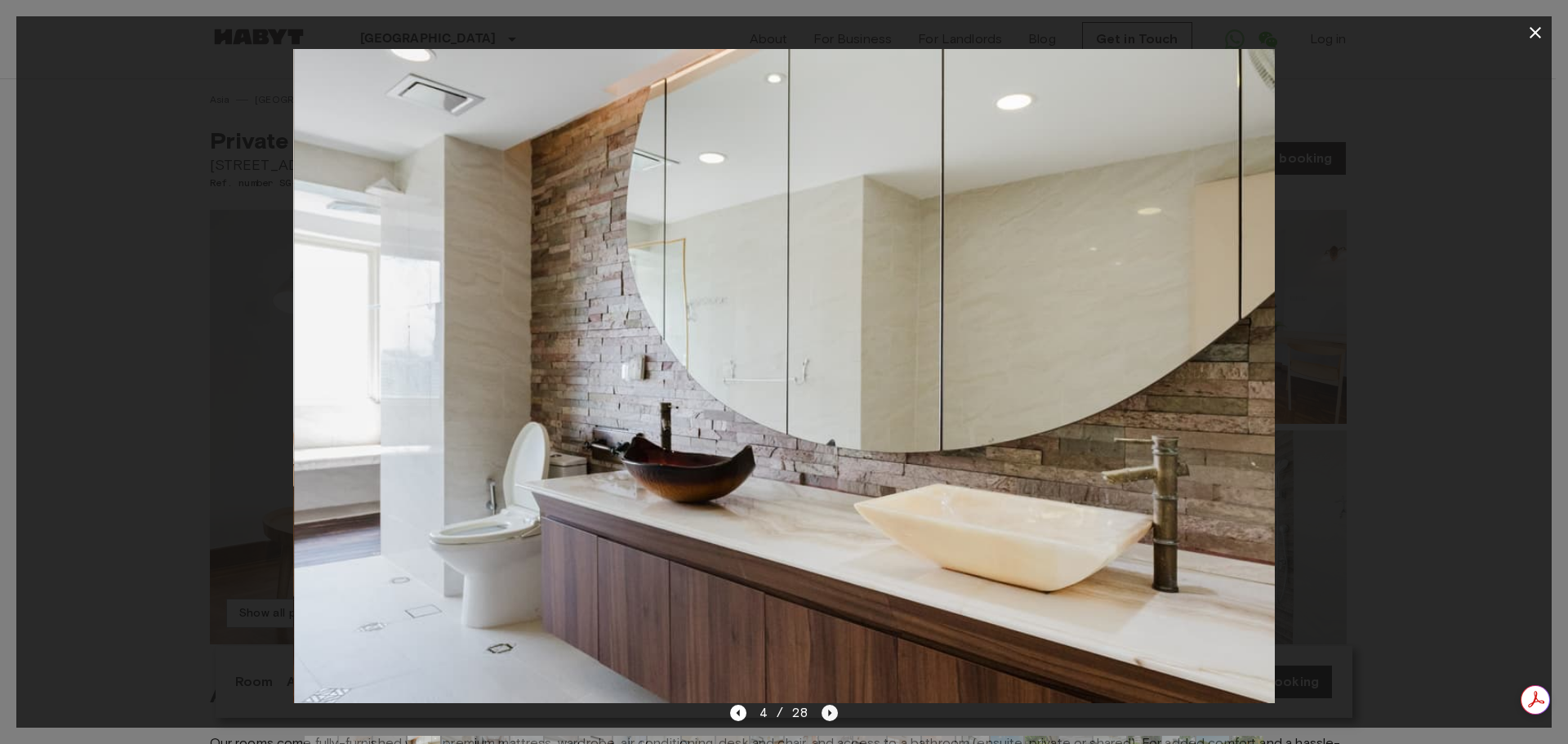
click at [826, 709] on icon "Next image" at bounding box center [829, 712] width 16 height 16
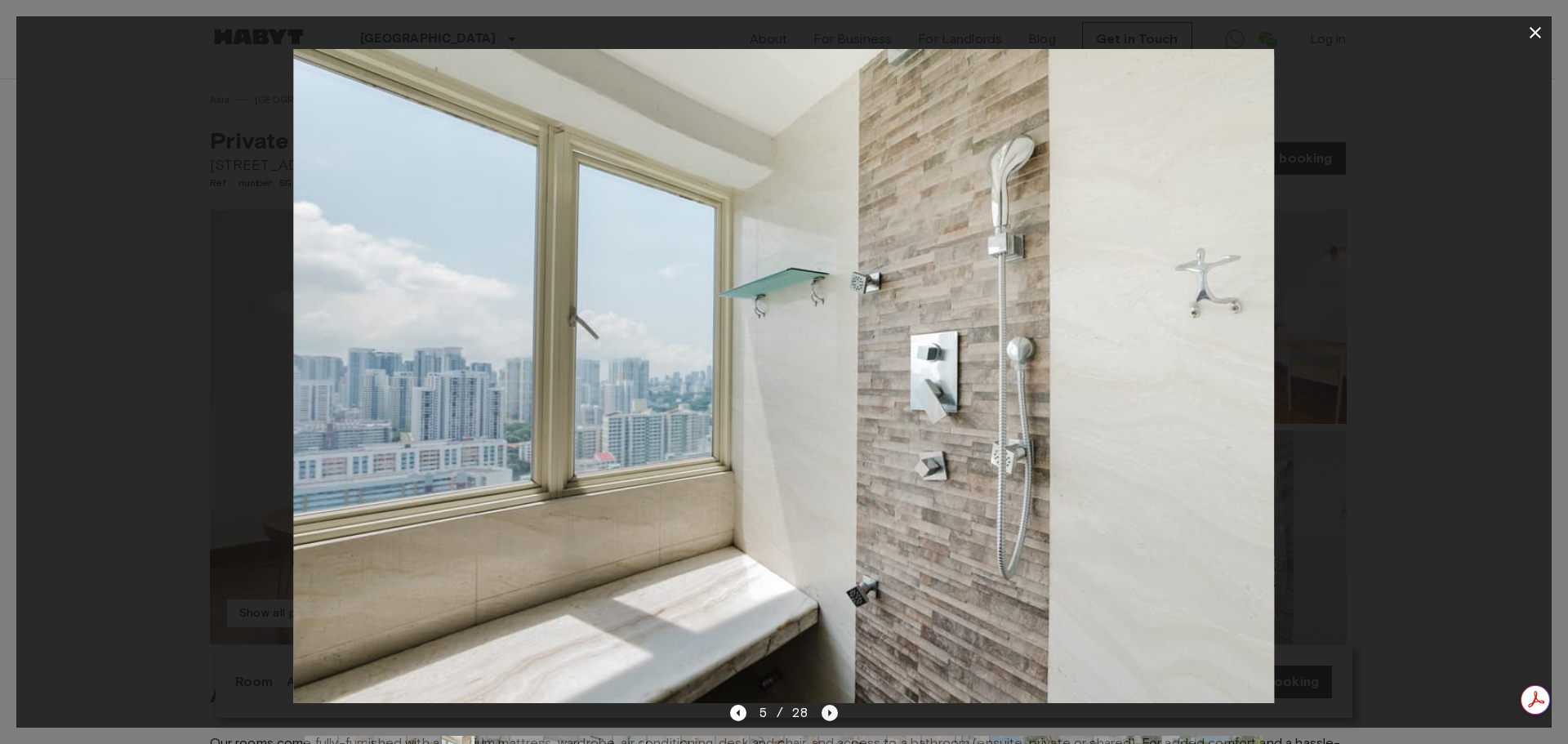
click at [826, 709] on icon "Next image" at bounding box center [829, 712] width 16 height 16
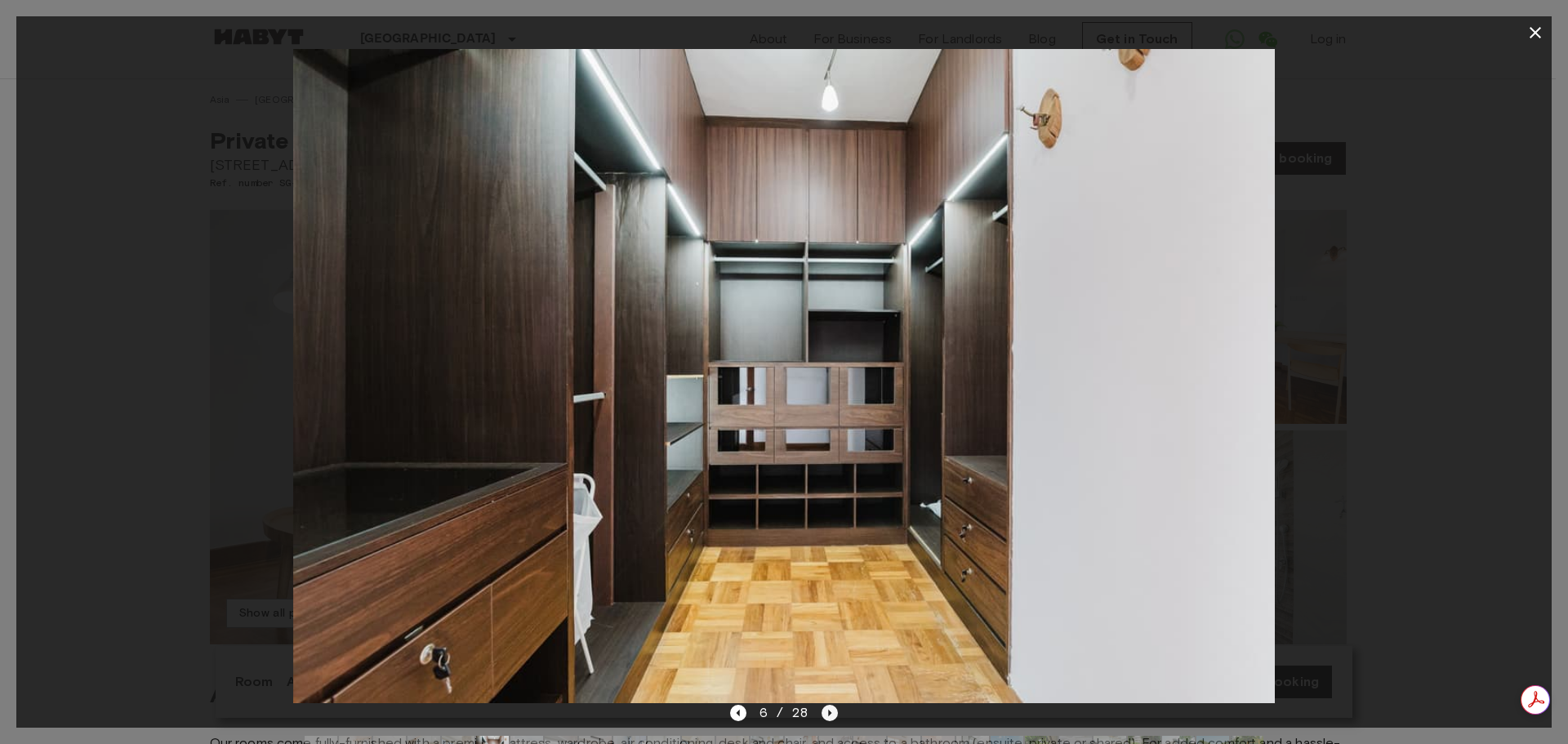
click at [826, 709] on icon "Next image" at bounding box center [829, 712] width 16 height 16
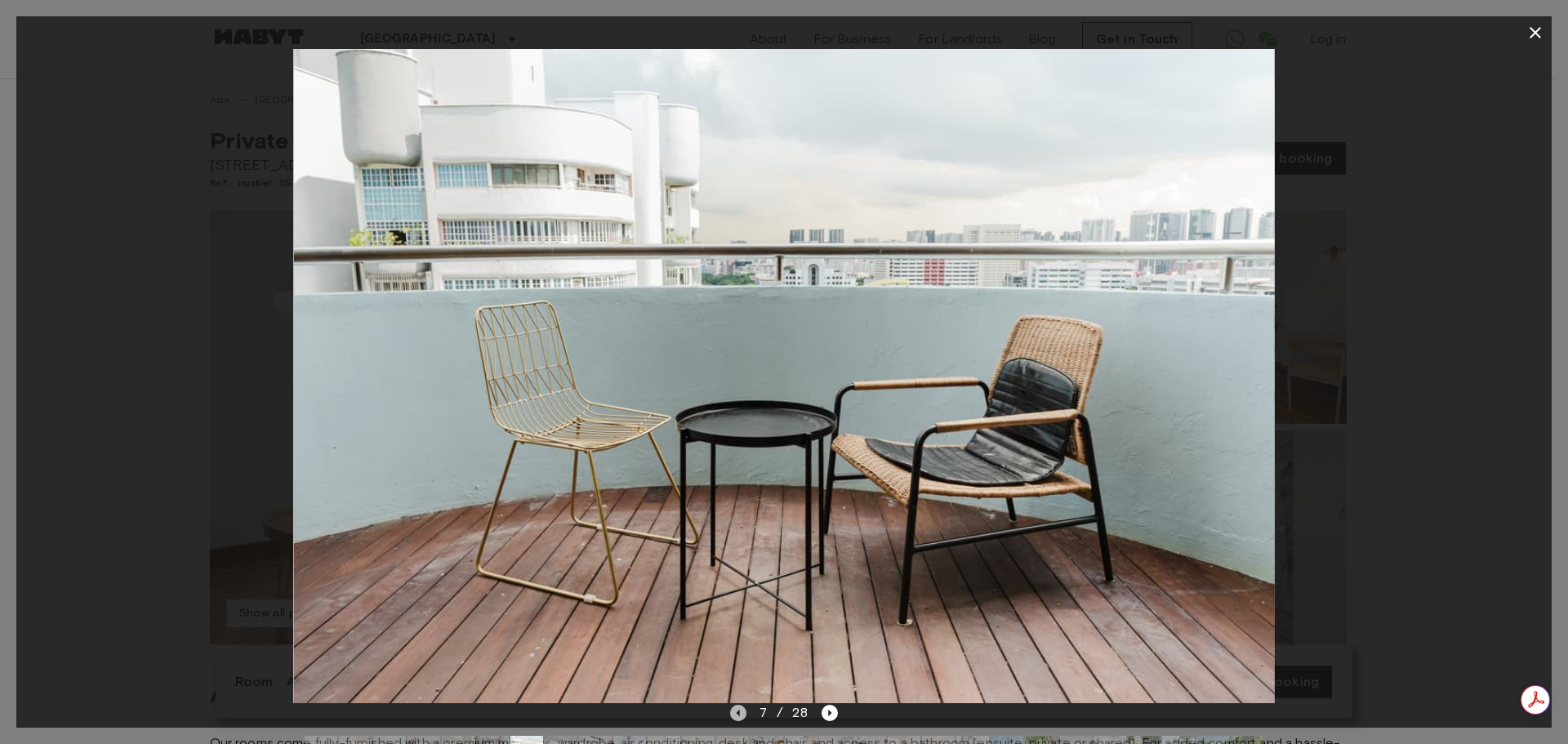
click at [731, 716] on icon "Previous image" at bounding box center [737, 712] width 16 height 16
click at [731, 717] on icon "Previous image" at bounding box center [737, 712] width 16 height 16
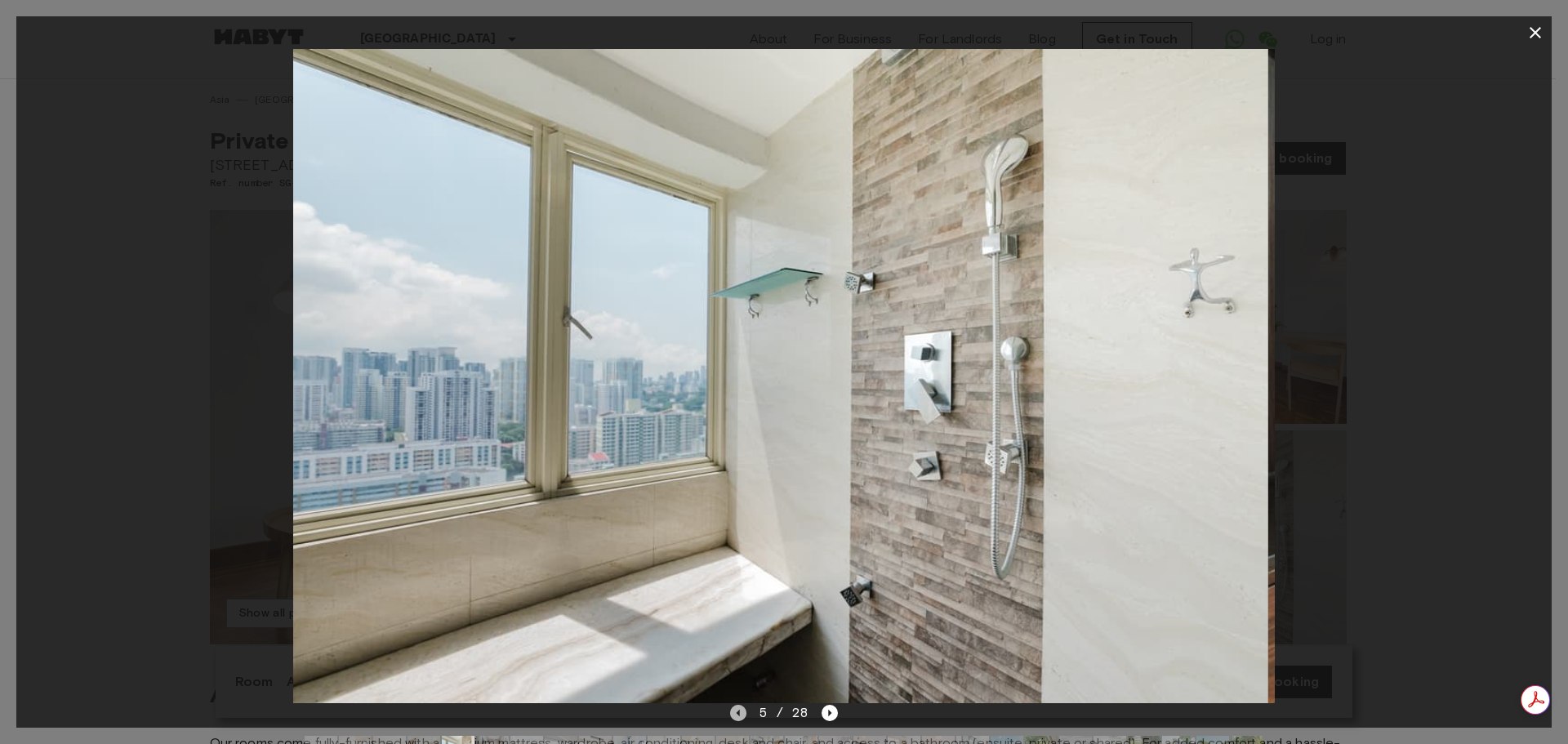
click at [730, 716] on icon "Previous image" at bounding box center [737, 712] width 16 height 16
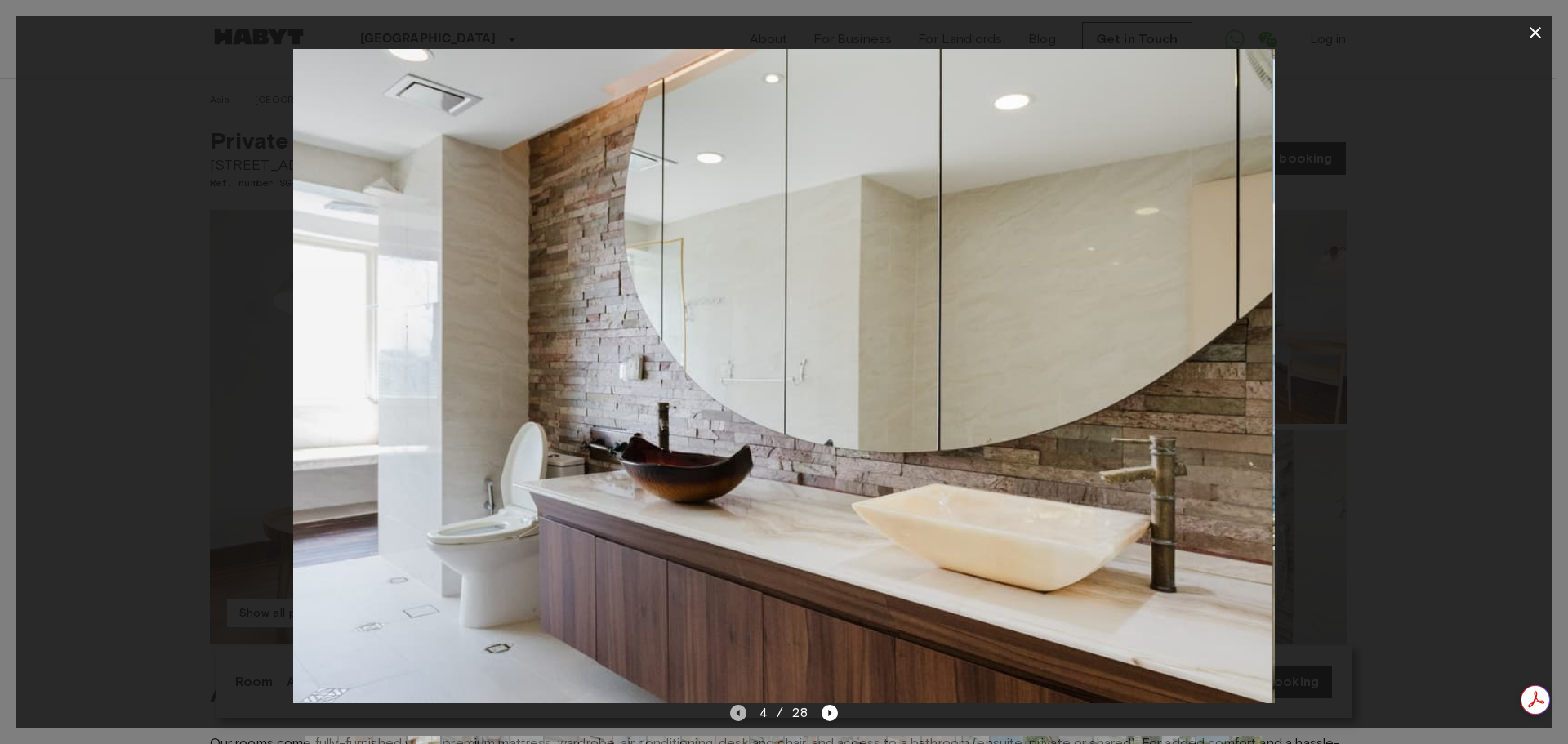
click at [730, 716] on icon "Previous image" at bounding box center [737, 712] width 16 height 16
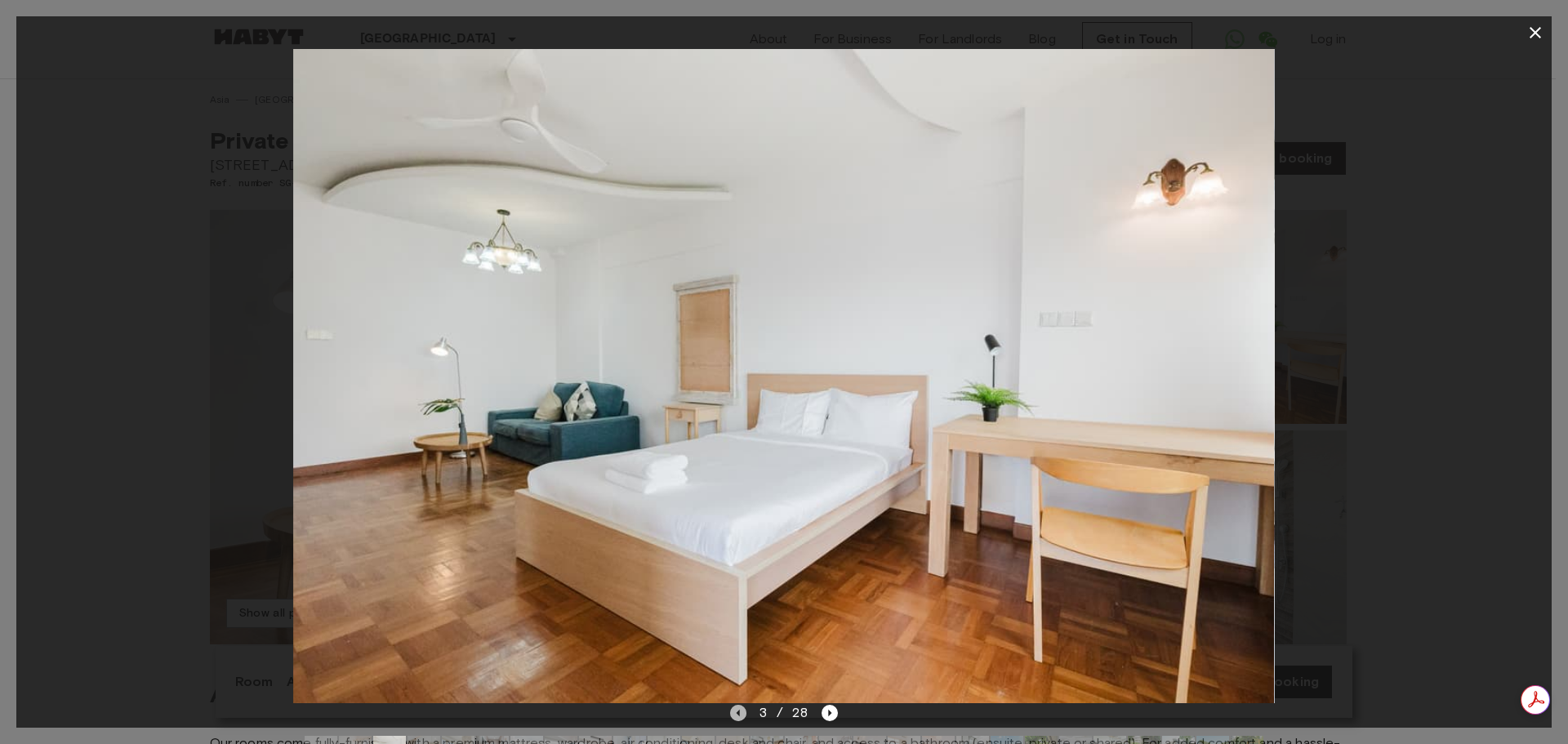
click at [730, 716] on icon "Previous image" at bounding box center [737, 712] width 16 height 16
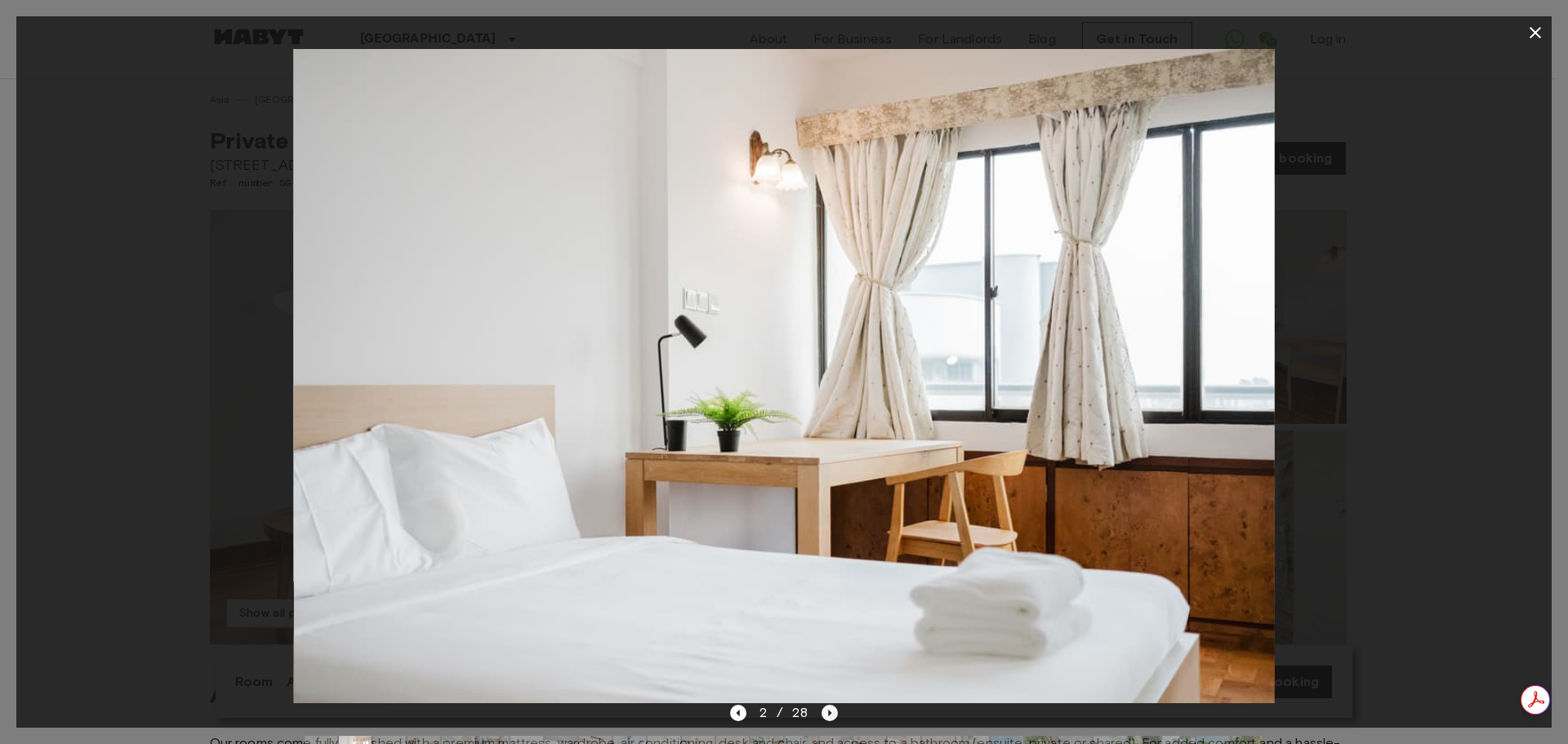
click at [825, 710] on icon "Next image" at bounding box center [829, 712] width 16 height 16
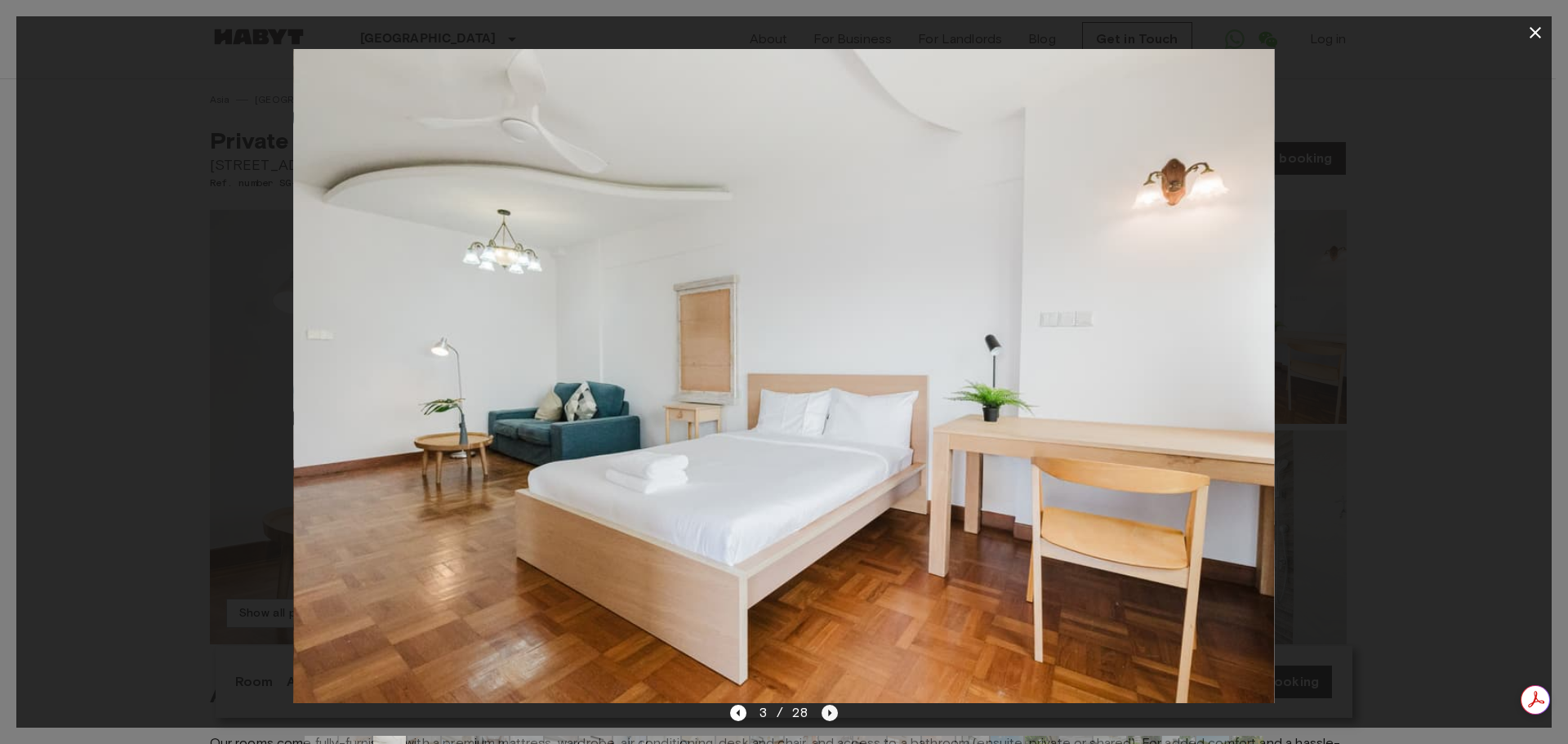
click at [823, 710] on icon "Next image" at bounding box center [829, 712] width 16 height 16
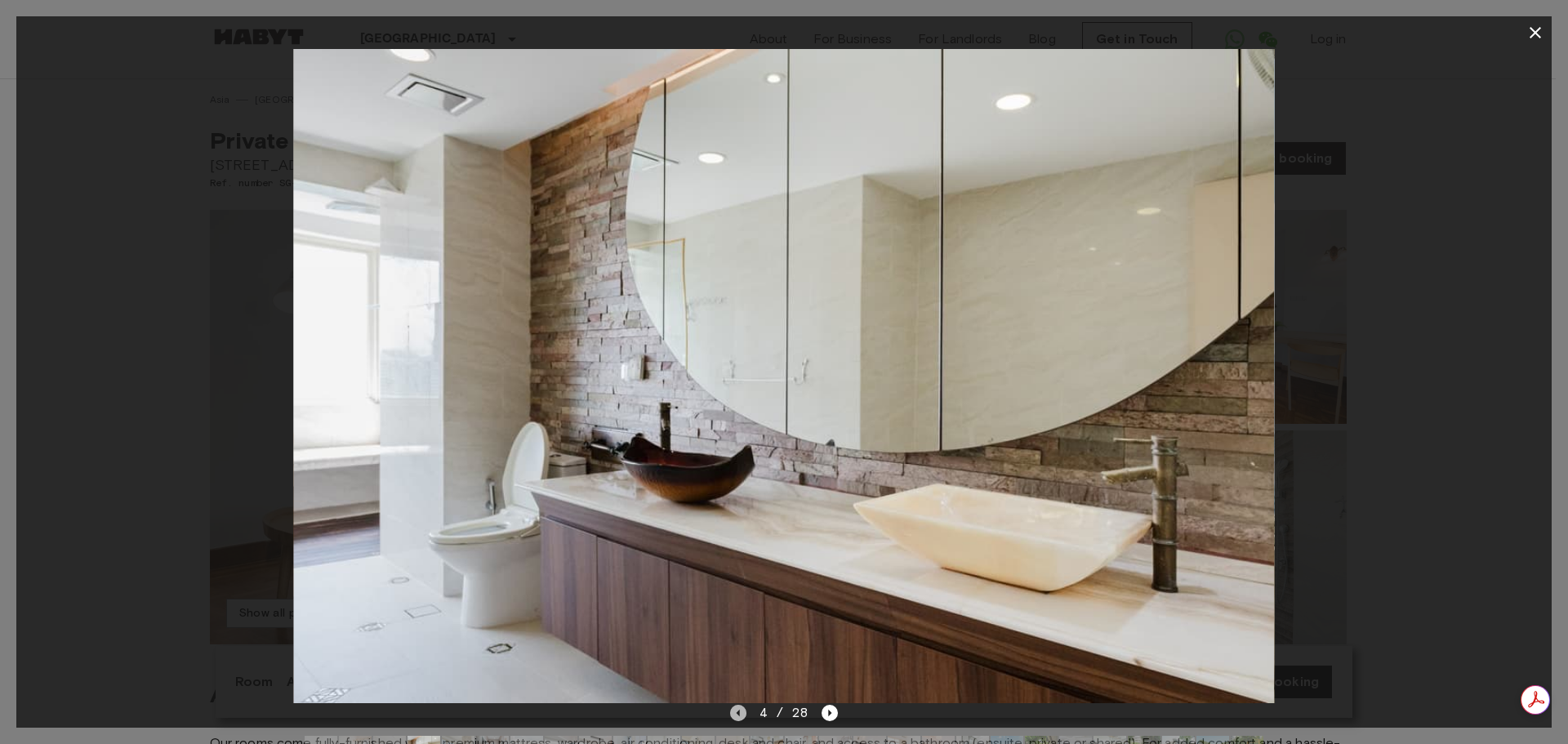
click at [737, 717] on icon "Previous image" at bounding box center [737, 712] width 16 height 16
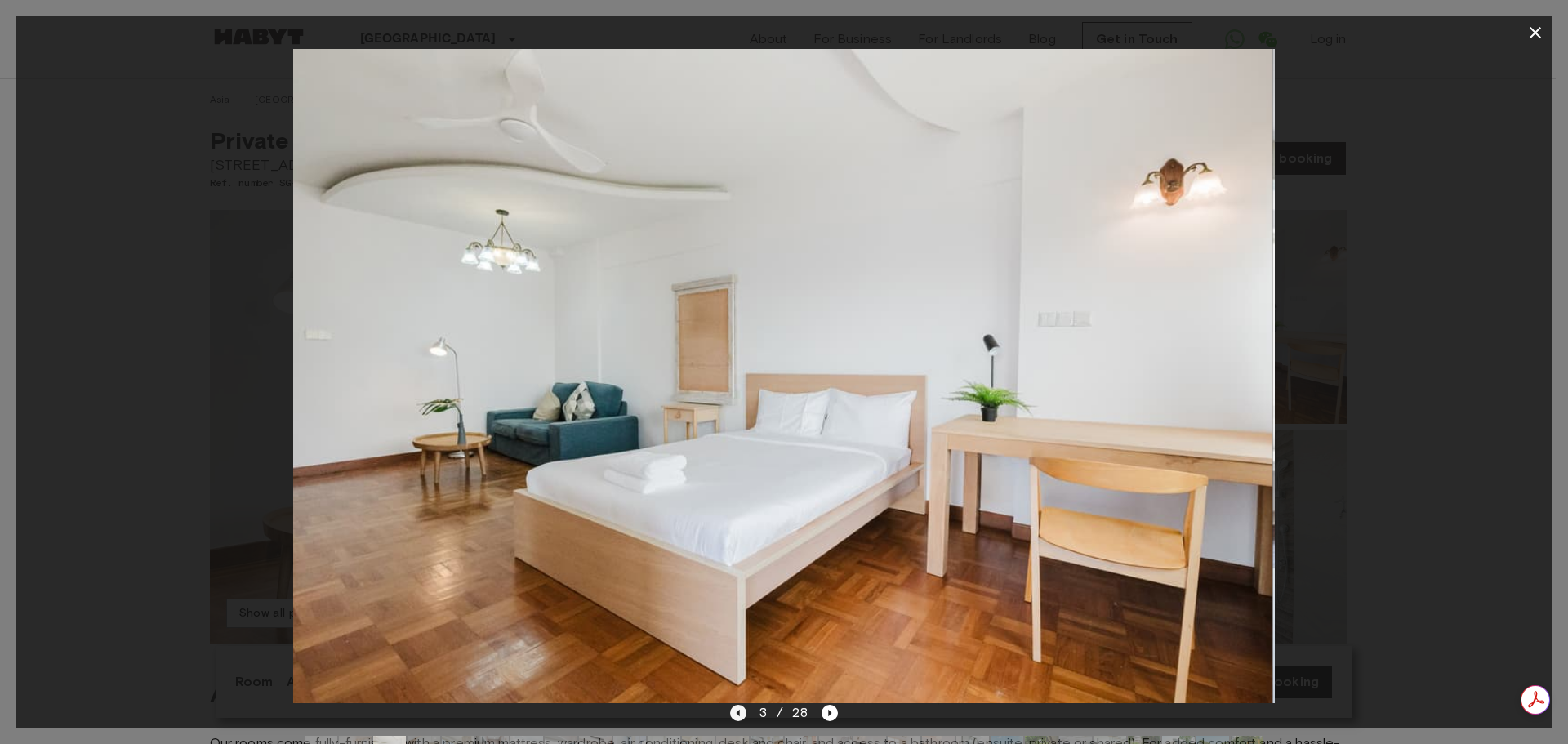
click at [739, 717] on icon "Previous image" at bounding box center [737, 712] width 16 height 16
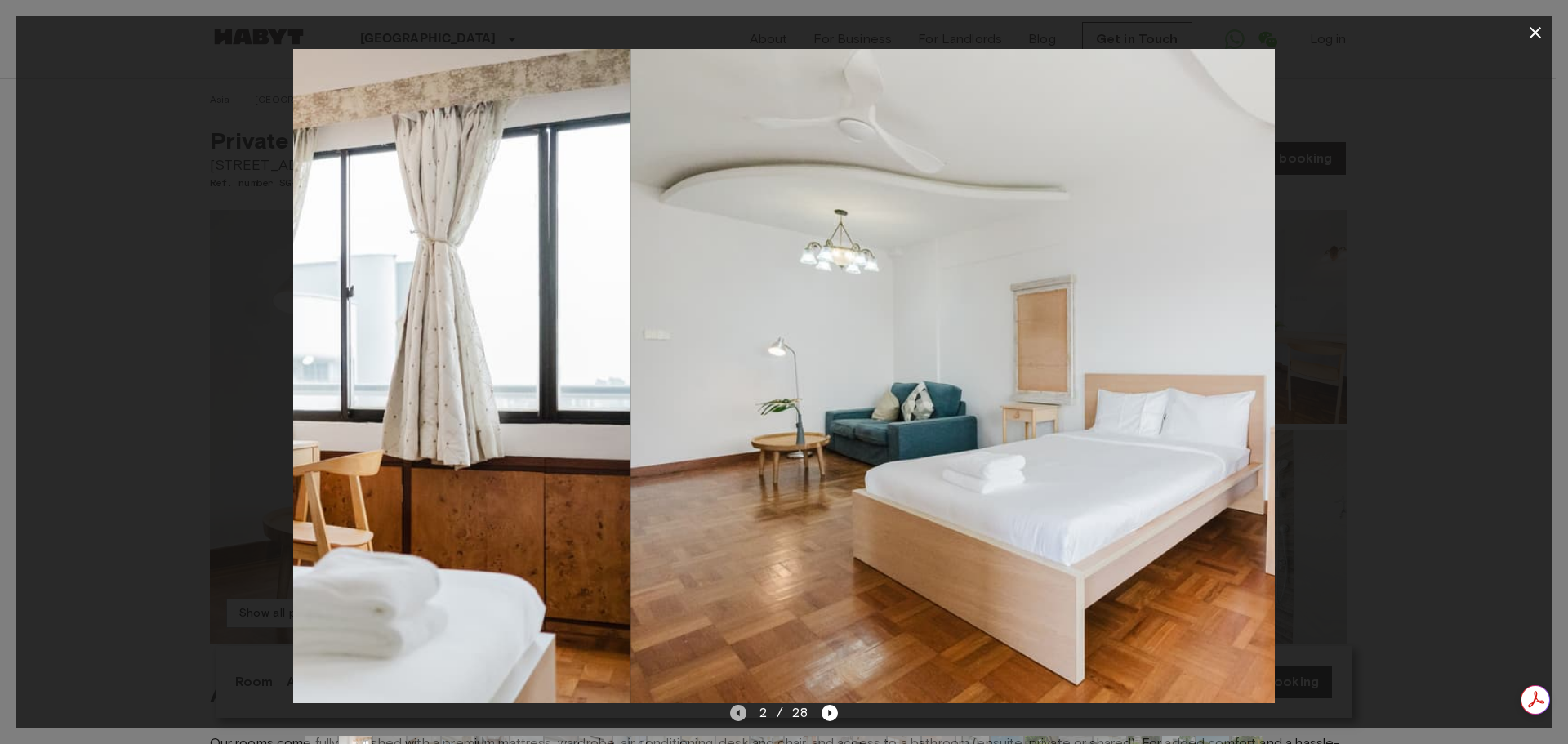
click at [739, 717] on icon "Previous image" at bounding box center [737, 712] width 16 height 16
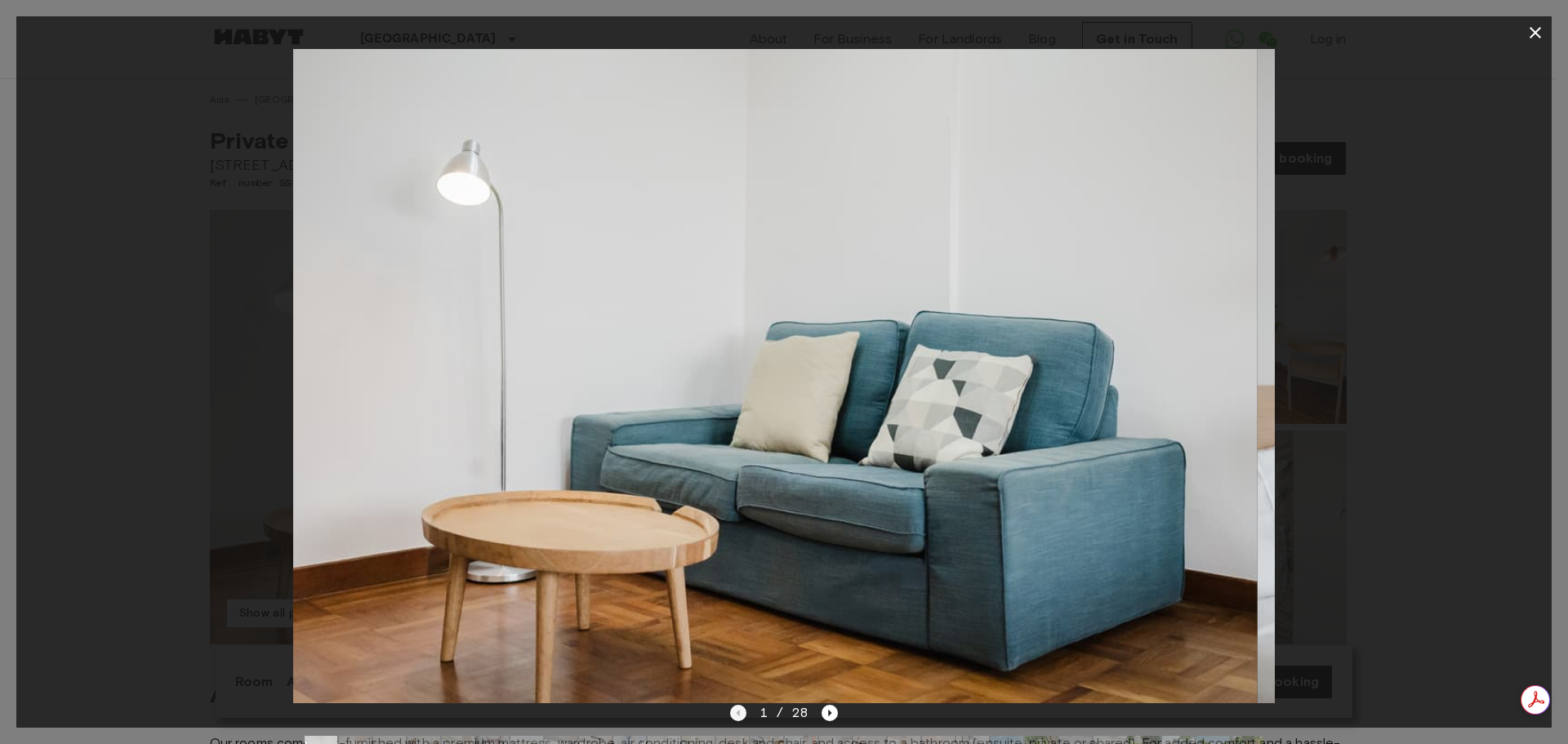
click at [739, 717] on div "1 / 28" at bounding box center [784, 712] width 108 height 19
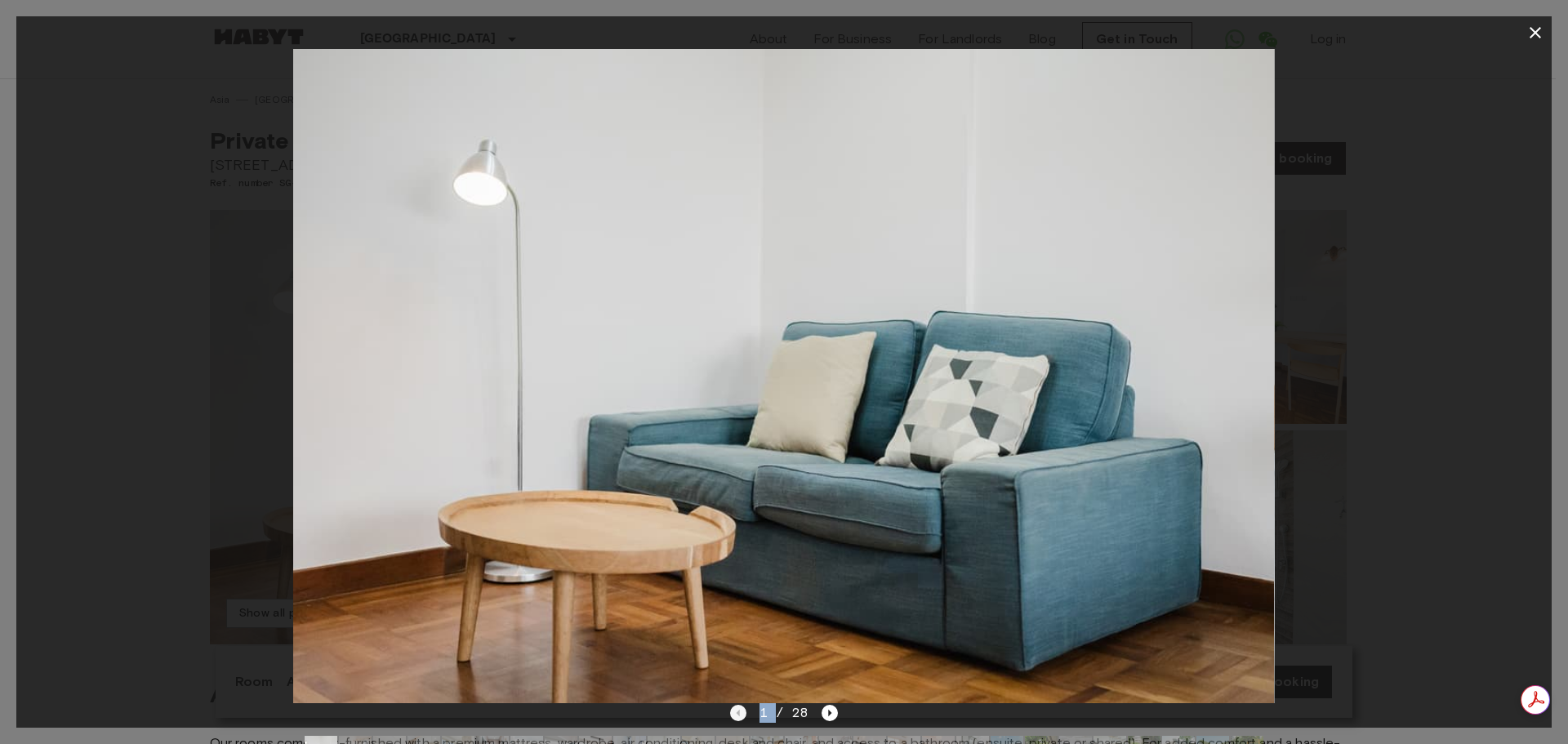
click at [739, 717] on div "1 / 28" at bounding box center [784, 712] width 108 height 19
click at [1537, 30] on icon "button" at bounding box center [1535, 33] width 12 height 12
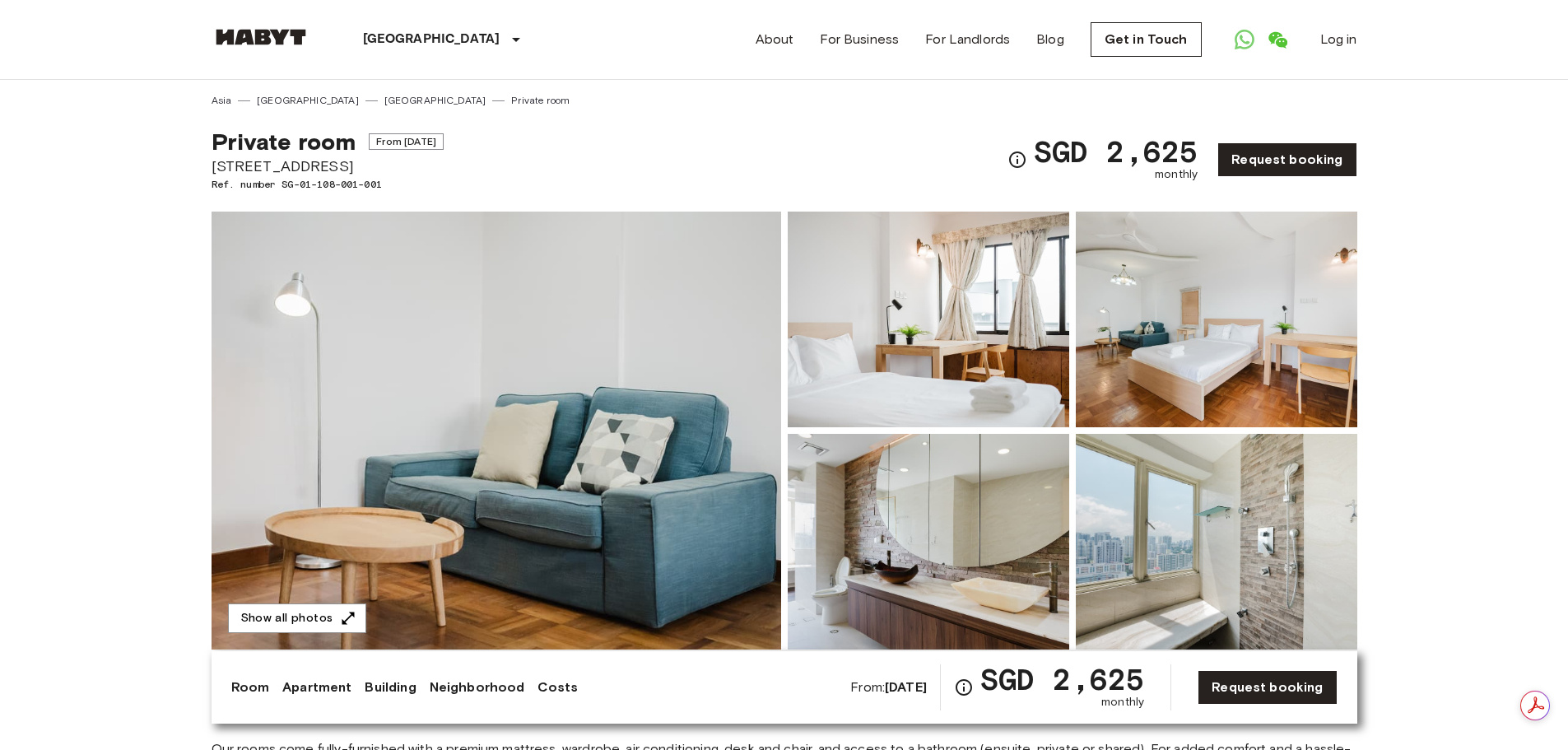
click at [763, 342] on img at bounding box center [496, 430] width 570 height 438
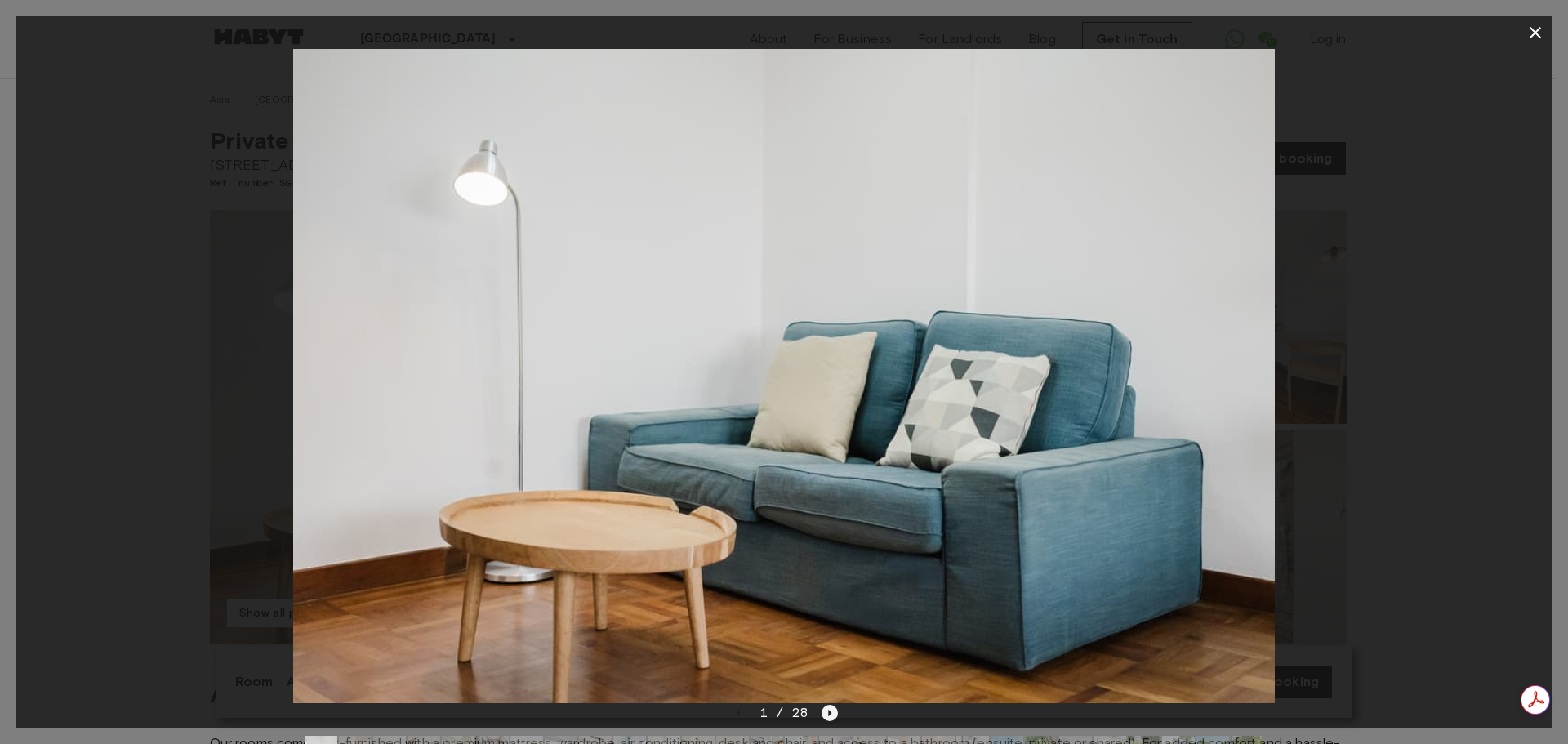
click at [829, 708] on icon "Next image" at bounding box center [829, 712] width 16 height 16
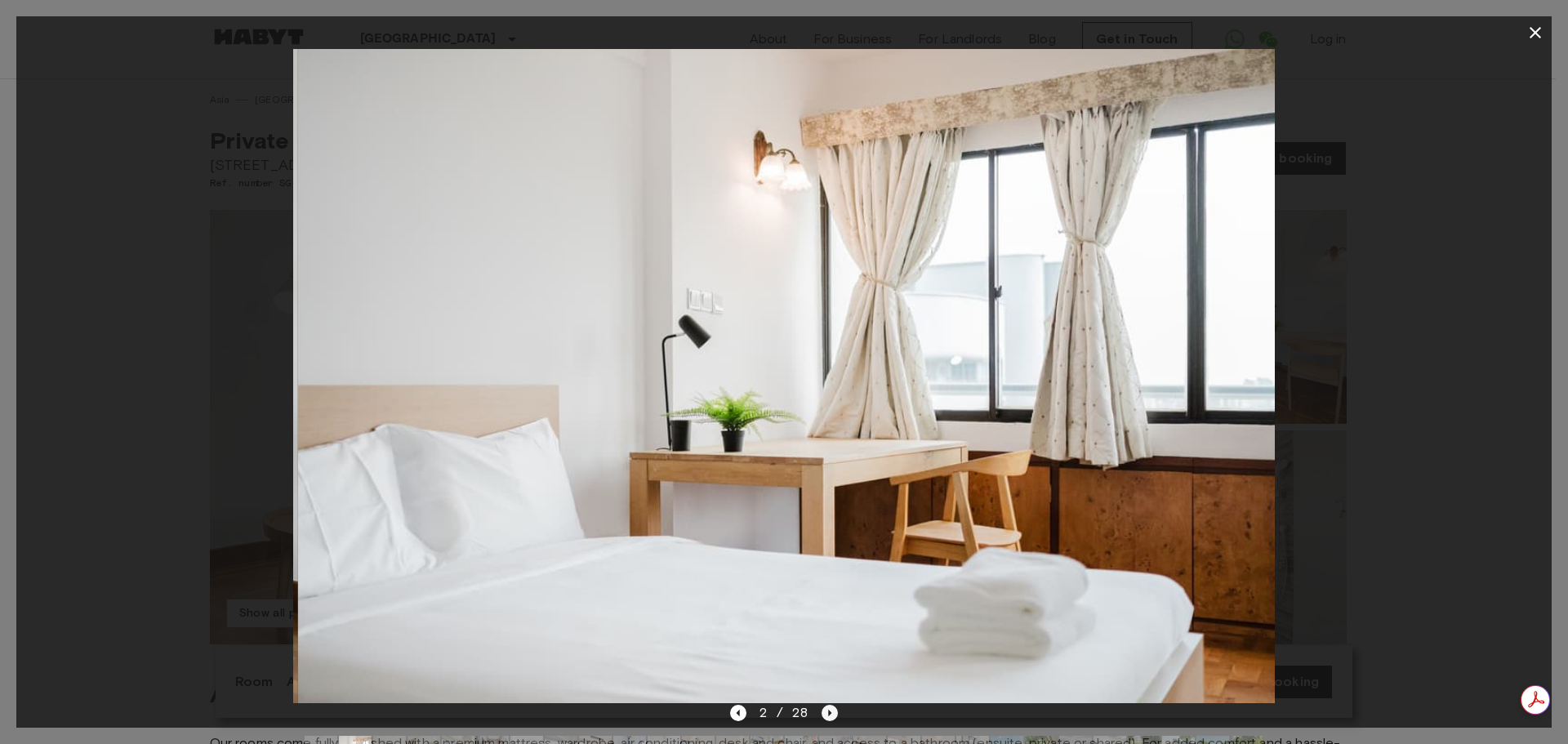
click at [829, 708] on icon "Next image" at bounding box center [829, 712] width 16 height 16
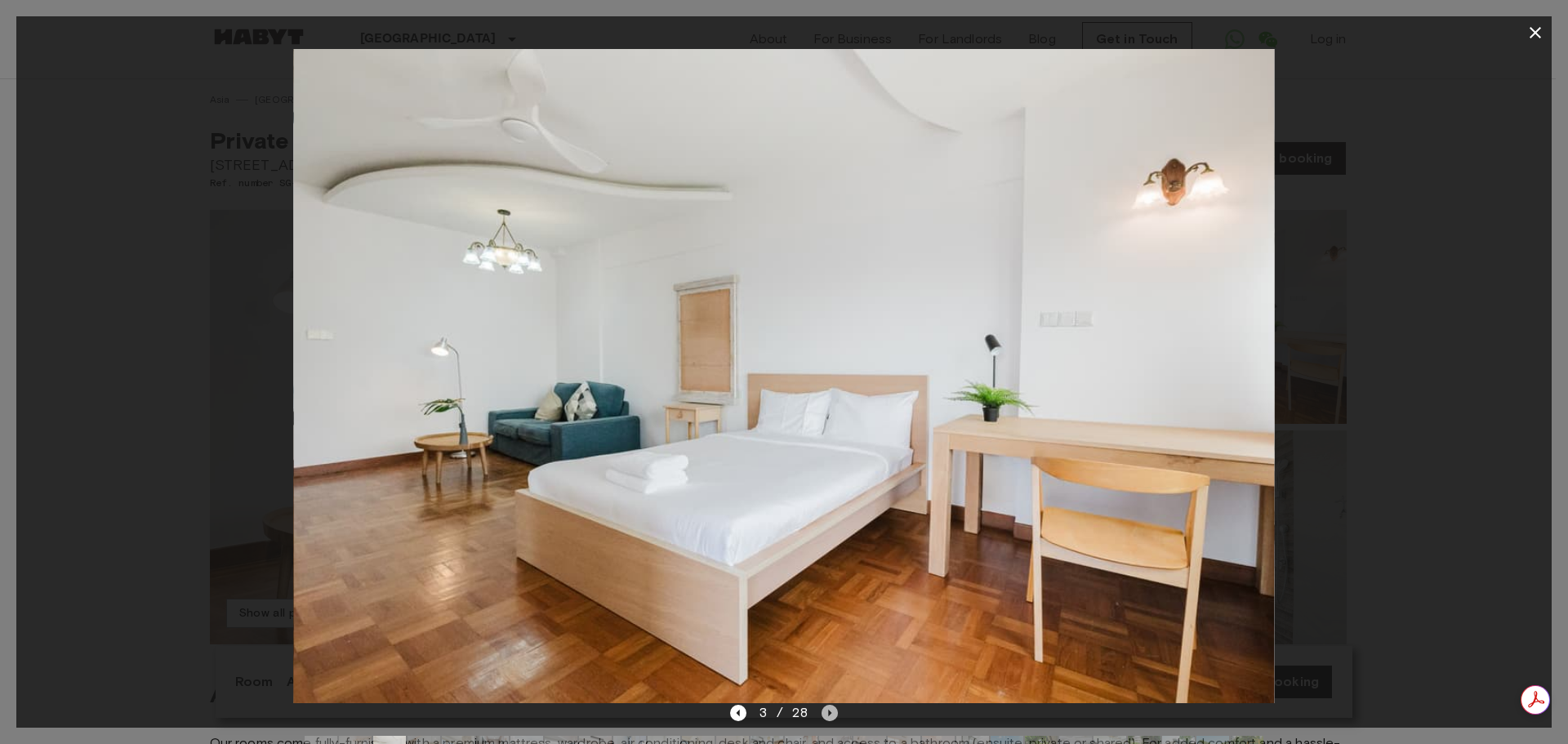
click at [829, 708] on icon "Next image" at bounding box center [829, 712] width 16 height 16
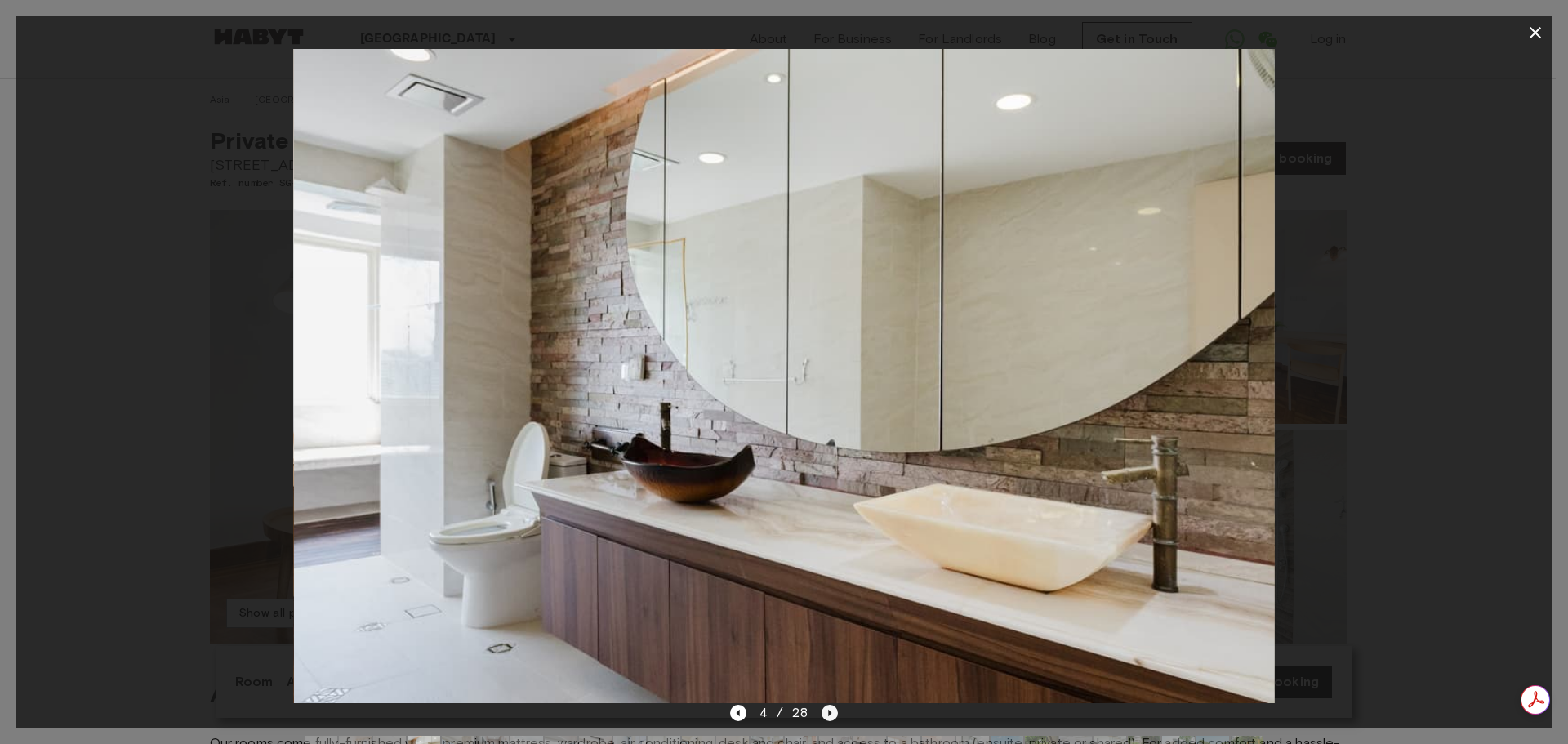
click at [829, 708] on icon "Next image" at bounding box center [829, 712] width 16 height 16
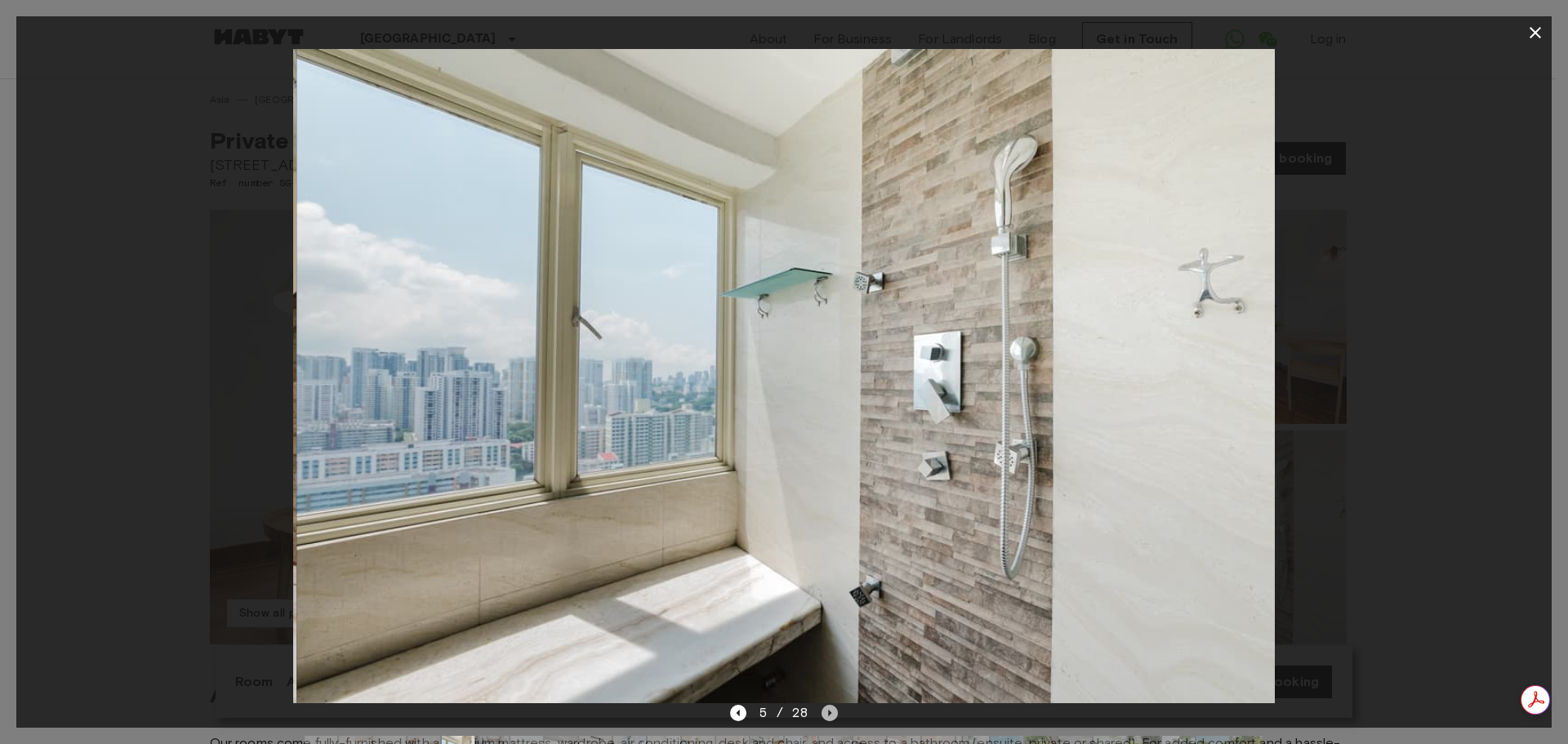
click at [831, 708] on icon "Next image" at bounding box center [829, 712] width 16 height 16
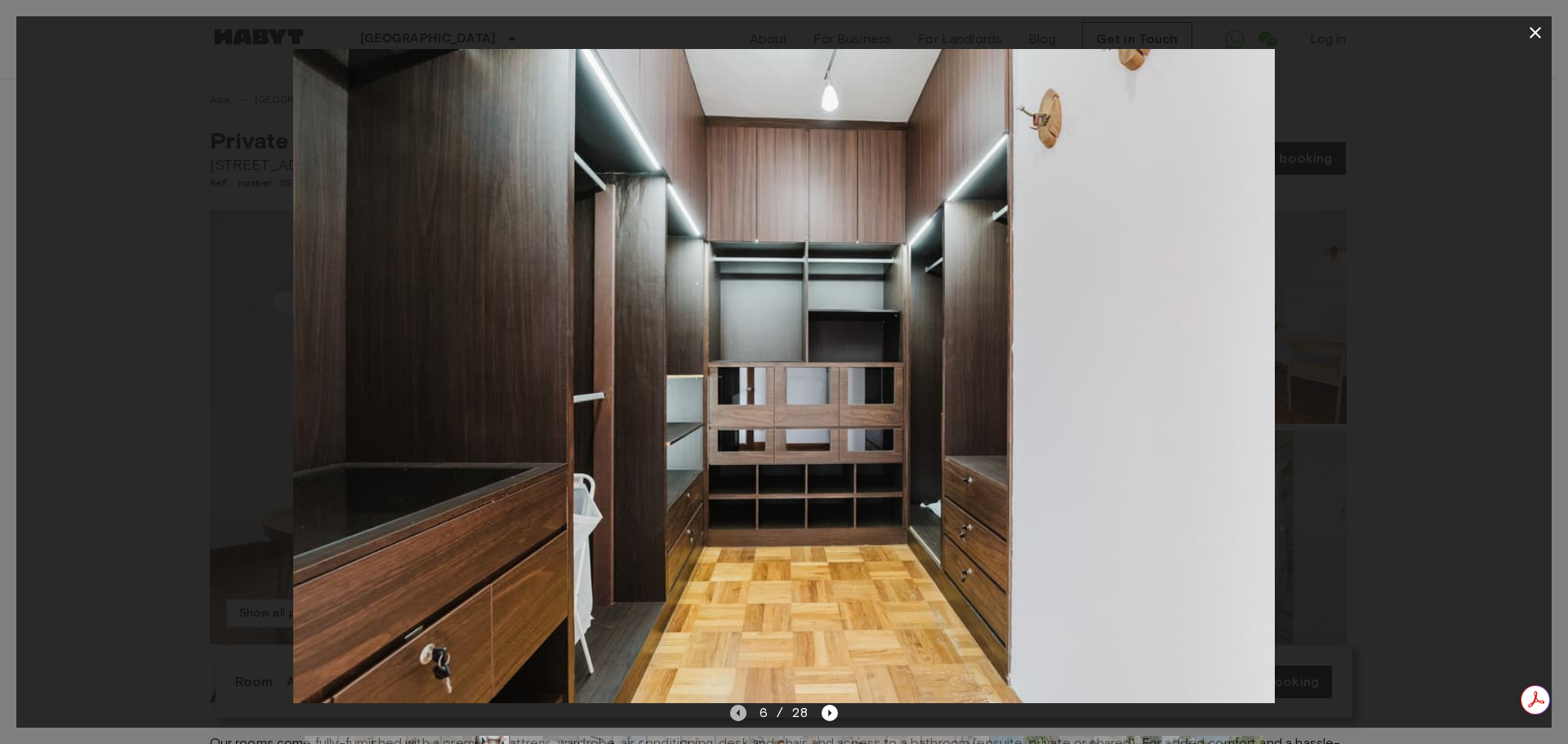
click at [739, 715] on icon "Previous image" at bounding box center [737, 713] width 3 height 7
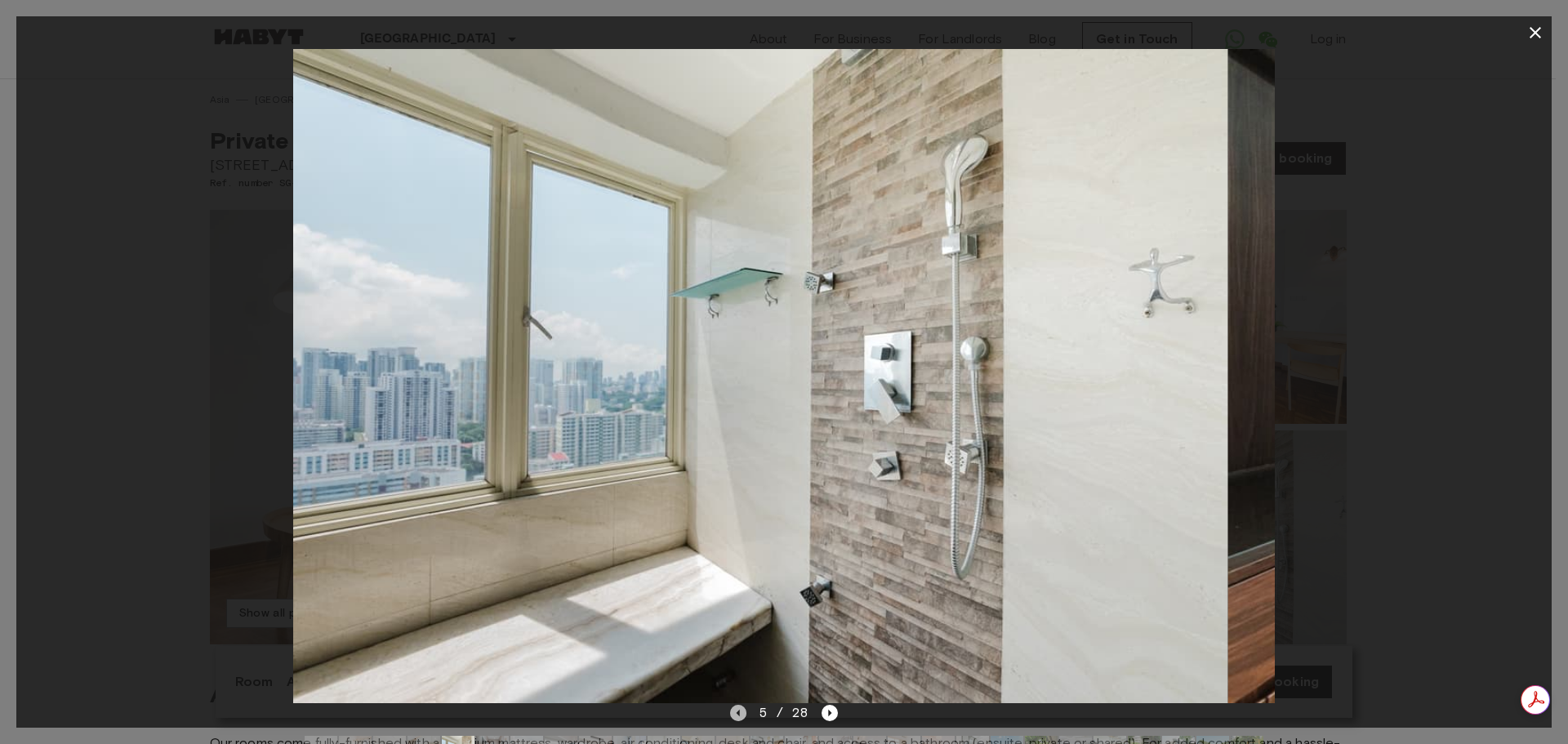
click at [739, 715] on icon "Previous image" at bounding box center [737, 713] width 3 height 7
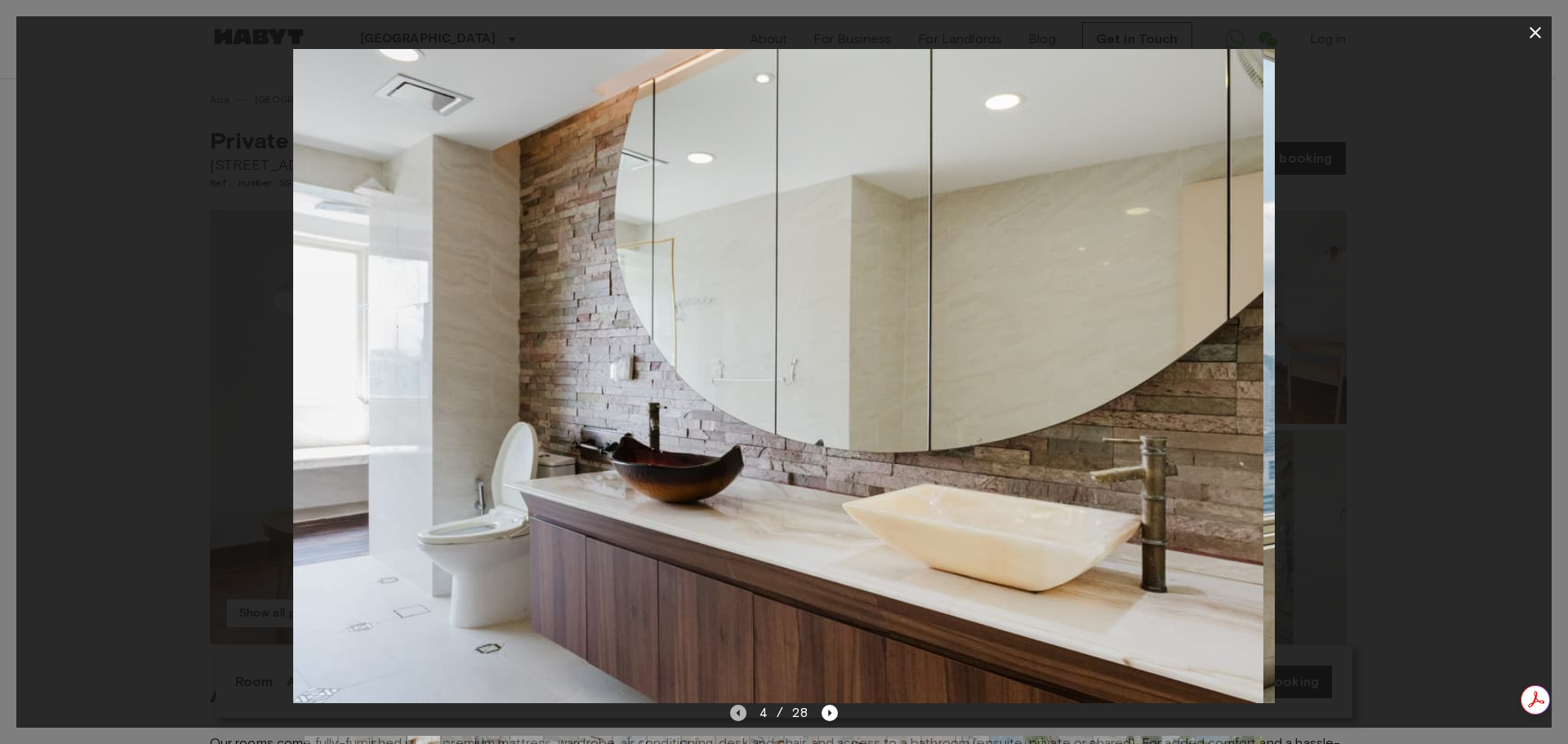
click at [739, 715] on icon "Previous image" at bounding box center [737, 713] width 3 height 7
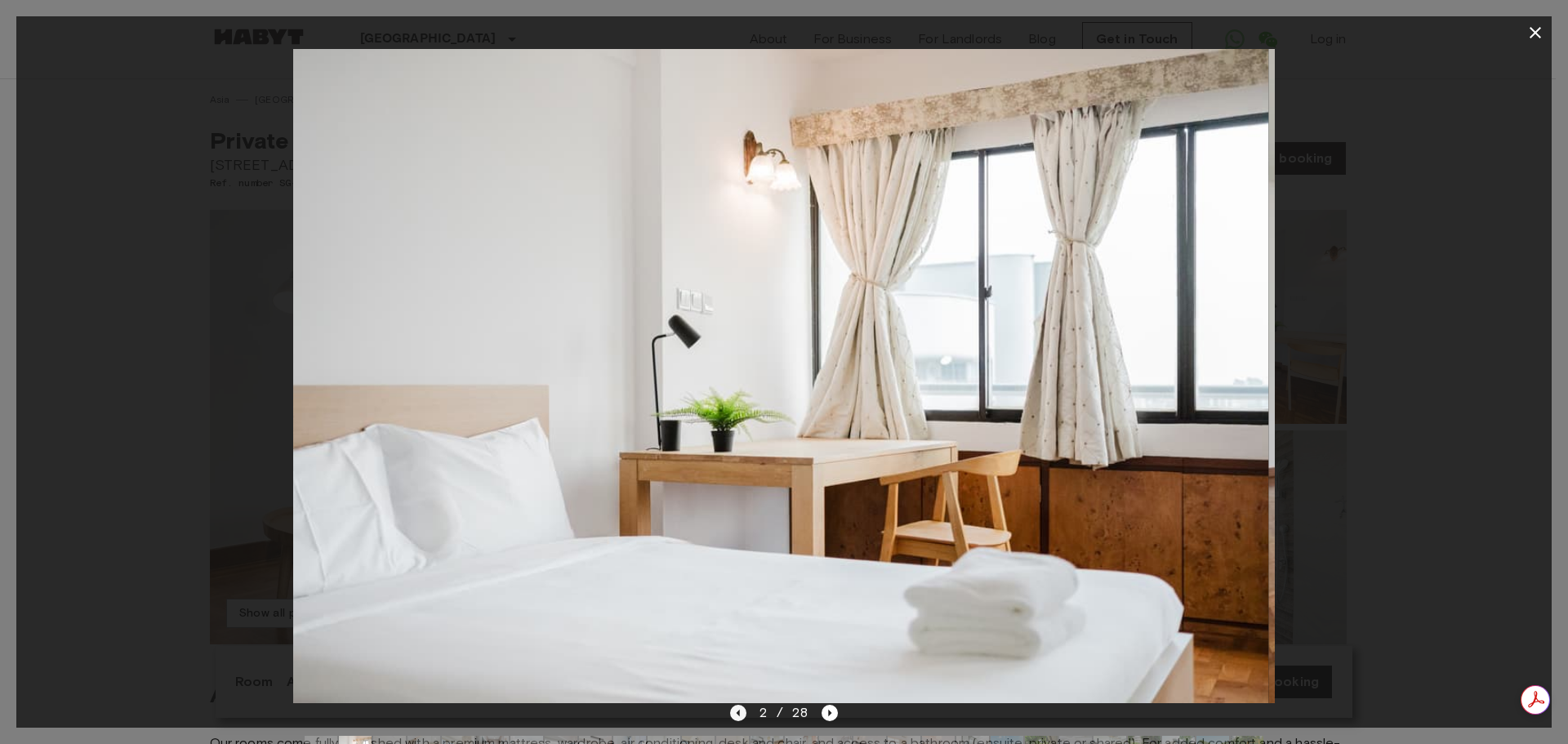
click at [739, 715] on icon "Previous image" at bounding box center [737, 713] width 3 height 7
click at [740, 715] on div "2 / 28" at bounding box center [784, 712] width 108 height 19
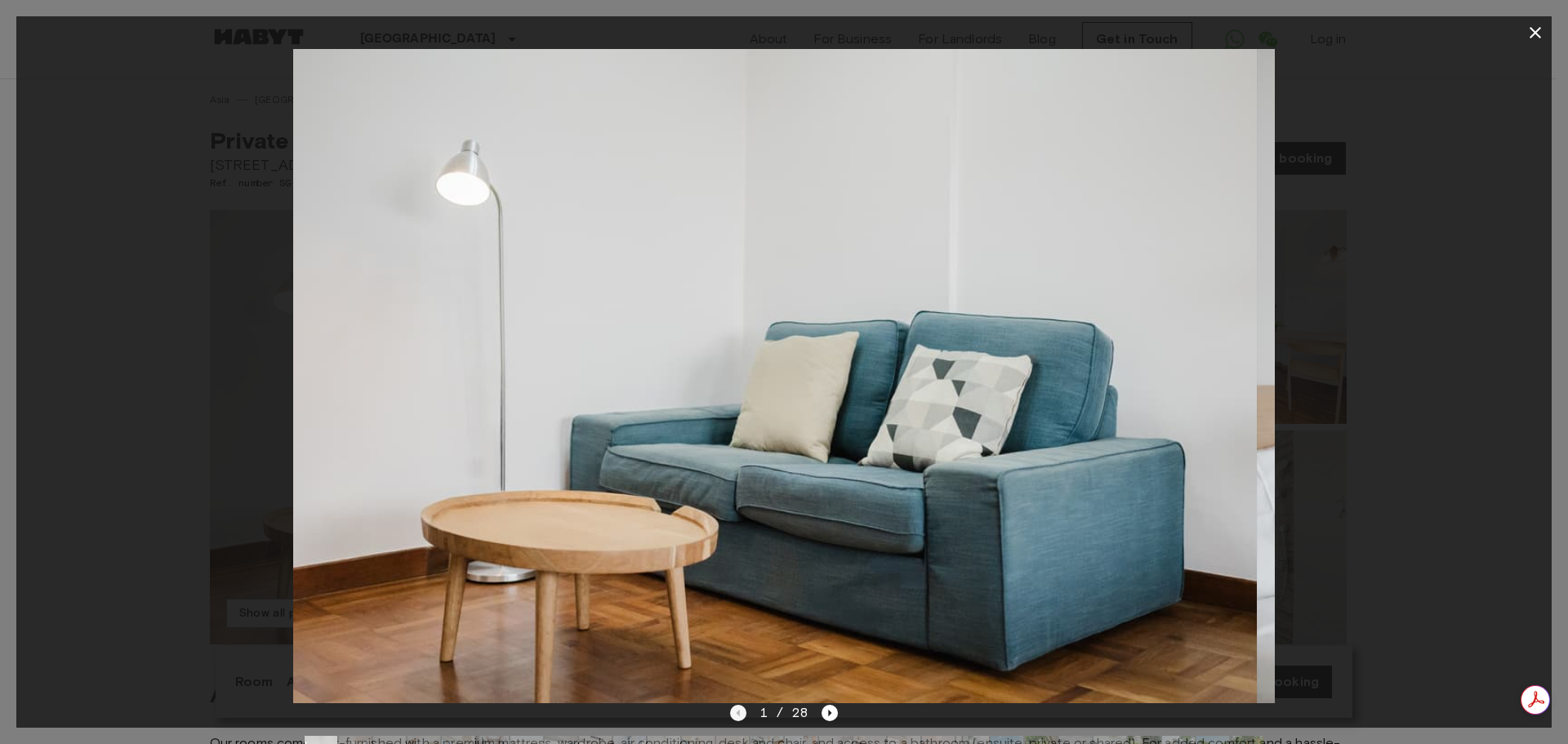
click at [740, 715] on div "1 / 28" at bounding box center [784, 712] width 108 height 19
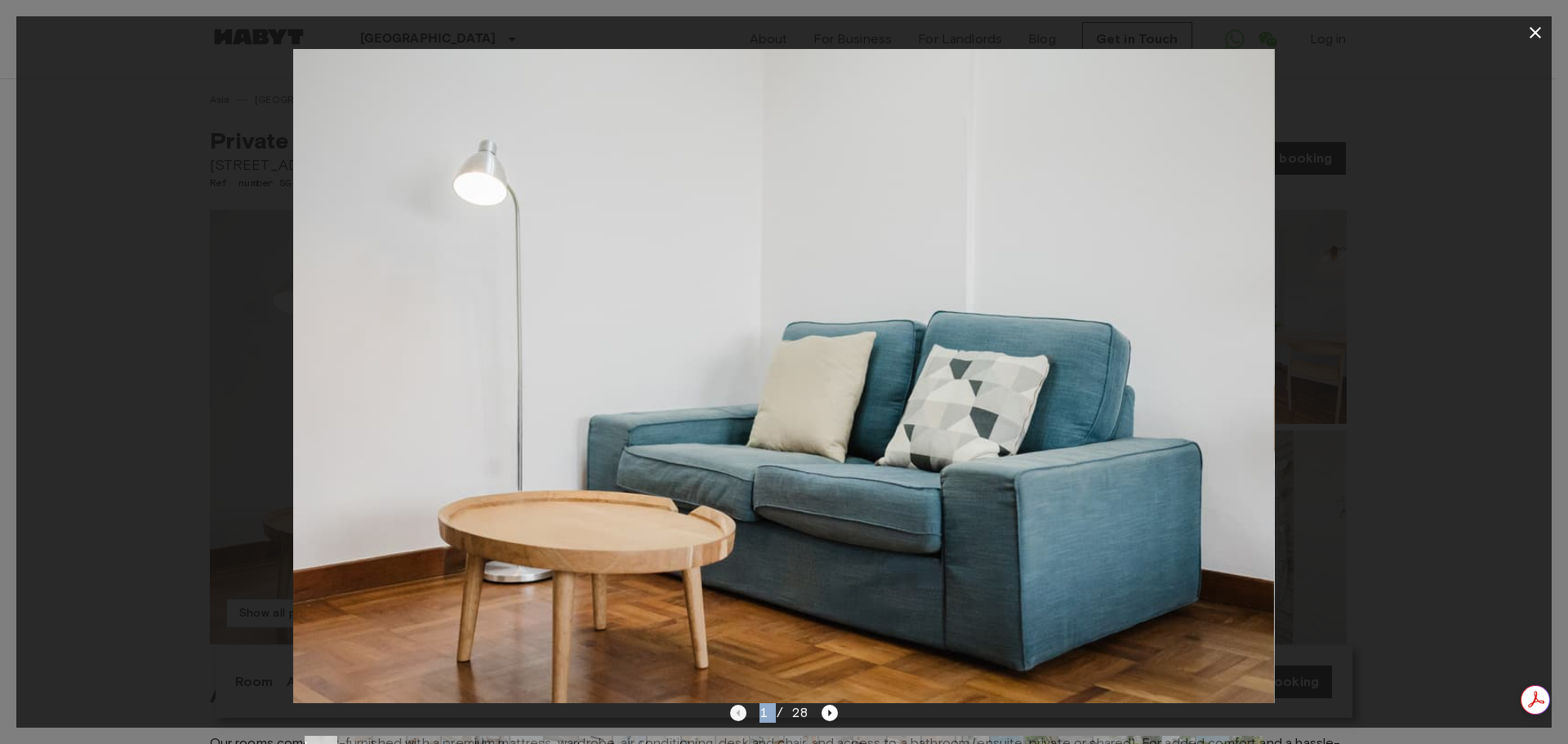
click at [740, 715] on div "1 / 28" at bounding box center [784, 712] width 108 height 19
click at [1536, 25] on icon "button" at bounding box center [1534, 32] width 19 height 19
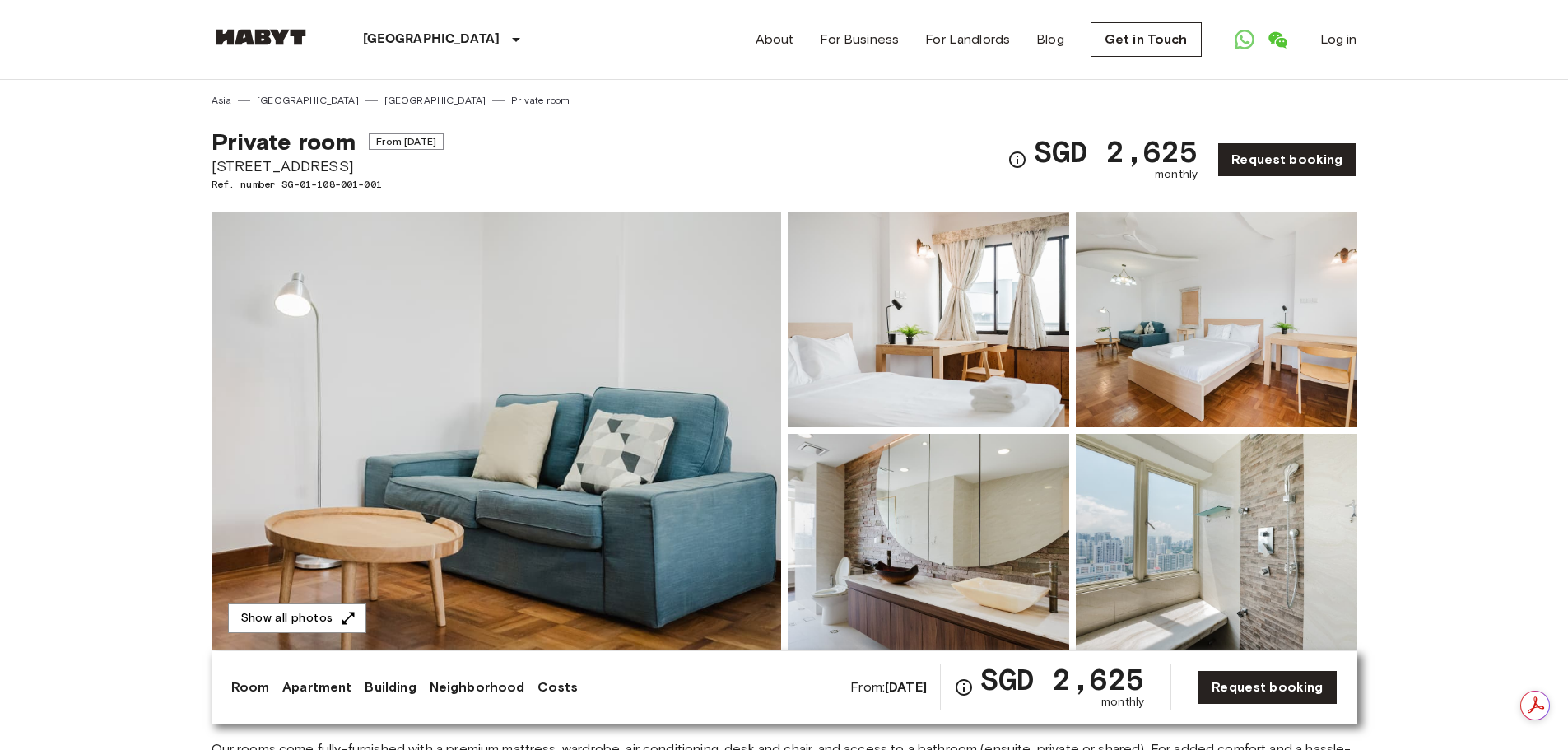
click at [478, 491] on img at bounding box center [496, 430] width 570 height 438
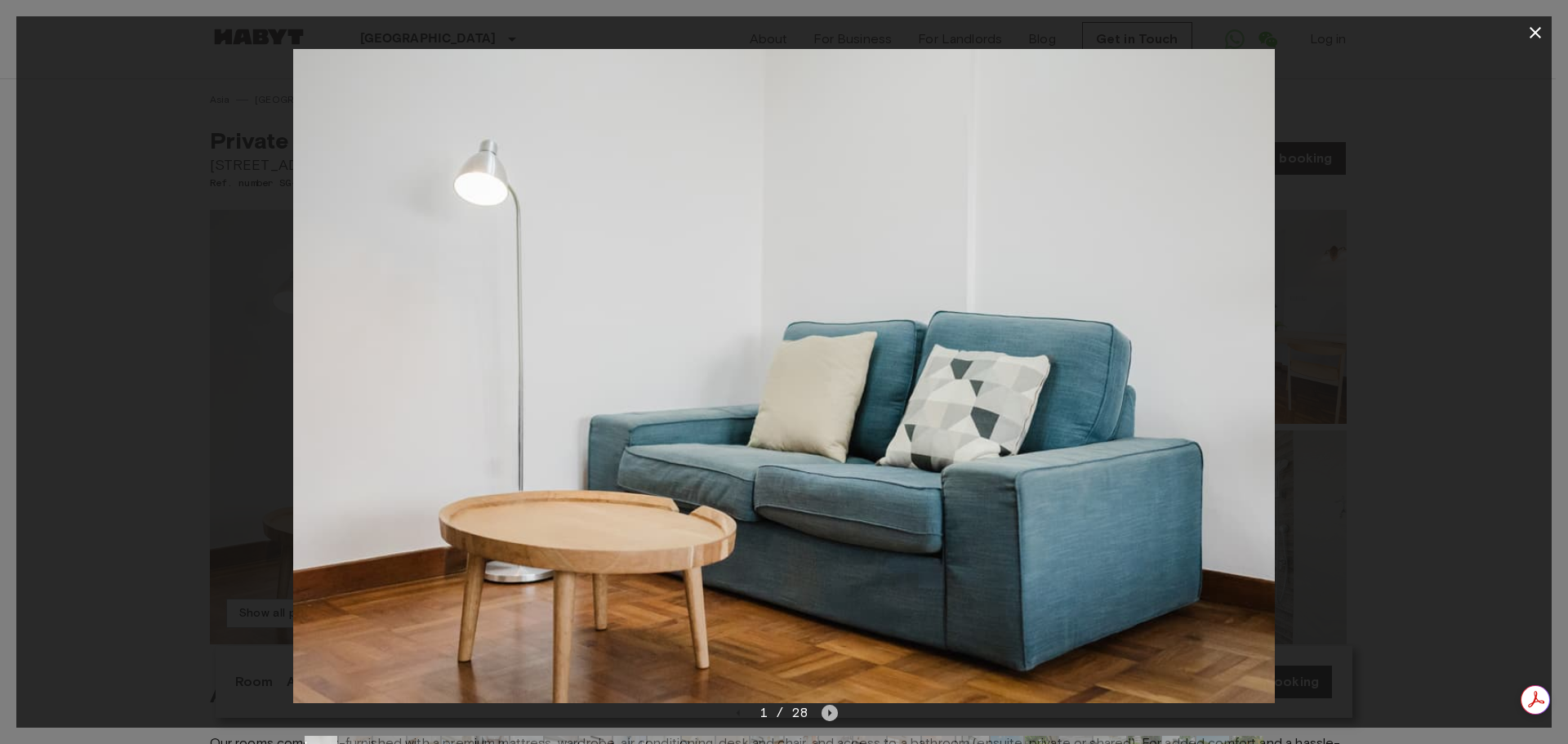
click at [822, 709] on icon "Next image" at bounding box center [829, 712] width 16 height 16
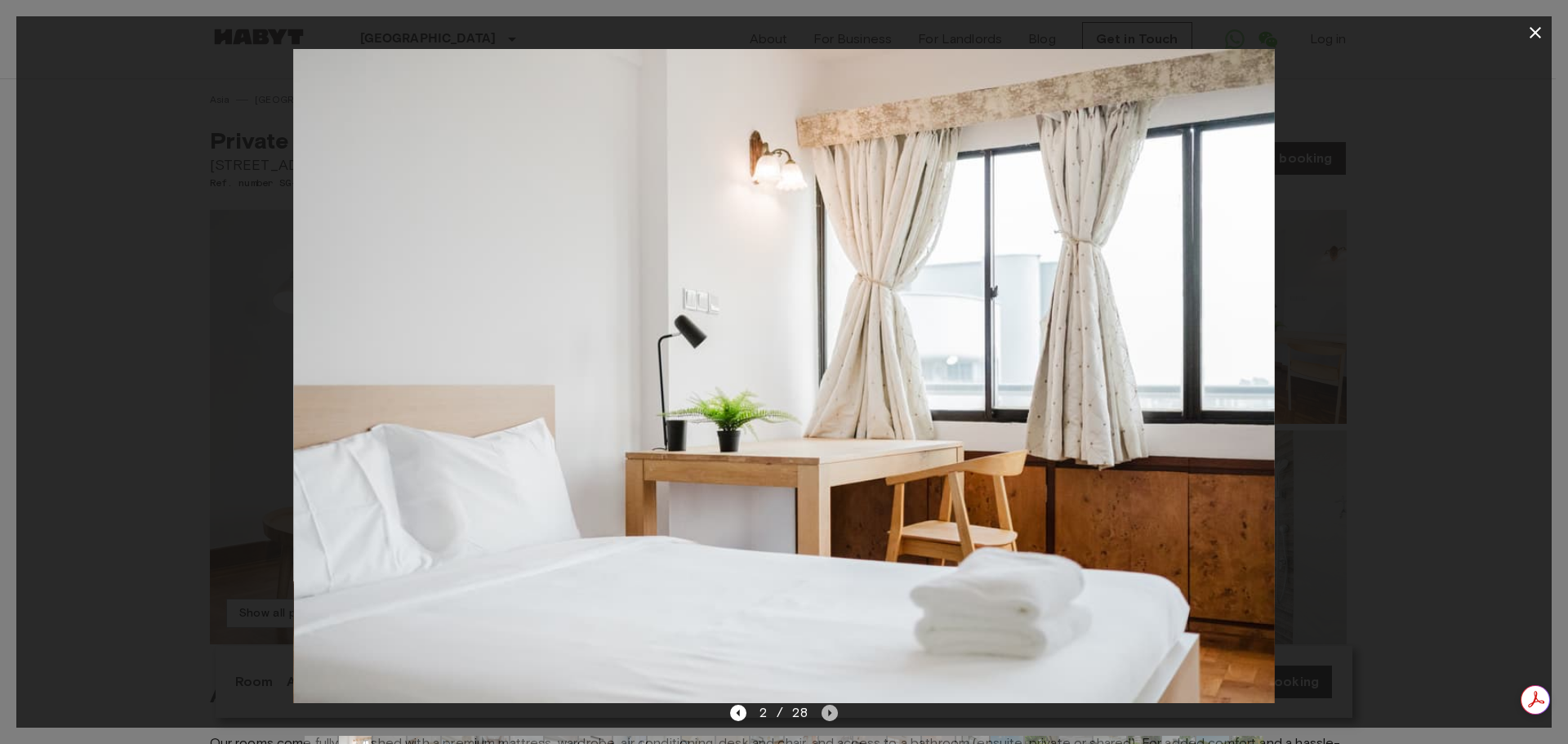
click at [822, 709] on icon "Next image" at bounding box center [829, 712] width 16 height 16
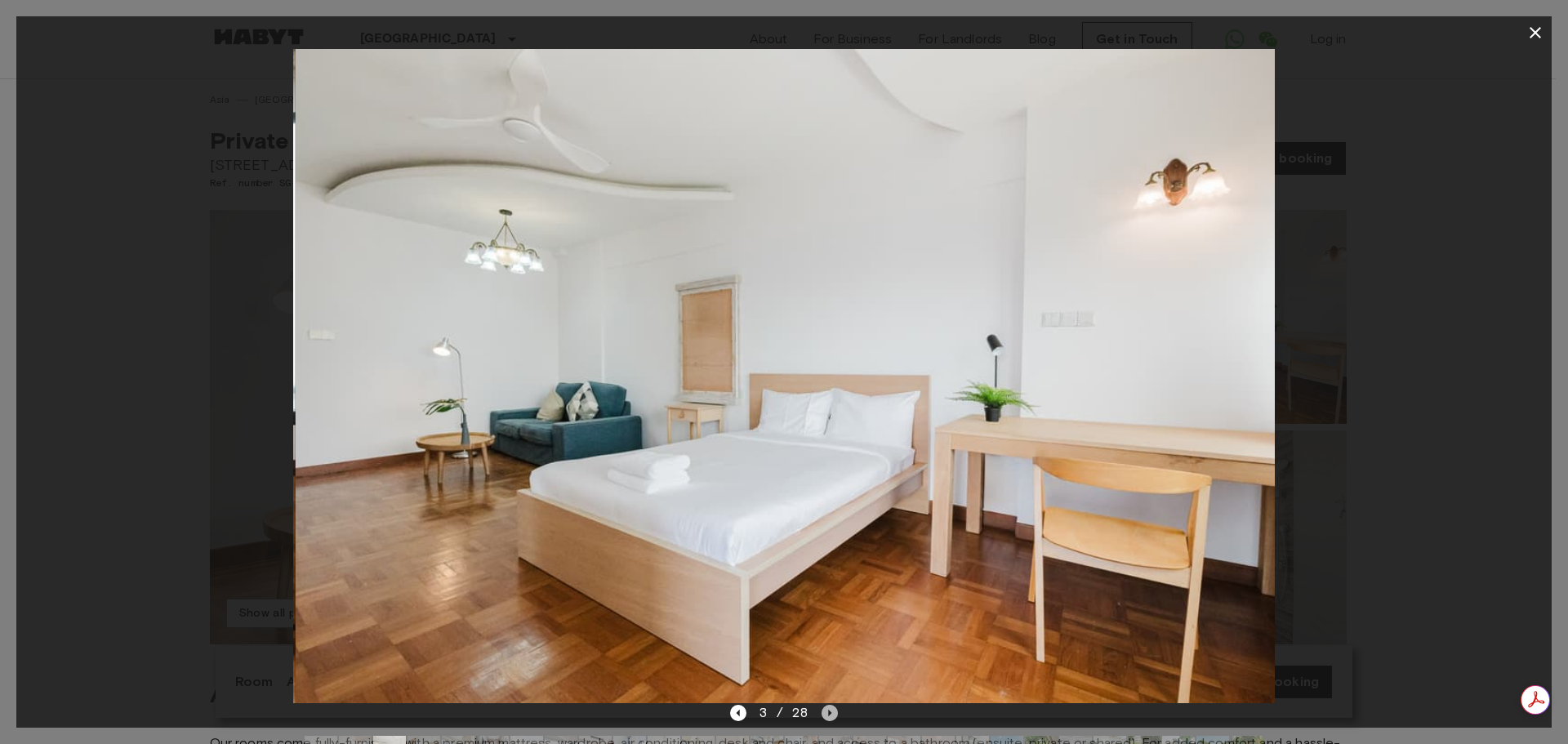
click at [822, 709] on icon "Next image" at bounding box center [829, 712] width 16 height 16
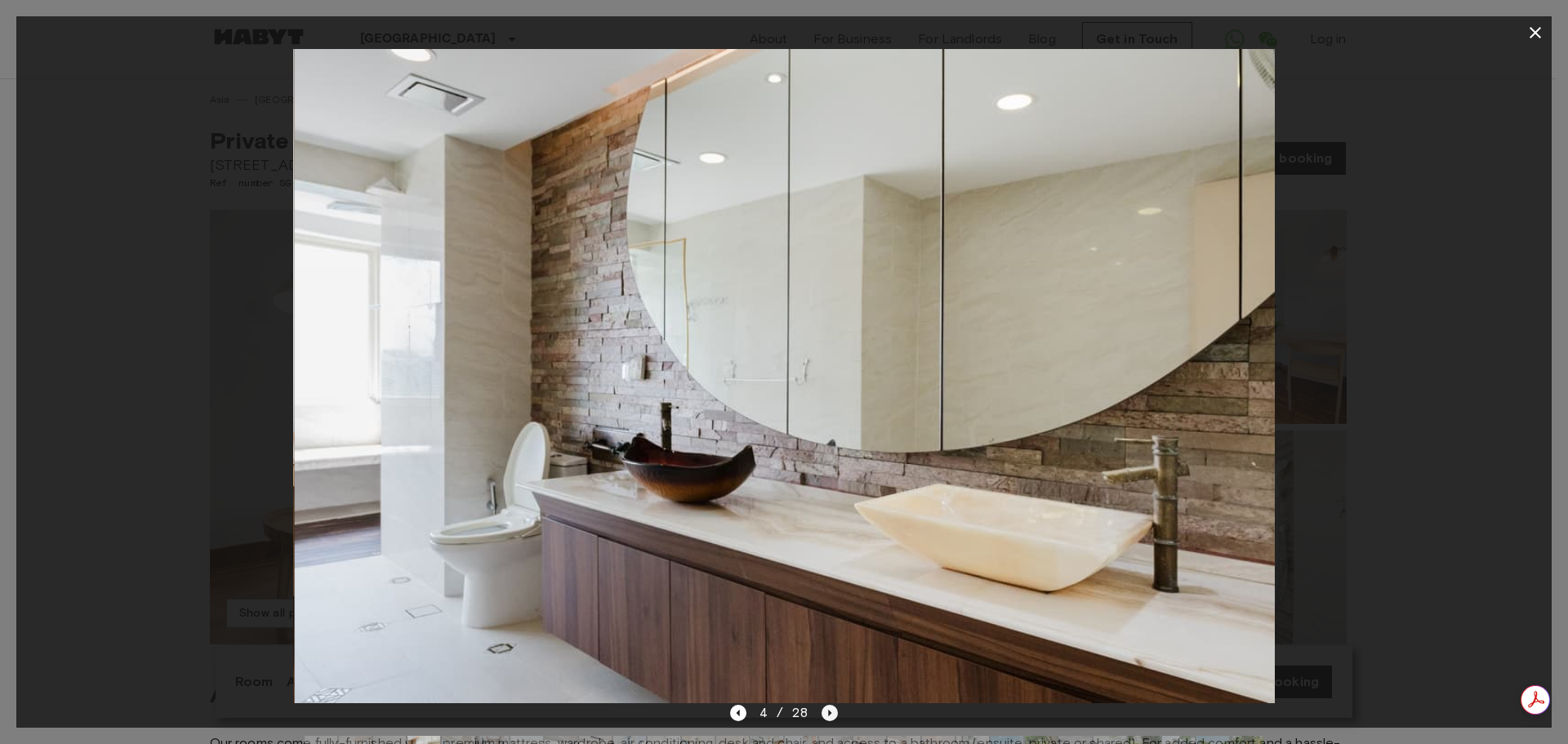
click at [822, 709] on icon "Next image" at bounding box center [829, 712] width 16 height 16
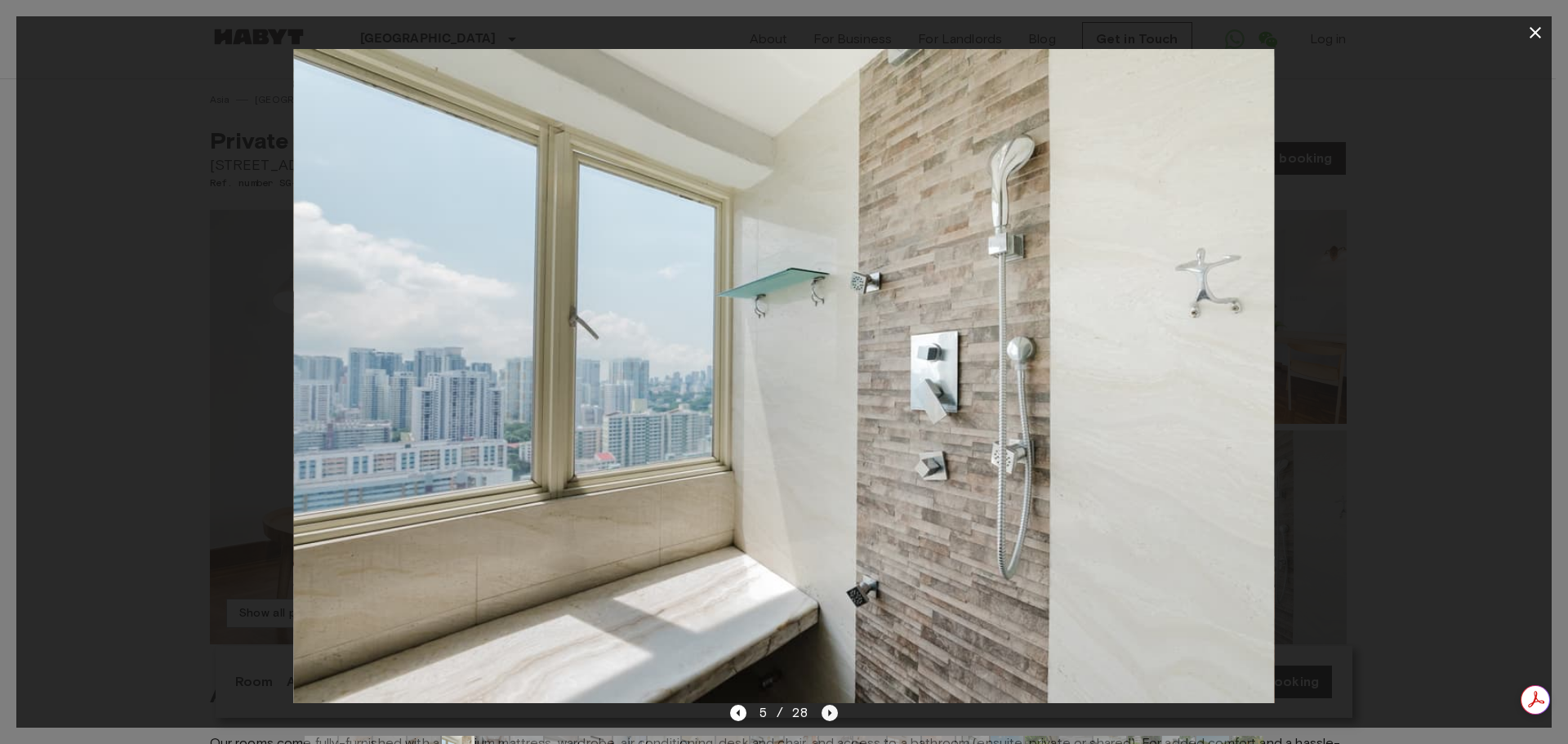
click at [822, 709] on icon "Next image" at bounding box center [829, 712] width 16 height 16
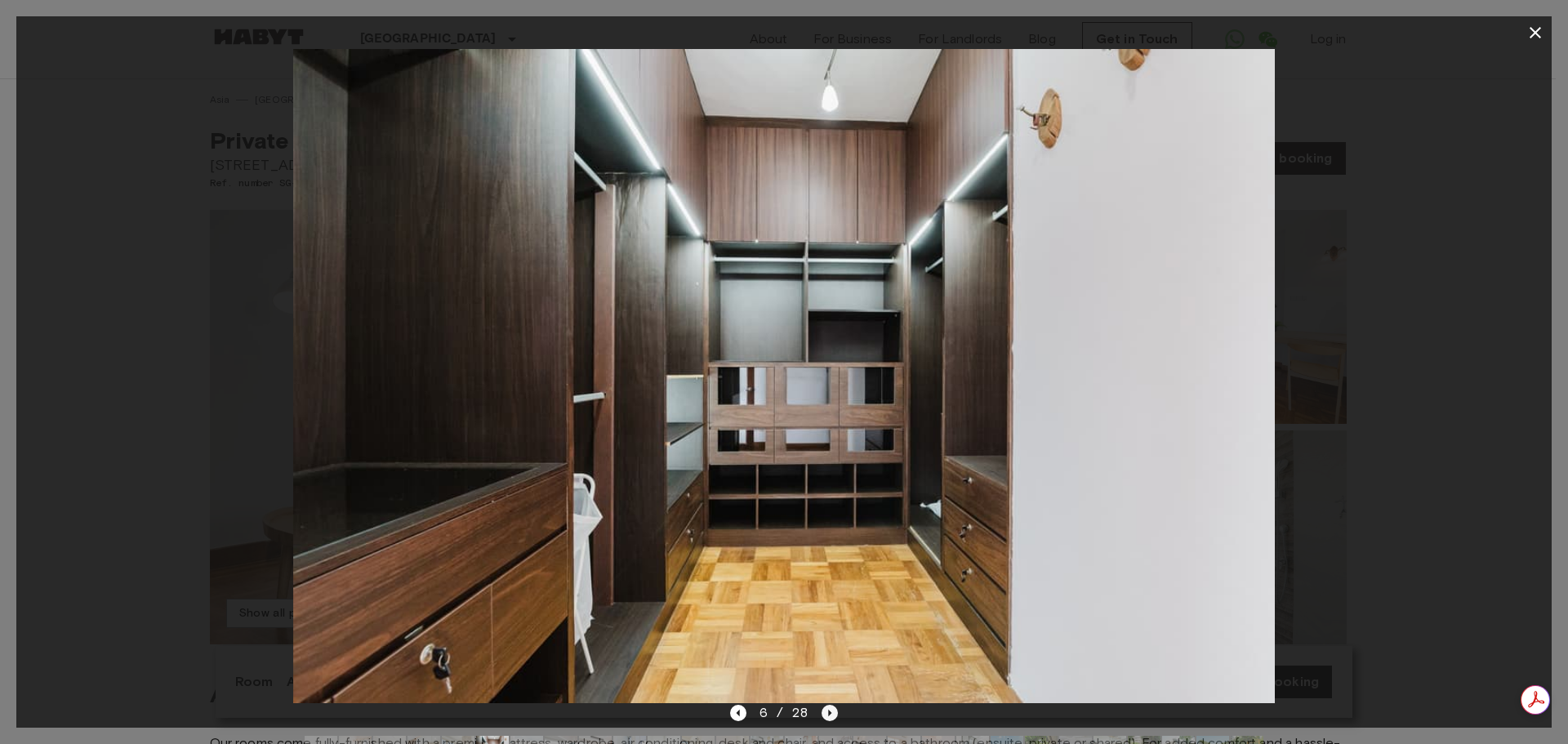
click at [823, 710] on icon "Next image" at bounding box center [829, 712] width 16 height 16
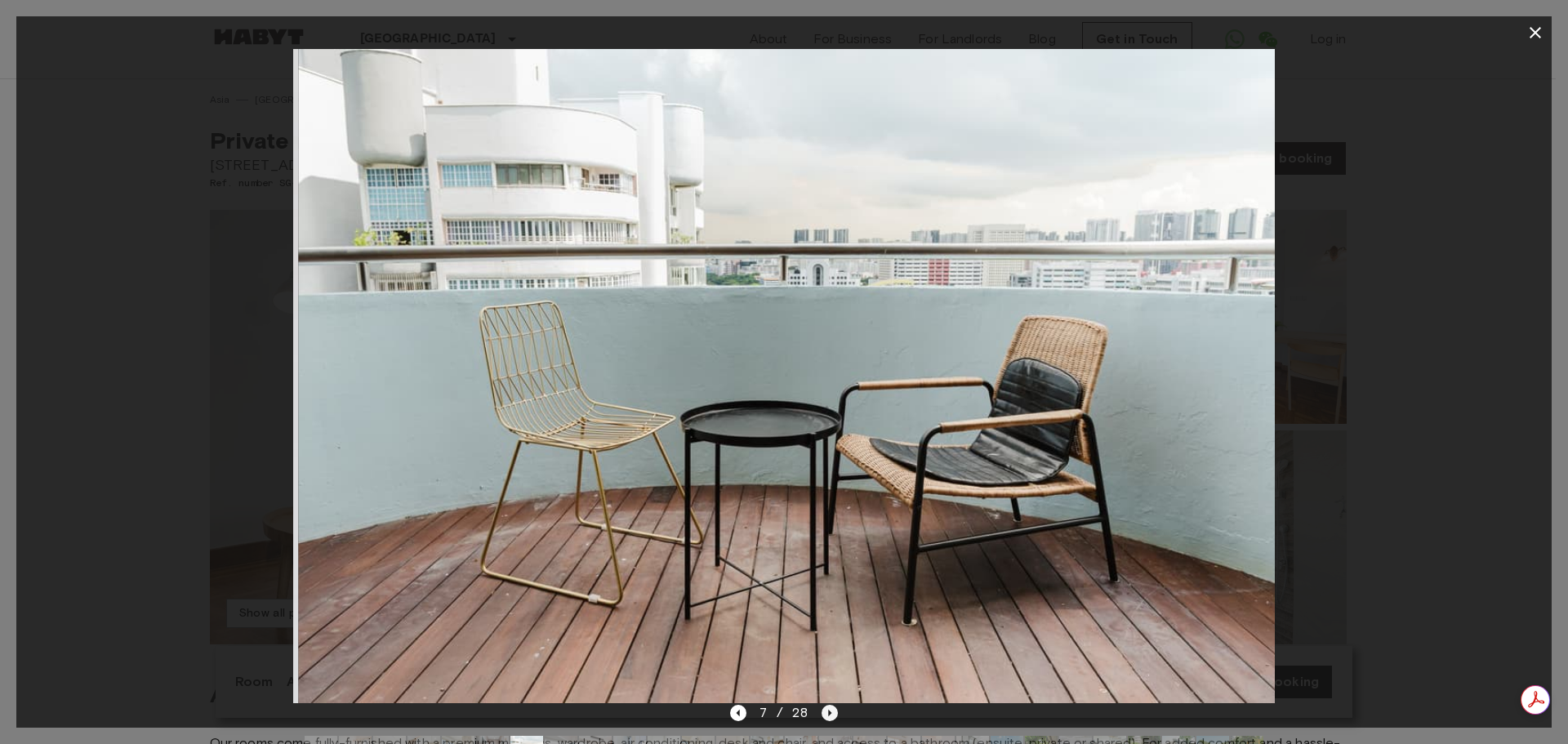
click at [823, 710] on icon "Next image" at bounding box center [829, 712] width 16 height 16
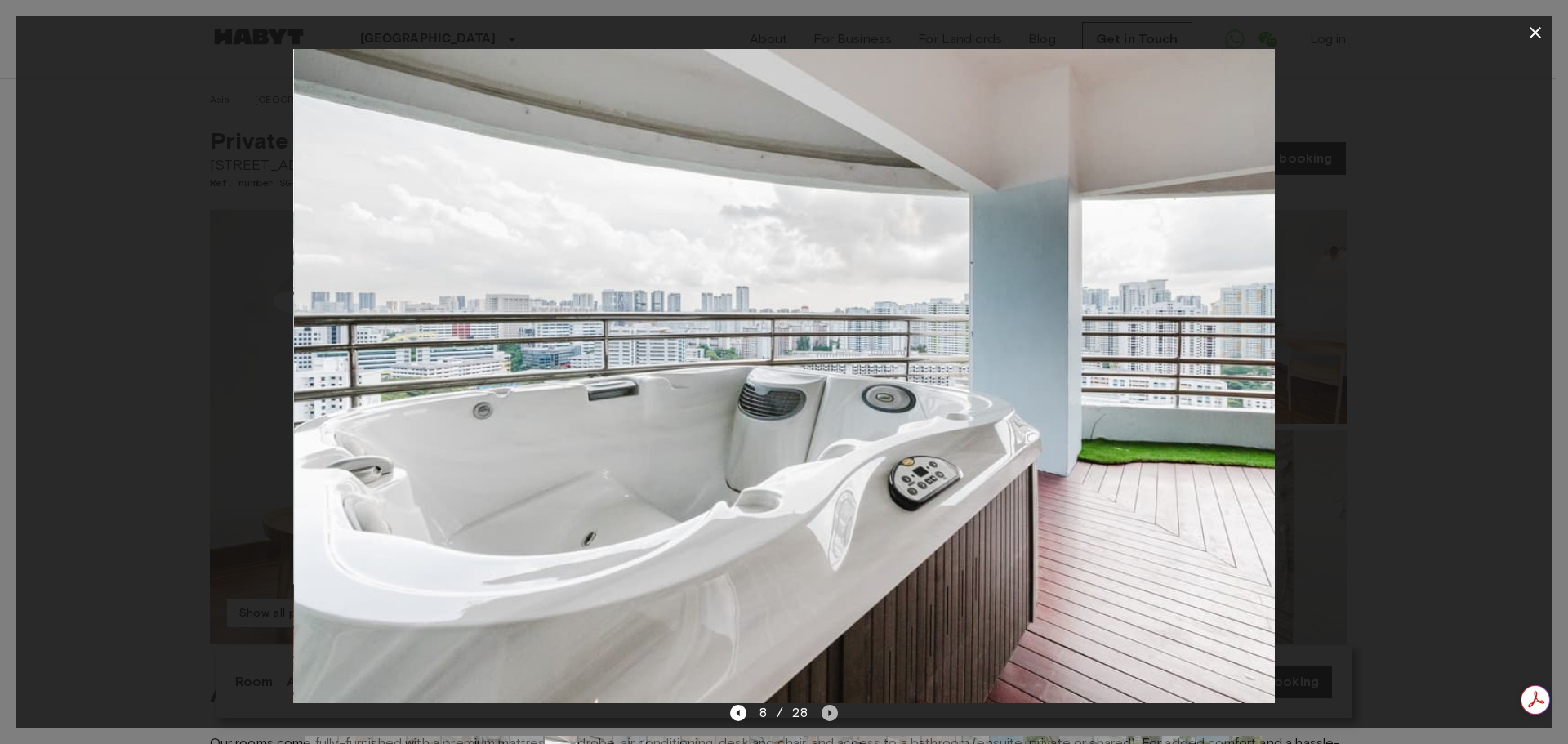
click at [823, 710] on icon "Next image" at bounding box center [829, 712] width 16 height 16
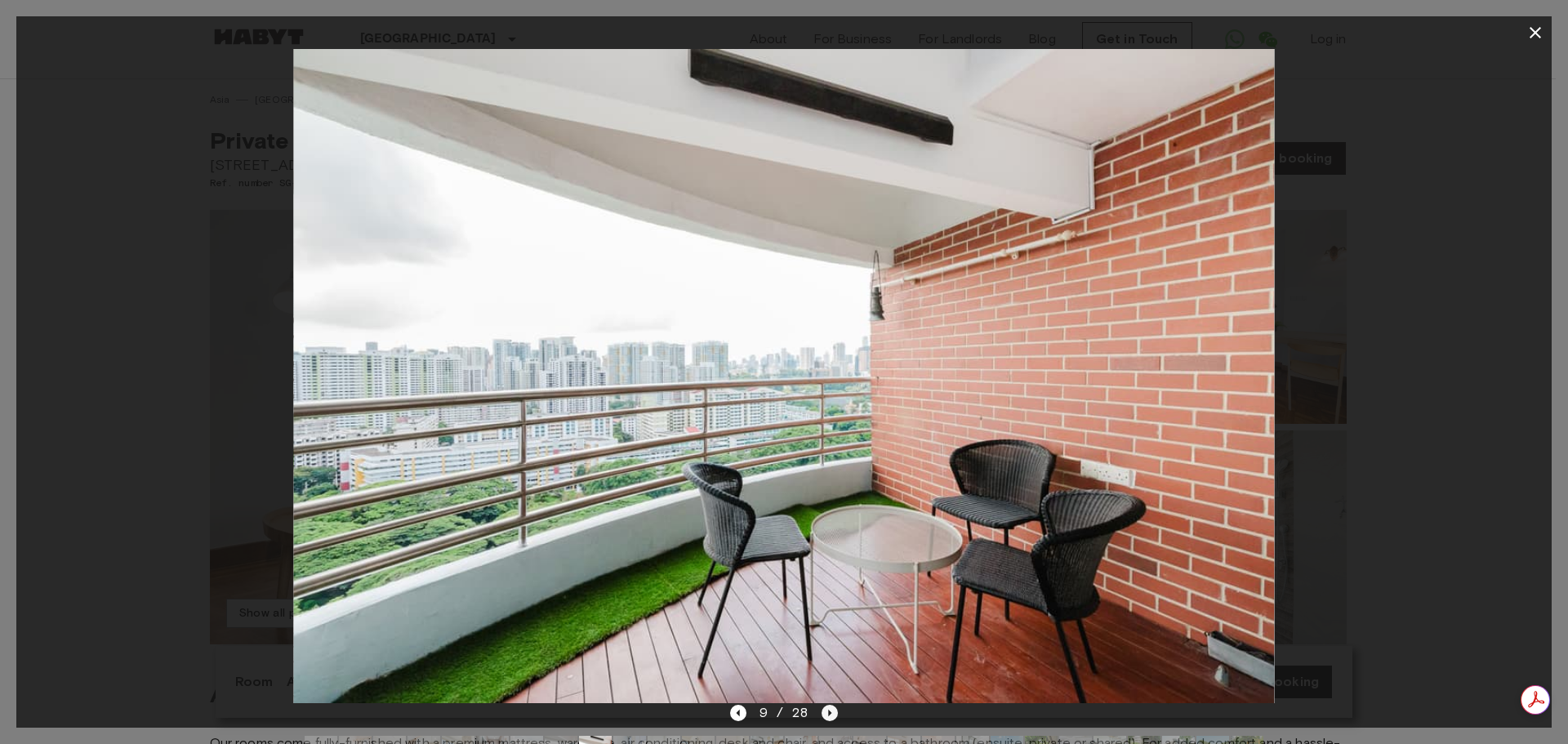
click at [823, 710] on icon "Next image" at bounding box center [829, 712] width 16 height 16
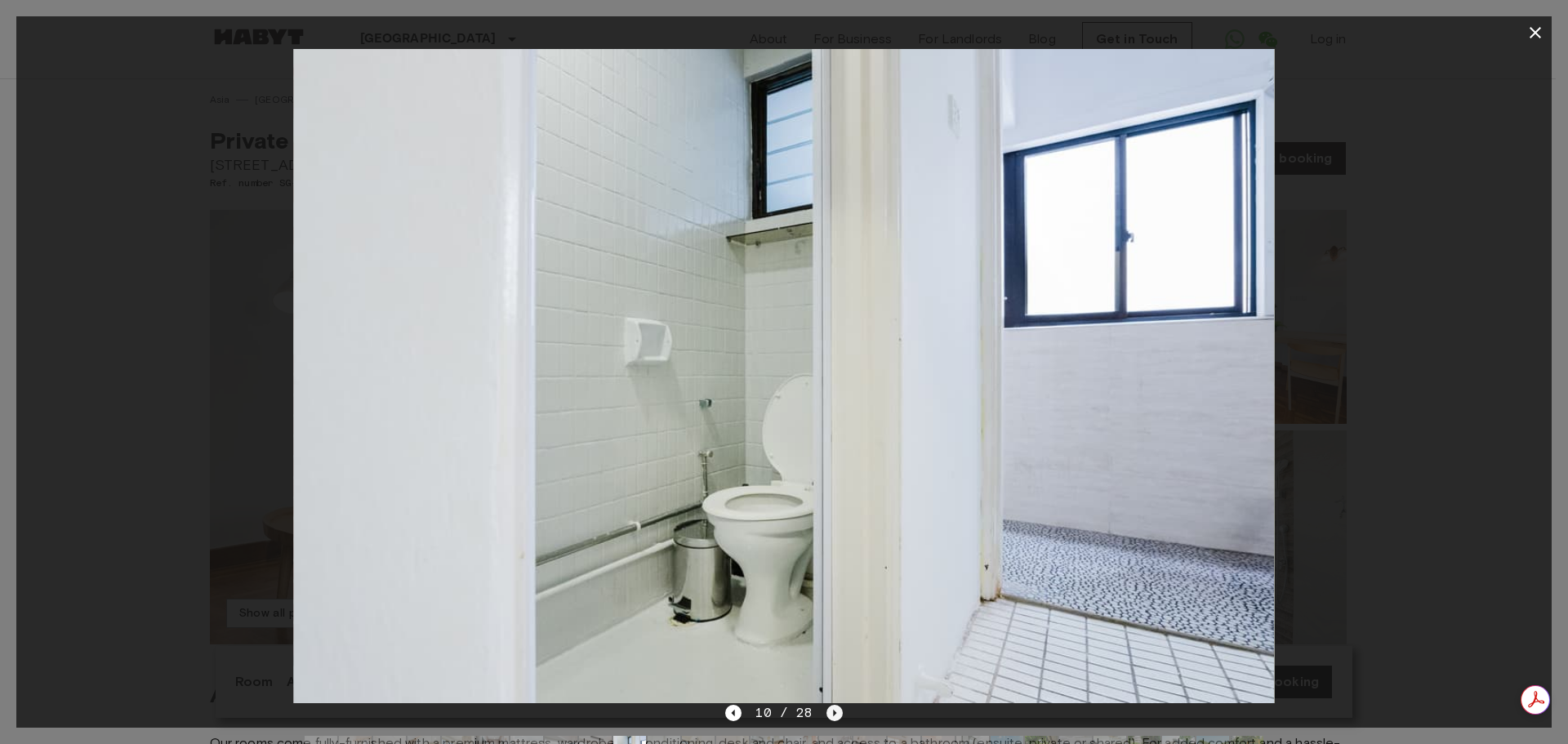
click at [823, 710] on div "10 / 28" at bounding box center [783, 712] width 117 height 19
click at [830, 714] on icon "Next image" at bounding box center [834, 712] width 16 height 16
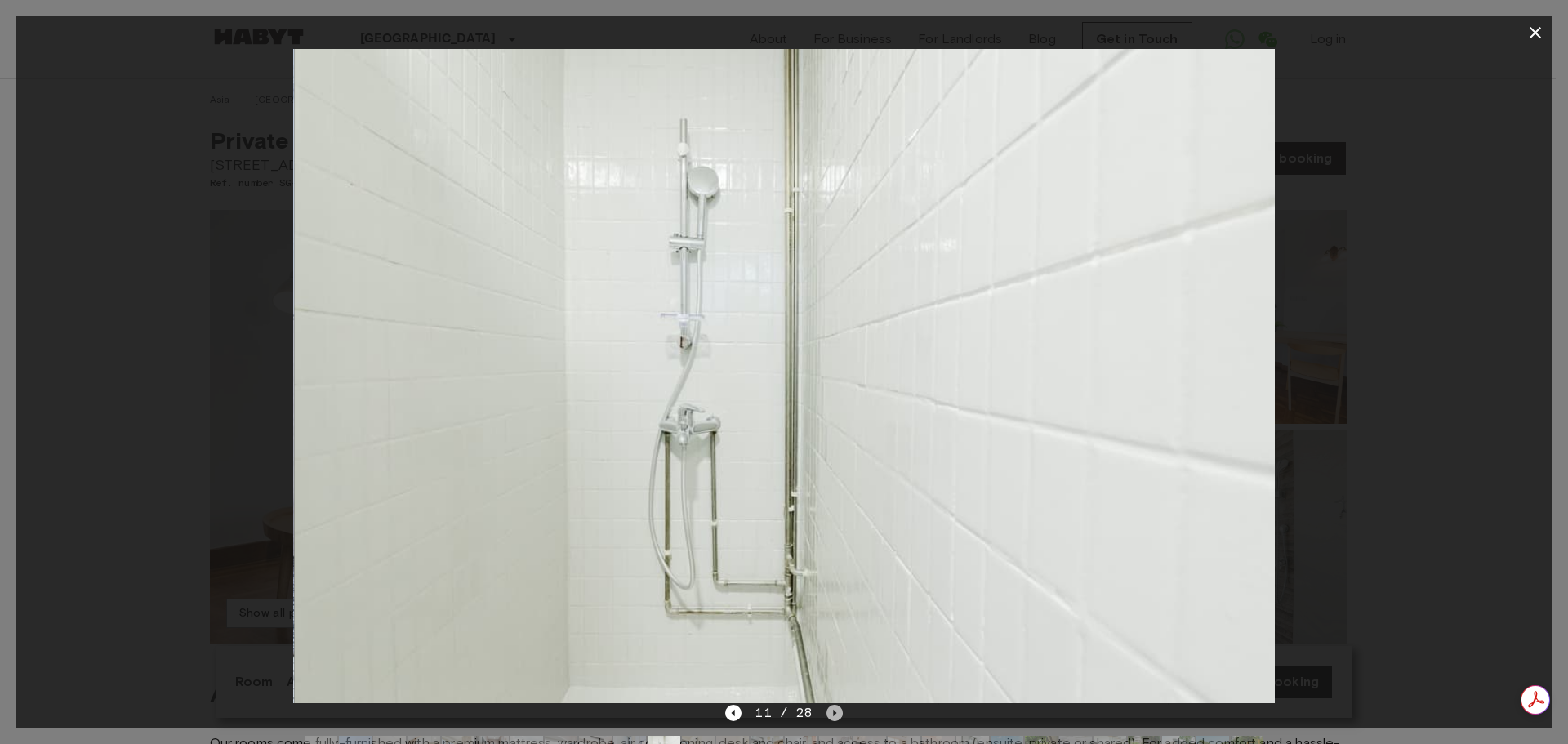
click at [829, 714] on icon "Next image" at bounding box center [834, 712] width 16 height 16
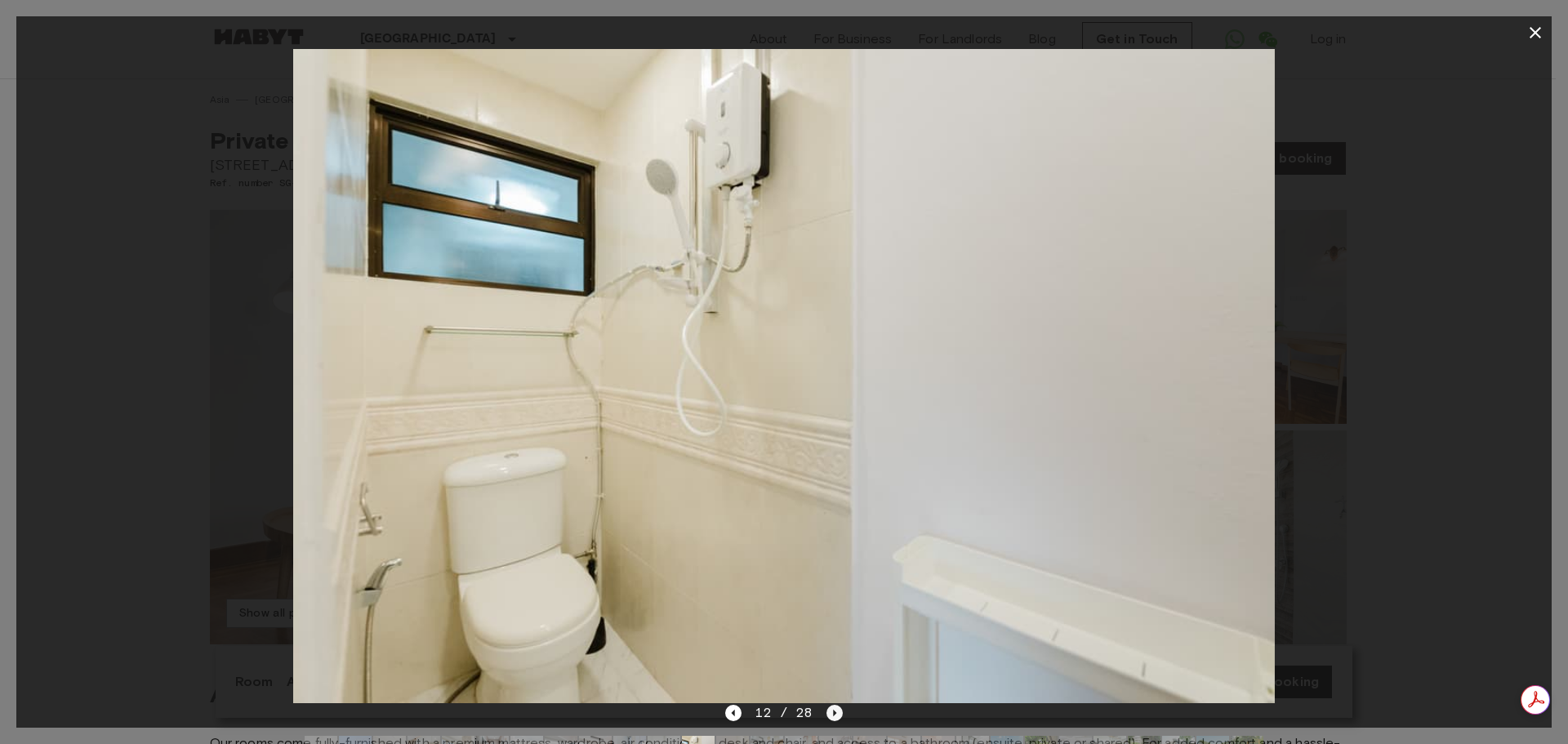
click at [829, 714] on icon "Next image" at bounding box center [834, 712] width 16 height 16
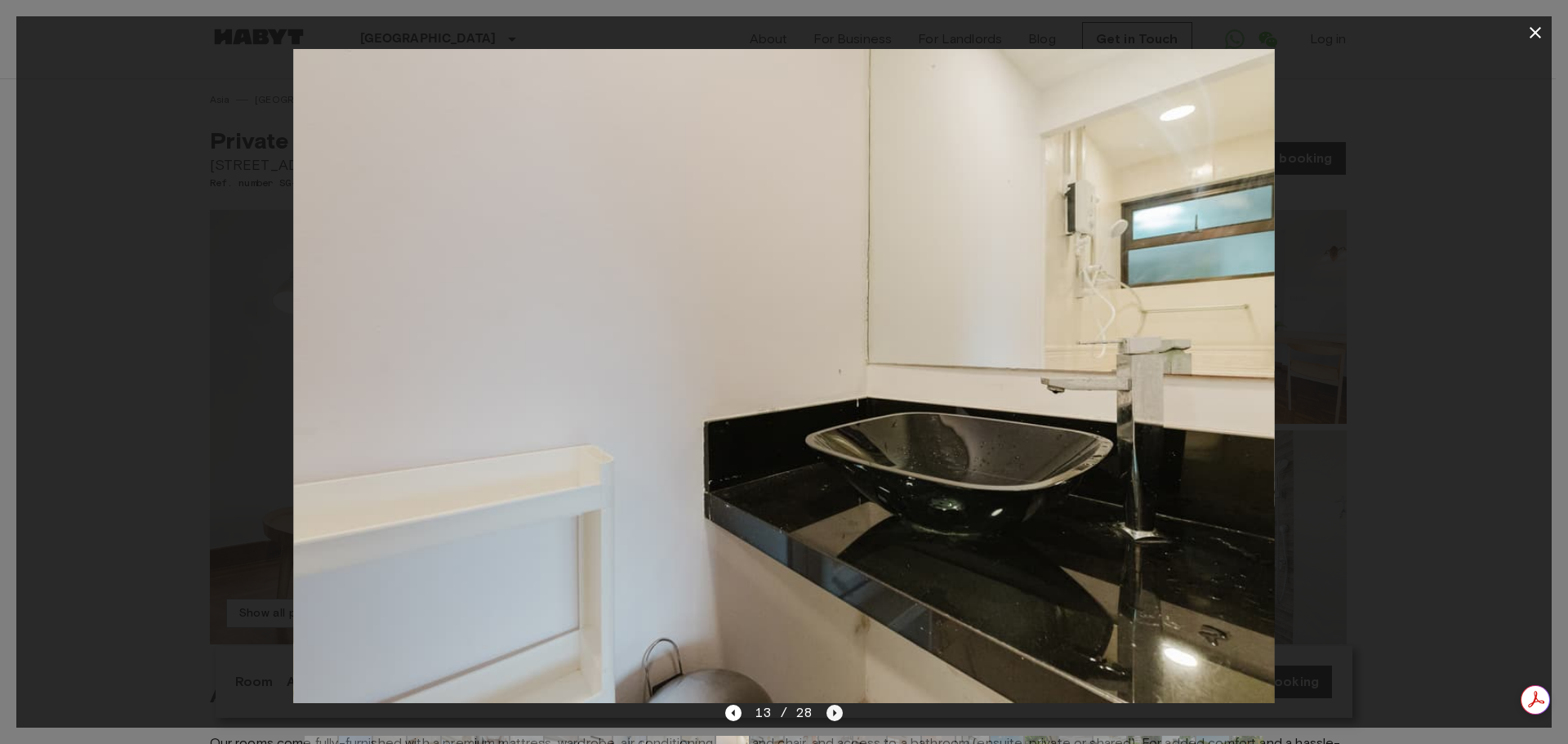
click at [829, 714] on icon "Next image" at bounding box center [834, 712] width 16 height 16
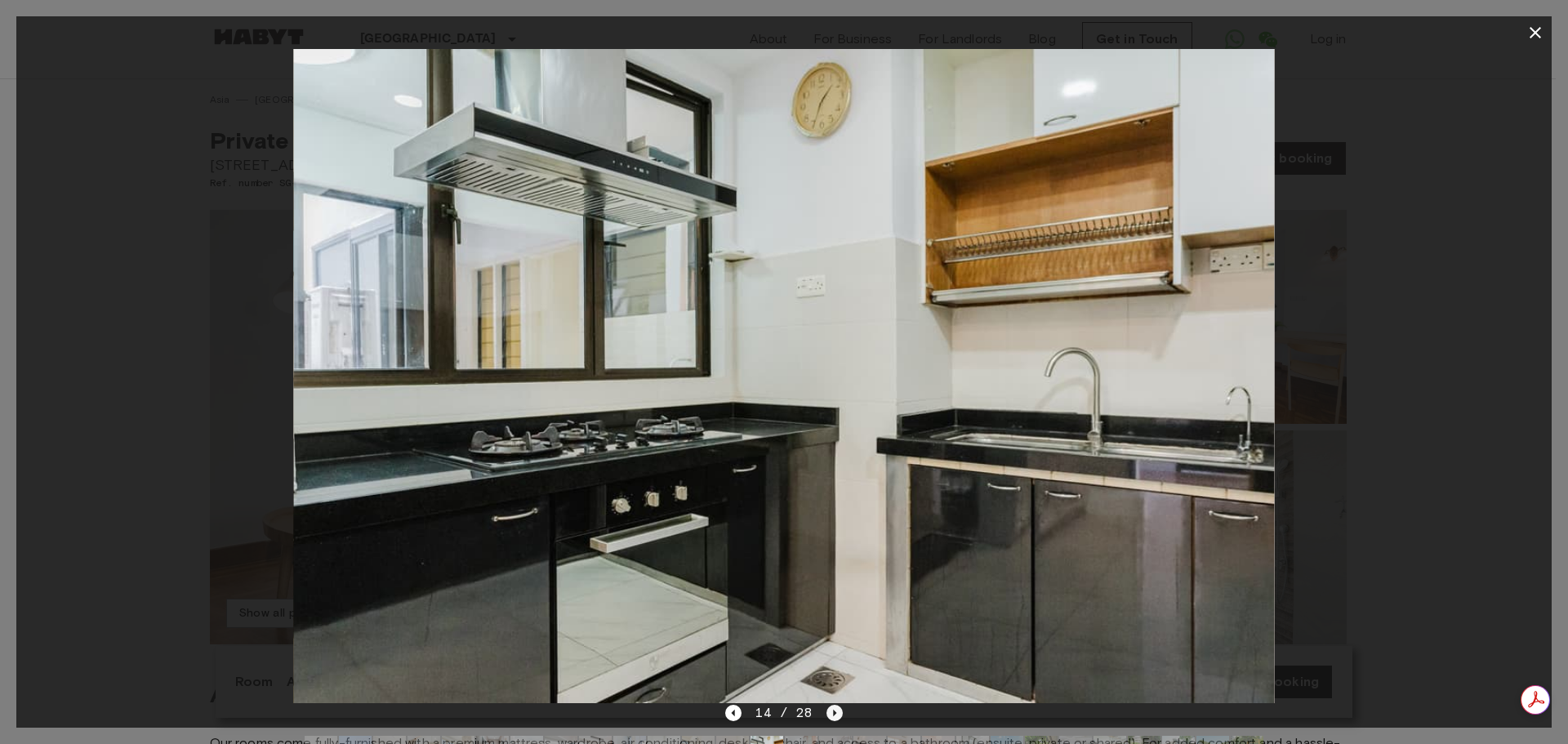
click at [829, 714] on icon "Next image" at bounding box center [834, 712] width 16 height 16
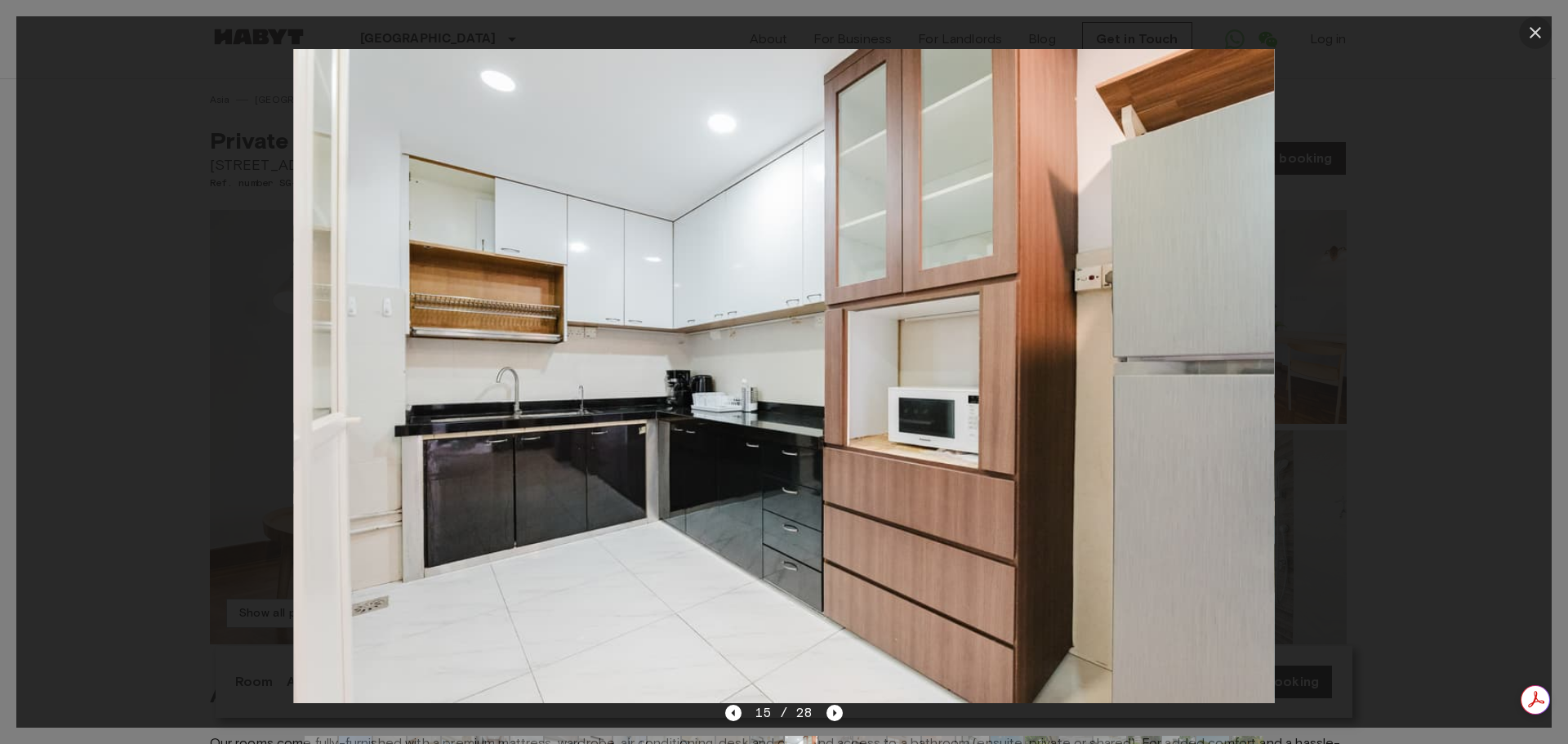
click at [1539, 27] on icon "button" at bounding box center [1534, 32] width 19 height 19
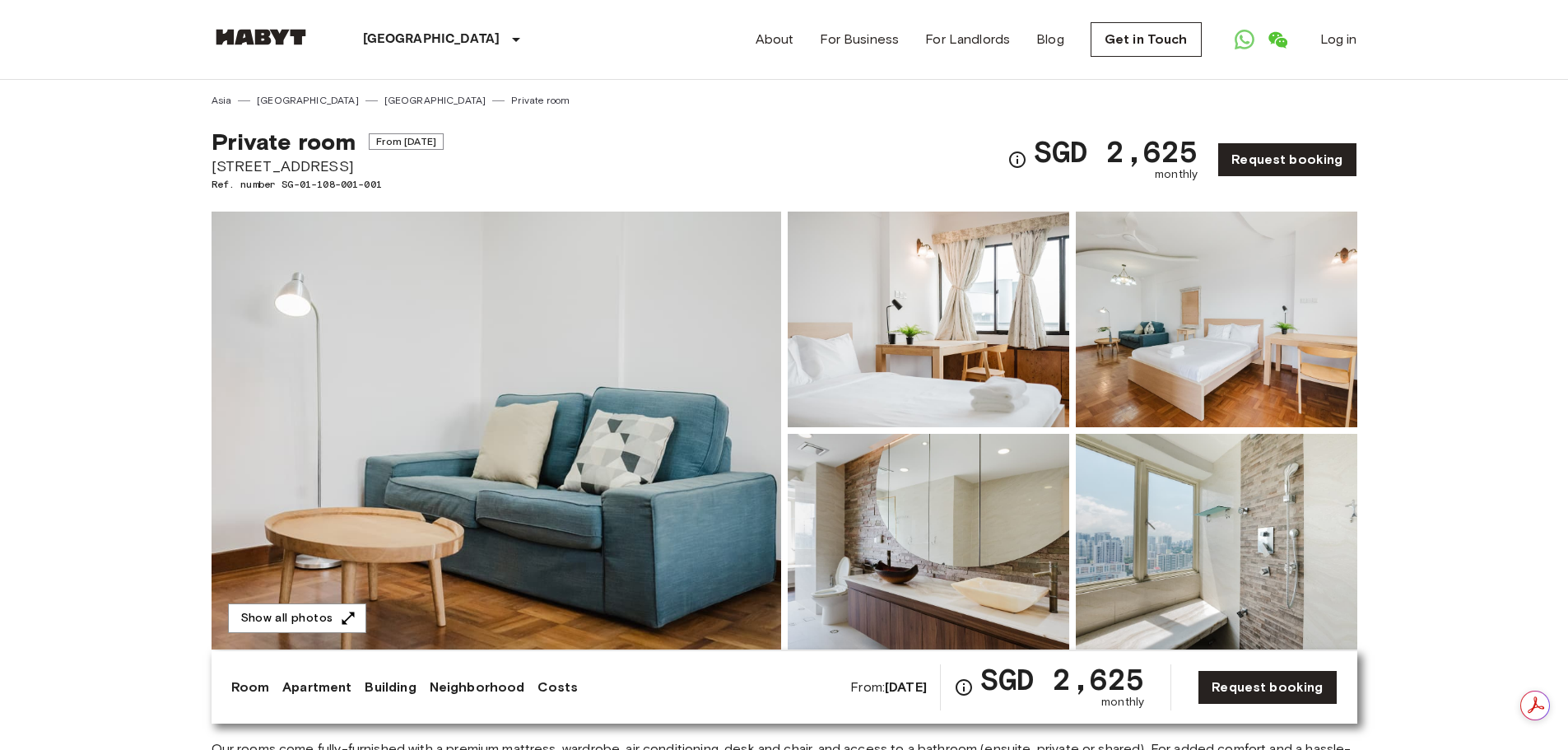
click at [493, 414] on img at bounding box center [496, 430] width 570 height 438
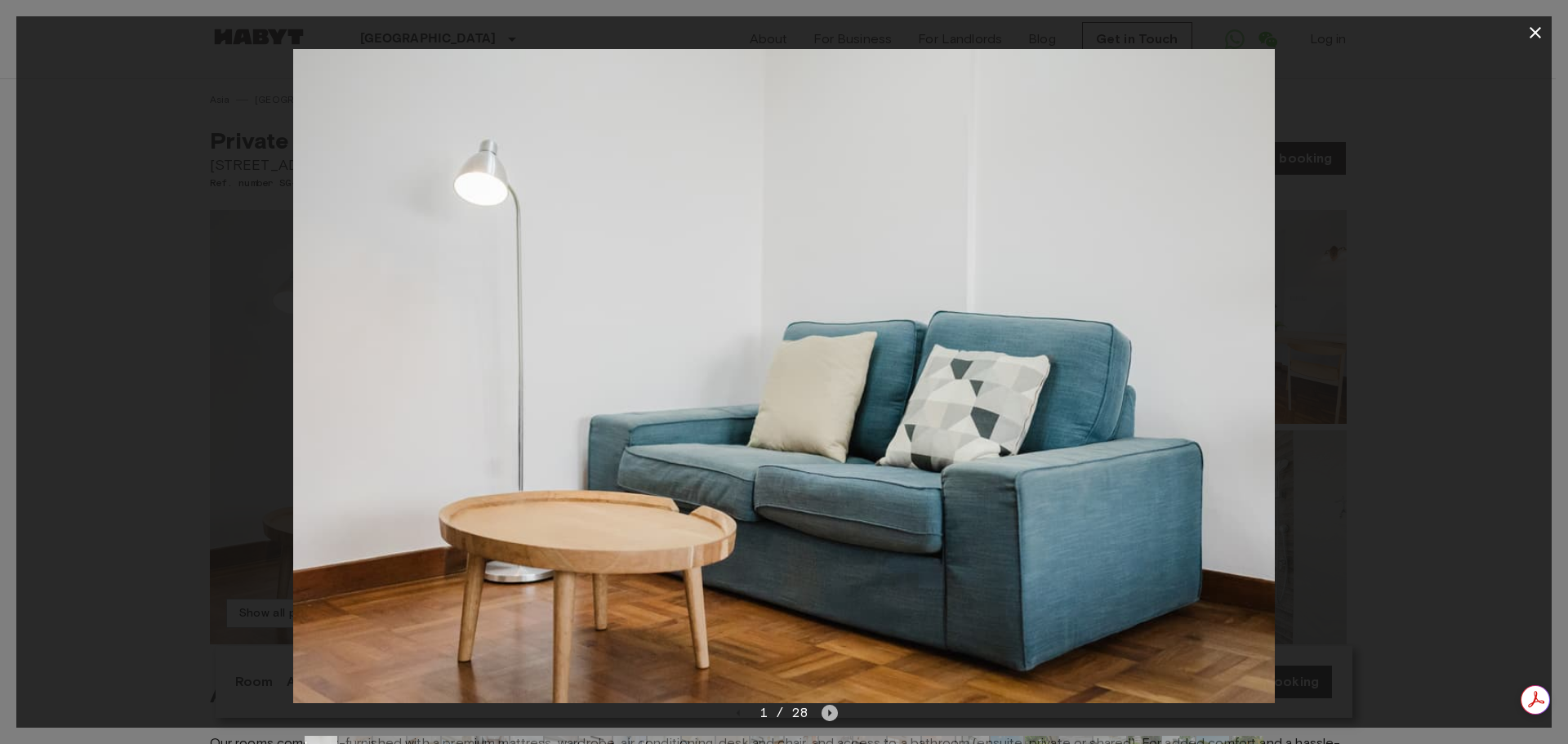
click at [835, 710] on icon "Next image" at bounding box center [829, 712] width 16 height 16
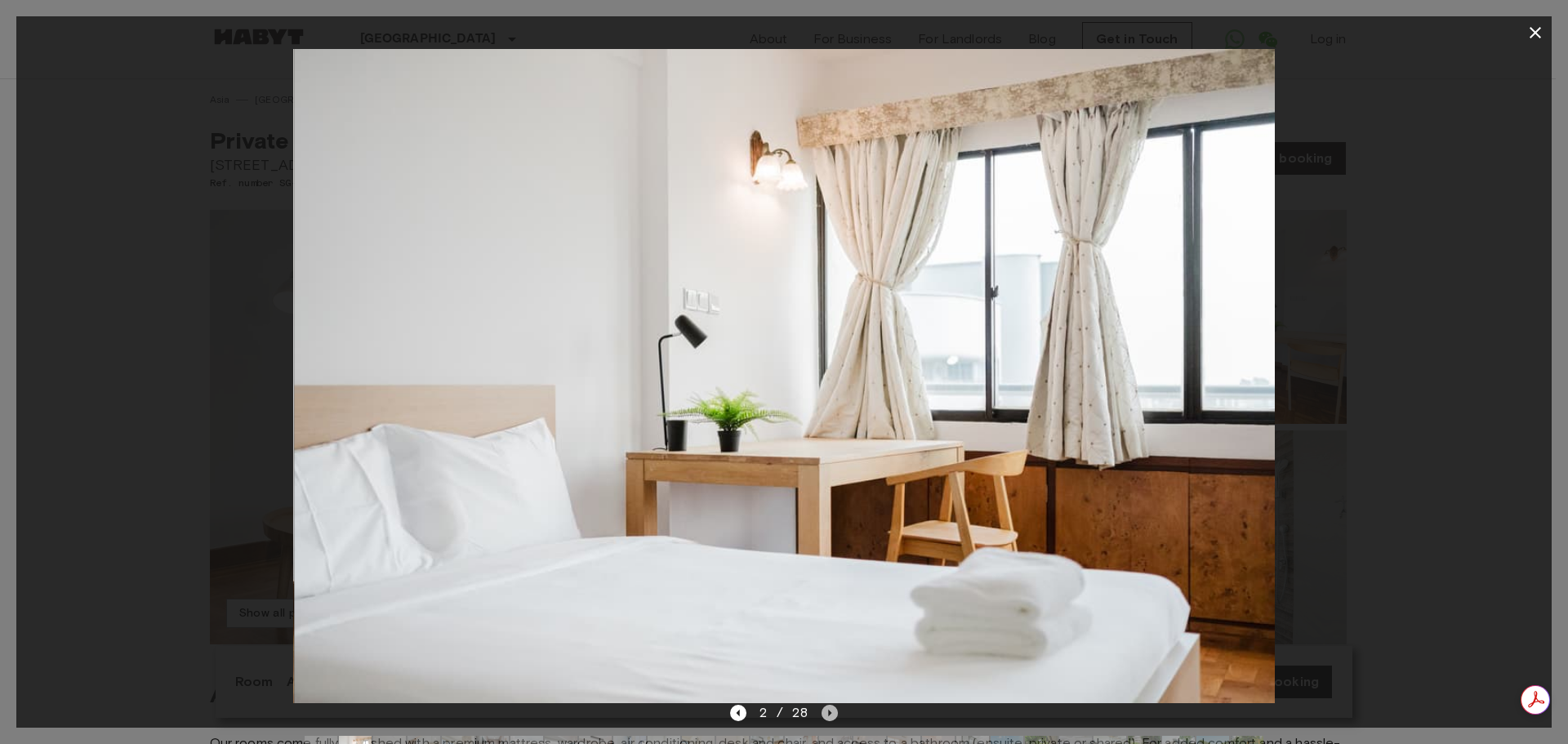
click at [835, 710] on icon "Next image" at bounding box center [829, 712] width 16 height 16
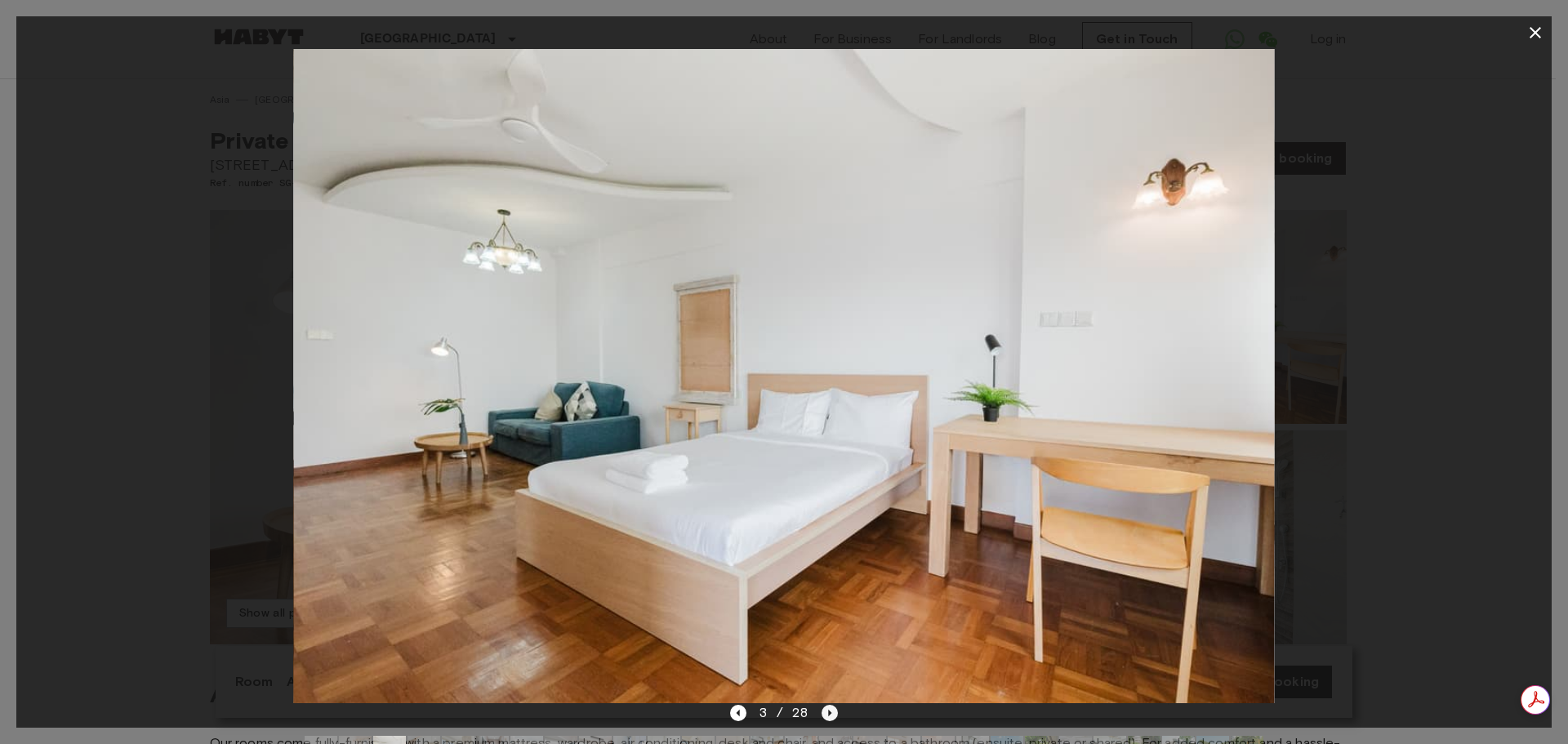
click at [835, 710] on icon "Next image" at bounding box center [829, 712] width 16 height 16
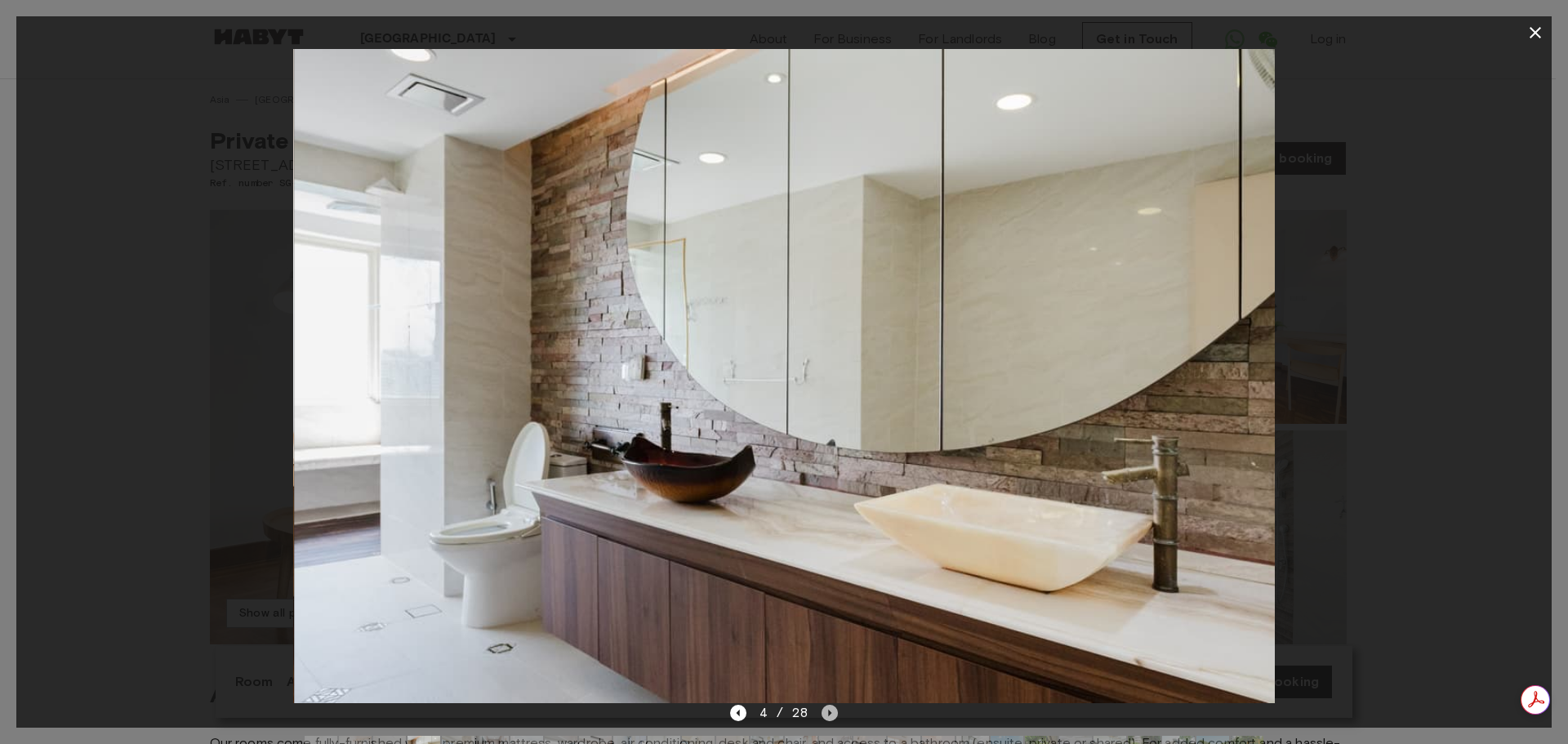
click at [835, 710] on icon "Next image" at bounding box center [829, 712] width 16 height 16
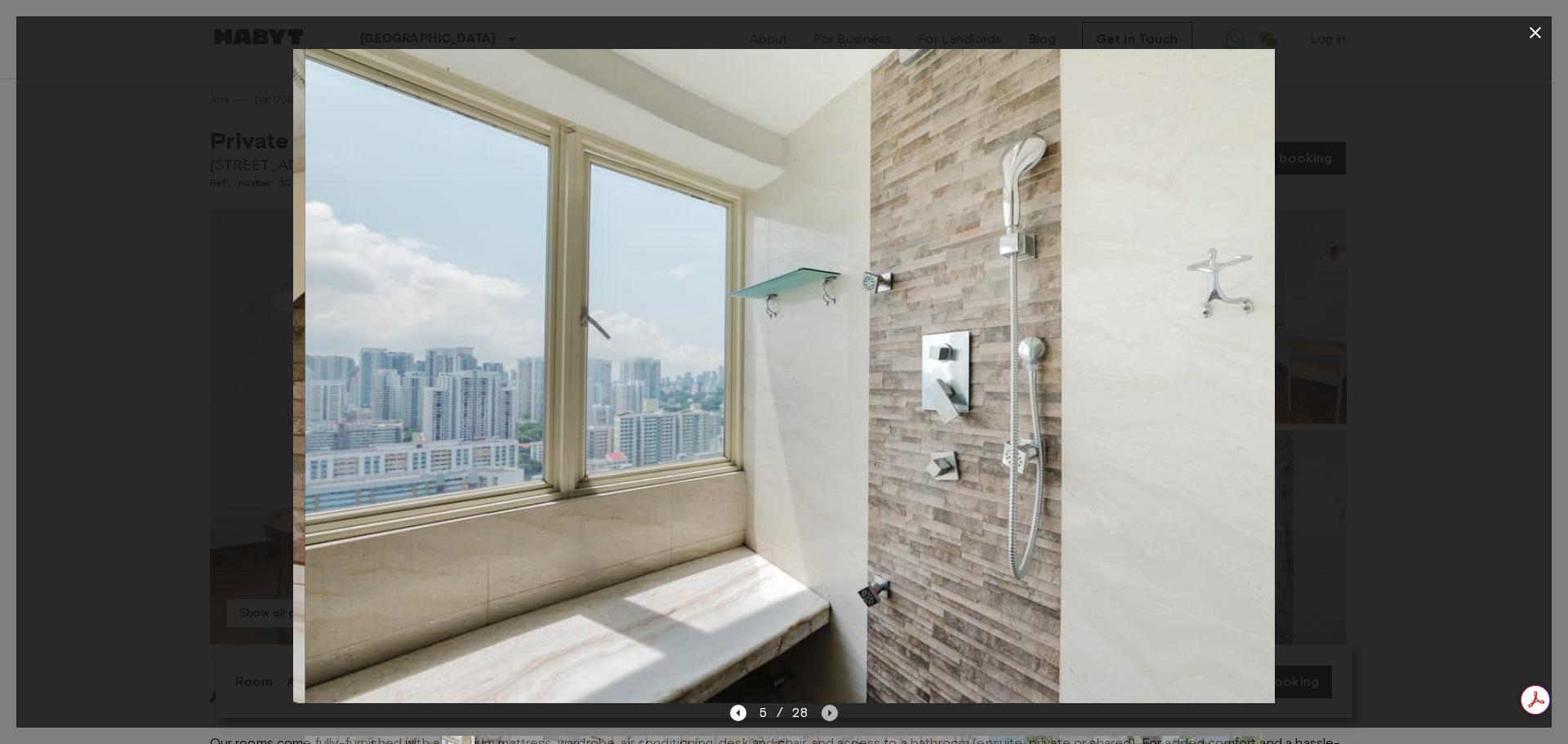
click at [835, 710] on icon "Next image" at bounding box center [829, 712] width 16 height 16
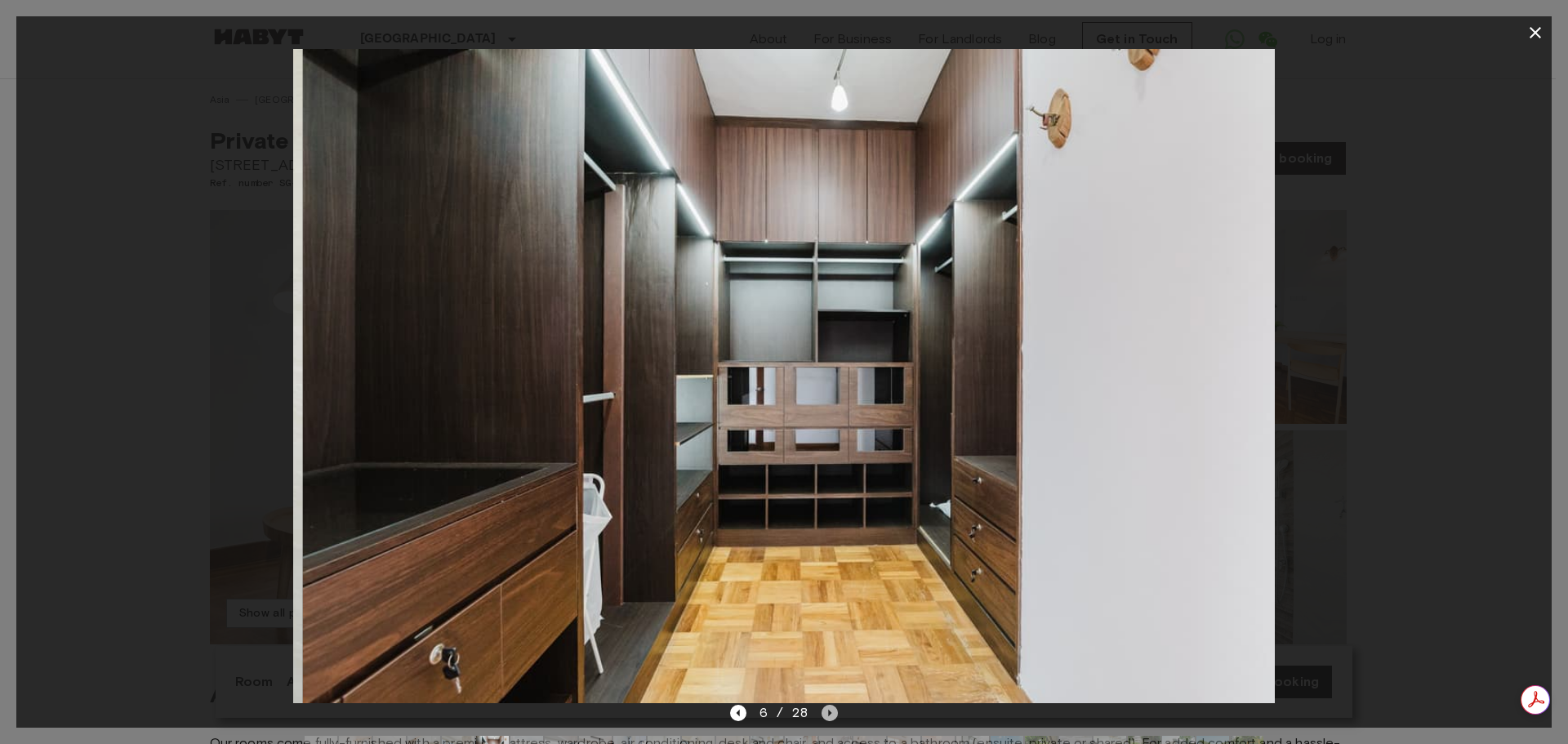
click at [835, 710] on icon "Next image" at bounding box center [829, 712] width 16 height 16
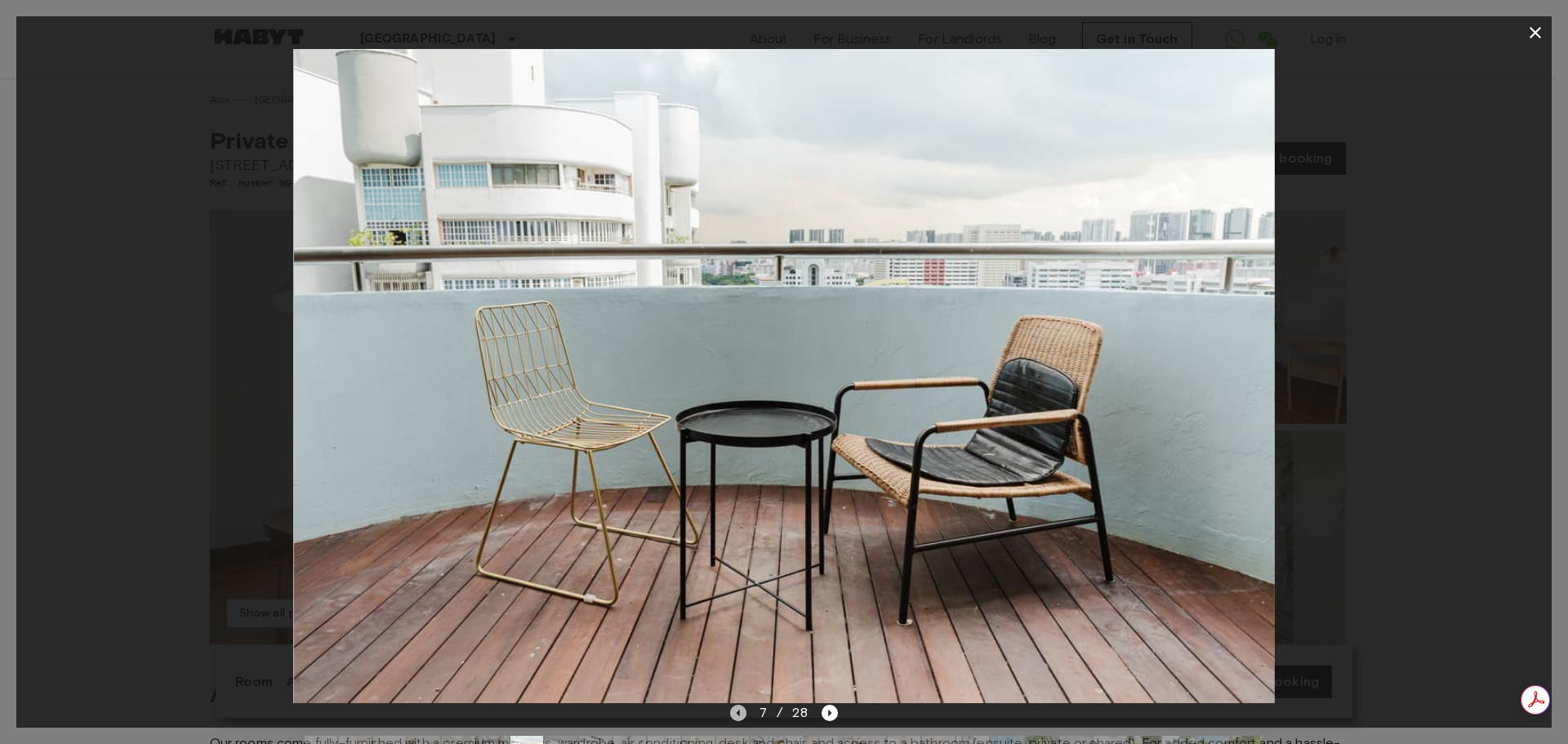
click at [735, 711] on icon "Previous image" at bounding box center [737, 712] width 16 height 16
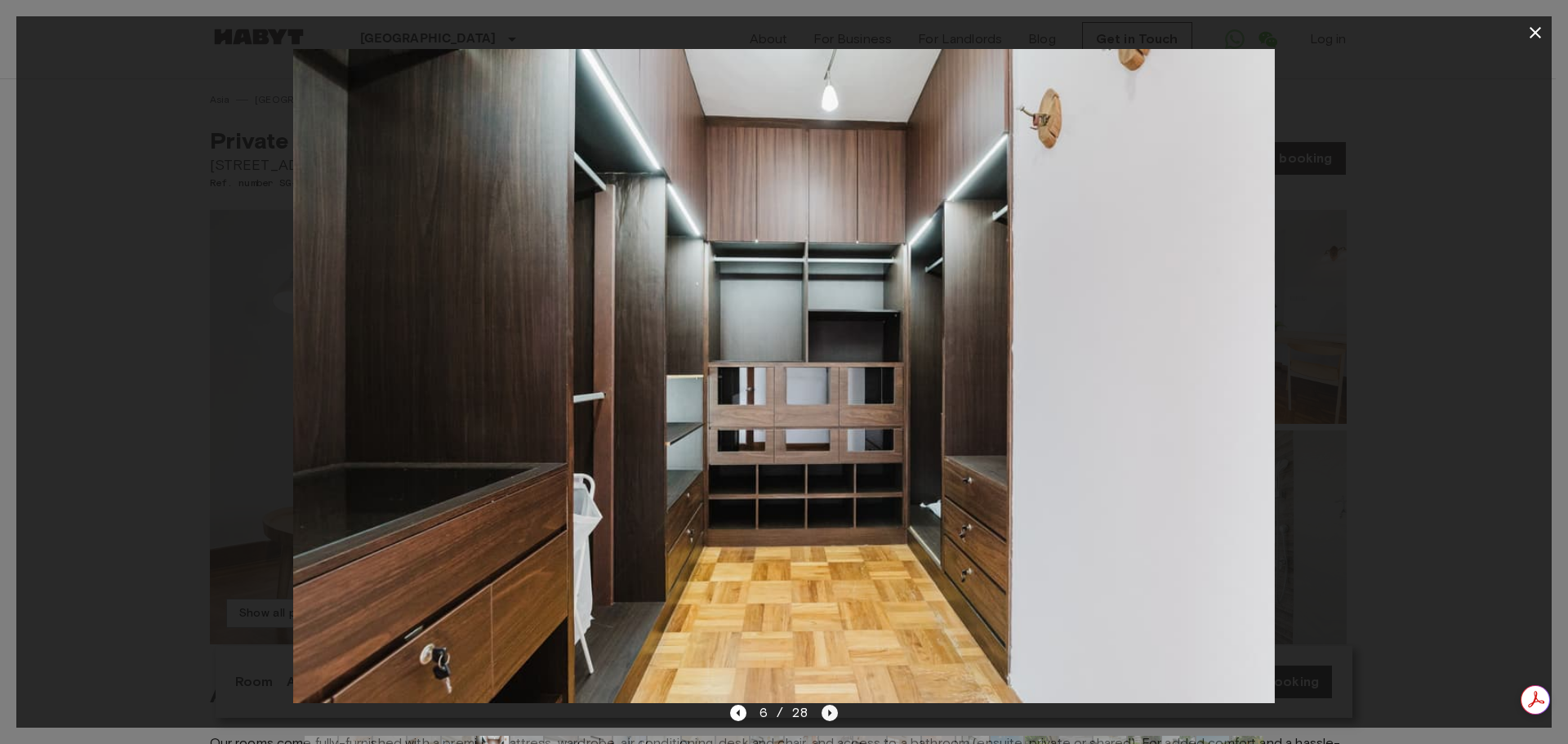
click at [829, 712] on icon "Next image" at bounding box center [831, 713] width 3 height 7
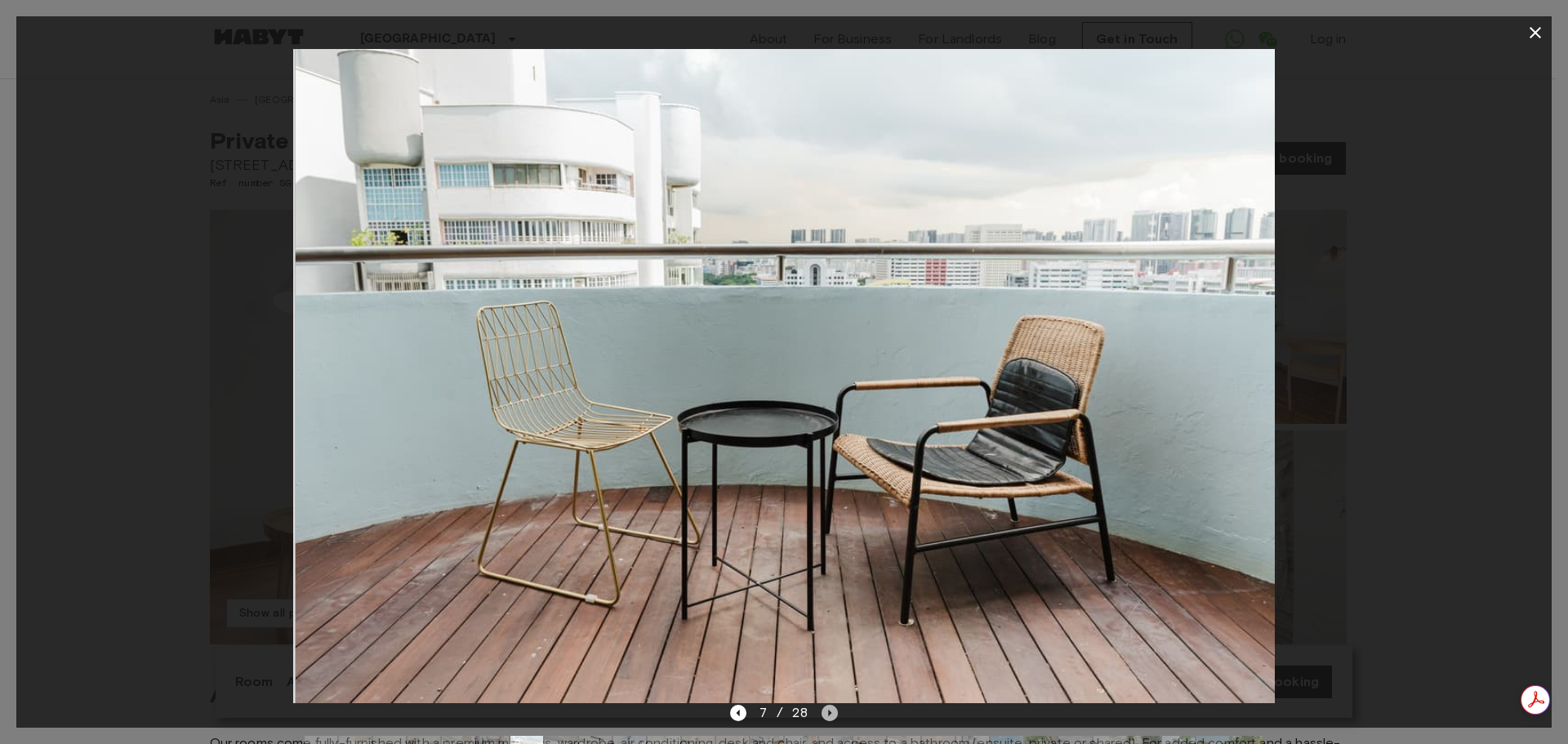
click at [829, 712] on icon "Next image" at bounding box center [831, 713] width 3 height 7
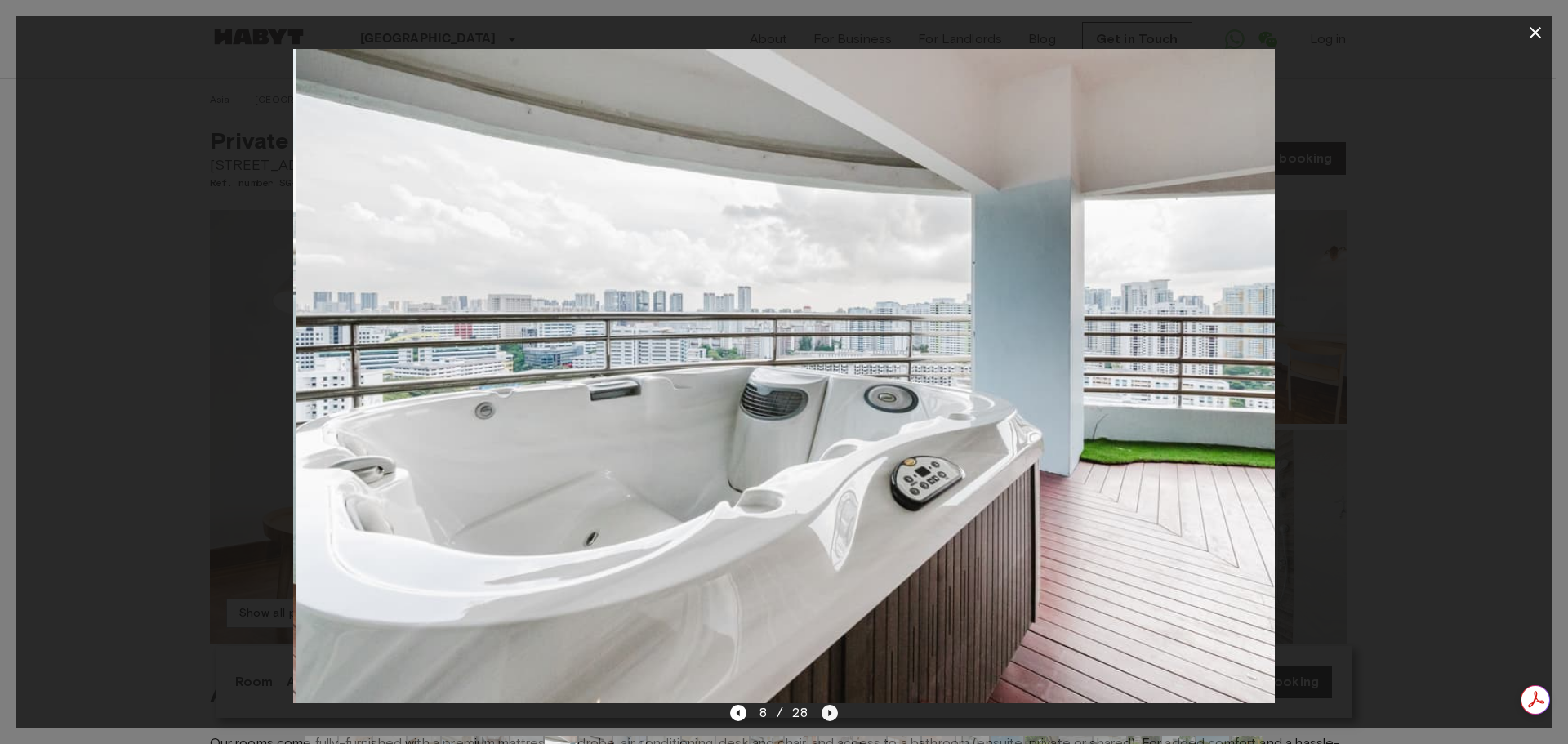
click at [829, 712] on icon "Next image" at bounding box center [831, 713] width 3 height 7
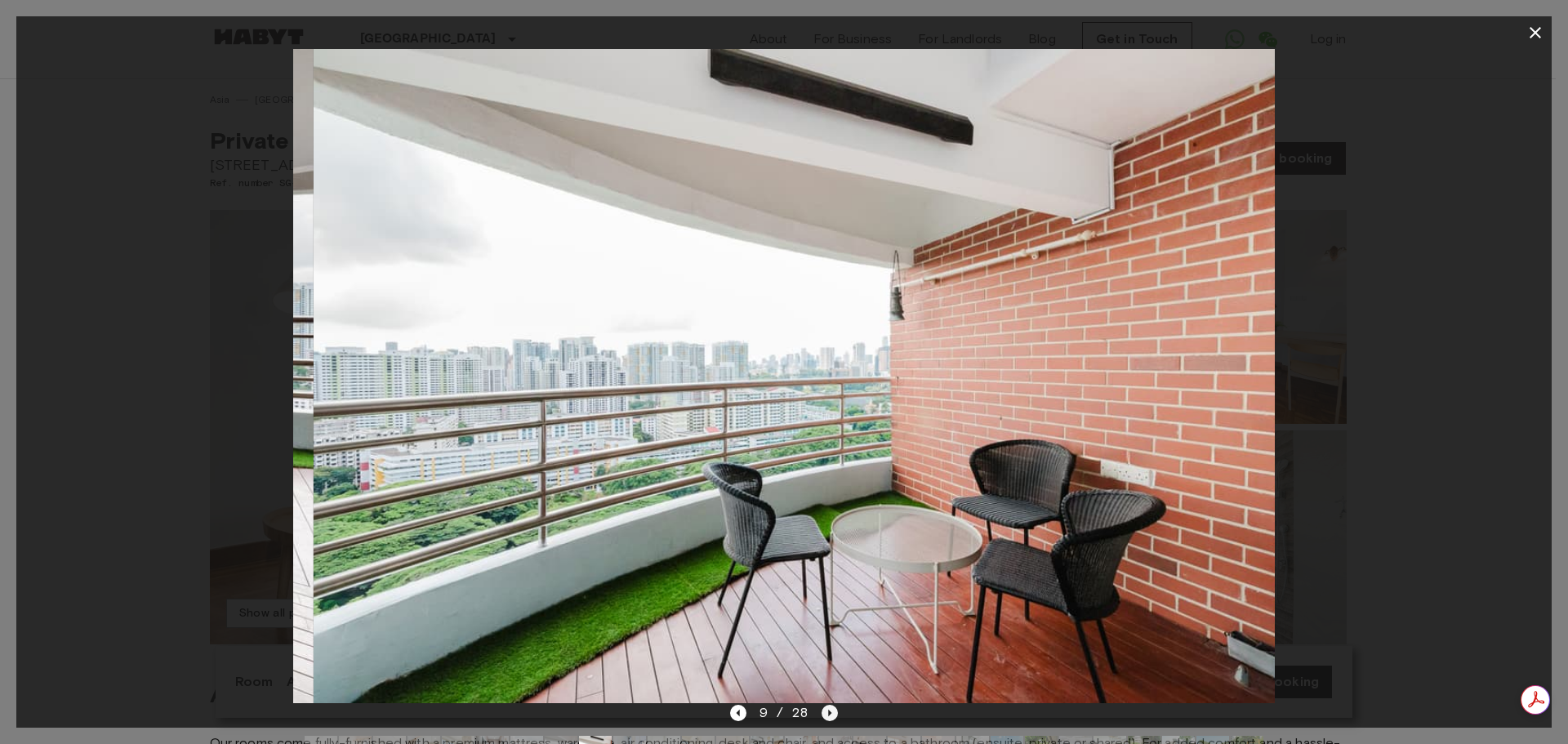
click at [829, 712] on icon "Next image" at bounding box center [831, 713] width 3 height 7
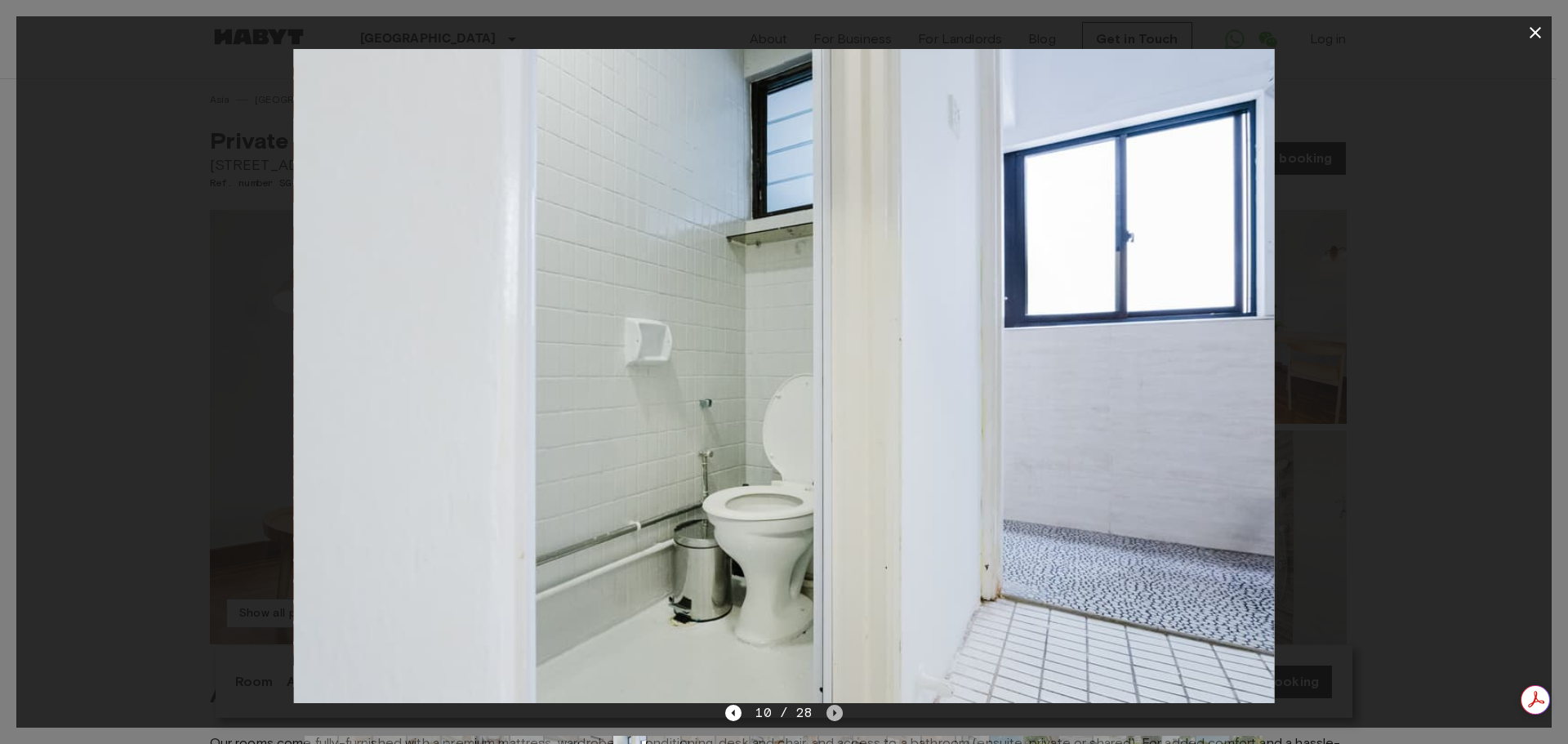
click at [829, 712] on icon "Next image" at bounding box center [834, 712] width 16 height 16
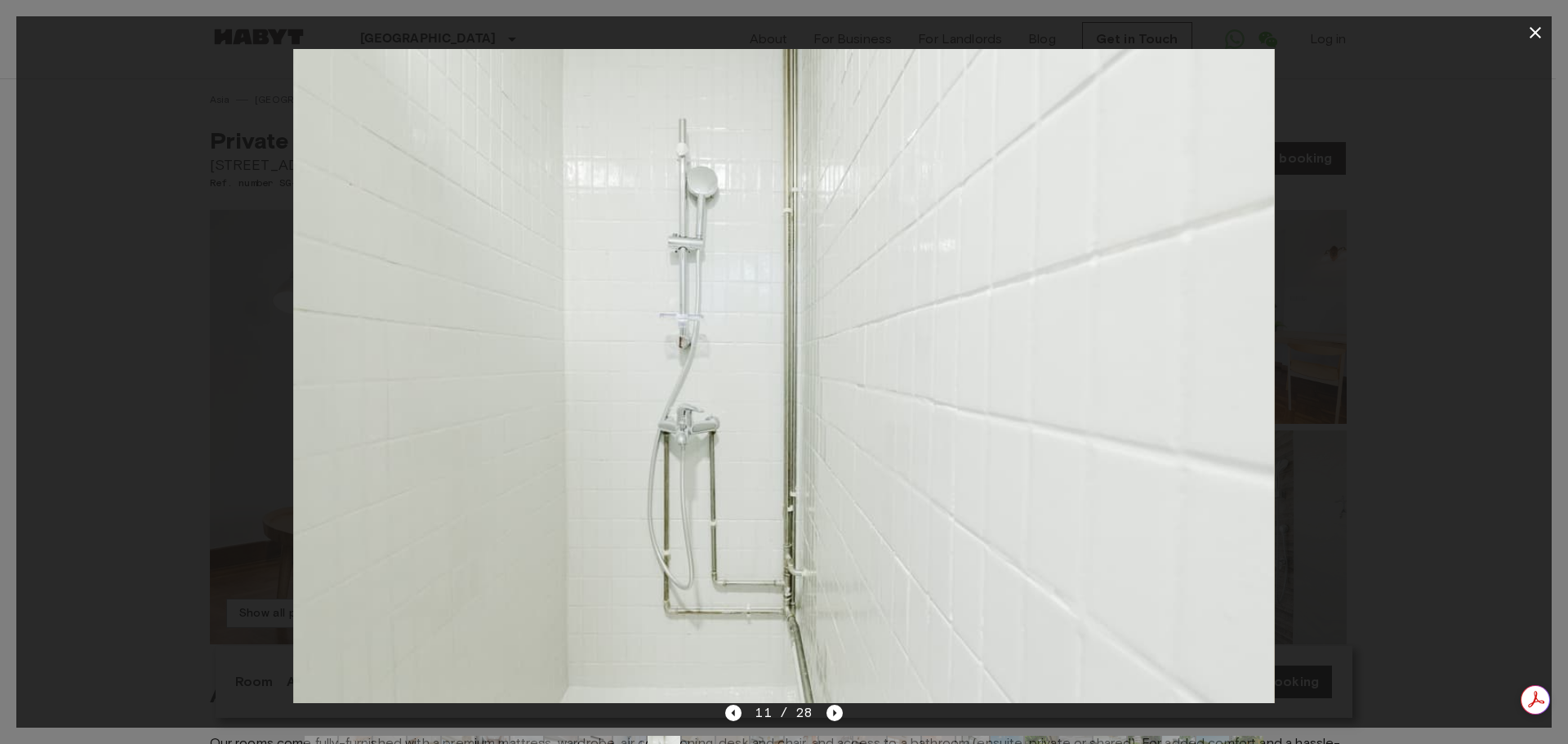
click at [1545, 27] on button "button" at bounding box center [1534, 32] width 33 height 33
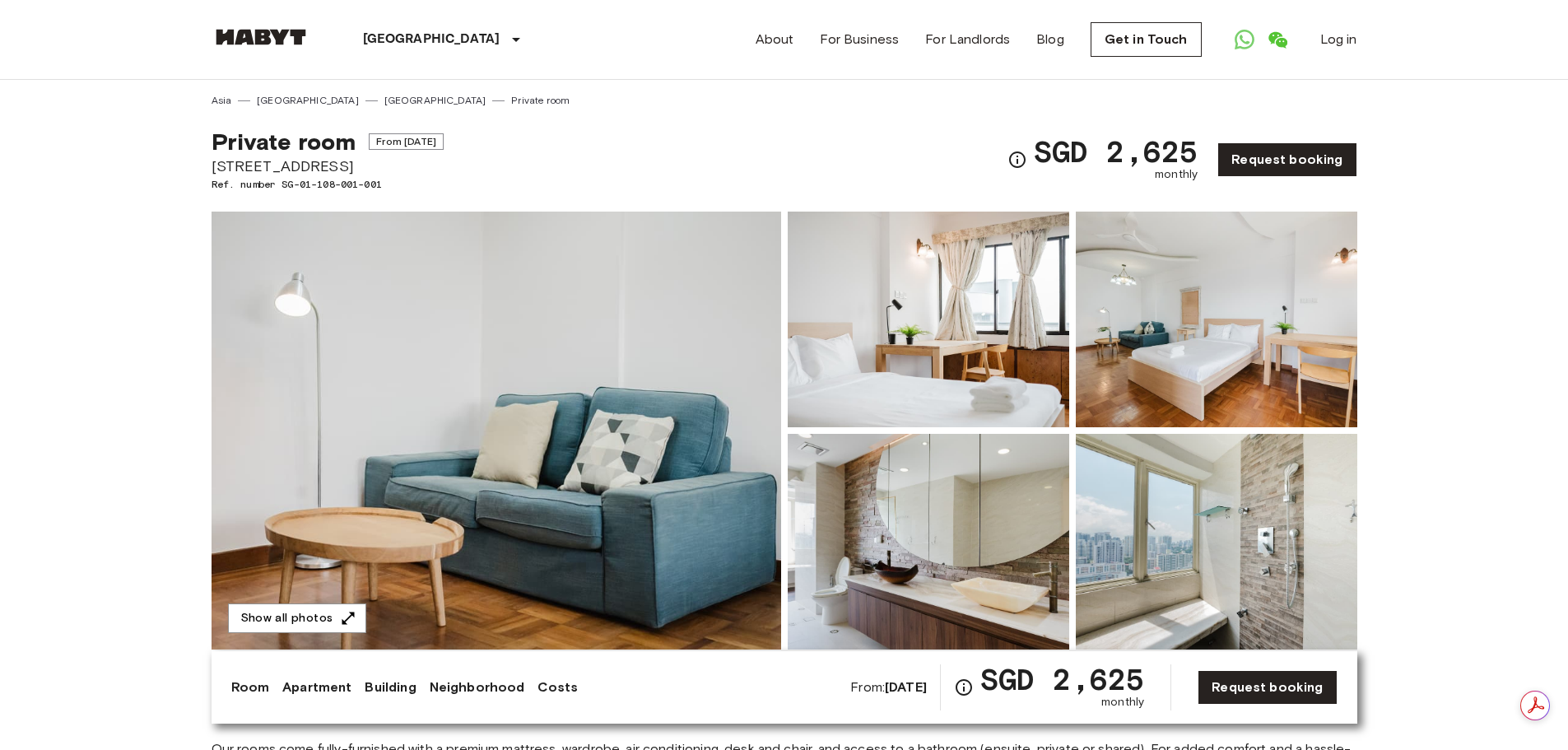
click at [1234, 363] on img at bounding box center [1216, 319] width 282 height 216
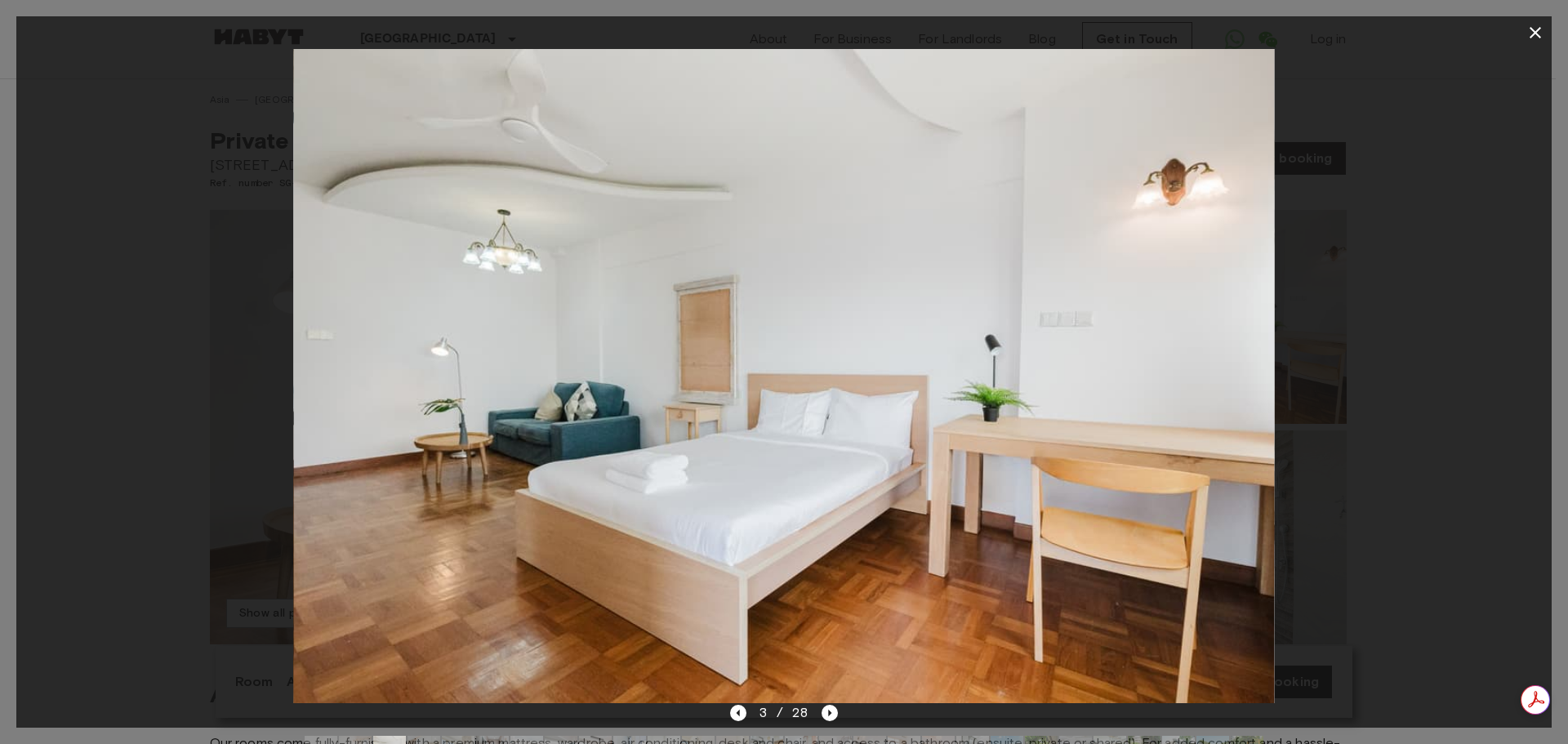
click at [1536, 29] on icon "button" at bounding box center [1534, 32] width 19 height 19
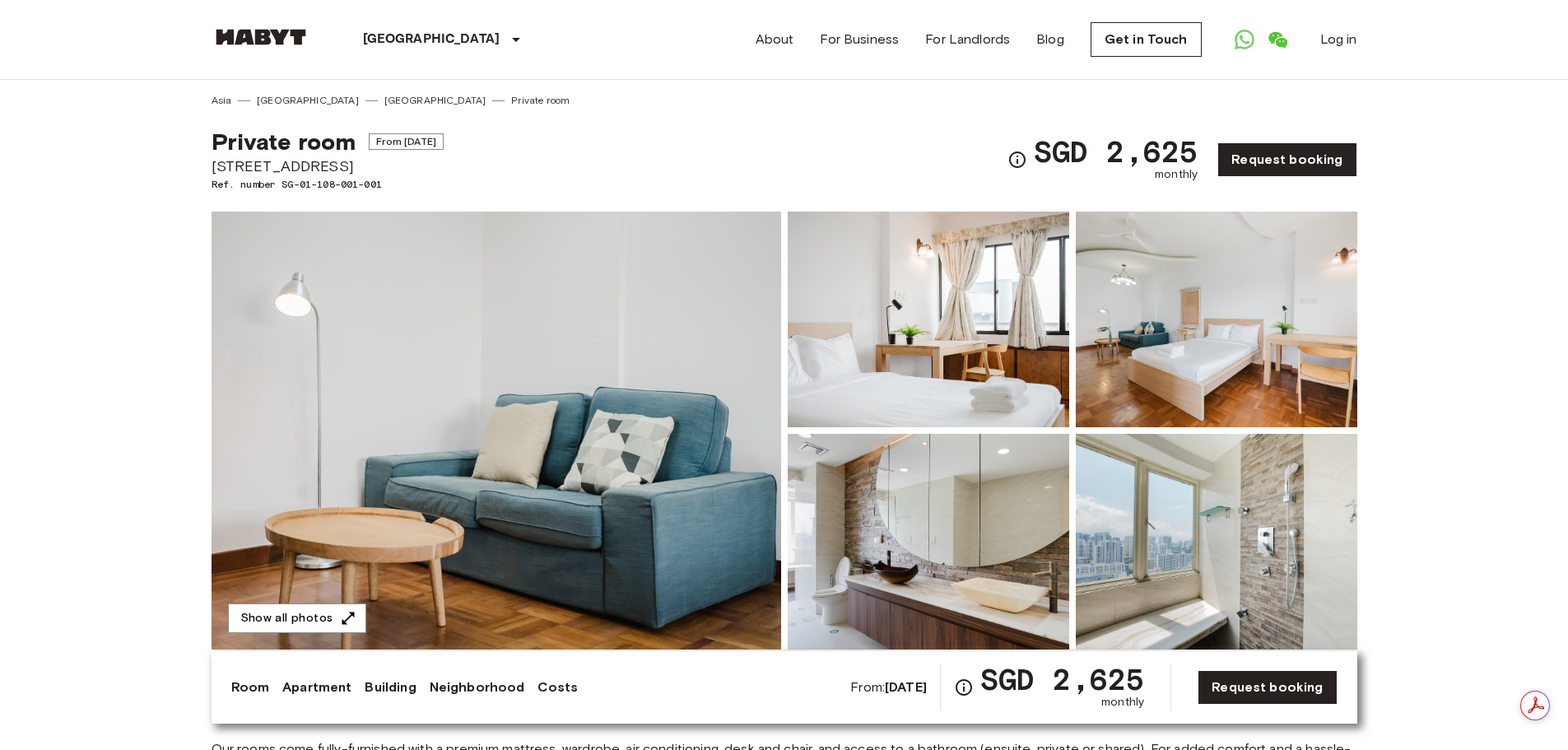
click at [996, 321] on img at bounding box center [928, 319] width 282 height 216
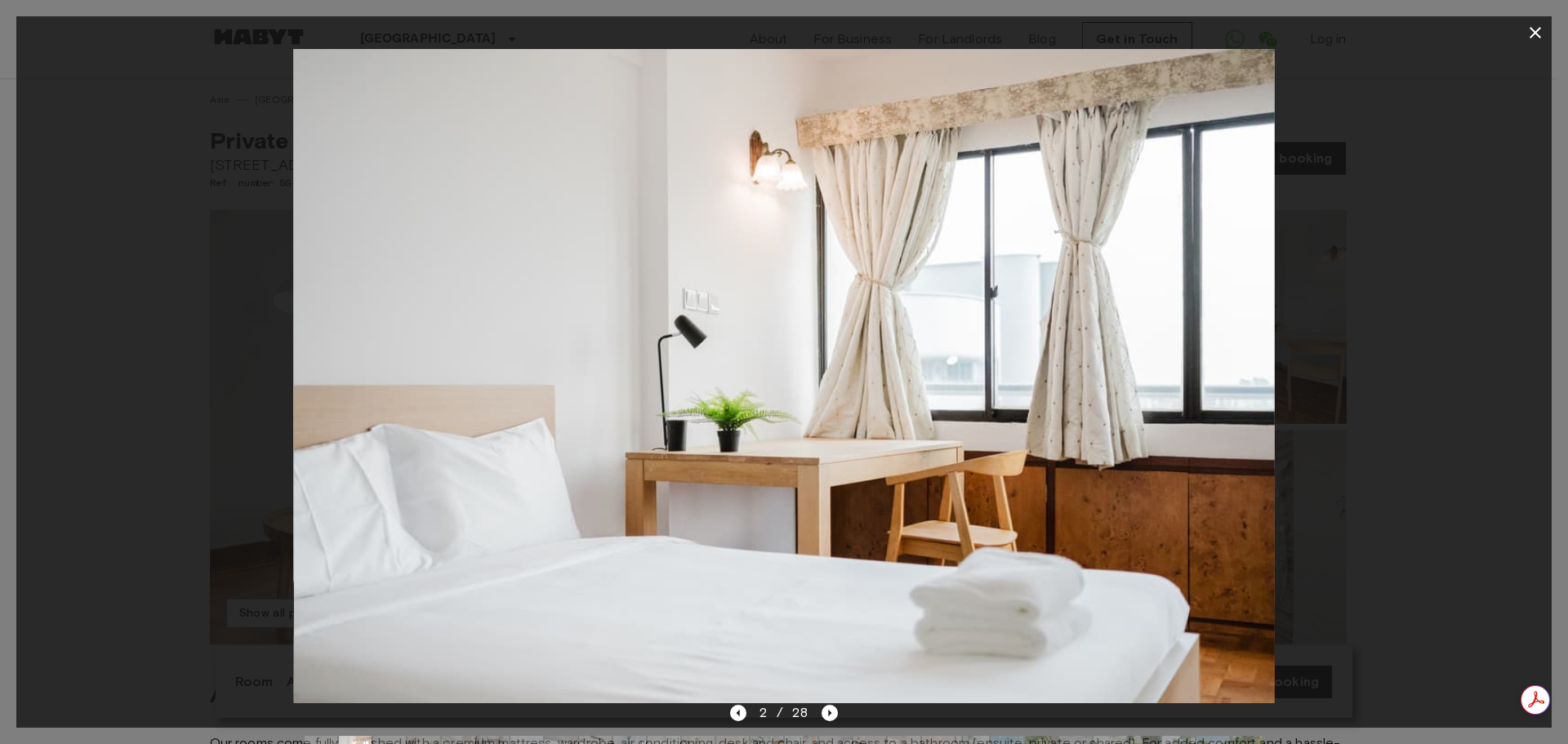
click at [1534, 34] on icon "button" at bounding box center [1534, 32] width 19 height 19
